Goal: Transaction & Acquisition: Purchase product/service

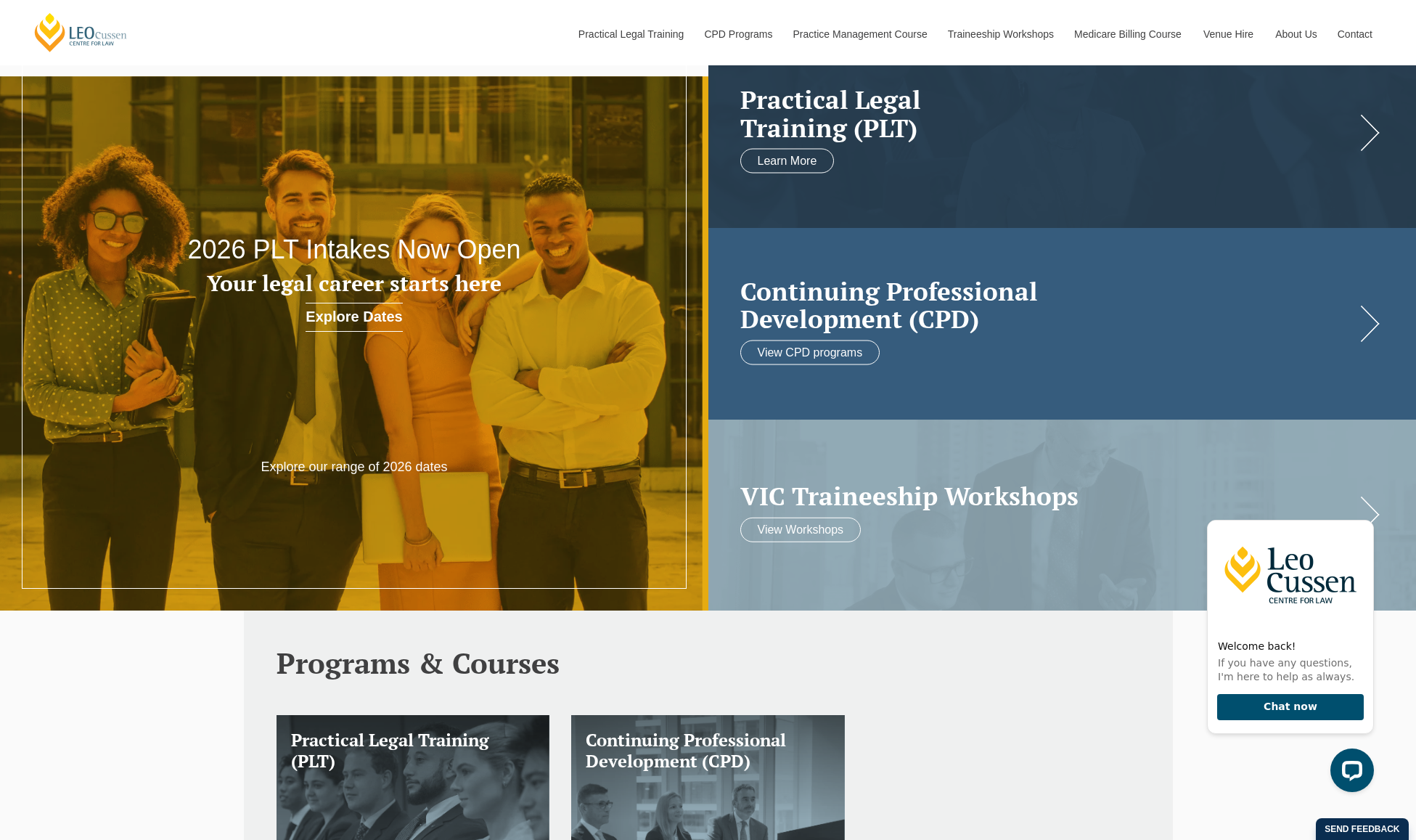
scroll to position [145, 0]
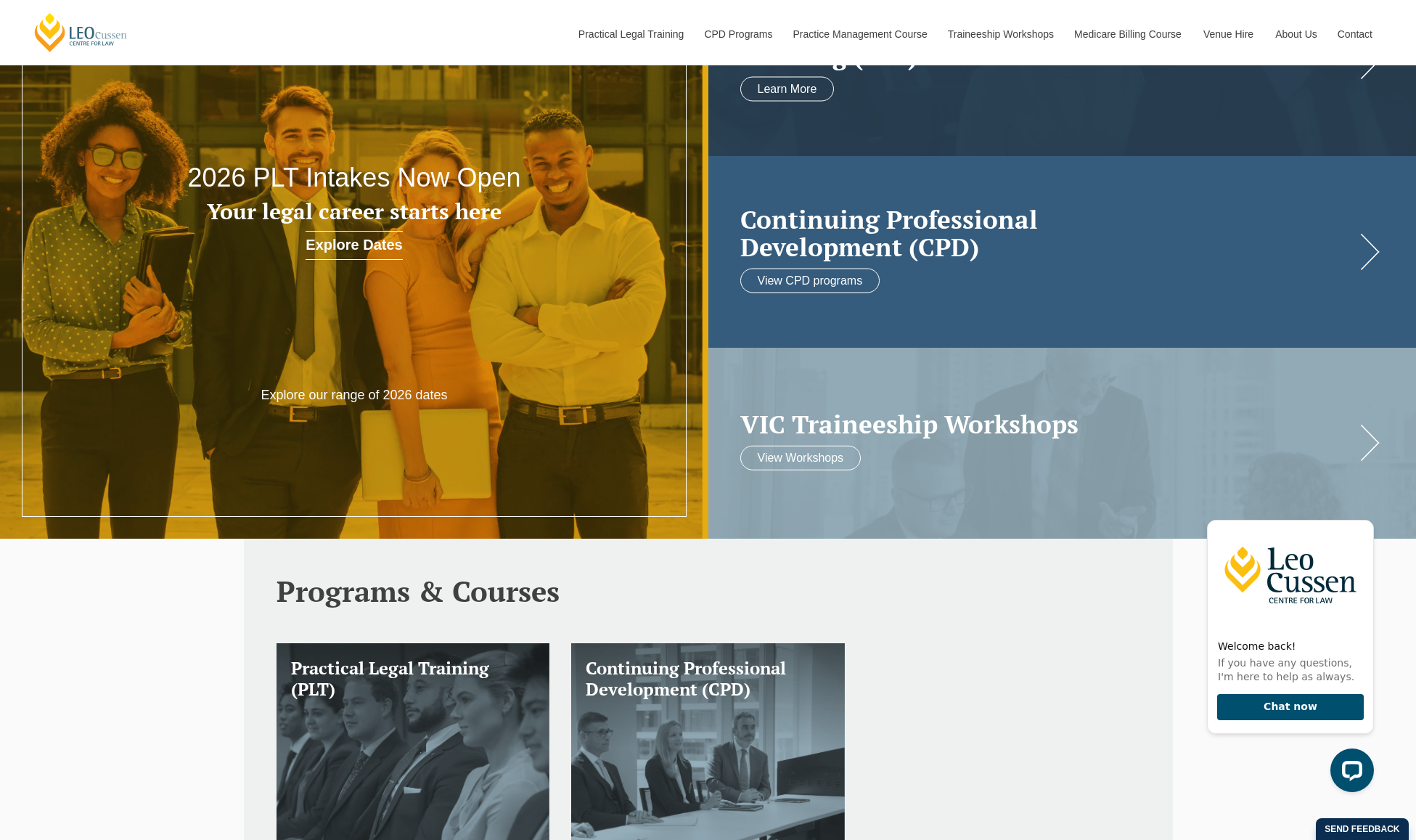
click at [1368, 249] on div "Continuing Professional Development (CPD) View CPD programs" at bounding box center [1062, 252] width 708 height 191
click at [835, 286] on link "View CPD programs" at bounding box center [810, 280] width 140 height 25
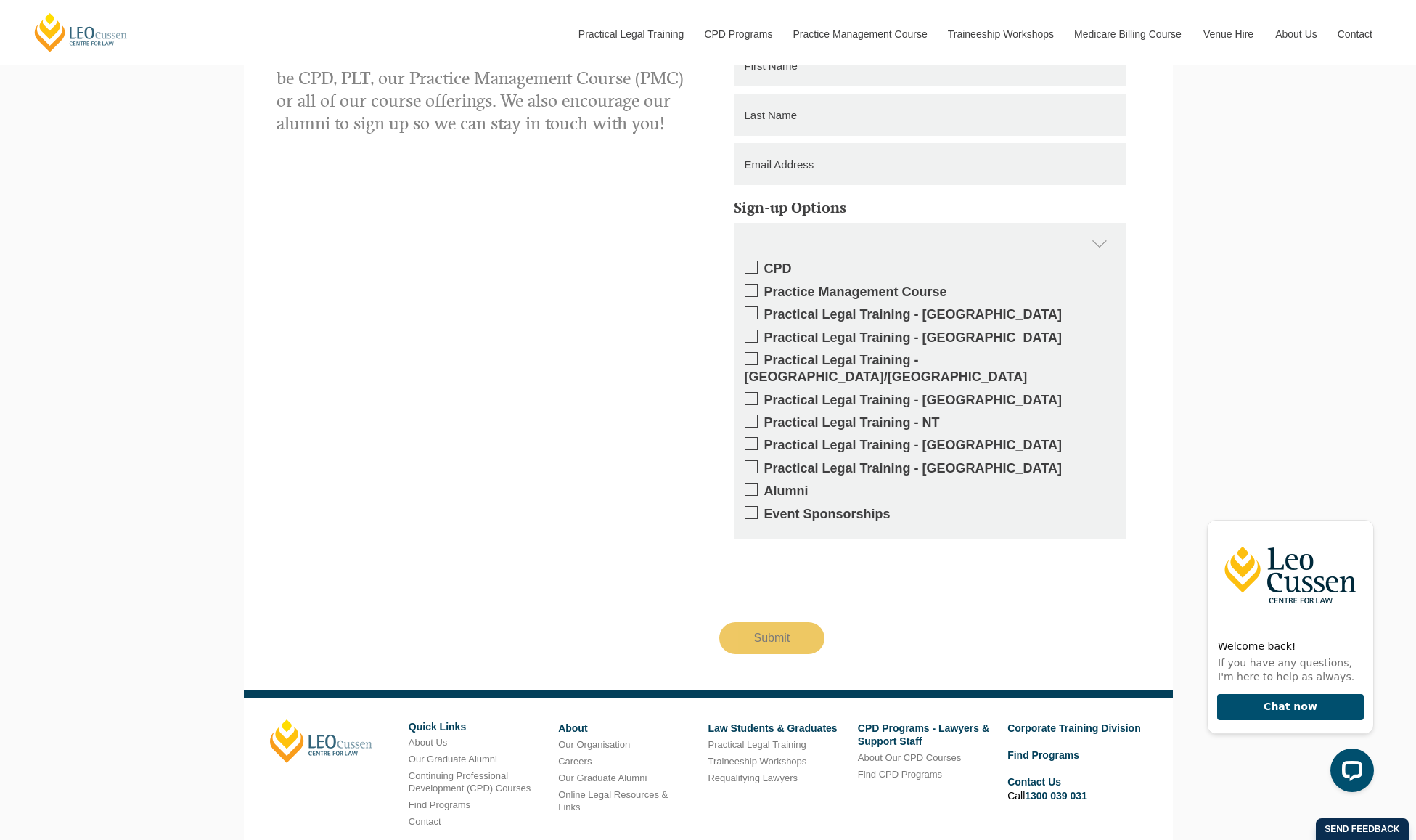
scroll to position [2570, 0]
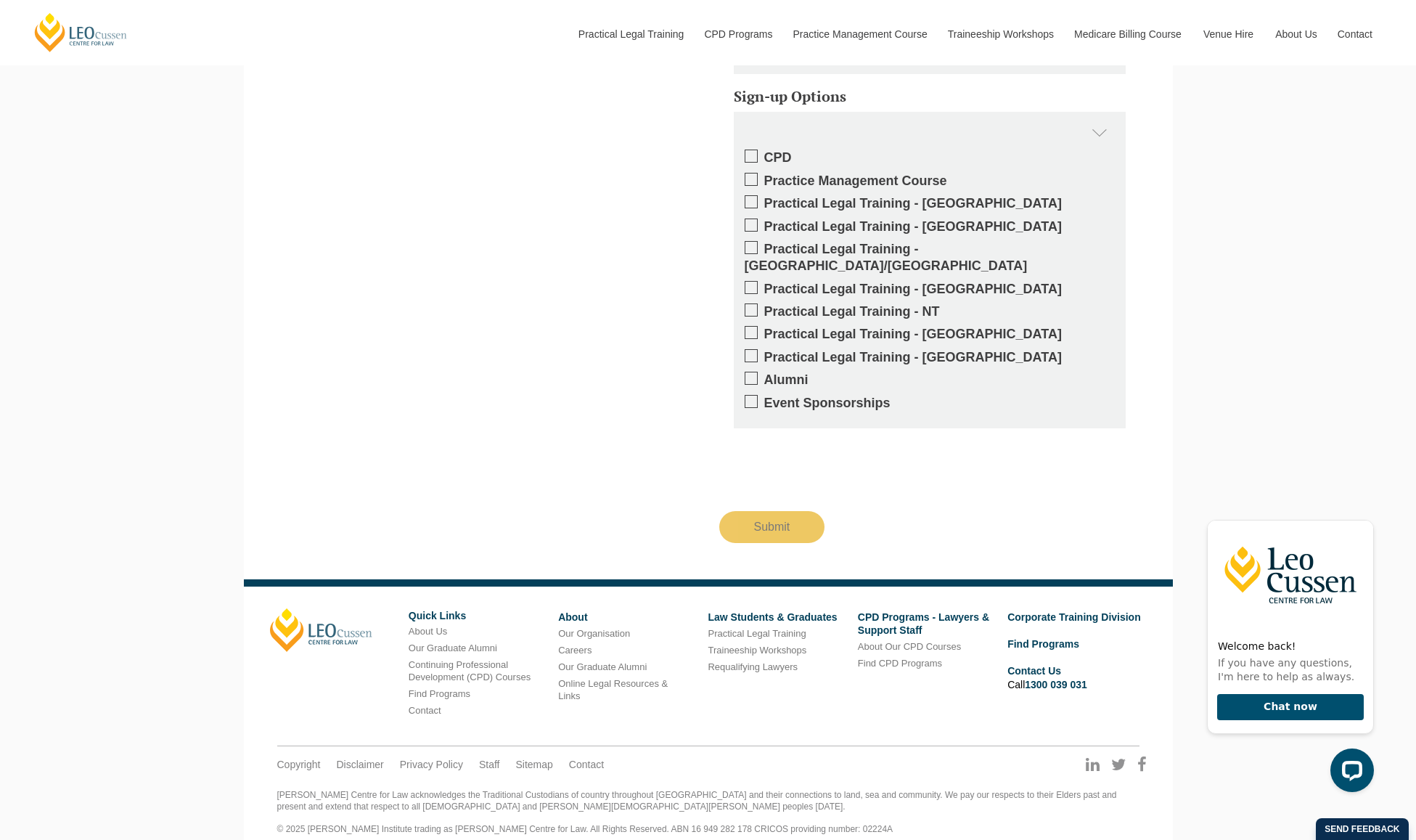
click at [753, 153] on span at bounding box center [751, 156] width 13 height 13
click at [764, 153] on input "CPD" at bounding box center [764, 153] width 0 height 0
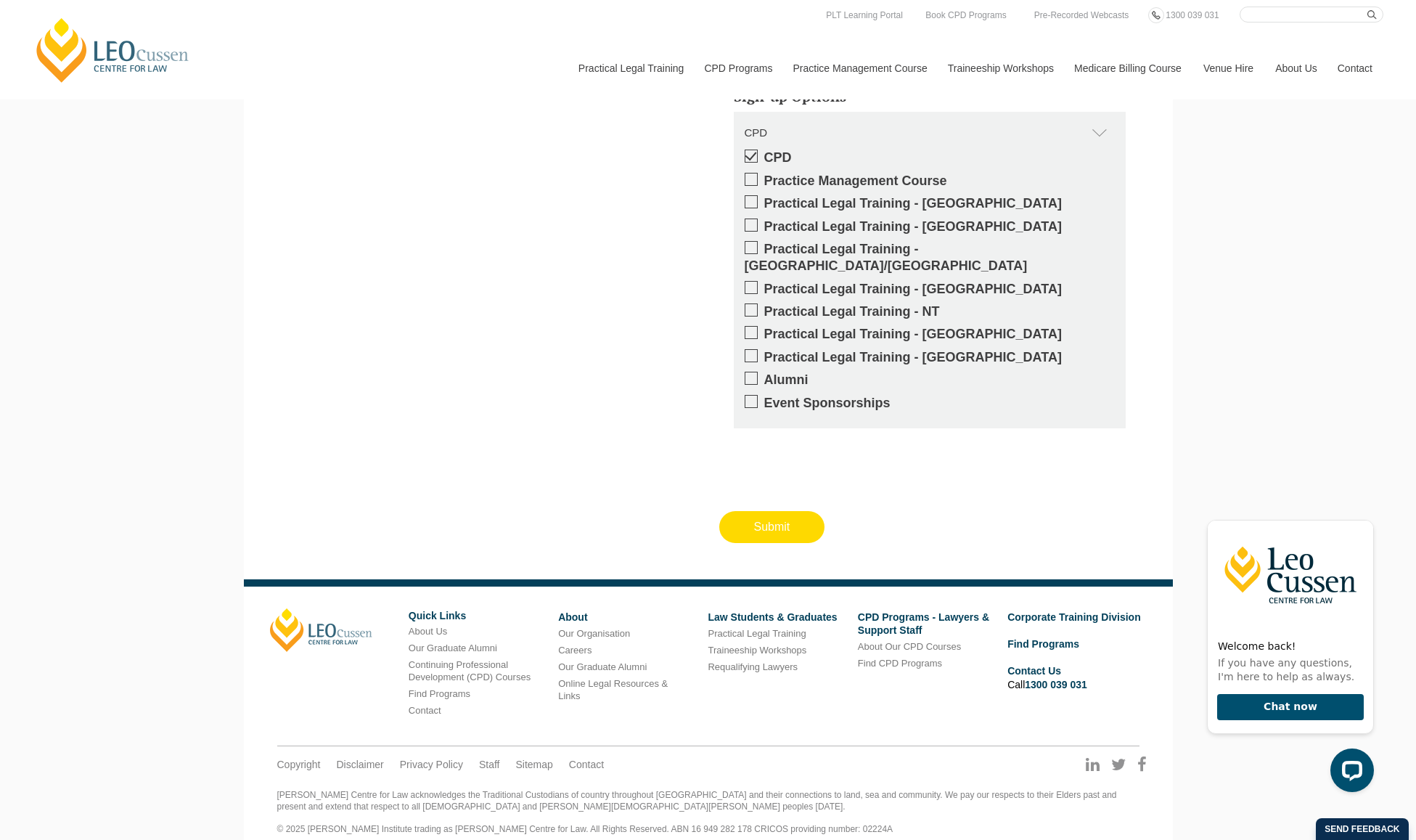
click at [782, 511] on input "Submit" at bounding box center [772, 526] width 106 height 32
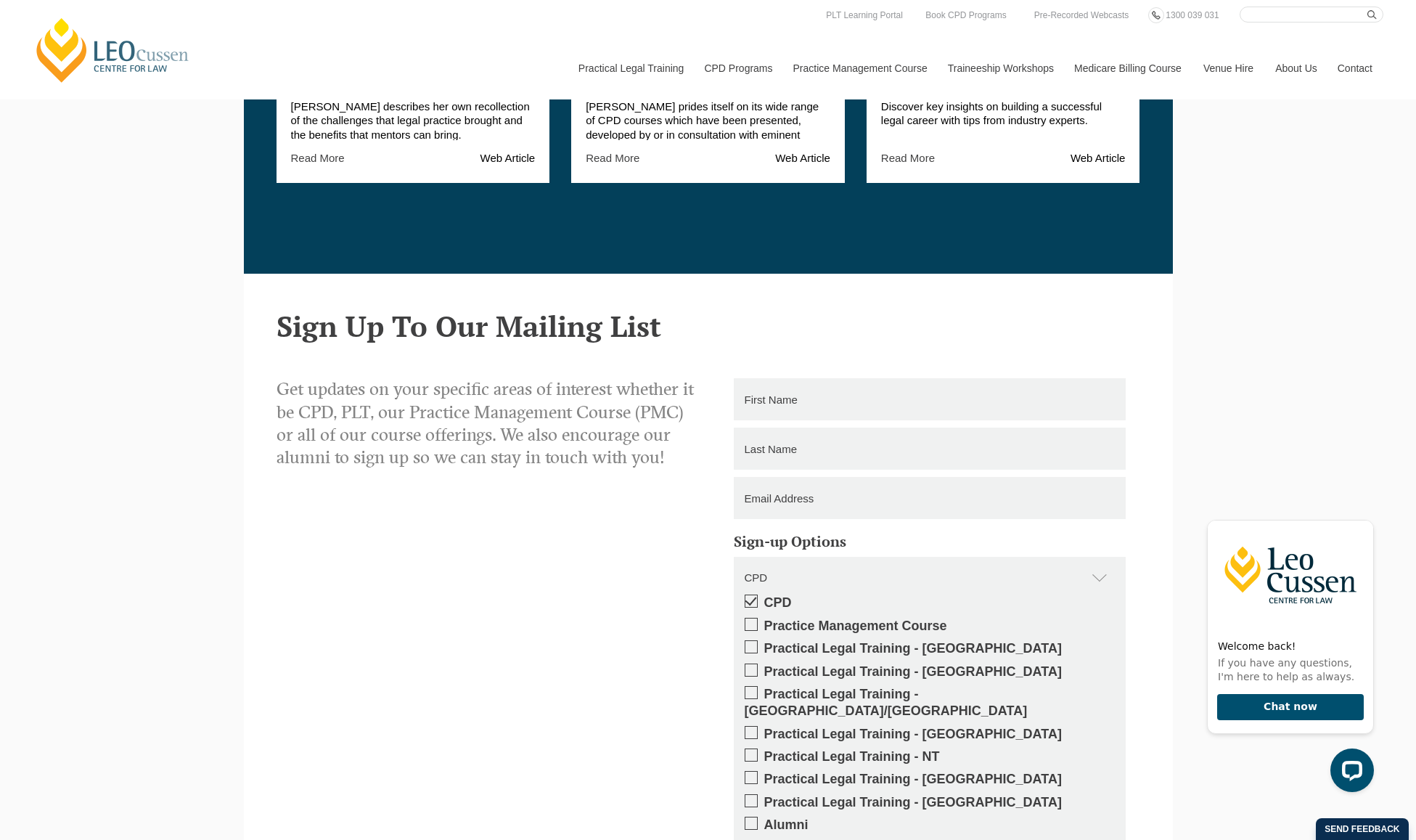
scroll to position [2104, 0]
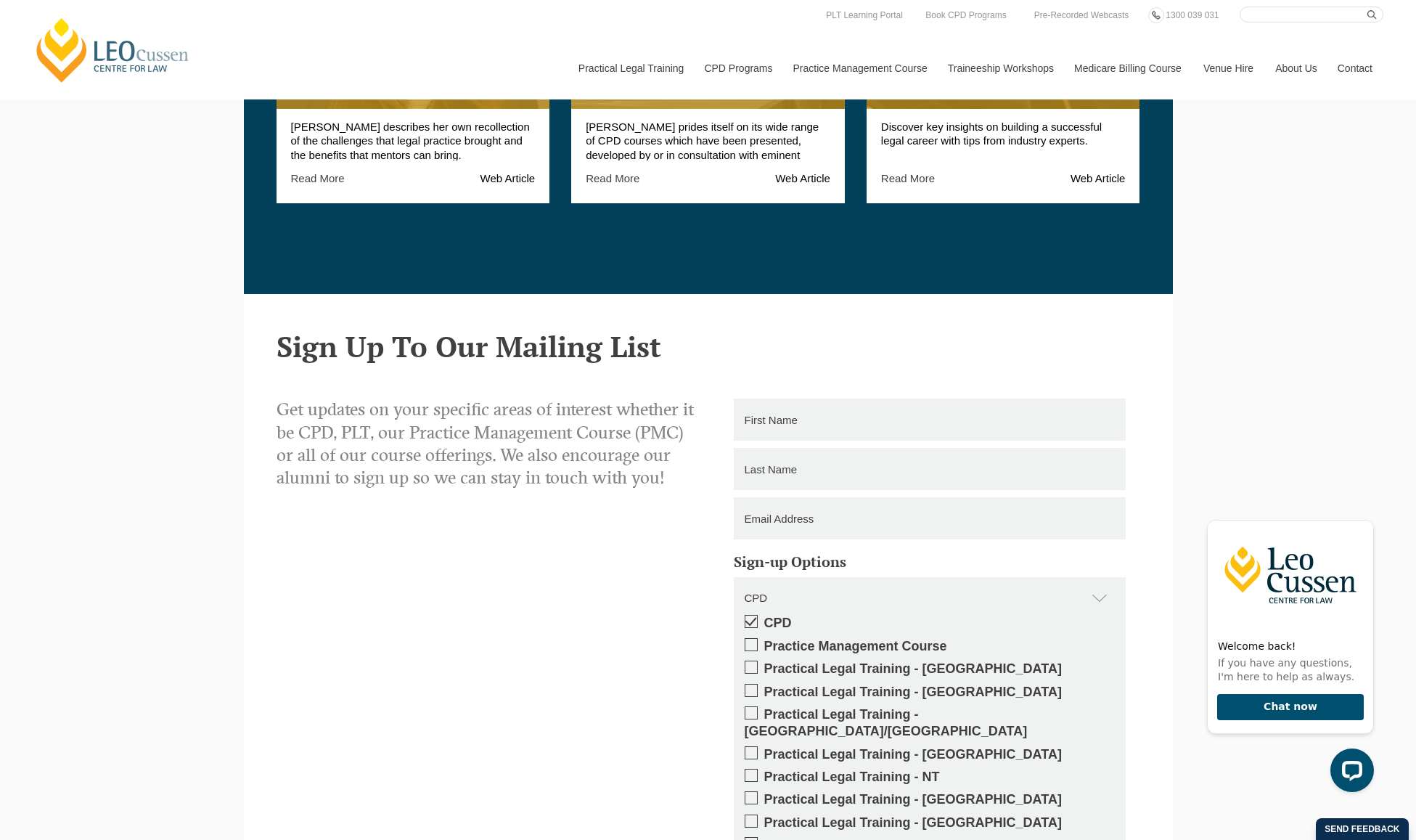
click at [839, 413] on input "text" at bounding box center [930, 420] width 392 height 42
type input "Rochelle"
type input "Turner"
type input "rochellet@nrlawyers.com.au"
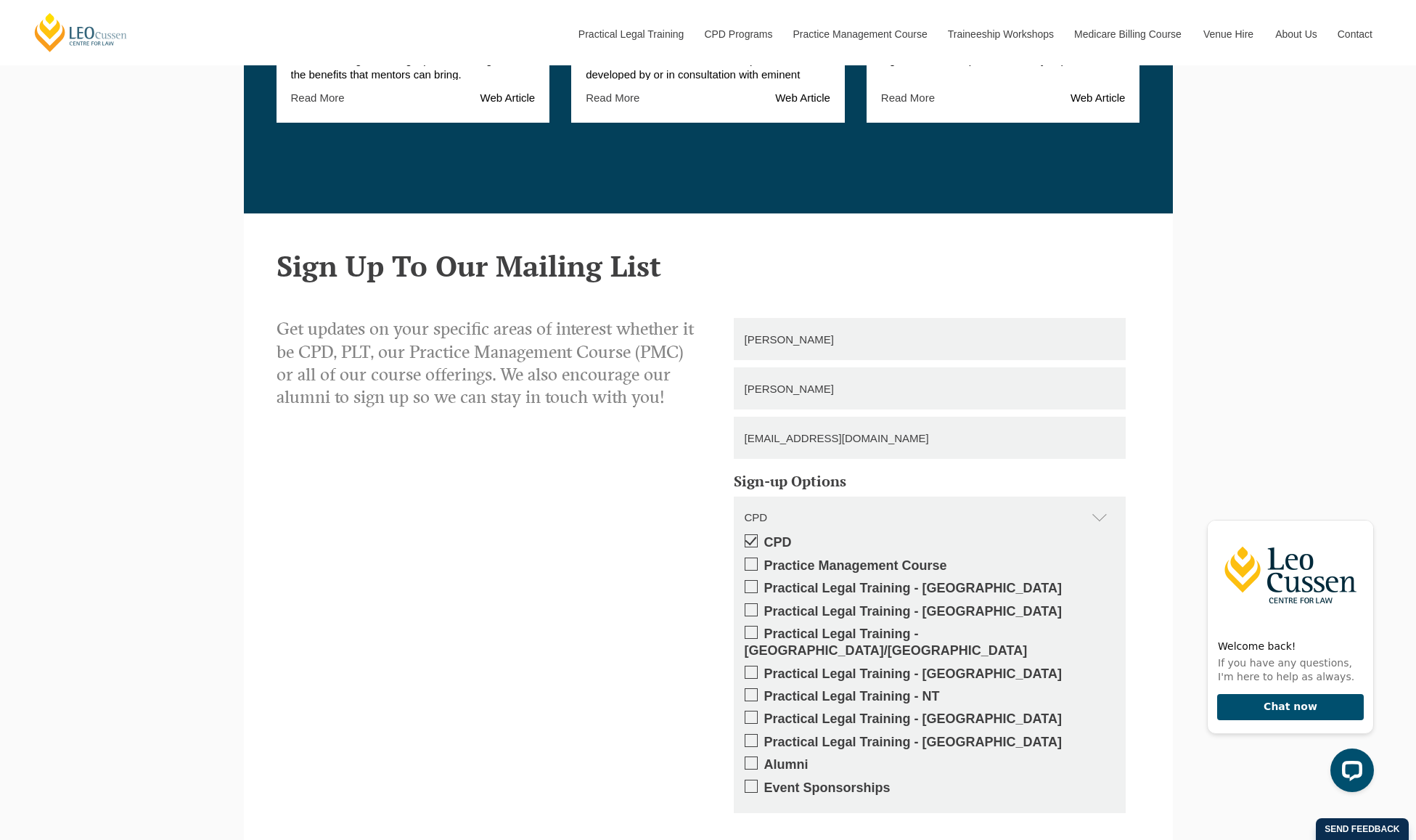
scroll to position [2570, 0]
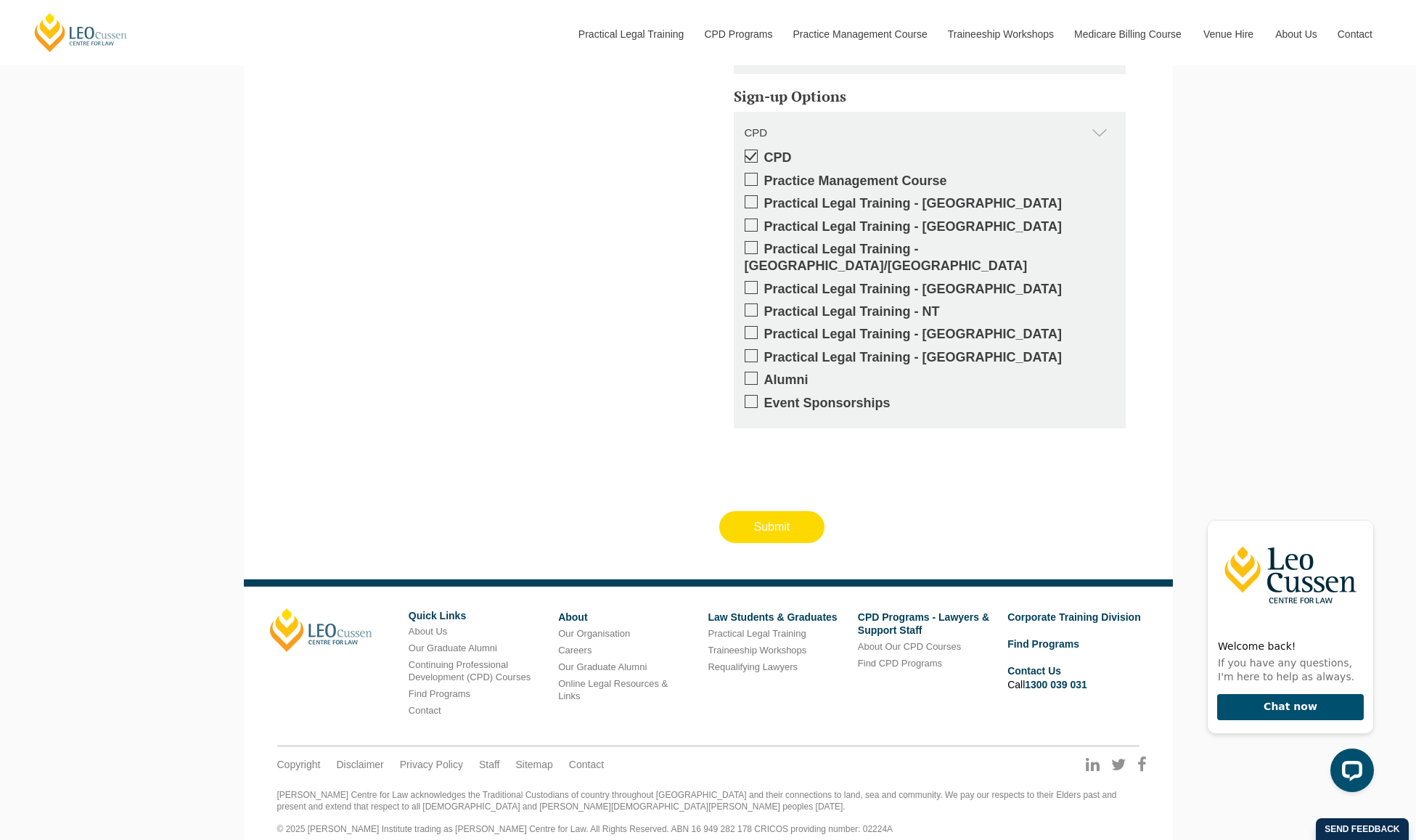
click at [796, 511] on input "Submit" at bounding box center [772, 526] width 106 height 32
type input "Submitting"
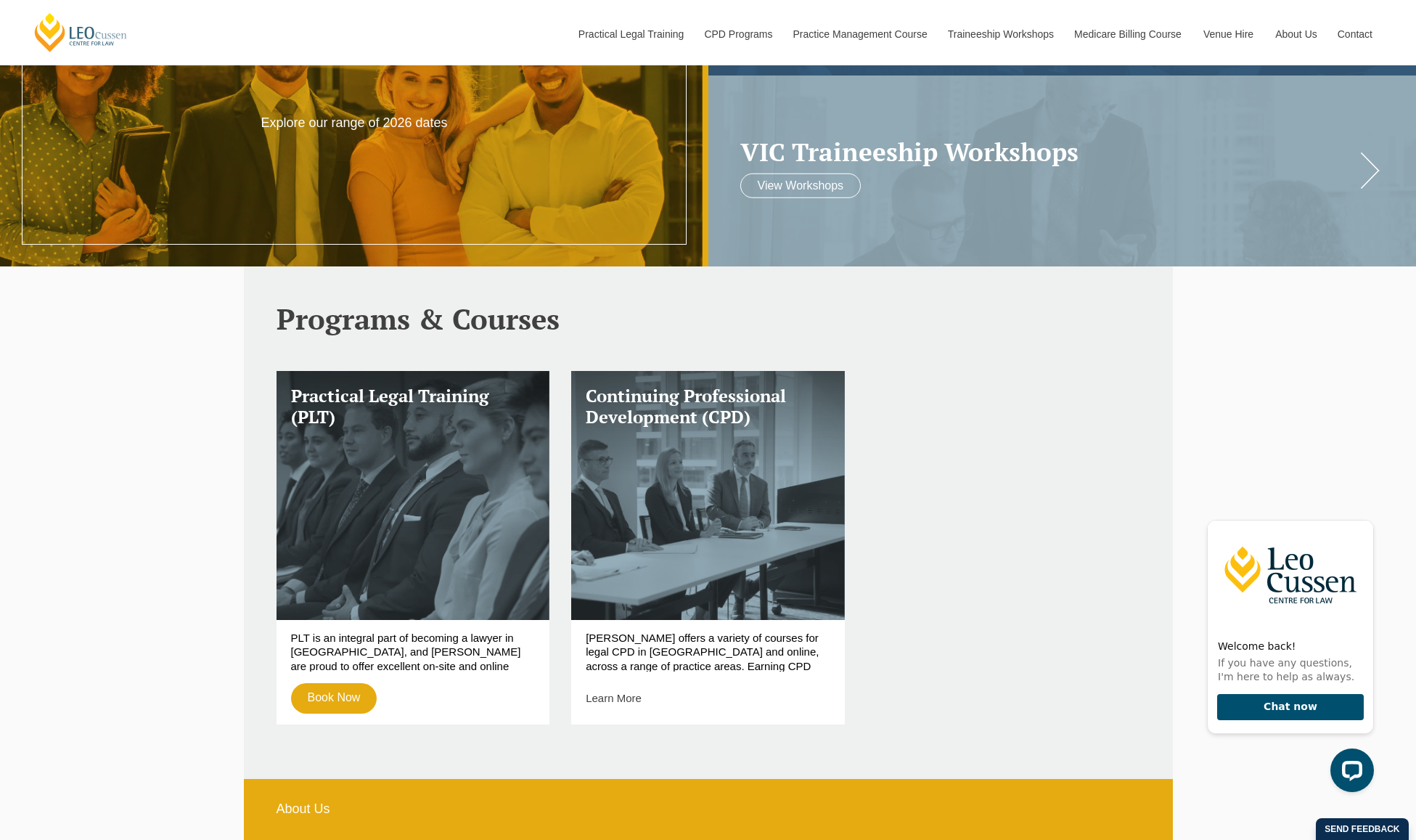
scroll to position [0, 0]
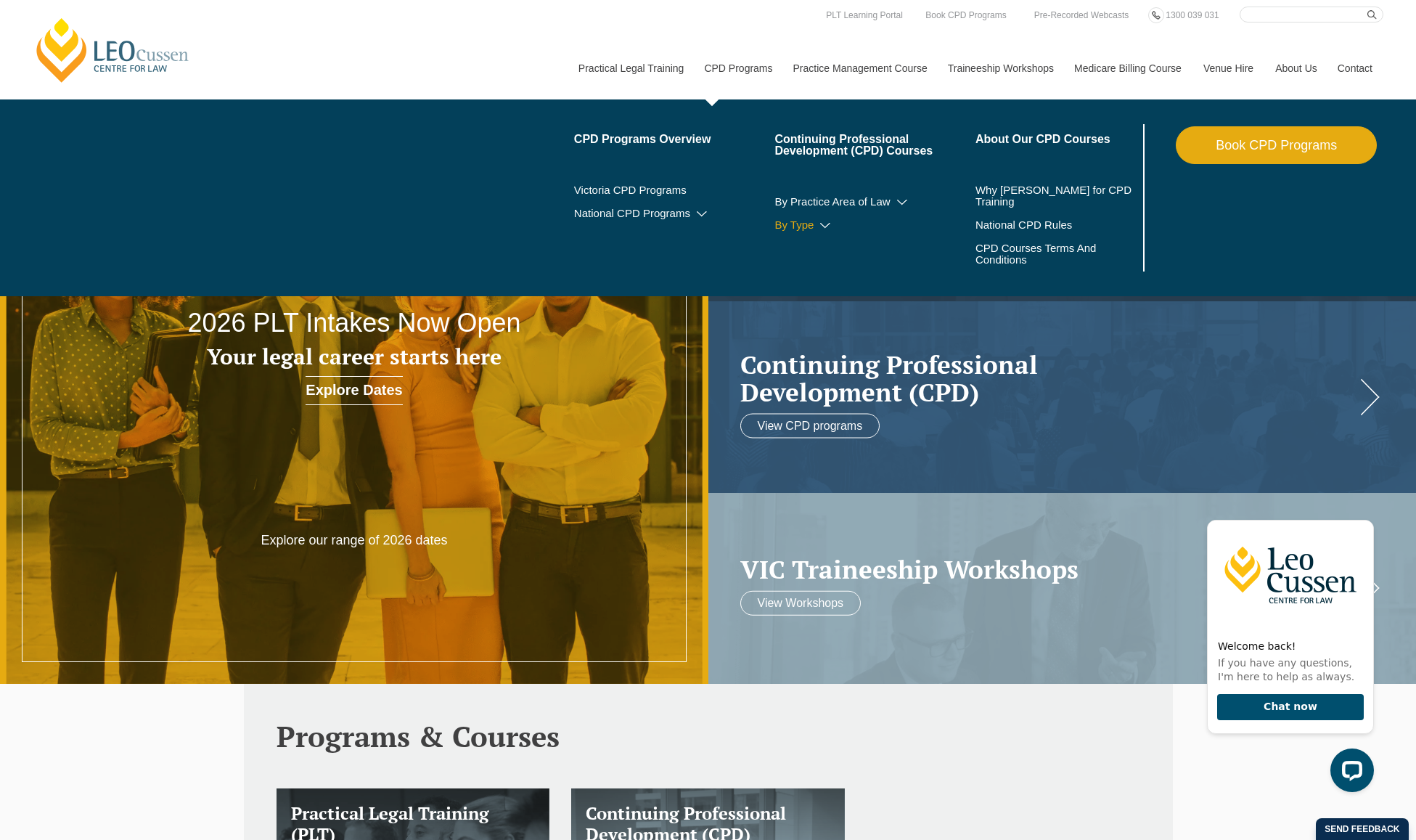
click at [789, 221] on link "By Type" at bounding box center [875, 225] width 201 height 12
click at [820, 221] on icon at bounding box center [825, 225] width 15 height 10
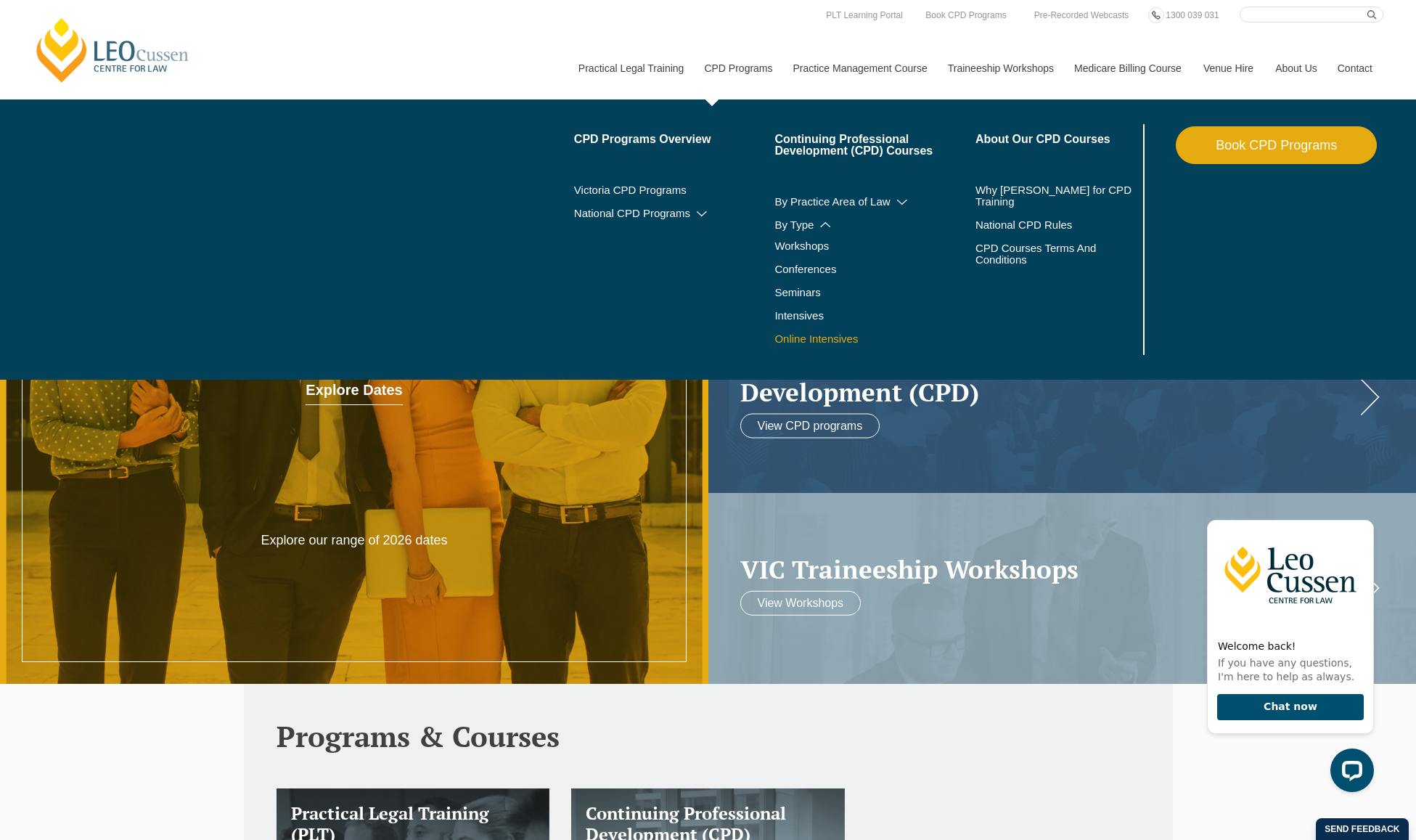
click at [816, 333] on link "Online Intensives" at bounding box center [875, 338] width 201 height 12
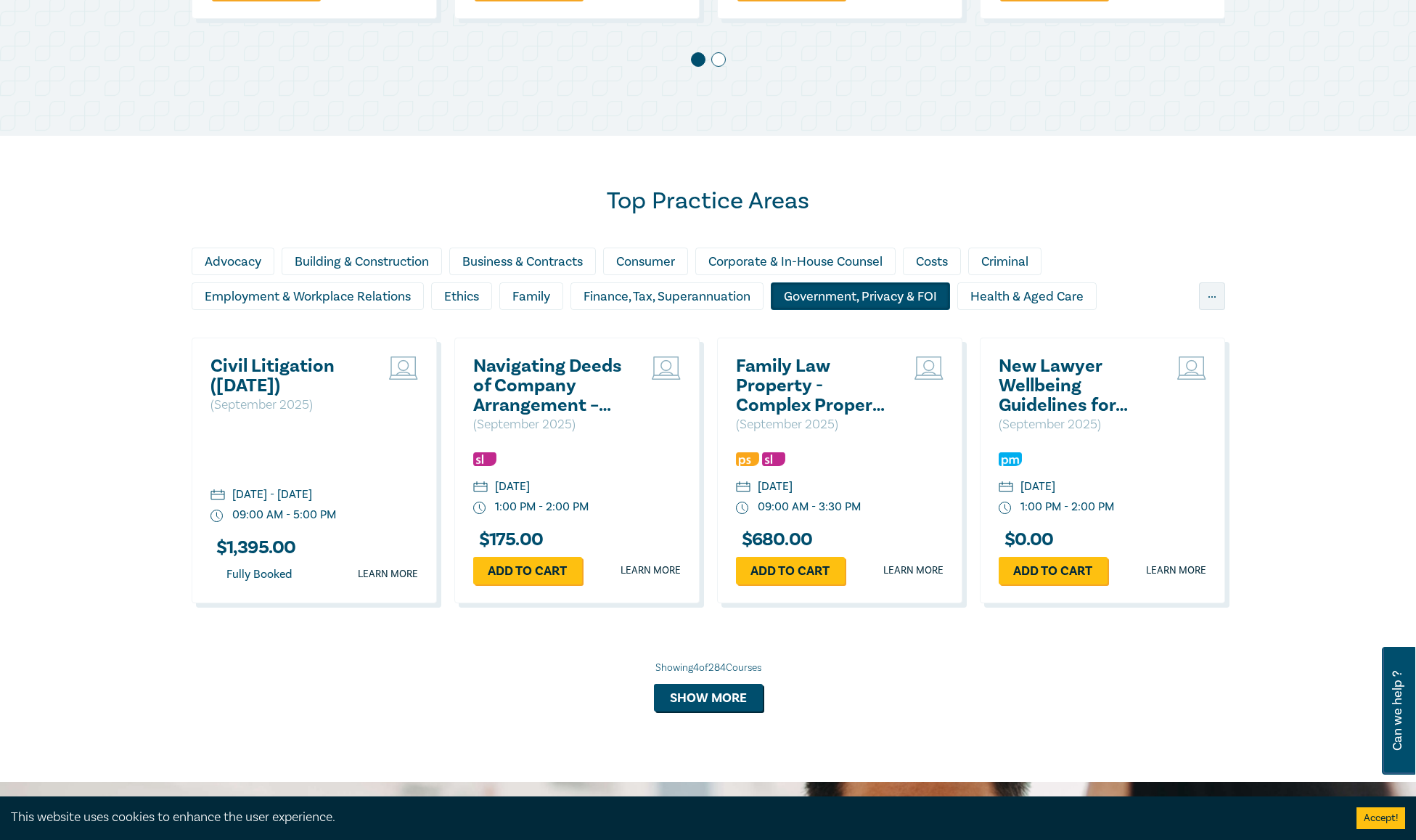
scroll to position [1089, 0]
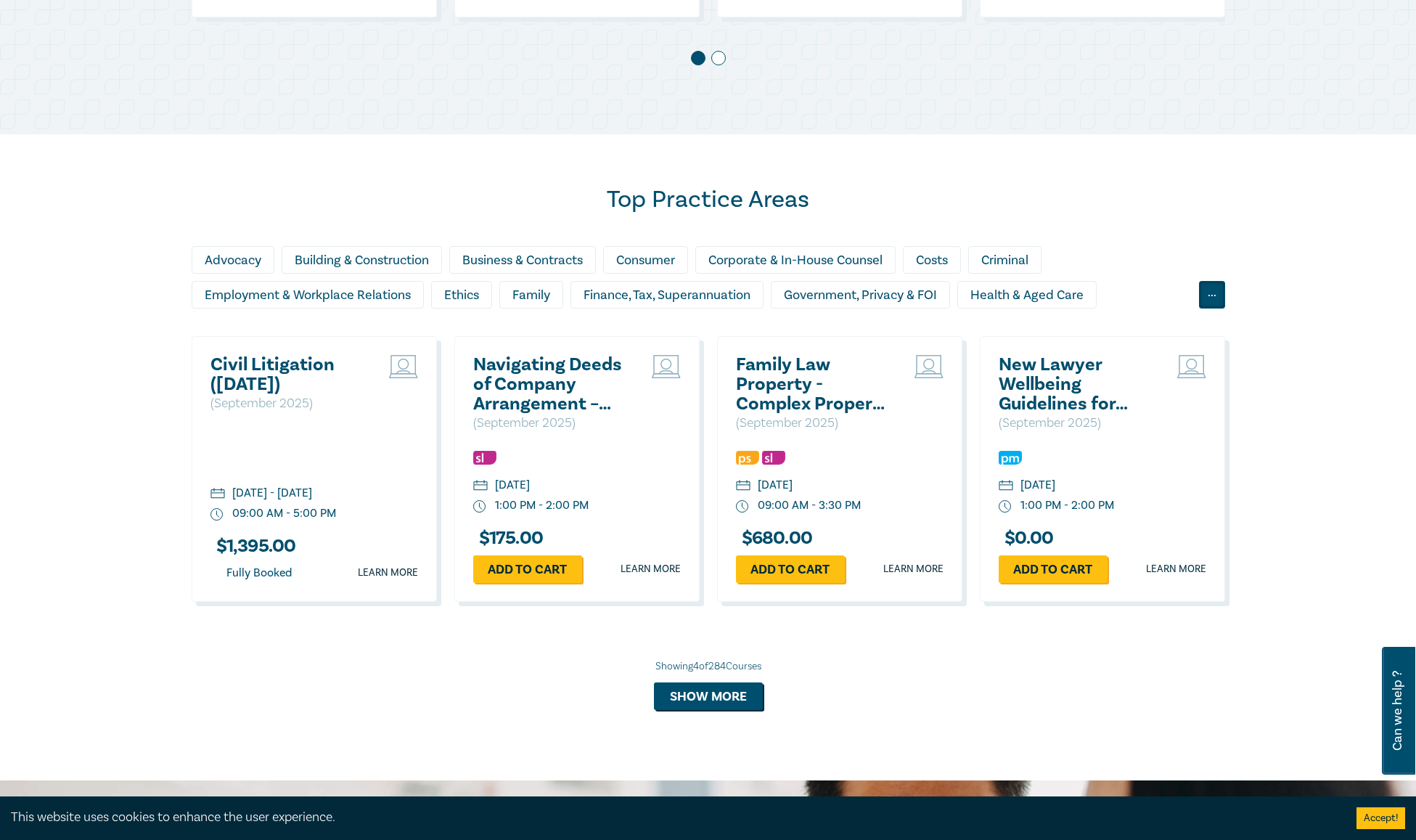
click at [1212, 290] on div "..." at bounding box center [1212, 295] width 26 height 28
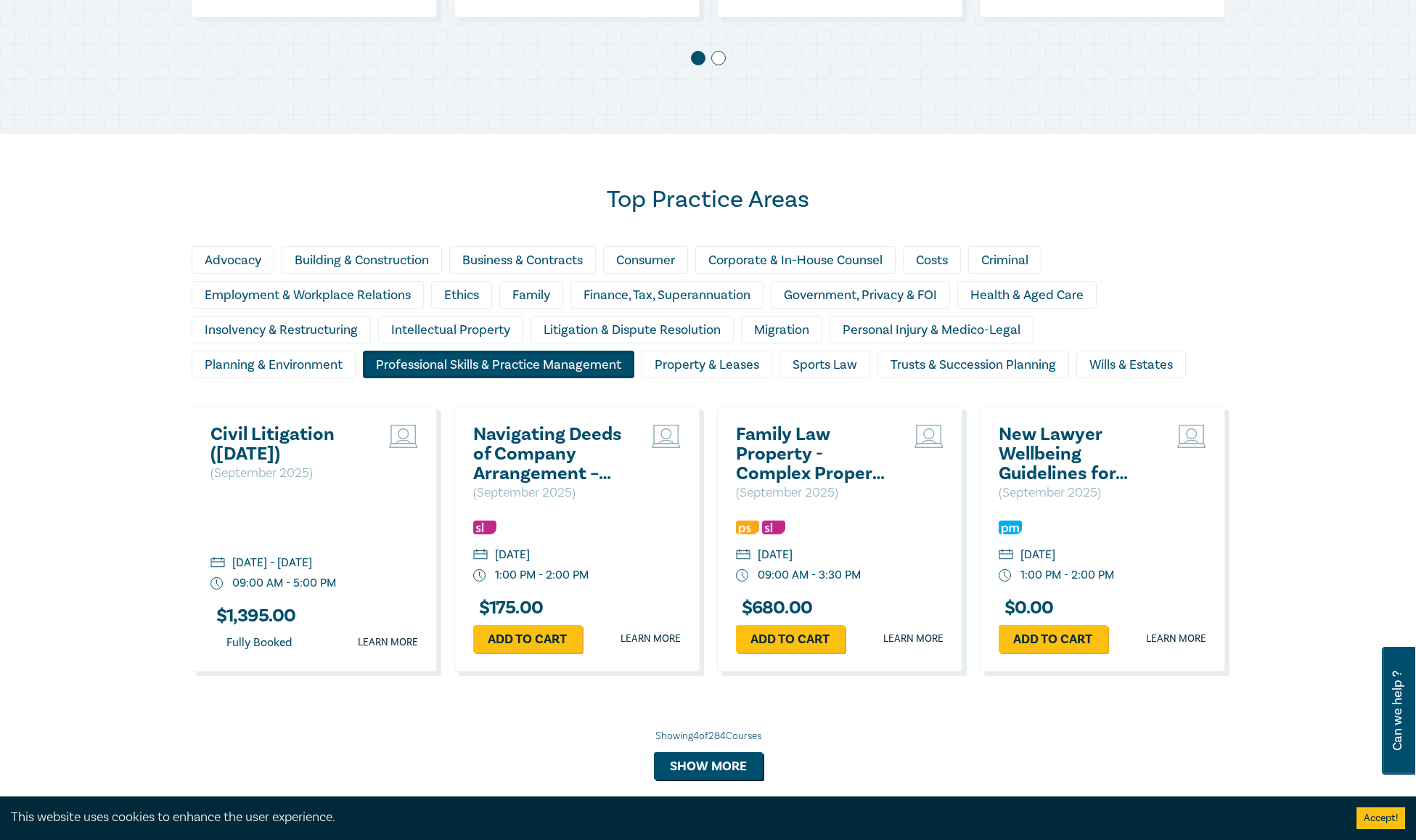
click at [429, 358] on div "Professional Skills & Practice Management" at bounding box center [499, 365] width 272 height 28
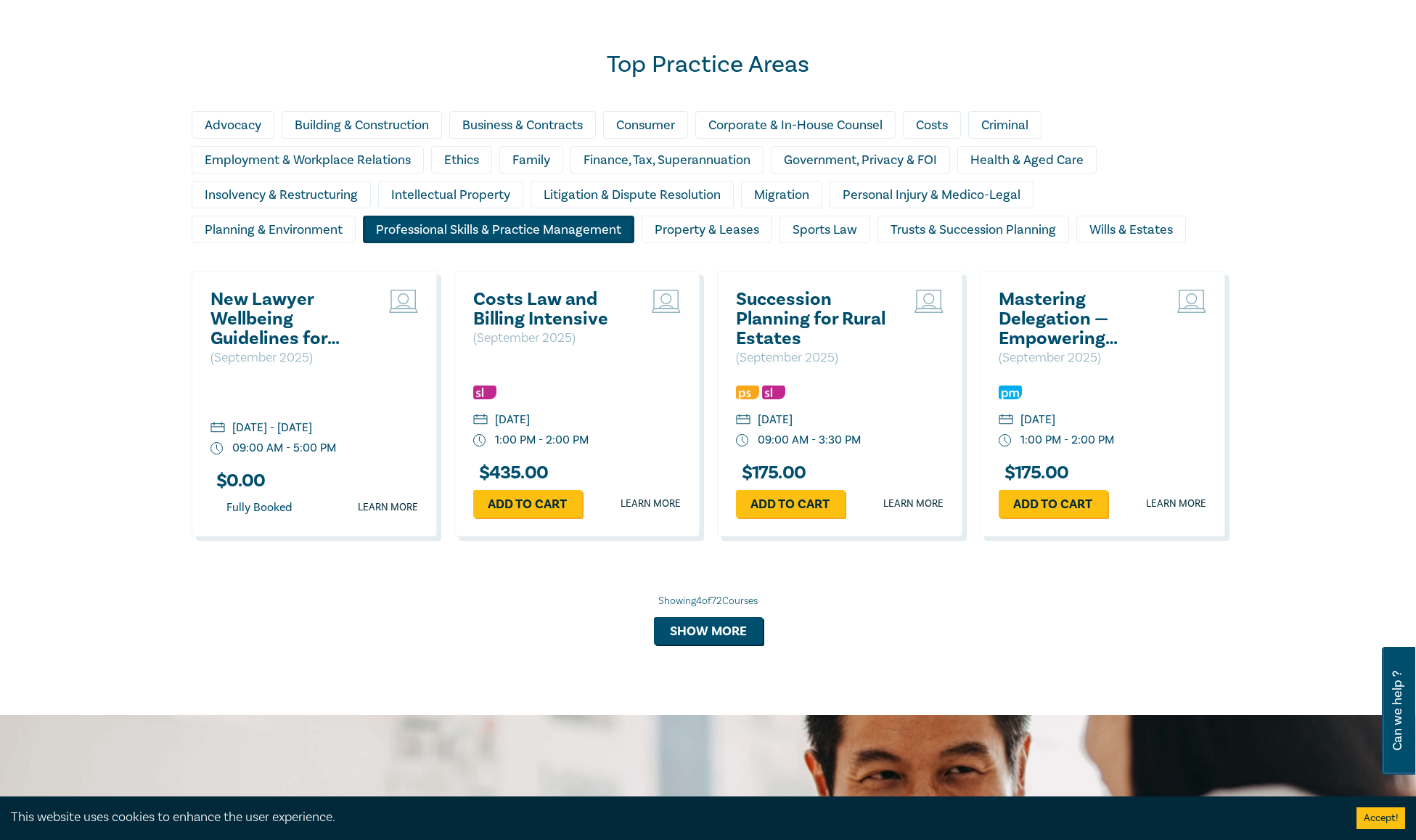
scroll to position [1306, 0]
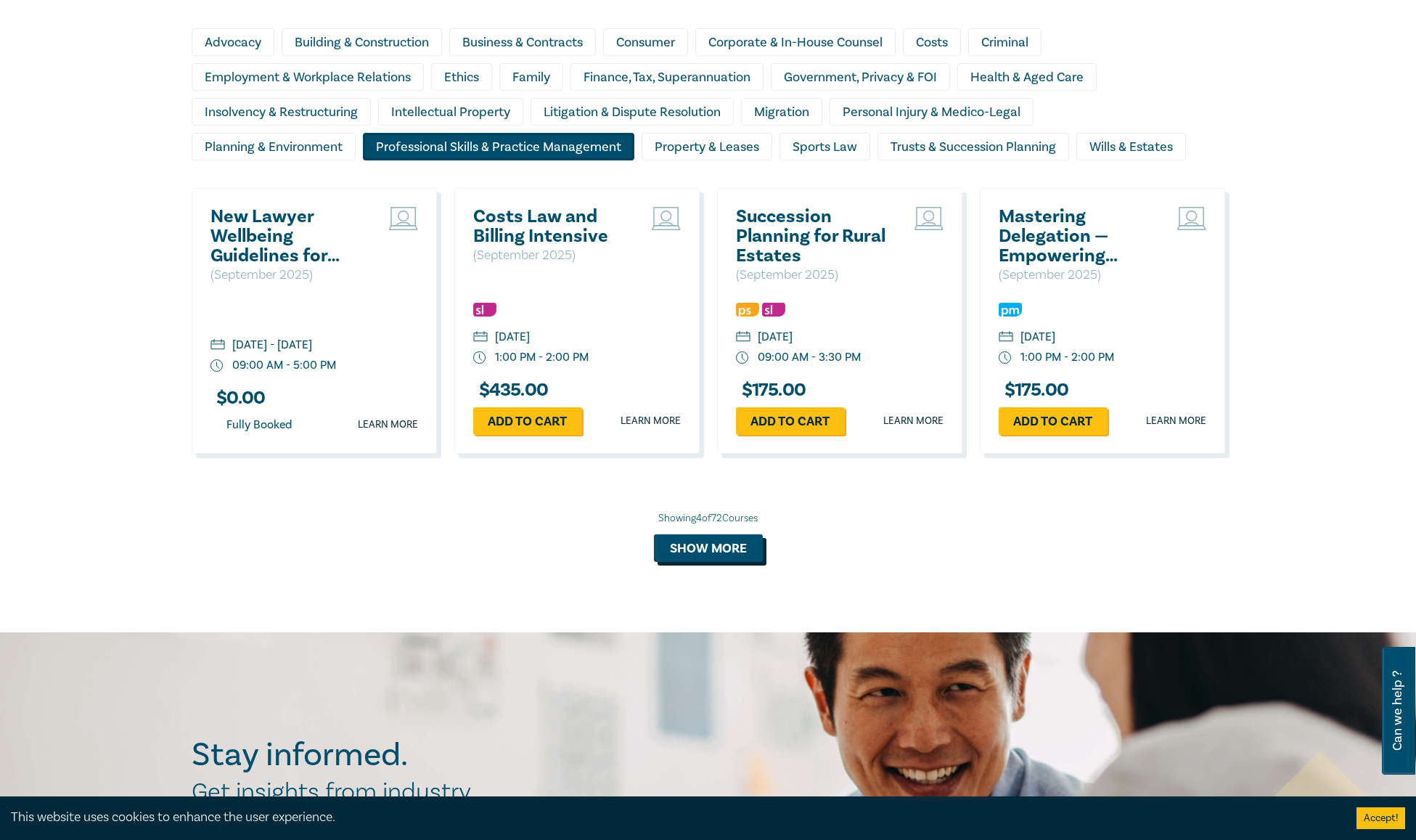
click at [694, 550] on button "Show more" at bounding box center [708, 548] width 109 height 28
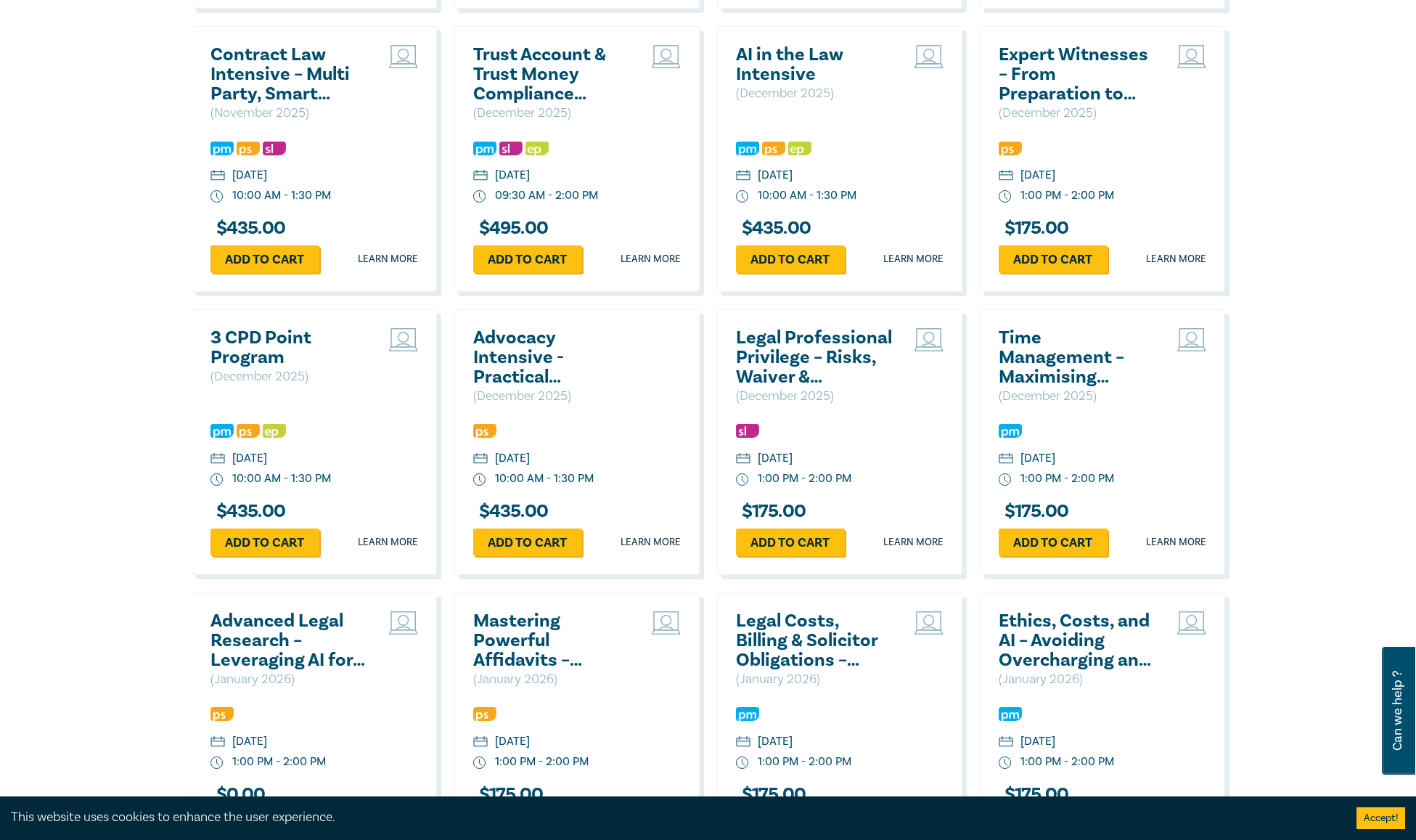
scroll to position [2104, 0]
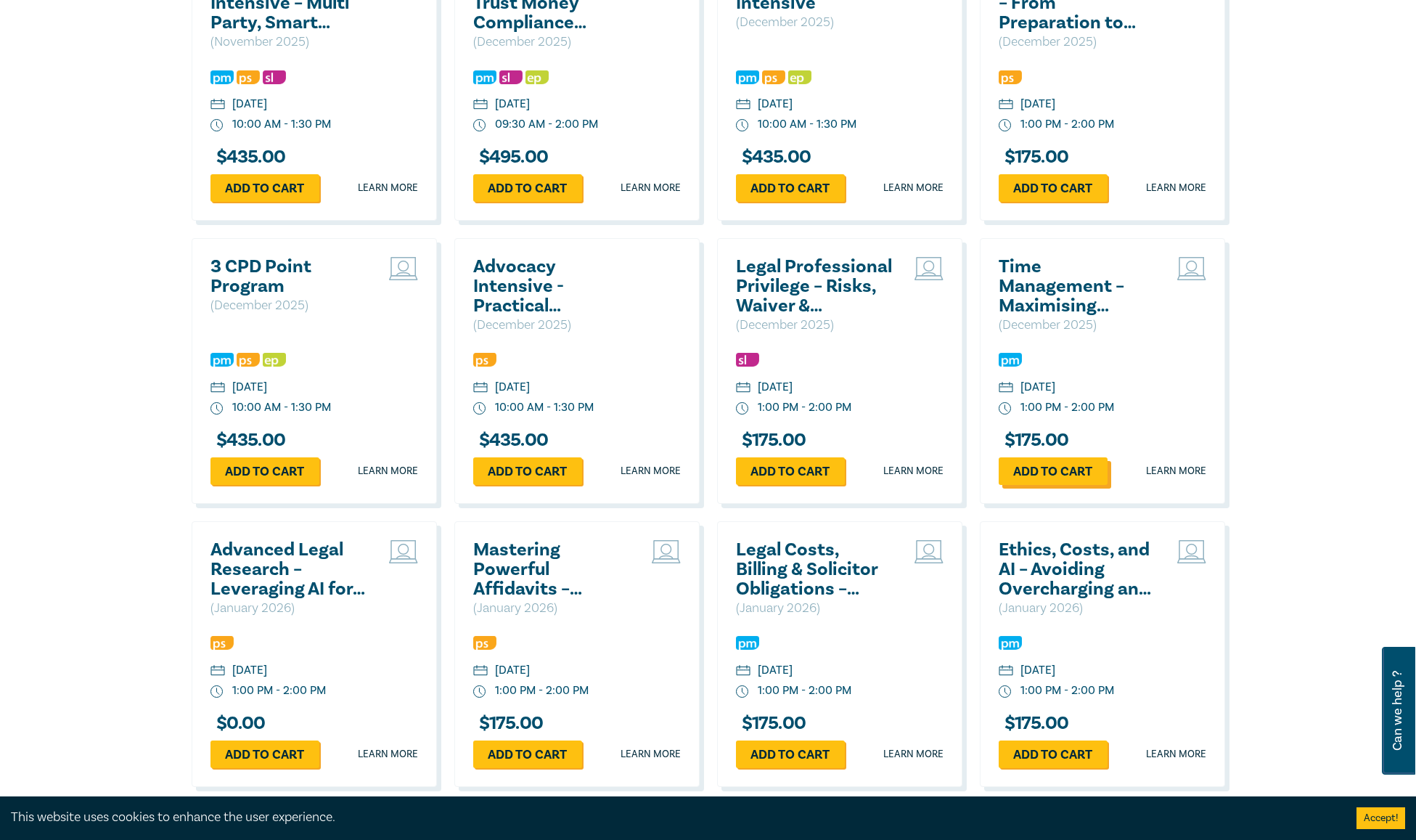
click at [1066, 468] on link "Add to cart" at bounding box center [1053, 471] width 109 height 28
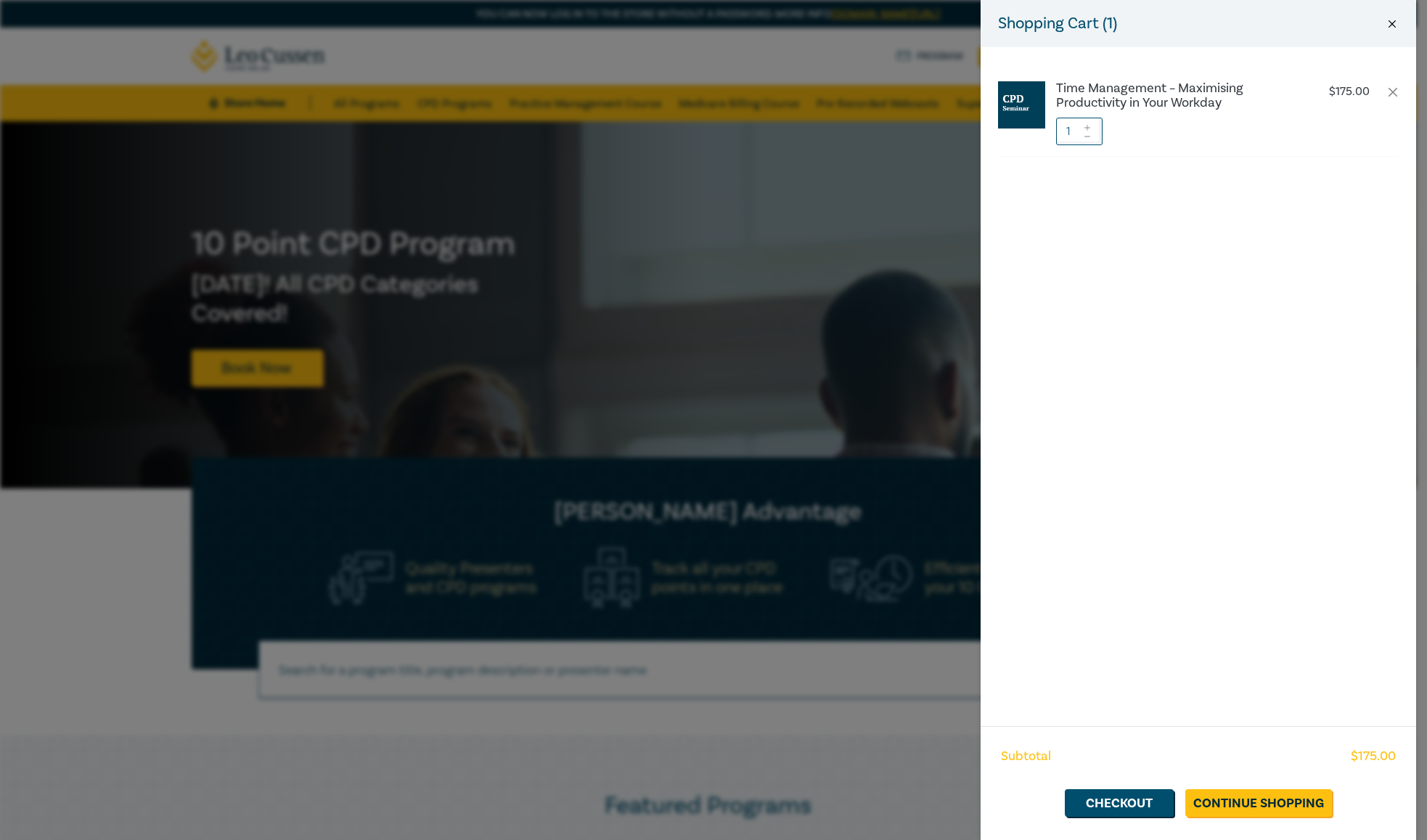
click at [1393, 22] on button "Close" at bounding box center [1391, 23] width 13 height 13
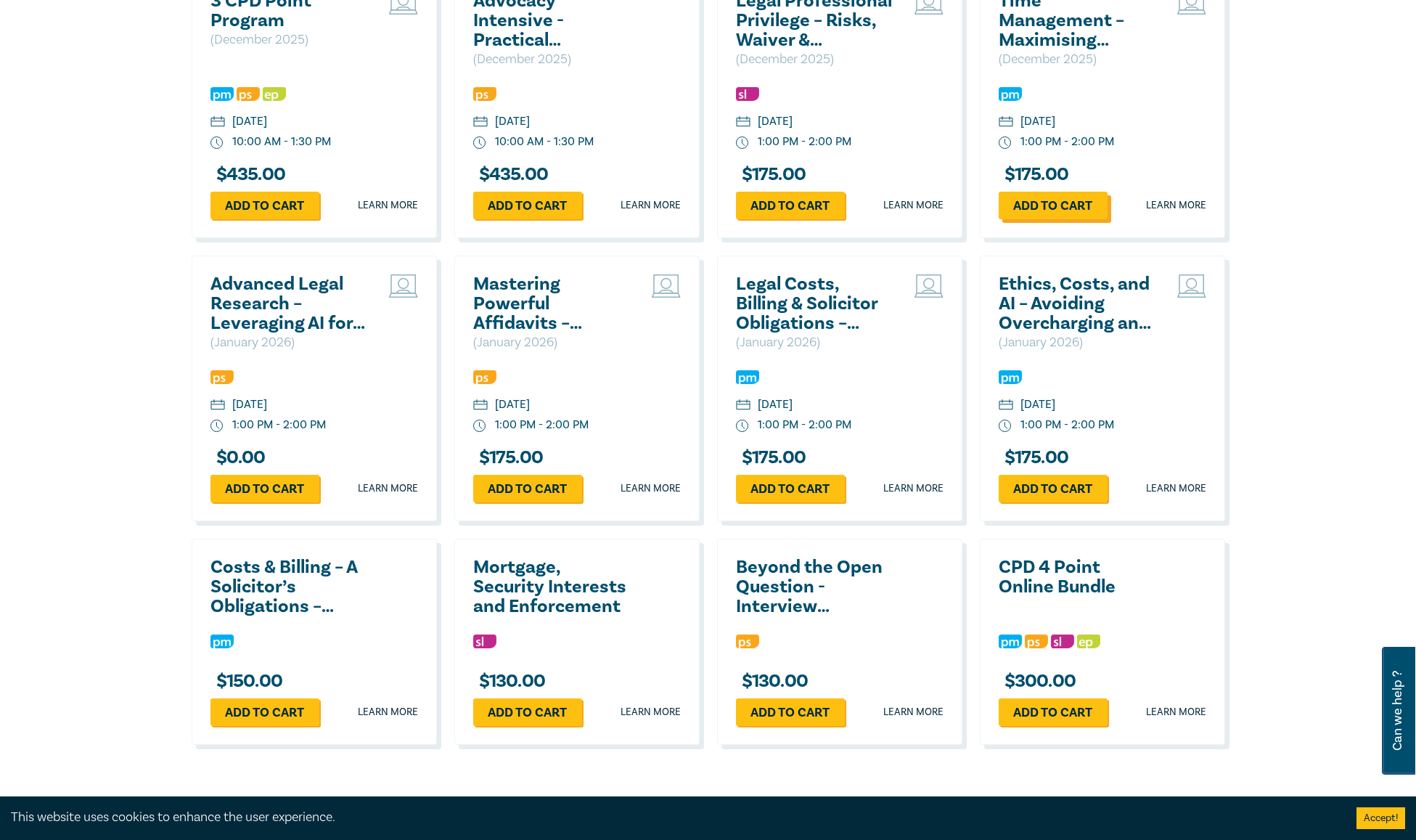
scroll to position [2374, 0]
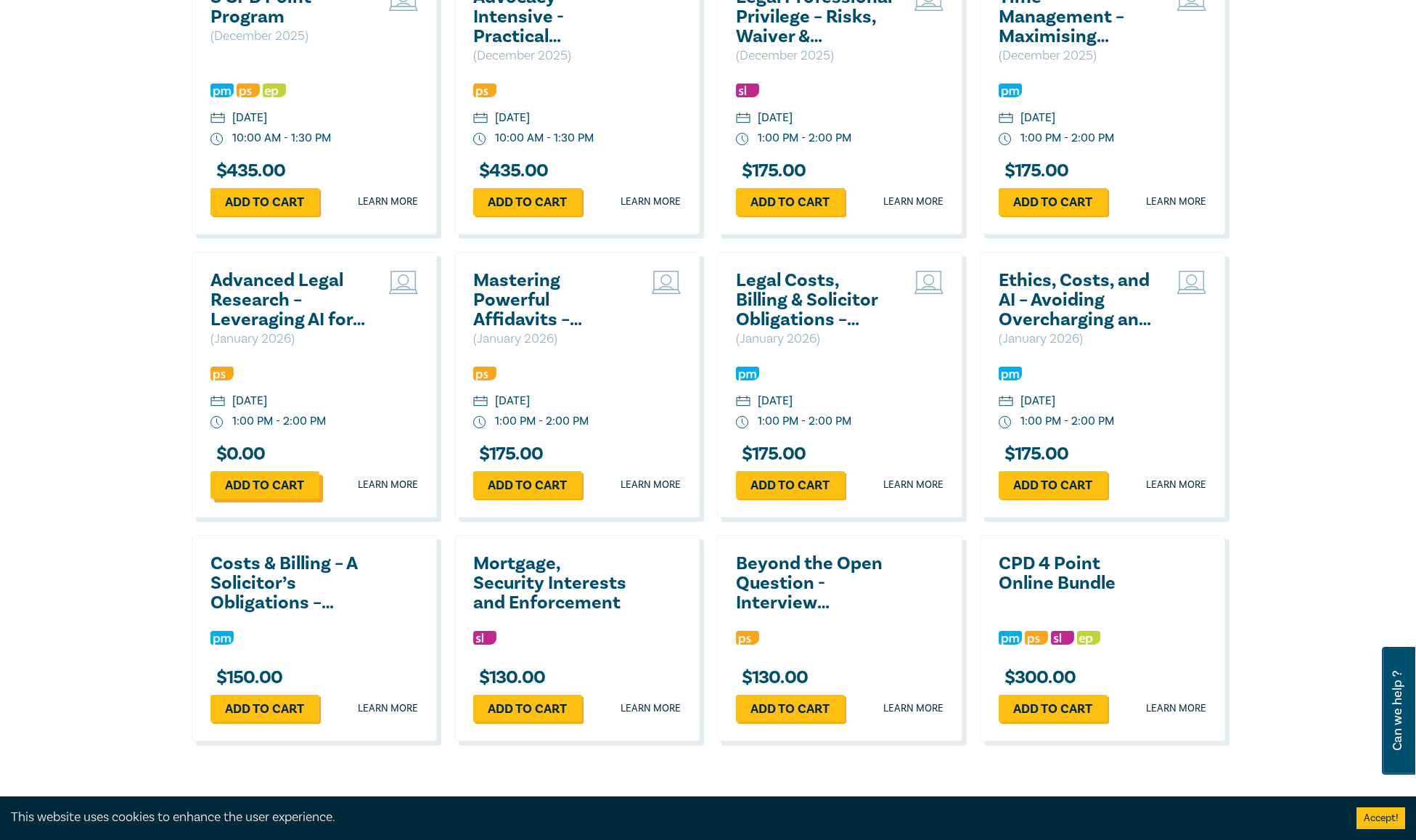
click at [266, 480] on link "Add to cart" at bounding box center [265, 485] width 109 height 28
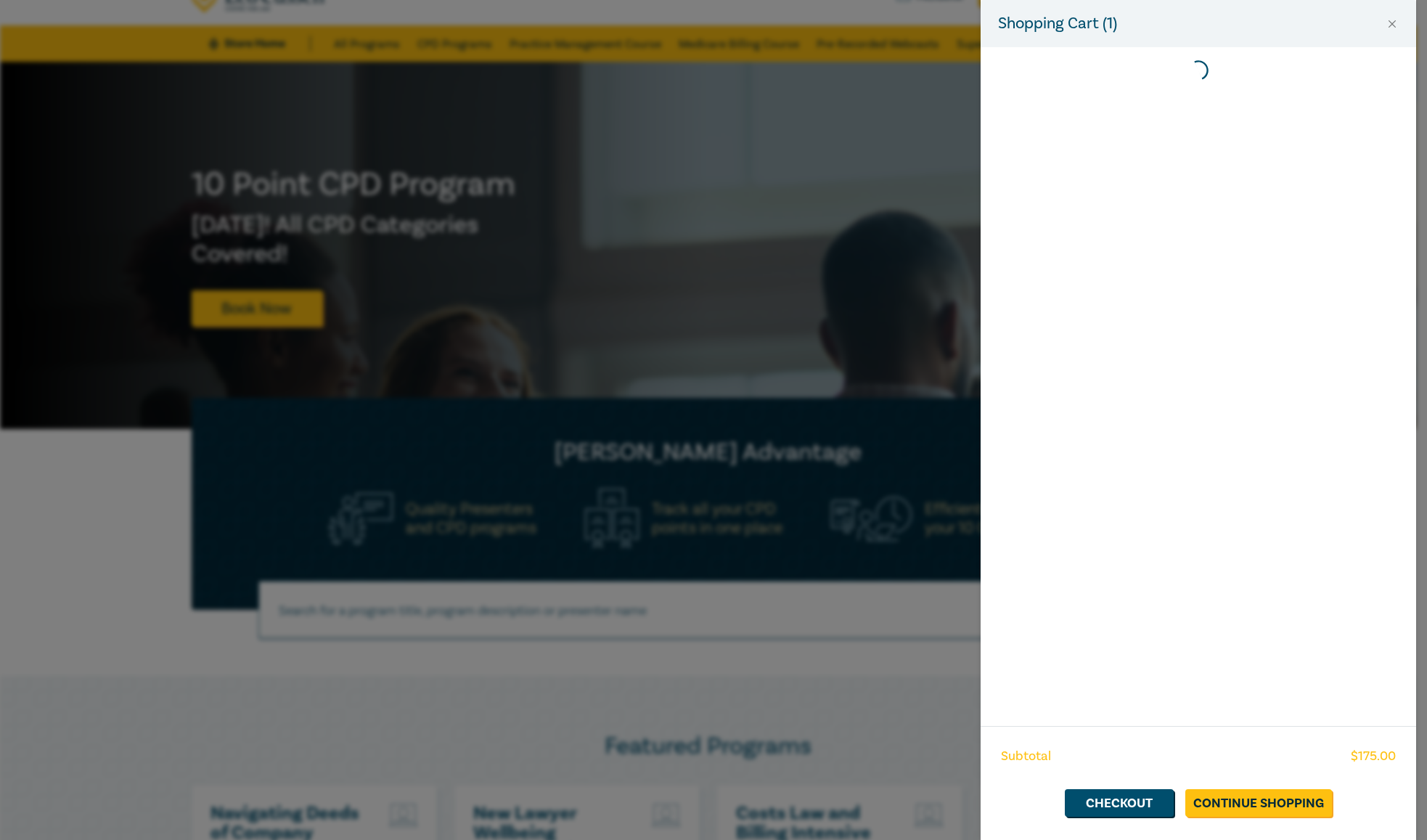
scroll to position [0, 0]
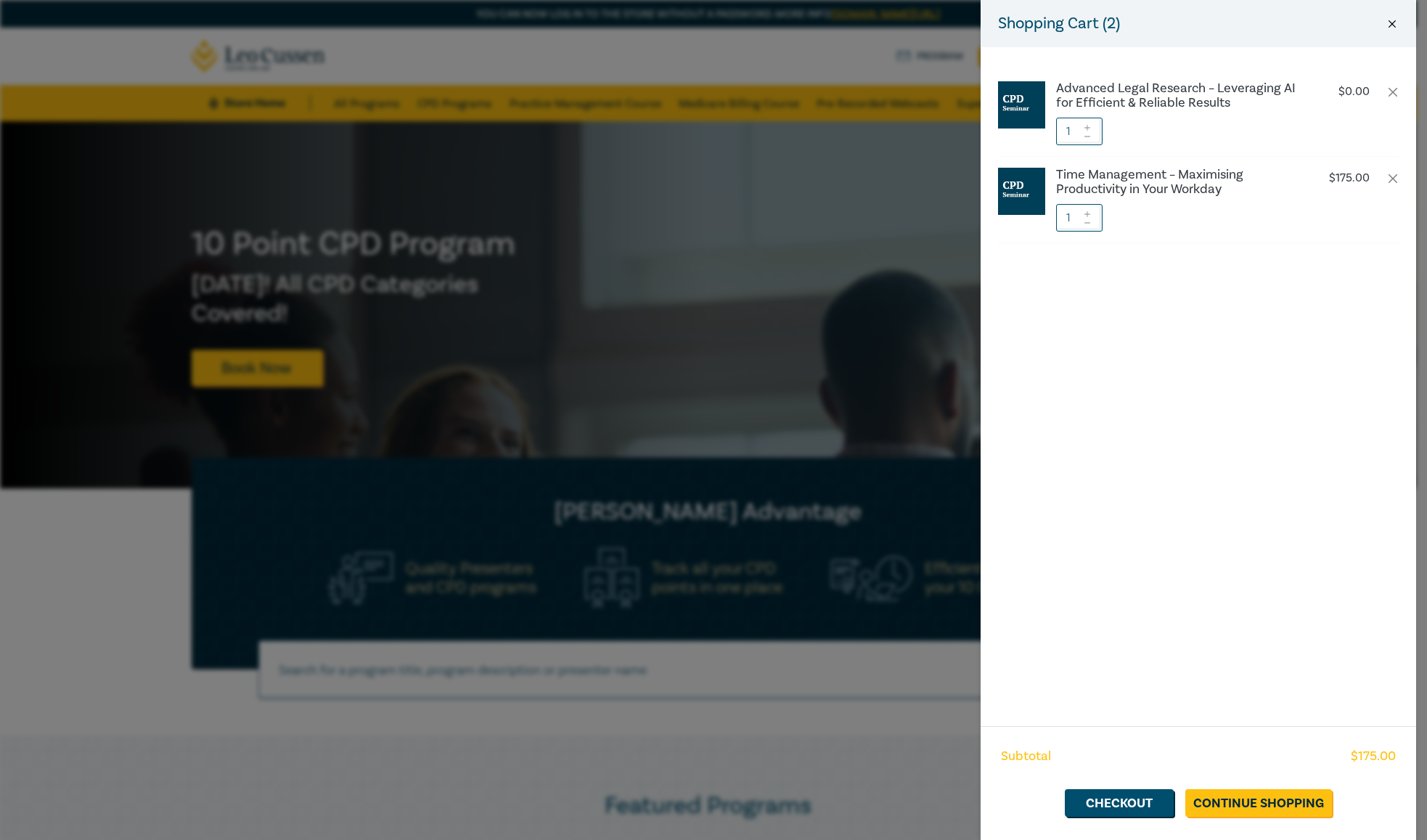
click at [1389, 19] on button "Close" at bounding box center [1391, 23] width 13 height 13
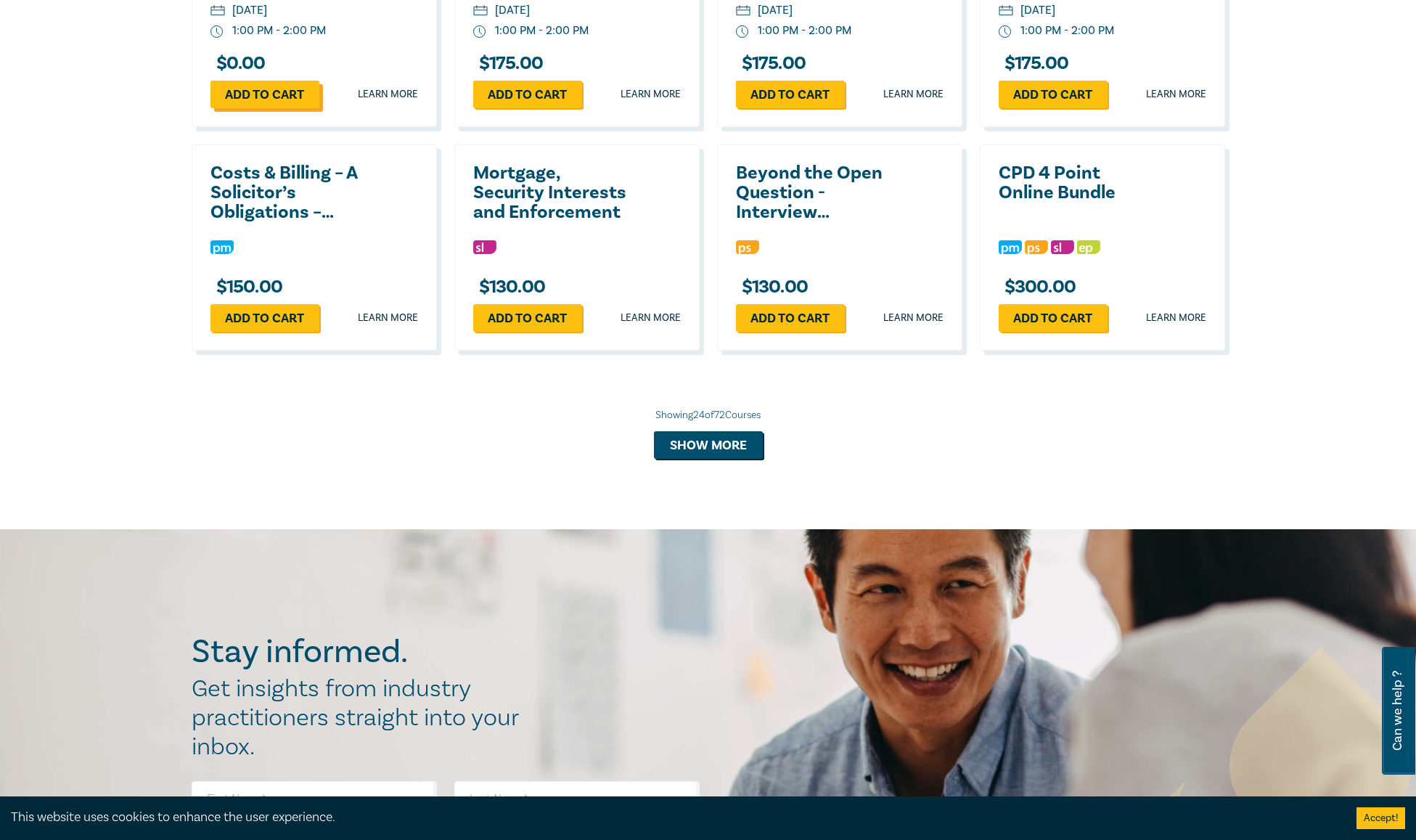
scroll to position [2801, 0]
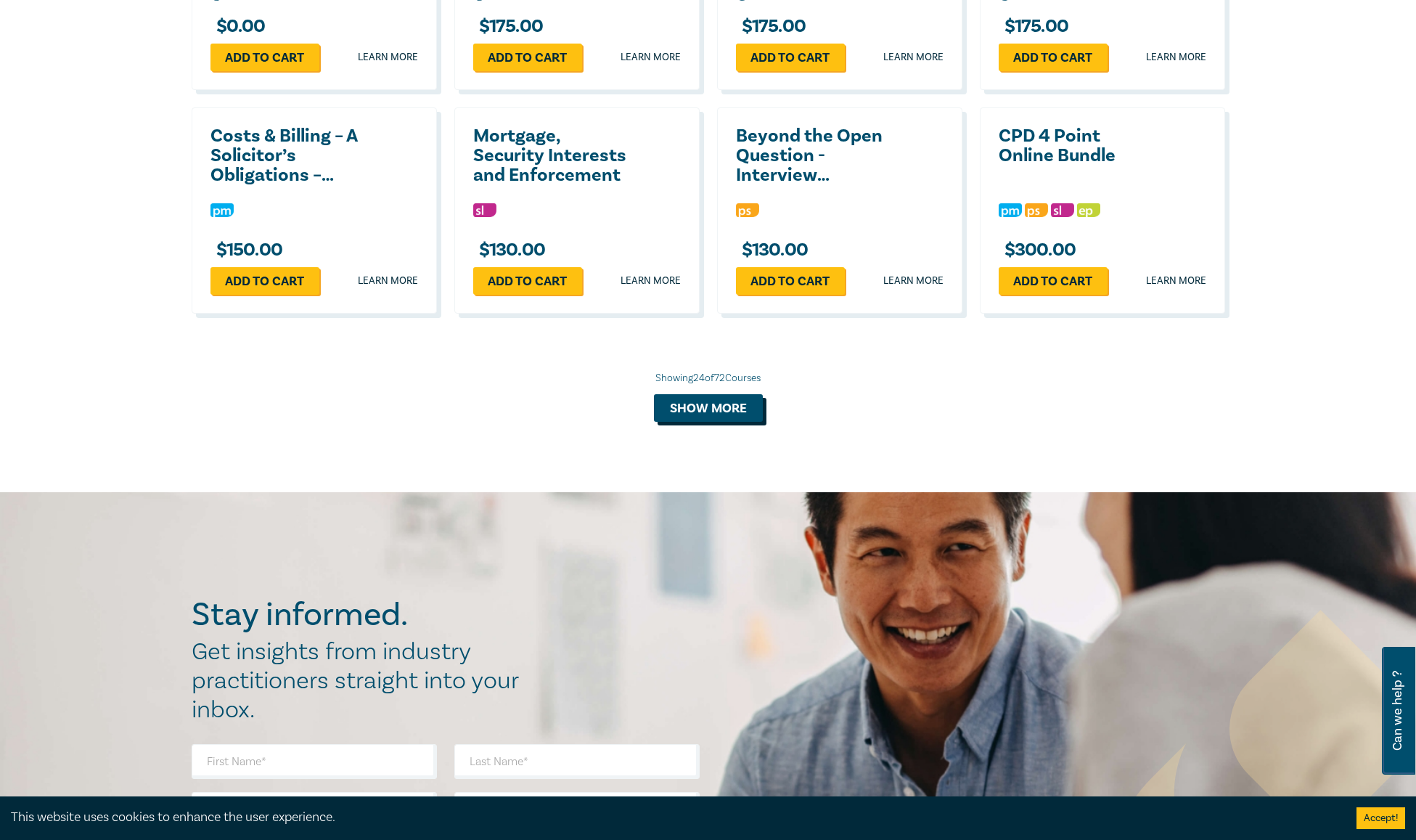
click at [718, 403] on button "Show more" at bounding box center [708, 408] width 109 height 28
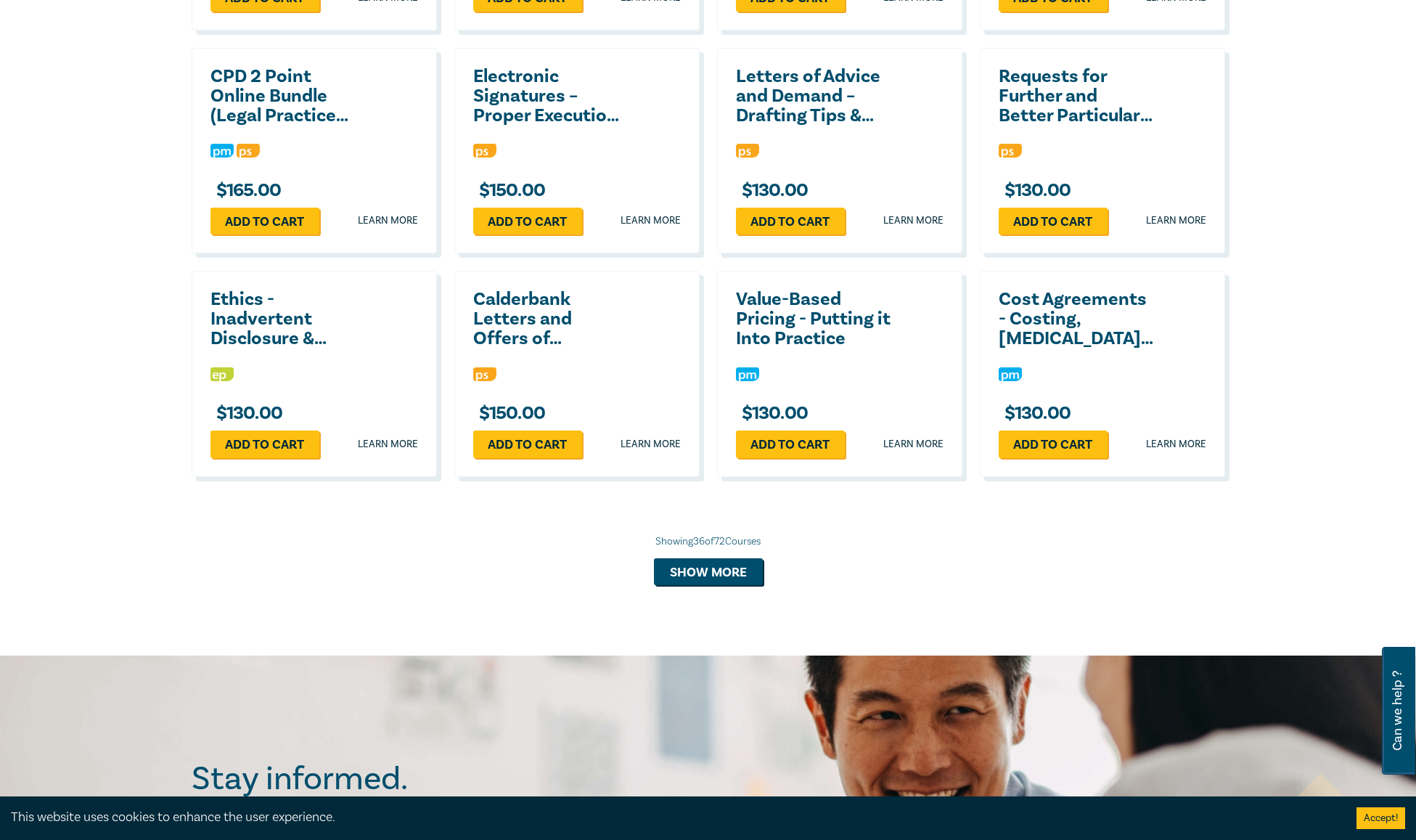
scroll to position [3309, 0]
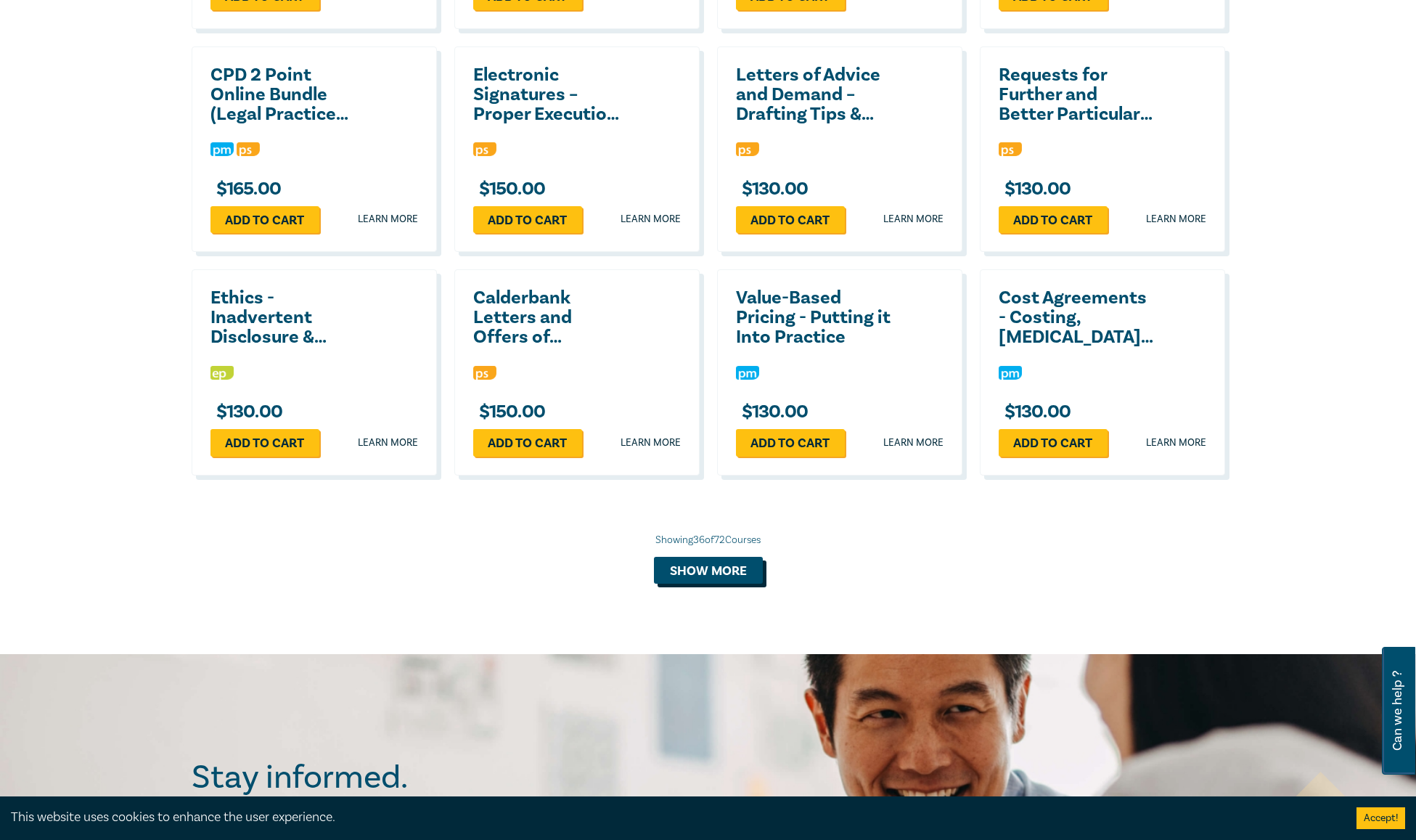
click at [697, 575] on button "Show more" at bounding box center [708, 571] width 109 height 28
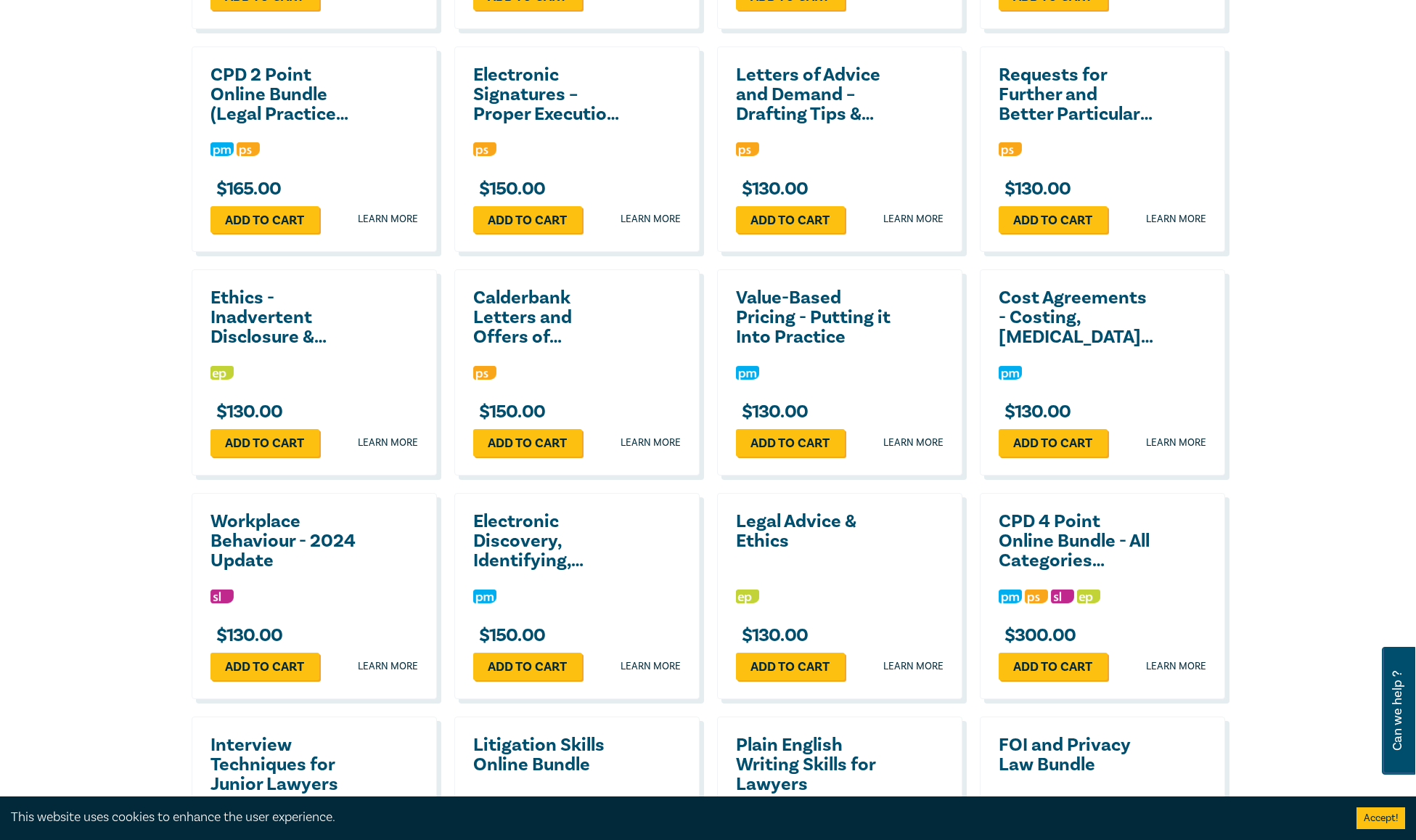
click at [896, 543] on div "Legal Advice & Ethics" at bounding box center [817, 531] width 163 height 39
click at [797, 519] on h2 "Legal Advice & Ethics" at bounding box center [814, 531] width 156 height 39
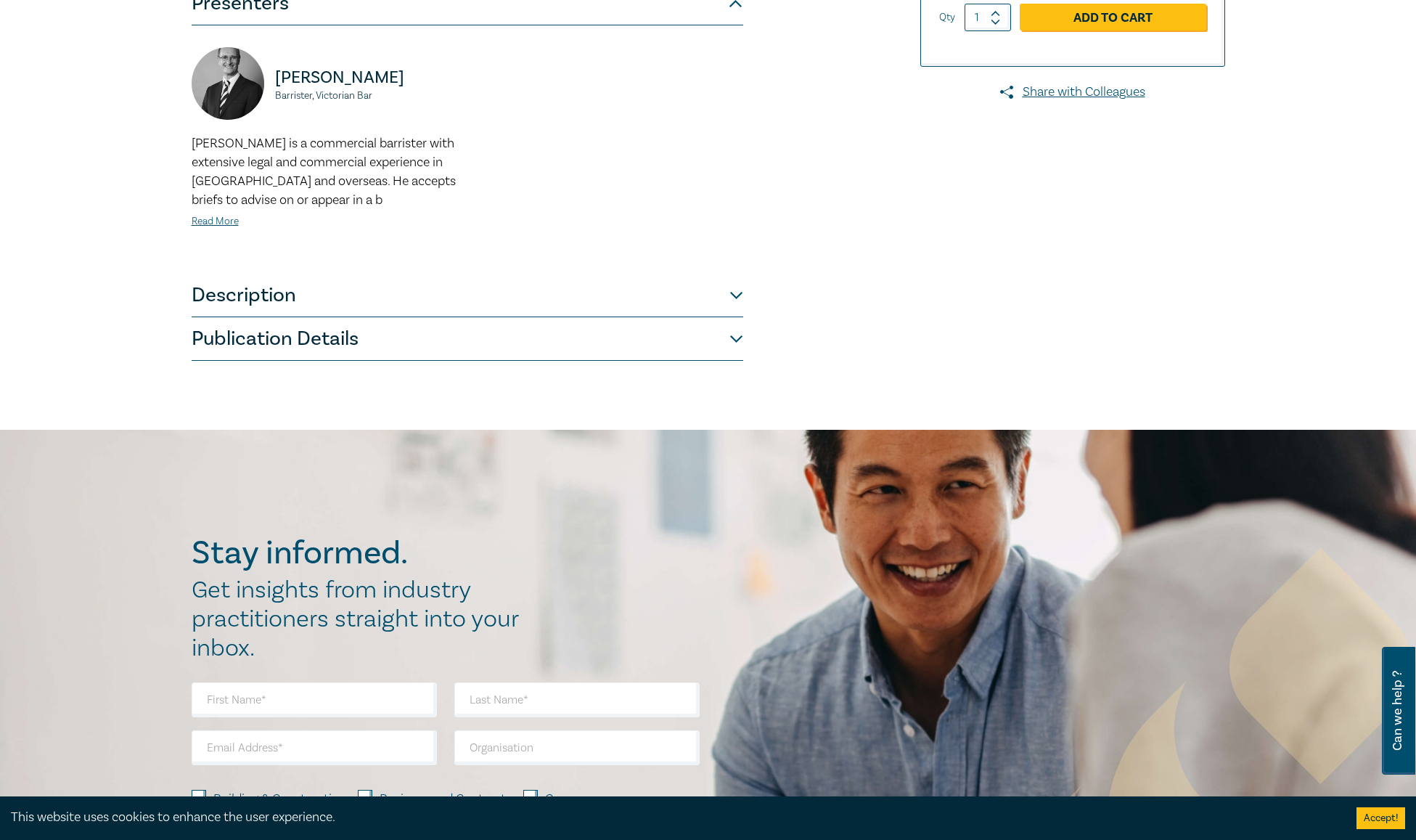
scroll to position [363, 0]
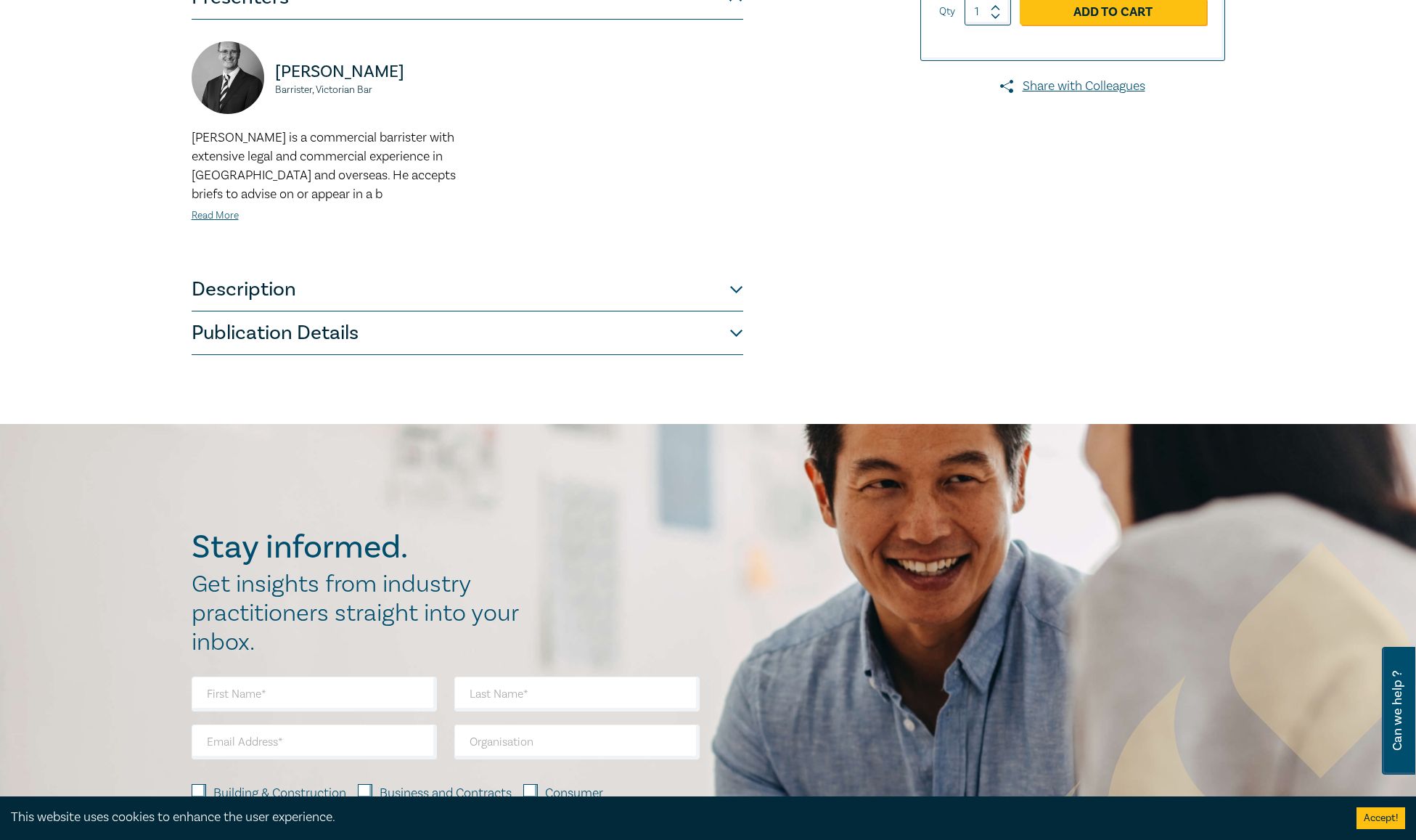
click at [736, 284] on button "Description" at bounding box center [467, 290] width 551 height 43
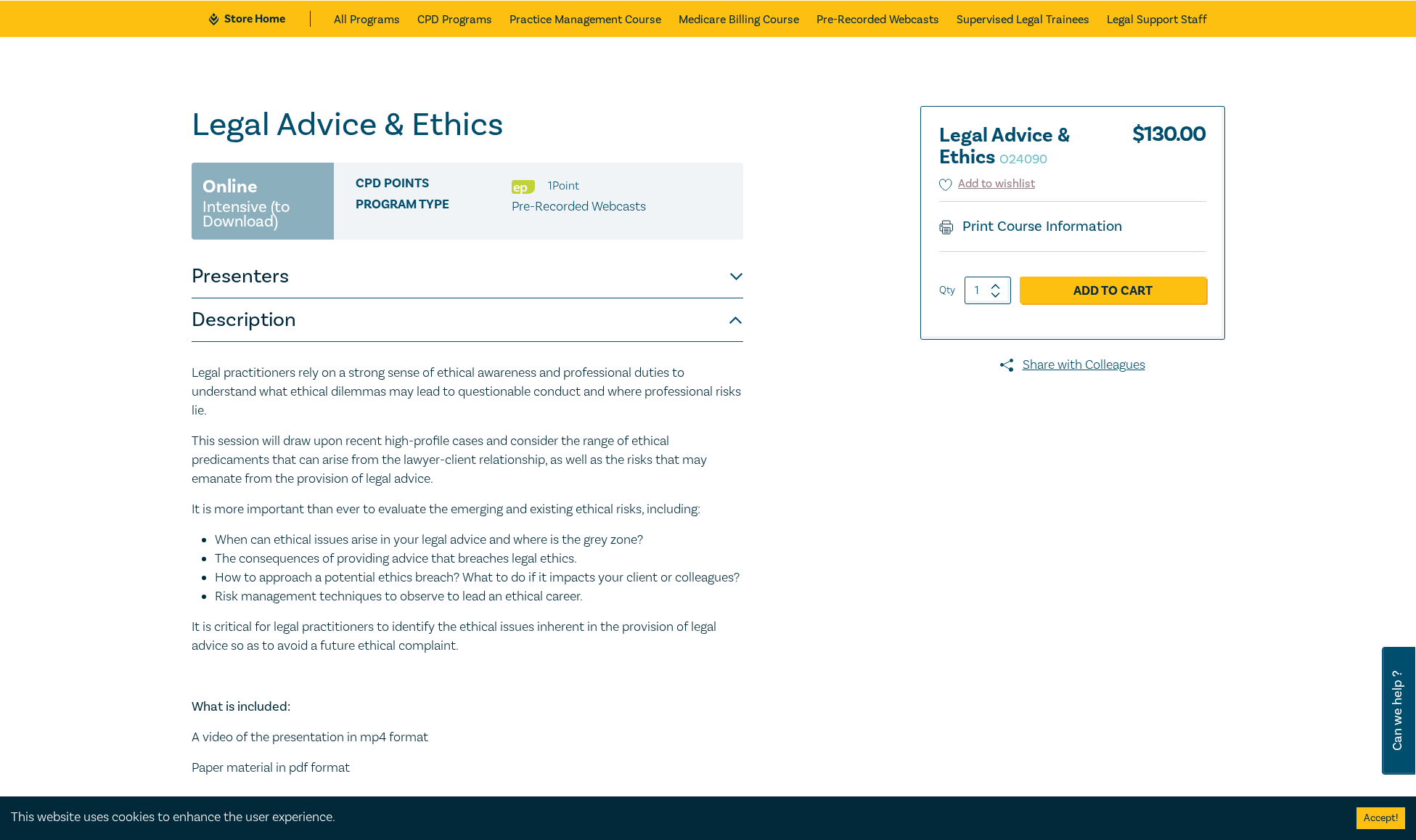
scroll to position [0, 0]
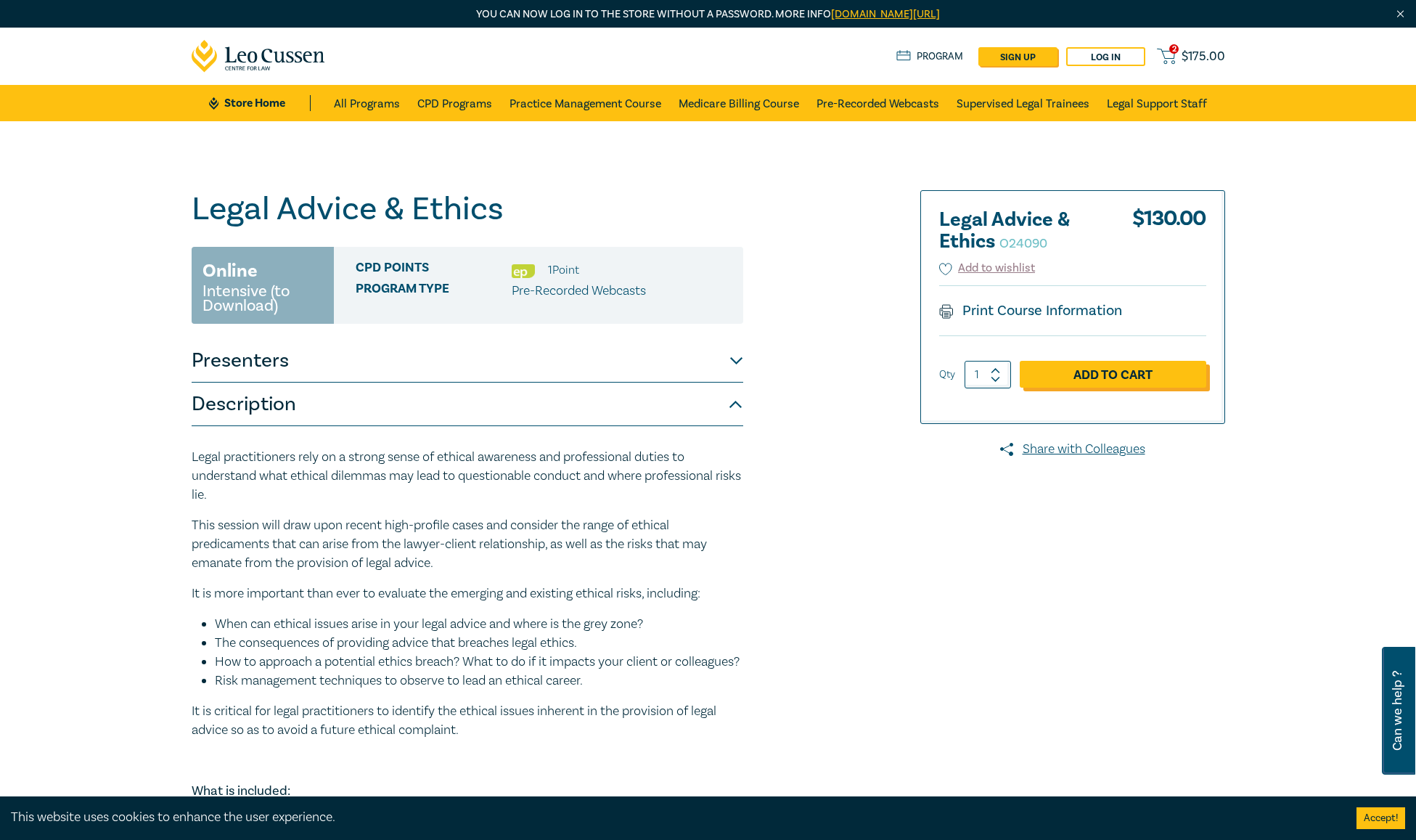
click at [1171, 369] on link "Add to Cart" at bounding box center [1113, 375] width 187 height 28
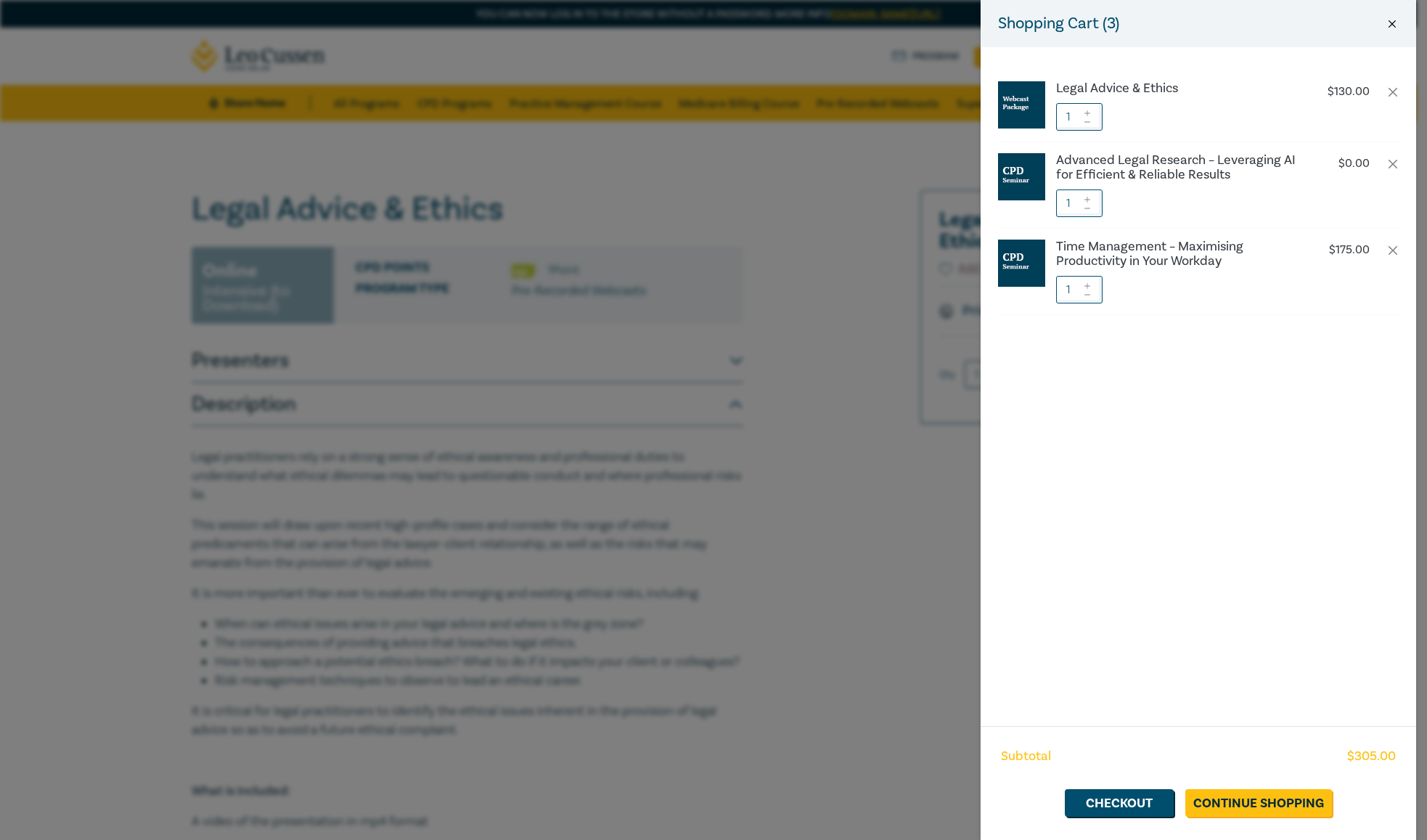
click at [1393, 23] on button "Close" at bounding box center [1391, 23] width 13 height 13
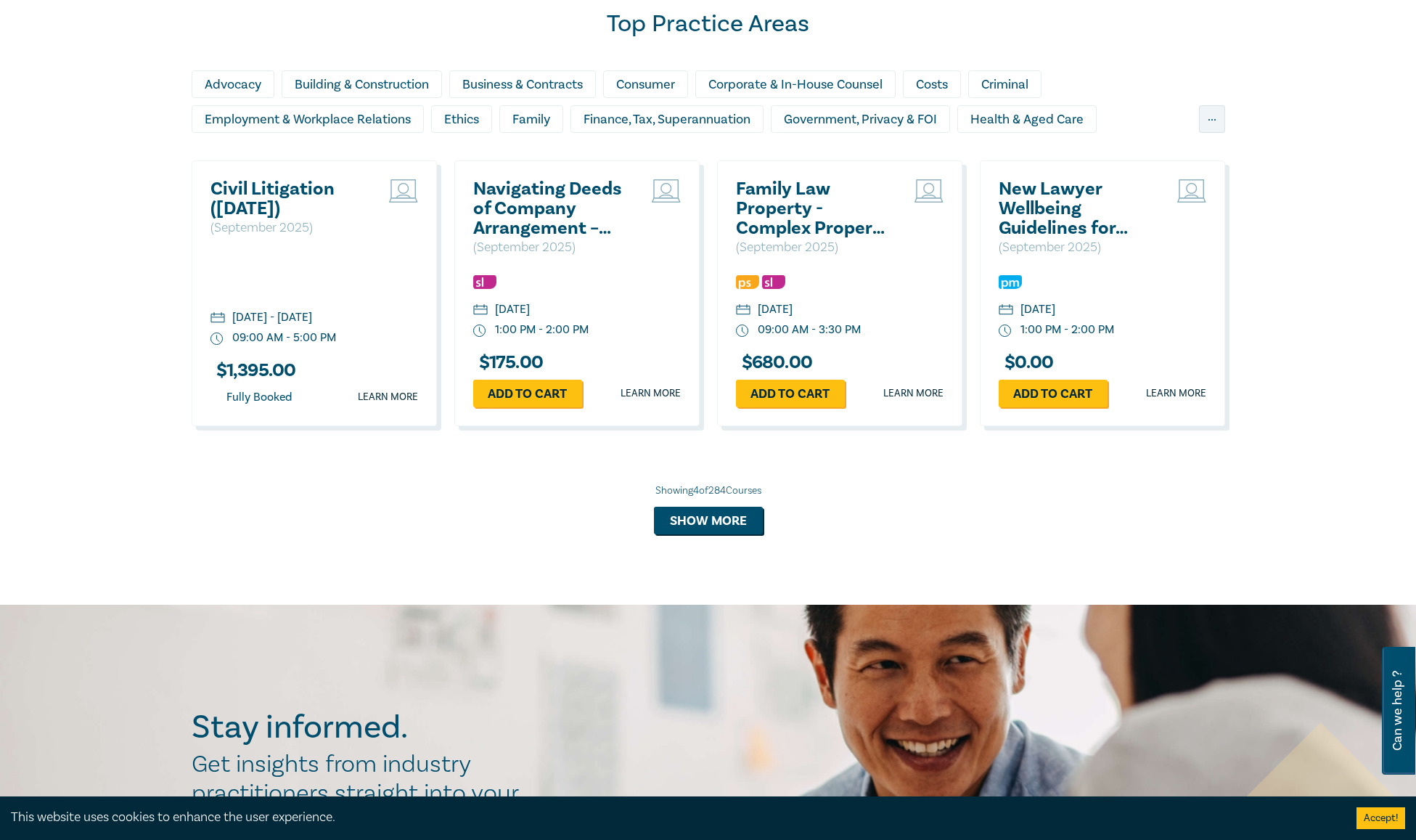
scroll to position [1082, 0]
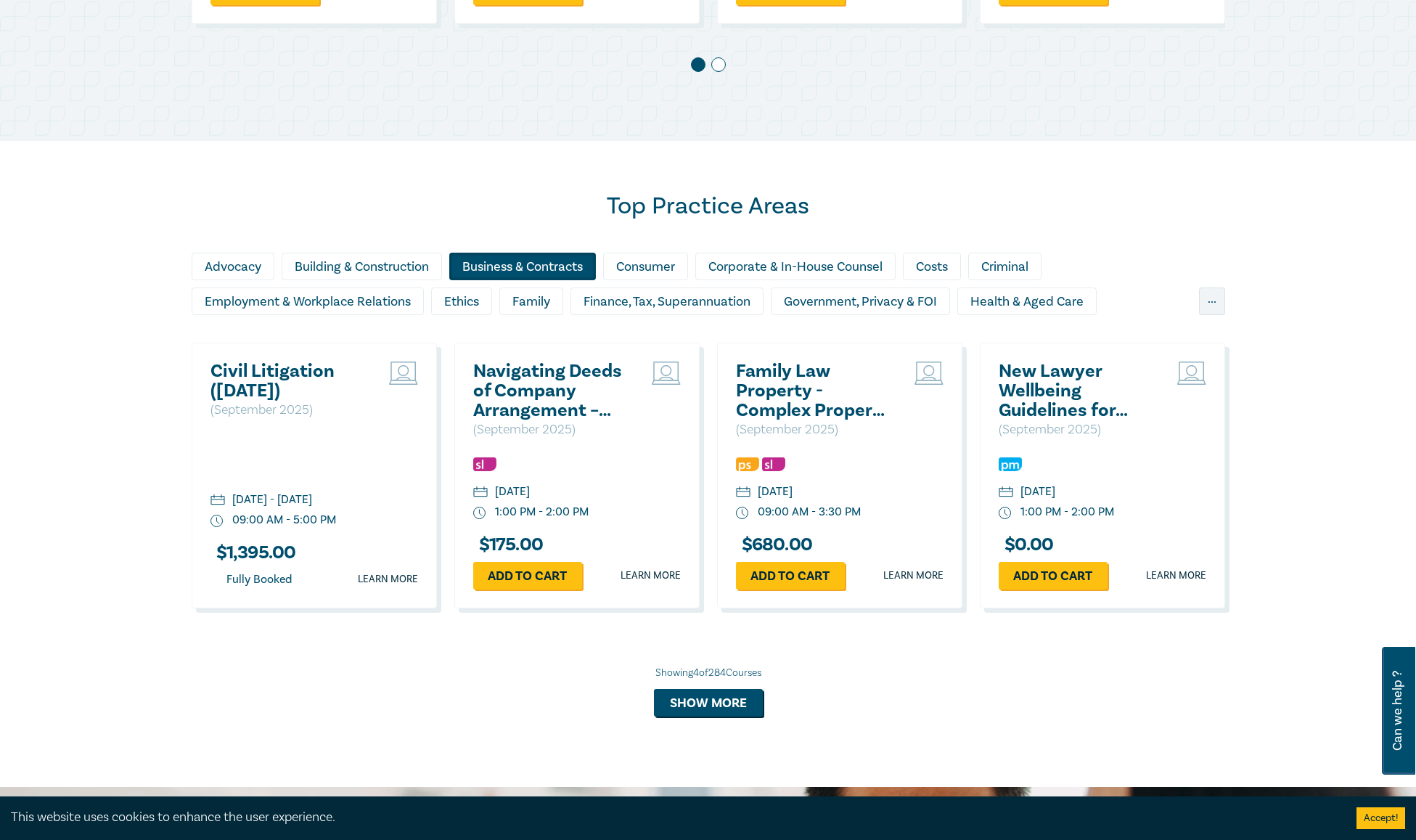
click at [513, 261] on div "Business & Contracts" at bounding box center [522, 266] width 146 height 28
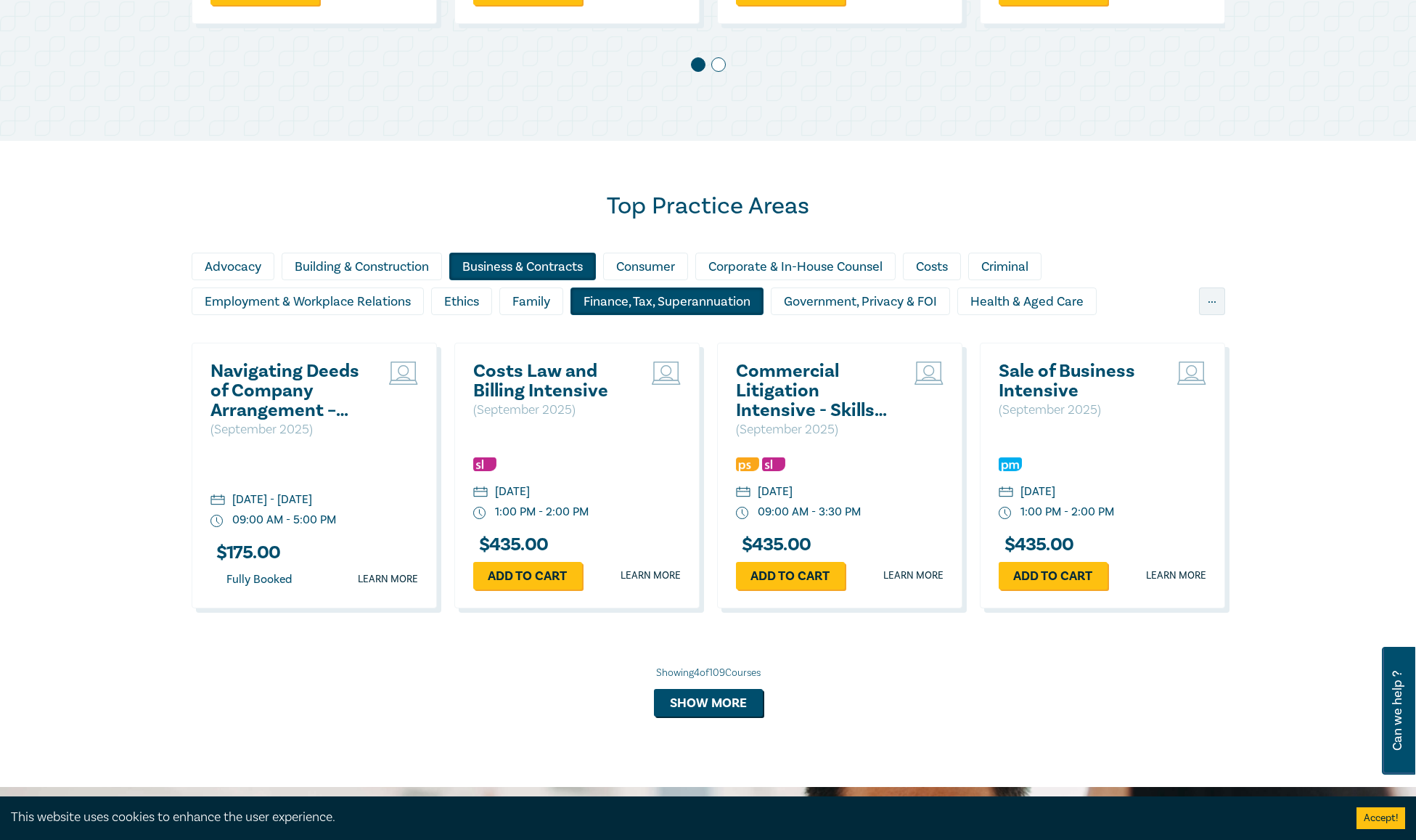
click at [686, 297] on div "Finance, Tax, Superannuation" at bounding box center [667, 301] width 193 height 28
click at [459, 303] on div "Ethics" at bounding box center [461, 301] width 61 height 28
click at [1201, 301] on div "..." at bounding box center [1212, 301] width 26 height 28
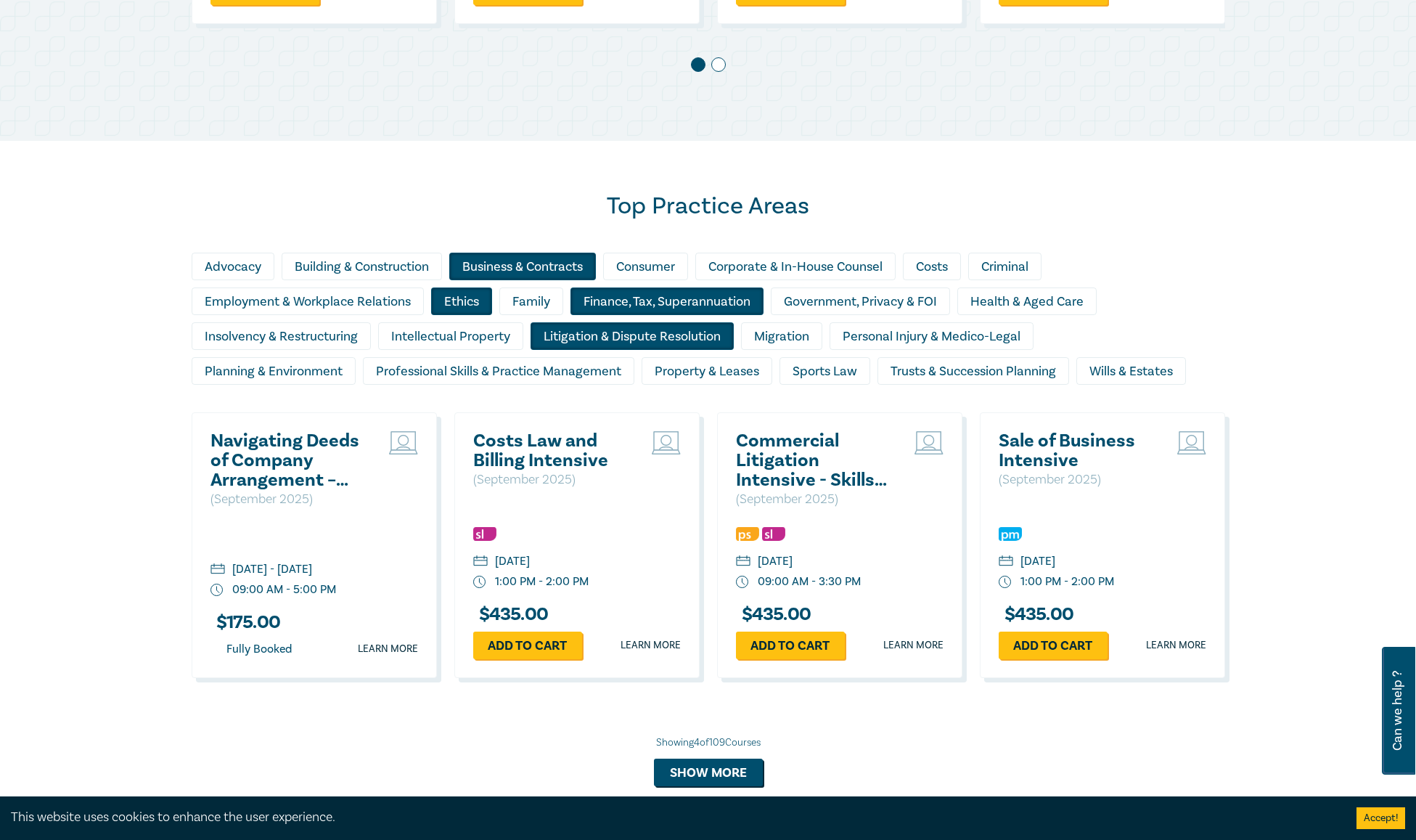
click at [681, 332] on div "Litigation & Dispute Resolution" at bounding box center [632, 336] width 203 height 28
click at [711, 369] on div "Property & Leases" at bounding box center [707, 371] width 131 height 28
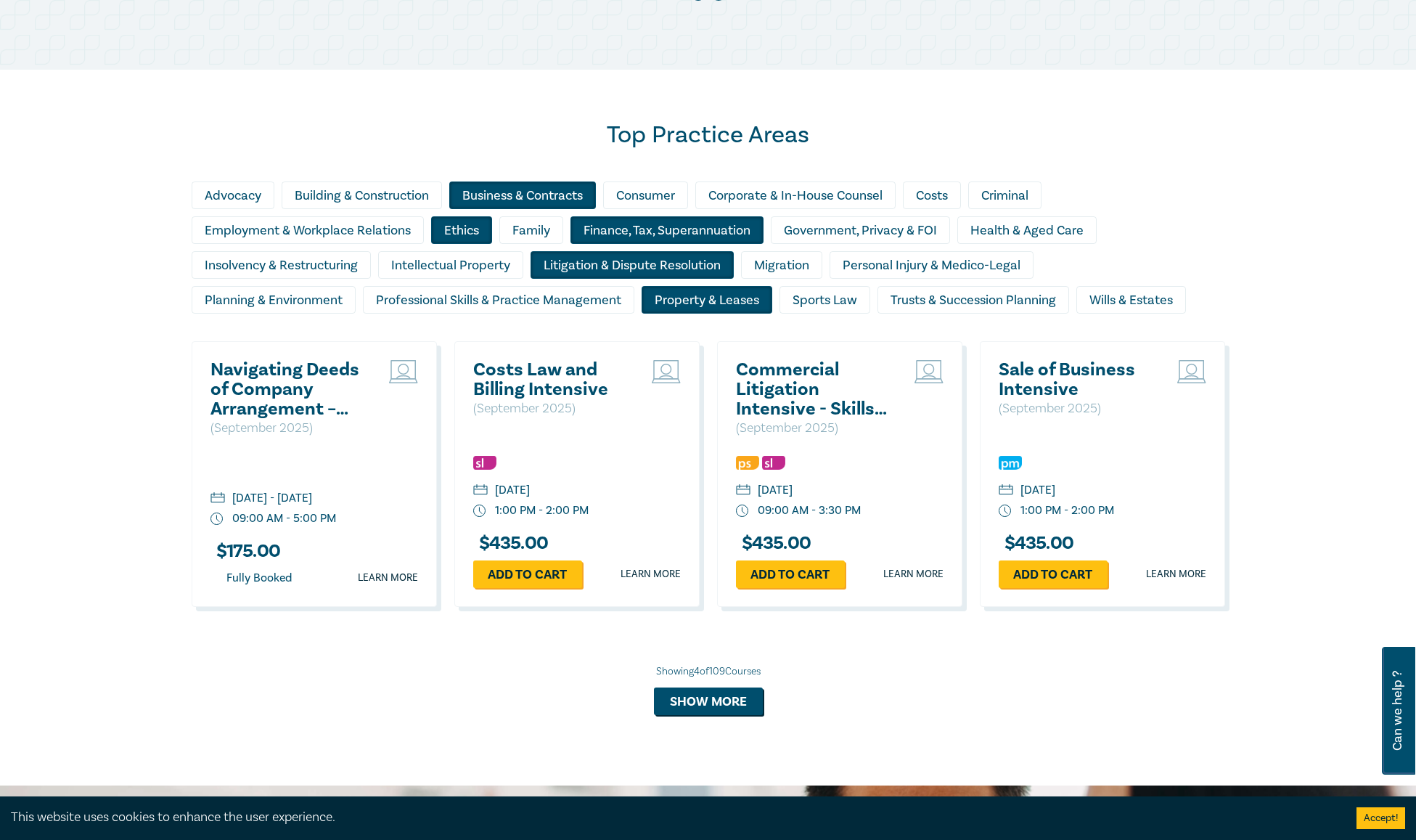
scroll to position [1300, 0]
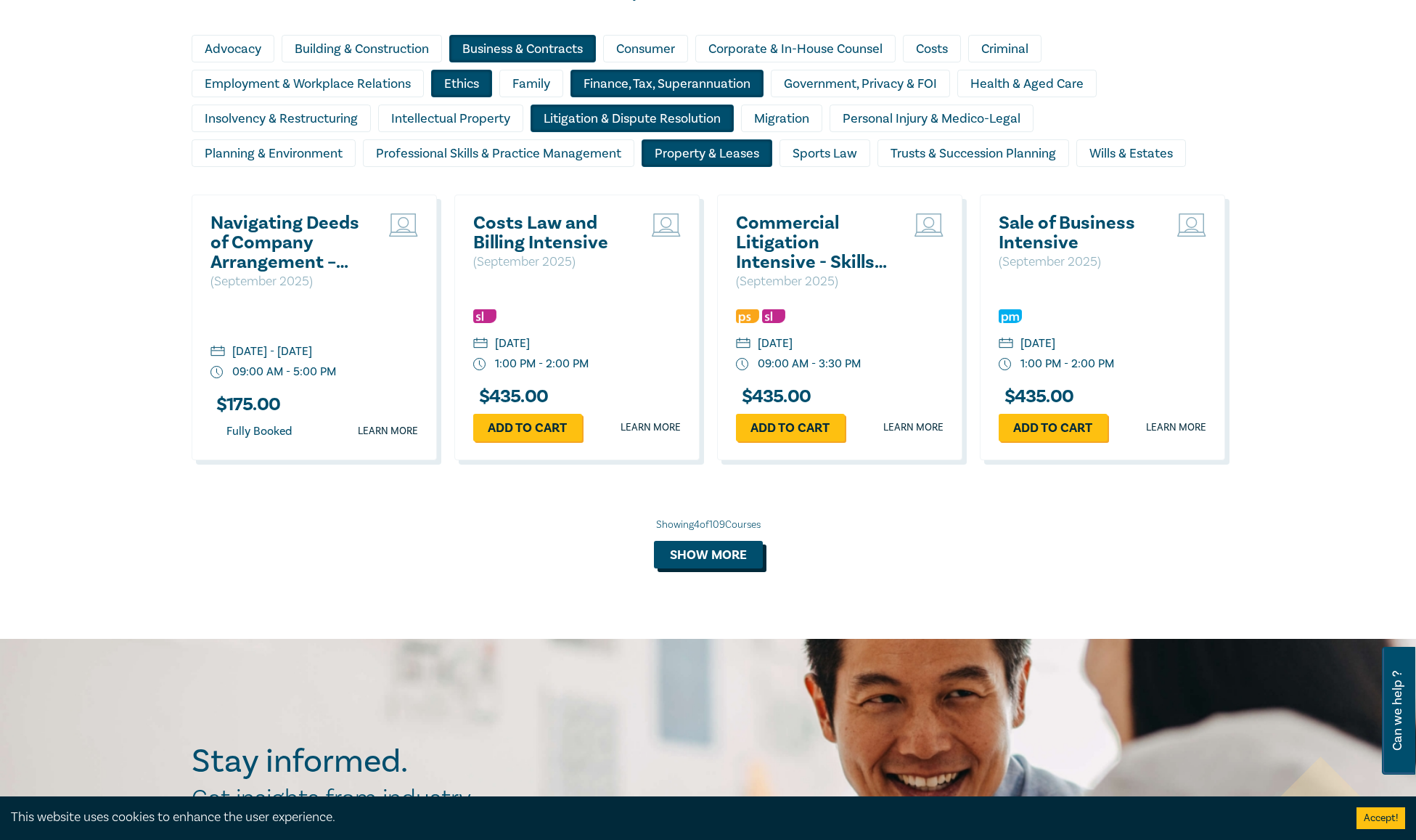
click at [672, 553] on button "Show more" at bounding box center [708, 554] width 109 height 28
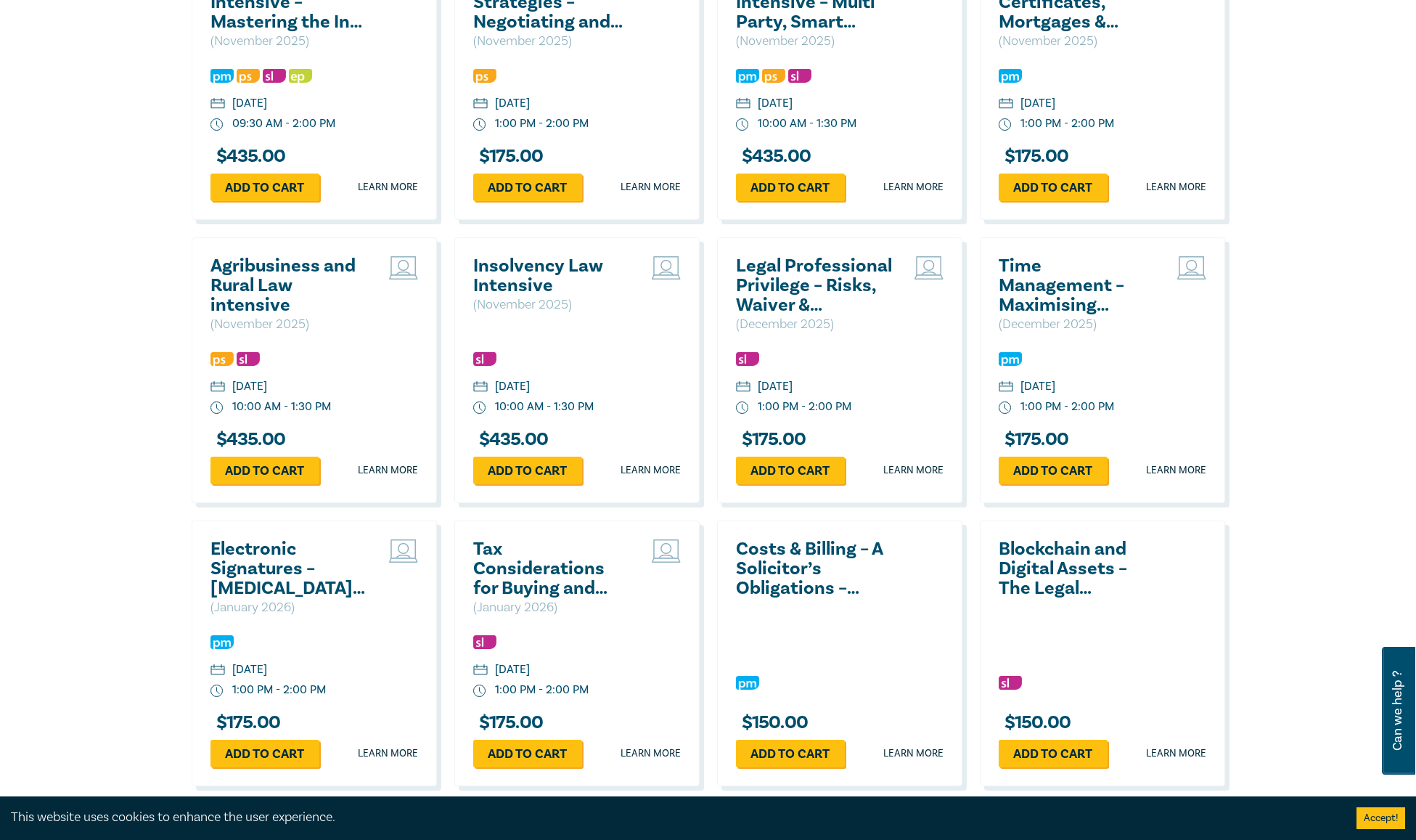
scroll to position [2533, 0]
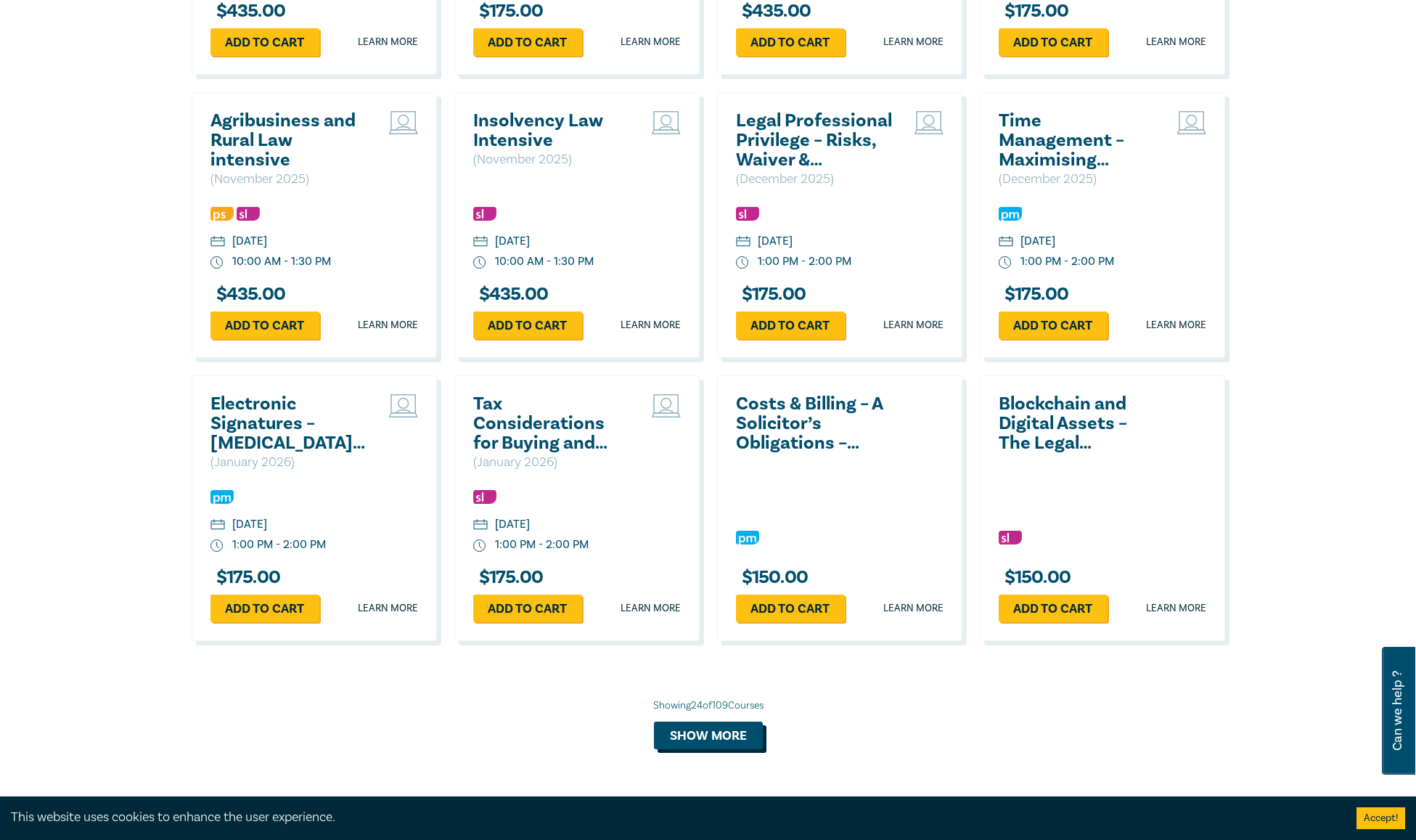
click at [745, 735] on button "Show more" at bounding box center [708, 735] width 109 height 28
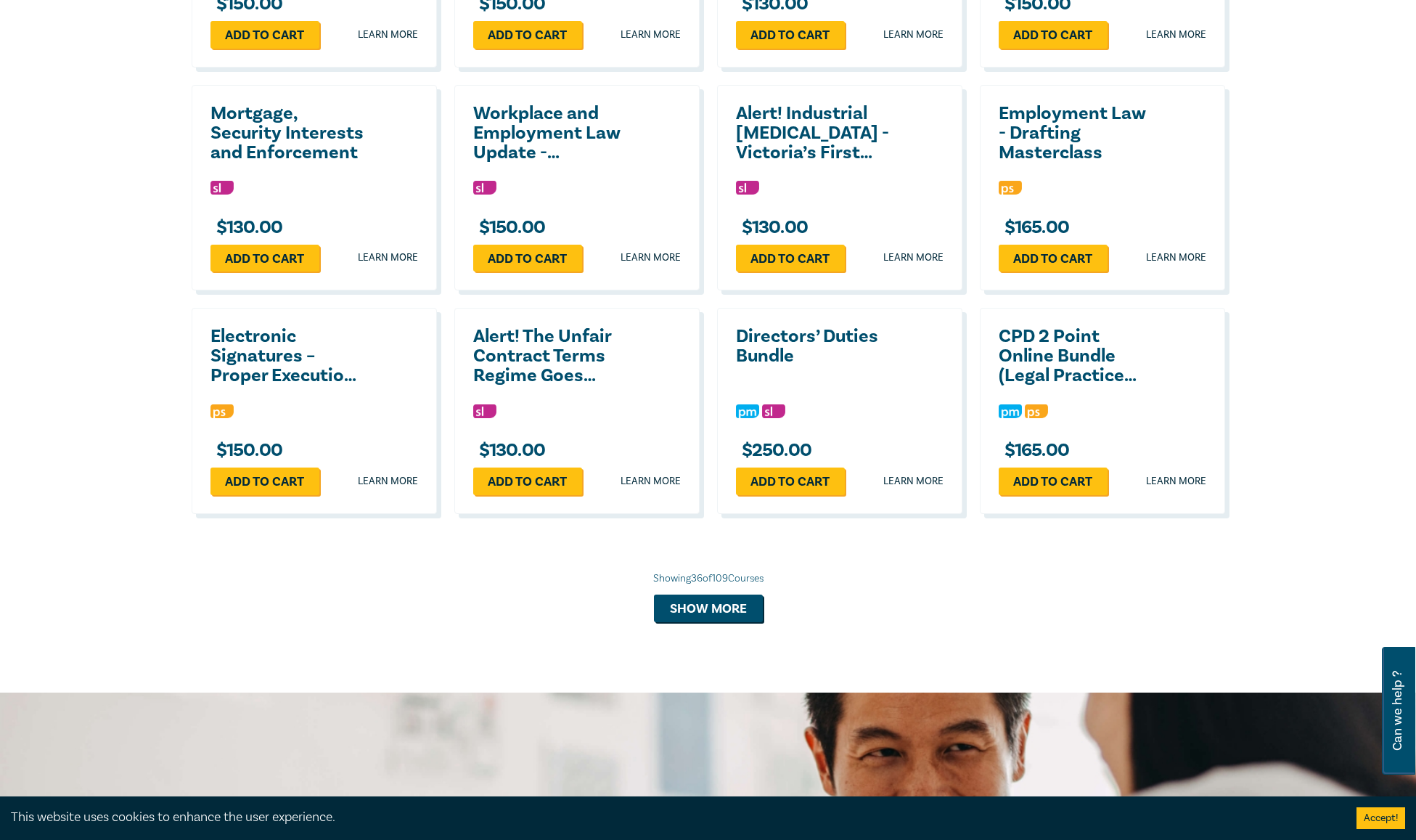
scroll to position [3331, 0]
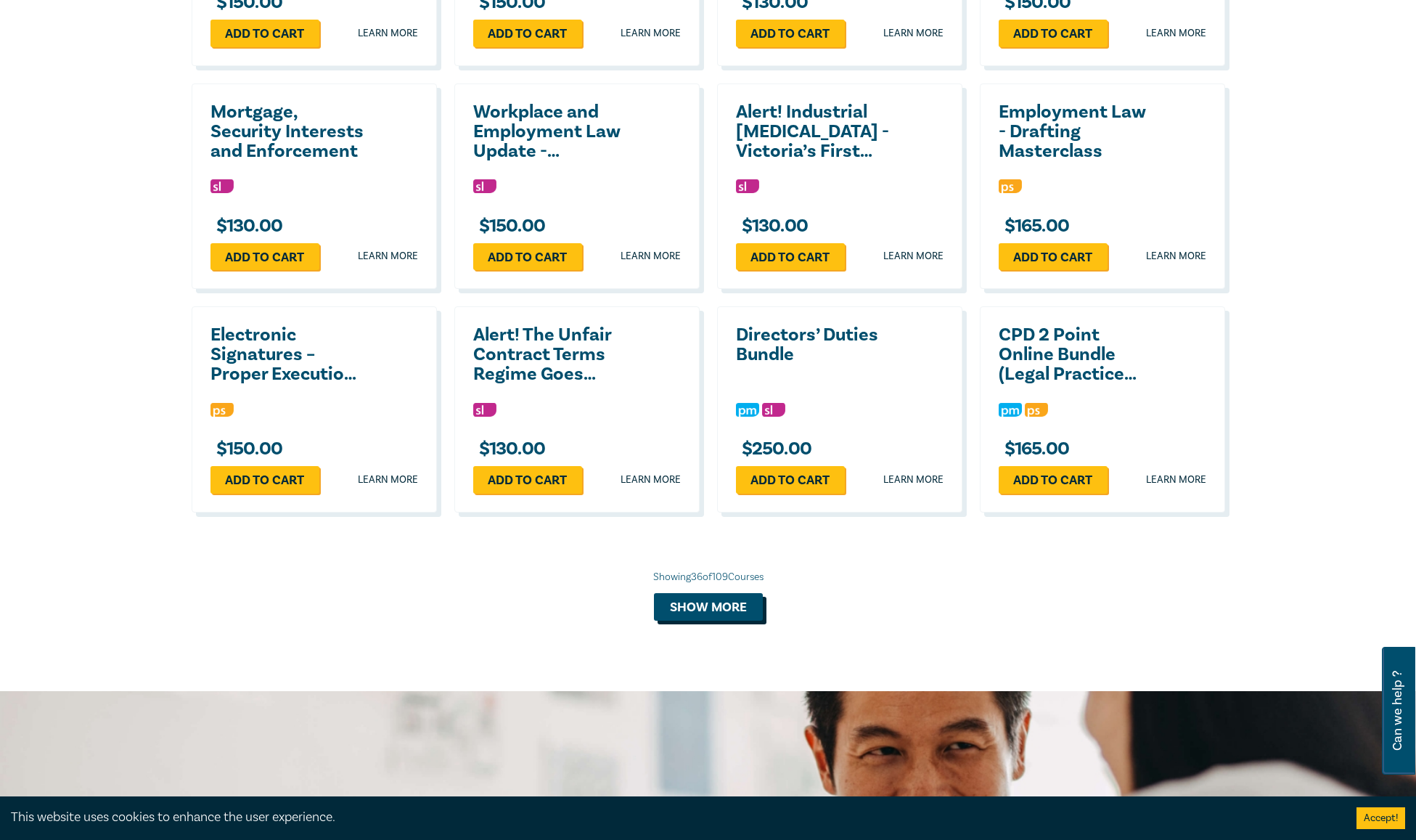
click at [717, 599] on button "Show more" at bounding box center [708, 607] width 109 height 28
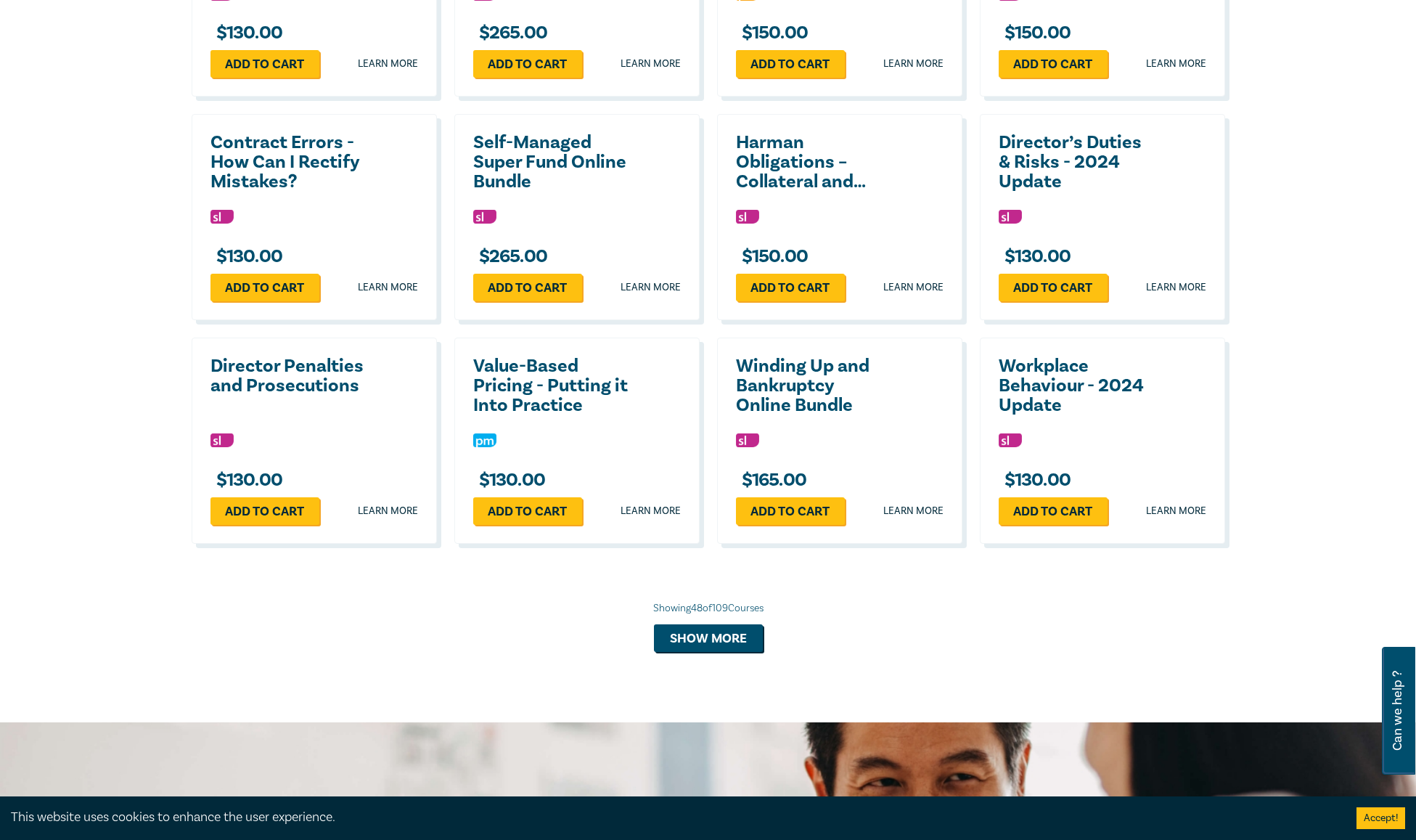
scroll to position [4130, 0]
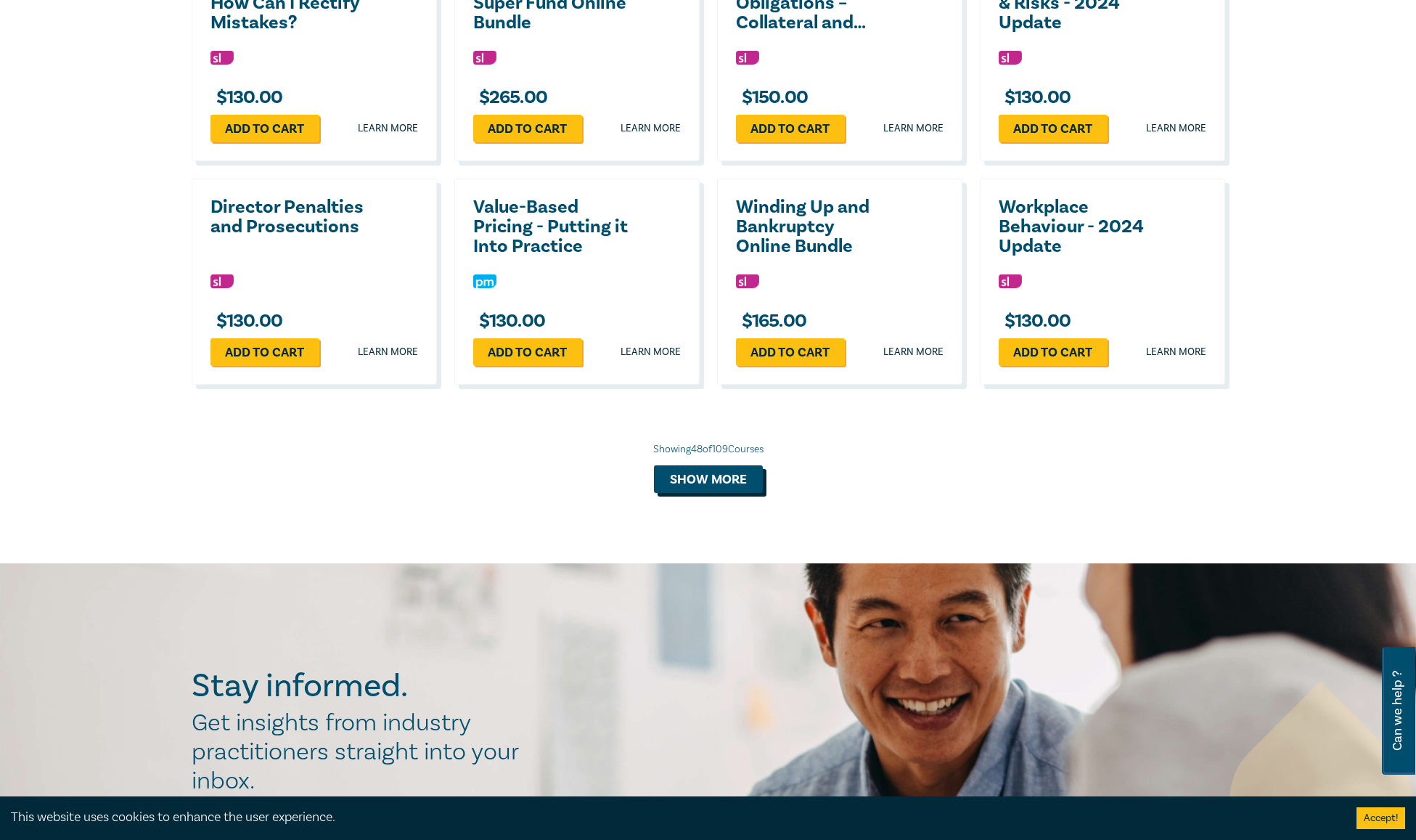
click at [691, 478] on button "Show more" at bounding box center [708, 479] width 109 height 28
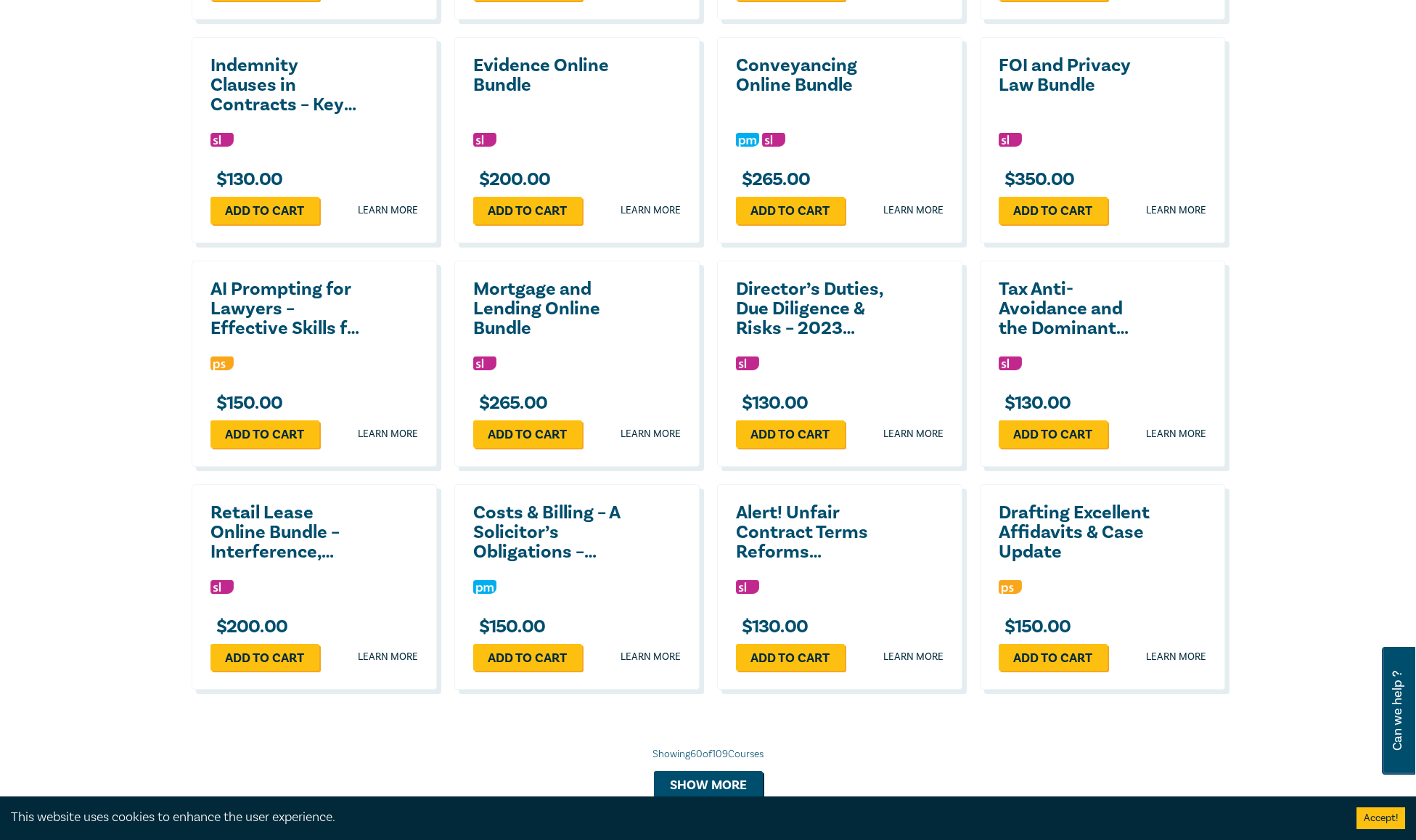
scroll to position [4565, 0]
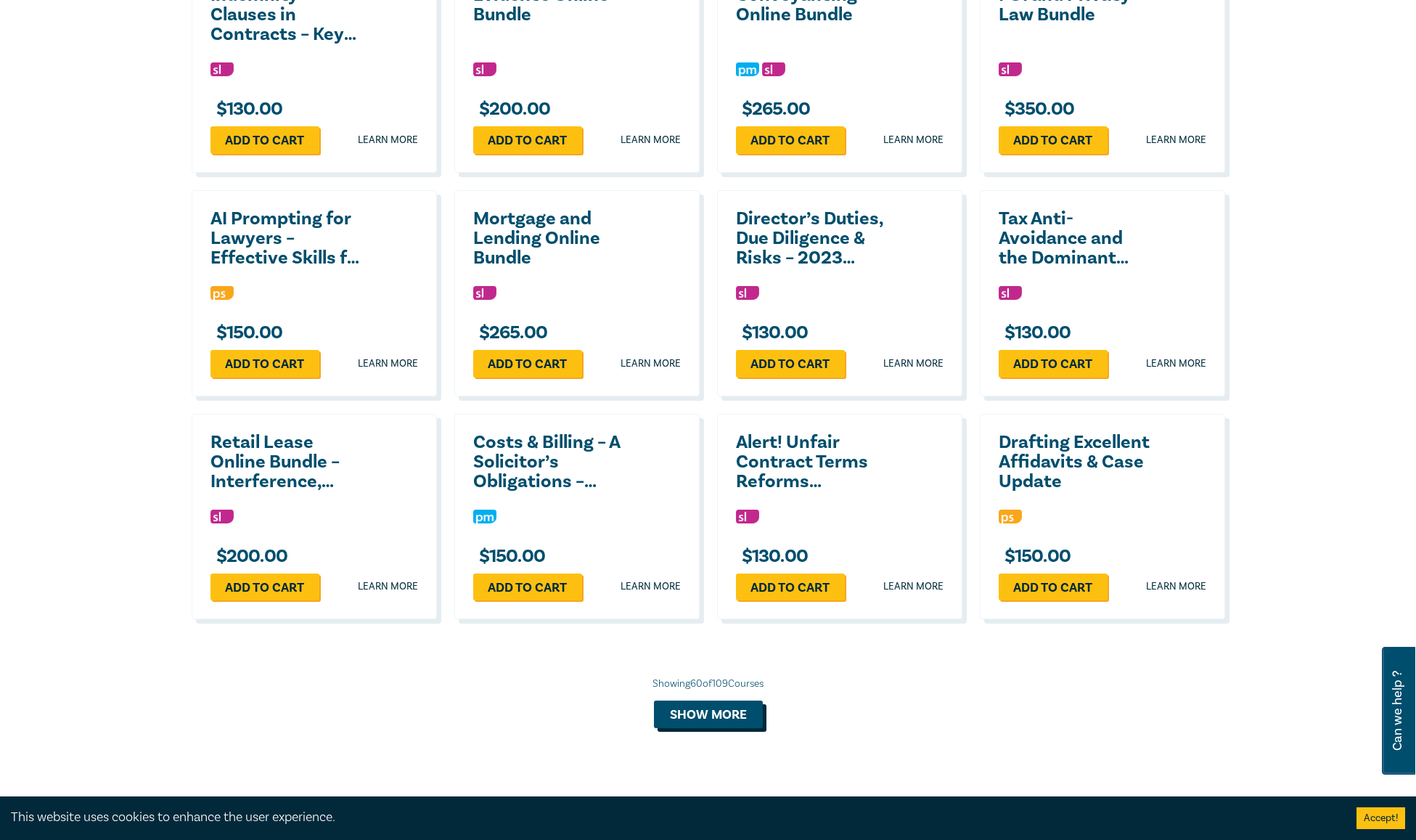
click at [734, 716] on button "Show more" at bounding box center [708, 715] width 109 height 28
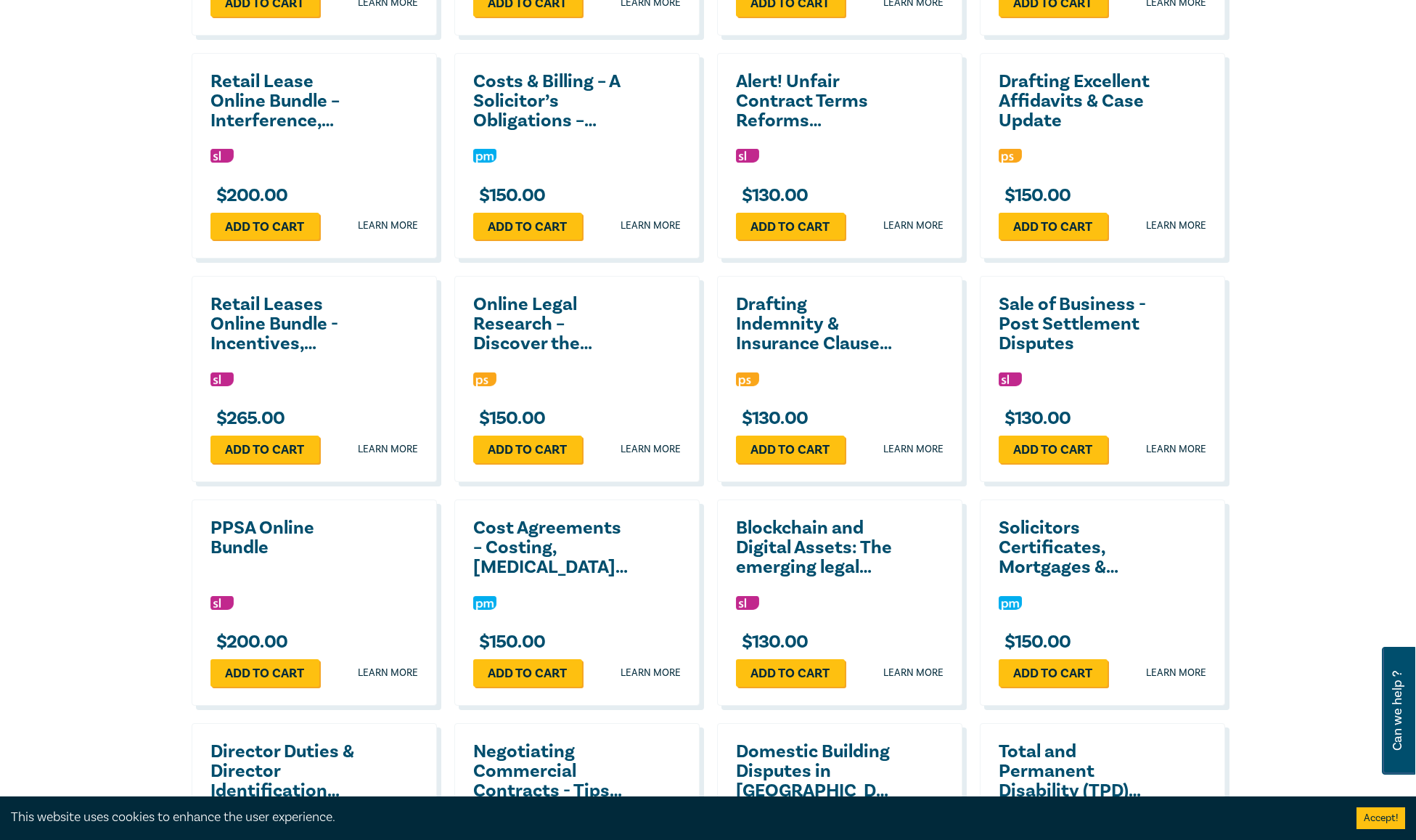
scroll to position [4929, 0]
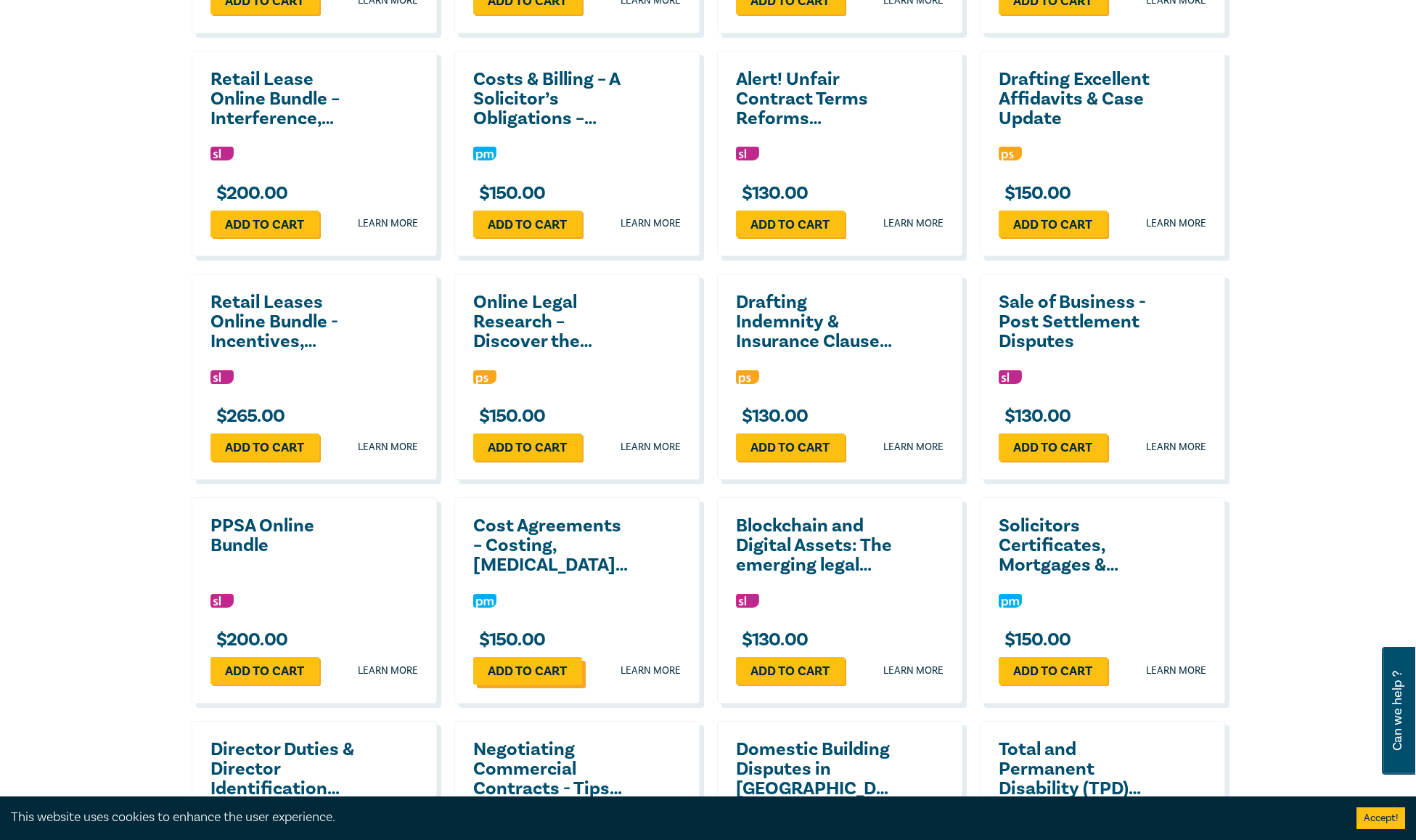
click at [539, 666] on link "Add to cart" at bounding box center [527, 670] width 109 height 28
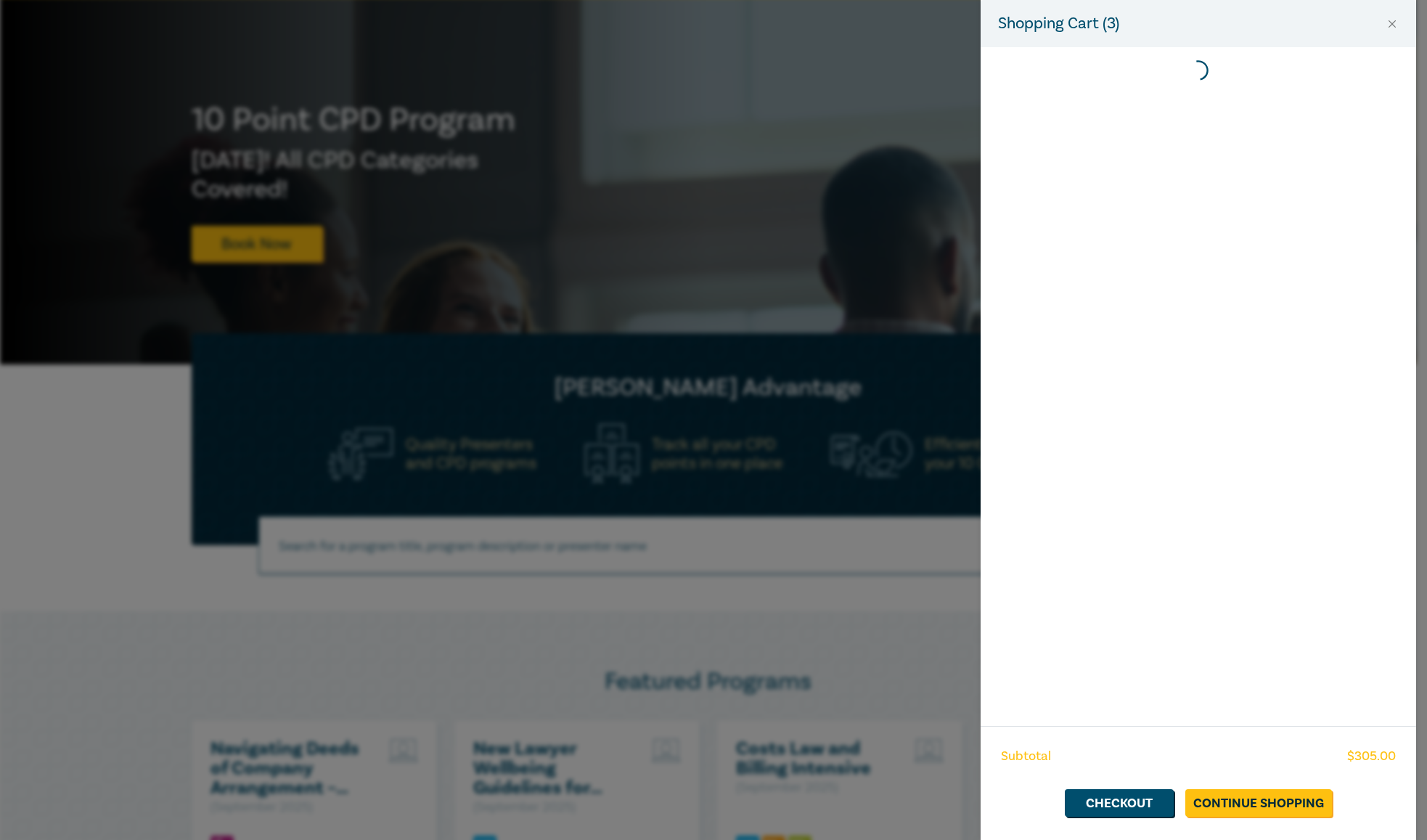
scroll to position [0, 0]
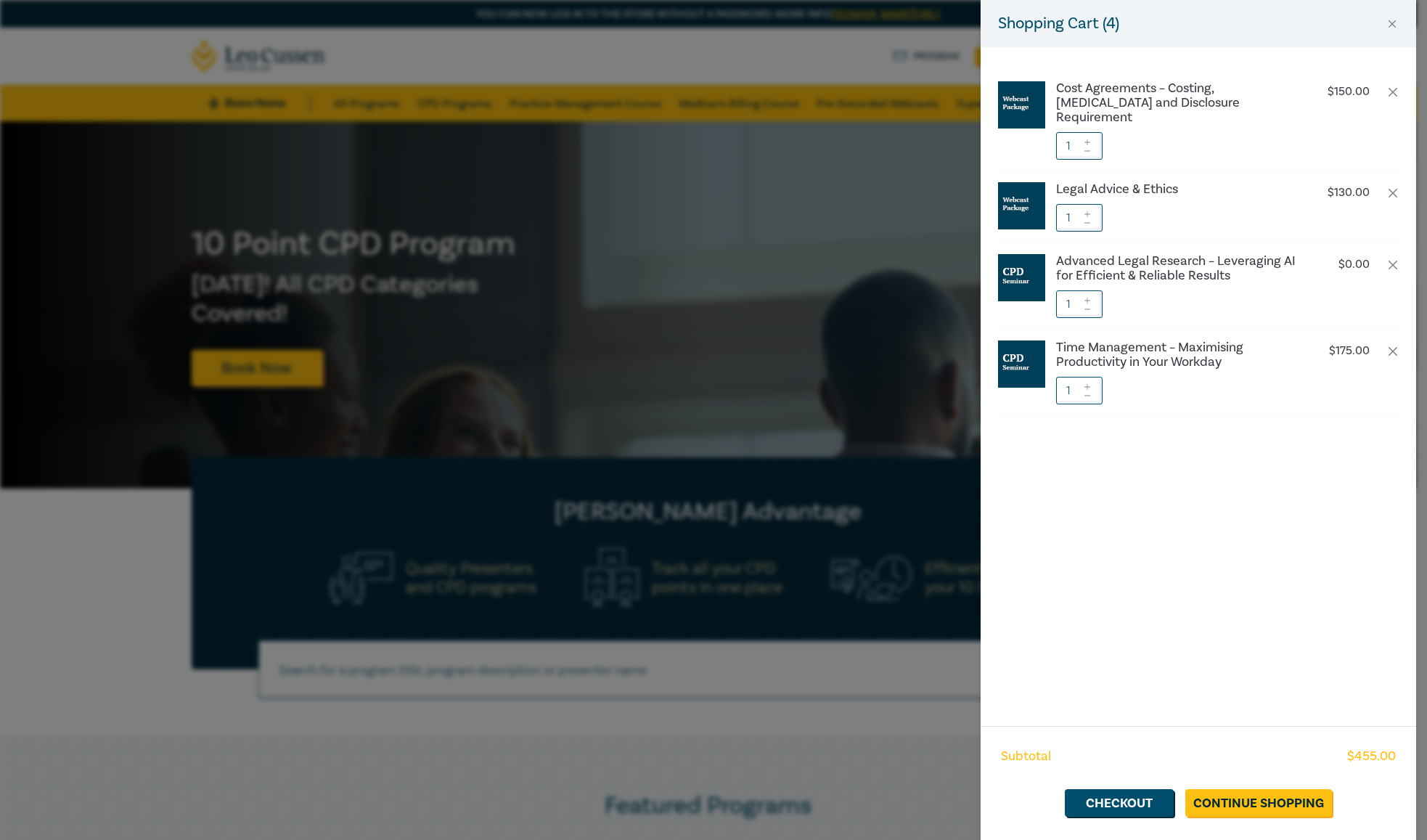
click at [1144, 489] on div "Cost Agreements – Costing, Retainer and Disclosure Requirement $ 150.00 1 Legal…" at bounding box center [1198, 386] width 435 height 678
click at [74, 539] on div "Shopping Cart ( 4 ) Cost Agreements – Costing, Retainer and Disclosure Requirem…" at bounding box center [713, 420] width 1427 height 840
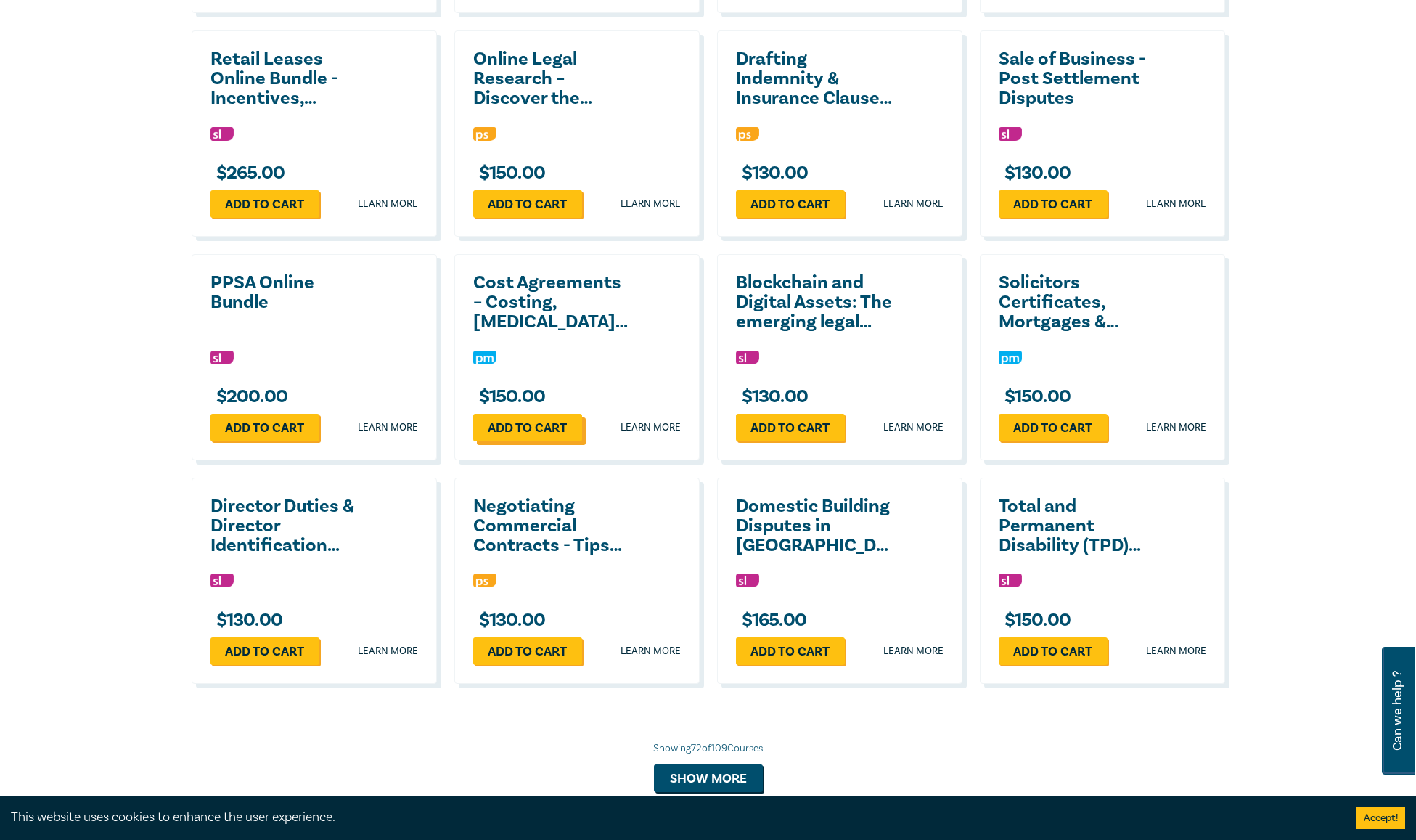
scroll to position [5179, 0]
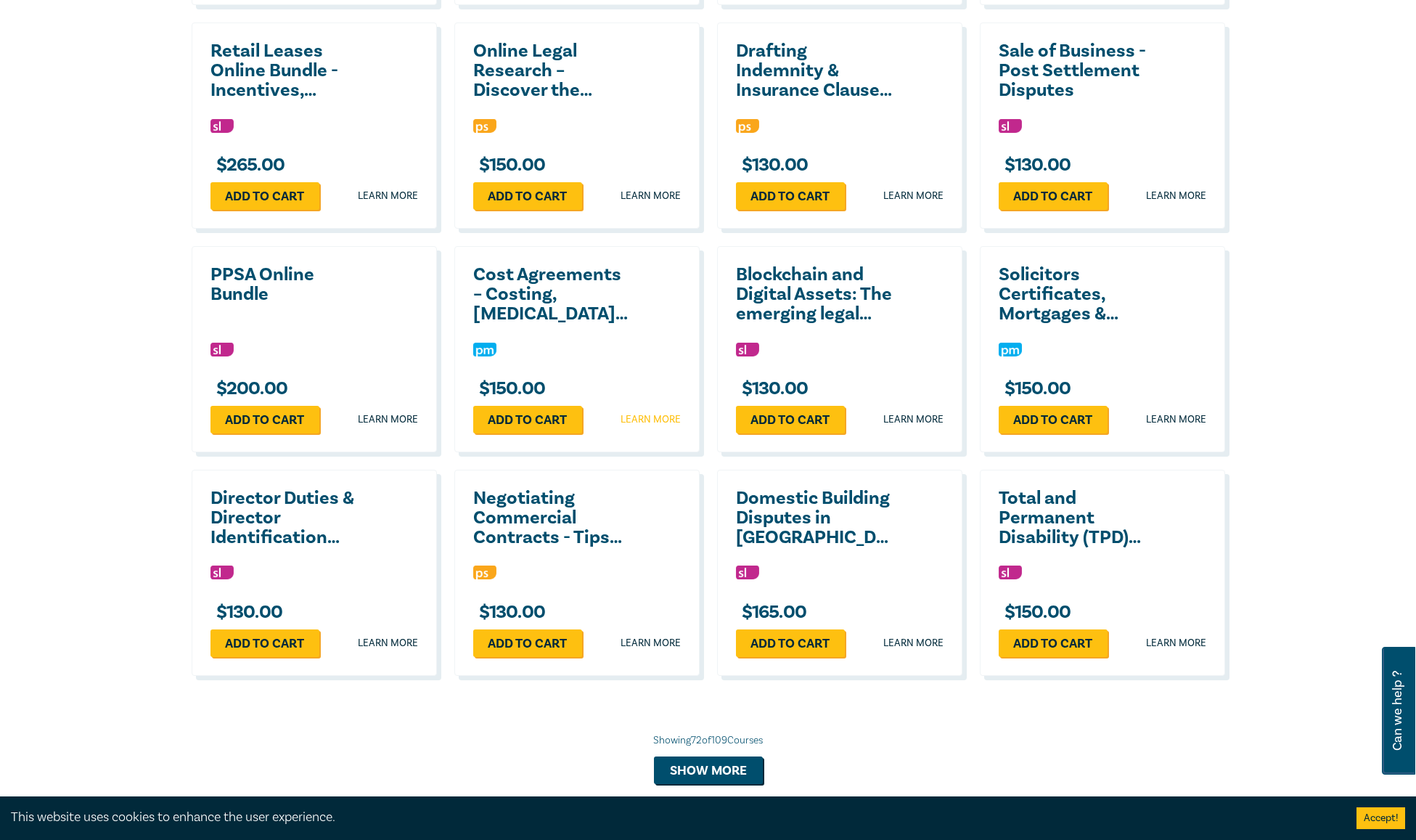
click at [663, 414] on link "Learn more" at bounding box center [650, 419] width 60 height 15
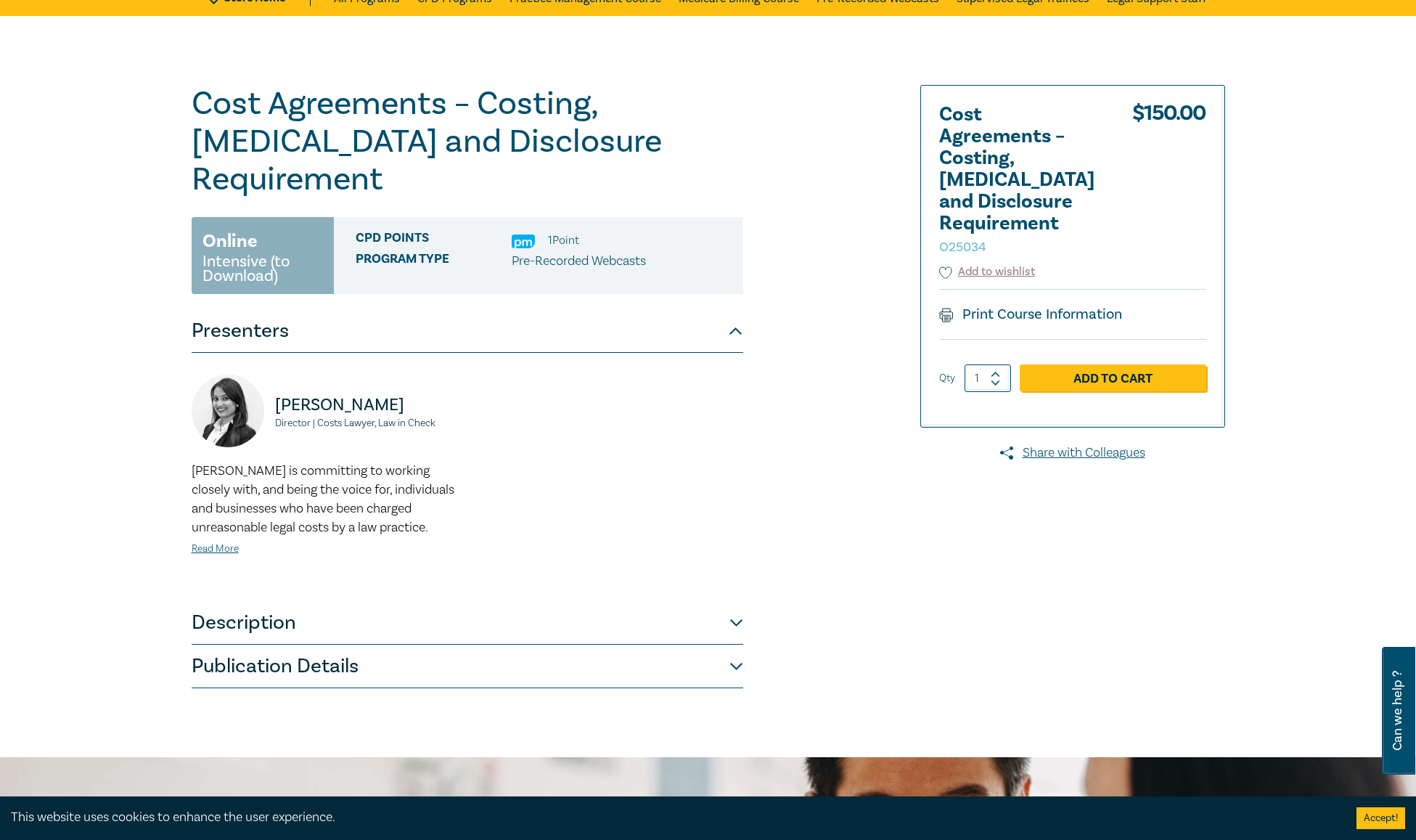
scroll to position [218, 0]
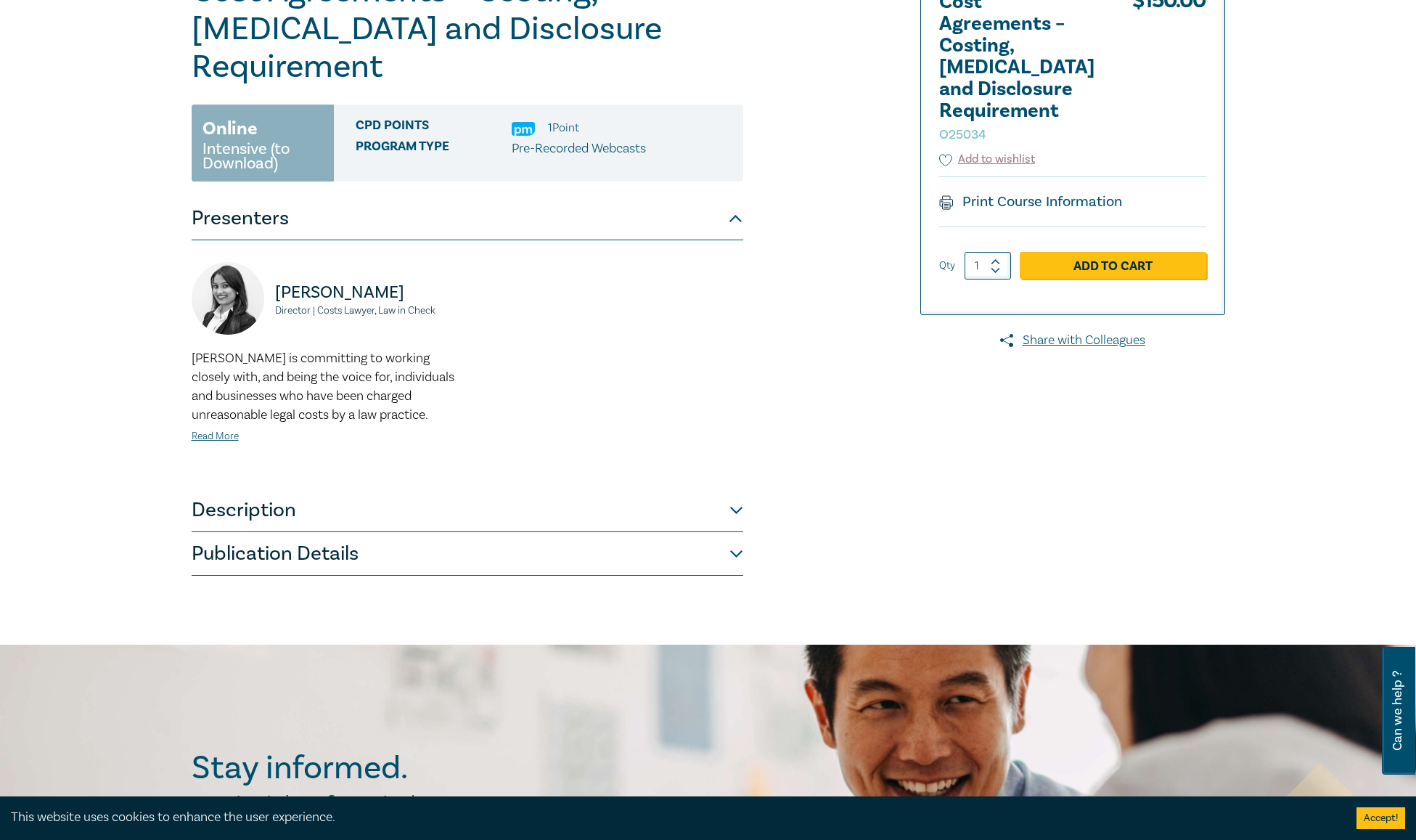
click at [741, 532] on button "Publication Details" at bounding box center [467, 554] width 551 height 43
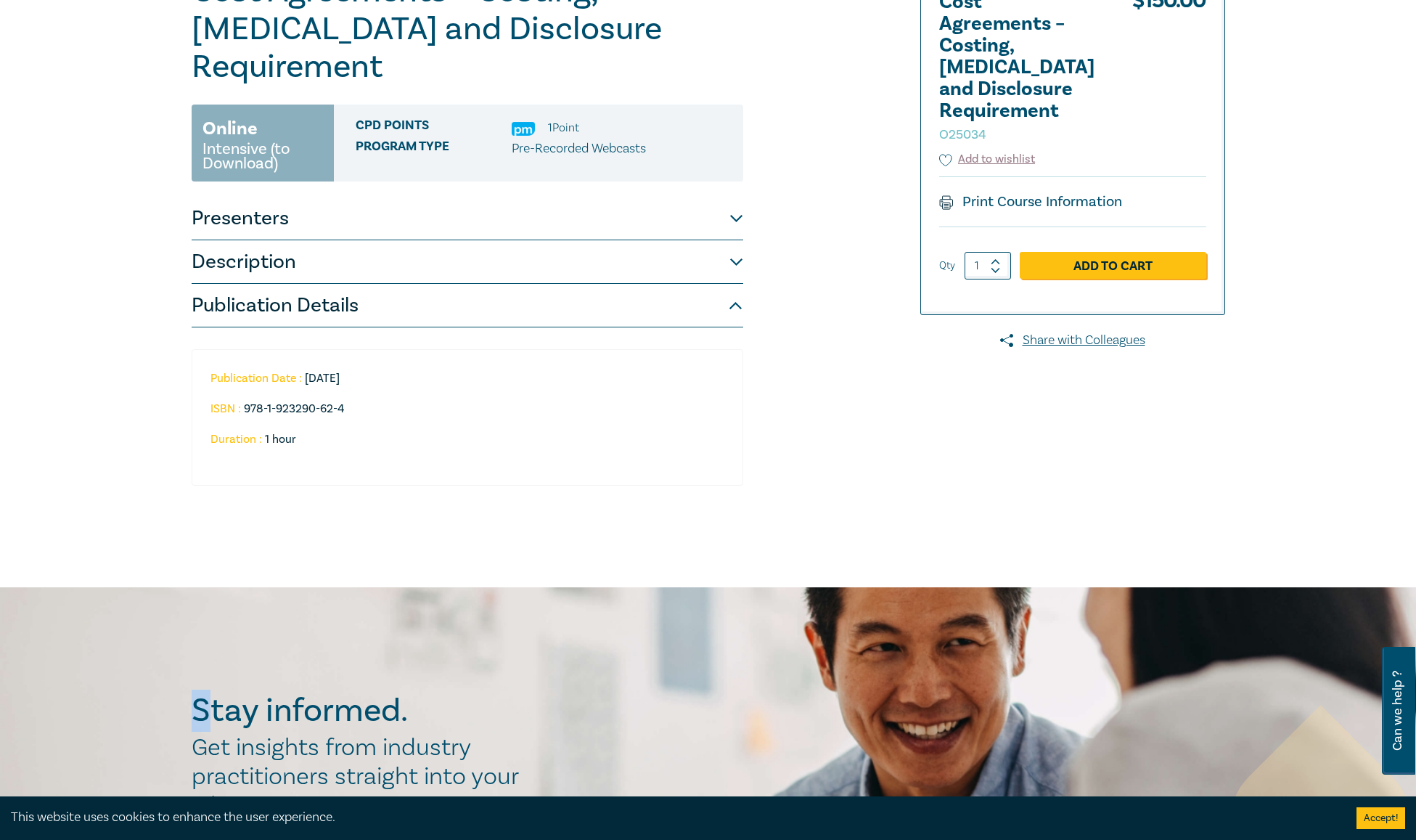
drag, startPoint x: 168, startPoint y: 663, endPoint x: 620, endPoint y: 545, distance: 467.1
click at [622, 548] on div "Cost Agreements – Costing, Retainer and Disclosure Requirement O25034 Online In…" at bounding box center [708, 245] width 1416 height 684
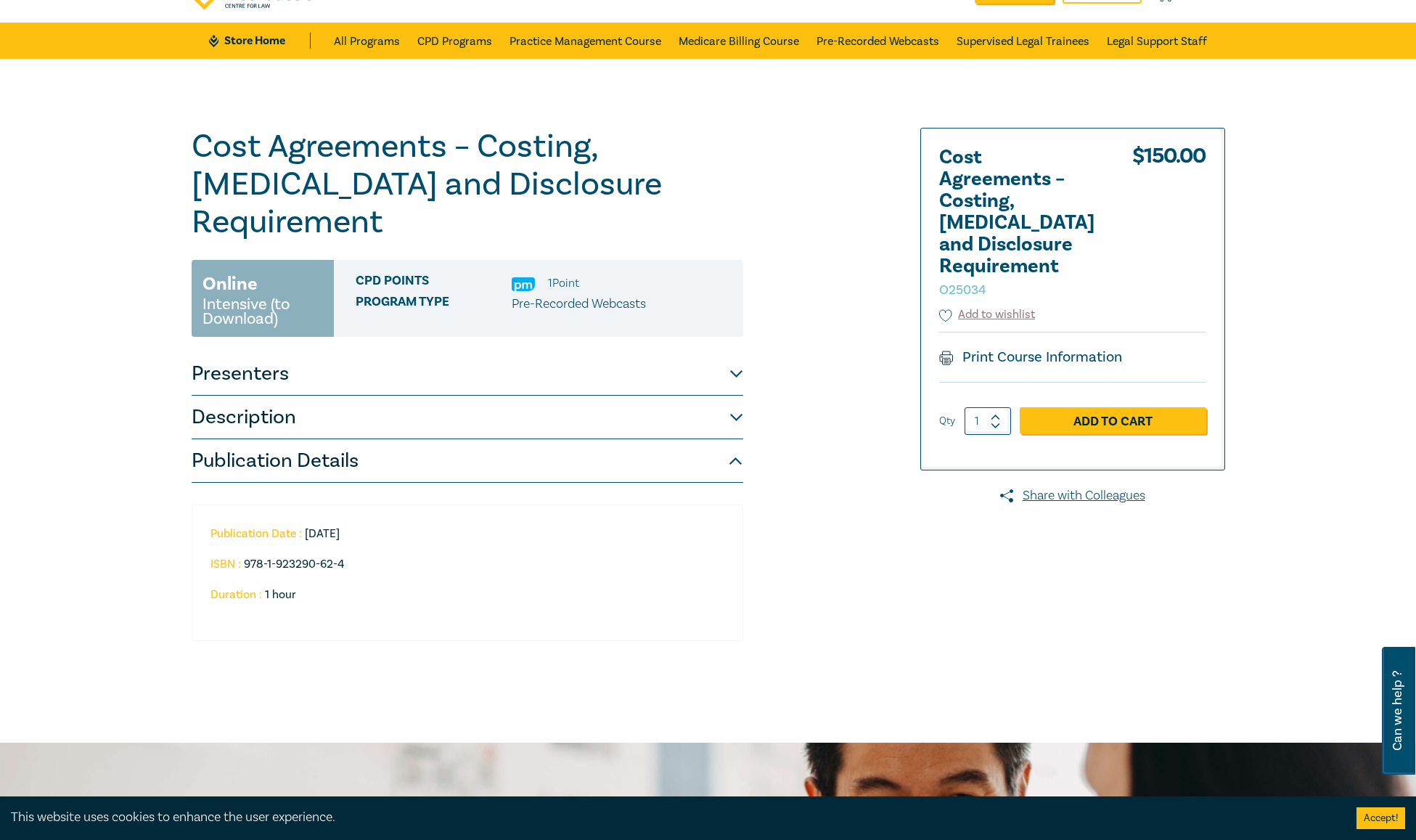
scroll to position [0, 0]
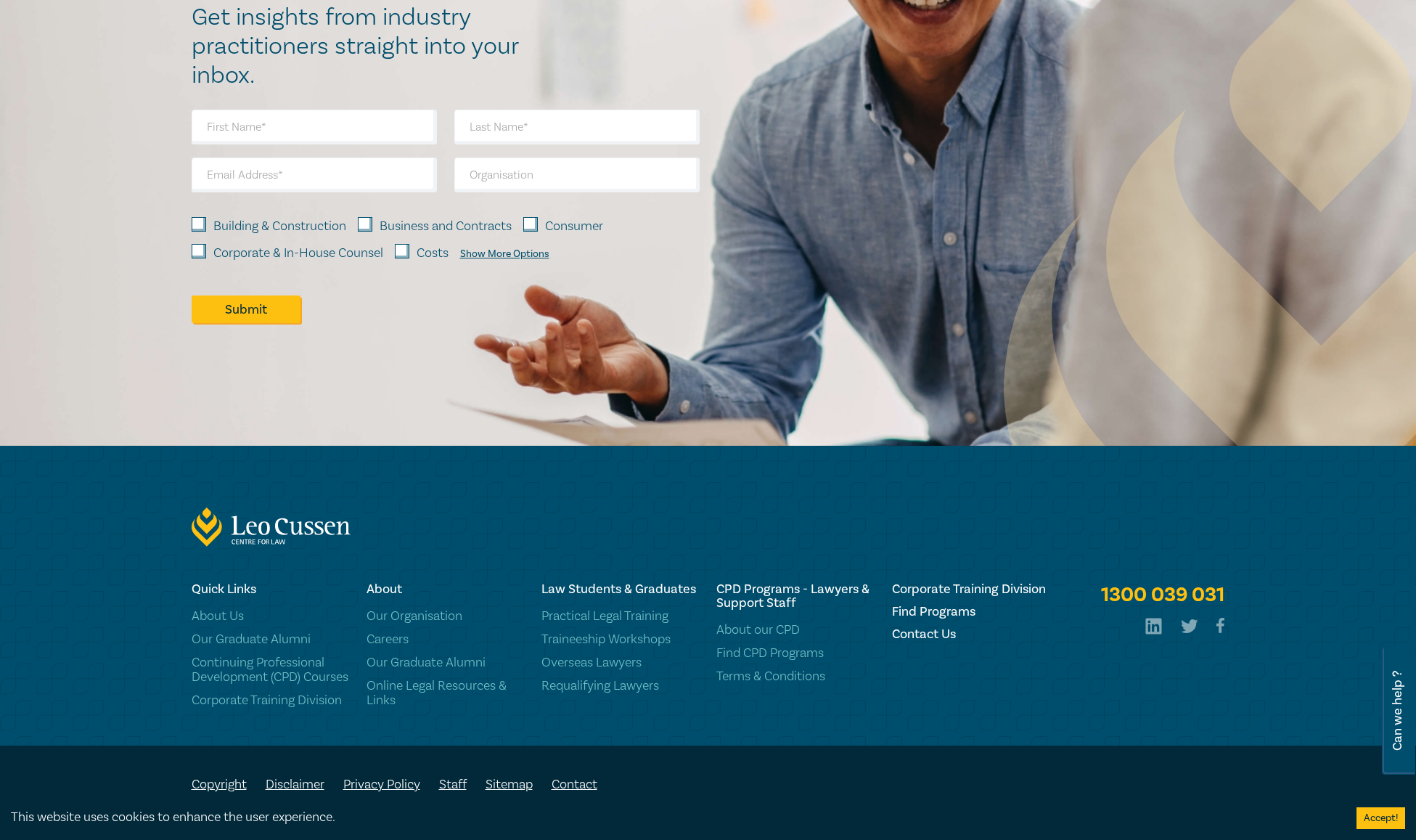
scroll to position [1373, 0]
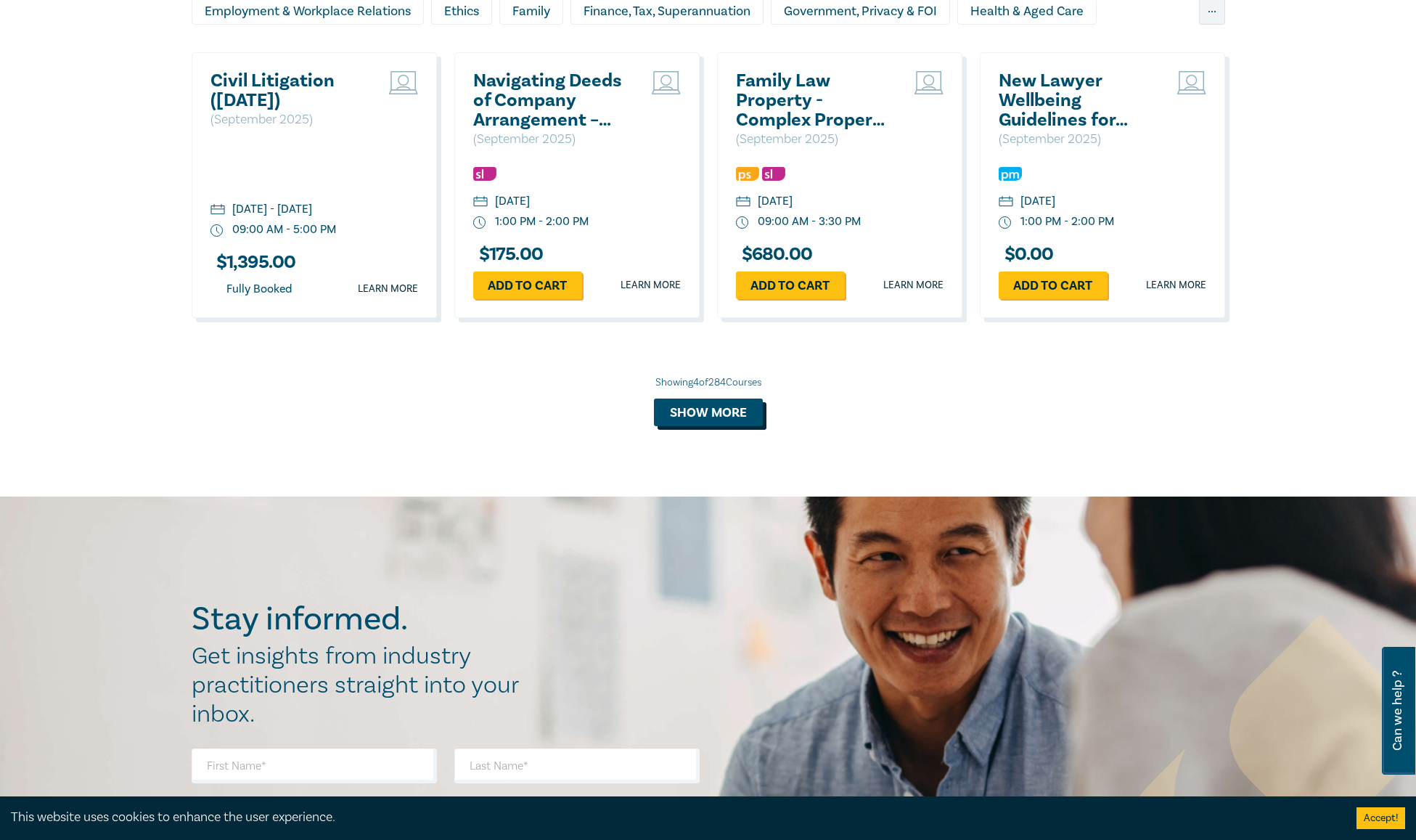
click at [692, 413] on button "Show more" at bounding box center [708, 413] width 109 height 28
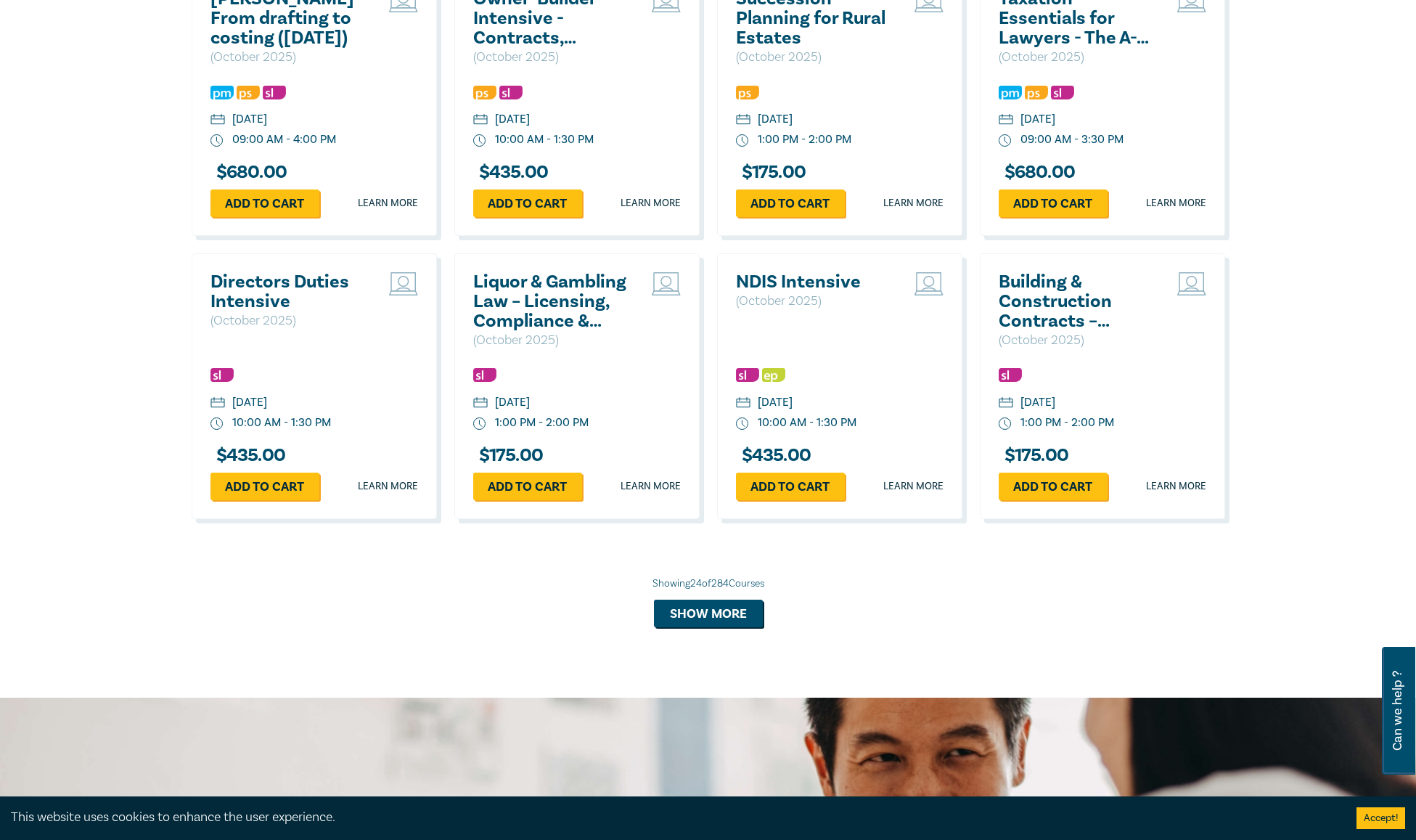
scroll to position [2679, 0]
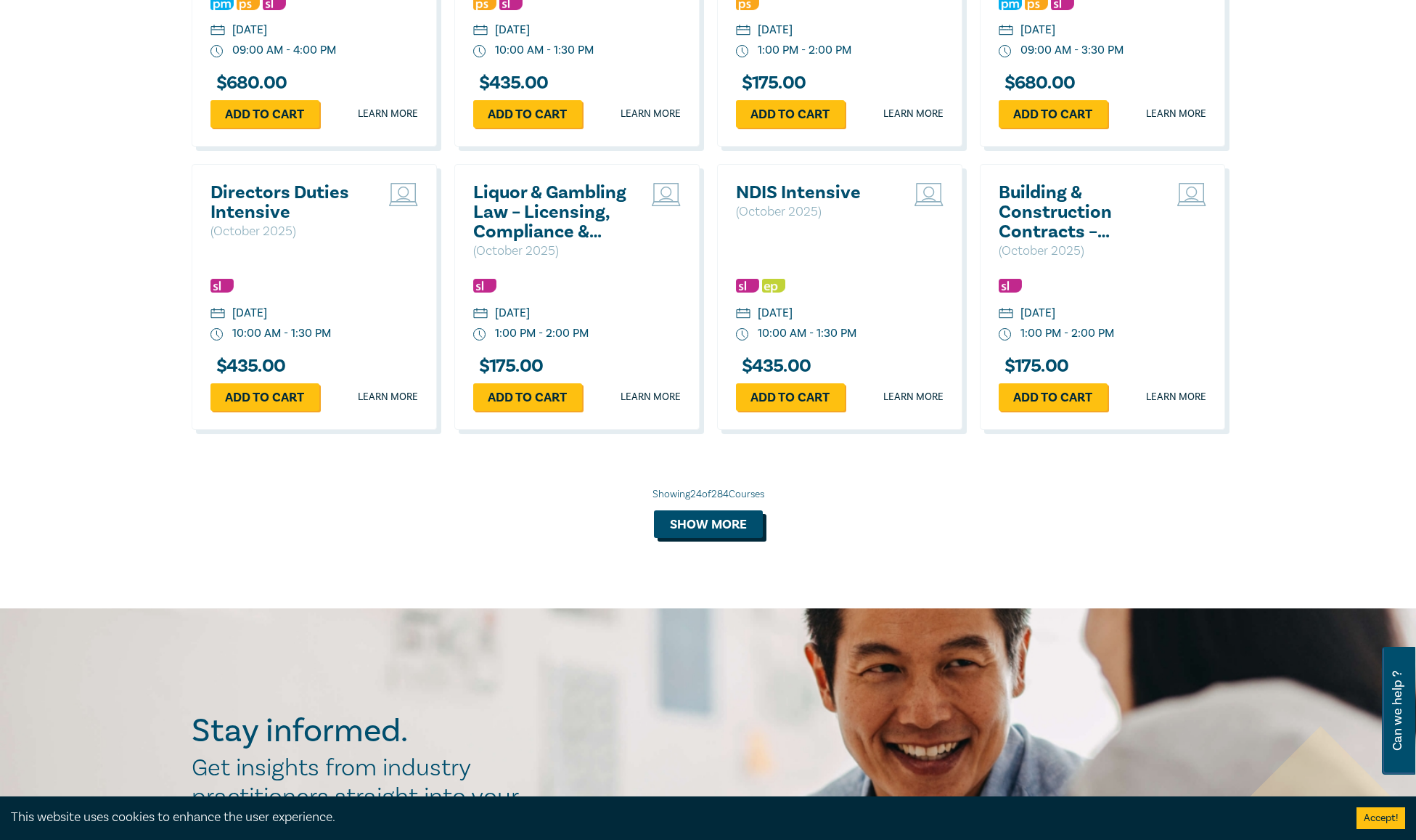
click at [749, 538] on button "Show more" at bounding box center [708, 524] width 109 height 28
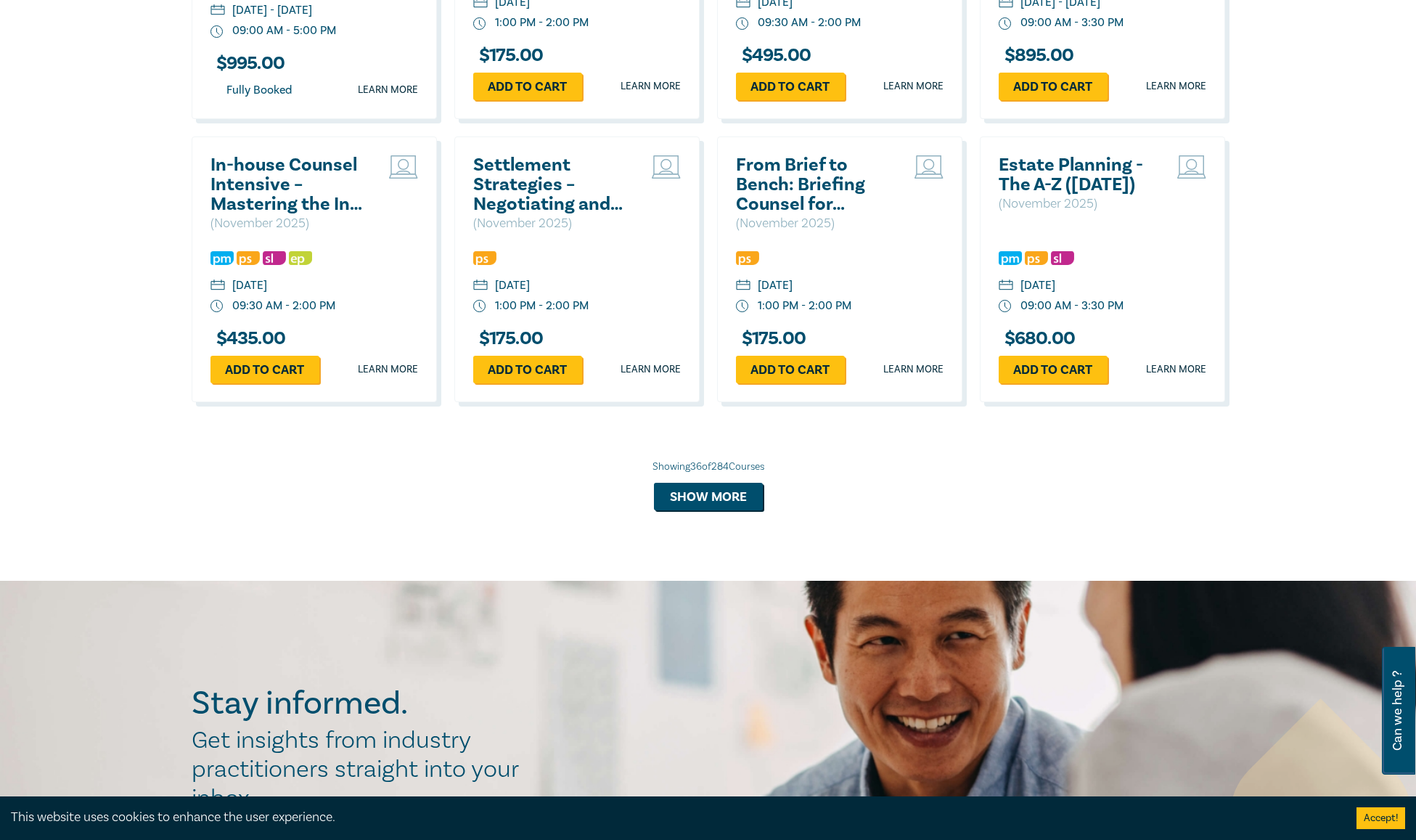
scroll to position [3622, 0]
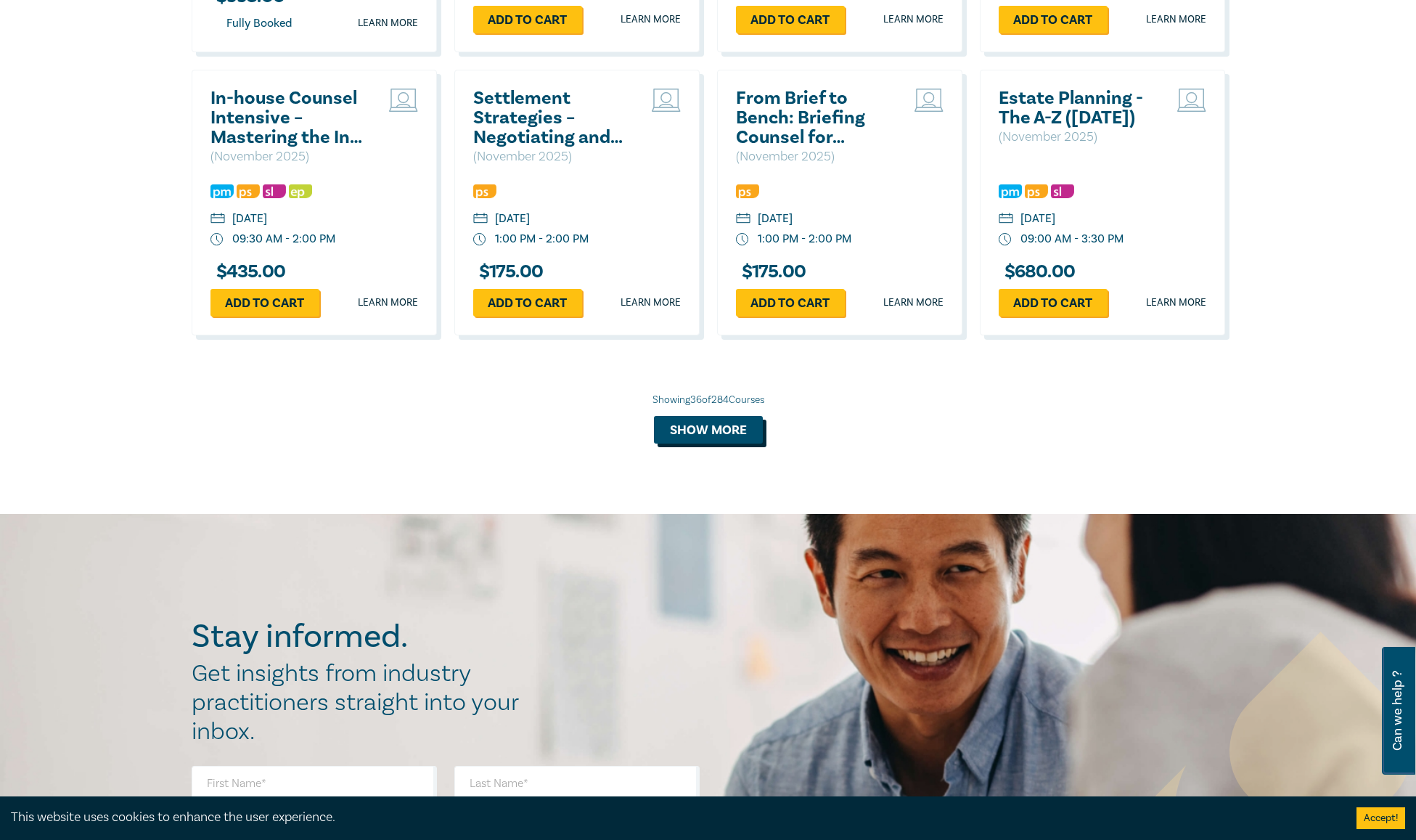
click at [726, 444] on button "Show more" at bounding box center [708, 430] width 109 height 28
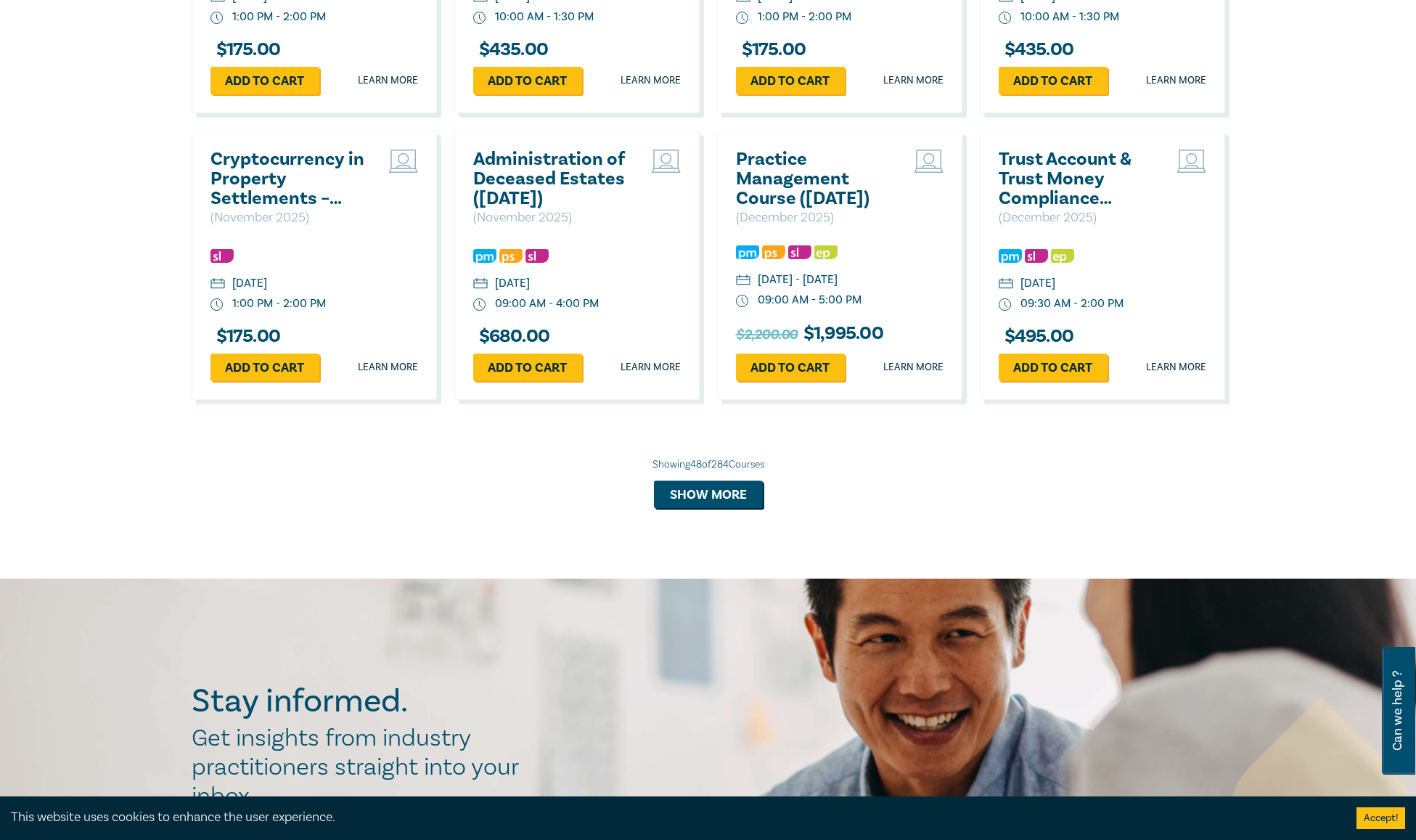
scroll to position [4420, 0]
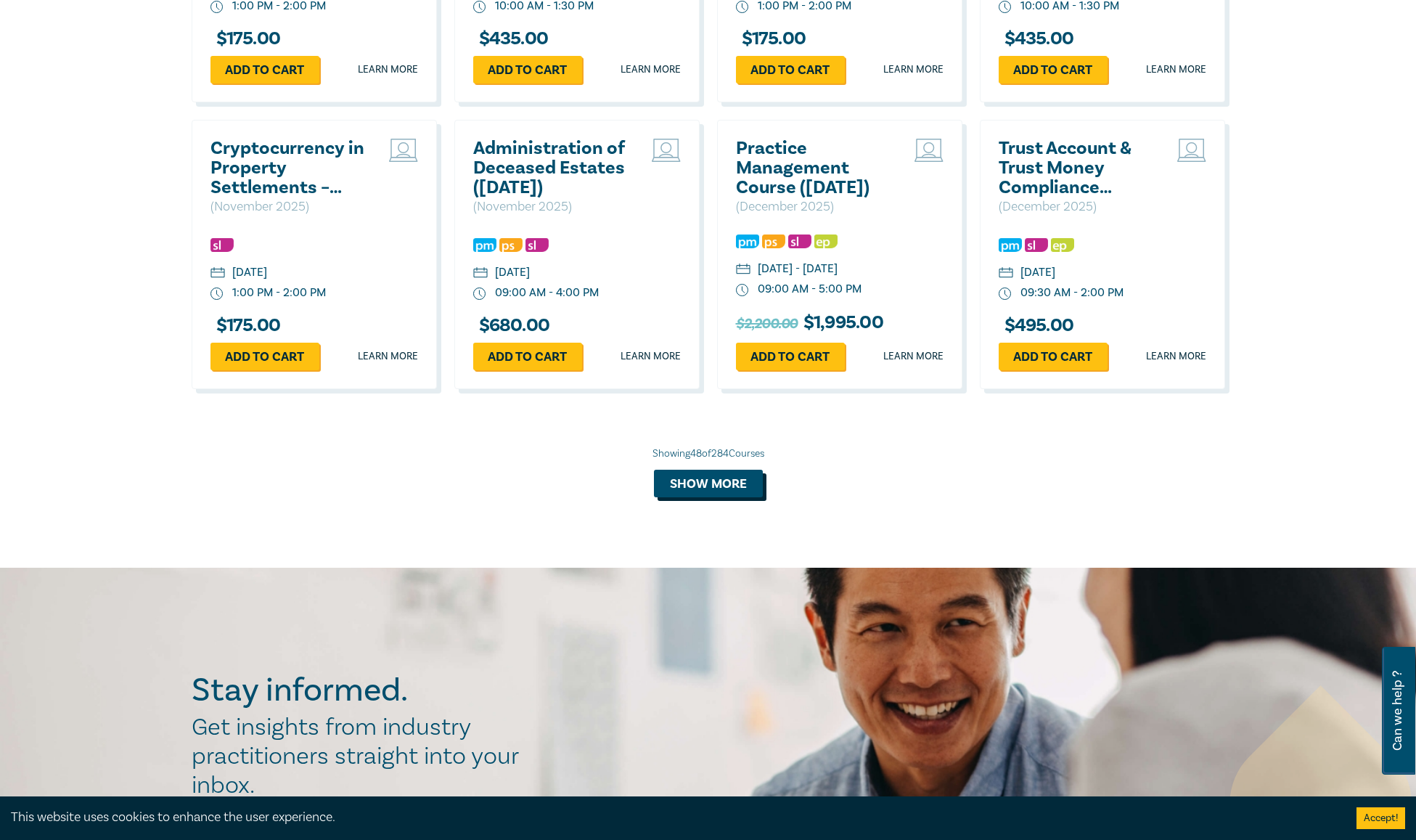
click at [719, 497] on button "Show more" at bounding box center [708, 483] width 109 height 28
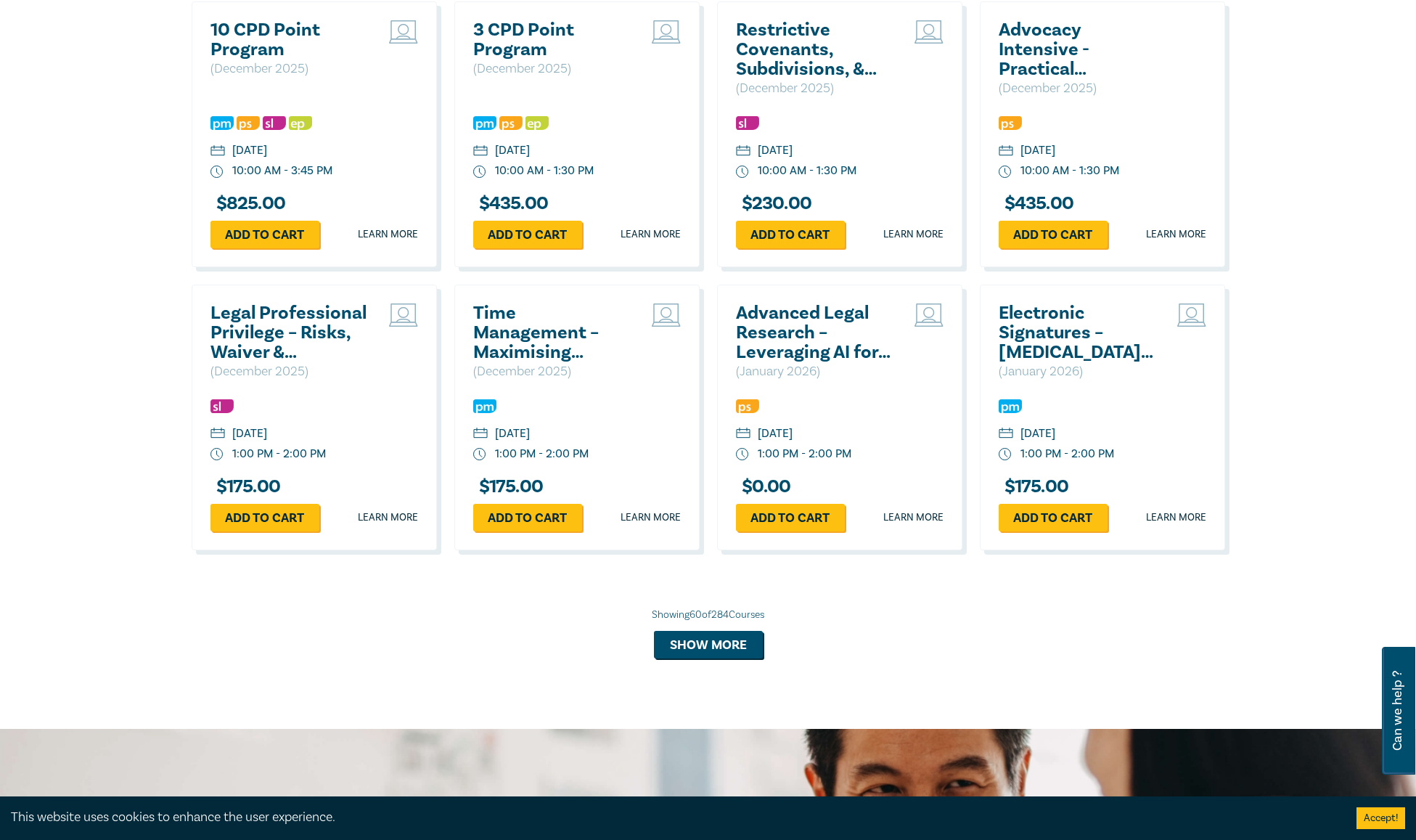
scroll to position [5146, 0]
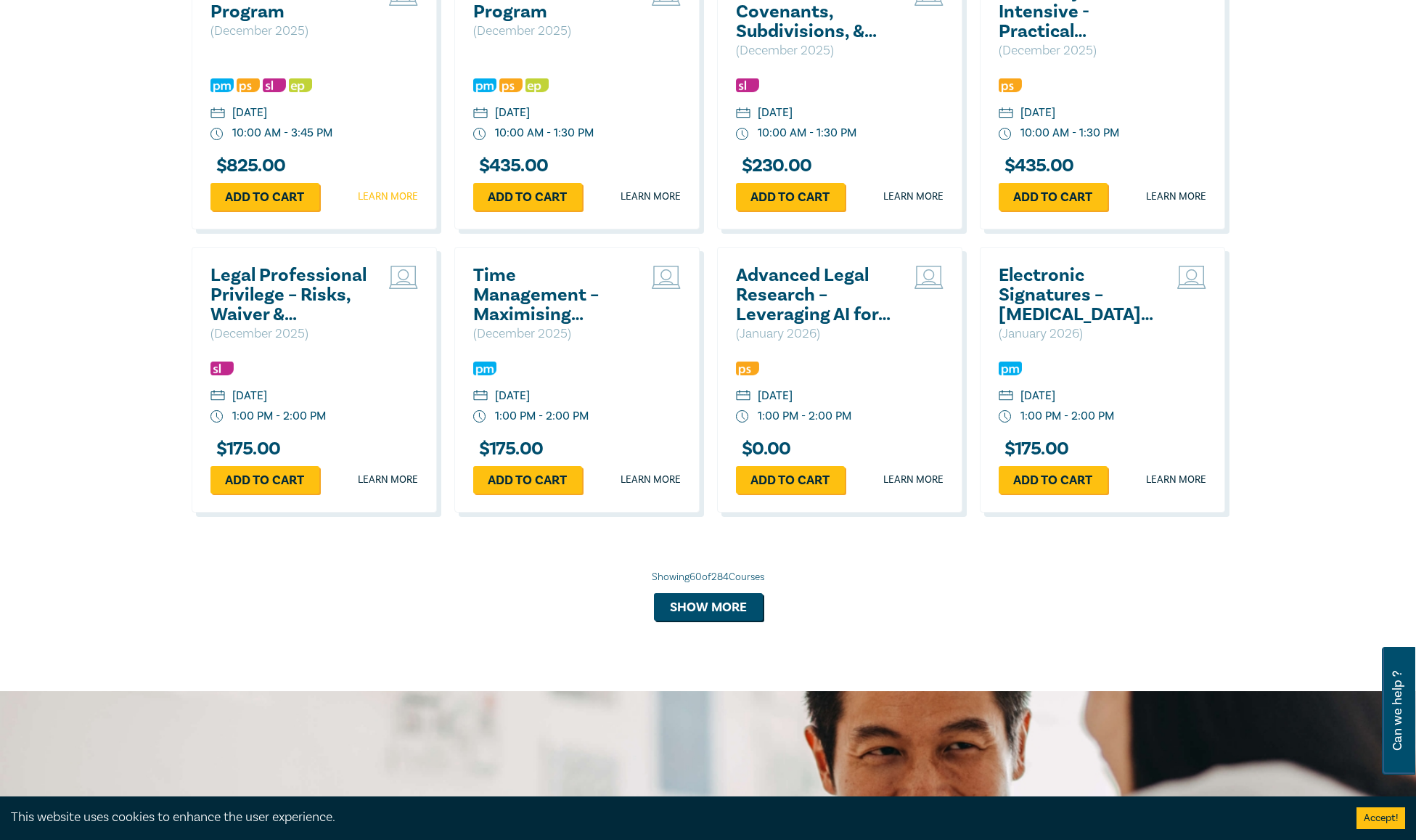
click at [393, 204] on link "Learn more" at bounding box center [388, 197] width 60 height 15
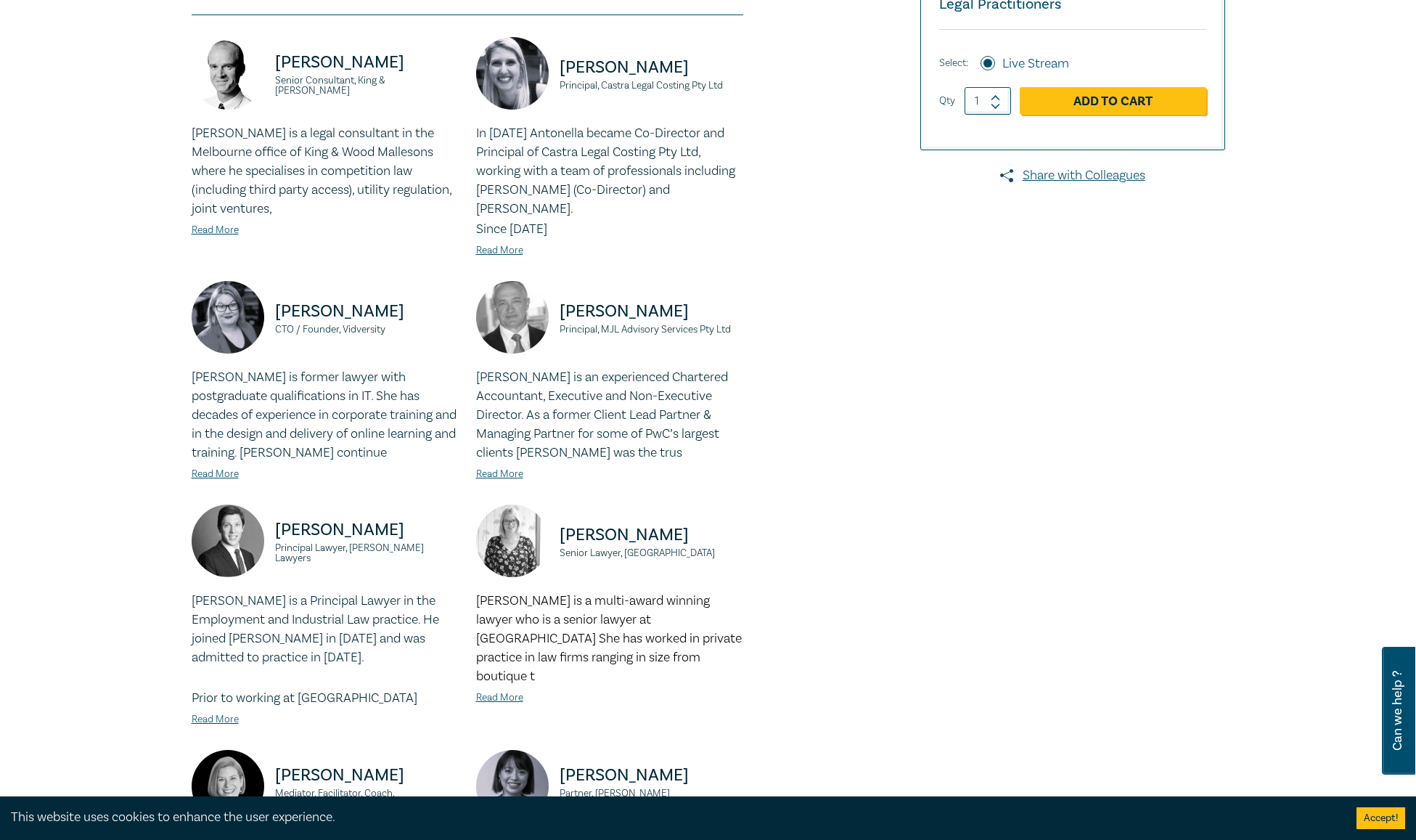
scroll to position [73, 0]
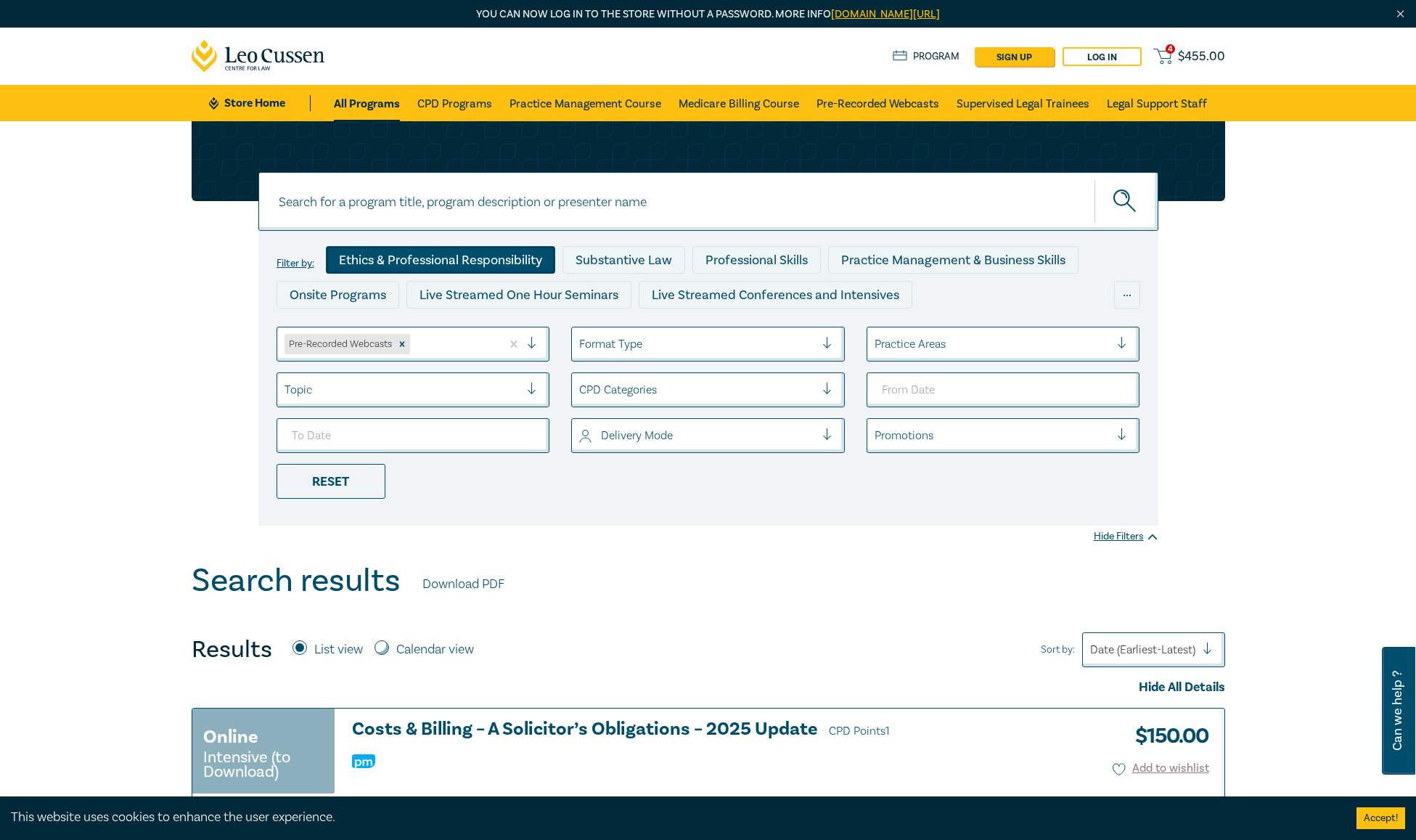
click at [482, 255] on div "Ethics & Professional Responsibility" at bounding box center [441, 260] width 229 height 28
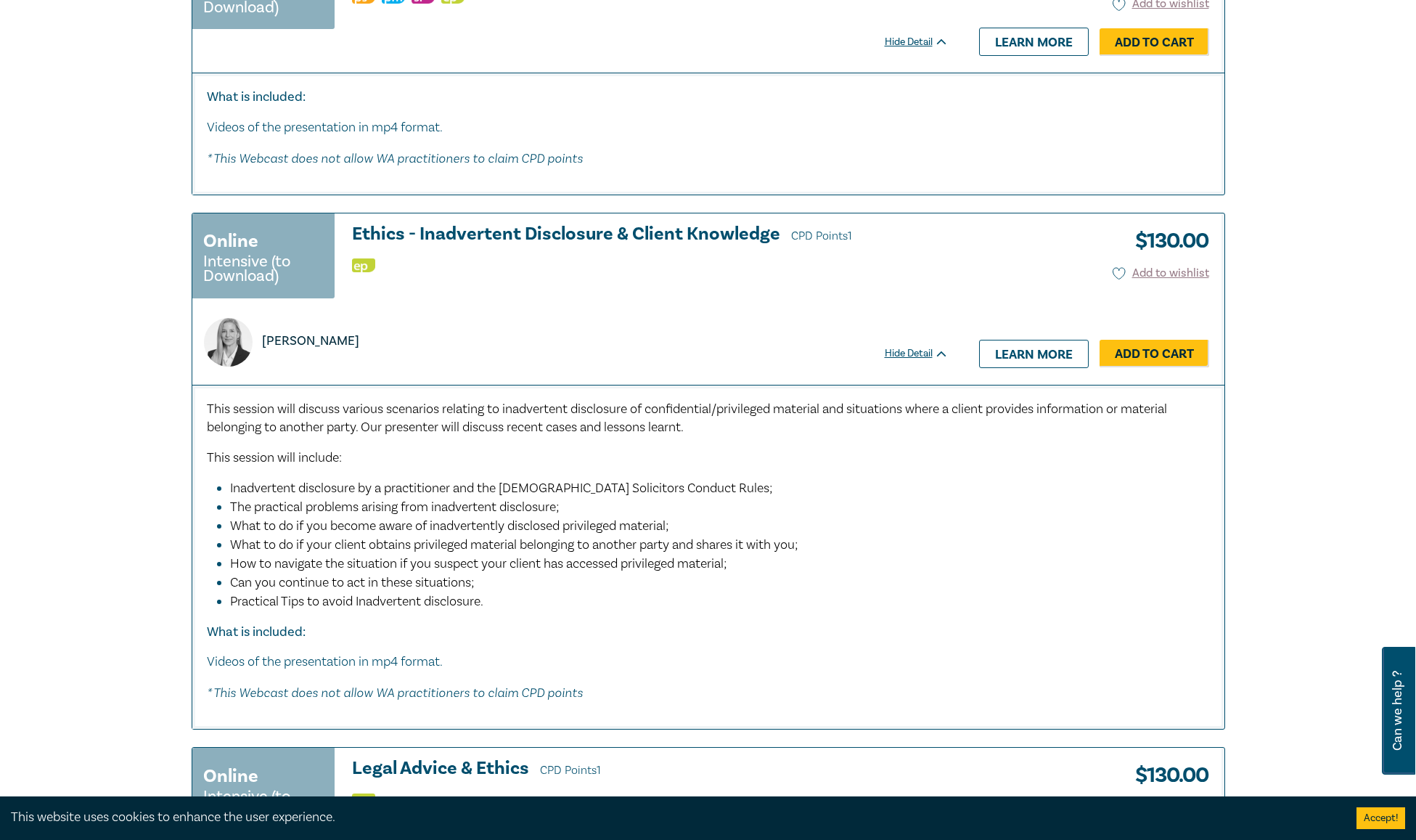
scroll to position [798, 0]
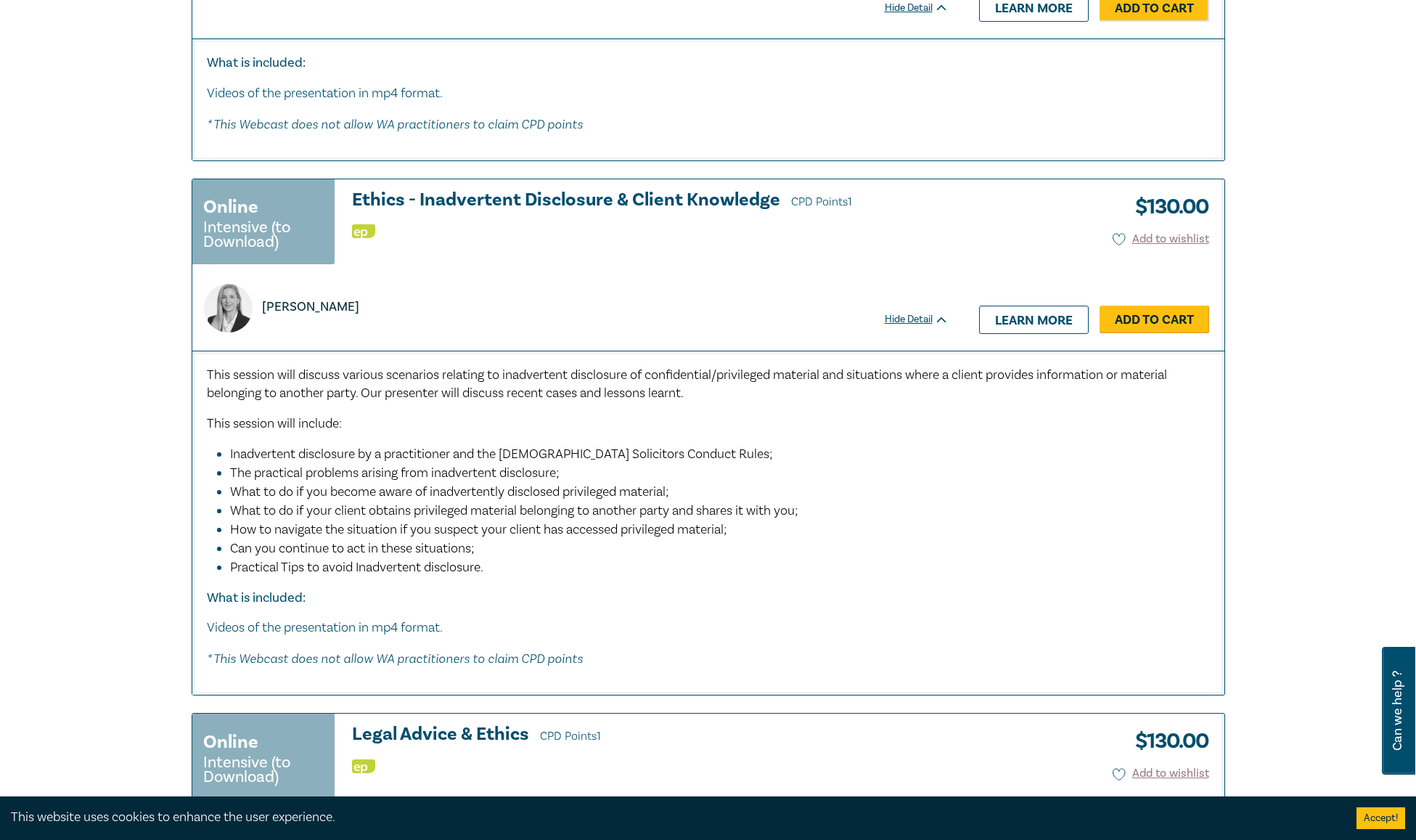
click at [1157, 314] on link "Add to Cart" at bounding box center [1154, 320] width 110 height 28
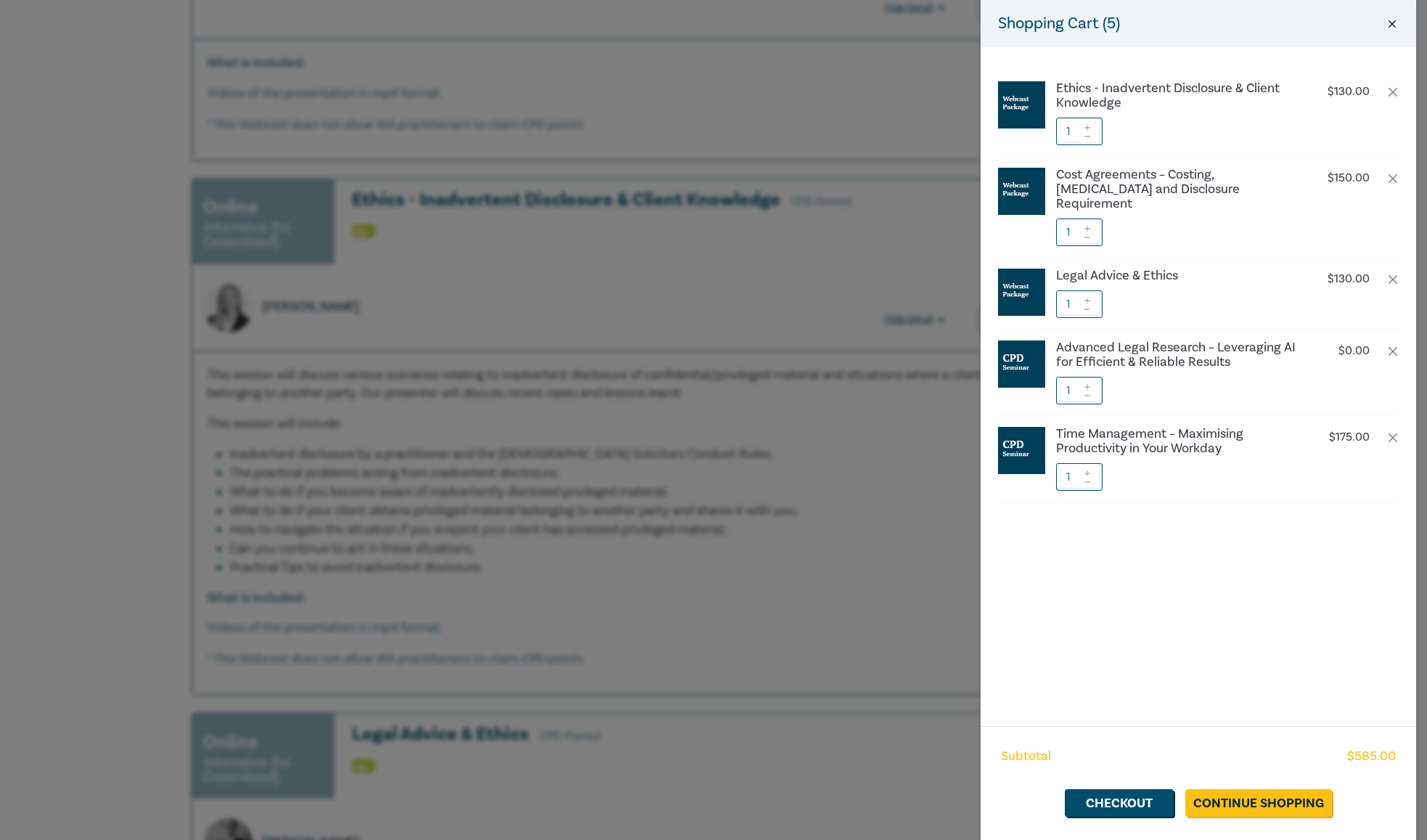
click at [1394, 22] on button "Close" at bounding box center [1391, 23] width 13 height 13
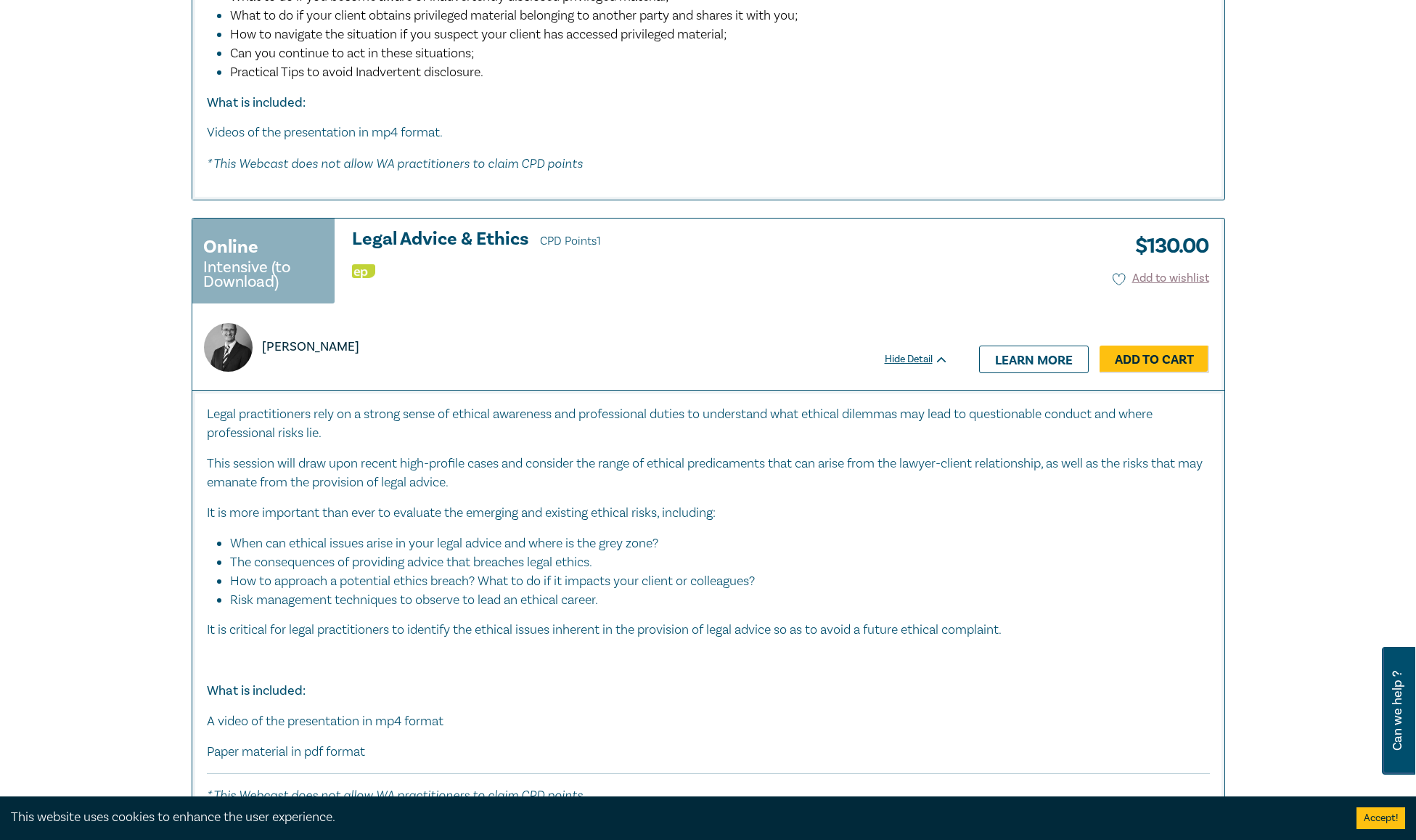
scroll to position [1379, 0]
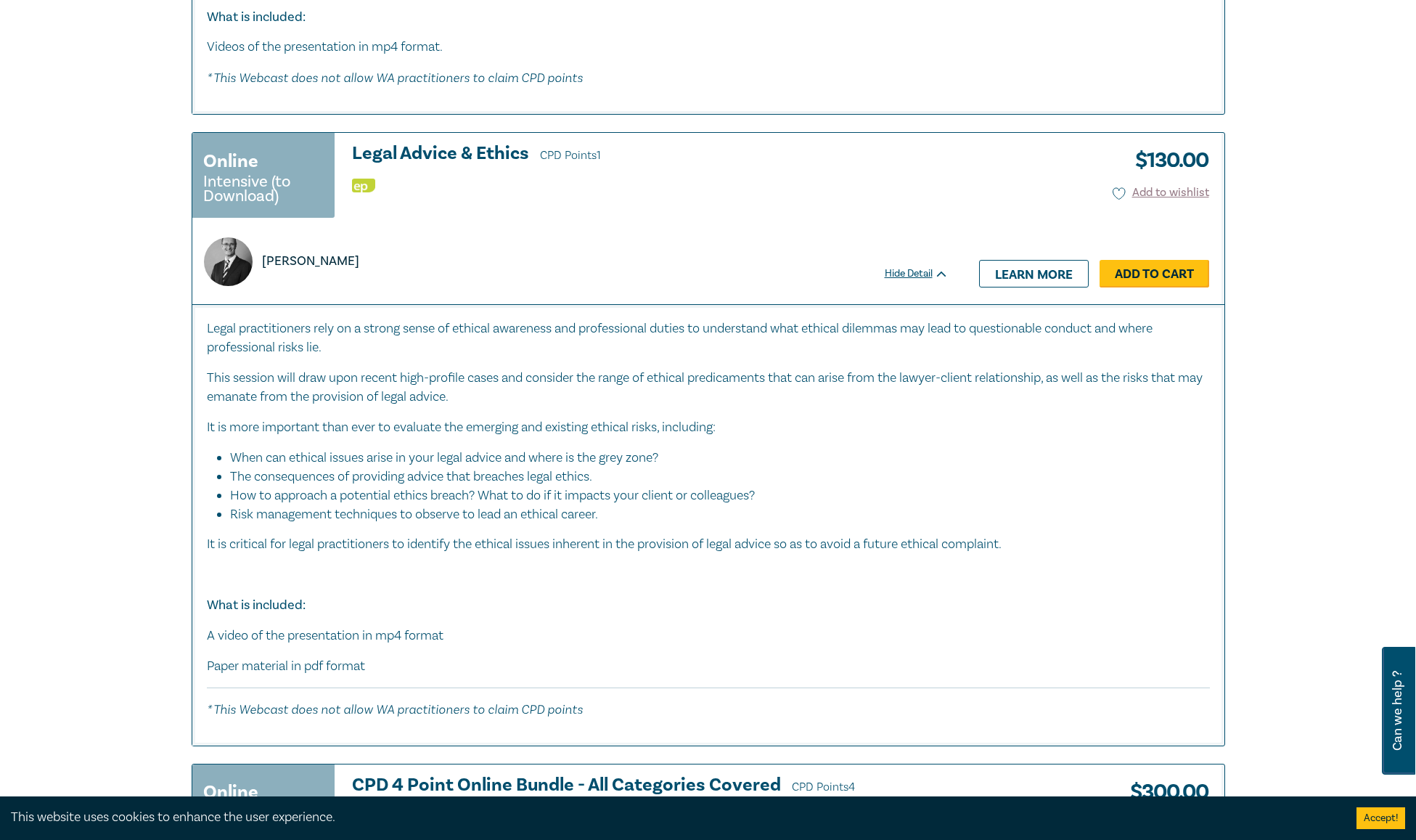
click at [1157, 271] on link "Add to Cart" at bounding box center [1154, 274] width 110 height 28
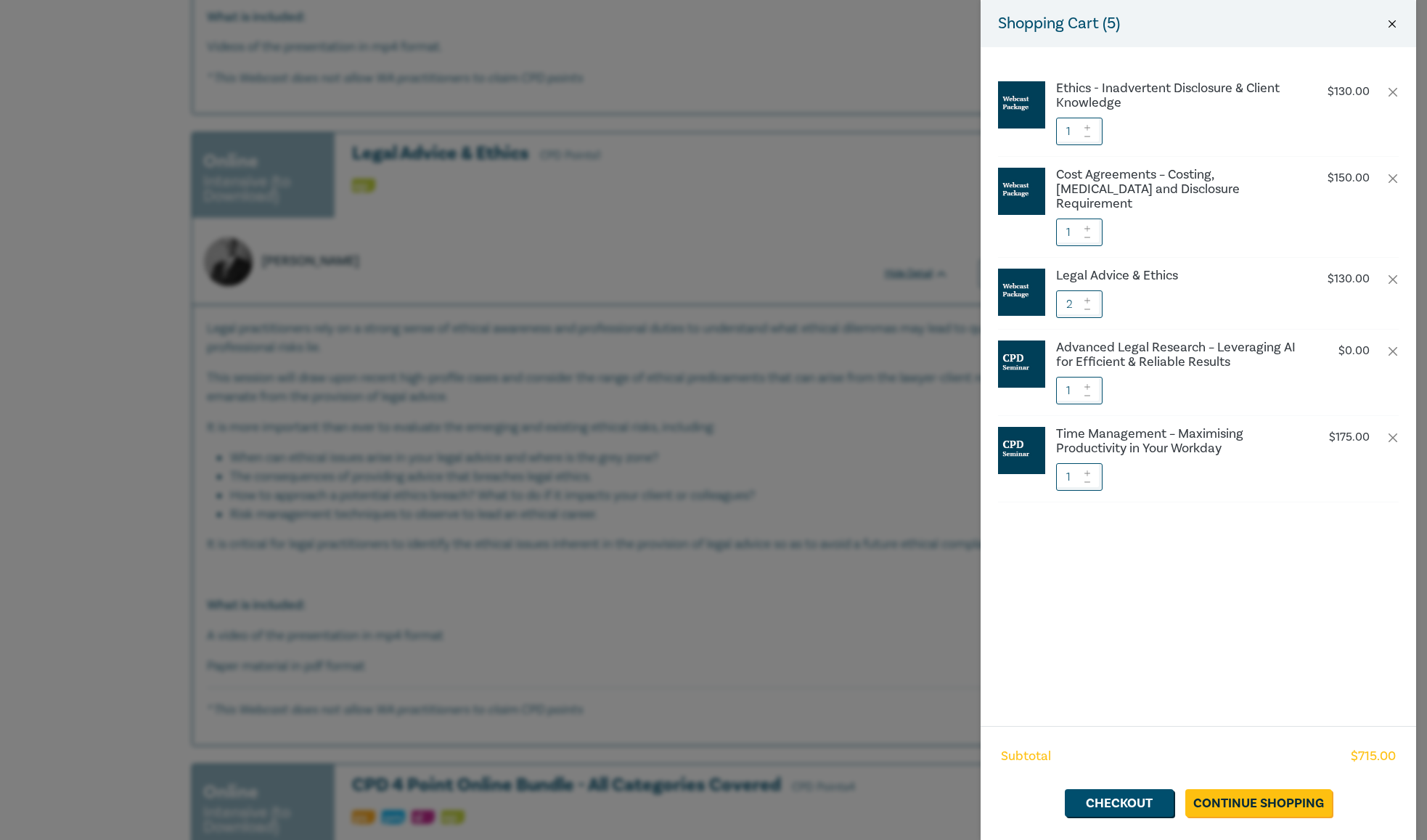
click at [1385, 19] on button "Close" at bounding box center [1391, 23] width 13 height 13
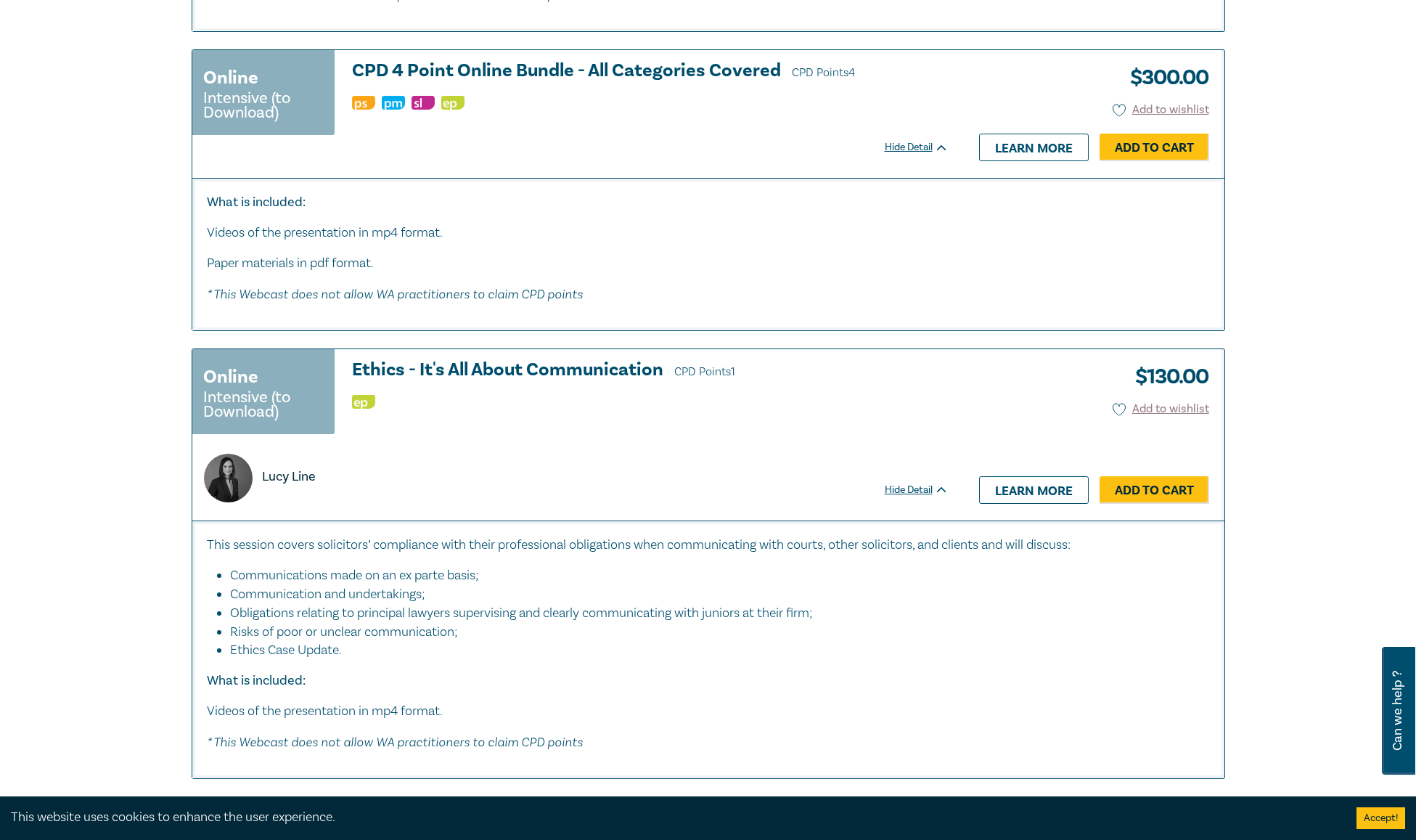
scroll to position [2250, 0]
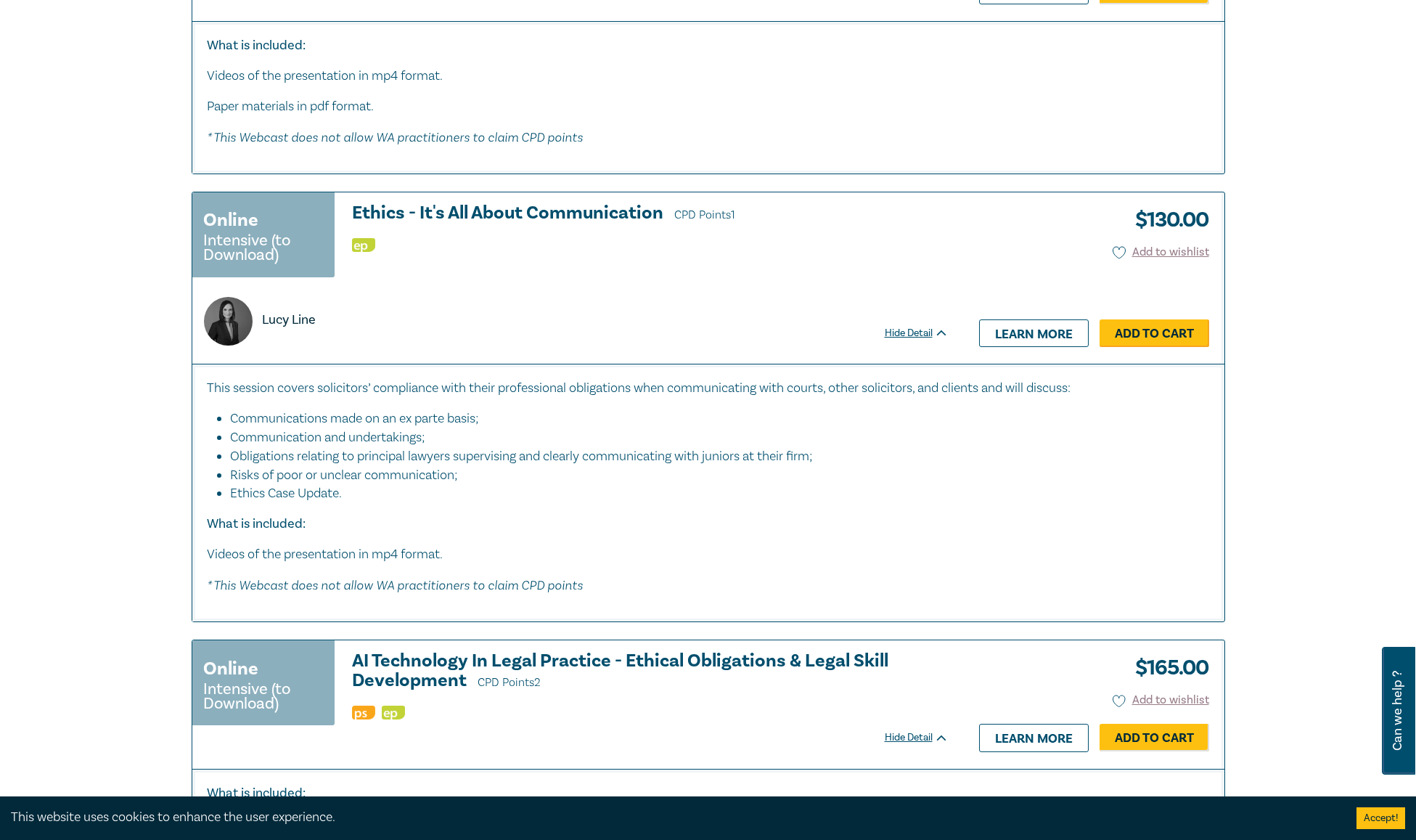
click at [1163, 322] on link "Add to Cart" at bounding box center [1154, 333] width 110 height 28
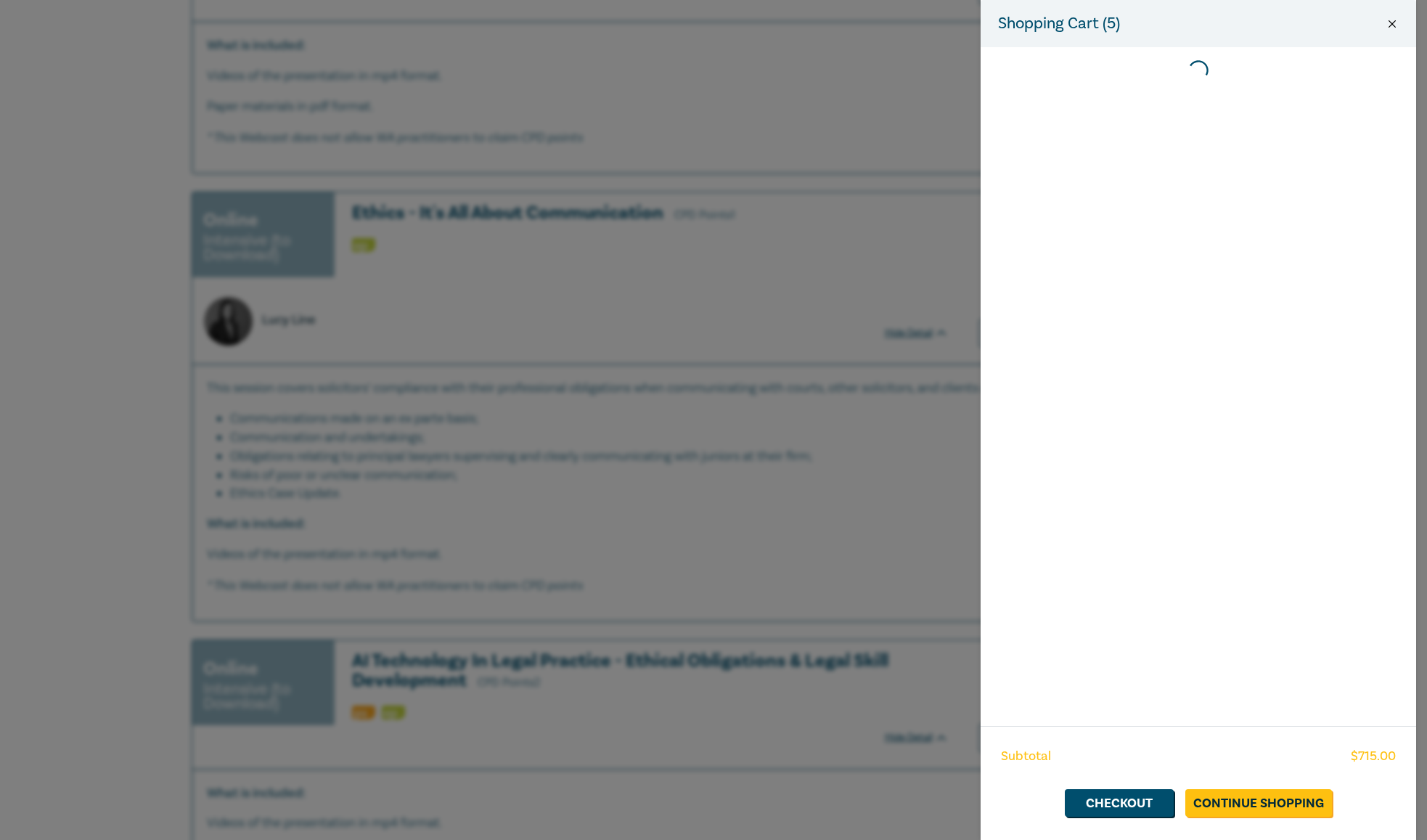
click at [1395, 21] on button "Close" at bounding box center [1391, 23] width 13 height 13
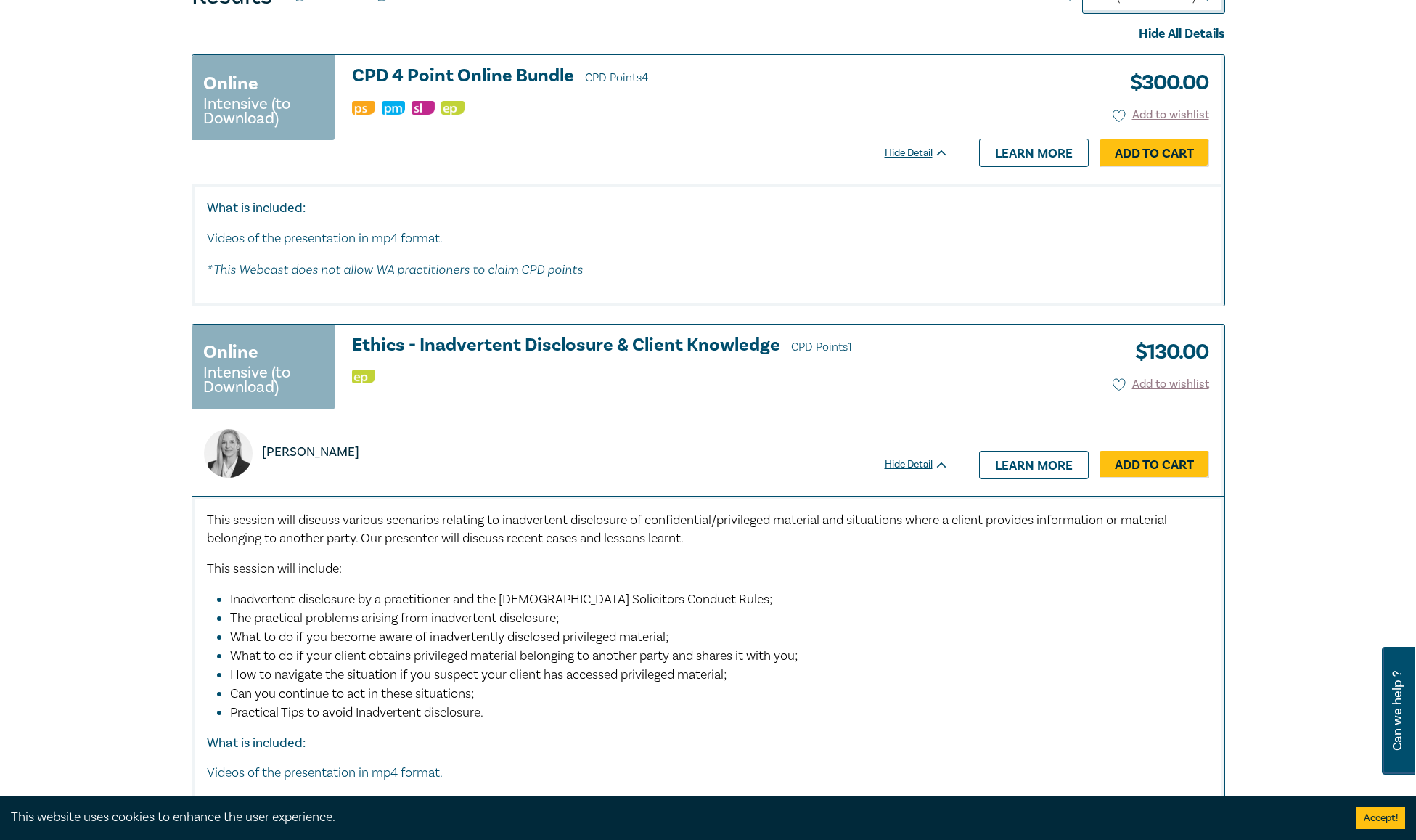
scroll to position [0, 0]
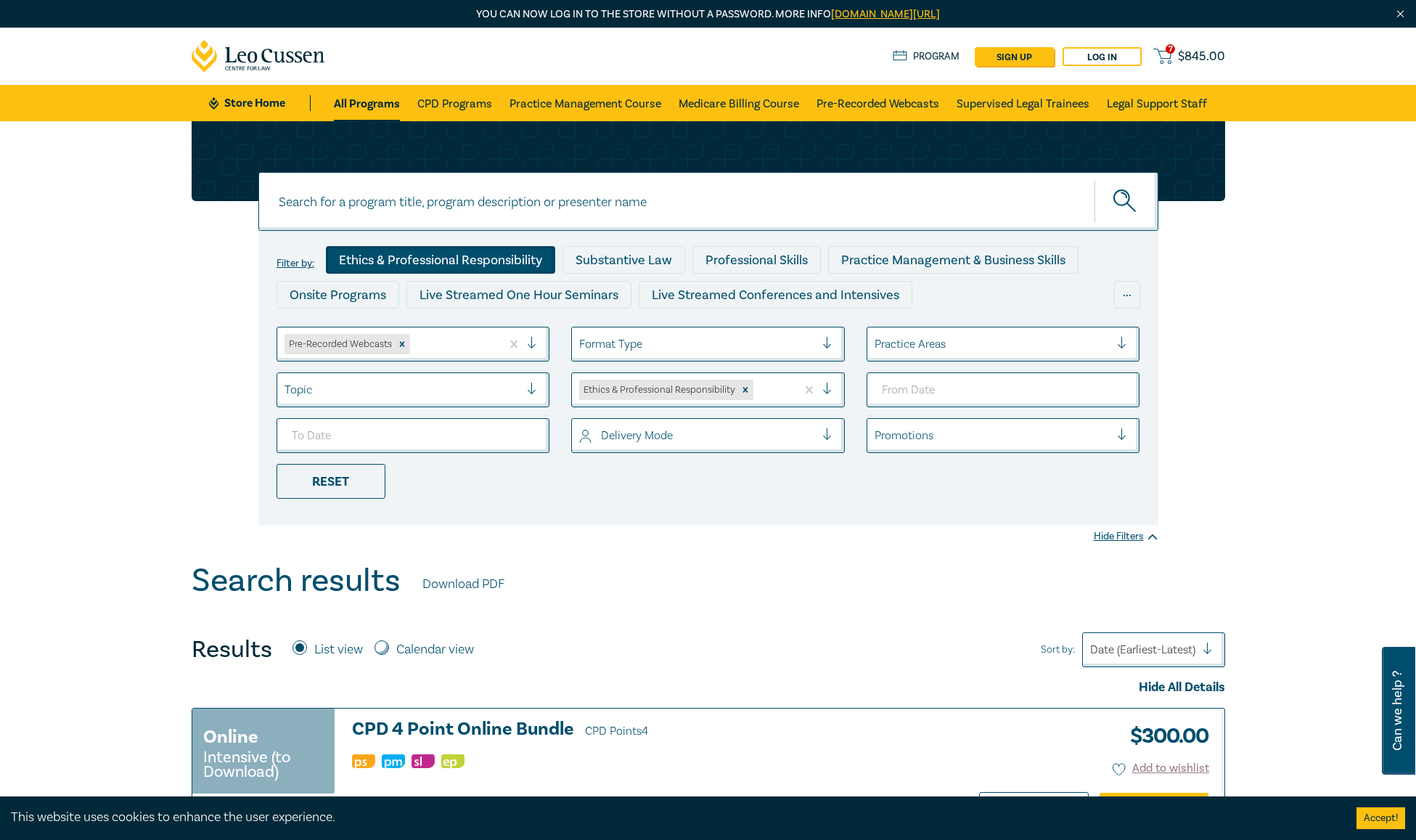
click at [528, 257] on div "Ethics & Professional Responsibility" at bounding box center [441, 260] width 229 height 28
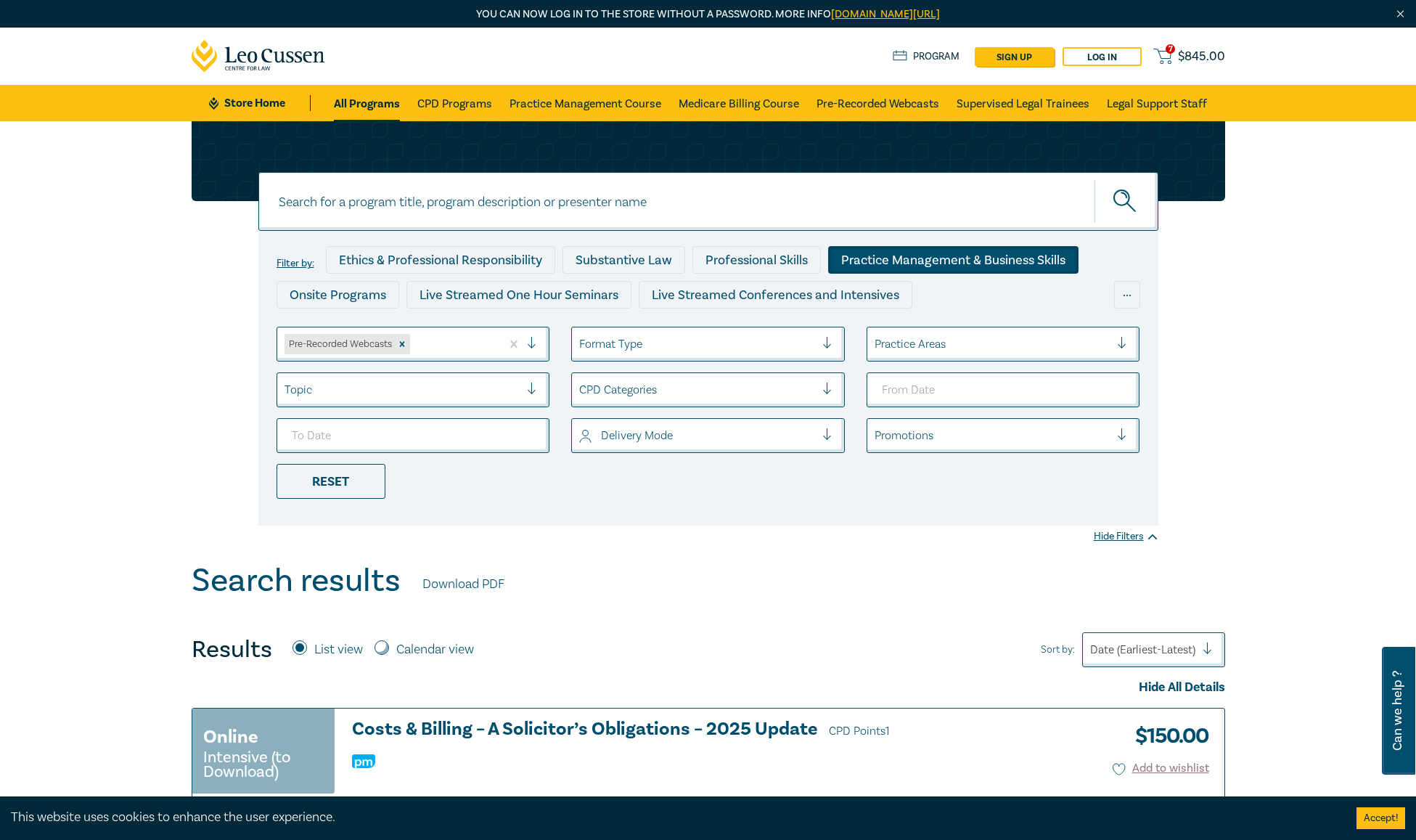
click at [979, 252] on div "Practice Management & Business Skills" at bounding box center [953, 260] width 250 height 28
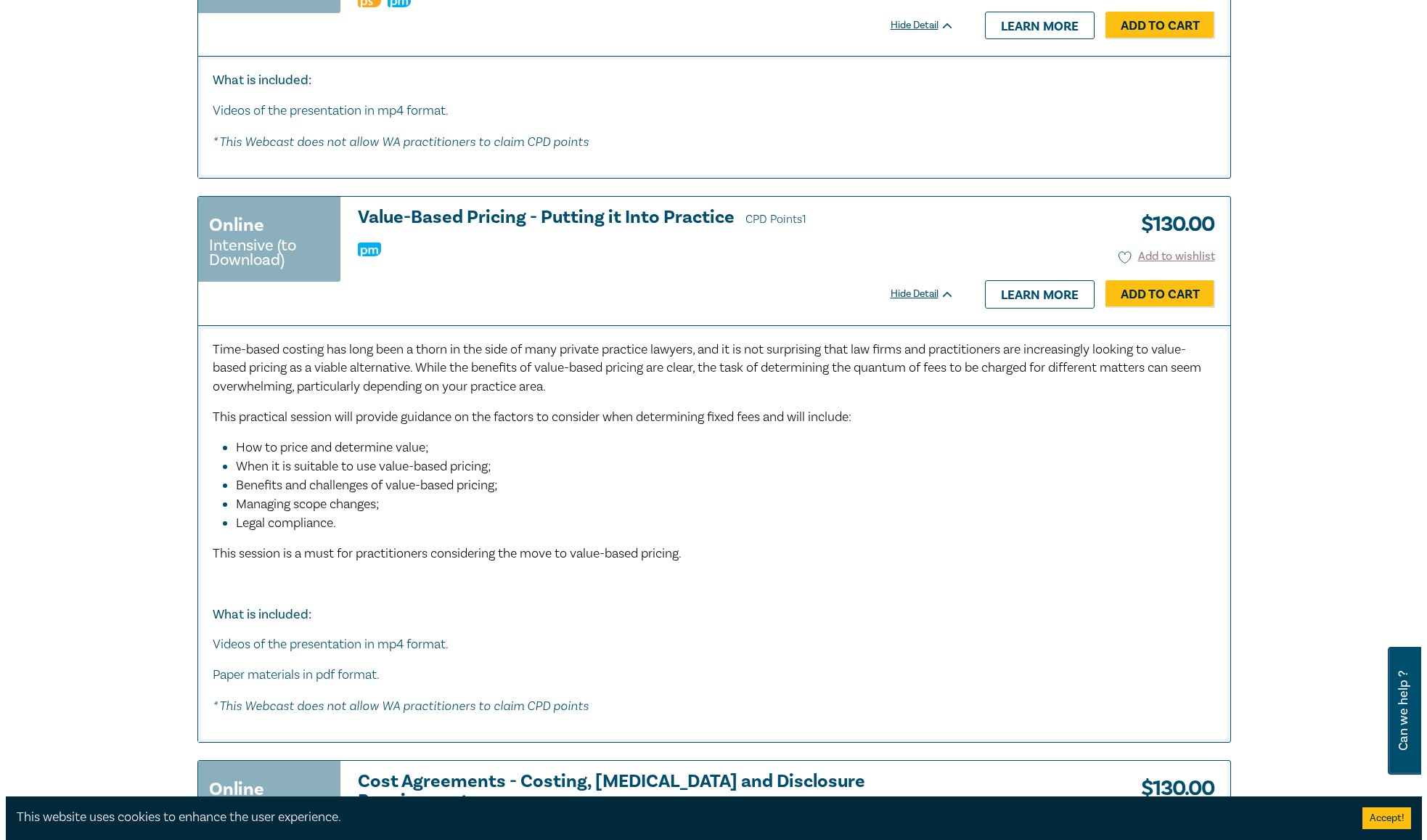
scroll to position [2250, 0]
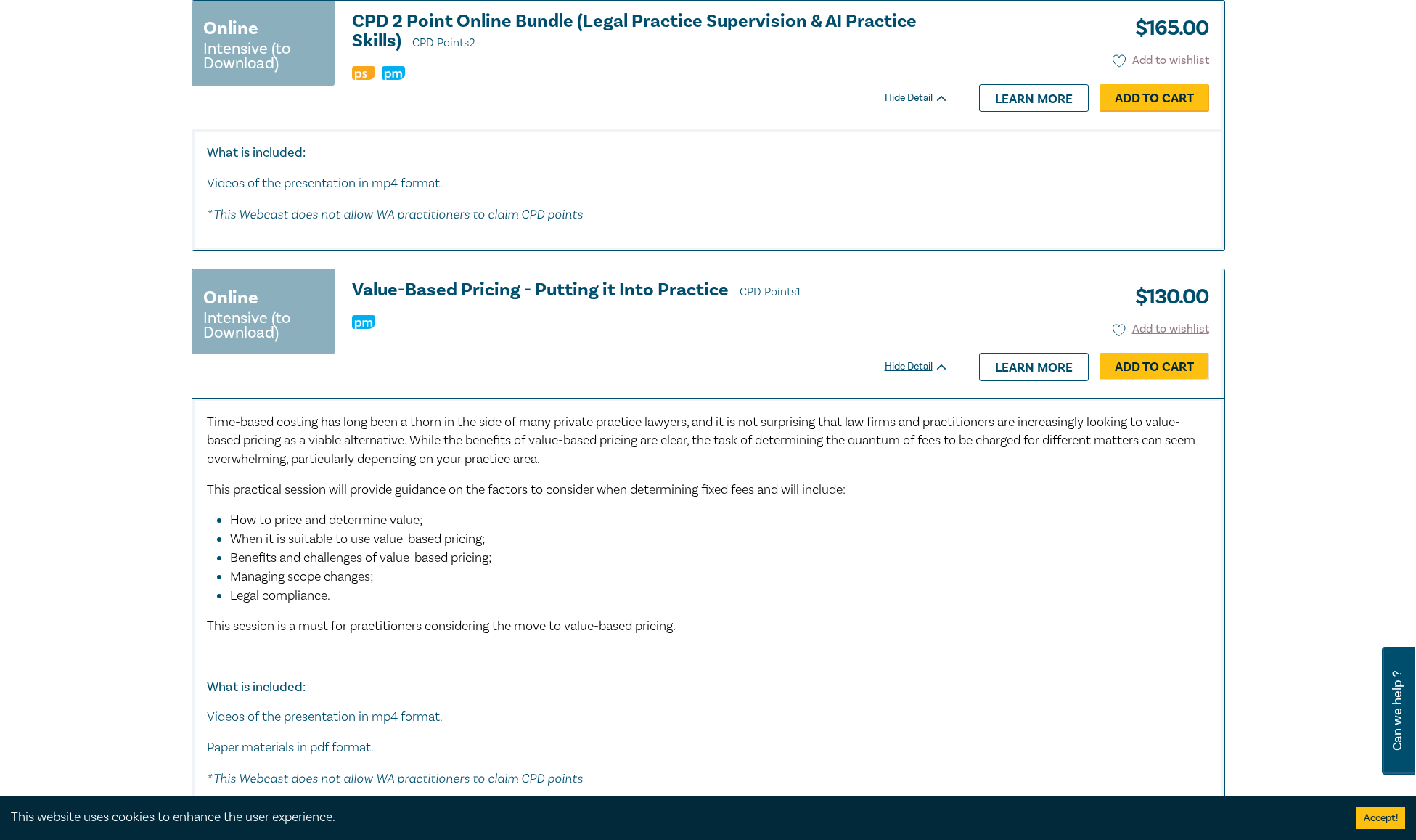
click at [1145, 99] on link "Add to Cart" at bounding box center [1154, 98] width 110 height 28
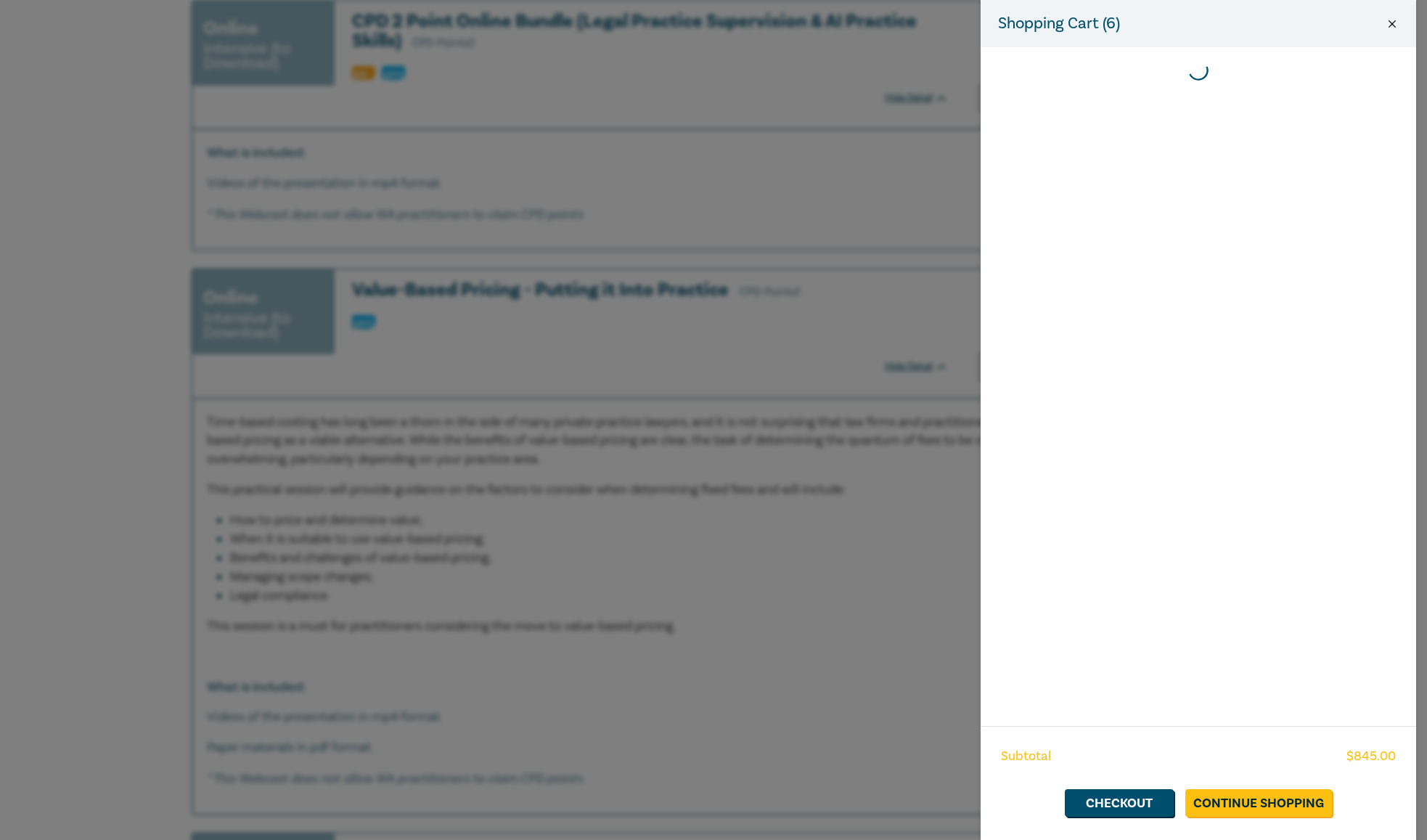
click at [1391, 23] on button "Close" at bounding box center [1391, 23] width 13 height 13
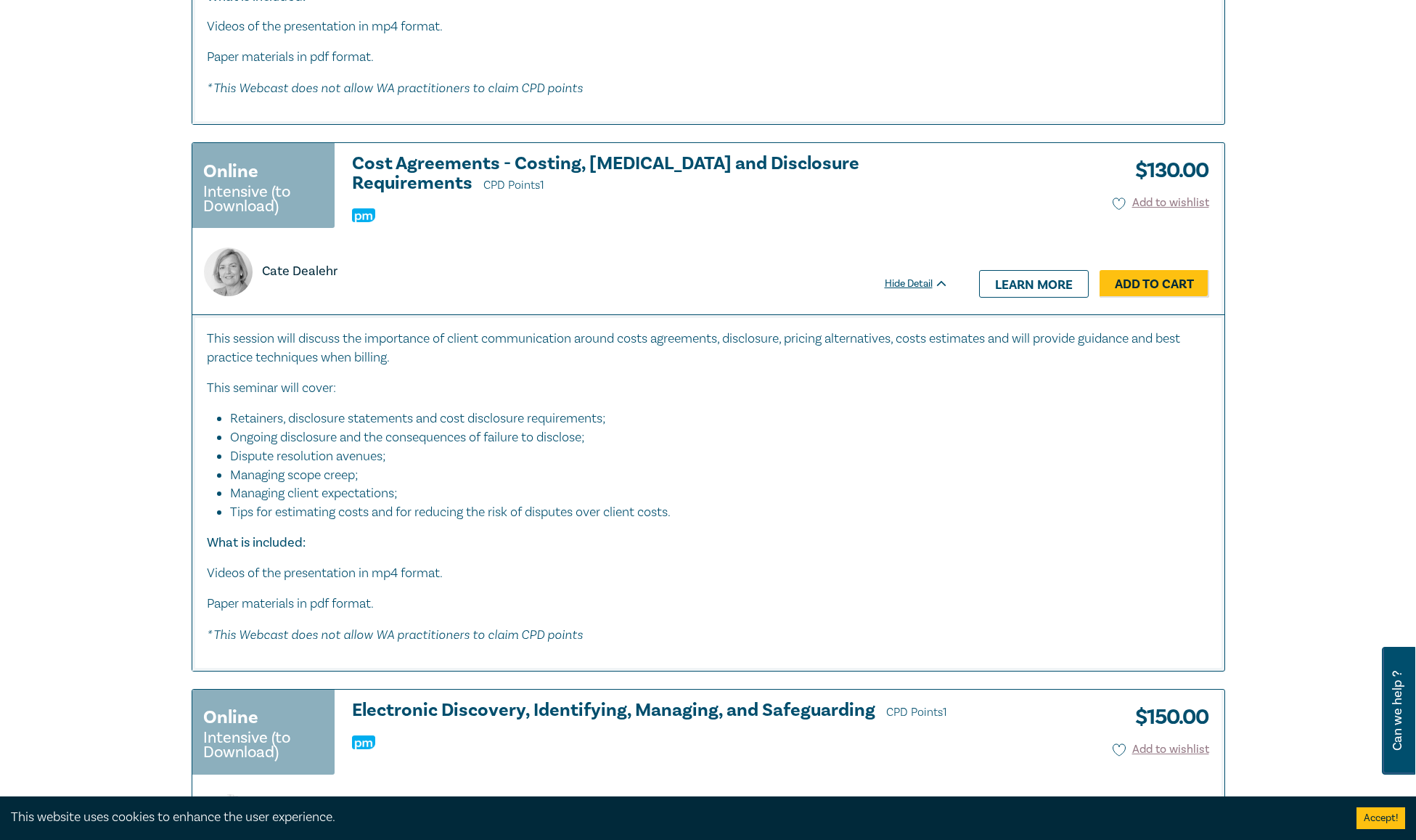
scroll to position [3019, 0]
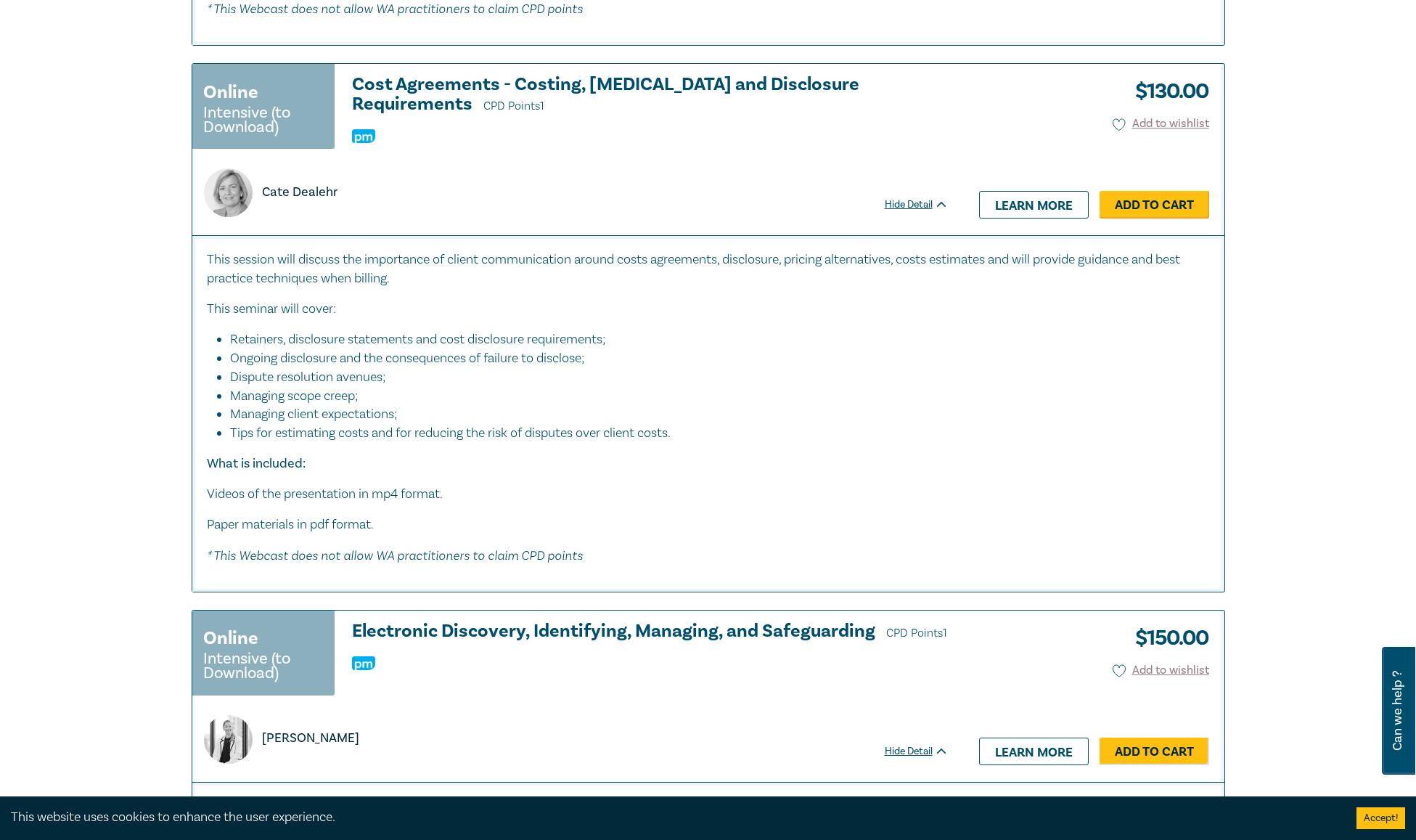
click at [1175, 195] on link "Add to Cart" at bounding box center [1154, 205] width 110 height 28
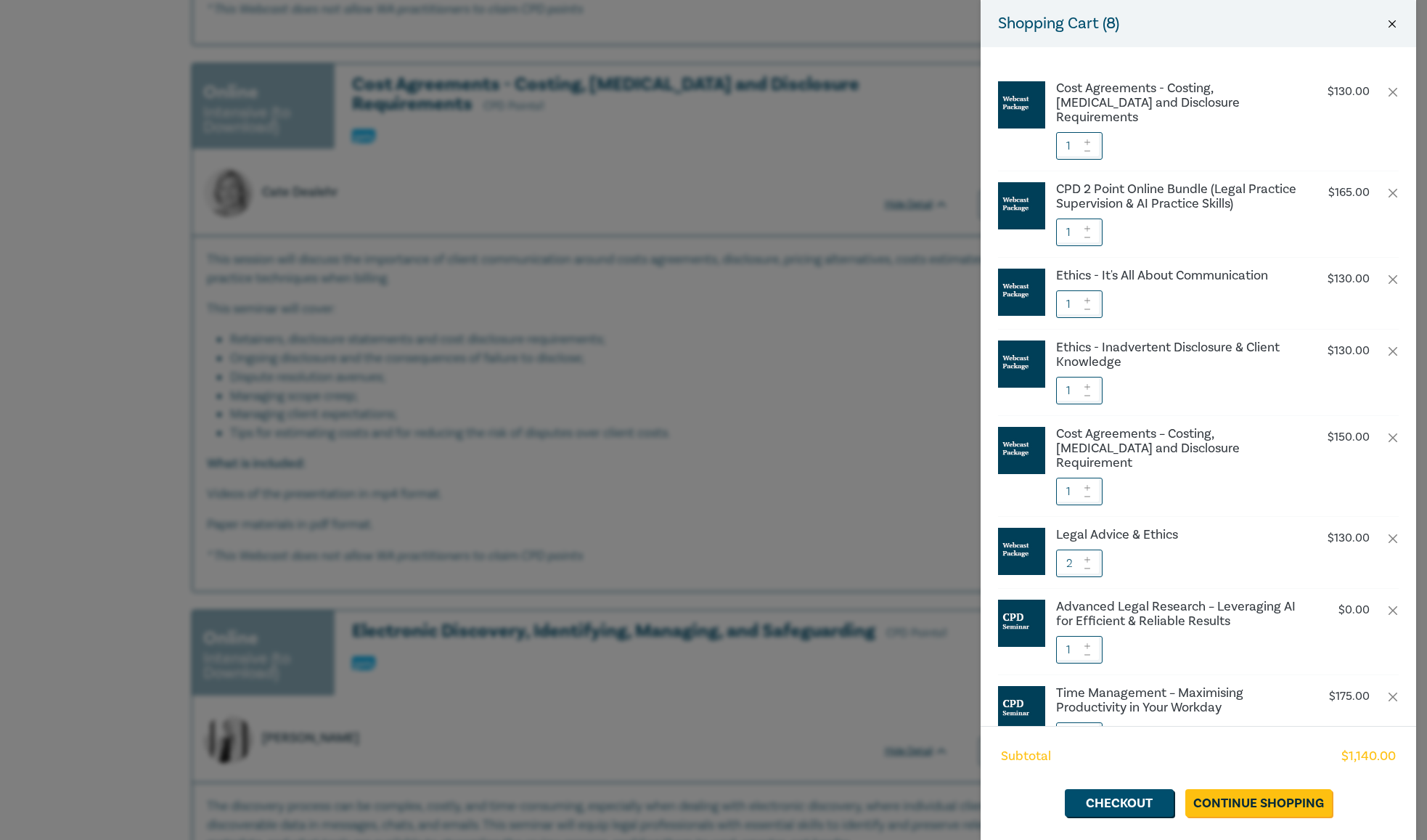
click at [1393, 18] on button "Close" at bounding box center [1391, 23] width 13 height 13
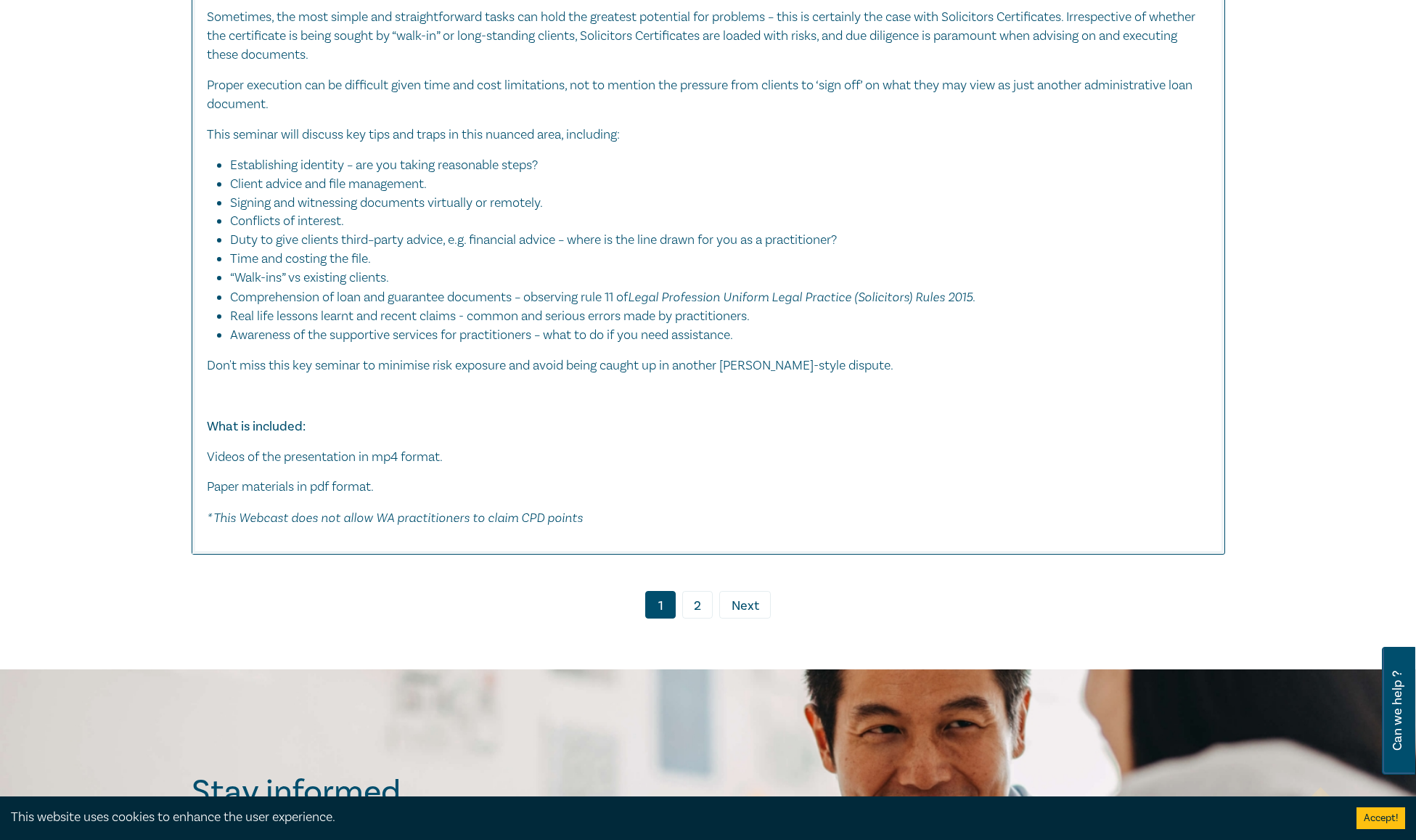
scroll to position [7301, 0]
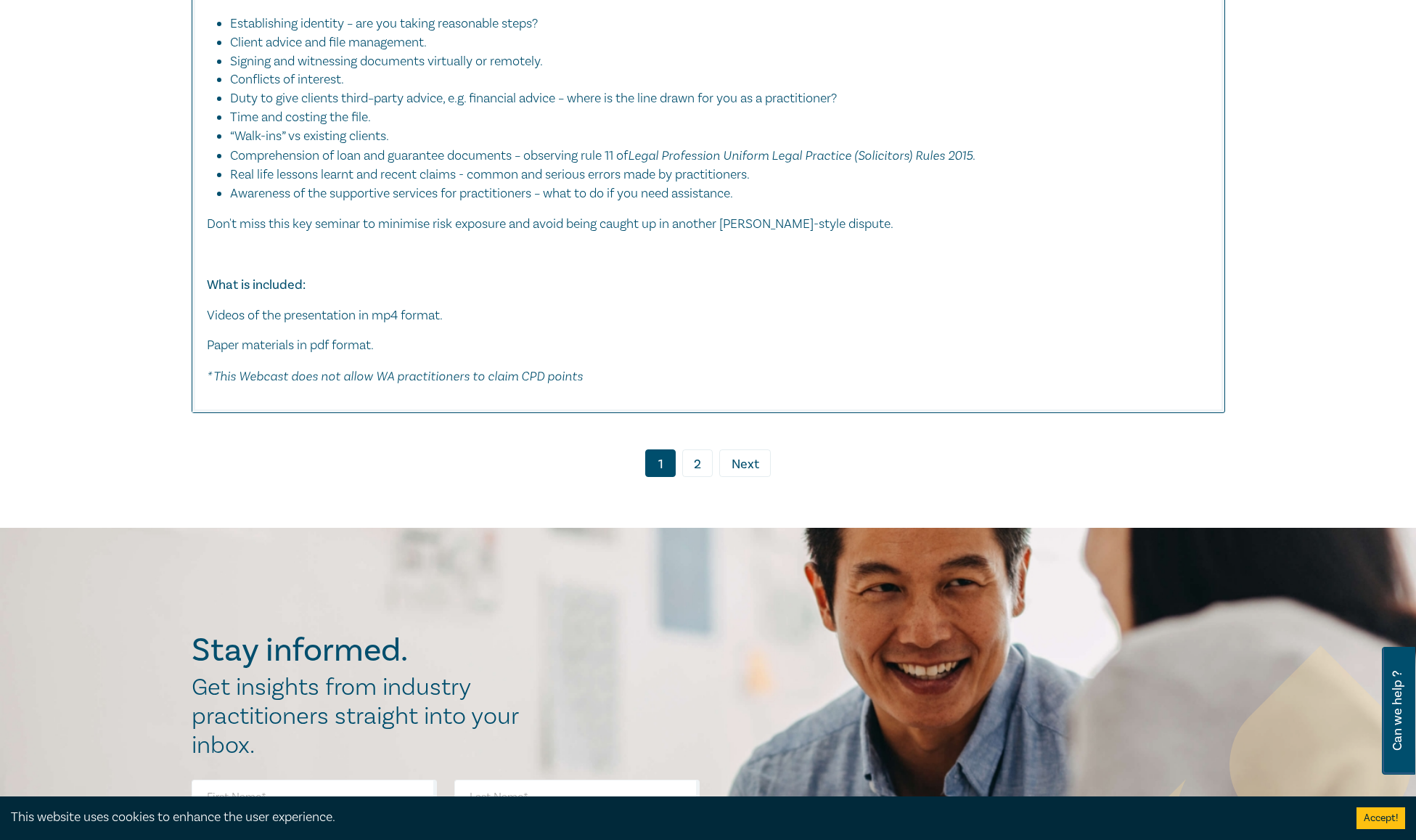
click at [751, 455] on span "Next" at bounding box center [746, 465] width 28 height 19
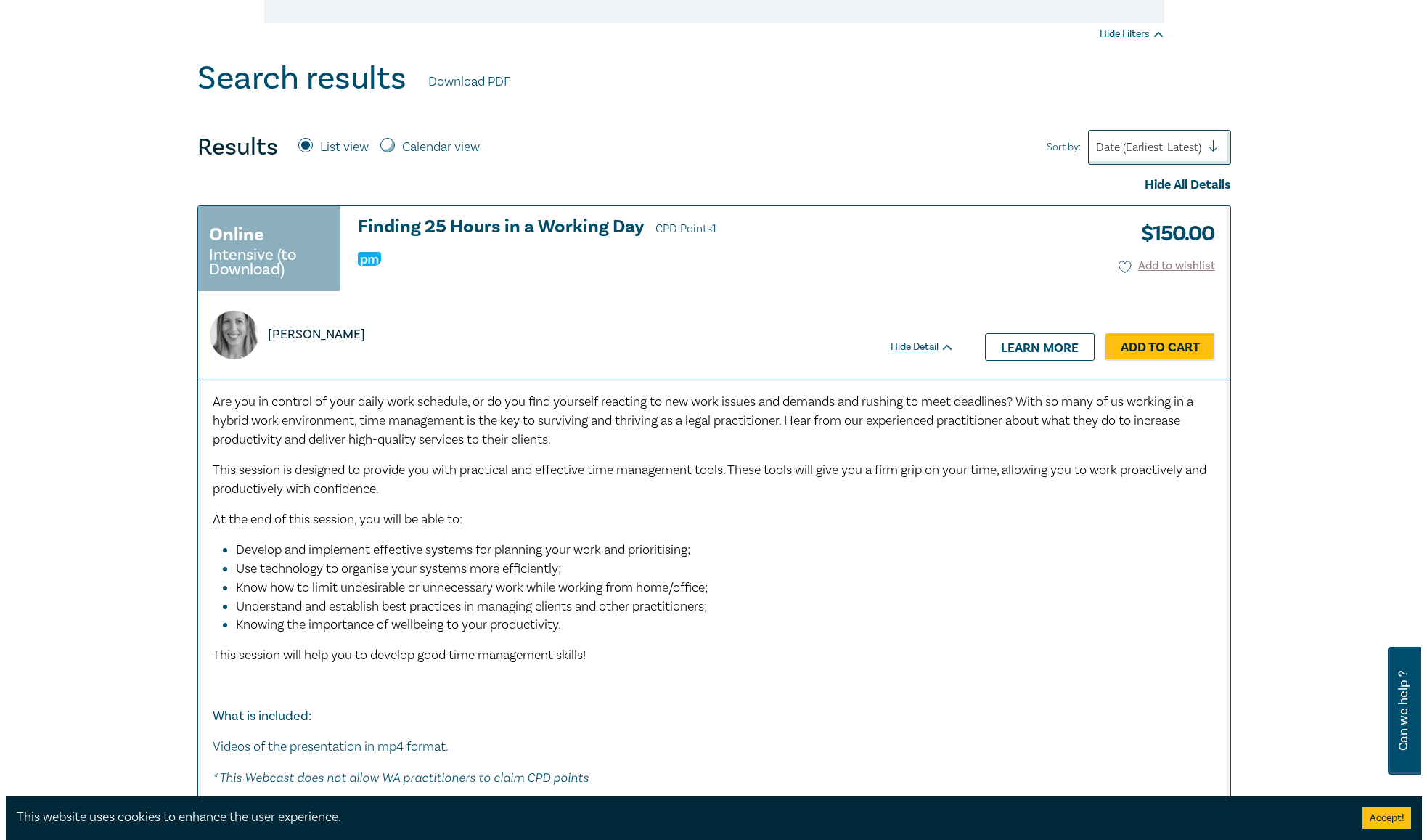
scroll to position [574, 0]
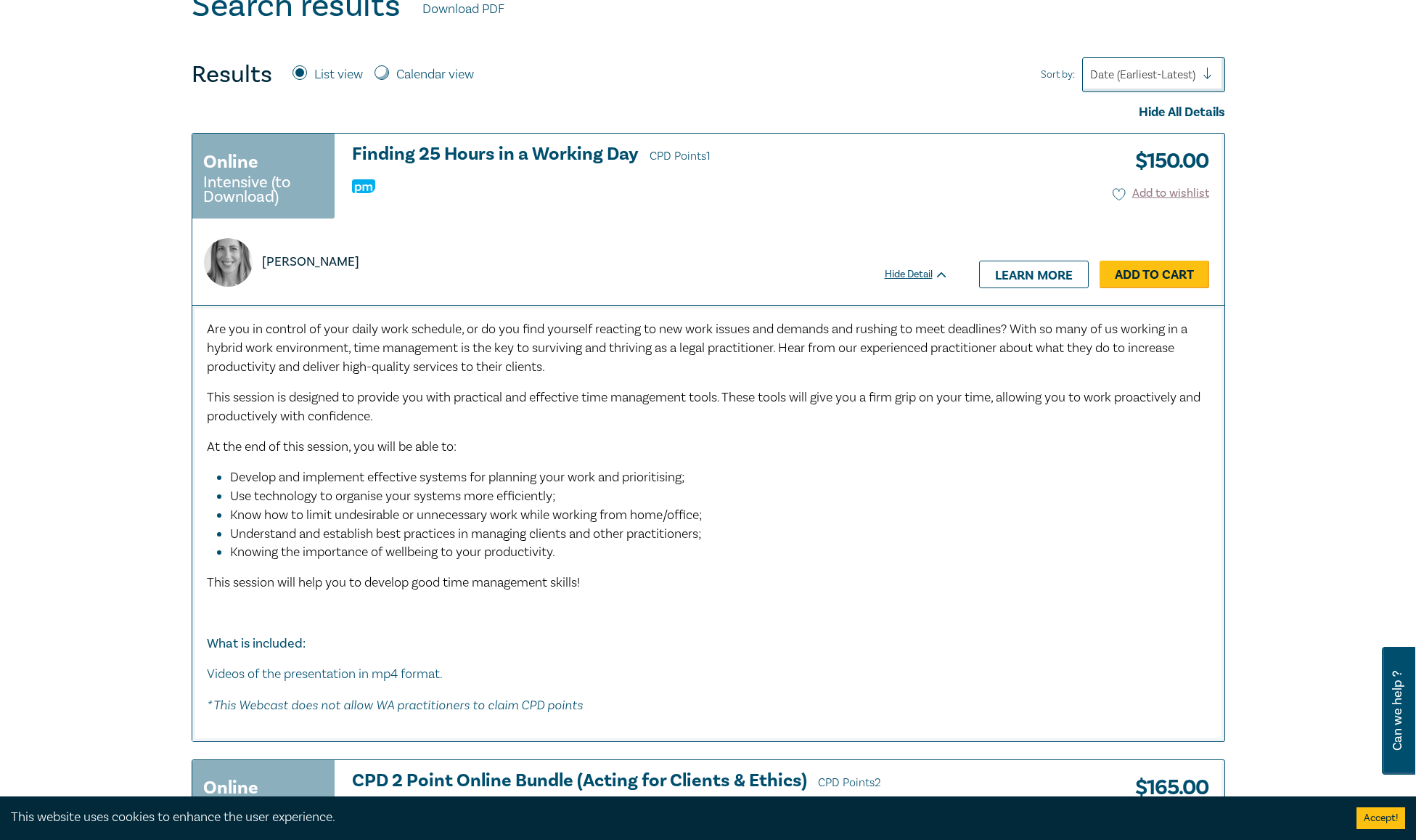
click at [1171, 267] on link "Add to Cart" at bounding box center [1154, 275] width 110 height 28
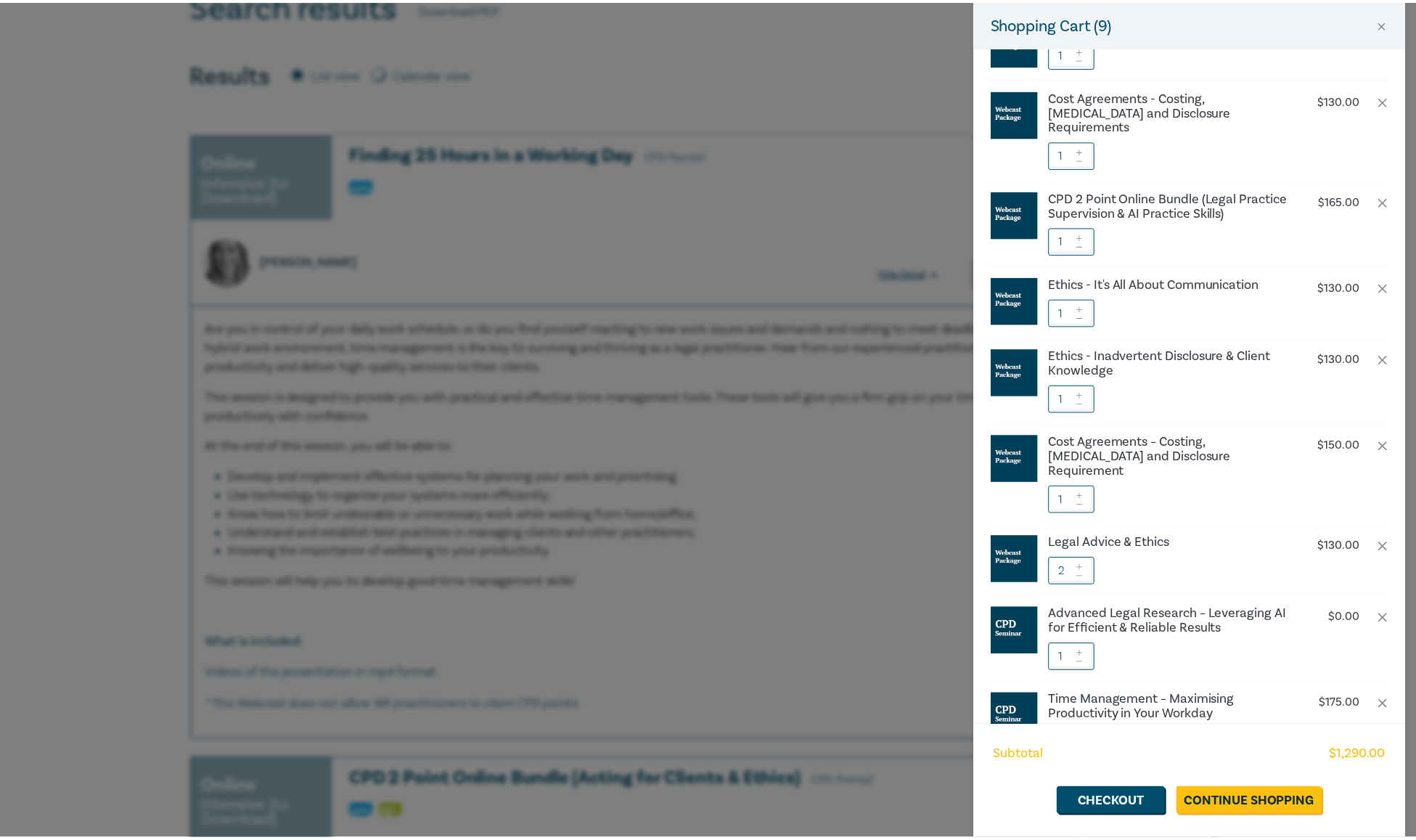
scroll to position [129, 0]
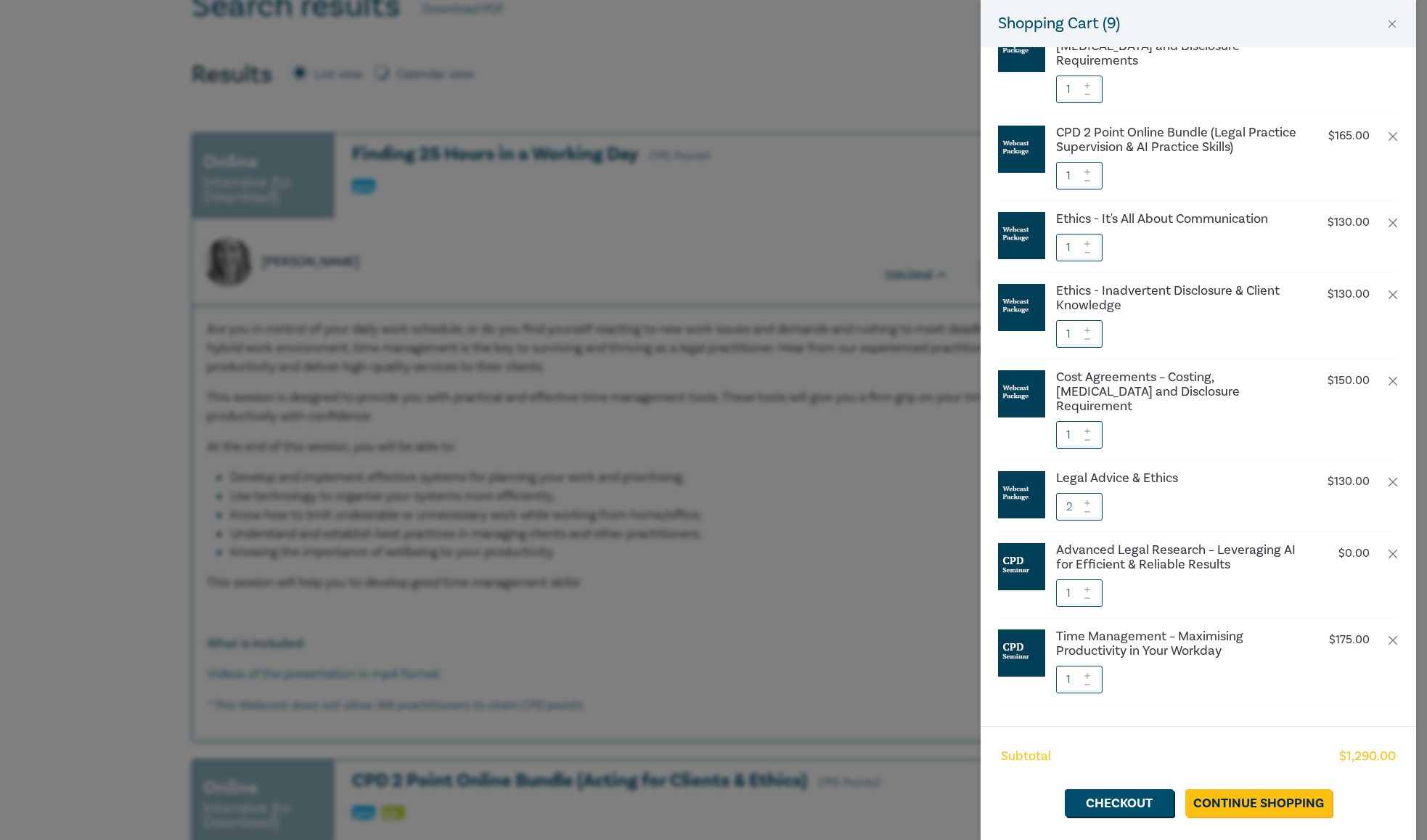
click at [878, 680] on div "Shopping Cart ( 9 ) Finding 25 Hours in a Working Day $ 150.00 1 Cost Agreement…" at bounding box center [713, 420] width 1427 height 840
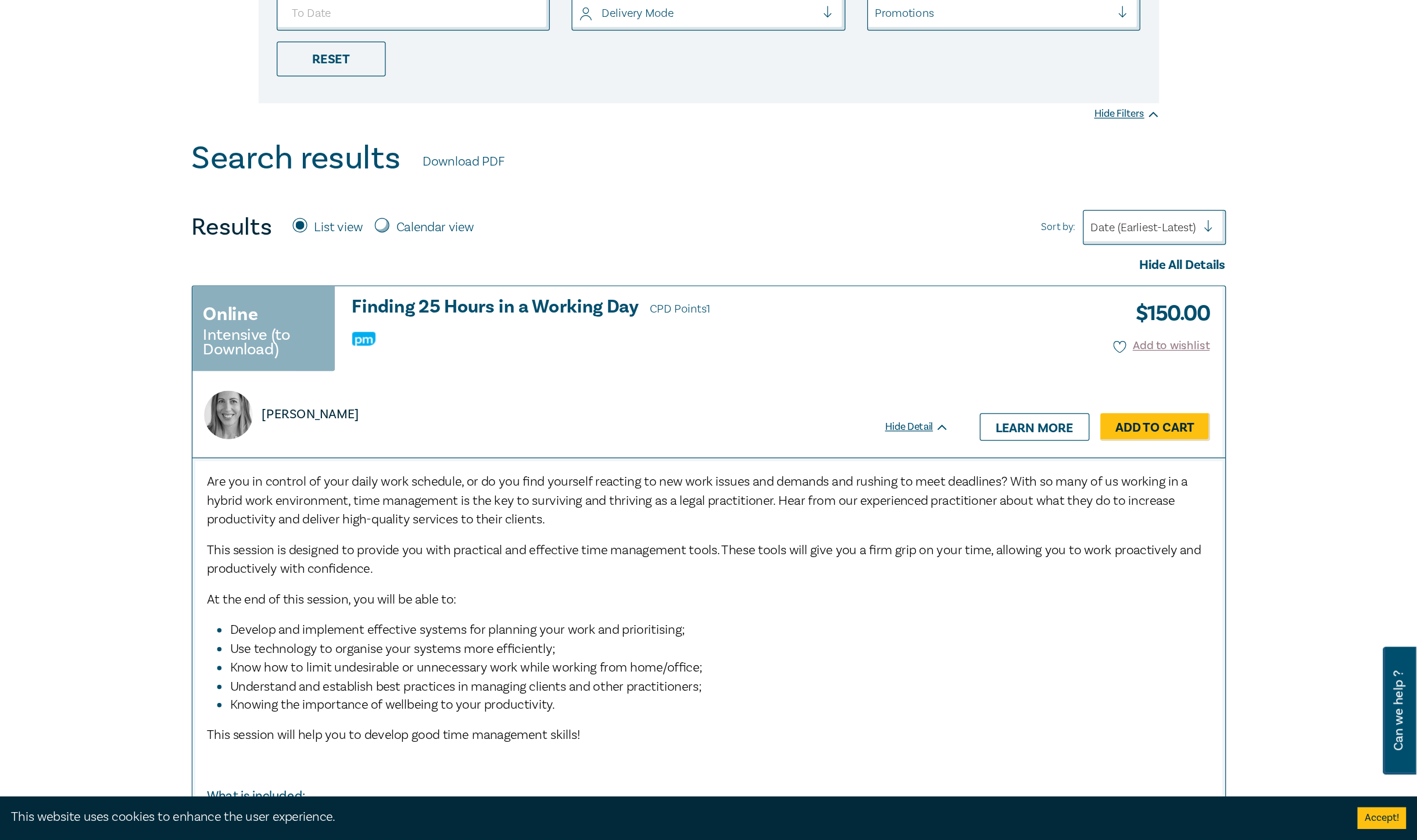
scroll to position [0, 0]
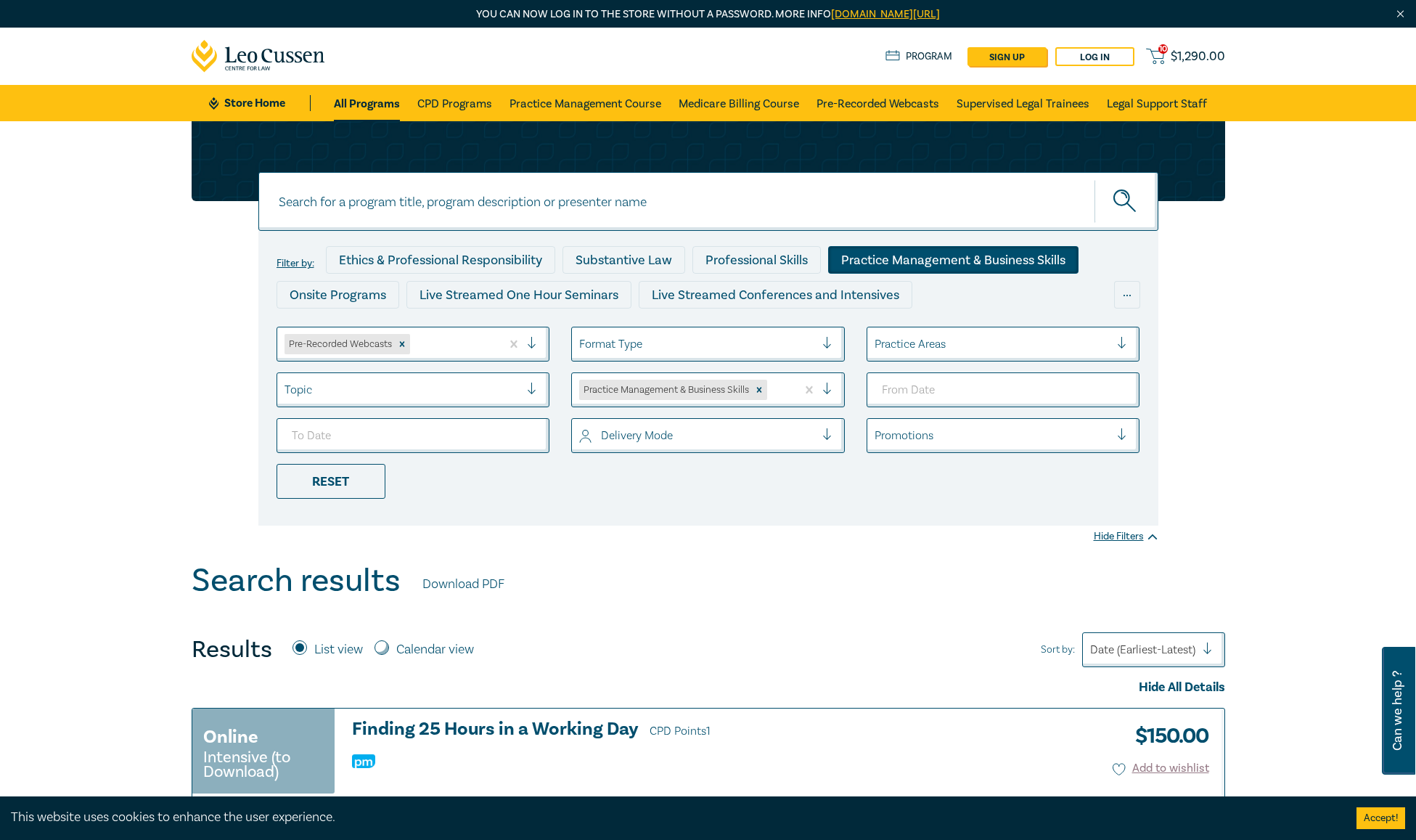
click at [1191, 49] on span "$ 1,290.00" at bounding box center [1198, 57] width 54 height 16
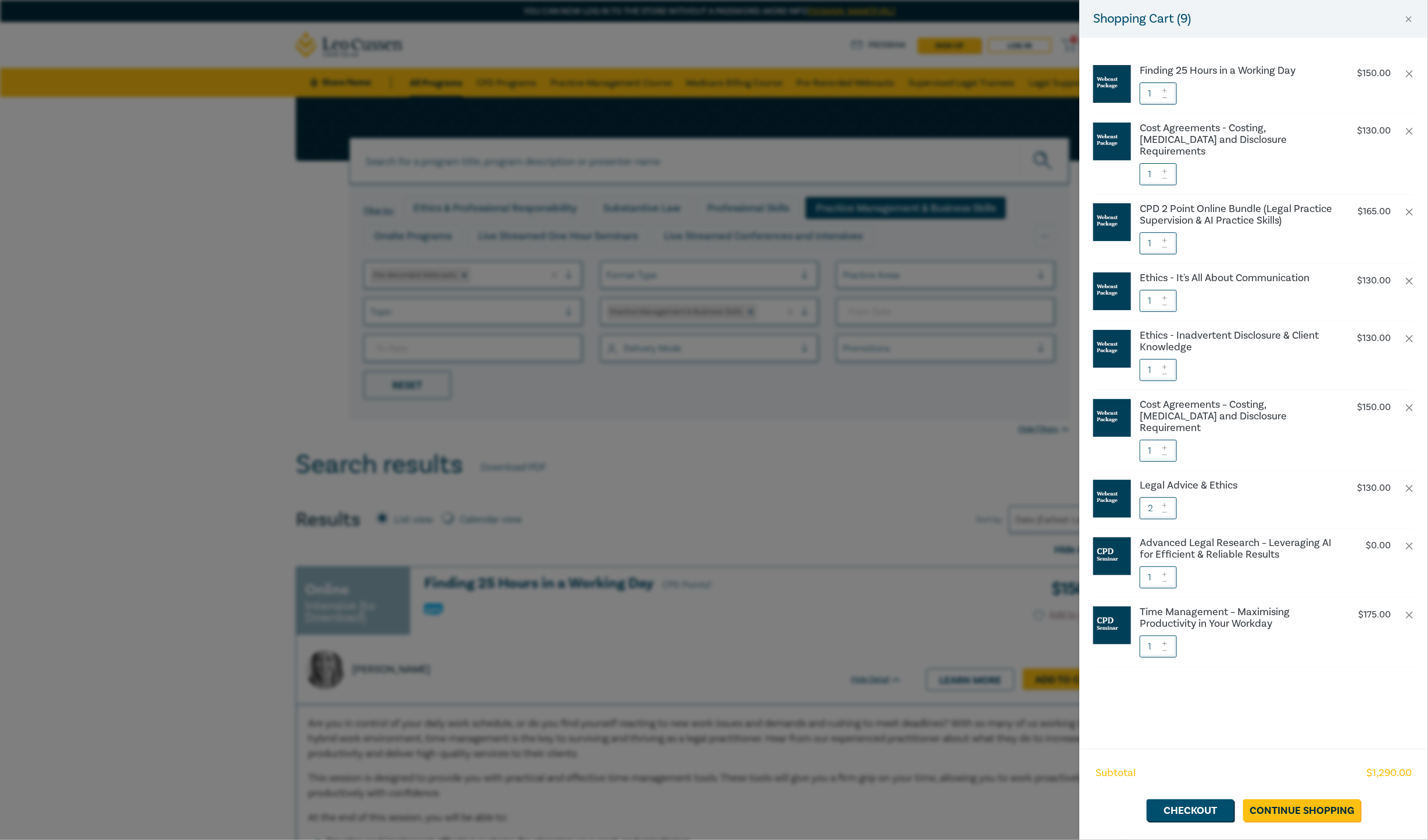
click at [763, 462] on div "Shopping Cart ( 9 ) Finding 25 Hours in a Working Day $ 150.00 1 Cost Agreement…" at bounding box center [714, 420] width 1428 height 840
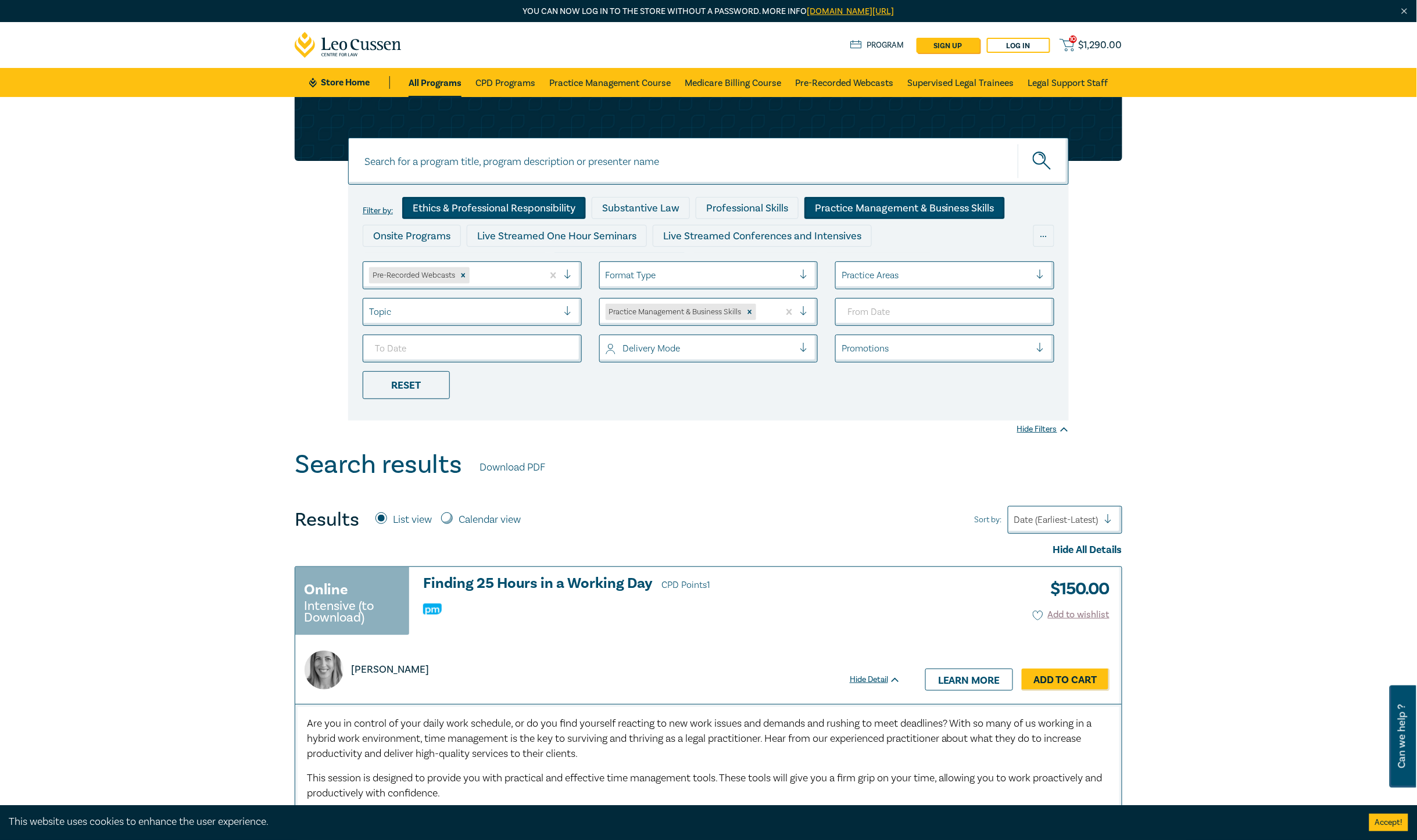
click at [469, 204] on div "Ethics & Professional Responsibility" at bounding box center [494, 208] width 184 height 22
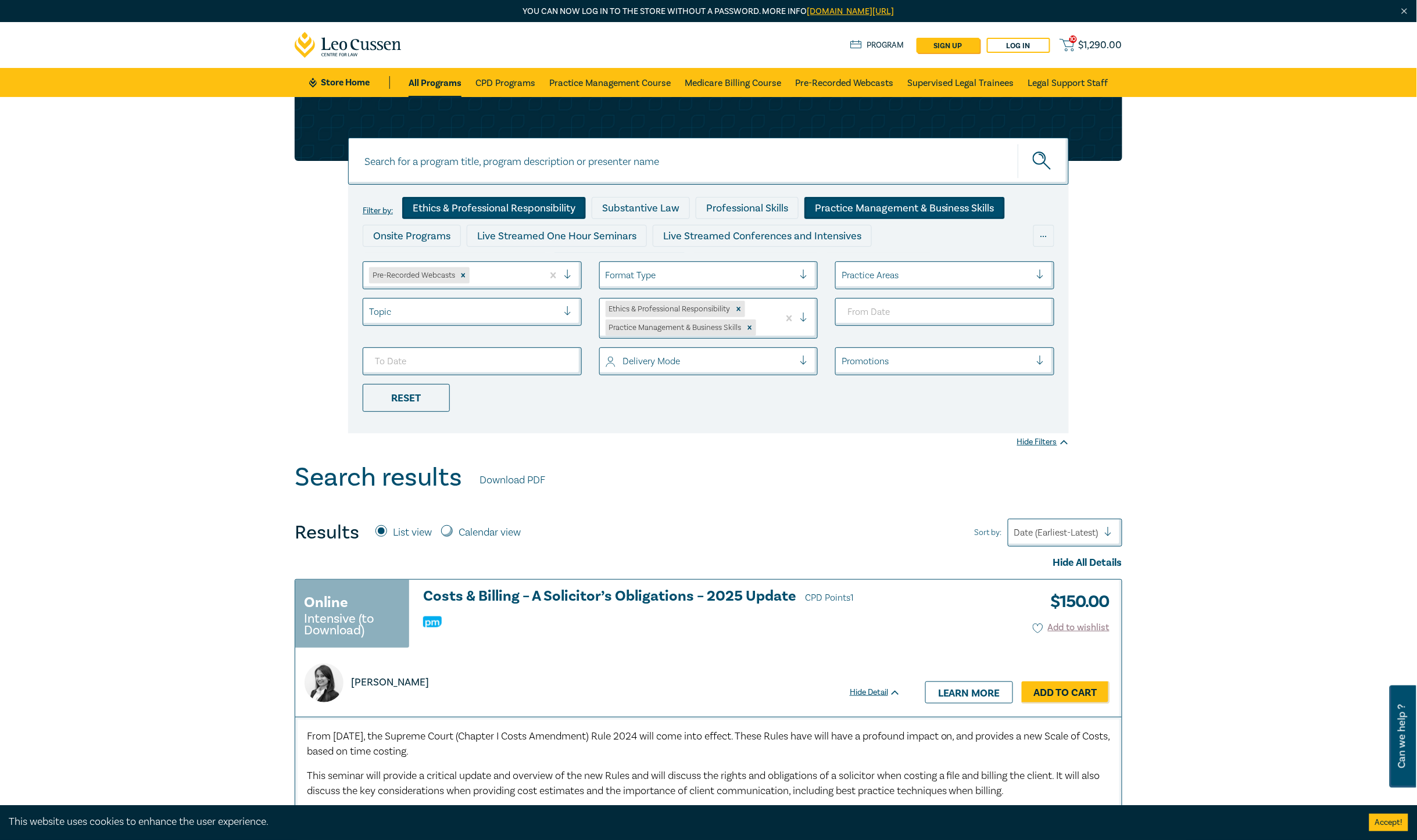
click at [1078, 39] on link "10 $ 1,290.00" at bounding box center [1091, 45] width 63 height 14
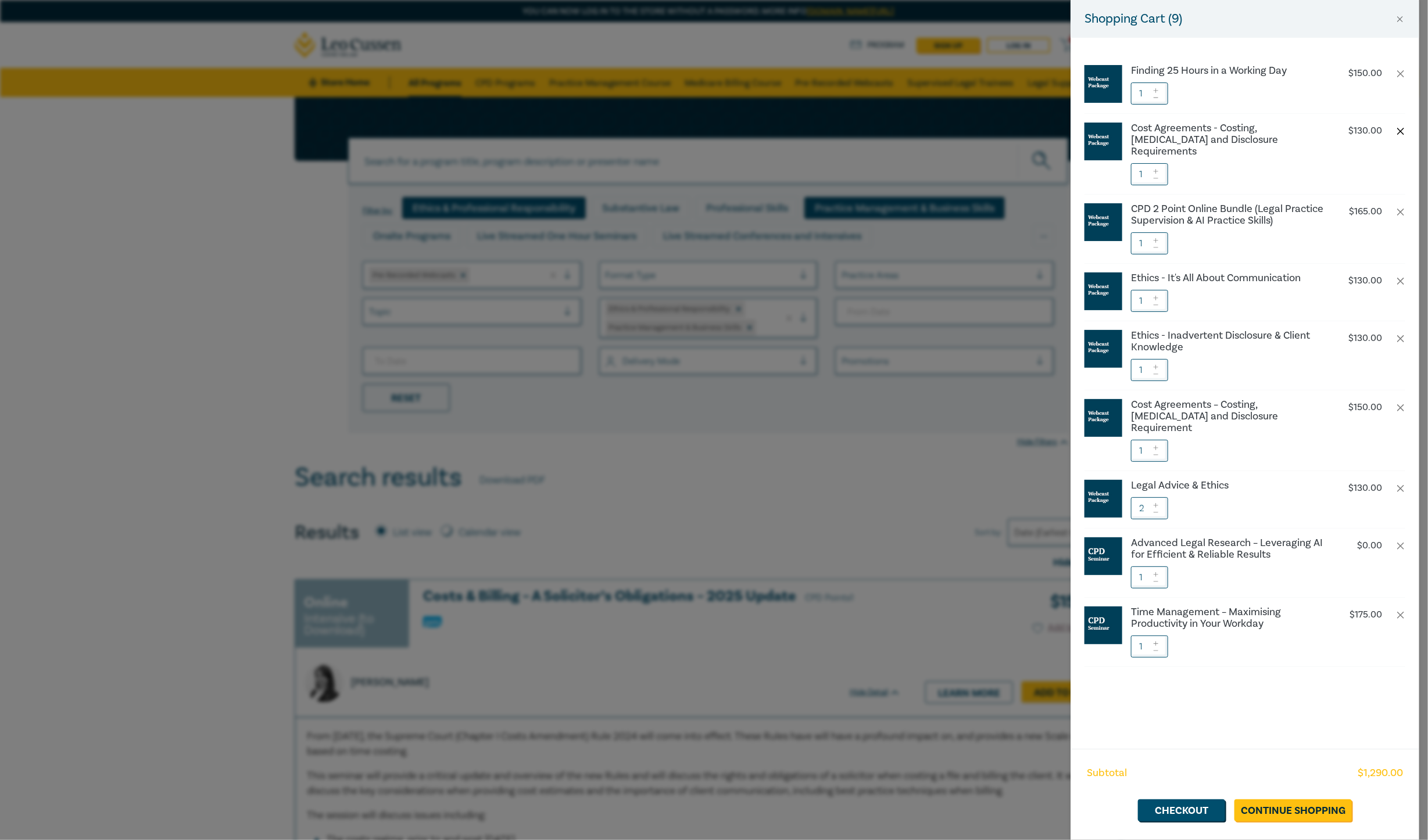
click at [1133, 126] on button "button" at bounding box center [1401, 131] width 9 height 9
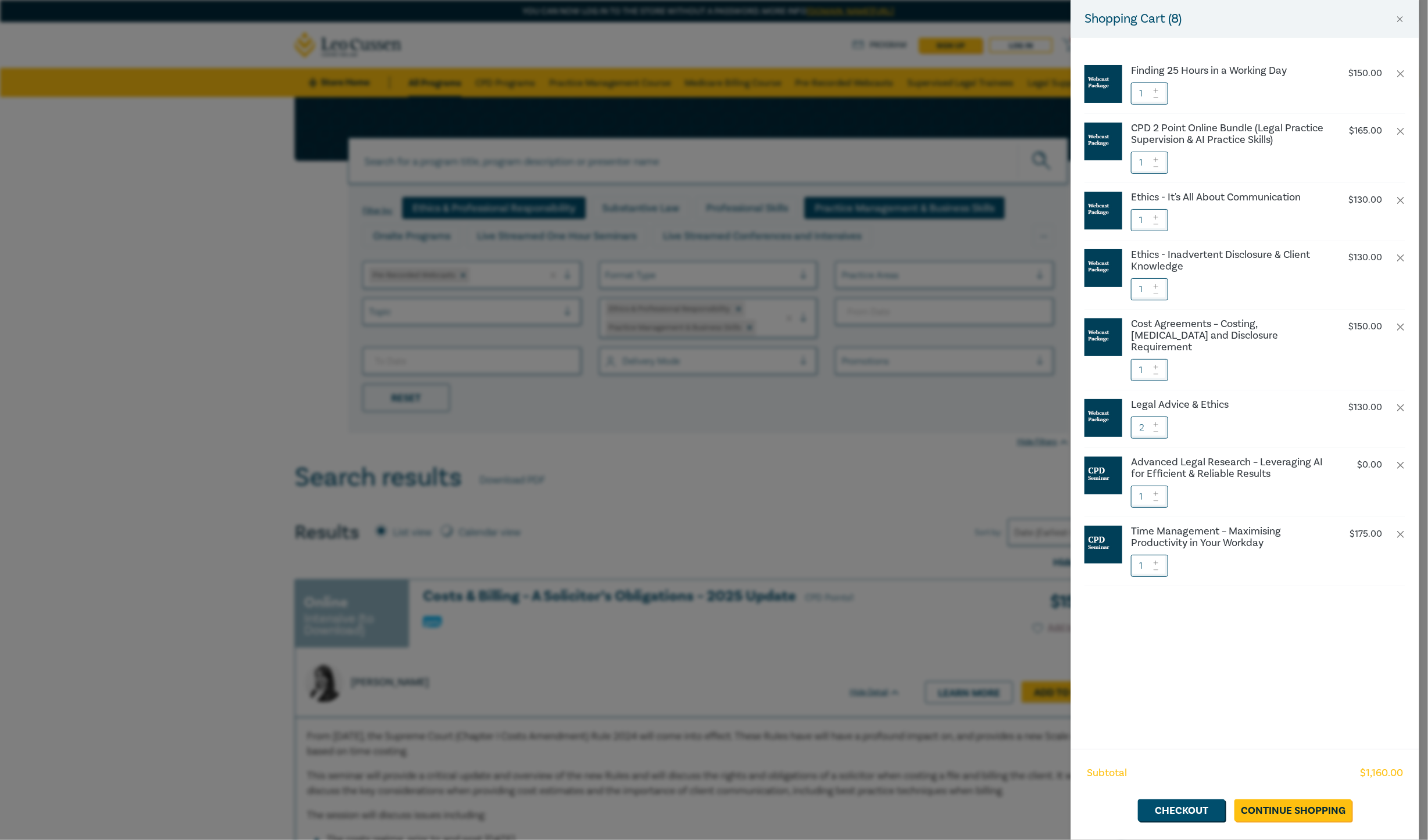
drag, startPoint x: 153, startPoint y: 334, endPoint x: 190, endPoint y: 327, distance: 37.7
click at [162, 333] on div "Shopping Cart ( 8 ) Finding 25 Hours in a Working Day $ 150.00 1 CPD 2 Point On…" at bounding box center [714, 420] width 1428 height 840
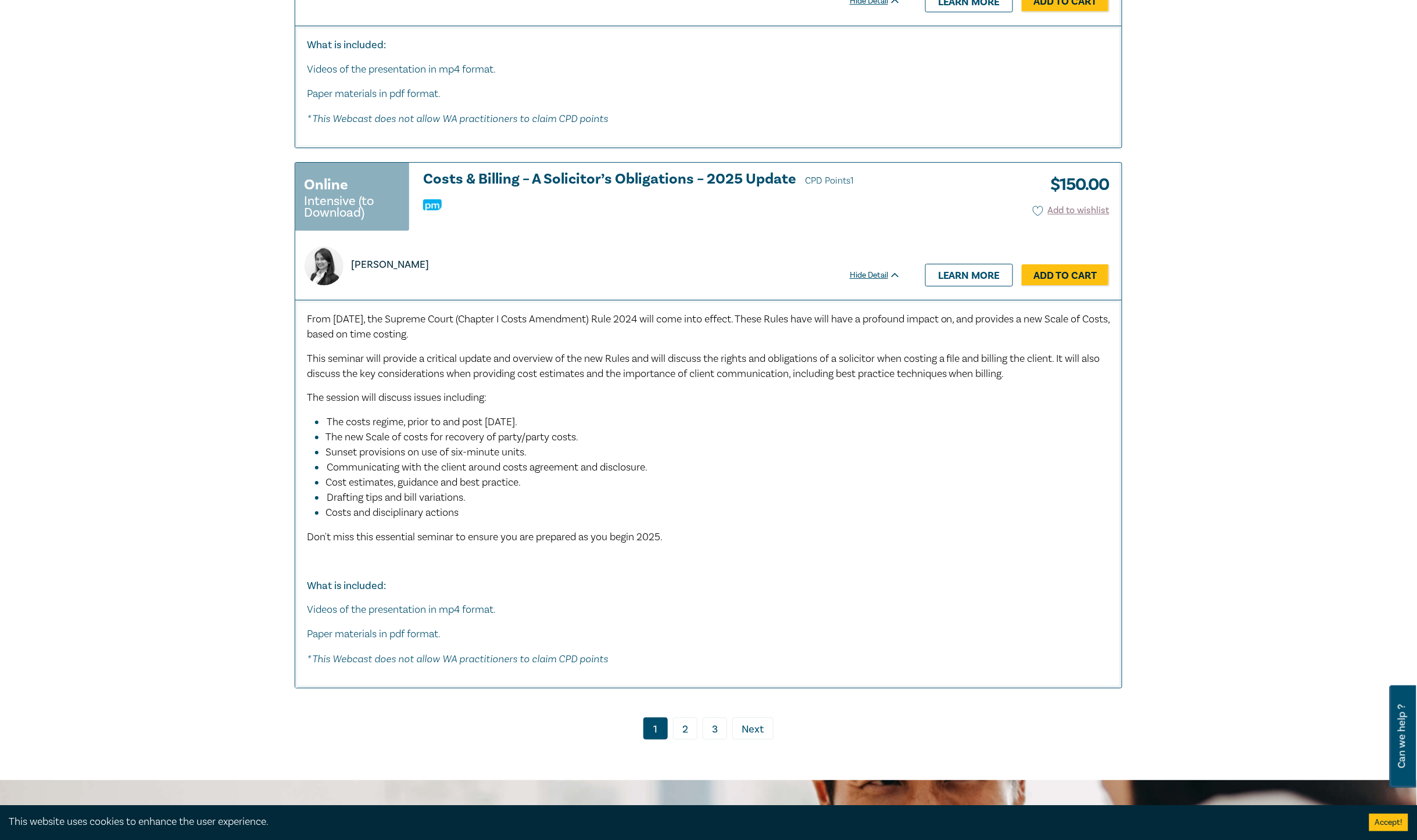
scroll to position [5593, 0]
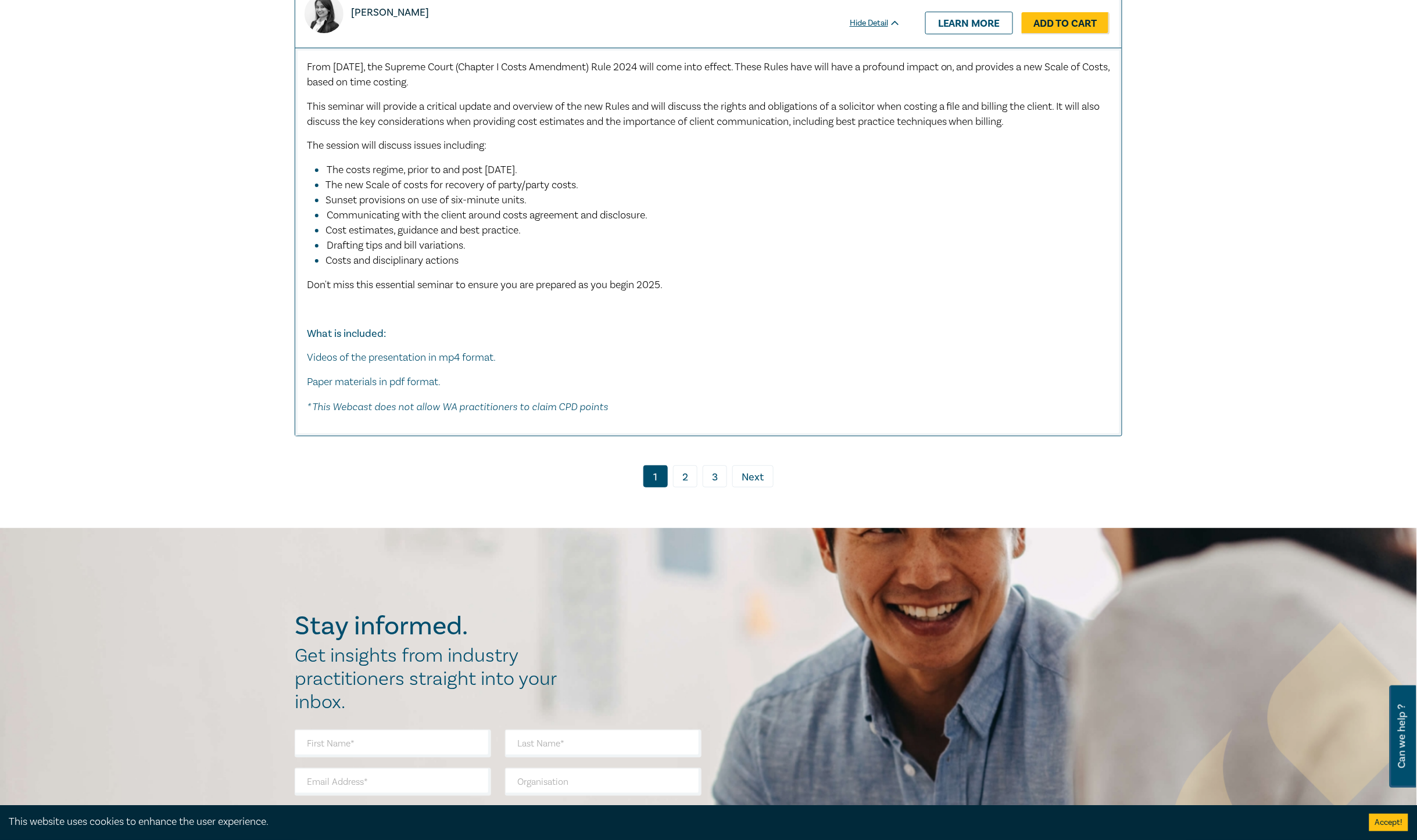
click at [756, 475] on span "Next" at bounding box center [753, 477] width 22 height 15
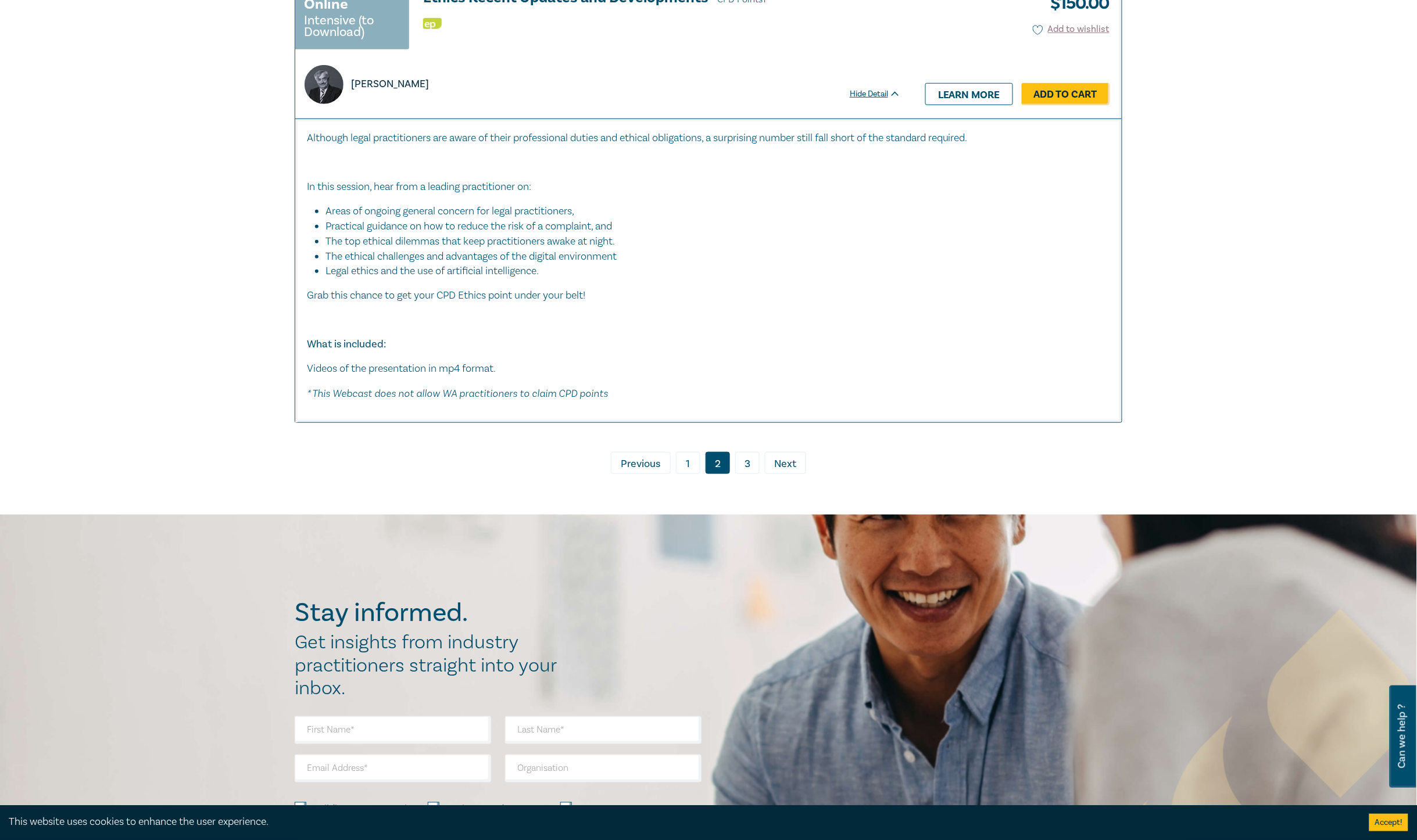
scroll to position [5956, 0]
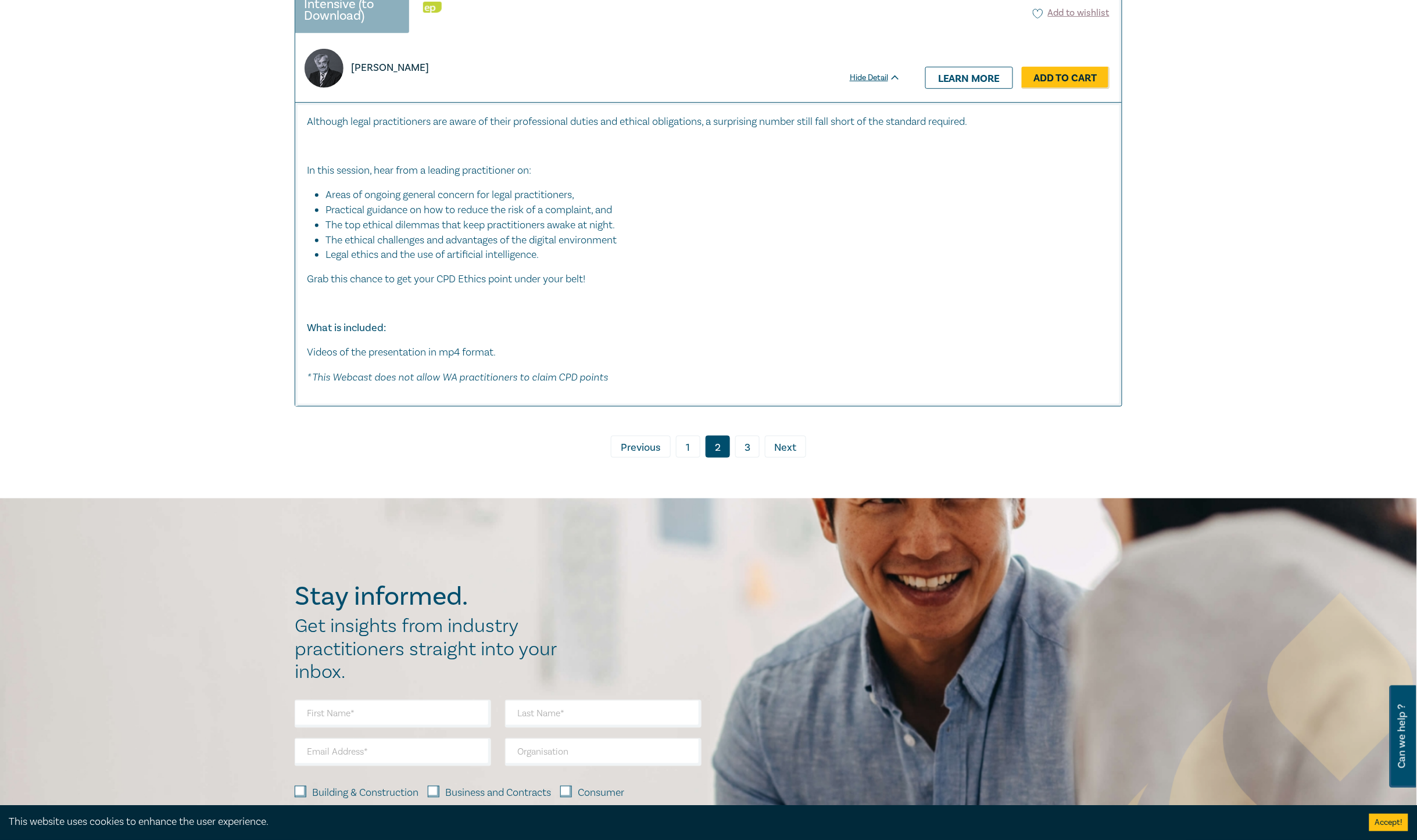
click at [781, 438] on link "› Next" at bounding box center [786, 447] width 42 height 22
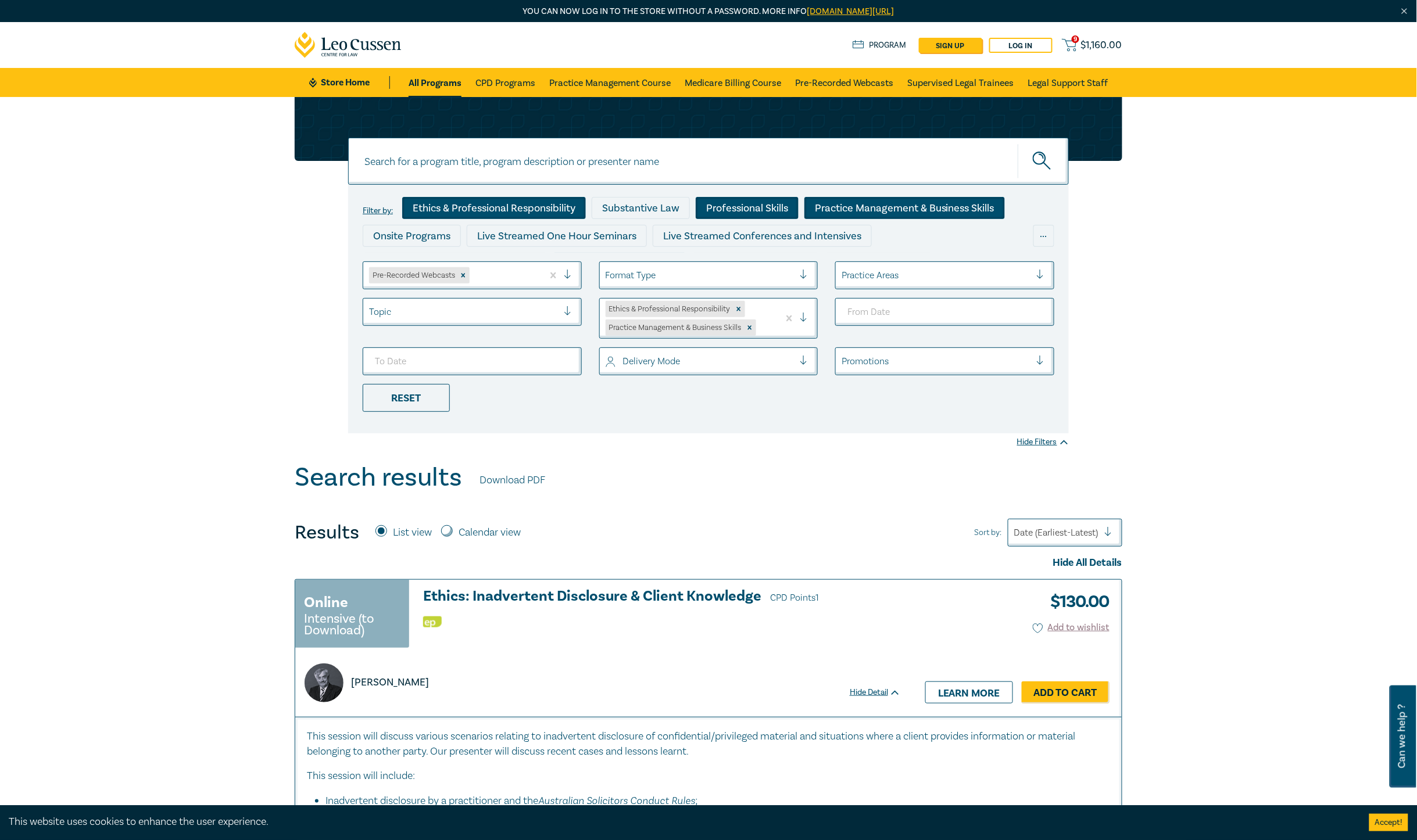
click at [724, 201] on div "Professional Skills" at bounding box center [747, 208] width 103 height 22
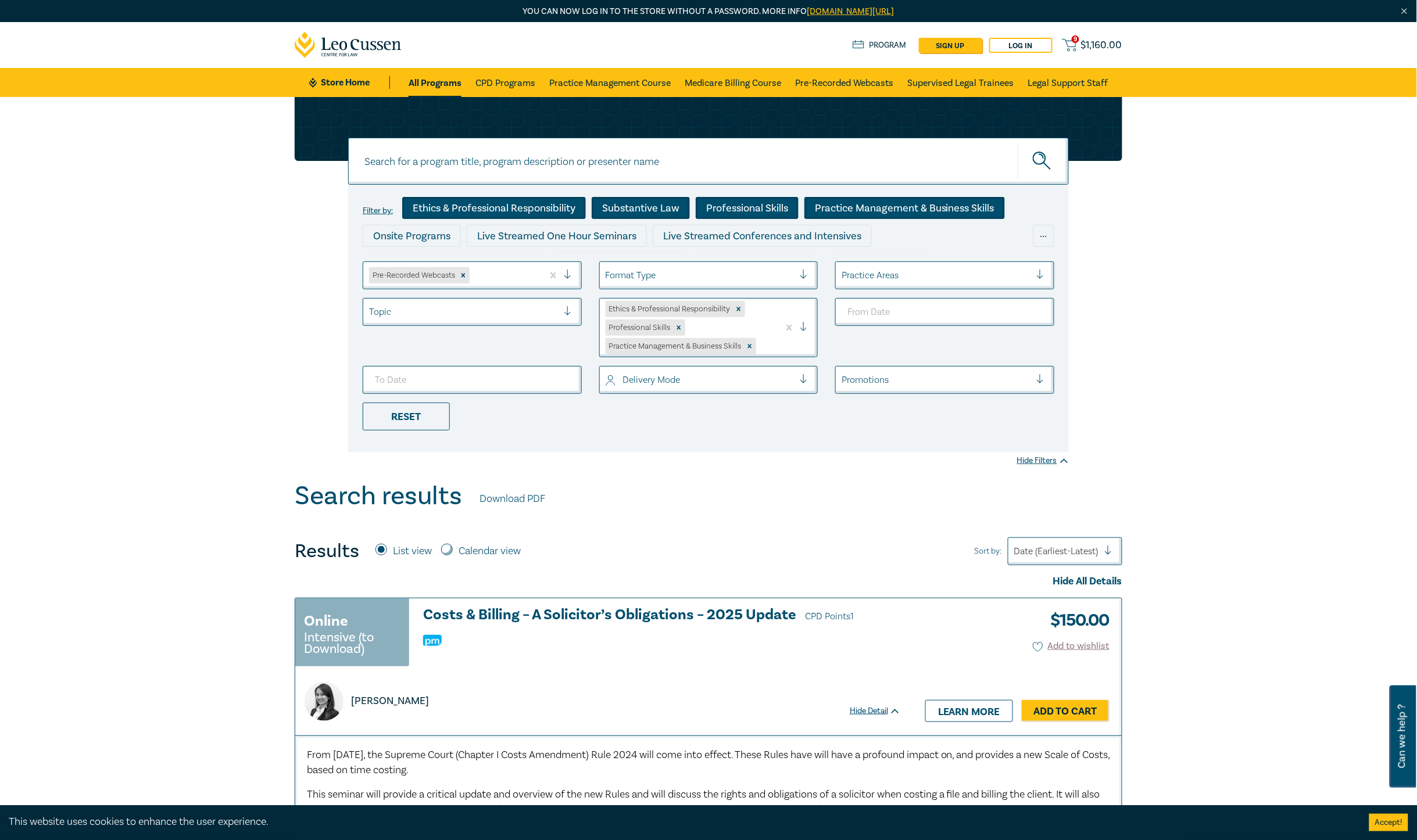
click at [651, 208] on div "Substantive Law" at bounding box center [641, 208] width 98 height 22
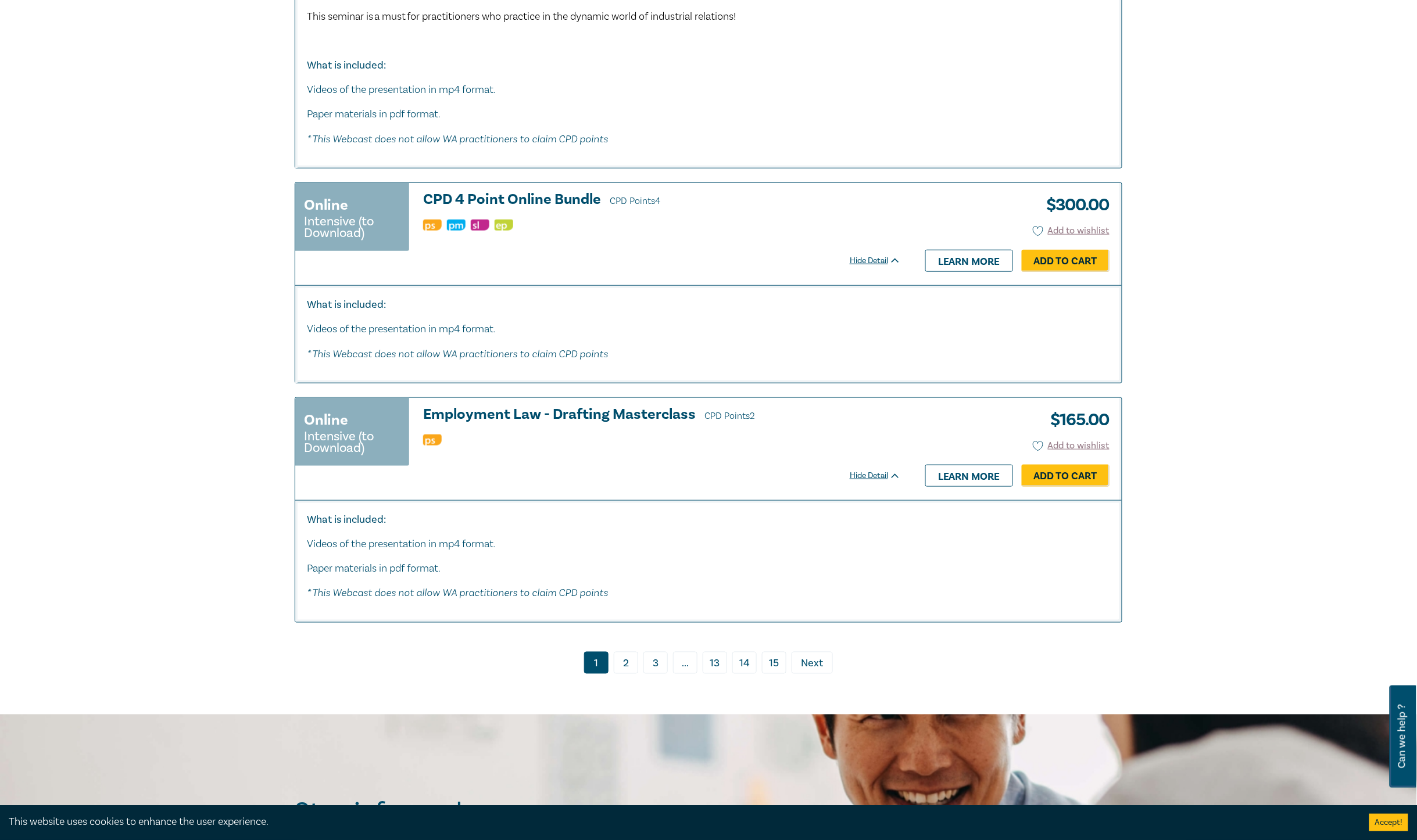
scroll to position [6029, 0]
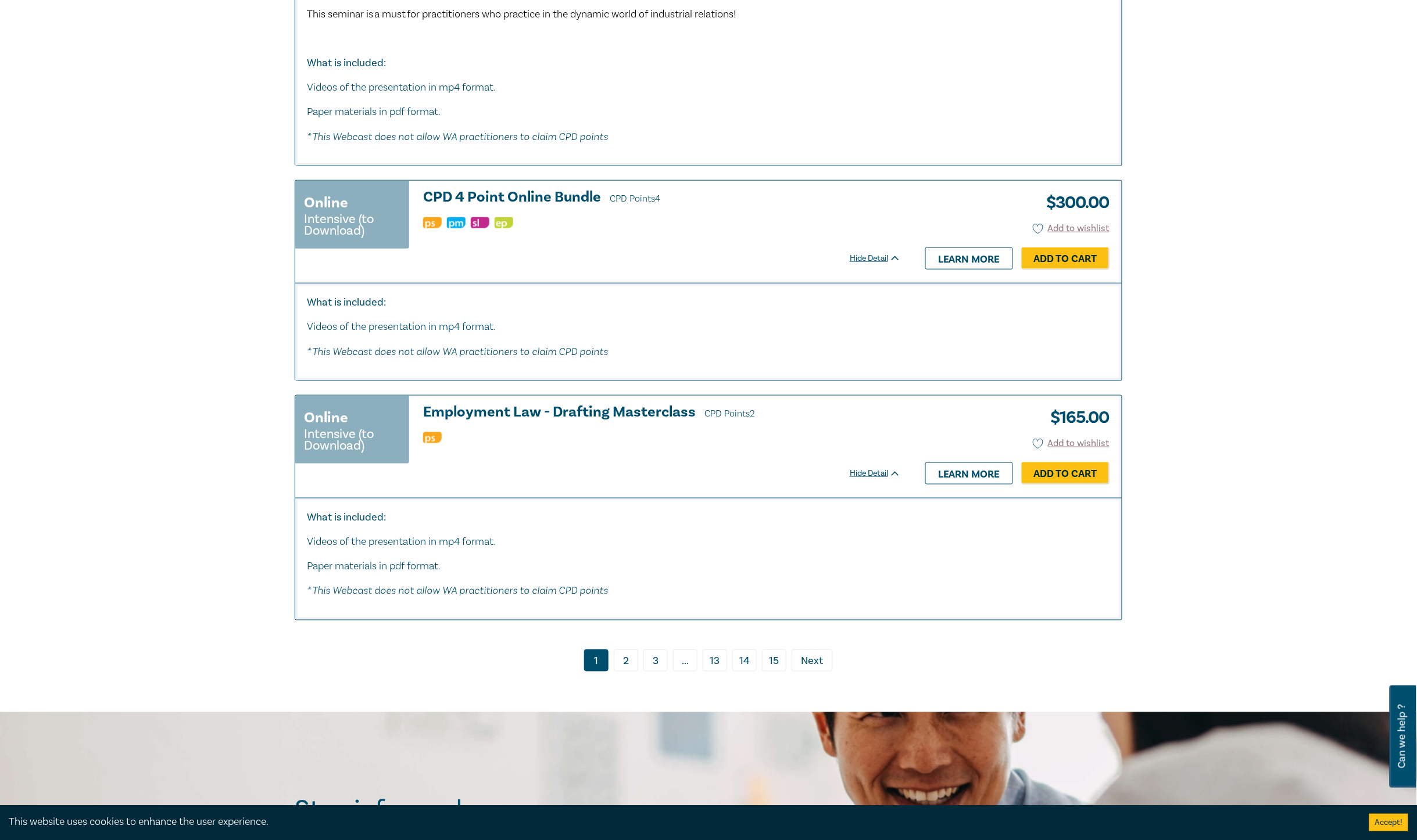
click at [812, 670] on span "Next" at bounding box center [813, 661] width 22 height 15
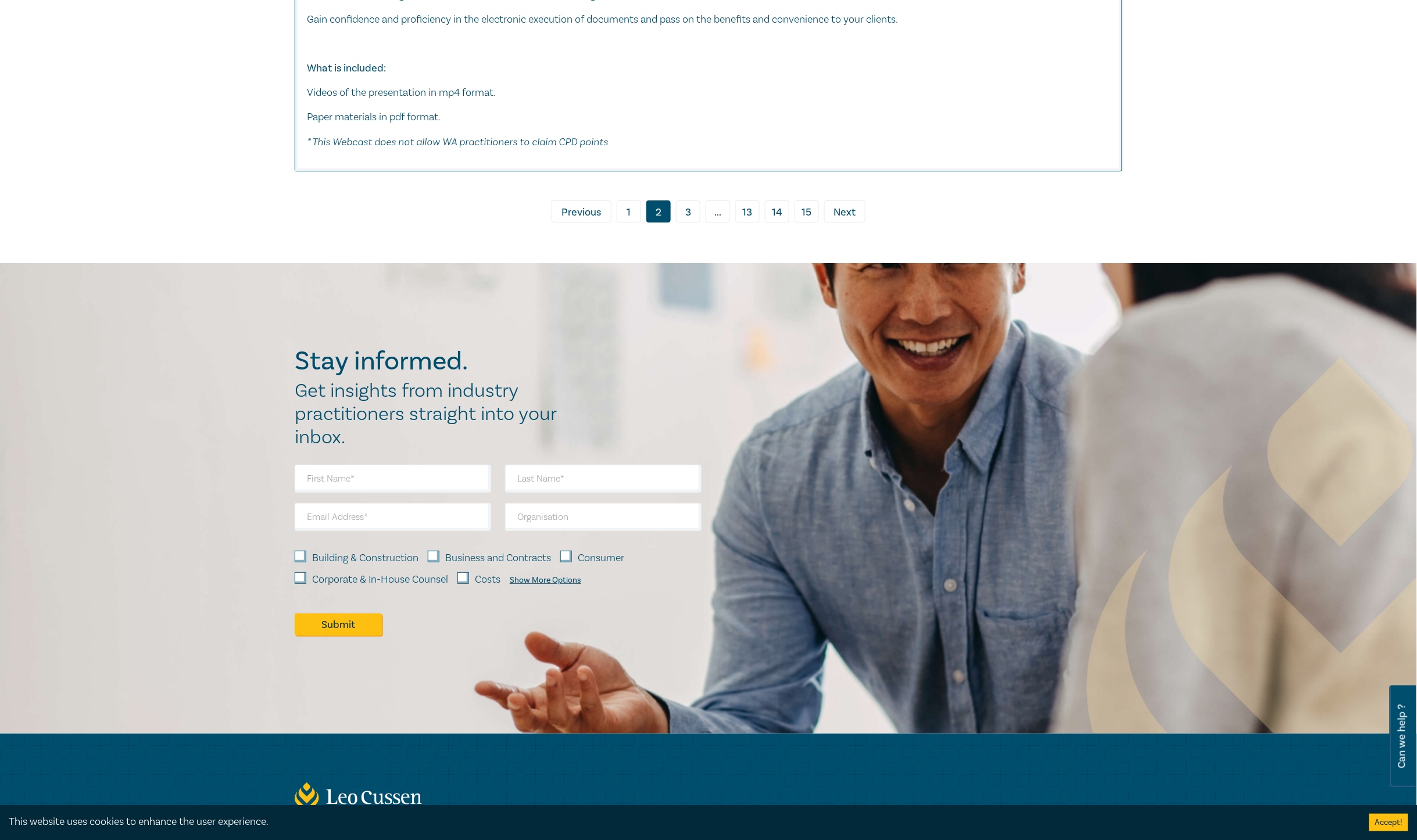
scroll to position [5509, 0]
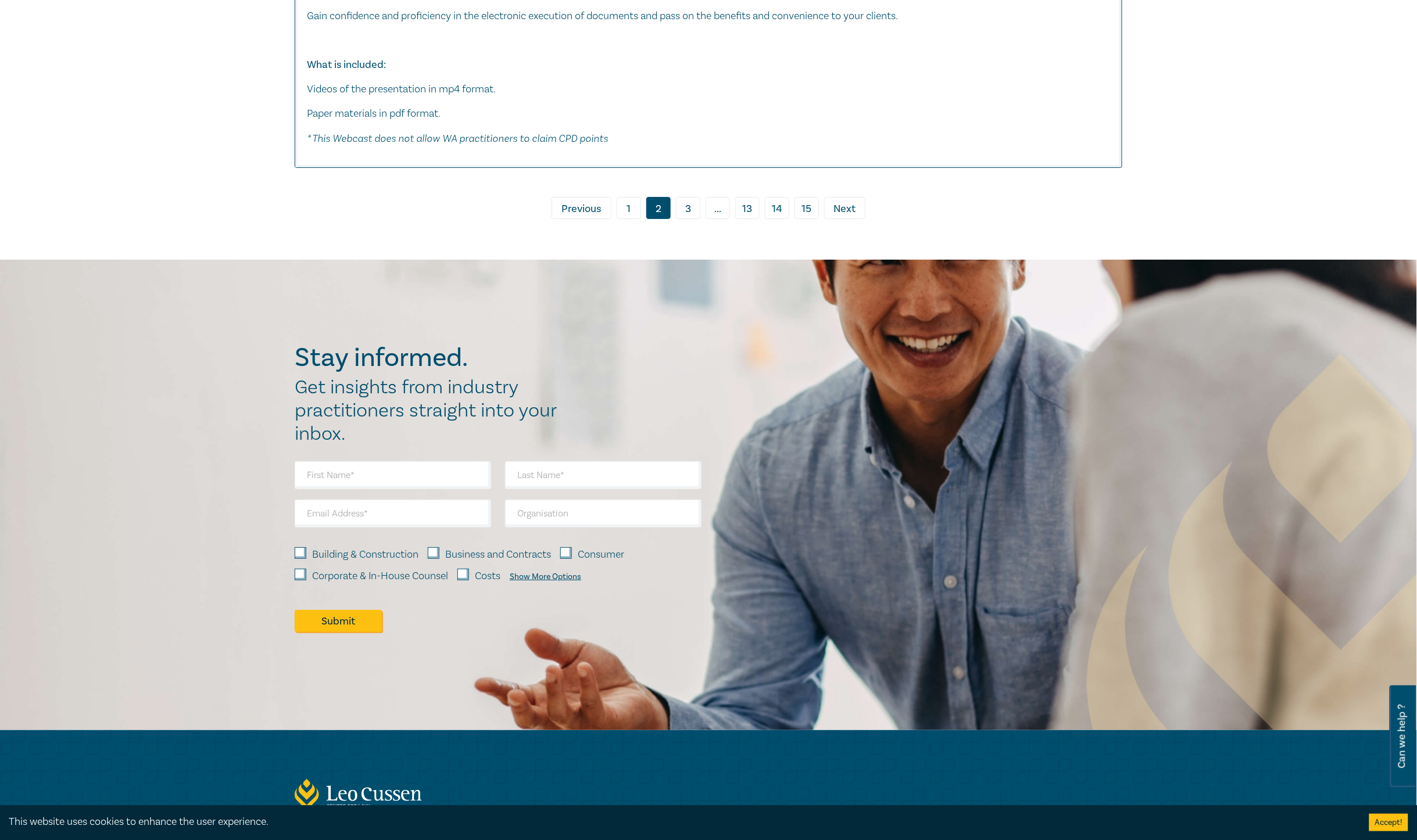
click at [842, 205] on span "Next" at bounding box center [845, 209] width 22 height 15
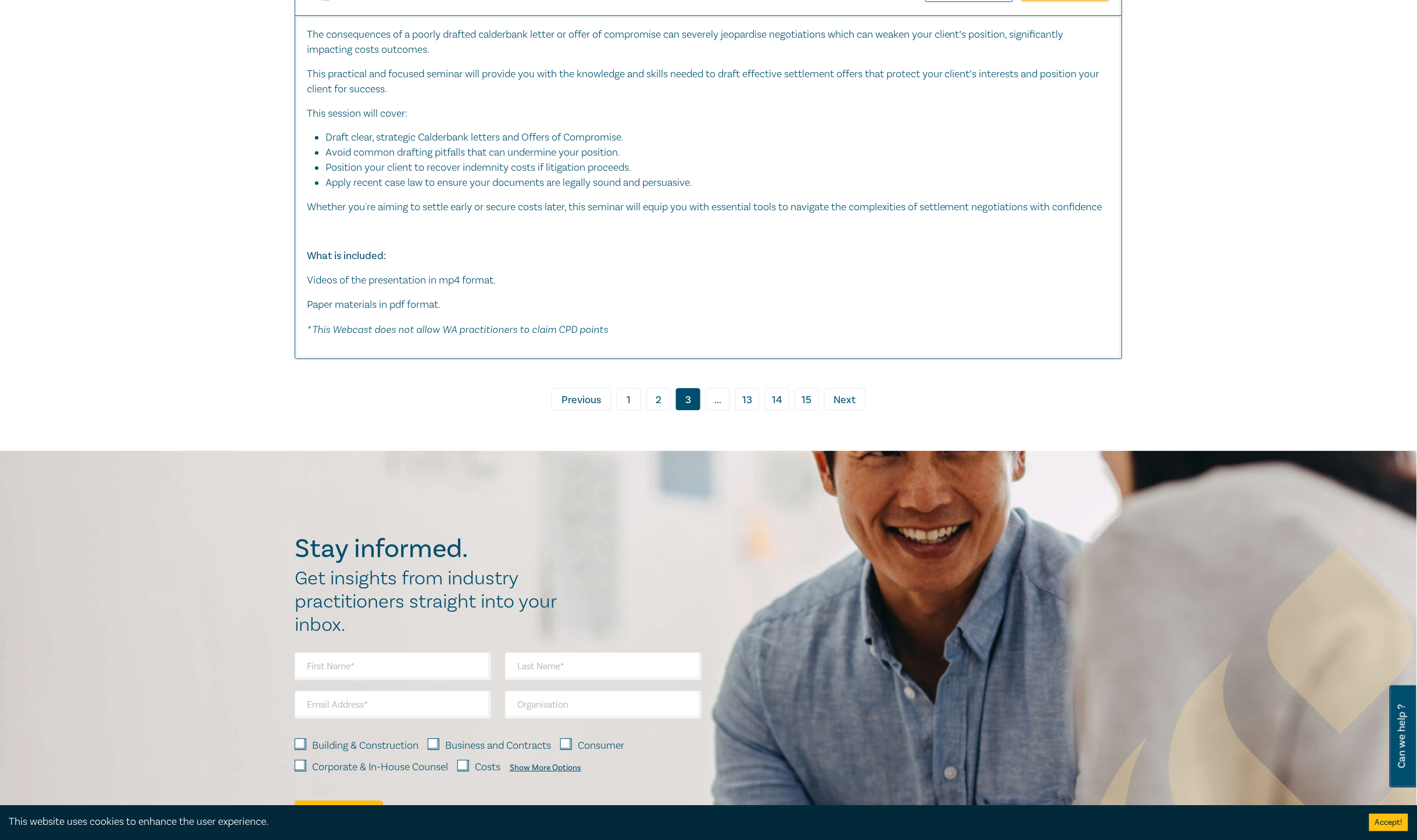
click at [864, 410] on link "› Next" at bounding box center [845, 399] width 42 height 22
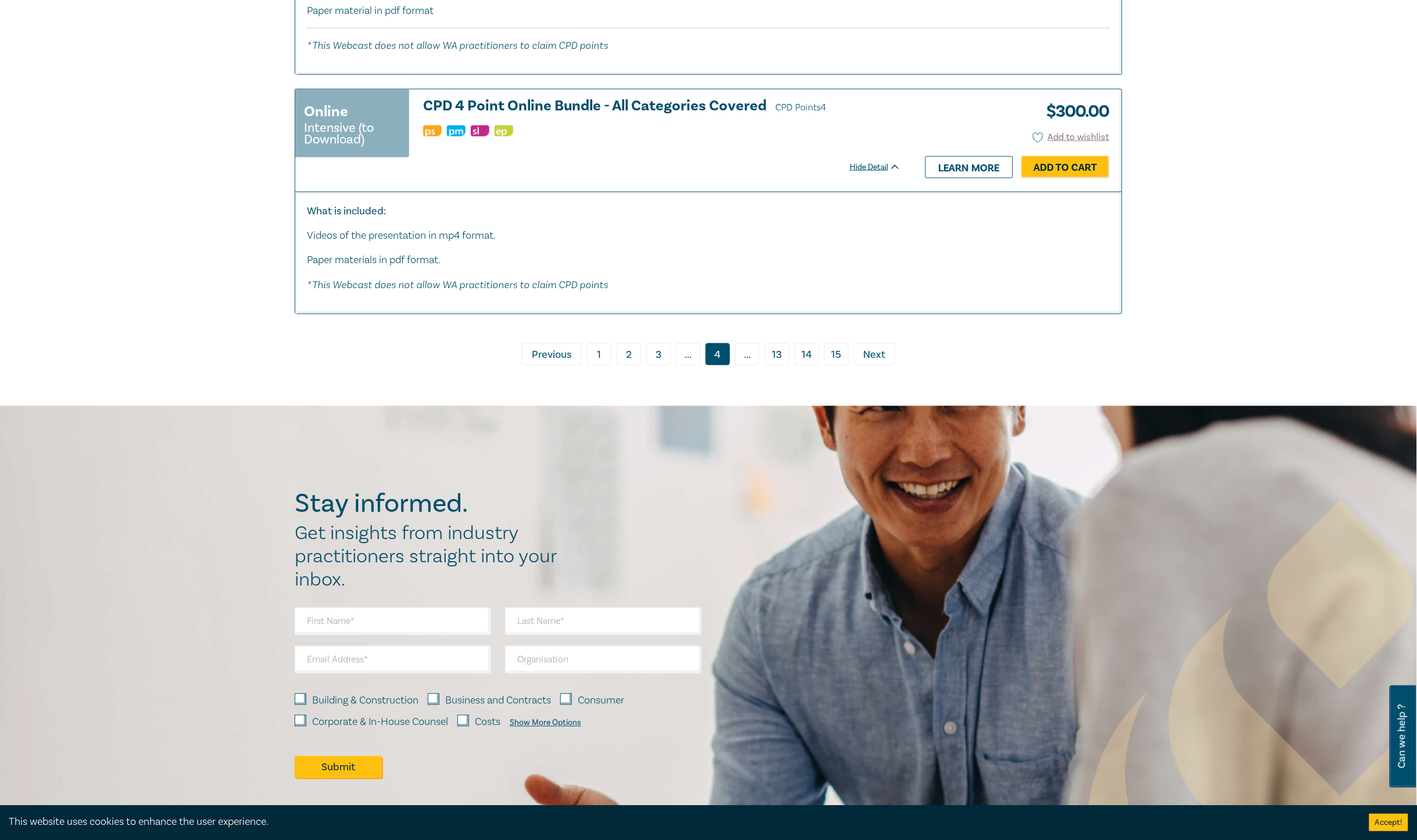
scroll to position [6331, 0]
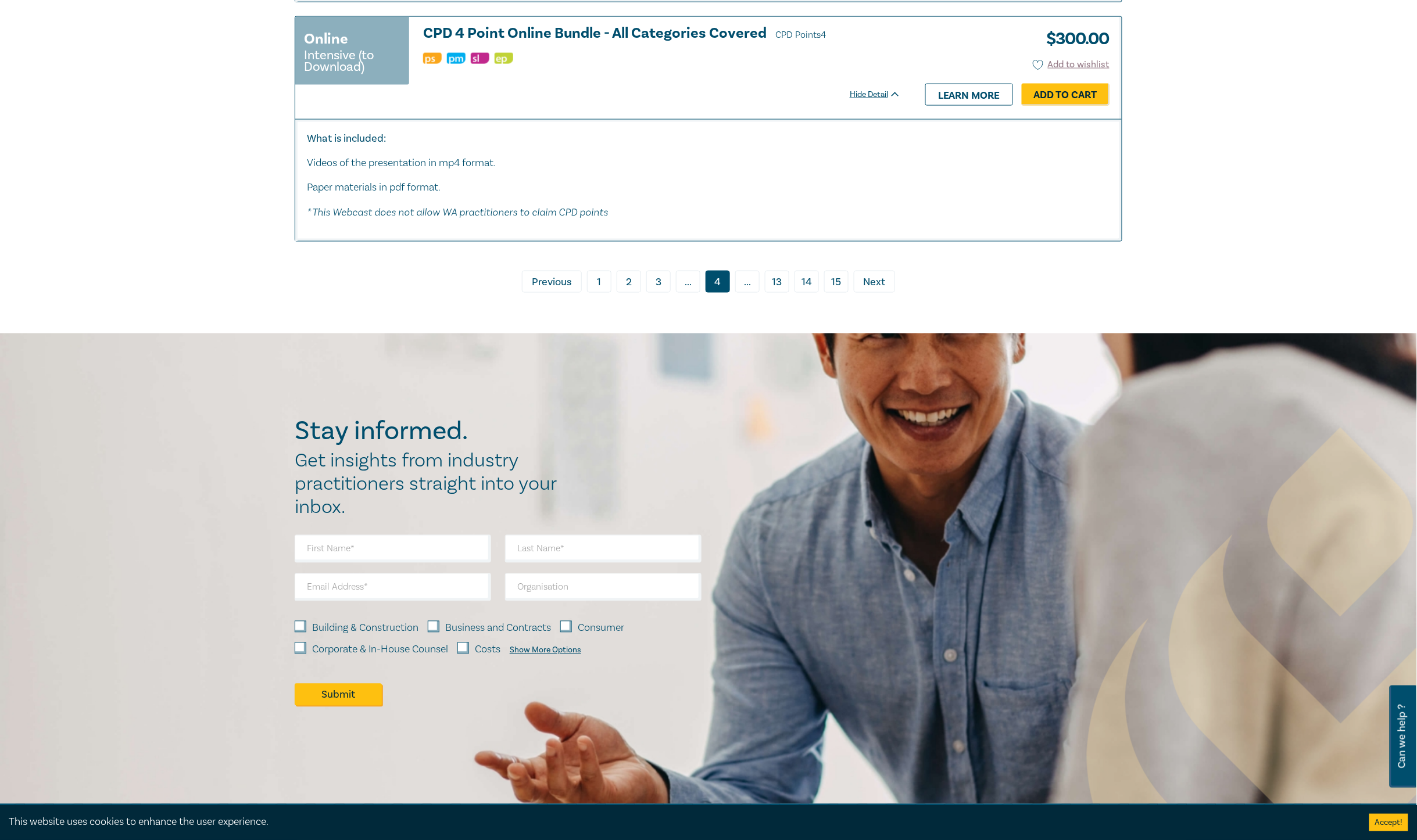
click at [868, 276] on span "Next" at bounding box center [875, 283] width 22 height 15
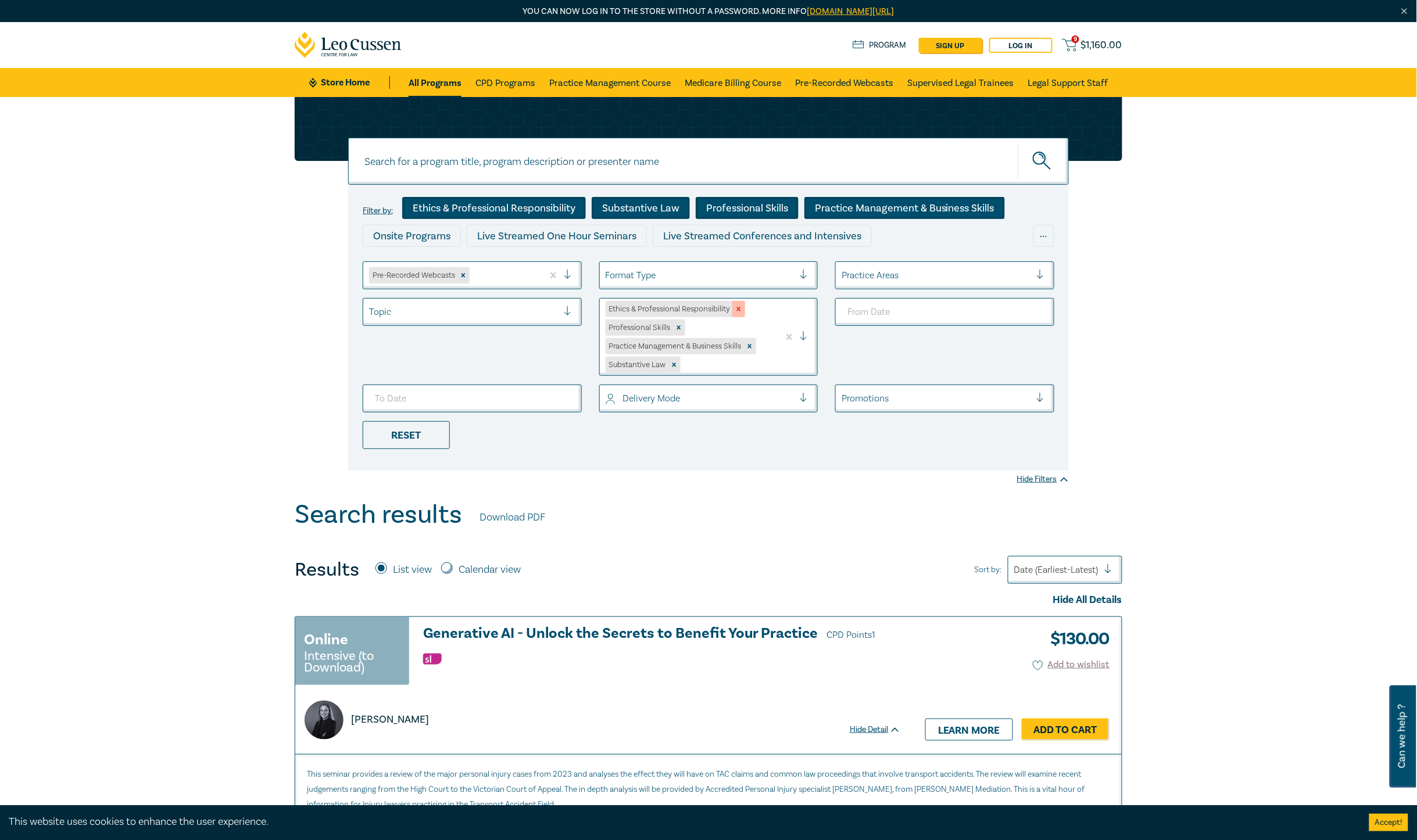
click at [739, 307] on icon "Remove Ethics & Professional Responsibility" at bounding box center [739, 309] width 8 height 8
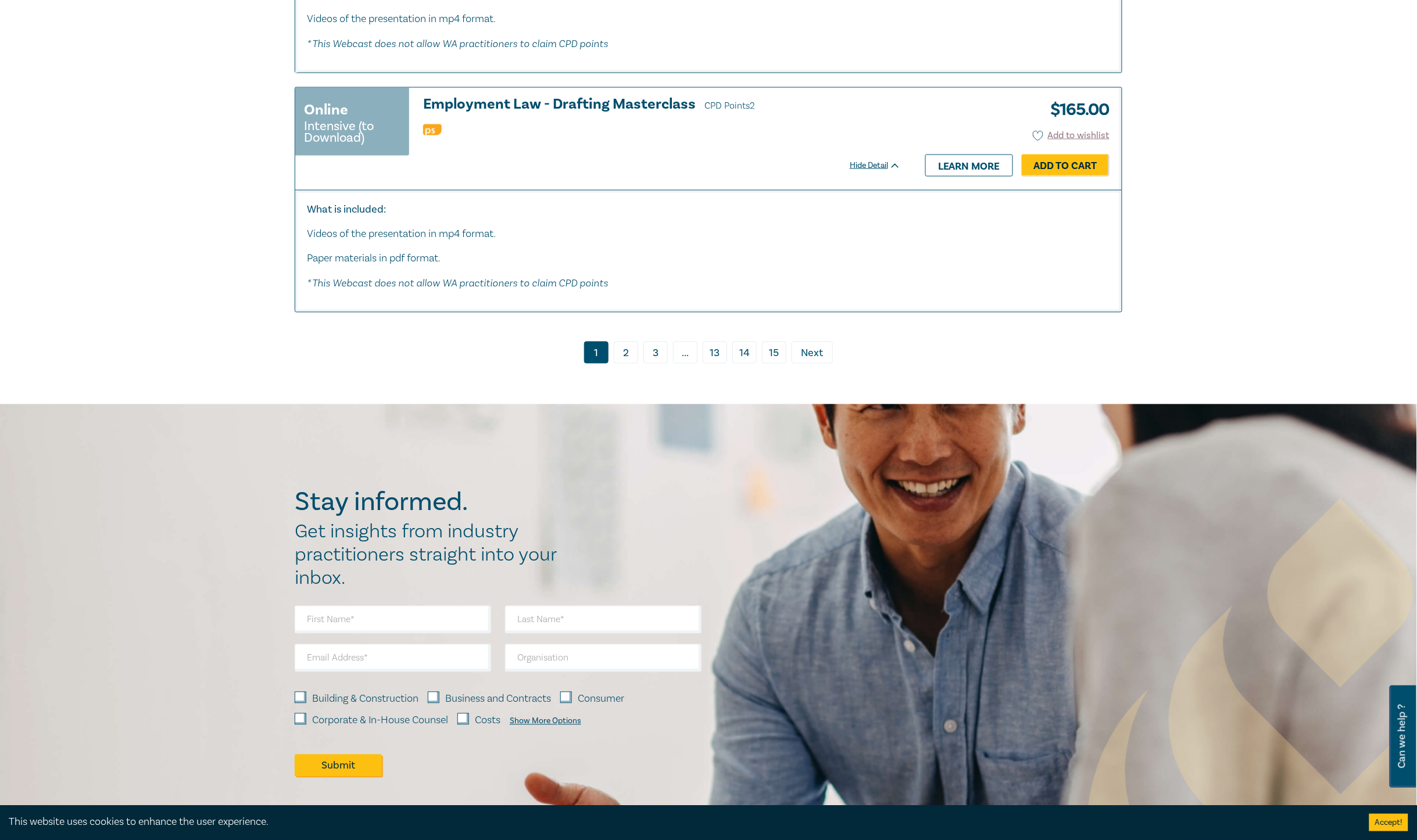
scroll to position [6320, 0]
click at [812, 360] on span "Next" at bounding box center [813, 353] width 22 height 15
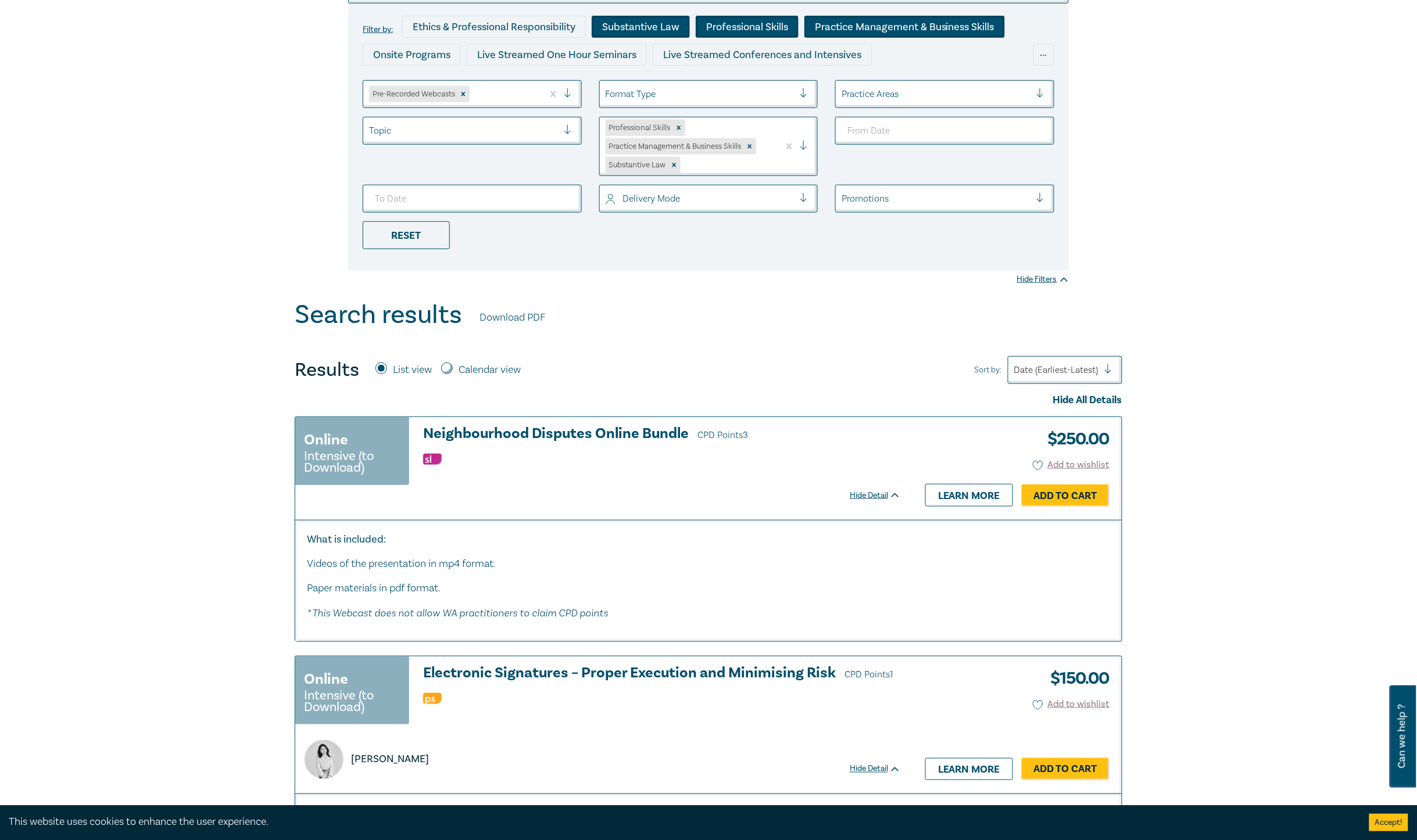
scroll to position [42, 0]
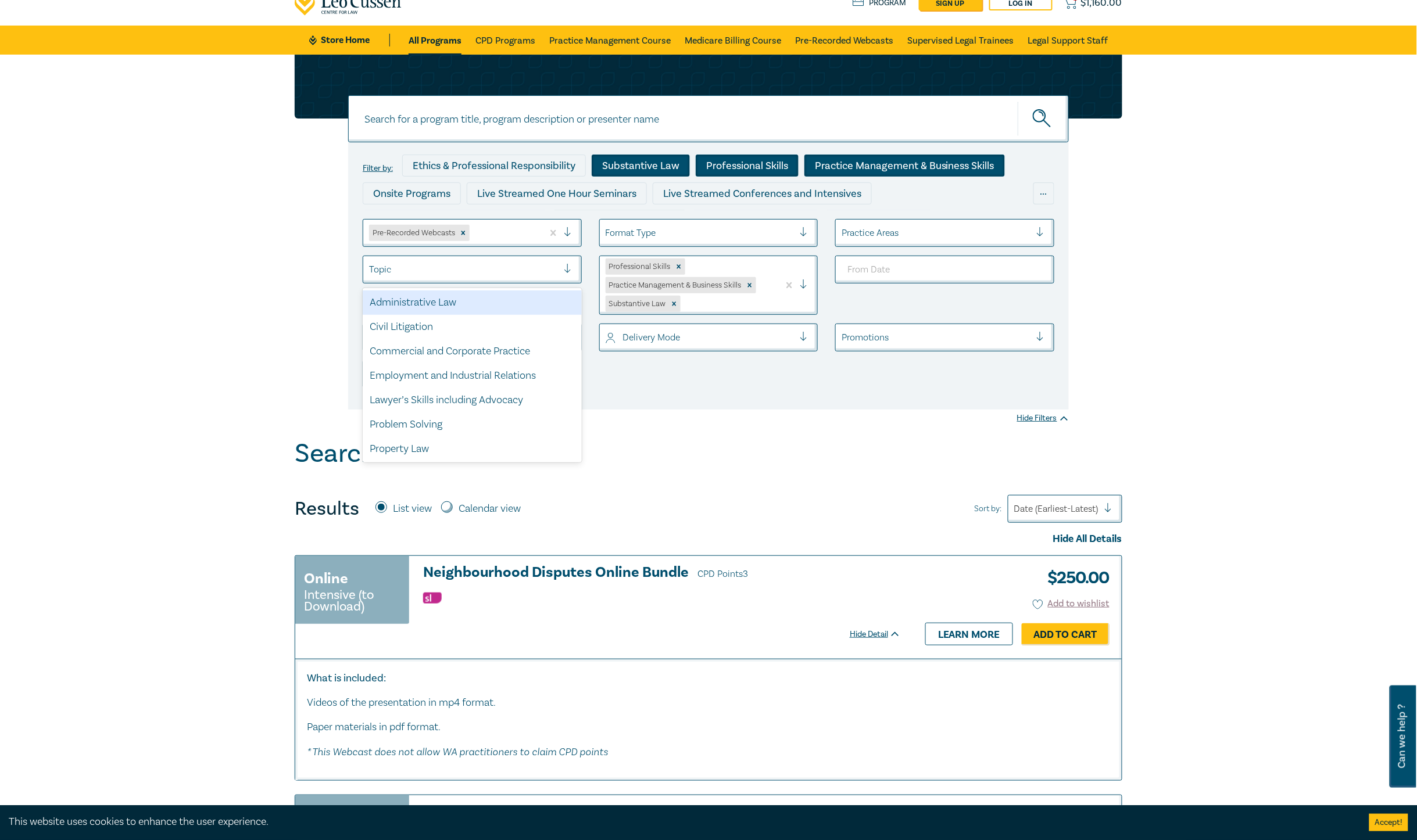
click at [489, 269] on div at bounding box center [463, 270] width 189 height 15
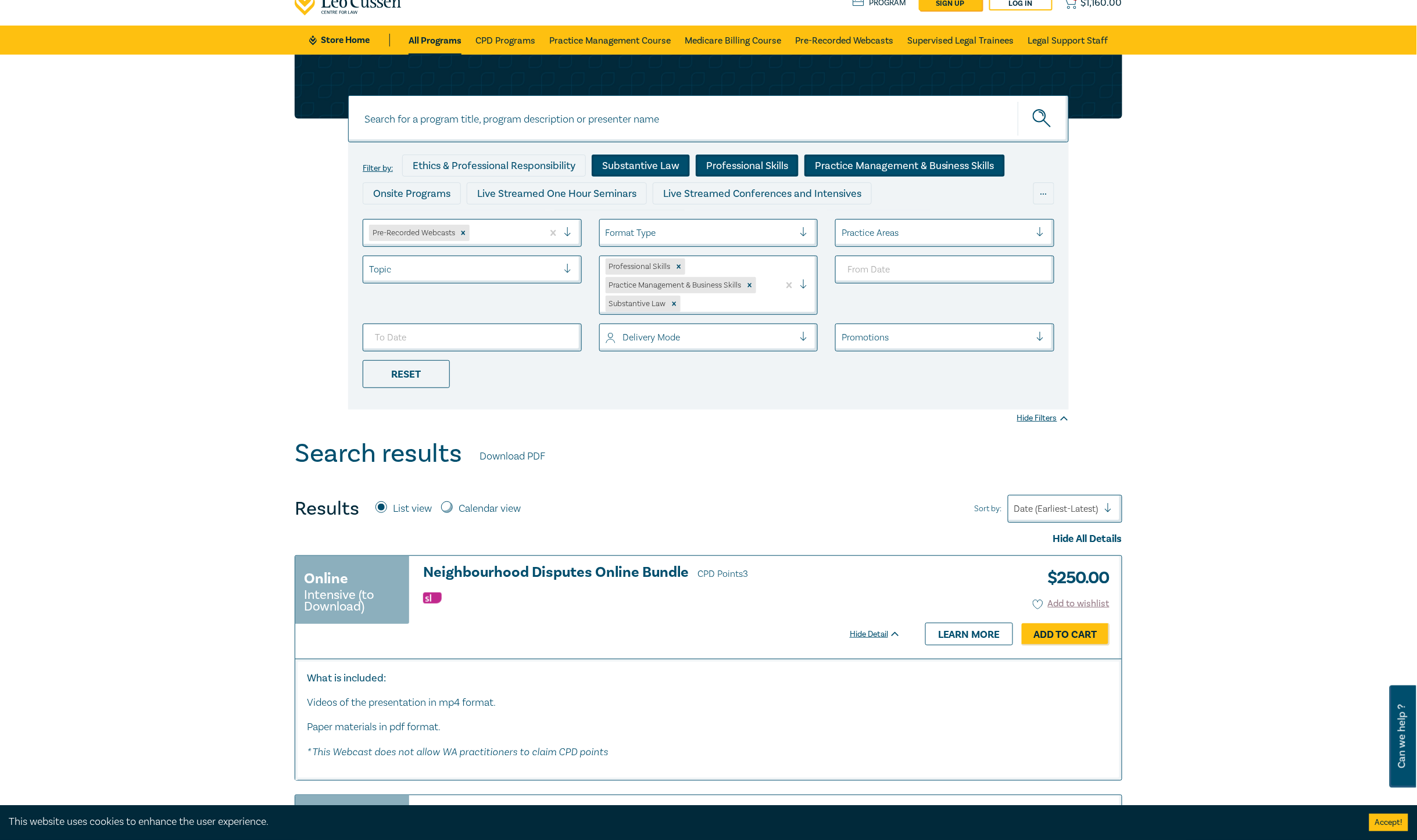
click at [489, 269] on div at bounding box center [463, 270] width 189 height 15
click at [972, 230] on div at bounding box center [936, 233] width 189 height 15
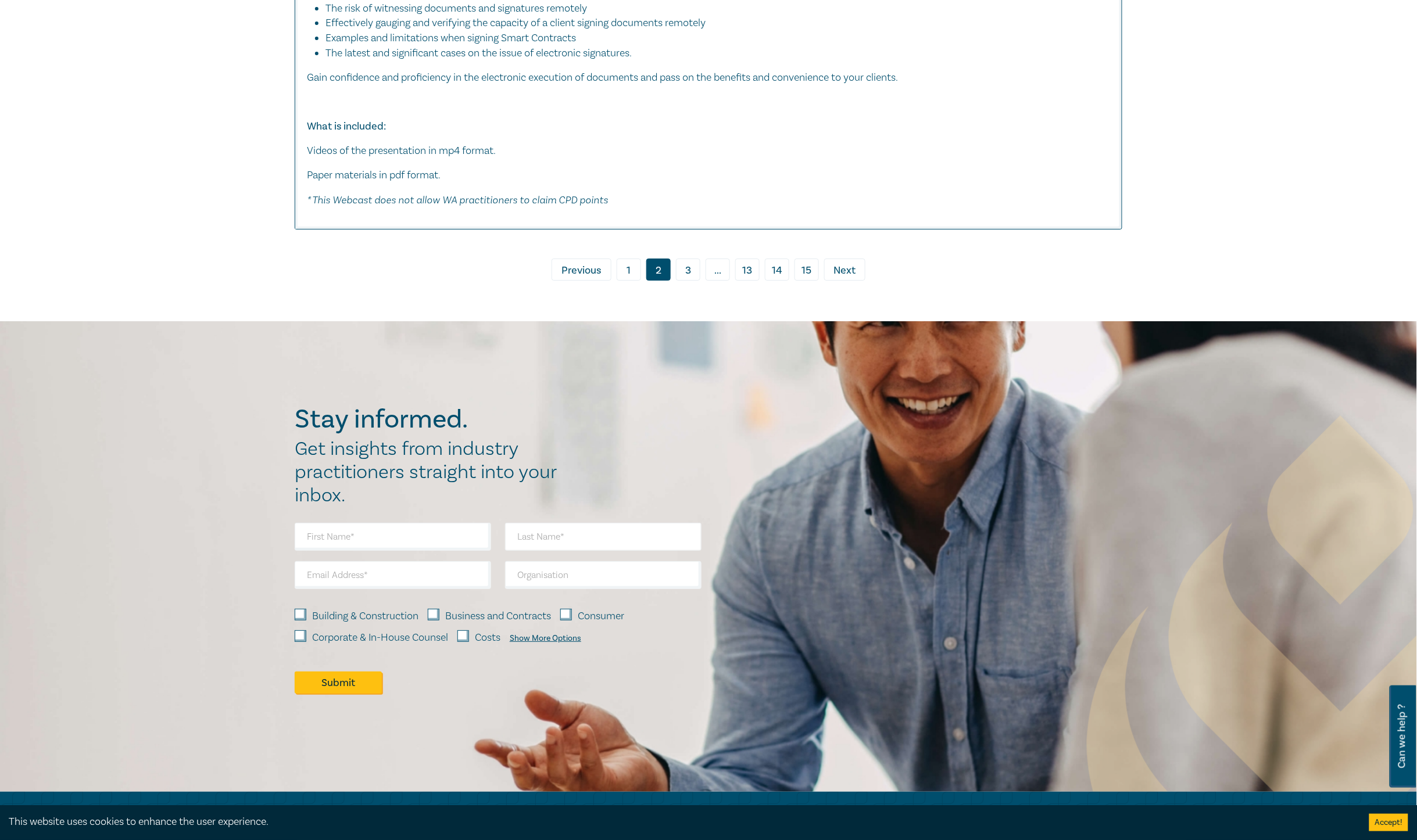
scroll to position [5345, 0]
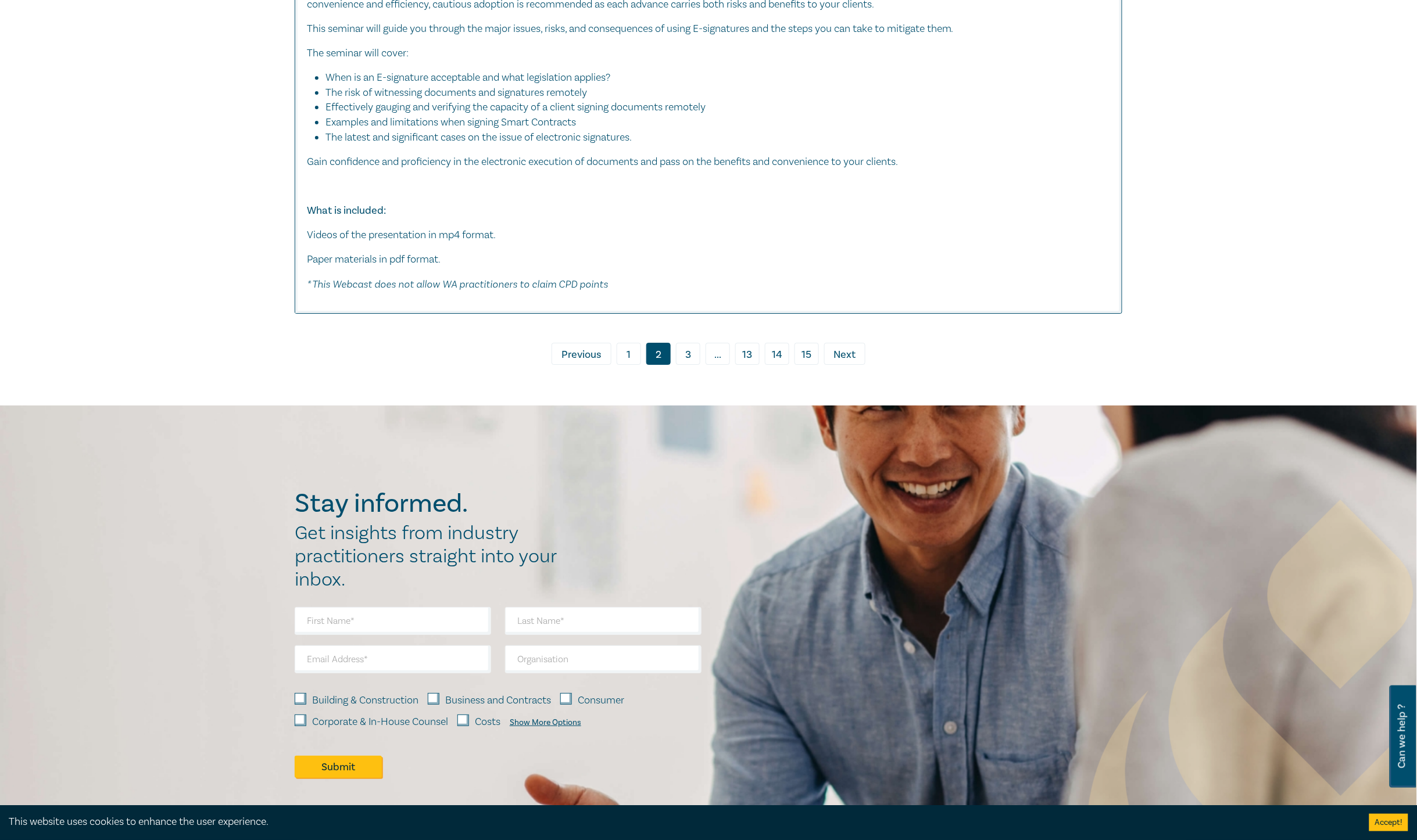
click at [856, 350] on span "Next" at bounding box center [845, 355] width 22 height 15
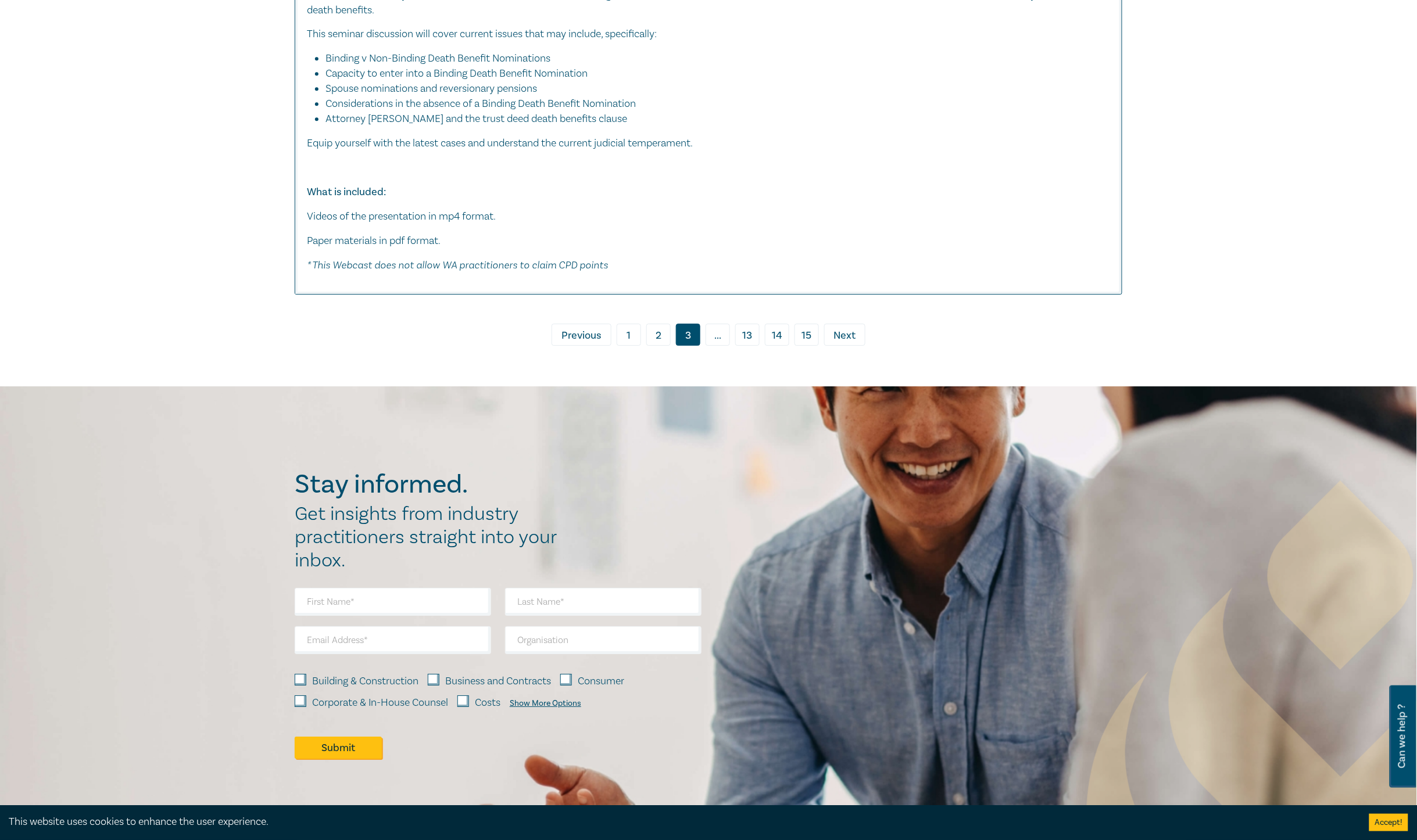
scroll to position [7090, 0]
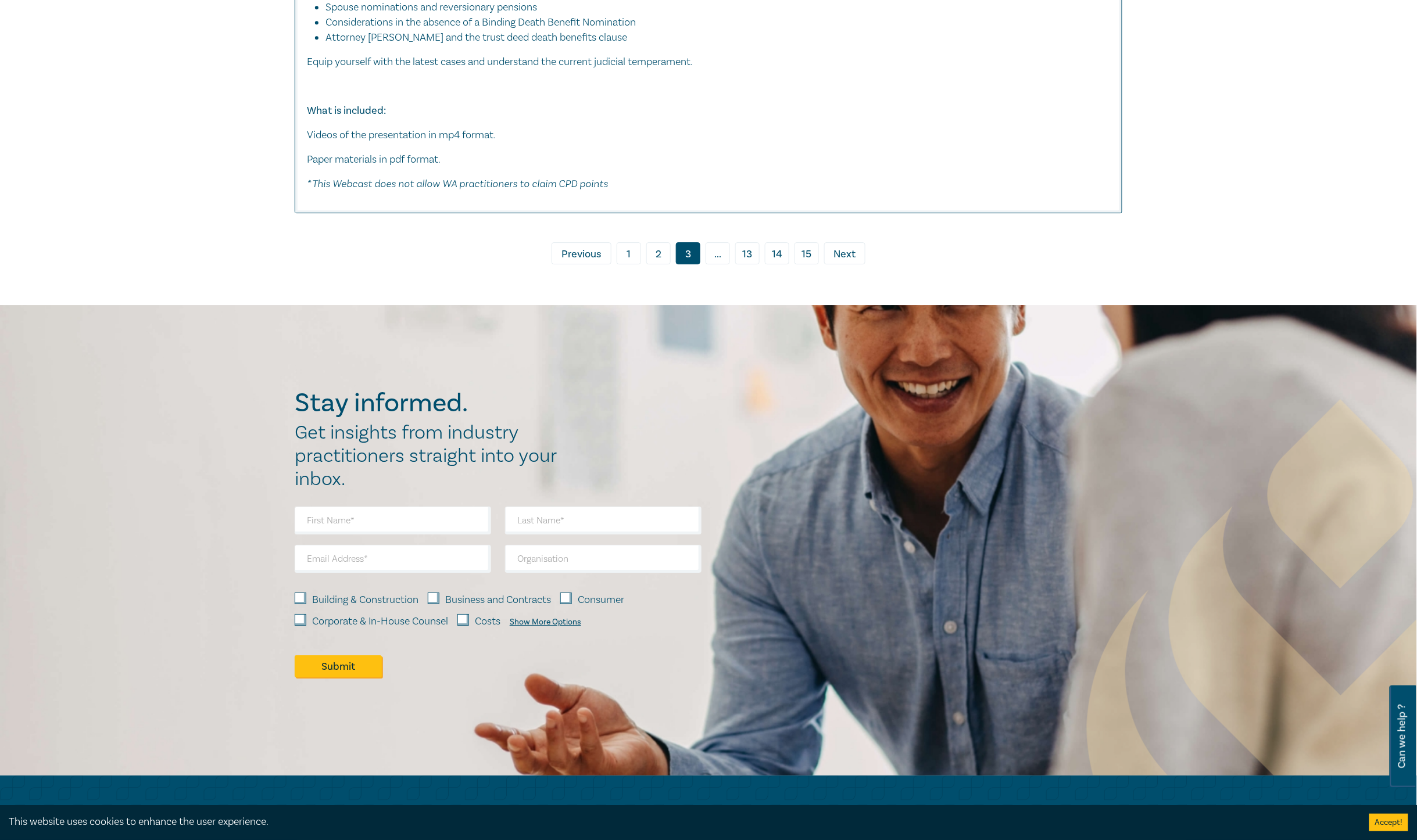
click at [847, 262] on span "Next" at bounding box center [845, 254] width 22 height 15
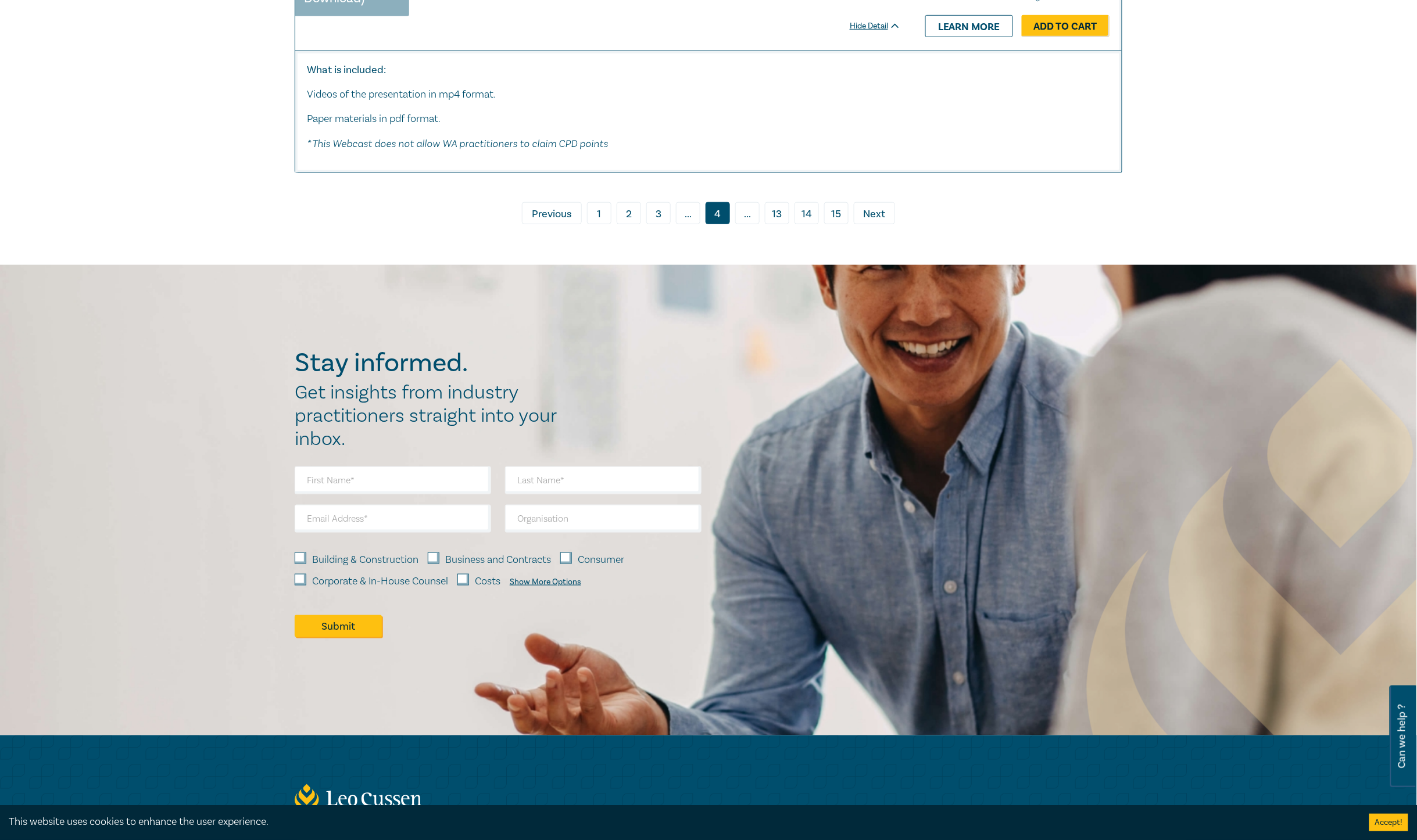
scroll to position [5987, 0]
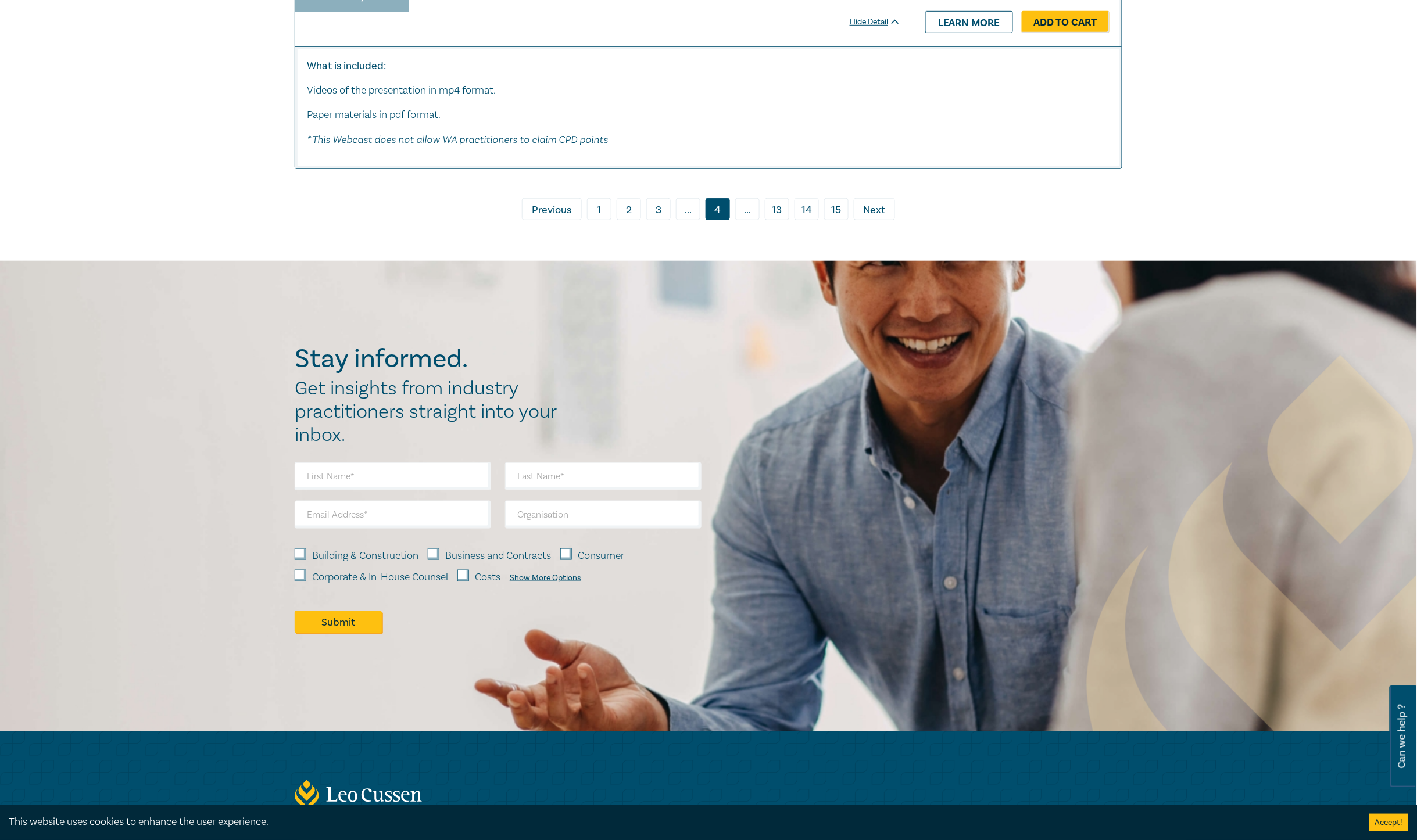
click at [873, 204] on span "Next" at bounding box center [875, 210] width 22 height 15
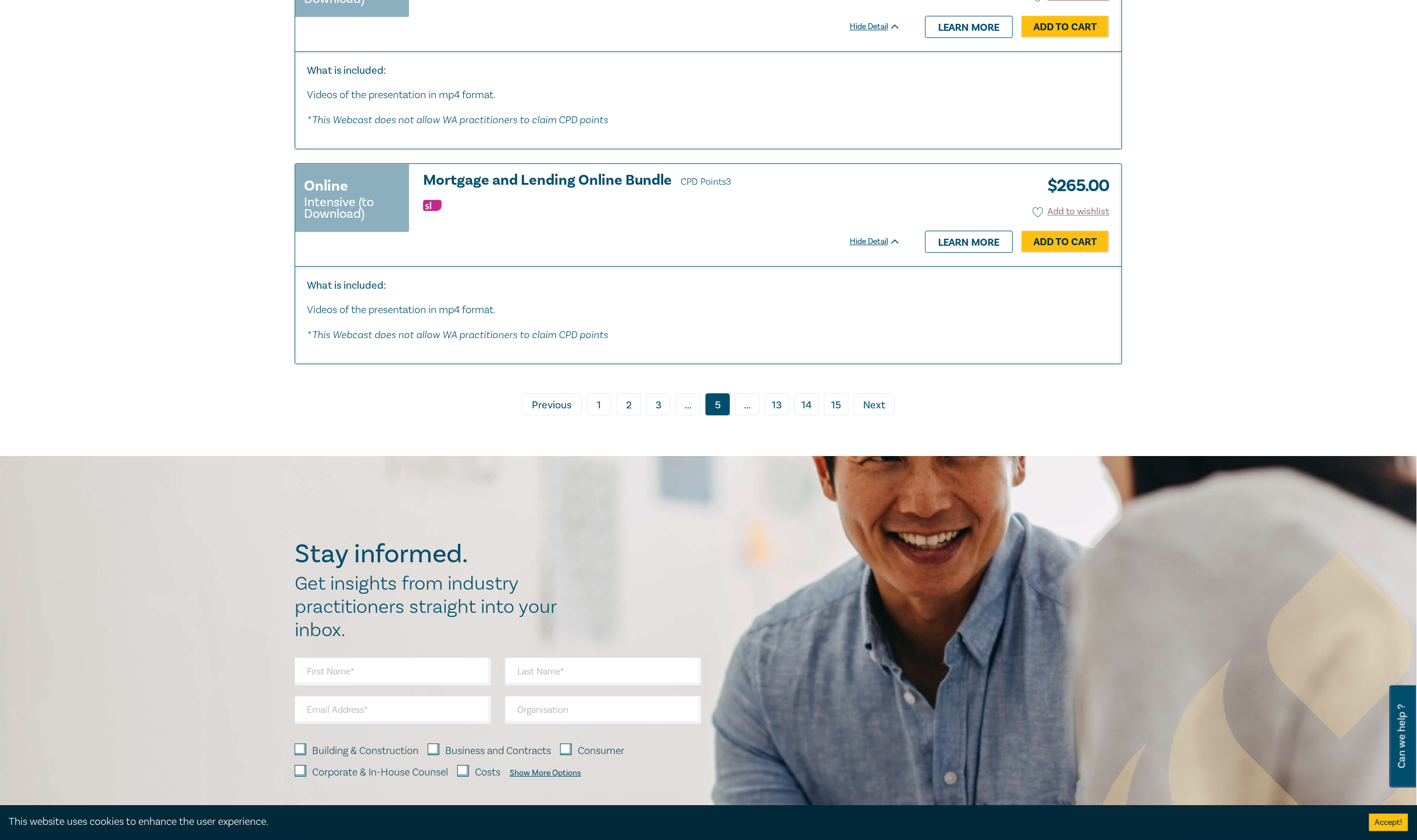
scroll to position [5201, 0]
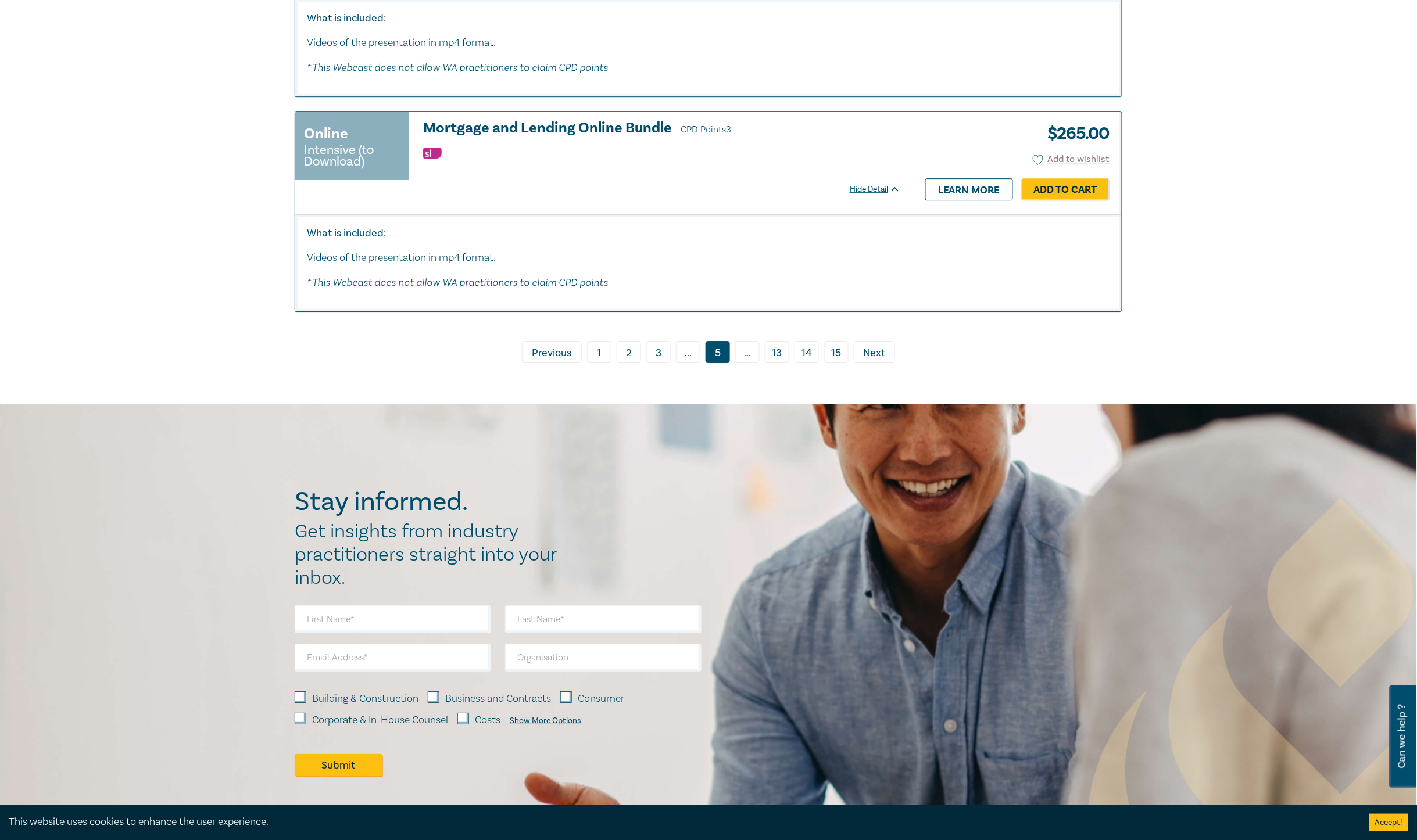
click at [882, 347] on link "› Next" at bounding box center [874, 352] width 42 height 22
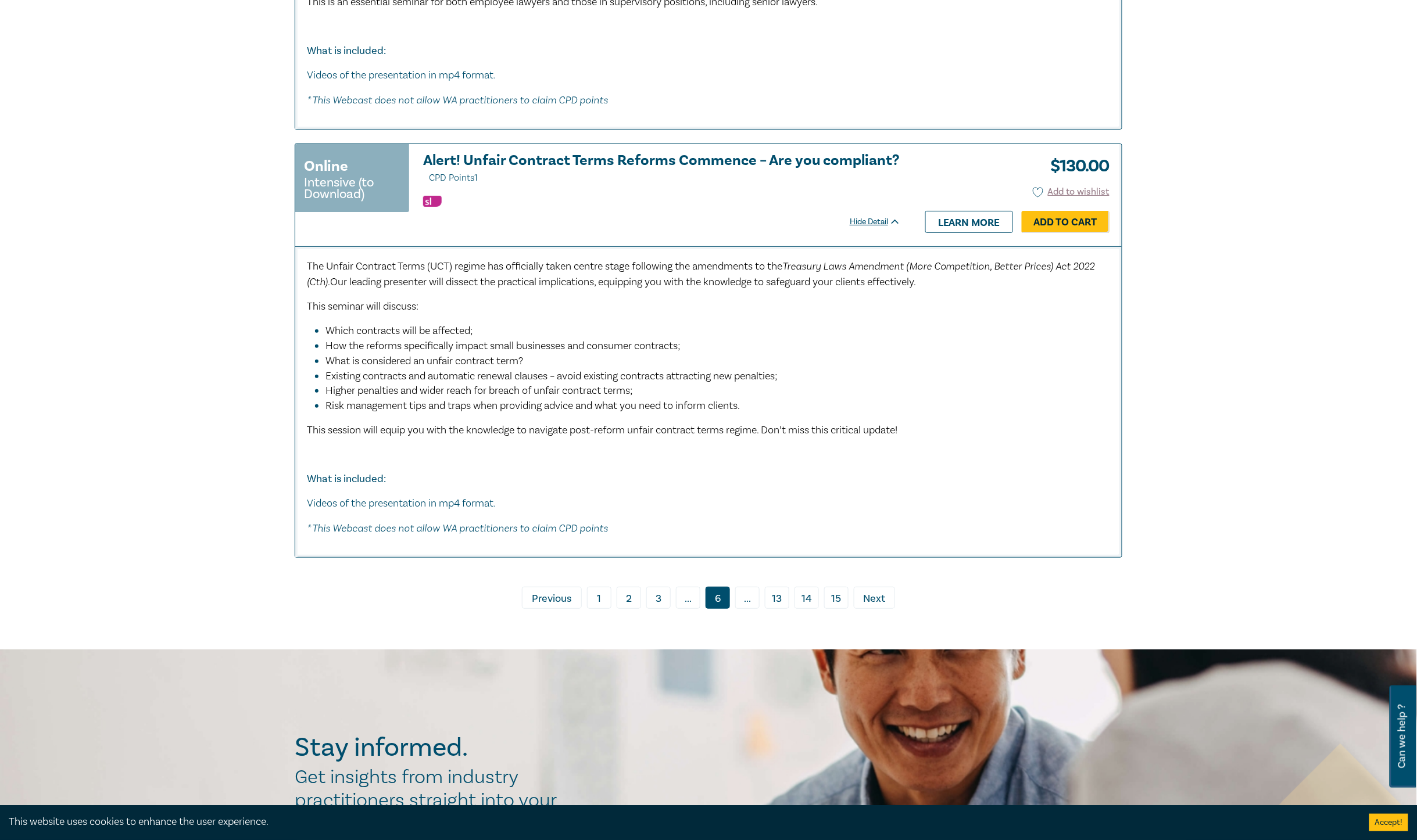
scroll to position [5892, 0]
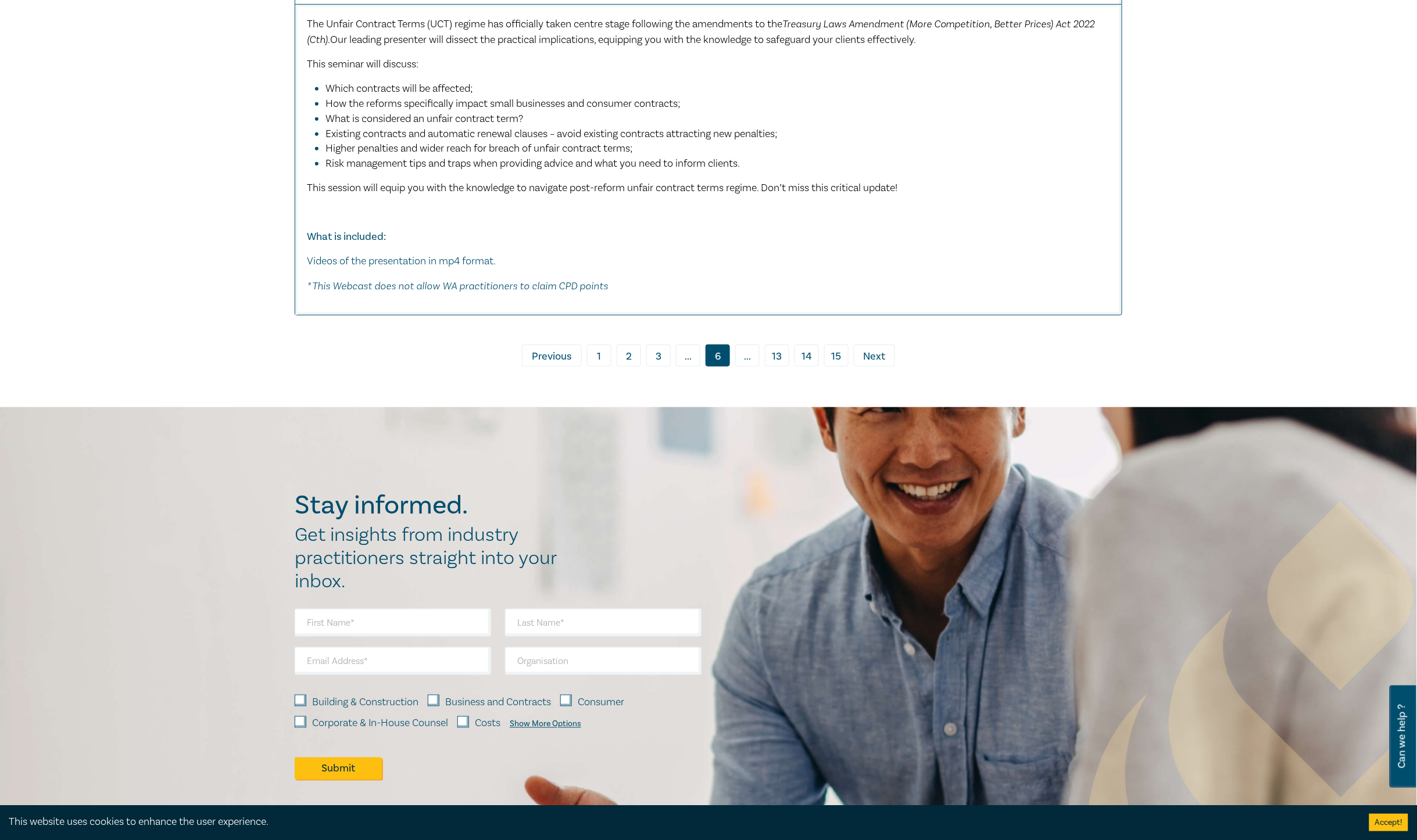
click at [882, 350] on span "Next" at bounding box center [875, 356] width 22 height 15
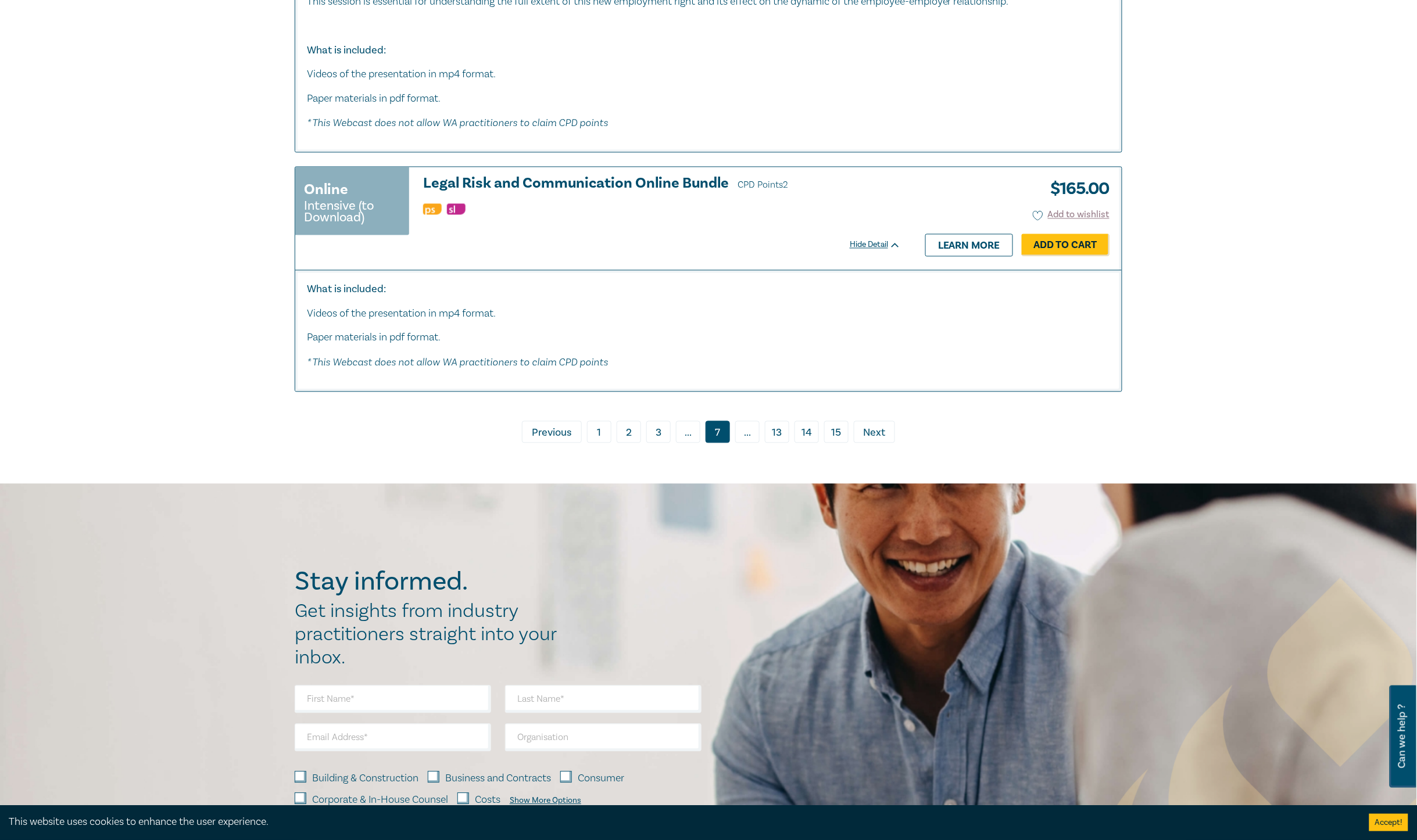
scroll to position [6473, 0]
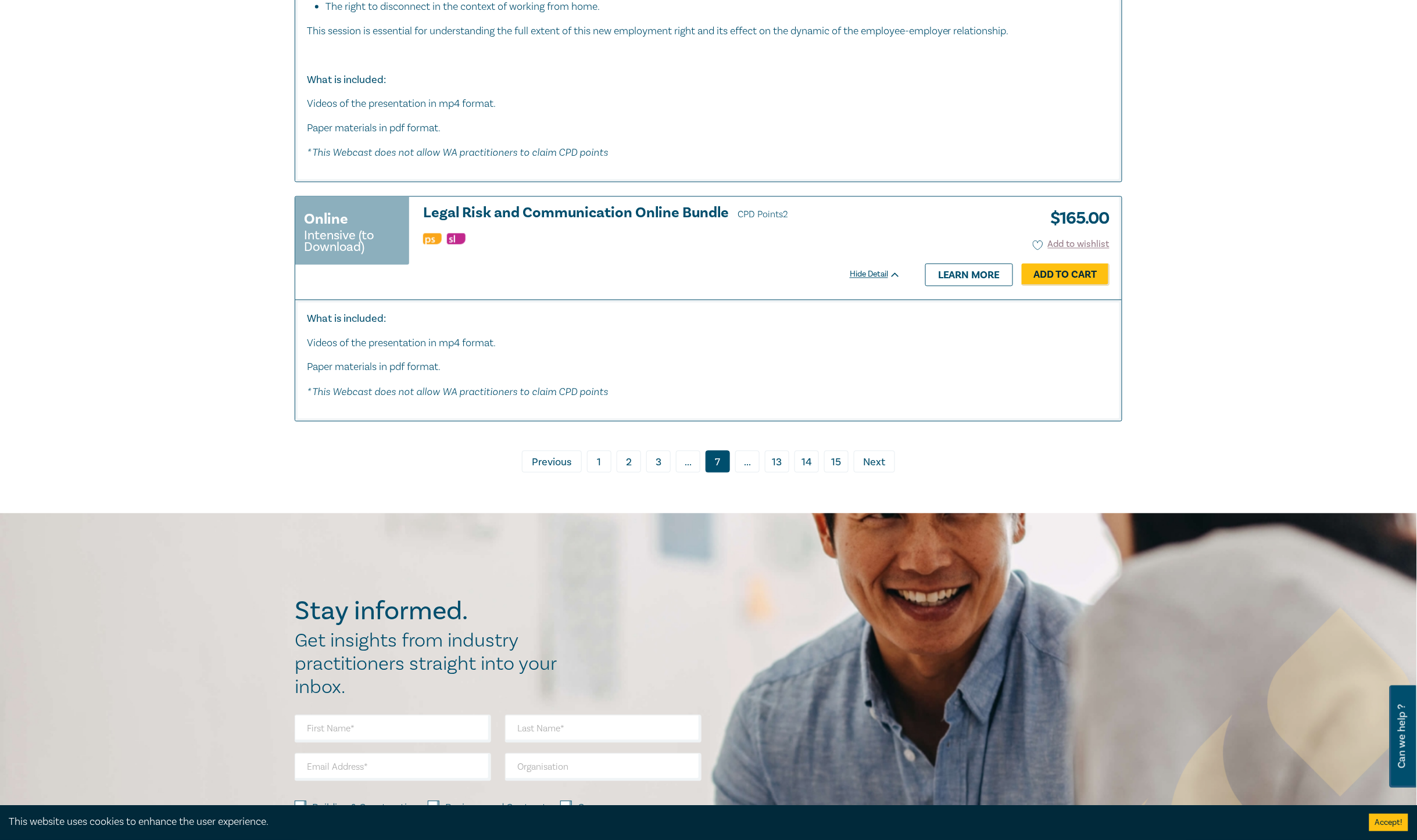
click at [876, 456] on span "Next" at bounding box center [875, 463] width 22 height 15
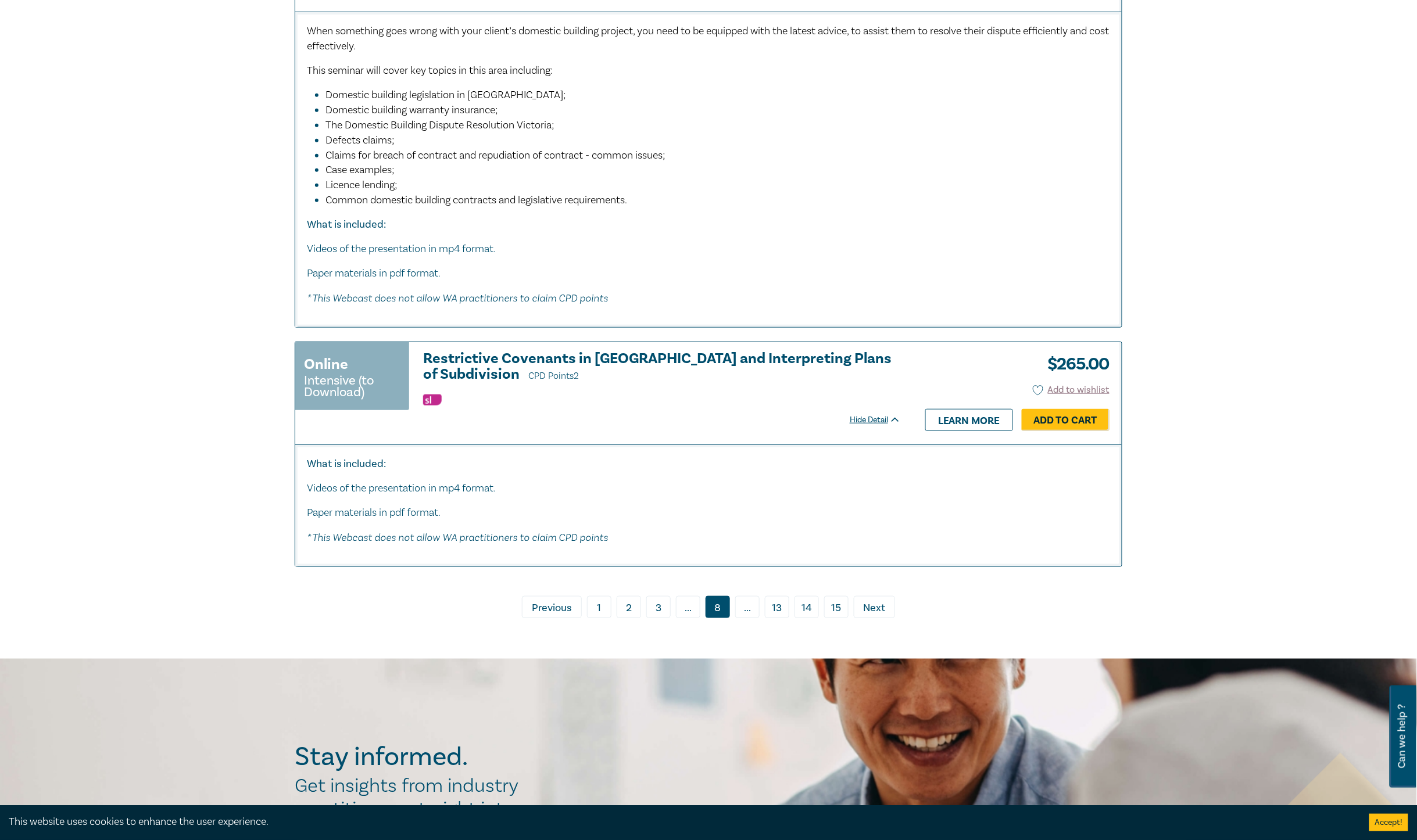
scroll to position [6015, 0]
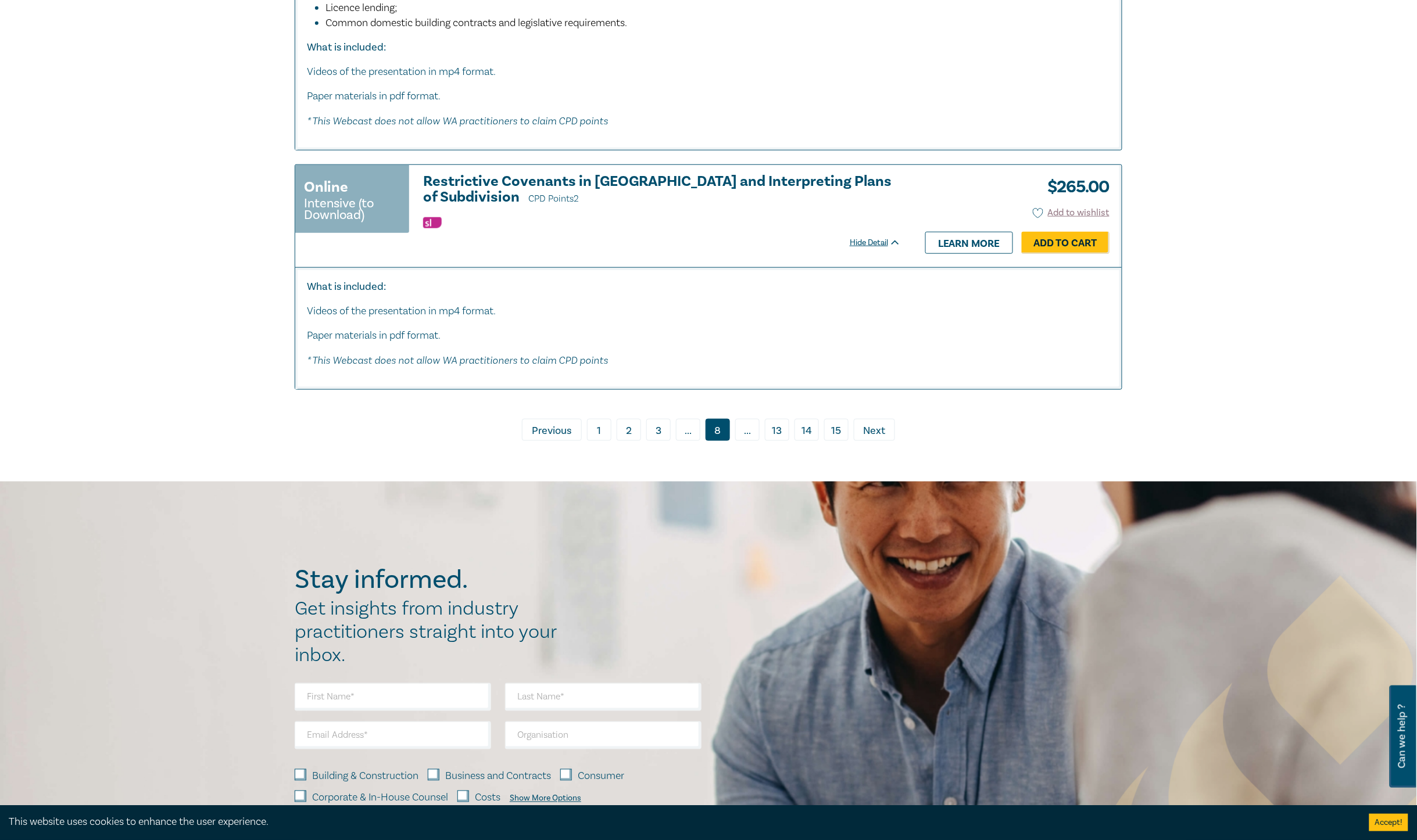
click at [884, 420] on link "› Next" at bounding box center [874, 430] width 42 height 22
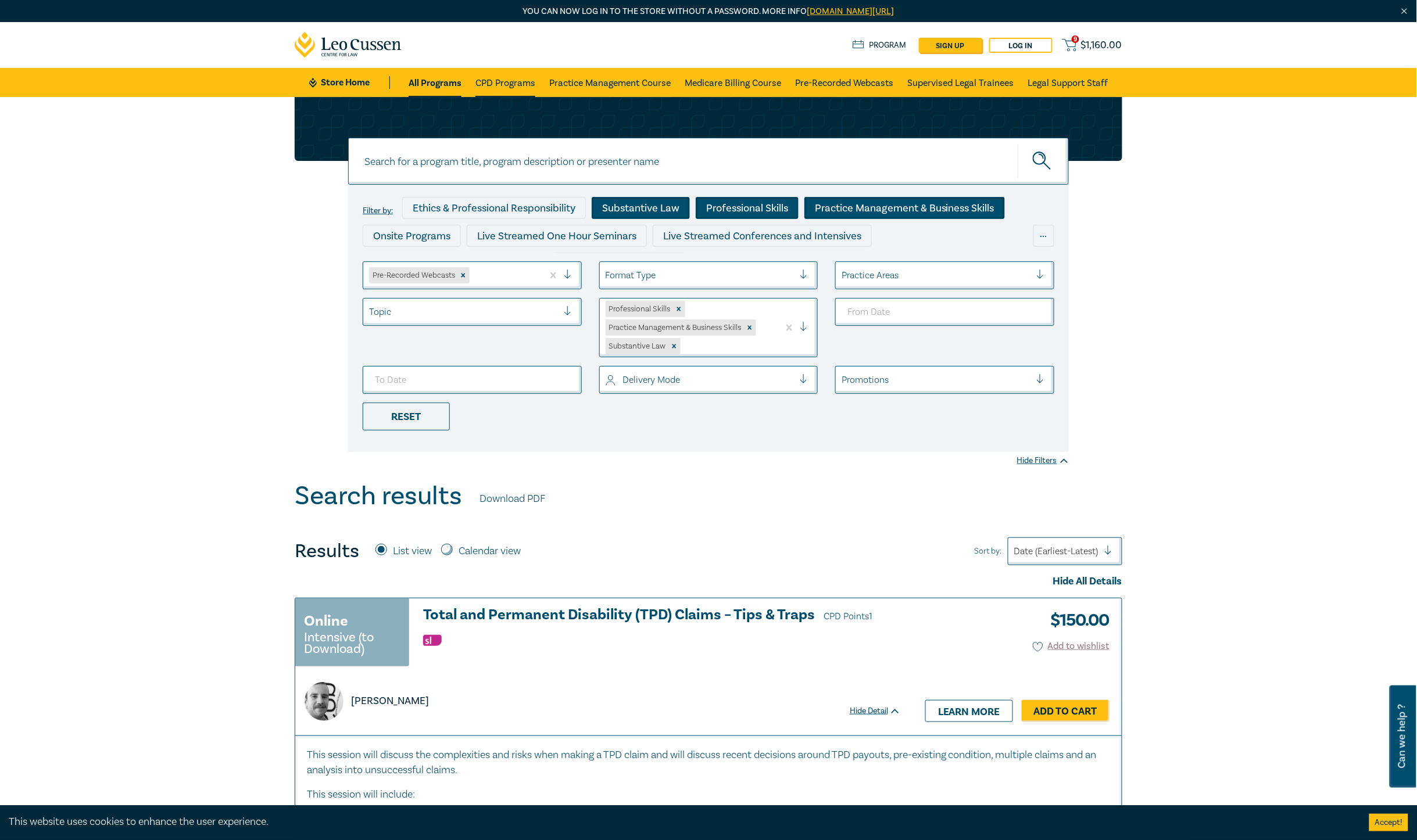
click at [500, 74] on link "CPD Programs" at bounding box center [505, 82] width 60 height 29
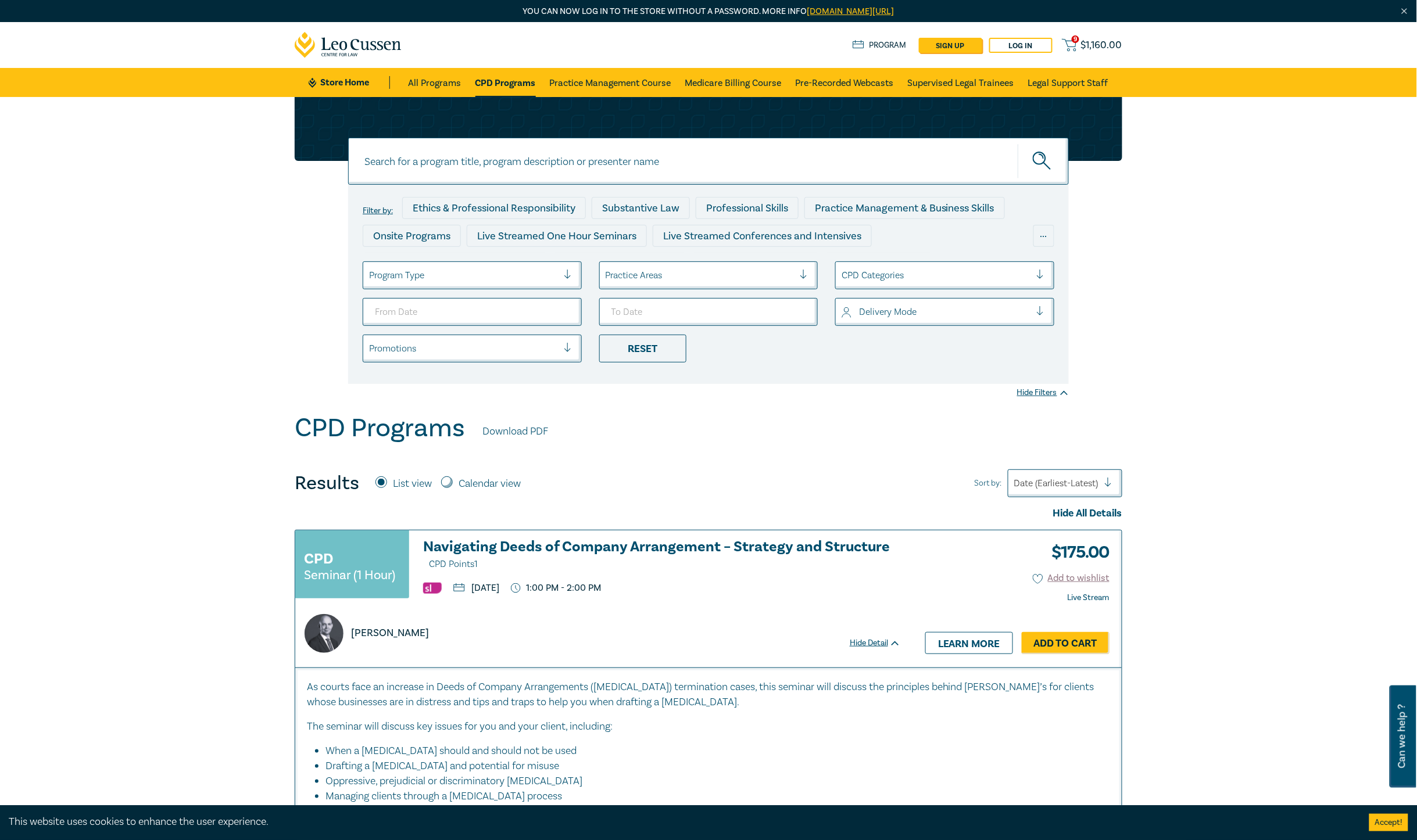
click at [879, 276] on div at bounding box center [936, 275] width 189 height 15
click at [905, 326] on div "Professional Skills" at bounding box center [944, 332] width 219 height 24
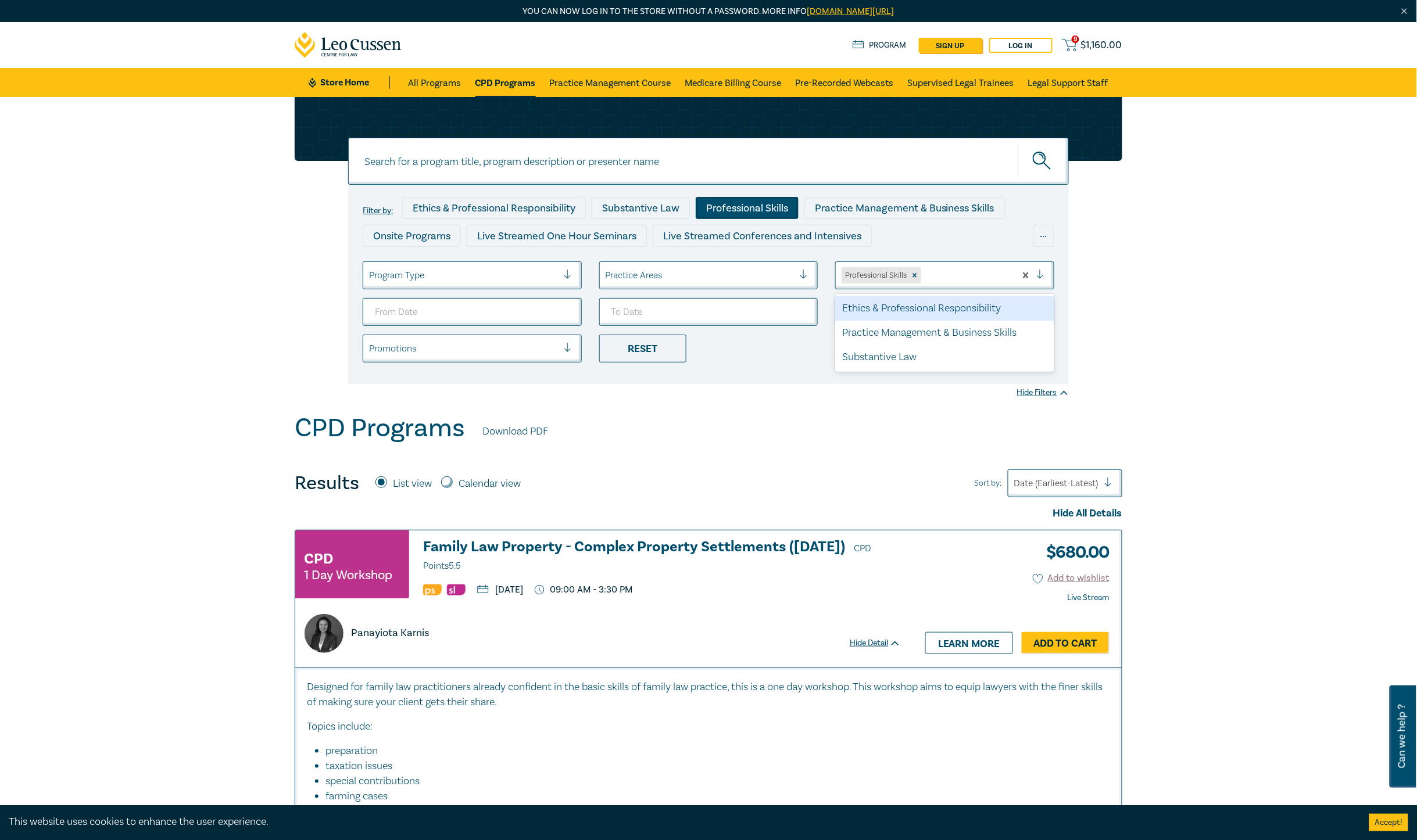
click at [1041, 273] on div at bounding box center [1045, 275] width 17 height 12
click at [867, 305] on div "Ethics & Professional Responsibility" at bounding box center [944, 308] width 219 height 24
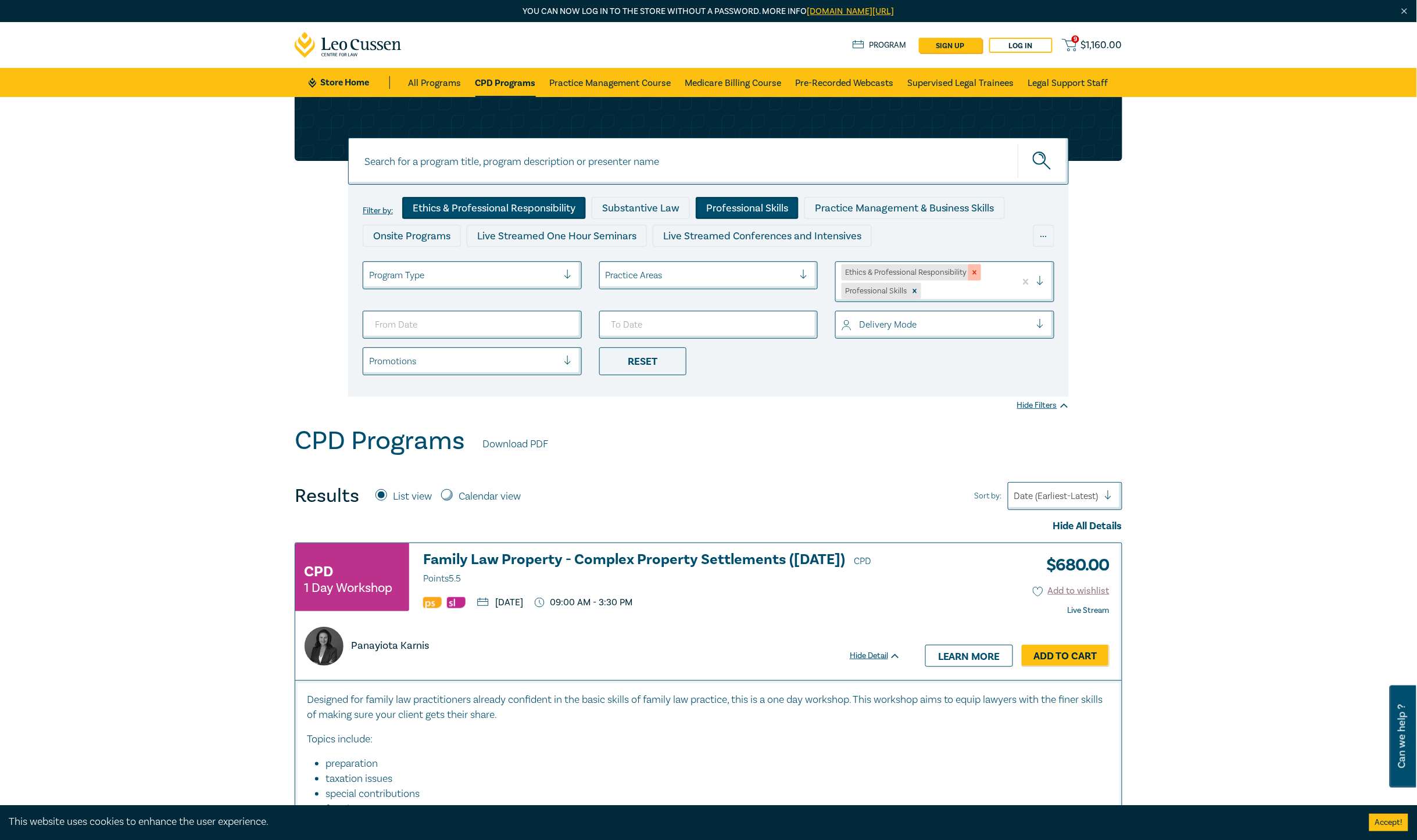
click at [975, 273] on icon "Remove Ethics & Professional Responsibility" at bounding box center [975, 273] width 4 height 4
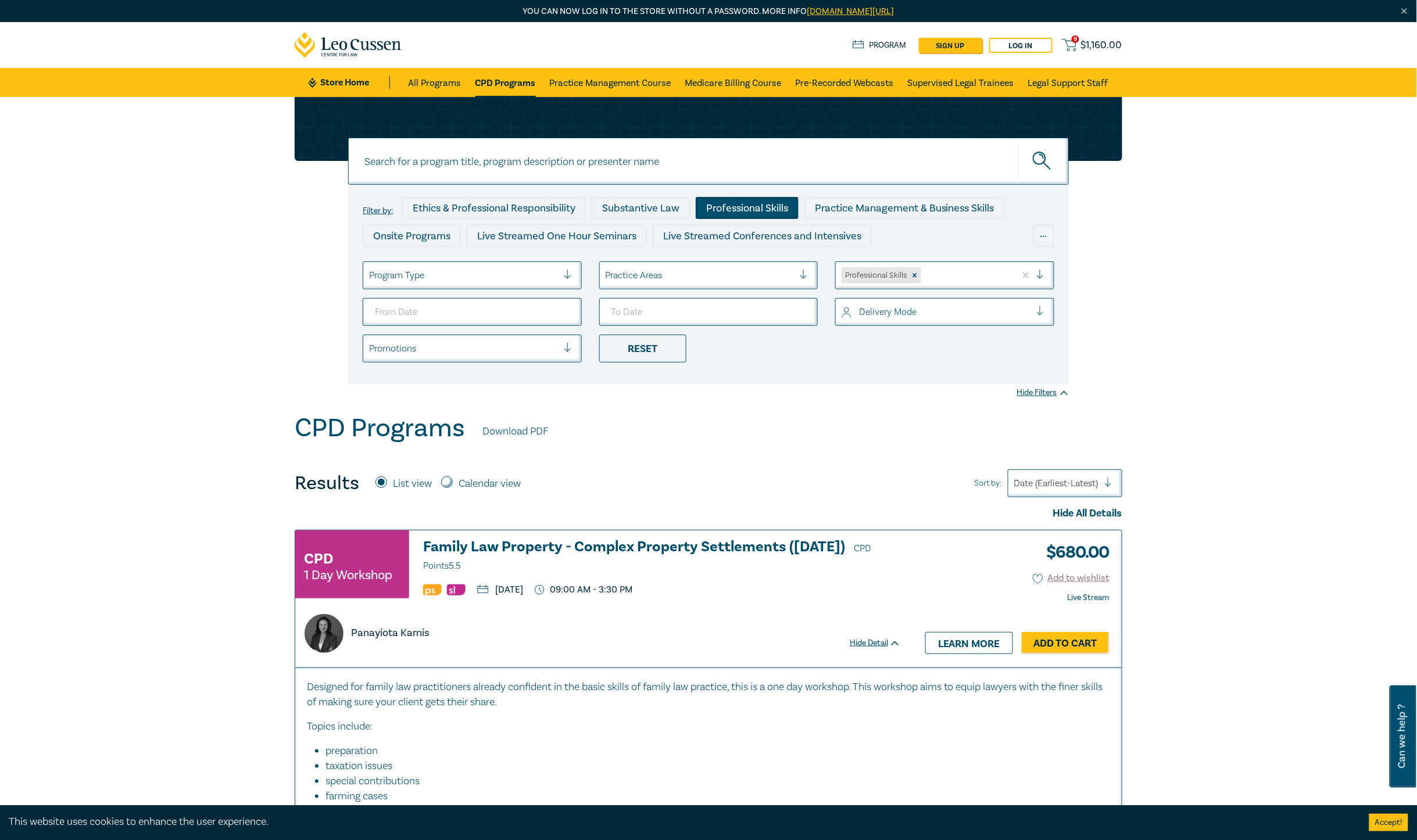
click at [1044, 271] on div at bounding box center [1045, 275] width 17 height 12
click at [926, 329] on div "Practice Management & Business Skills" at bounding box center [944, 332] width 219 height 24
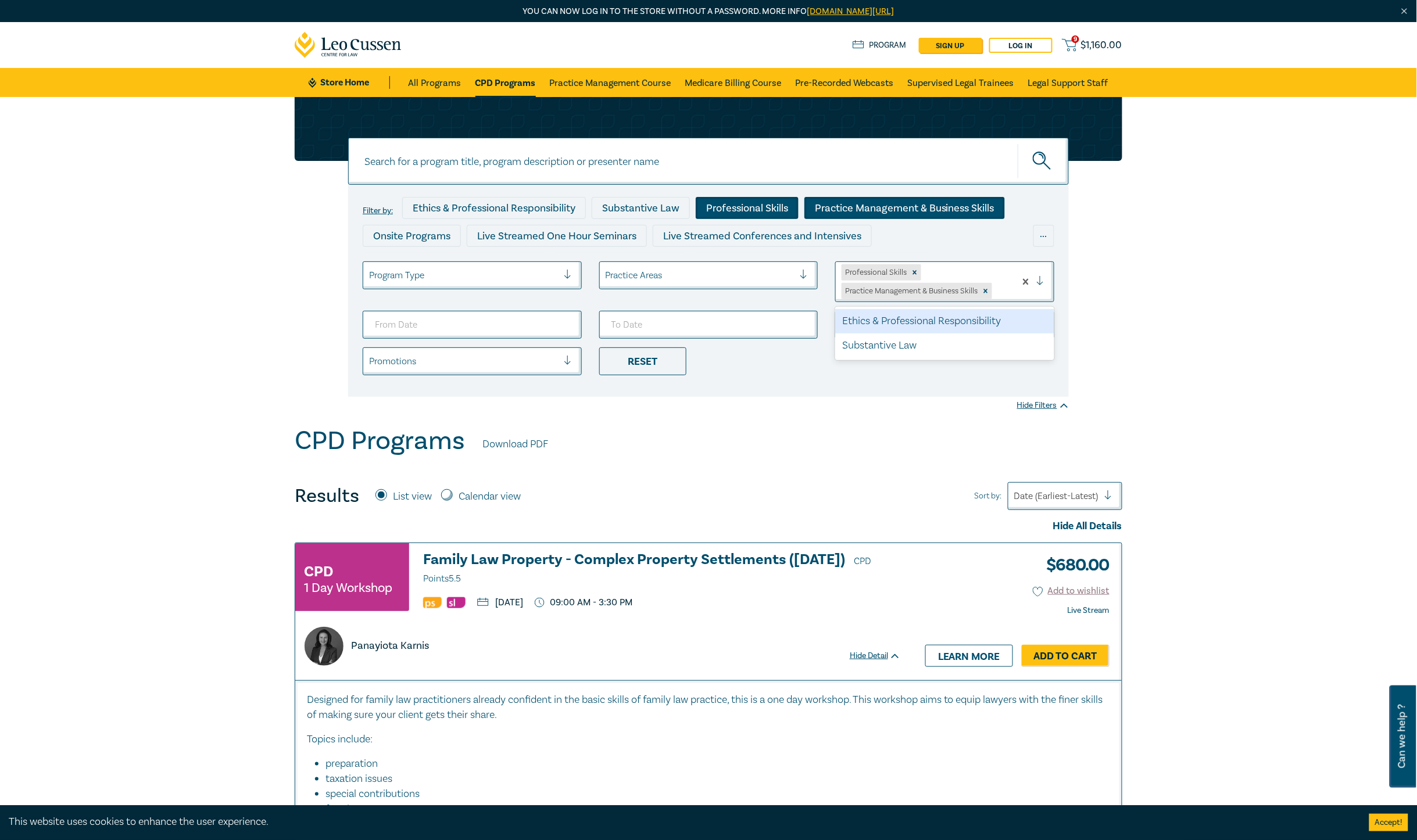
click at [1041, 276] on div at bounding box center [1045, 281] width 17 height 12
click at [902, 342] on div "Substantive Law" at bounding box center [944, 345] width 219 height 24
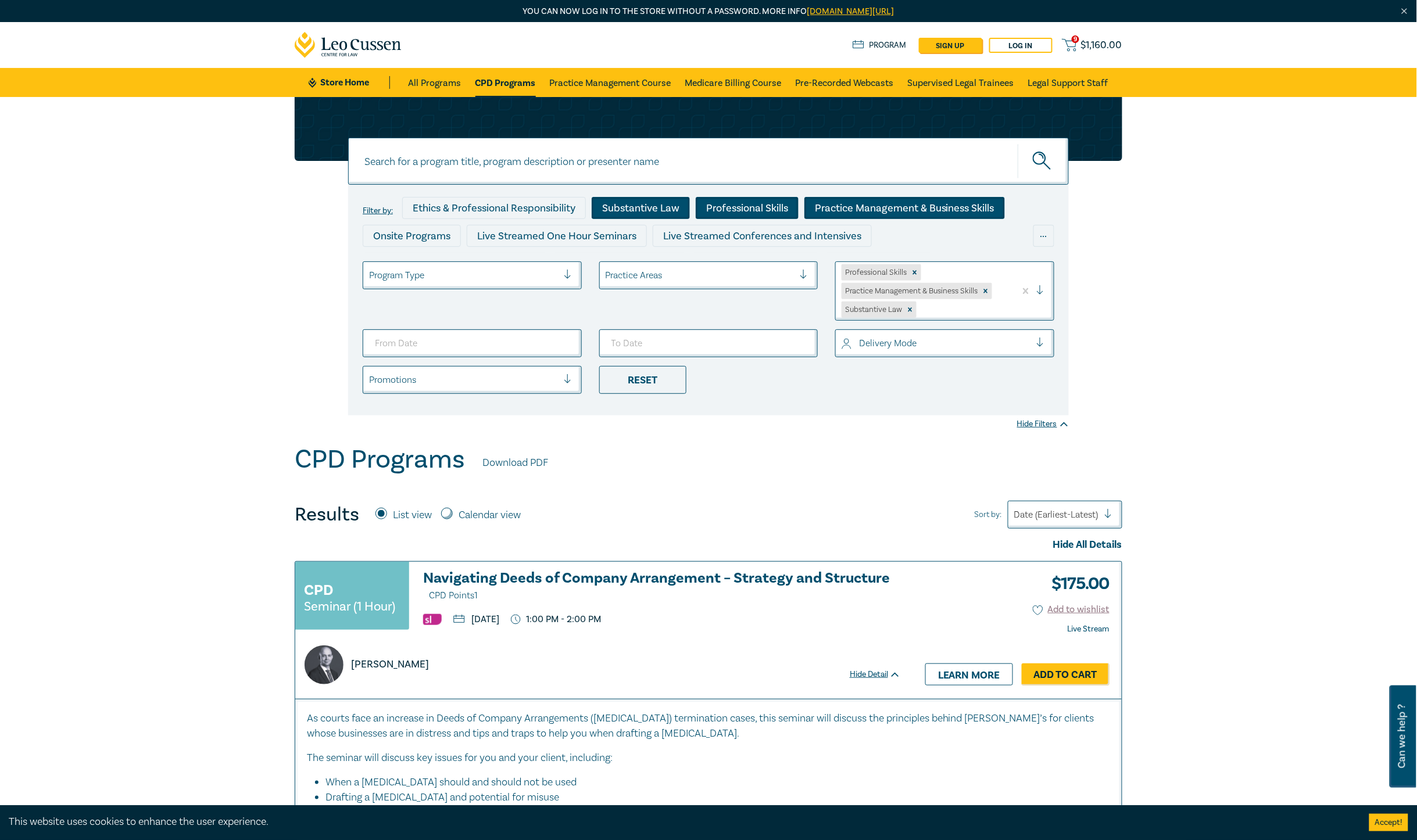
click at [657, 267] on div "Practice Areas" at bounding box center [700, 275] width 200 height 20
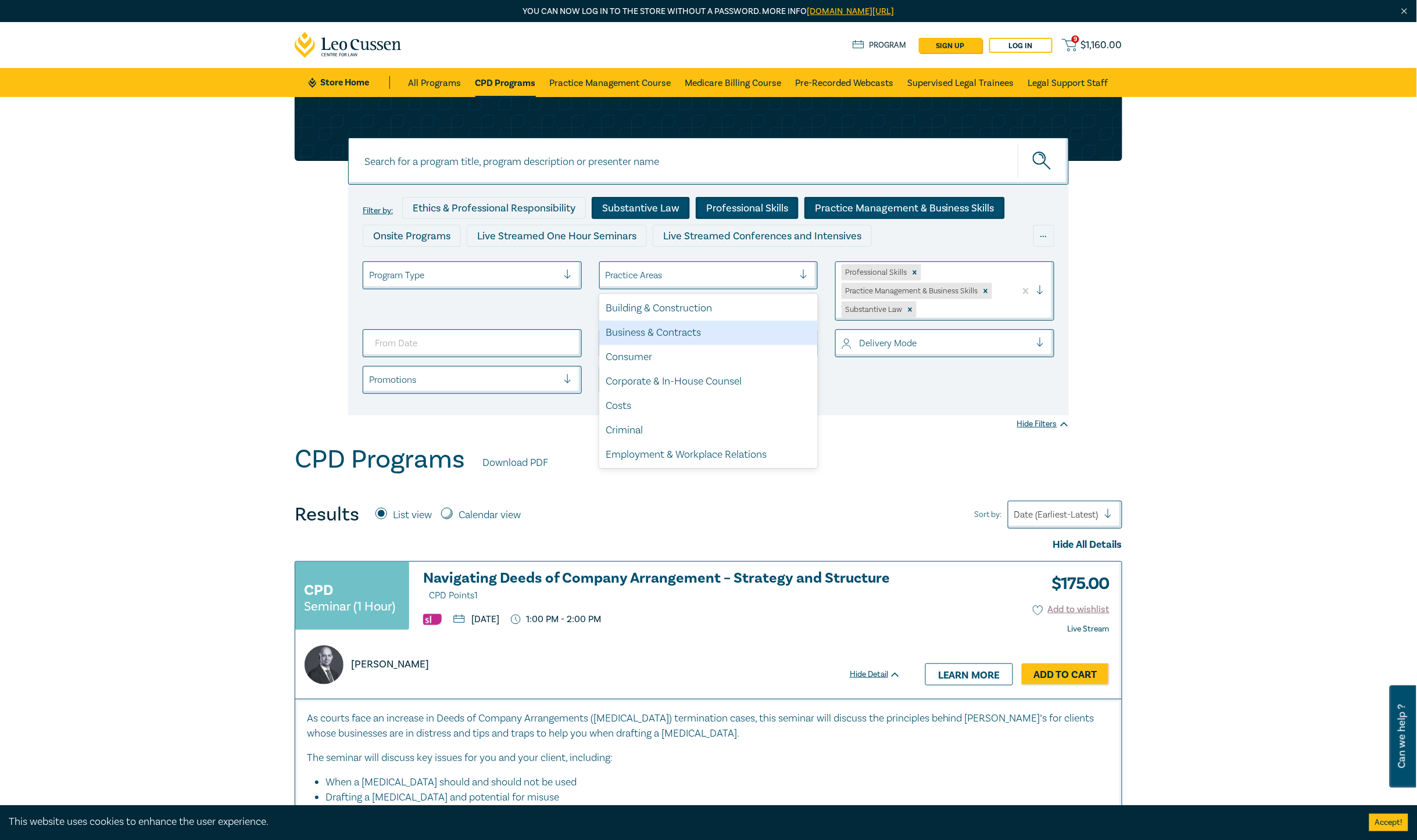
click at [666, 332] on div "Business & Contracts" at bounding box center [708, 332] width 219 height 24
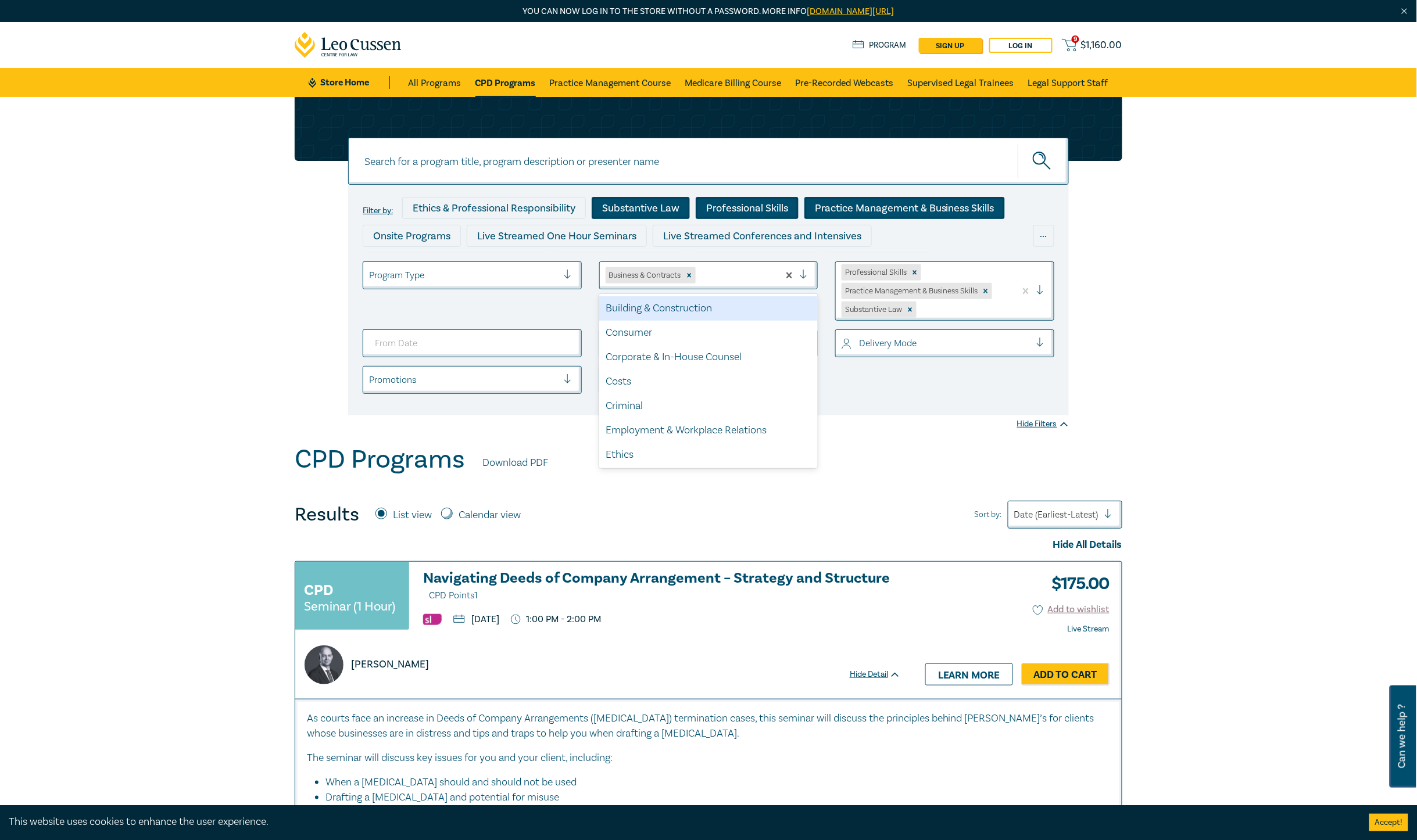
click at [804, 279] on div at bounding box center [809, 275] width 17 height 12
click at [756, 426] on div "Employment & Workplace Relations" at bounding box center [708, 430] width 219 height 24
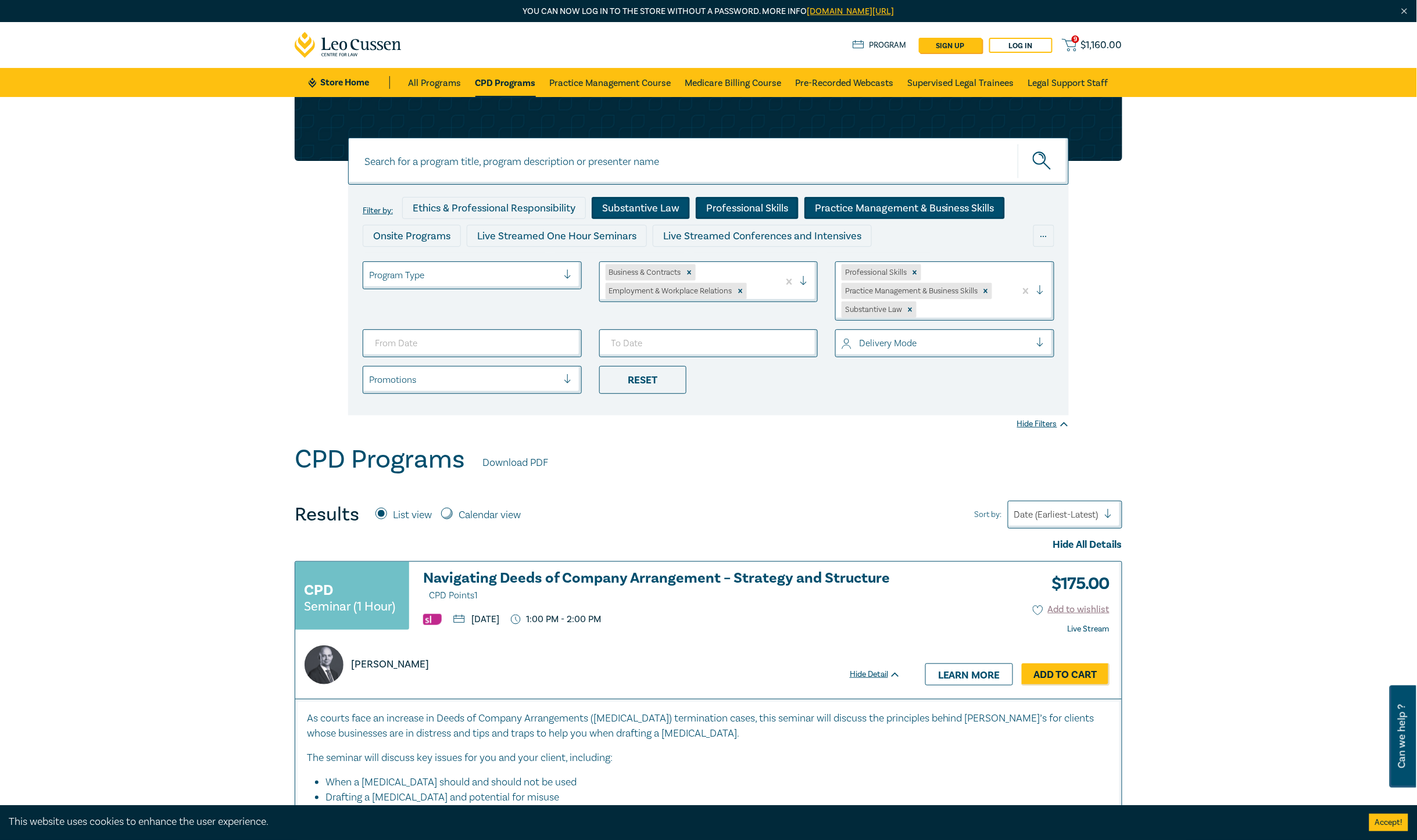
click at [805, 280] on div at bounding box center [809, 281] width 17 height 12
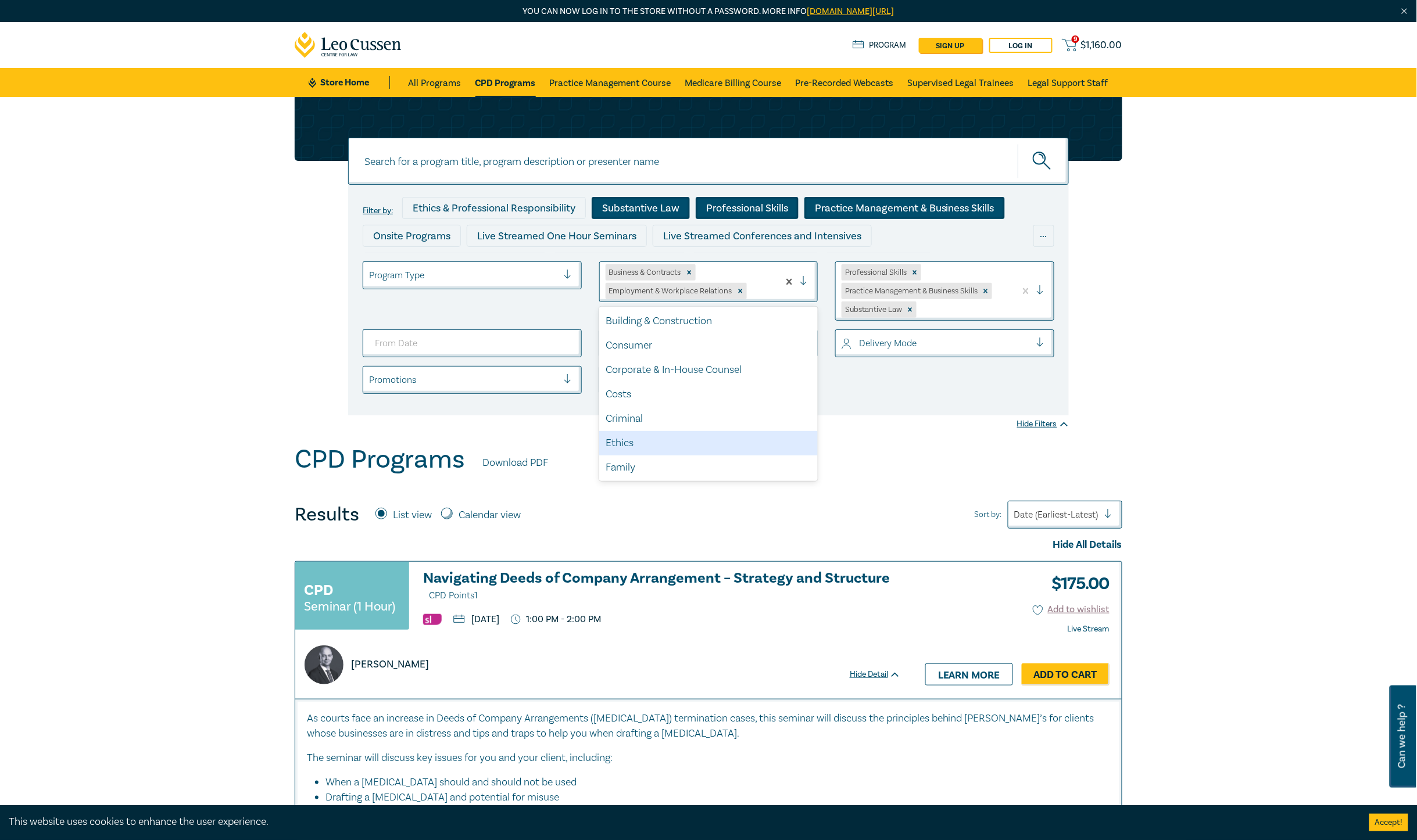
click at [695, 433] on div "Ethics" at bounding box center [708, 443] width 219 height 24
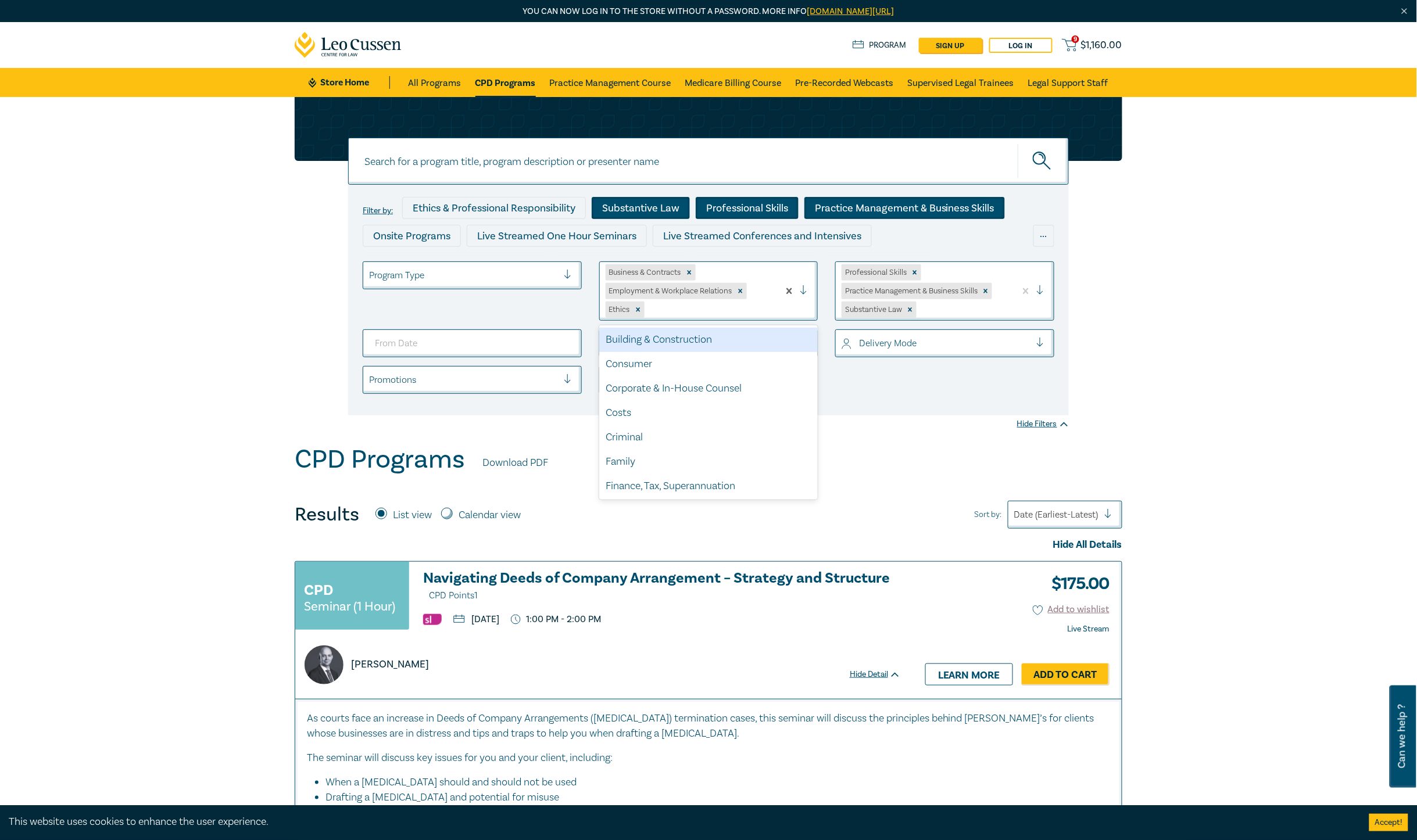
click at [806, 285] on div at bounding box center [809, 291] width 17 height 12
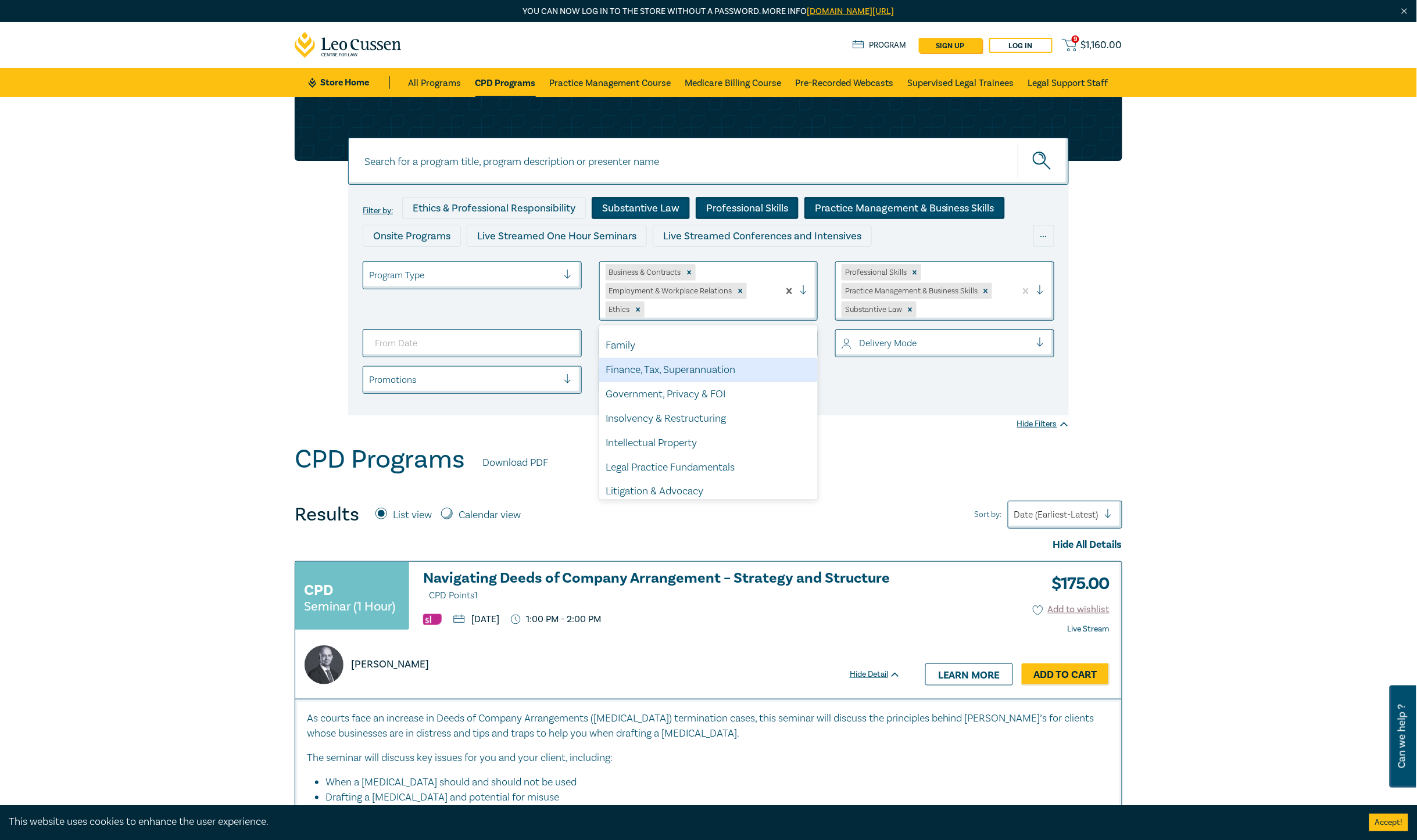
scroll to position [145, 0]
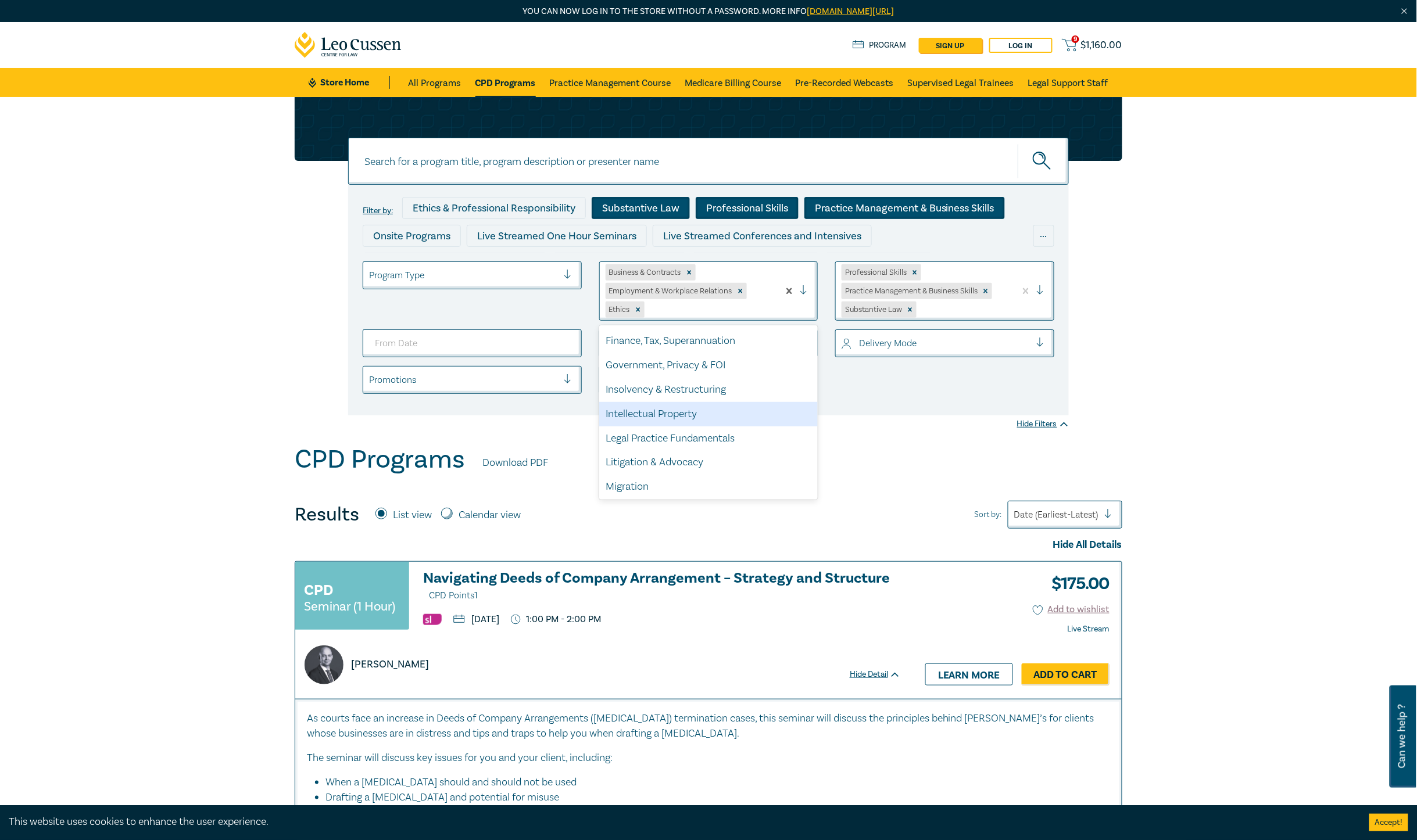
click at [744, 405] on div "Intellectual Property" at bounding box center [708, 414] width 219 height 24
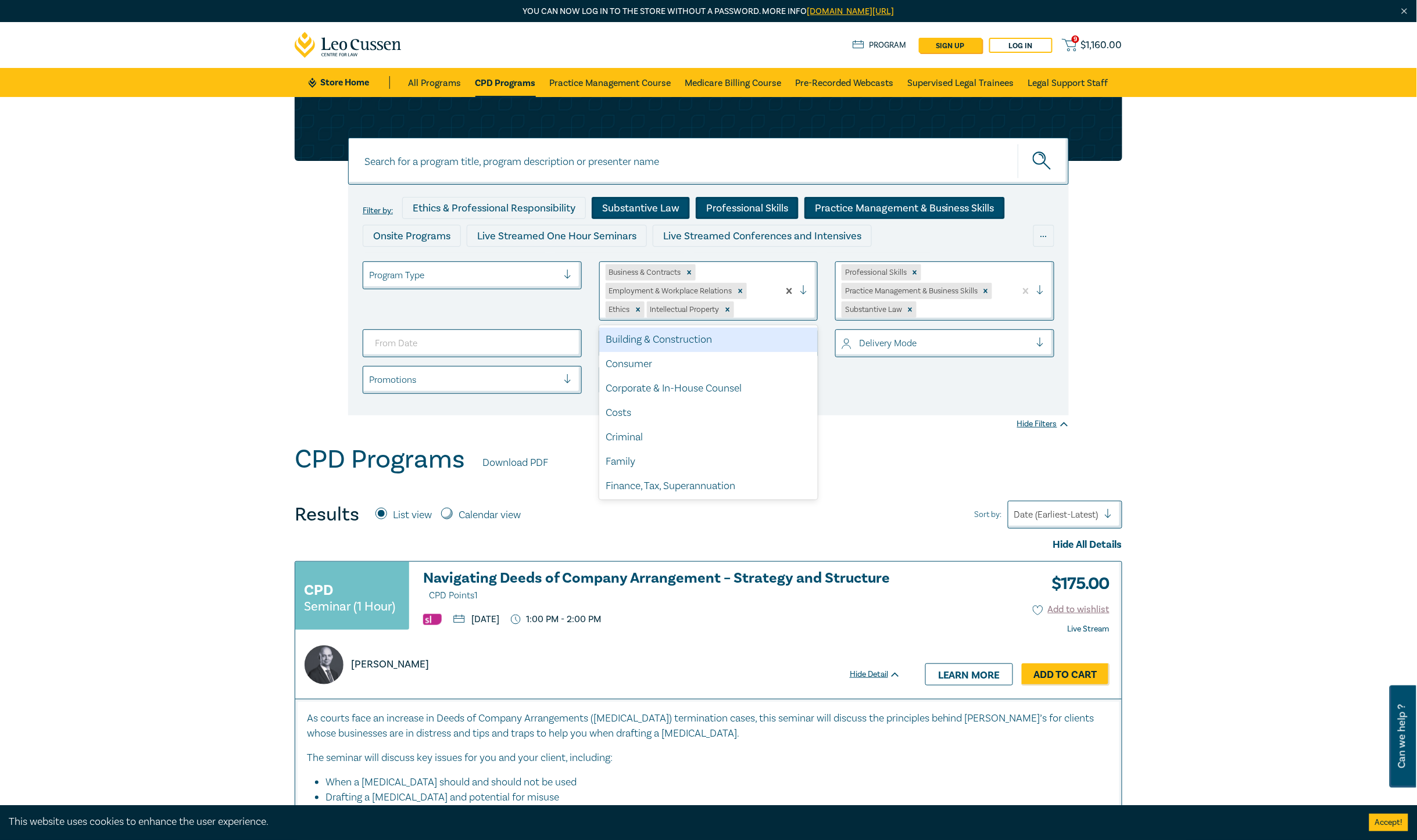
click at [808, 290] on div at bounding box center [809, 291] width 17 height 12
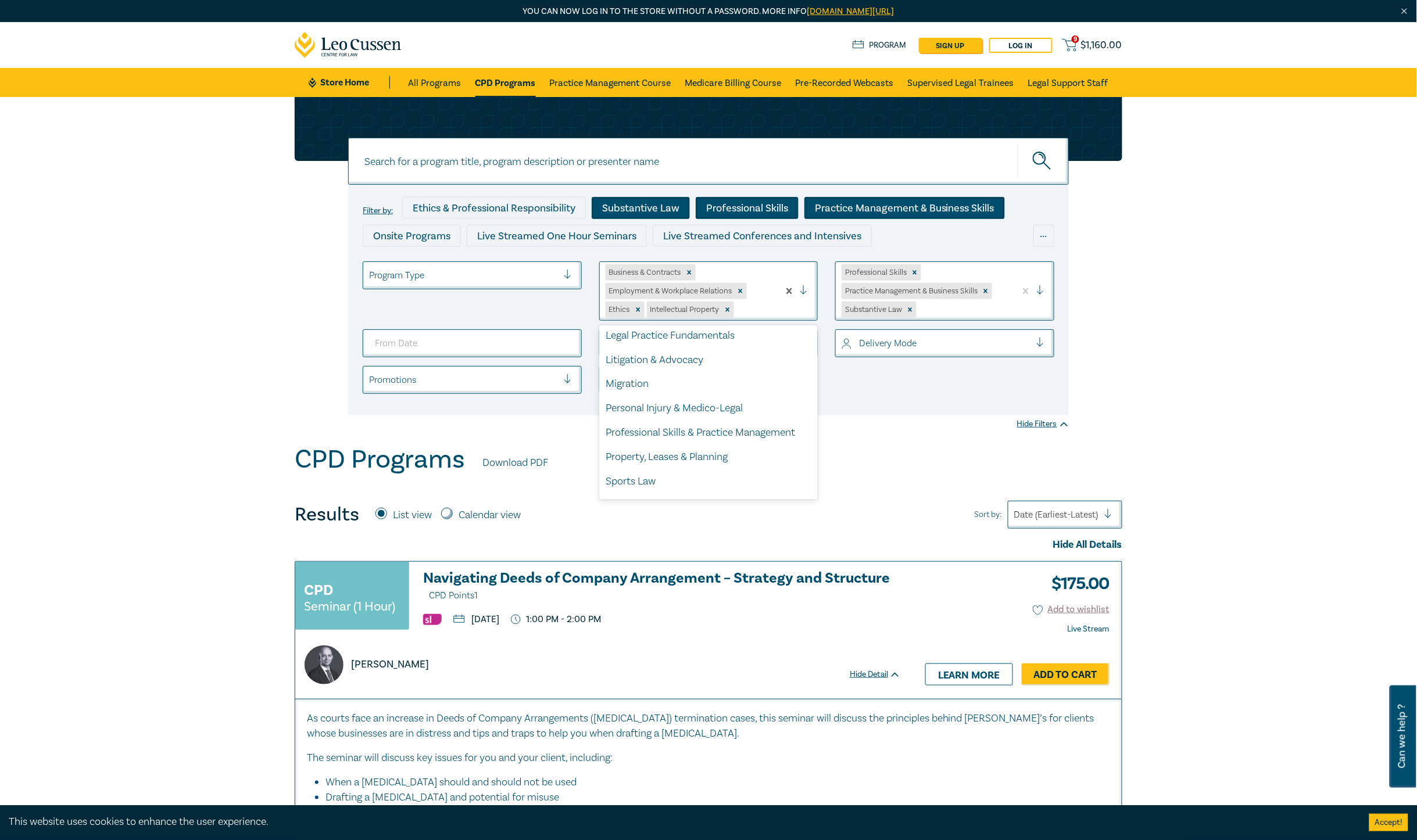
scroll to position [232, 0]
click at [727, 355] on div "Litigation & Advocacy" at bounding box center [708, 351] width 219 height 24
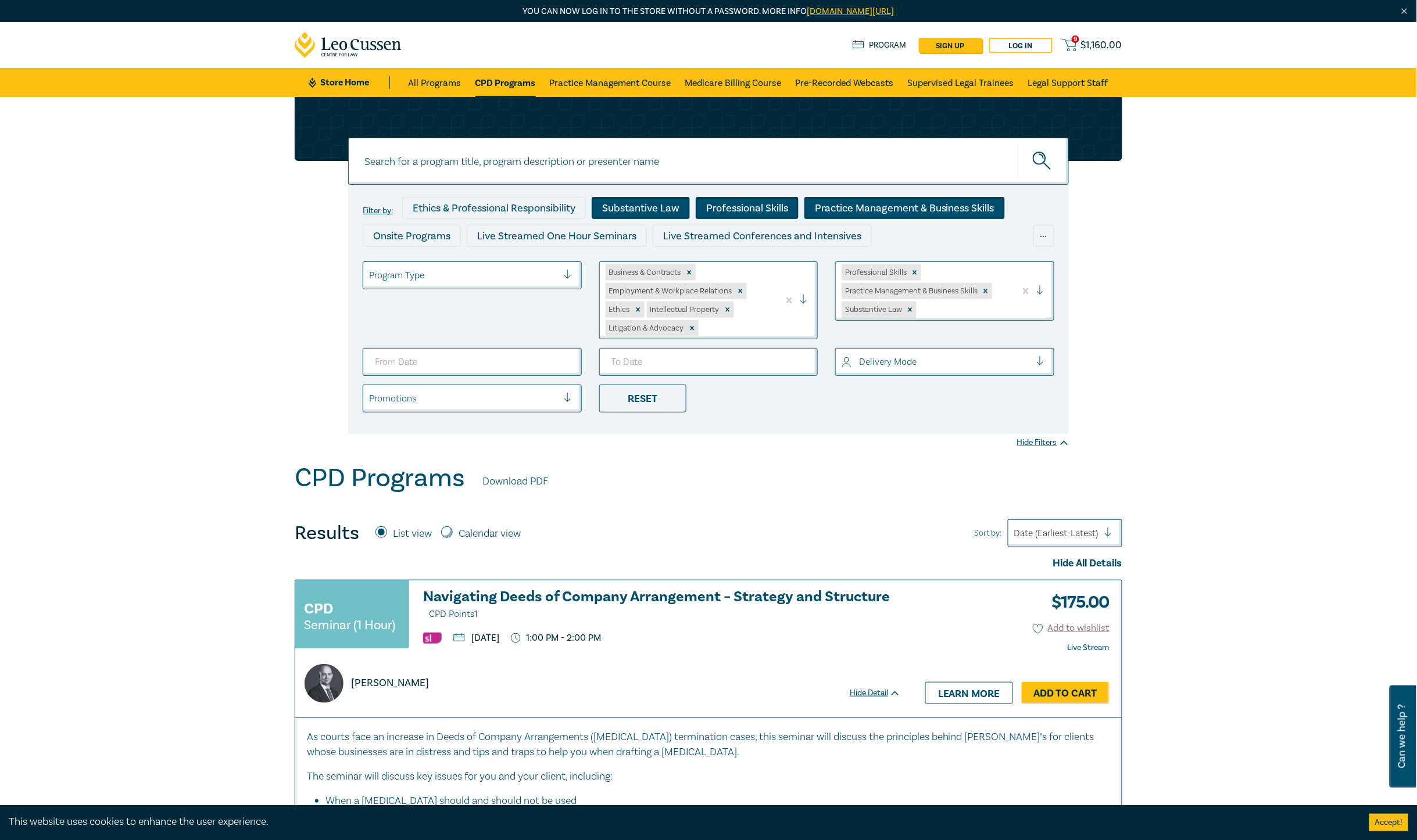
click at [805, 302] on div at bounding box center [809, 300] width 17 height 12
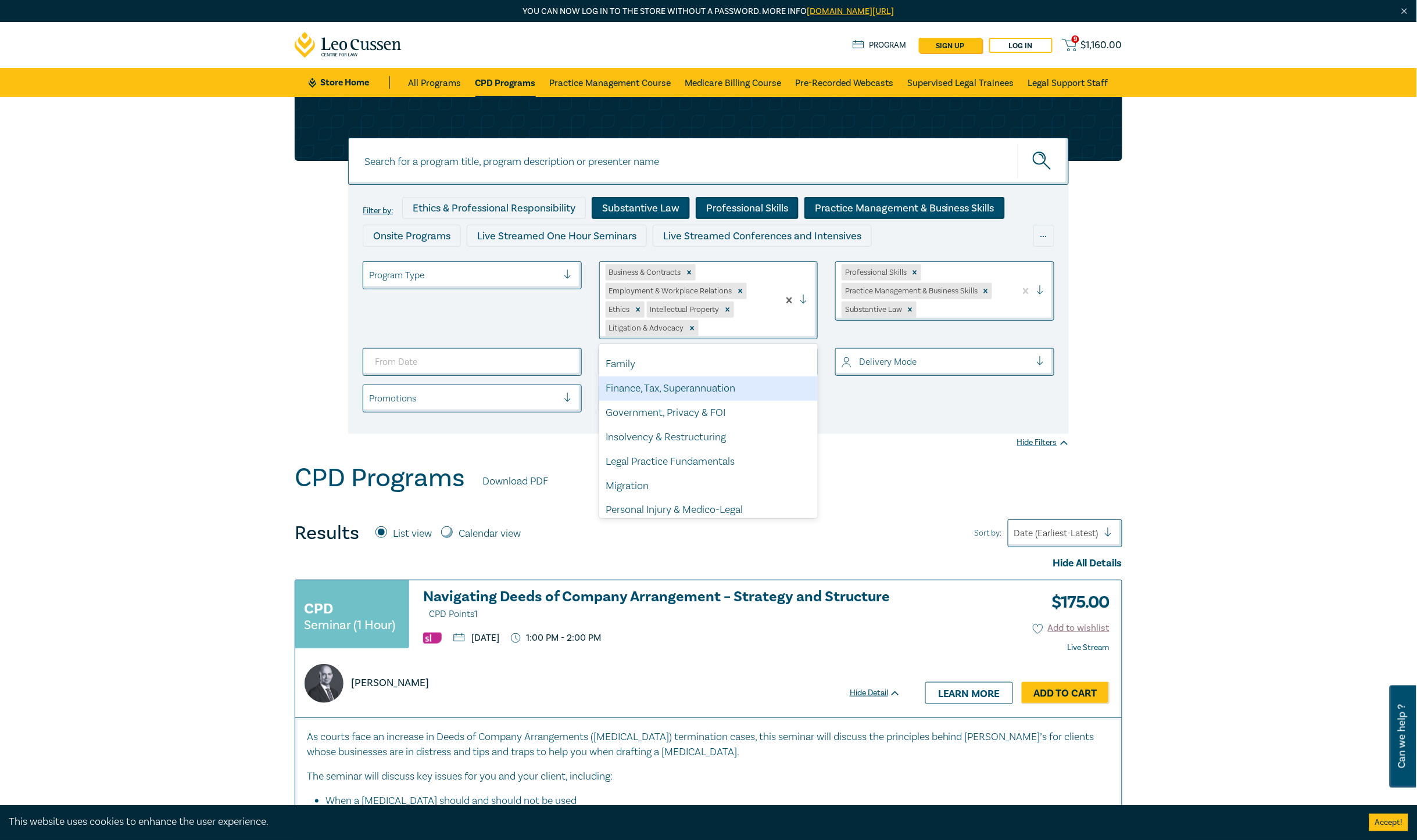
scroll to position [145, 0]
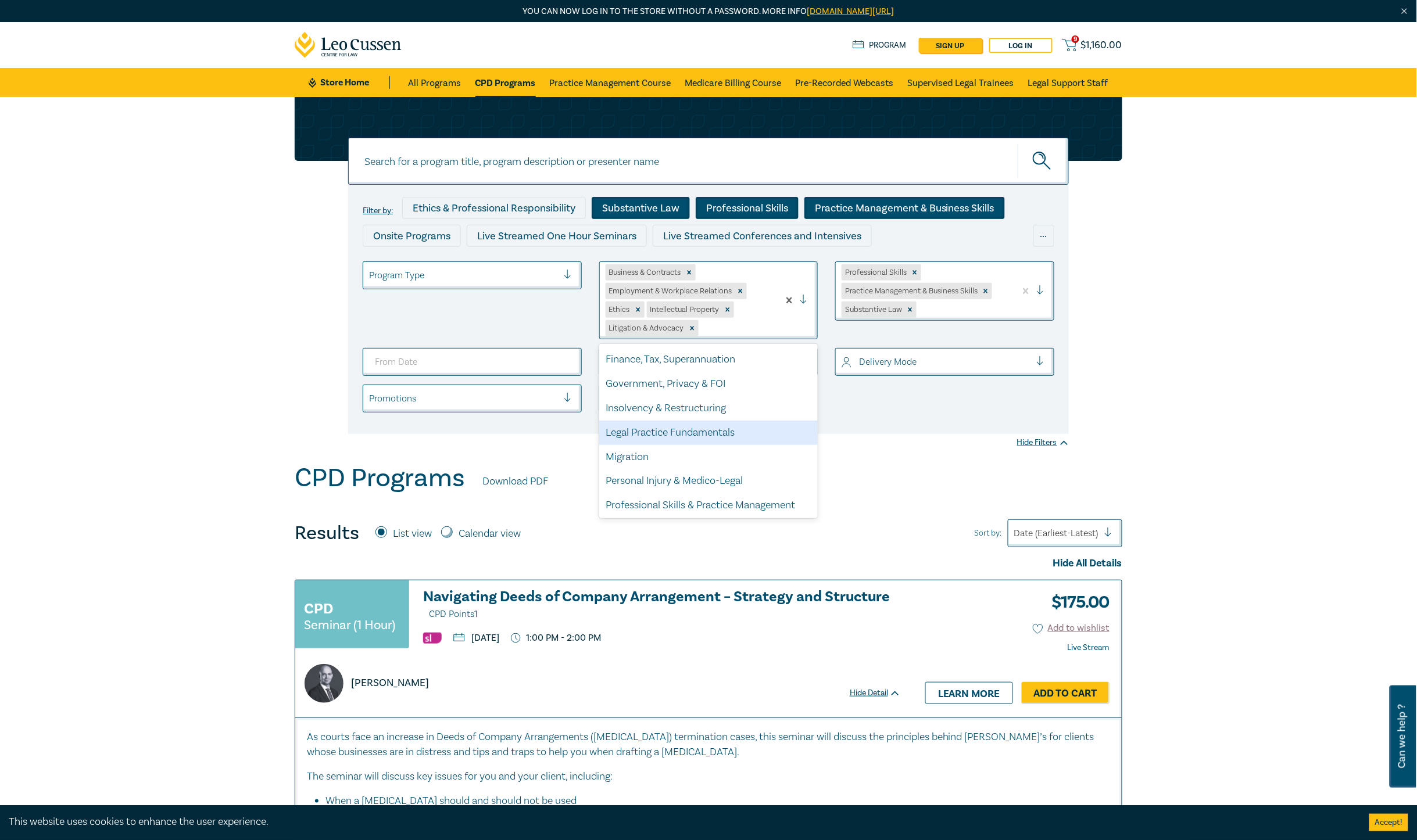
click at [739, 433] on div "Legal Practice Fundamentals" at bounding box center [708, 433] width 219 height 24
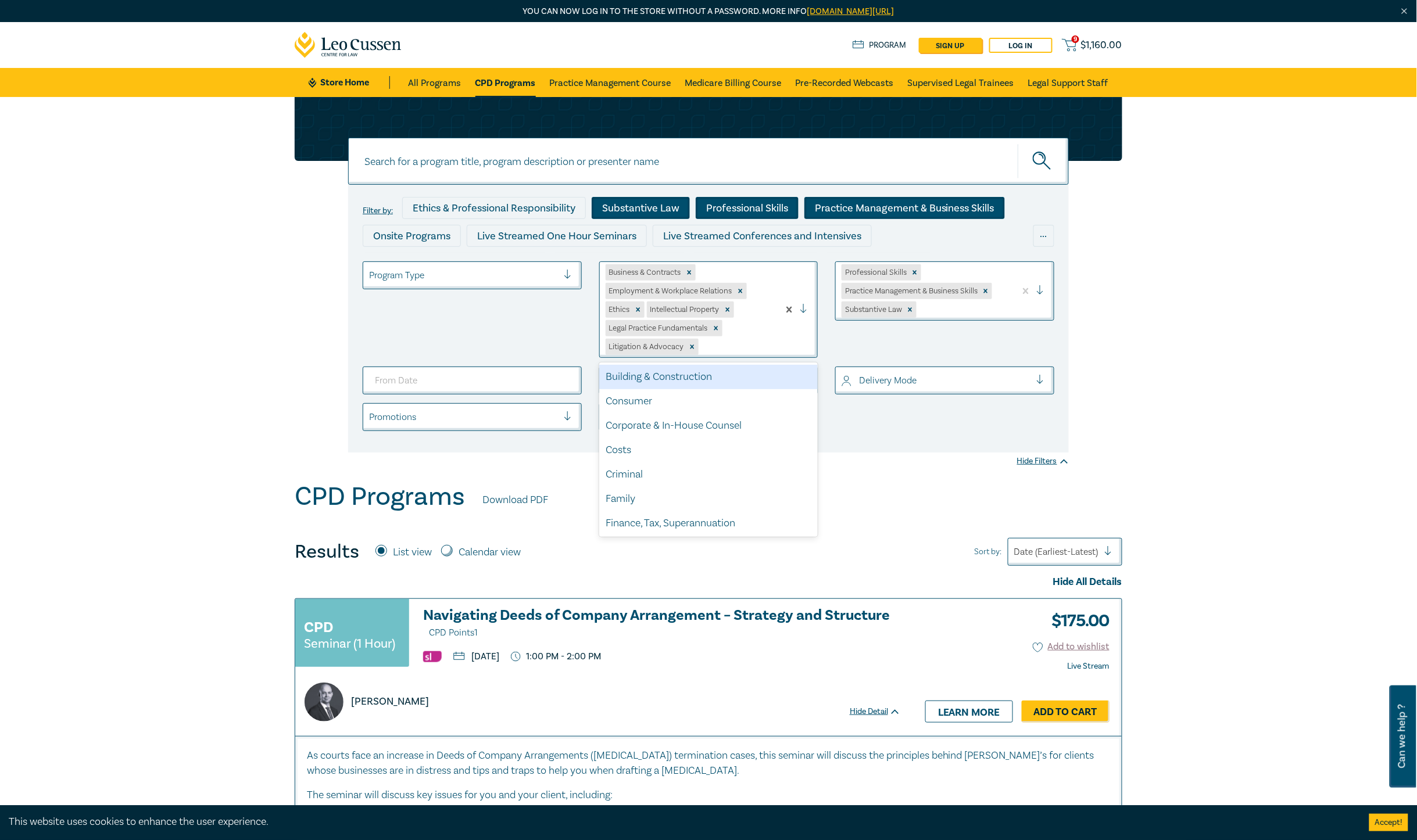
click at [802, 307] on div at bounding box center [809, 309] width 17 height 12
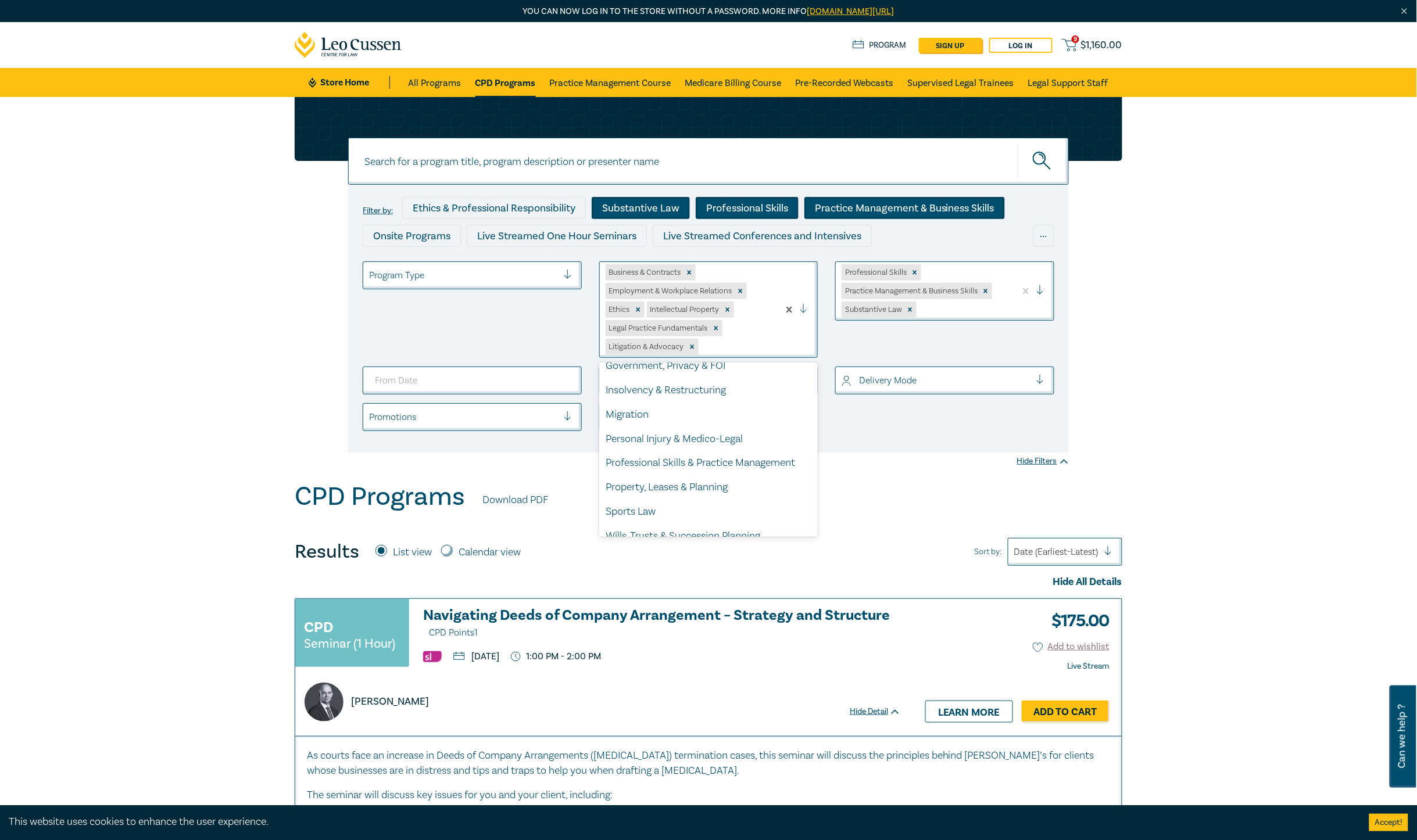
scroll to position [195, 0]
click at [719, 469] on div "Property, Leases & Planning" at bounding box center [708, 474] width 219 height 24
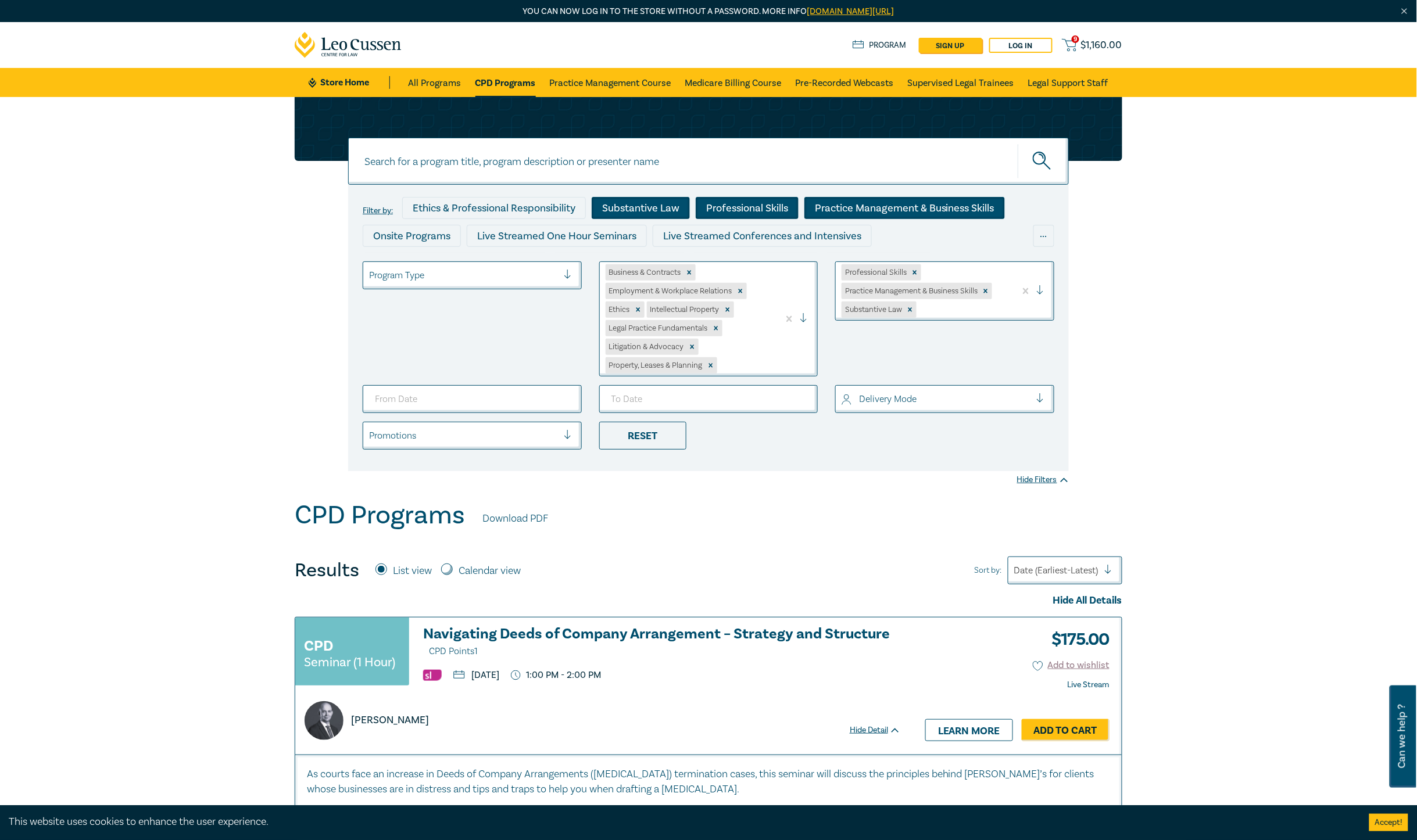
click at [807, 314] on div at bounding box center [809, 319] width 17 height 12
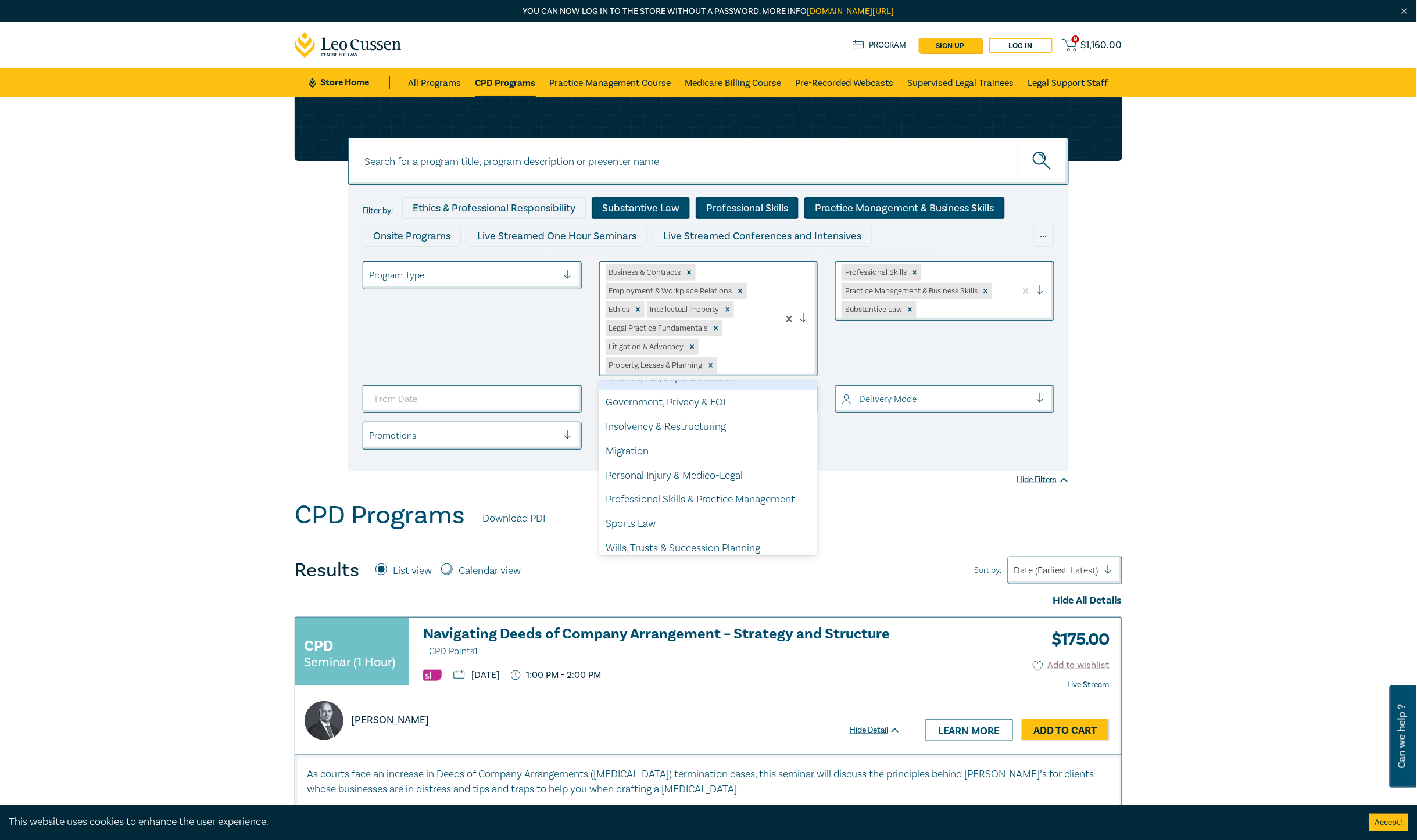
scroll to position [170, 0]
click at [757, 485] on div "Professional Skills & Practice Management" at bounding box center [708, 493] width 219 height 24
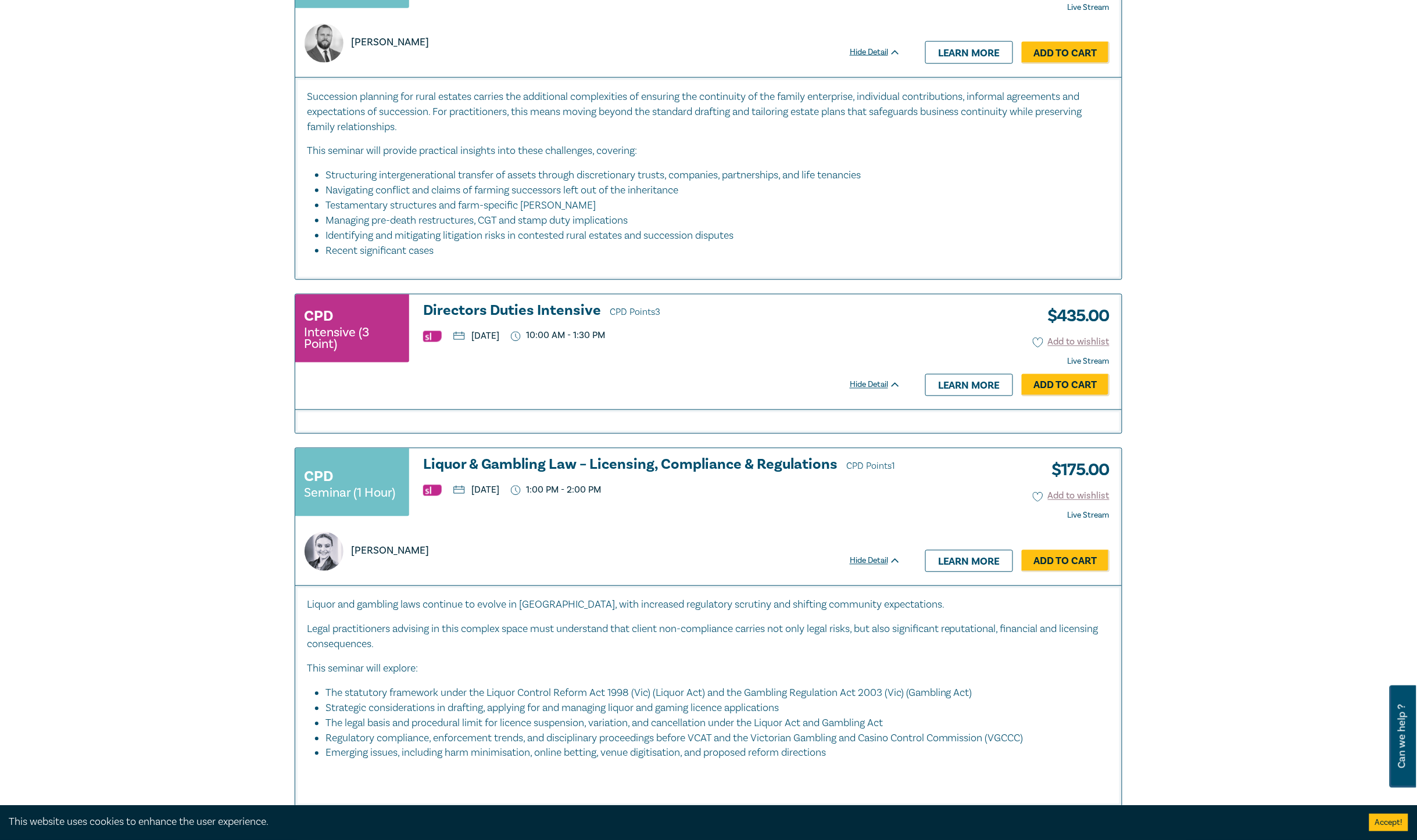
scroll to position [4649, 0]
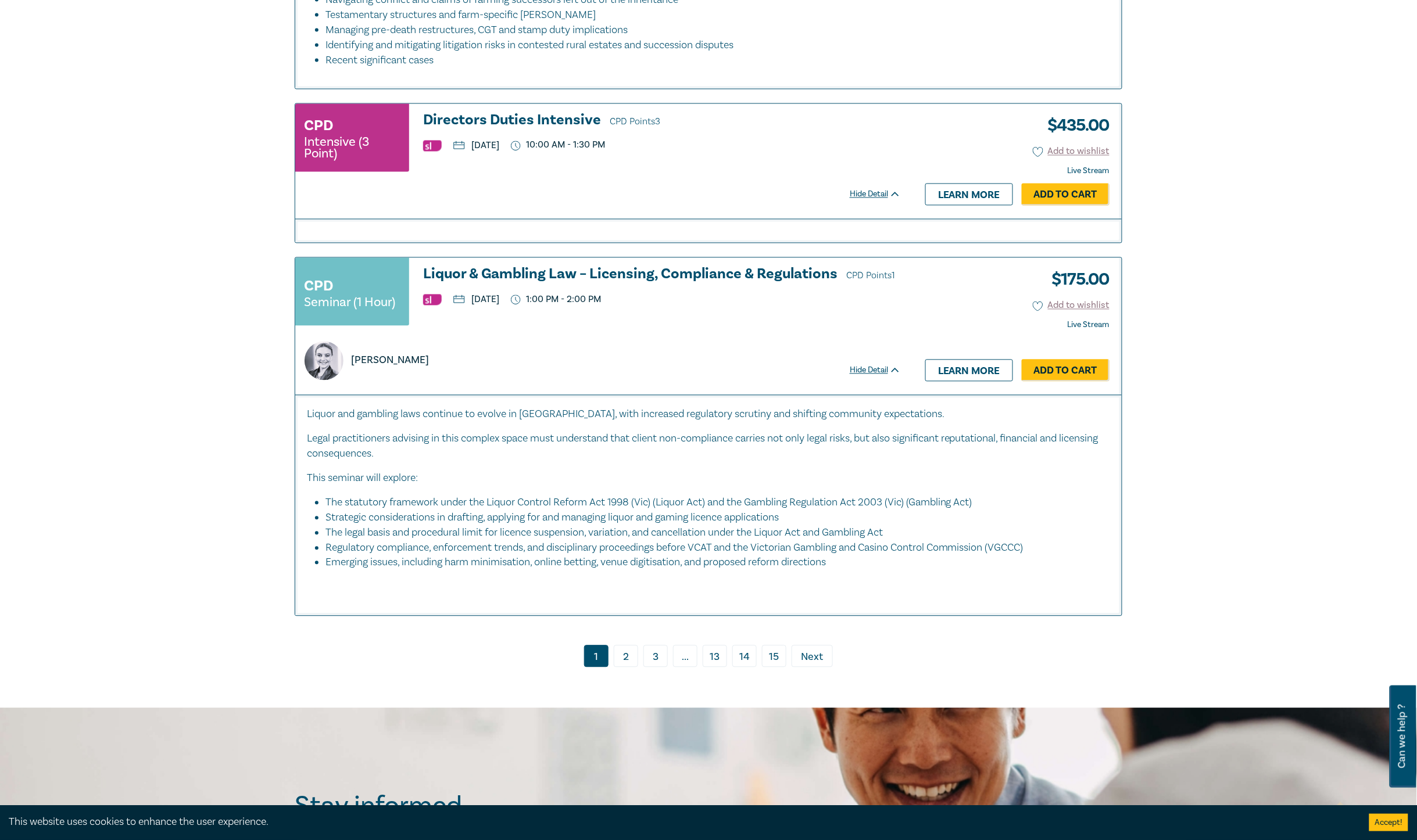
click at [812, 665] on span "Next" at bounding box center [813, 658] width 22 height 15
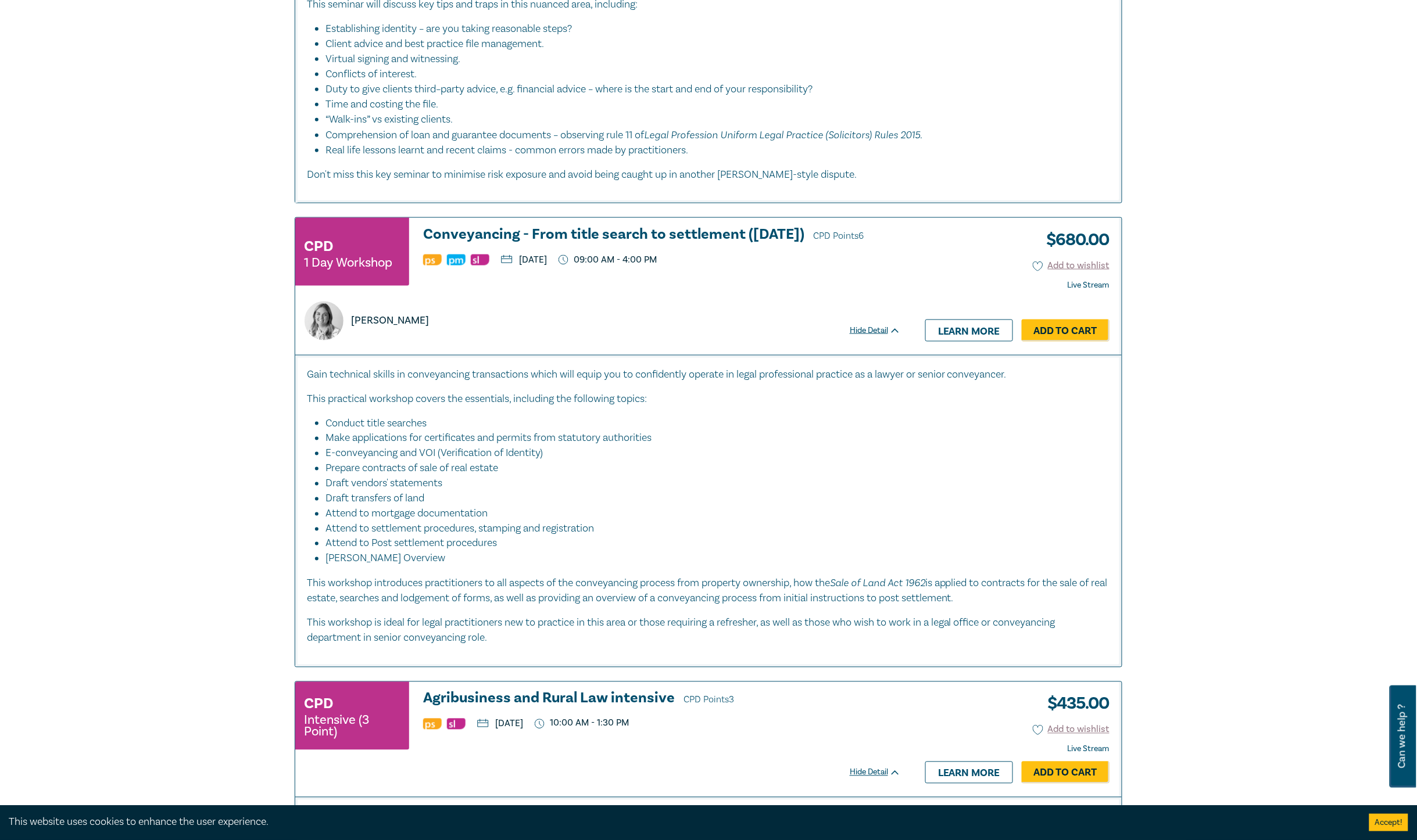
scroll to position [4576, 0]
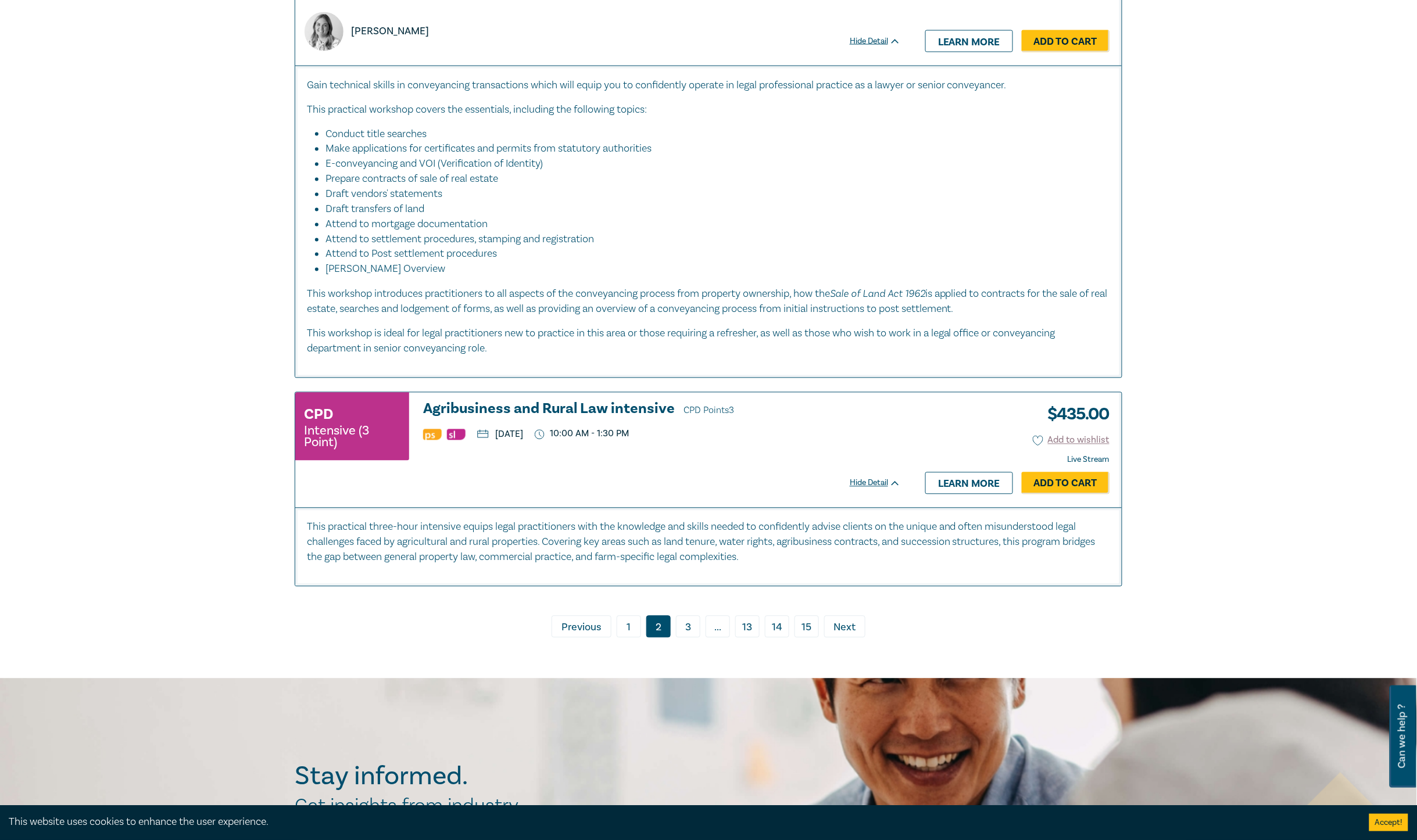
click at [846, 631] on span "Next" at bounding box center [845, 628] width 22 height 15
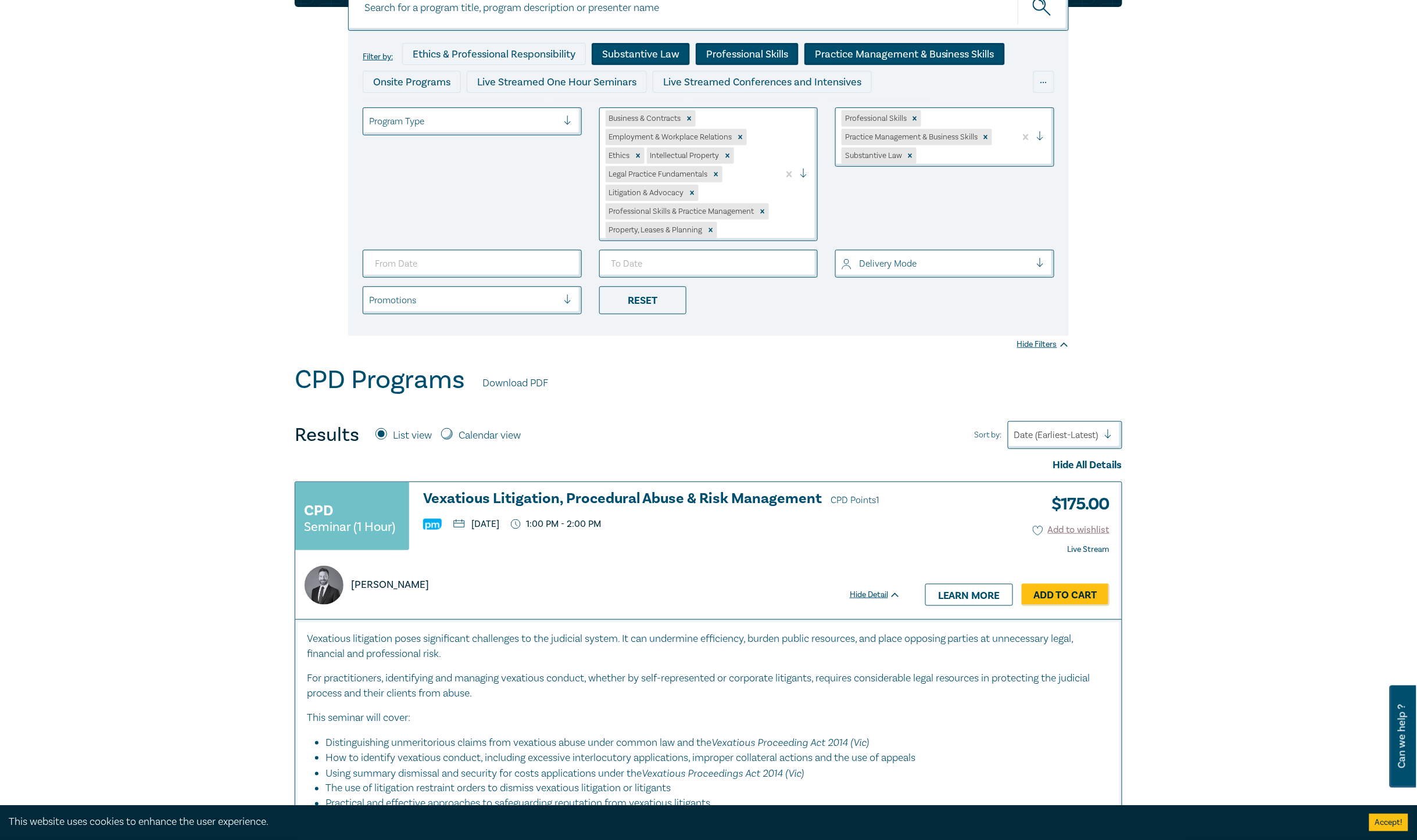
scroll to position [145, 0]
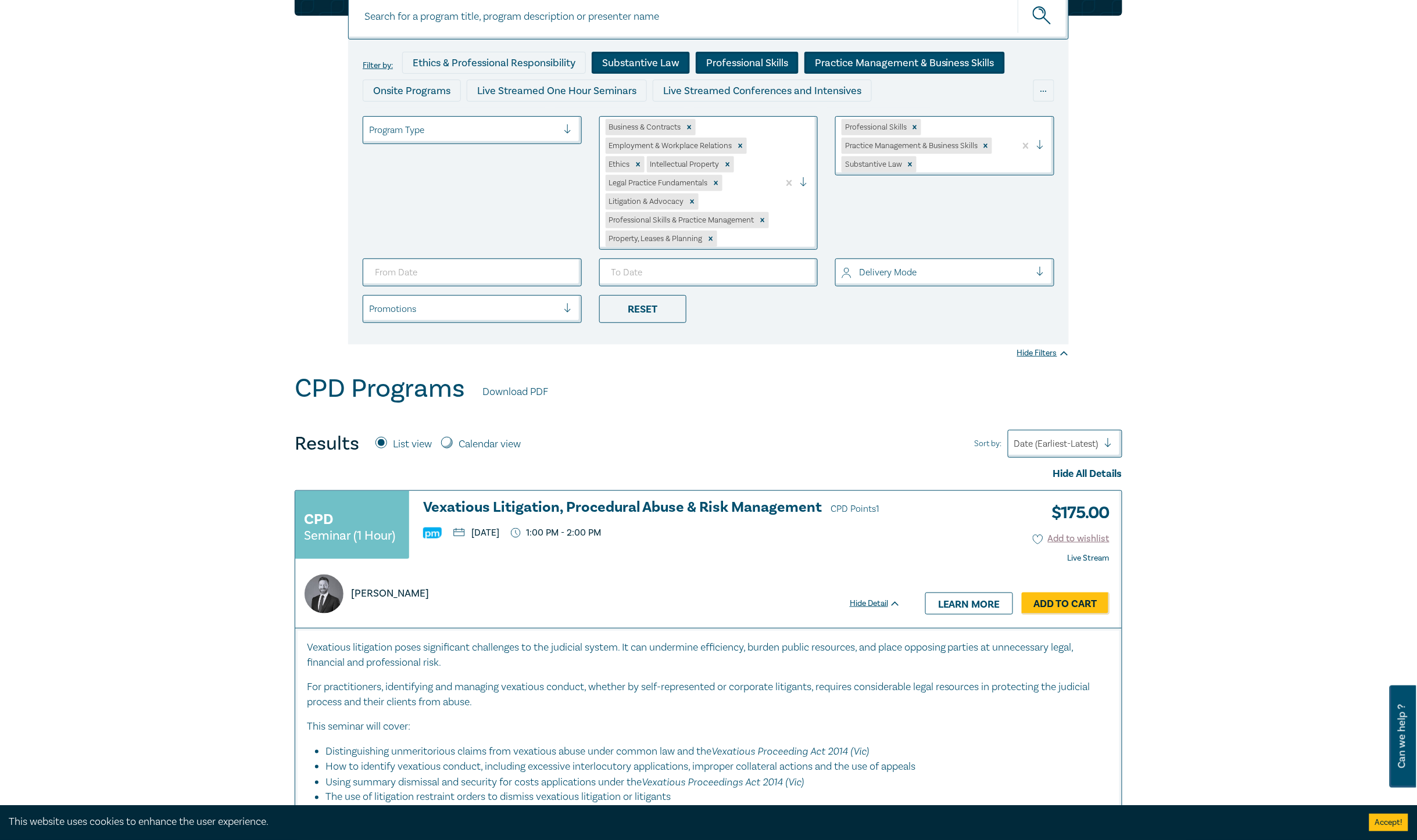
click at [1041, 146] on div at bounding box center [1045, 146] width 17 height 12
click at [903, 189] on div "Ethics & Professional Responsibility" at bounding box center [944, 194] width 219 height 24
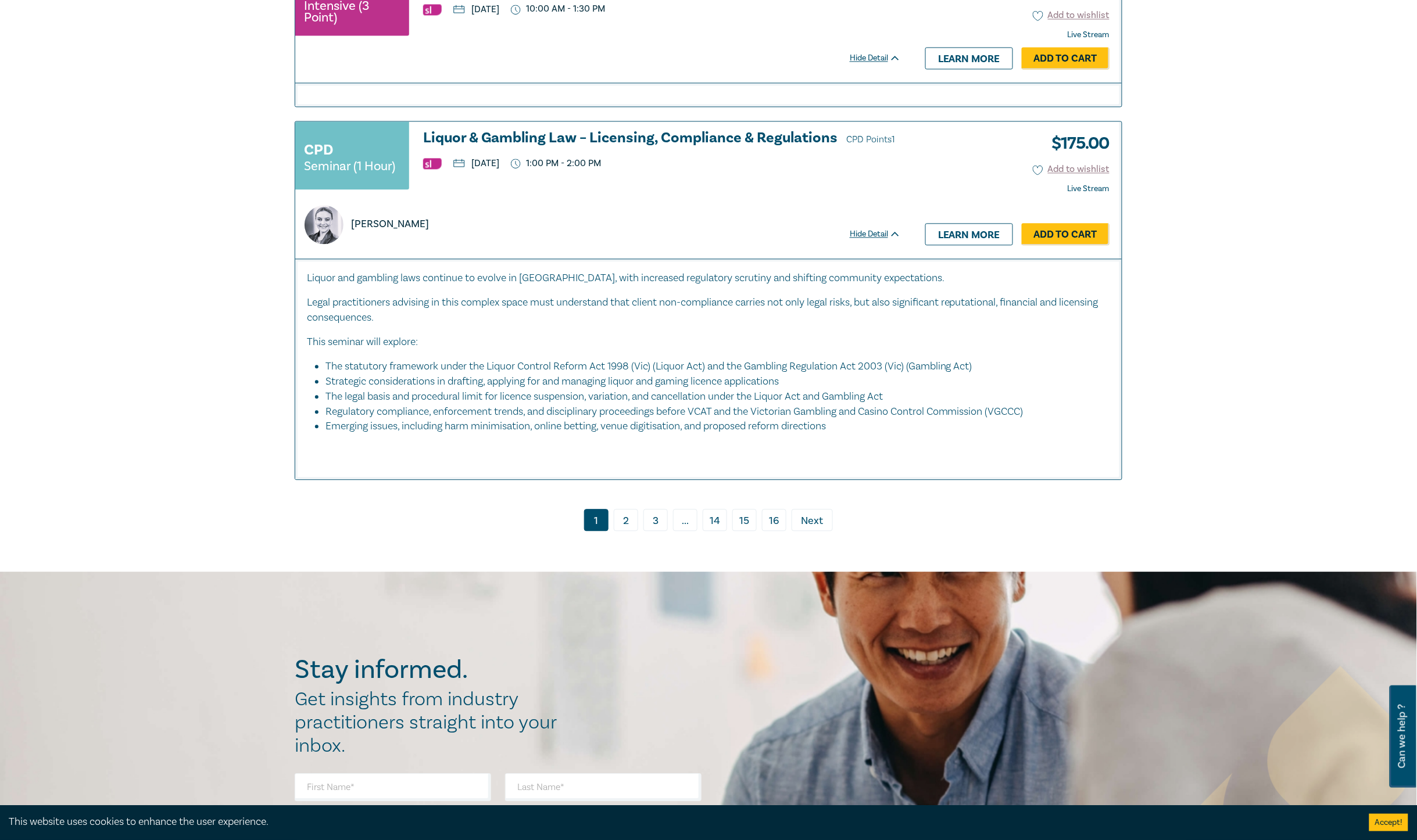
scroll to position [4794, 0]
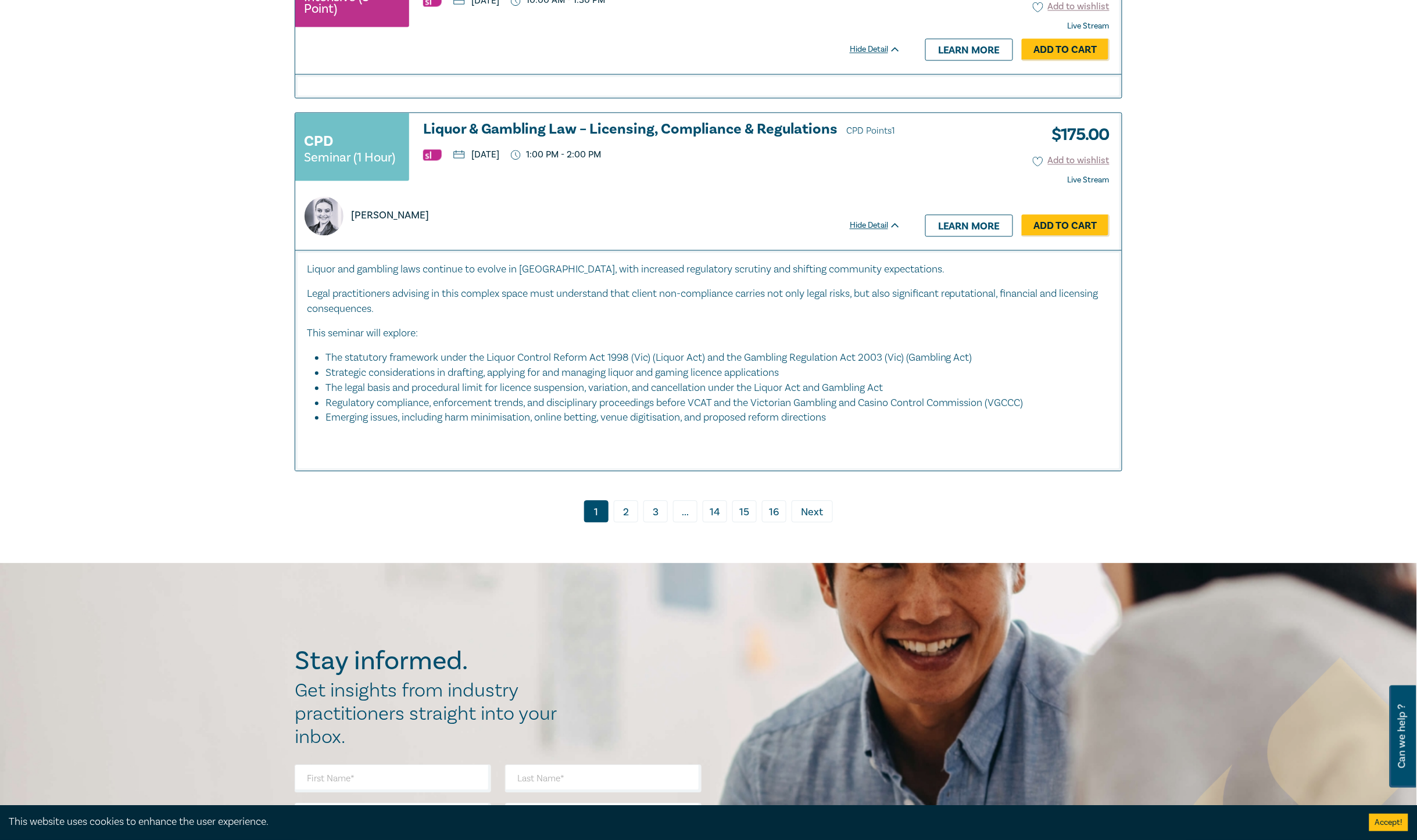
click at [809, 523] on link "› Next" at bounding box center [812, 511] width 42 height 22
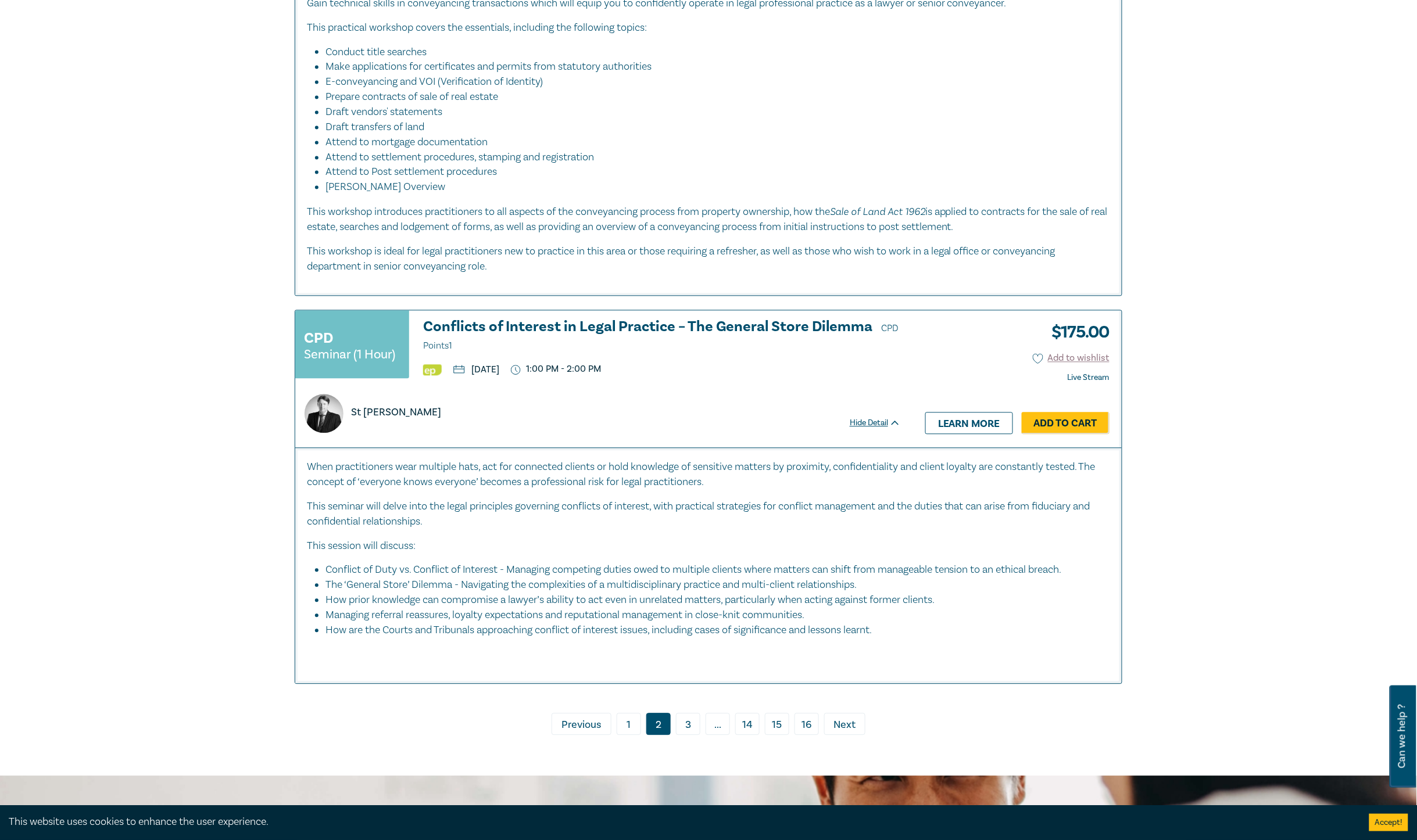
scroll to position [4794, 0]
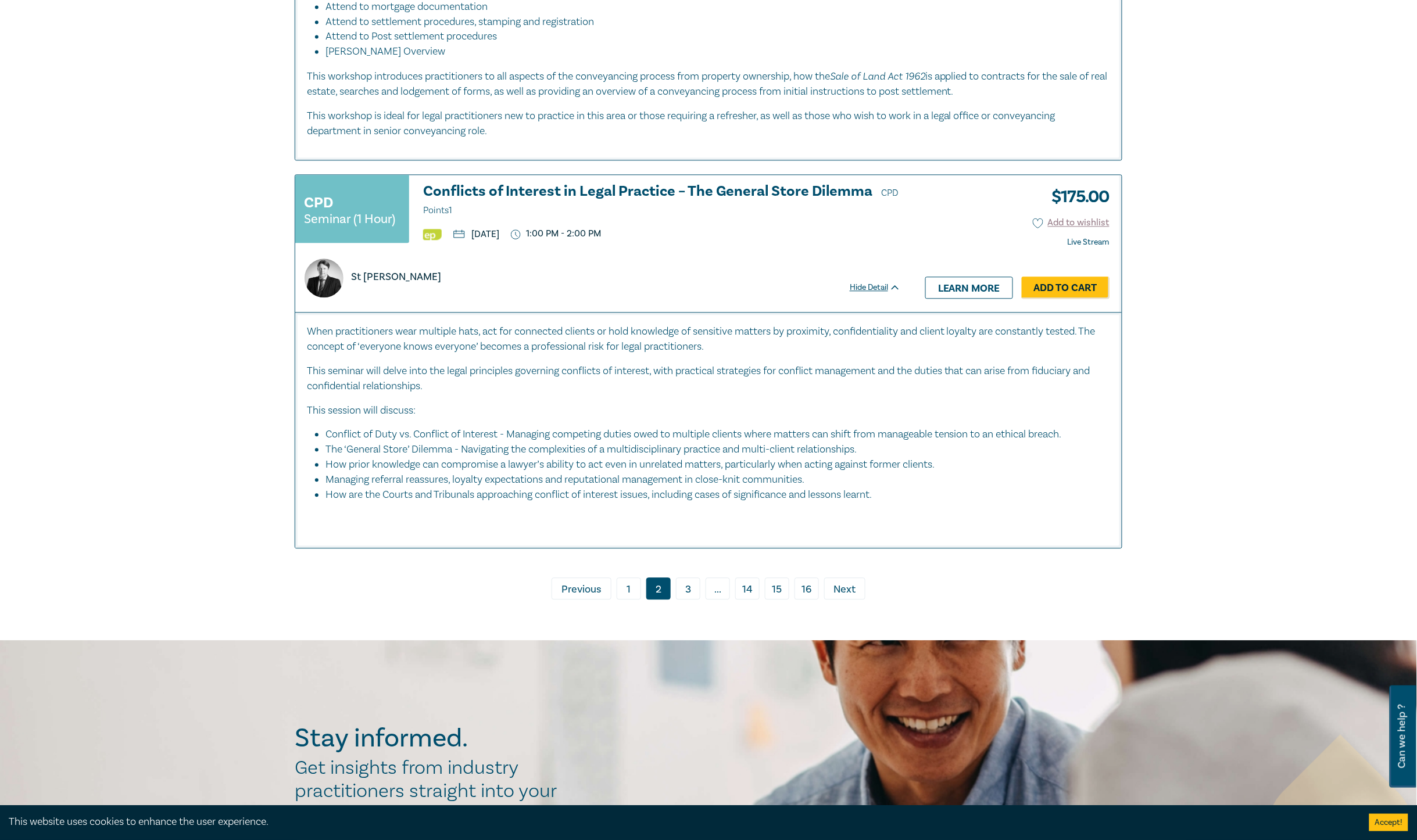
click at [838, 598] on span "Next" at bounding box center [845, 590] width 22 height 15
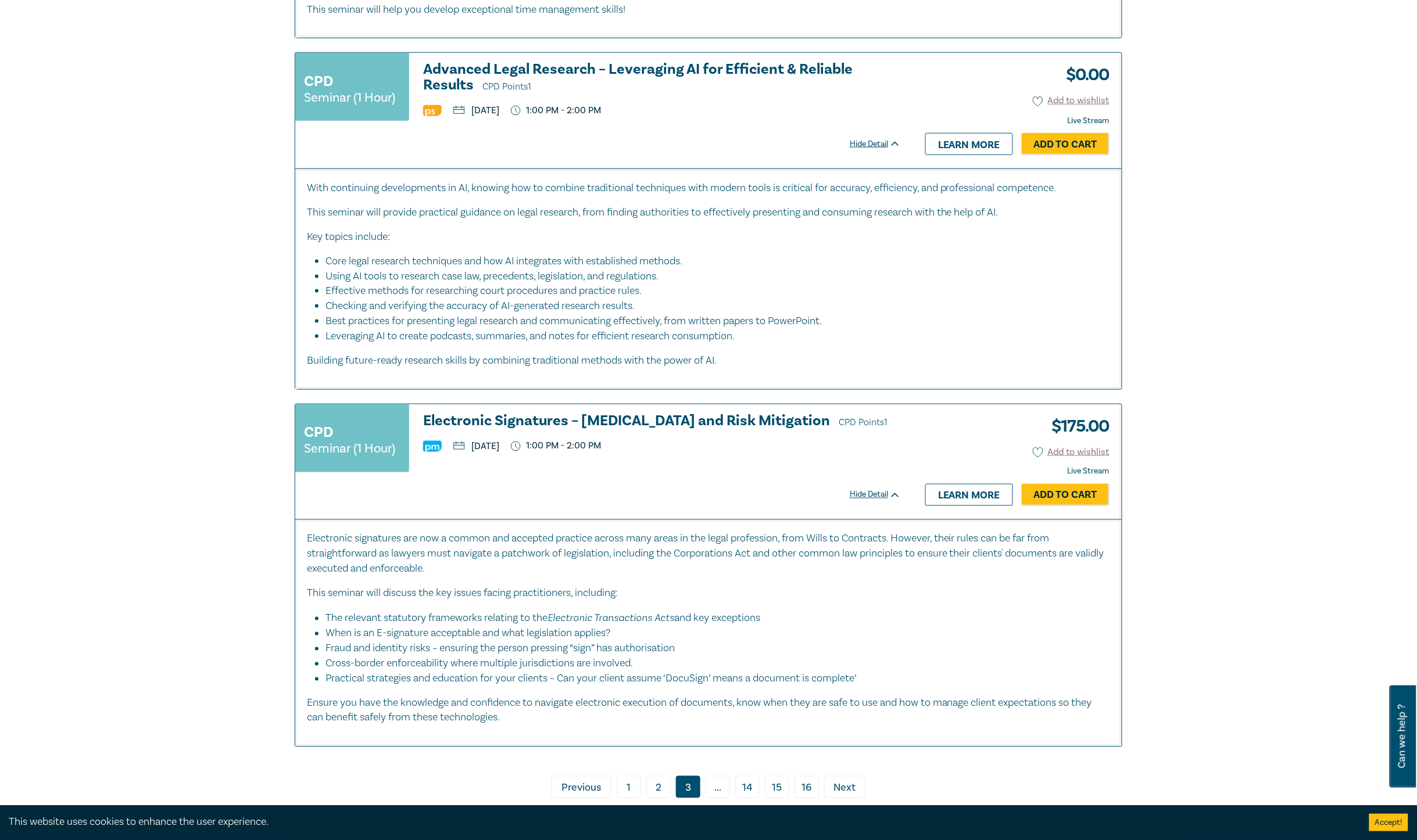
scroll to position [4286, 0]
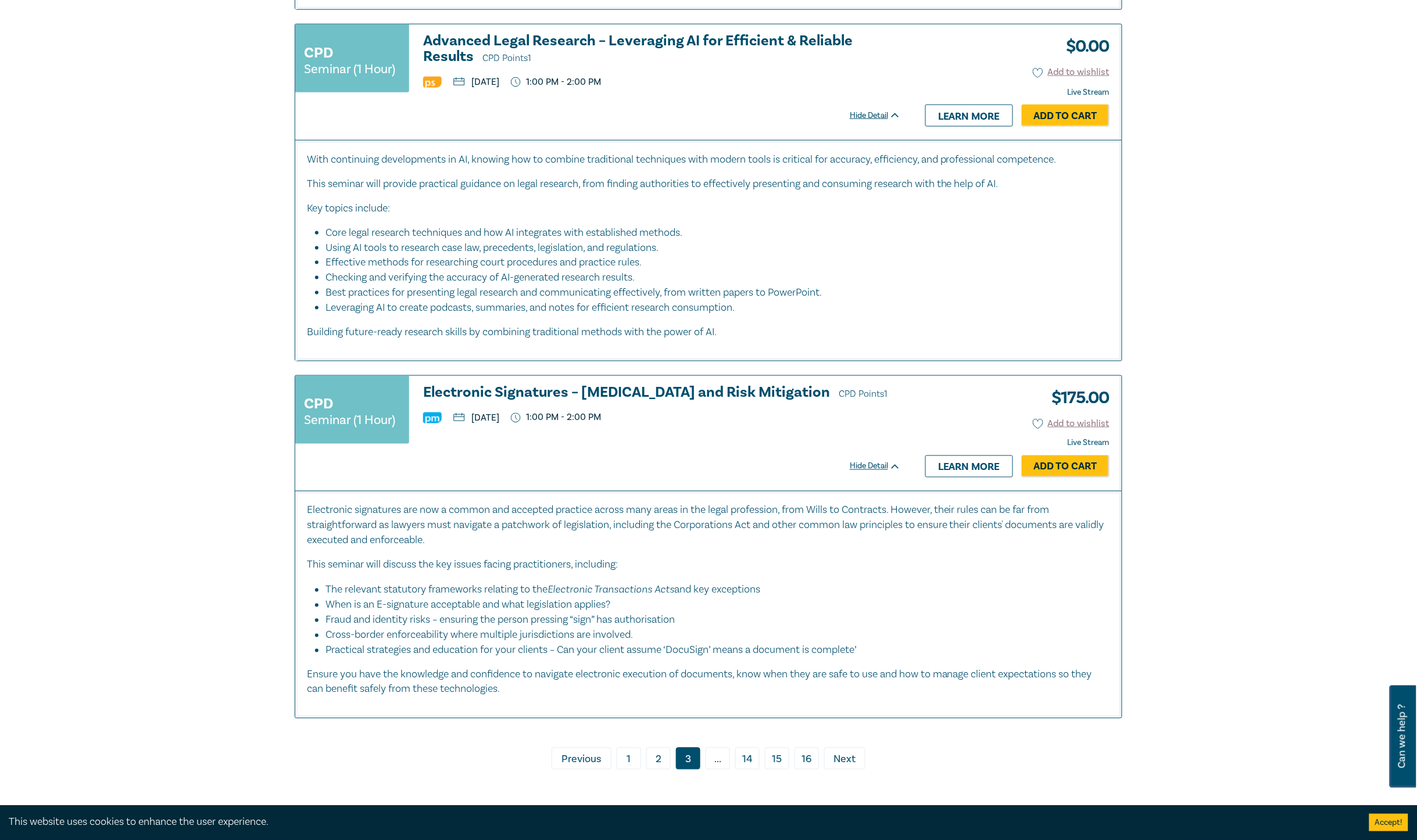
click at [845, 672] on span "Next" at bounding box center [845, 760] width 22 height 15
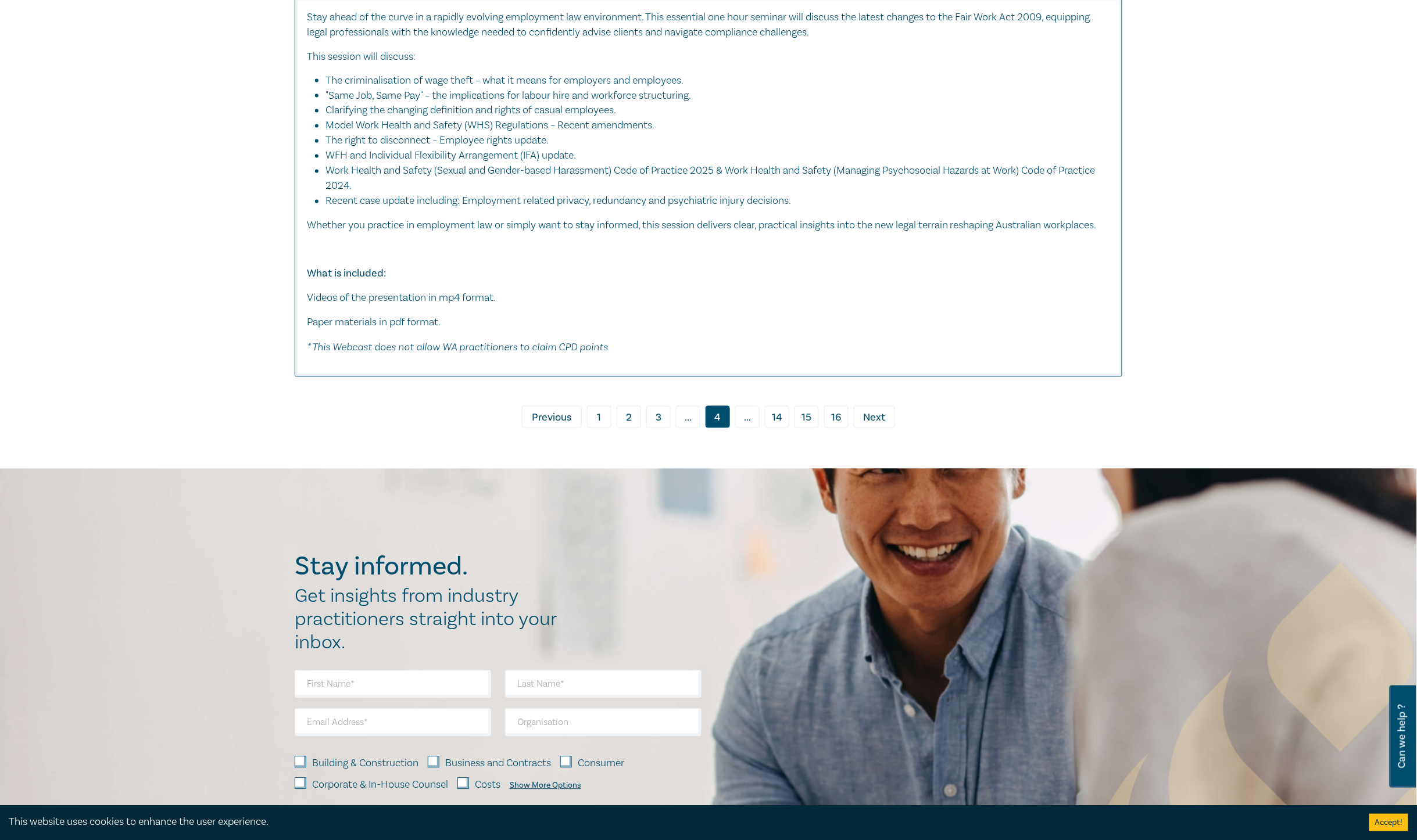
scroll to position [6610, 0]
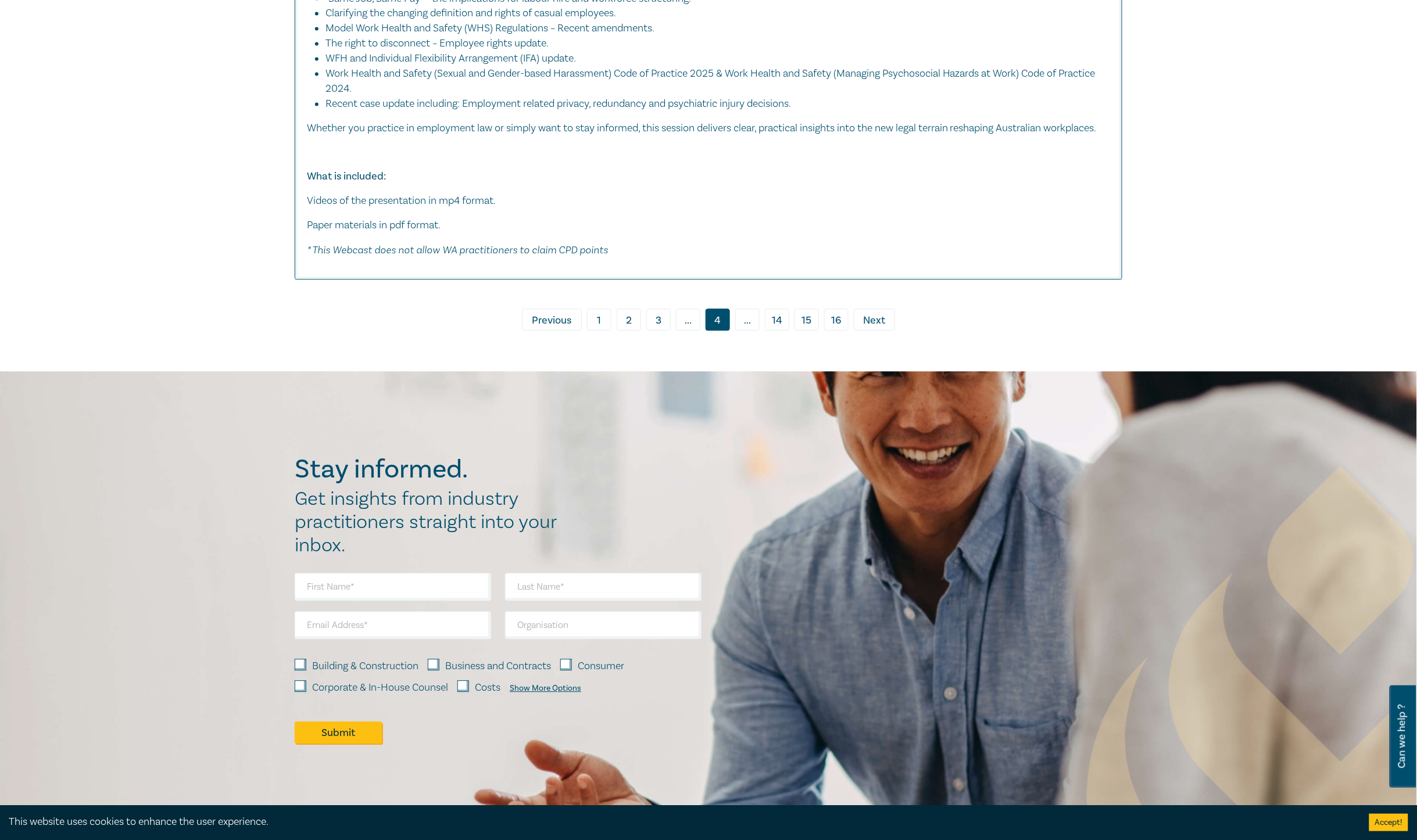
click at [879, 329] on span "Next" at bounding box center [875, 321] width 22 height 15
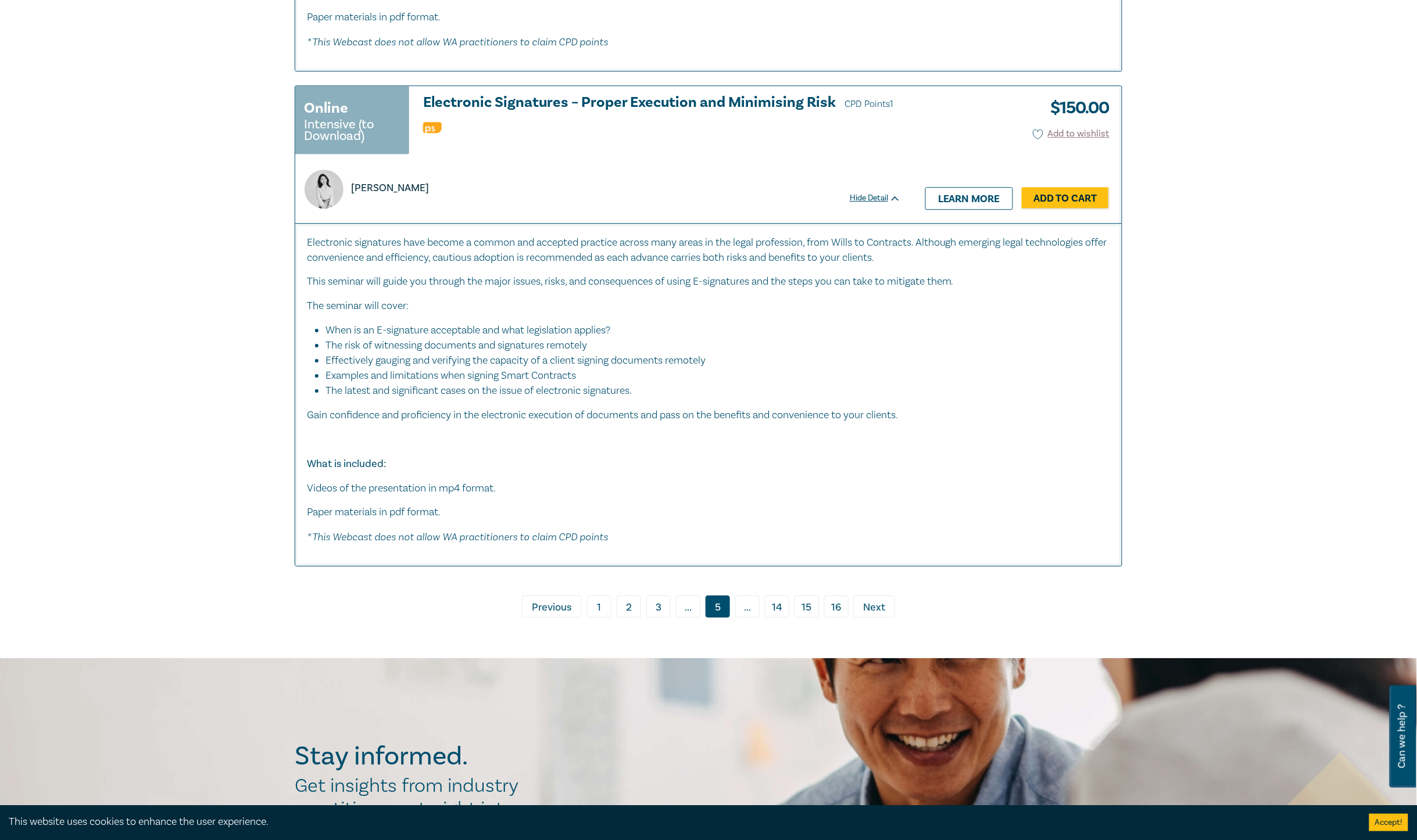
scroll to position [5157, 0]
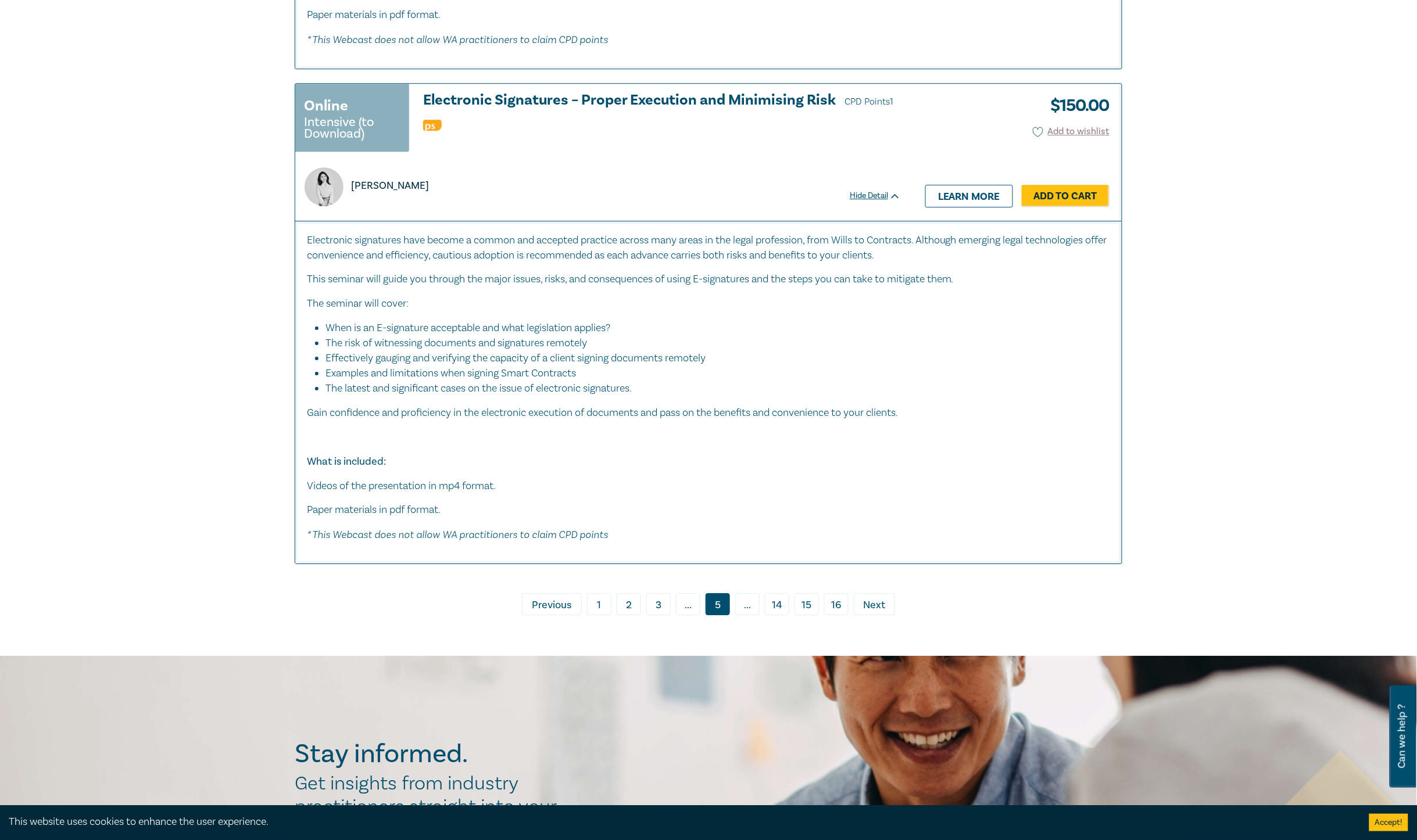
click at [873, 593] on link "› Next" at bounding box center [874, 604] width 42 height 22
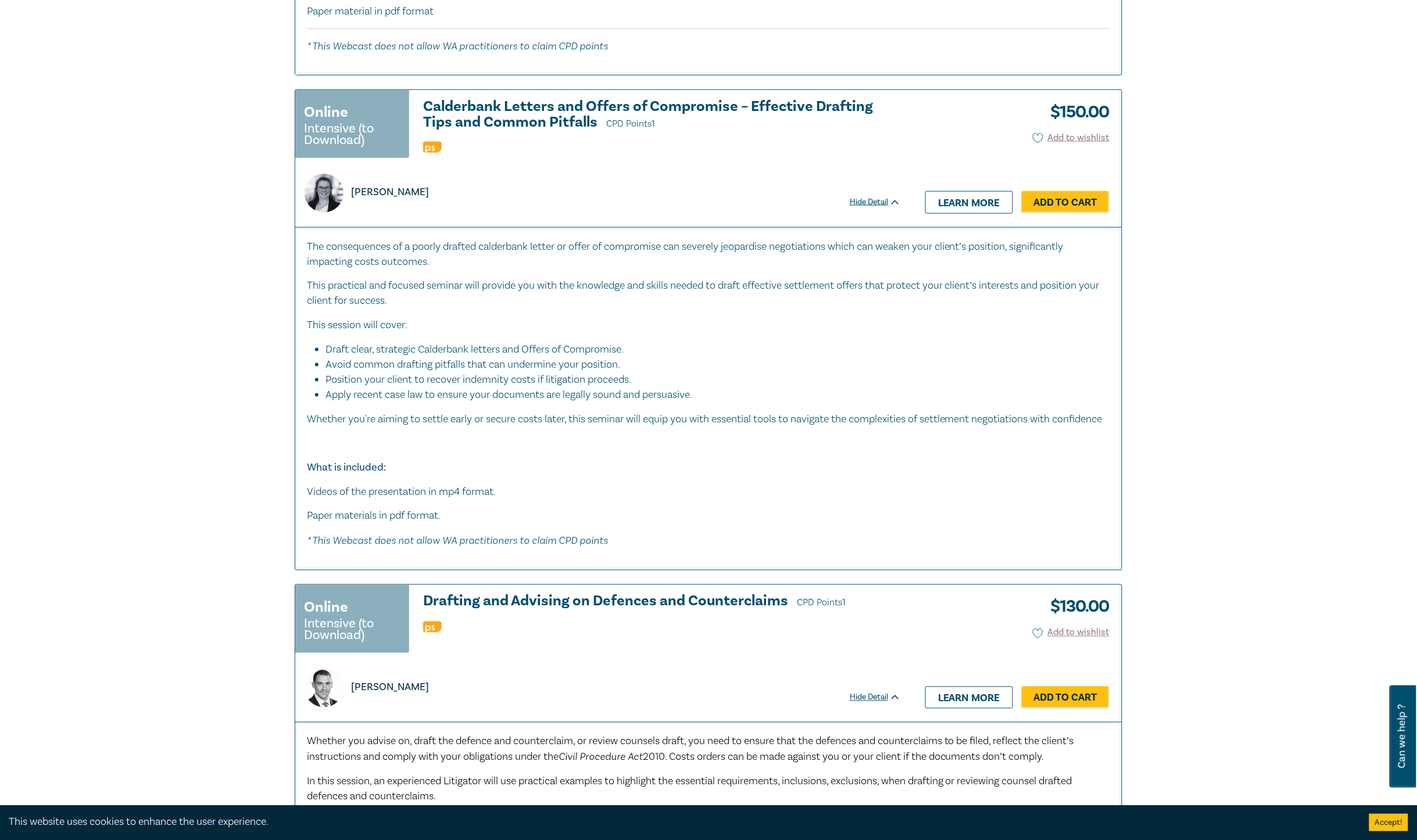
scroll to position [6320, 0]
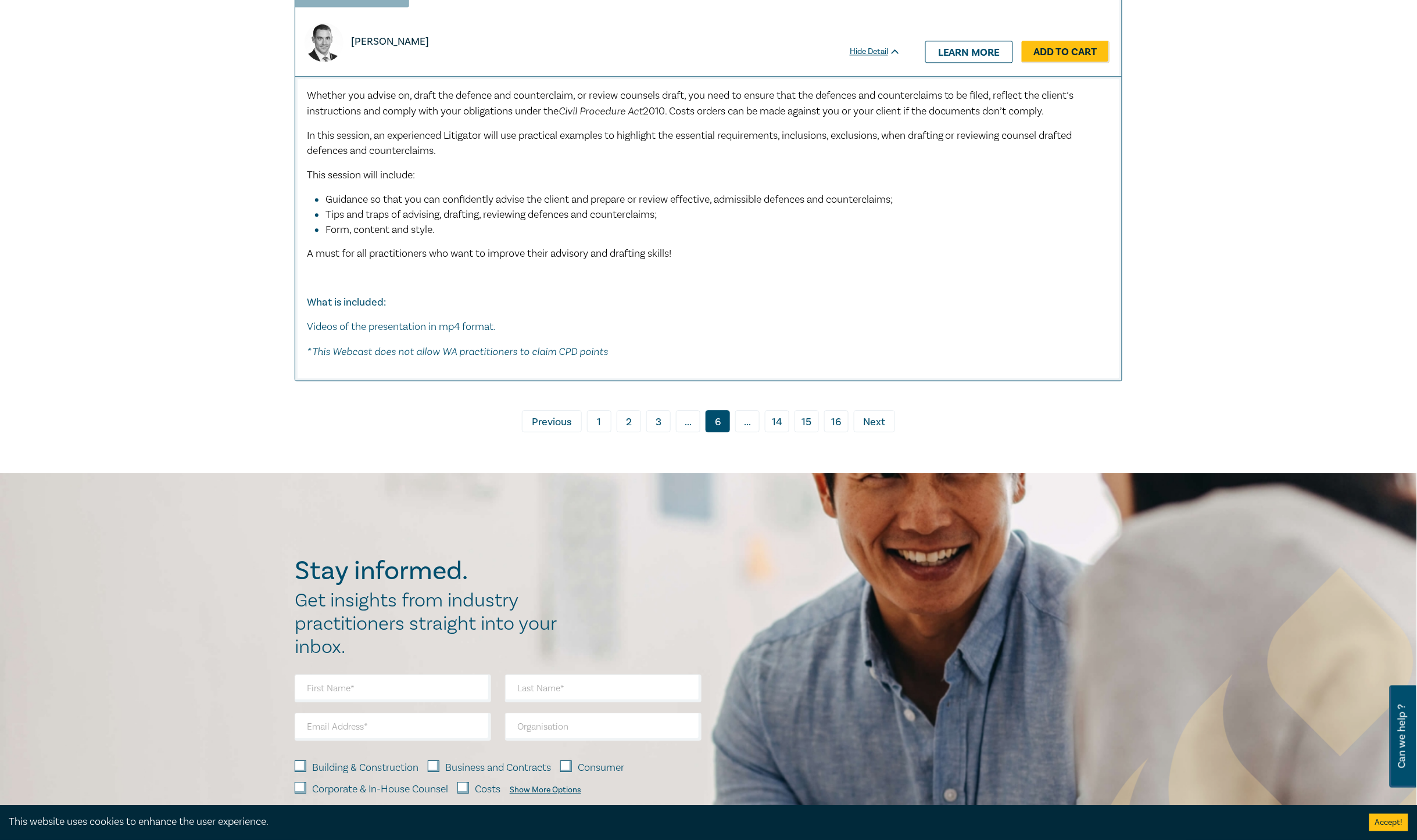
click at [881, 432] on link "› Next" at bounding box center [874, 422] width 42 height 22
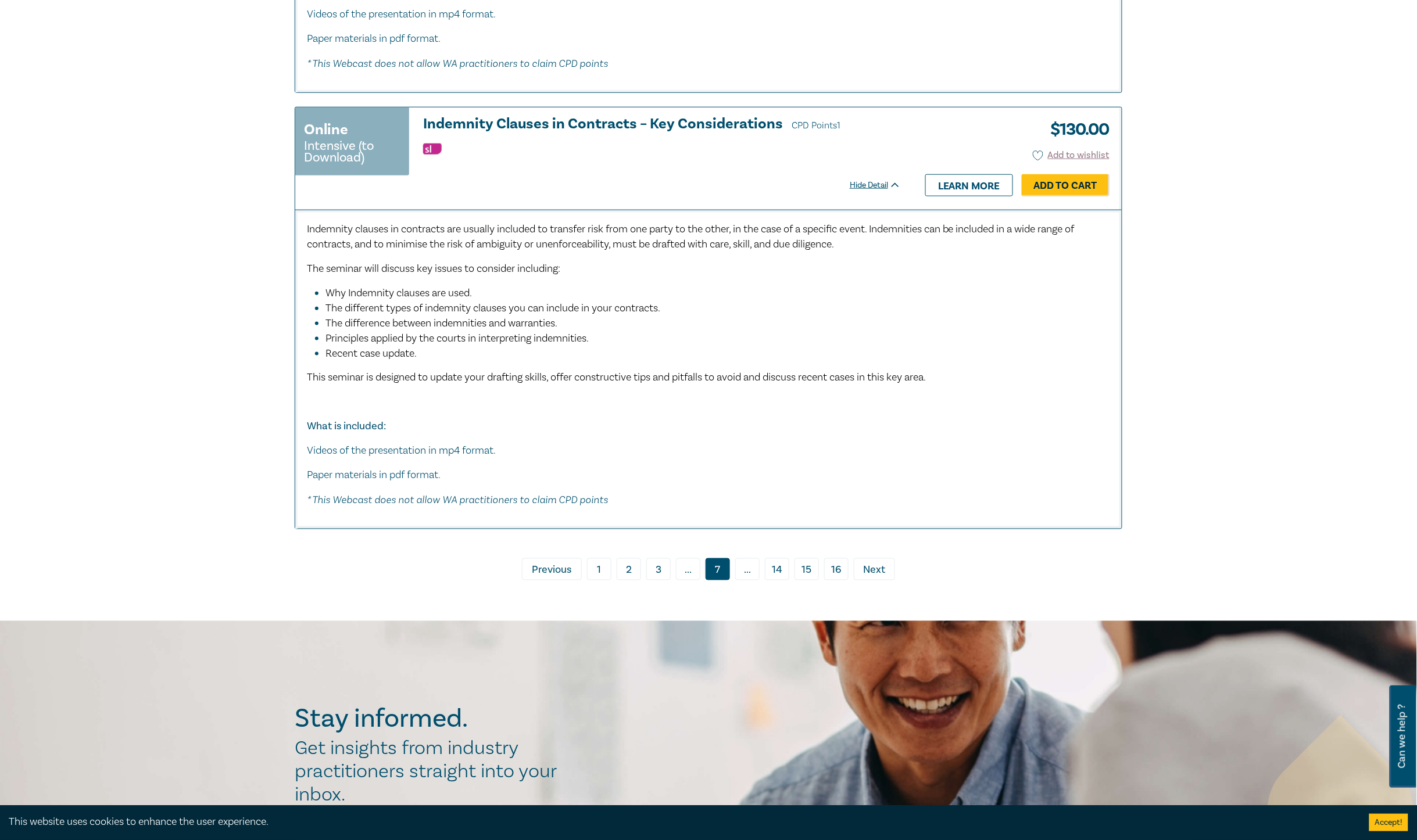
scroll to position [6101, 0]
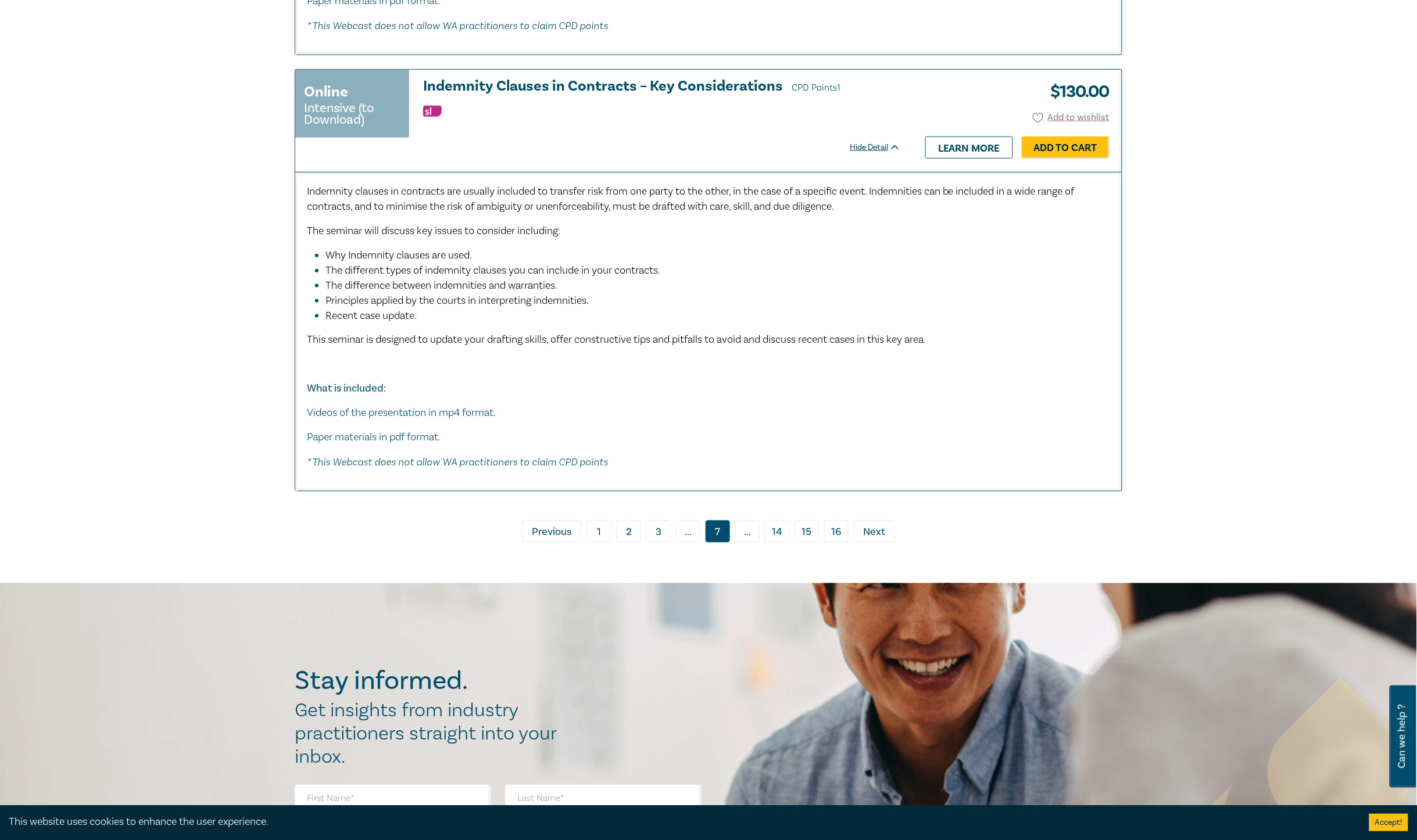
click at [878, 529] on span "Next" at bounding box center [875, 533] width 22 height 15
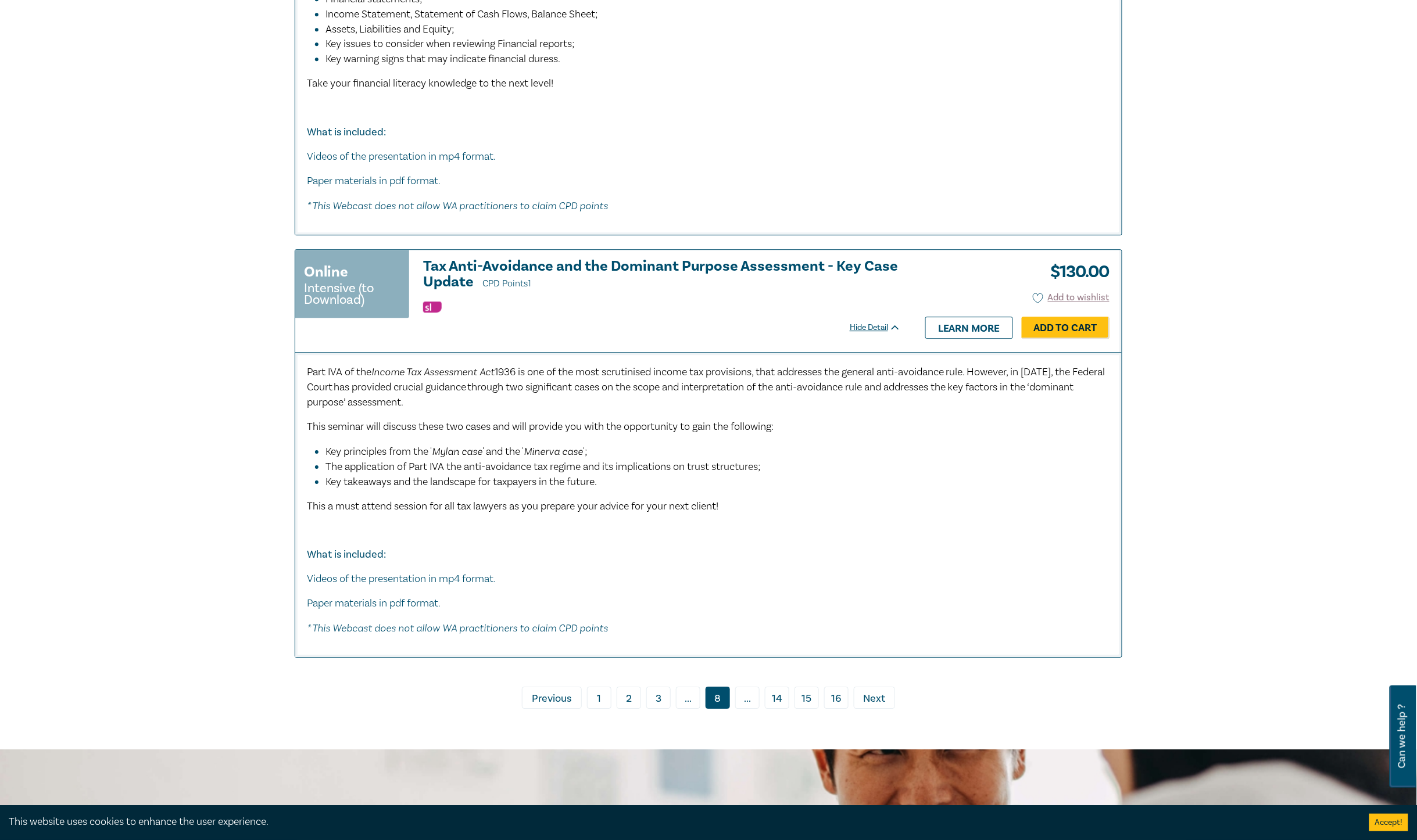
scroll to position [5157, 0]
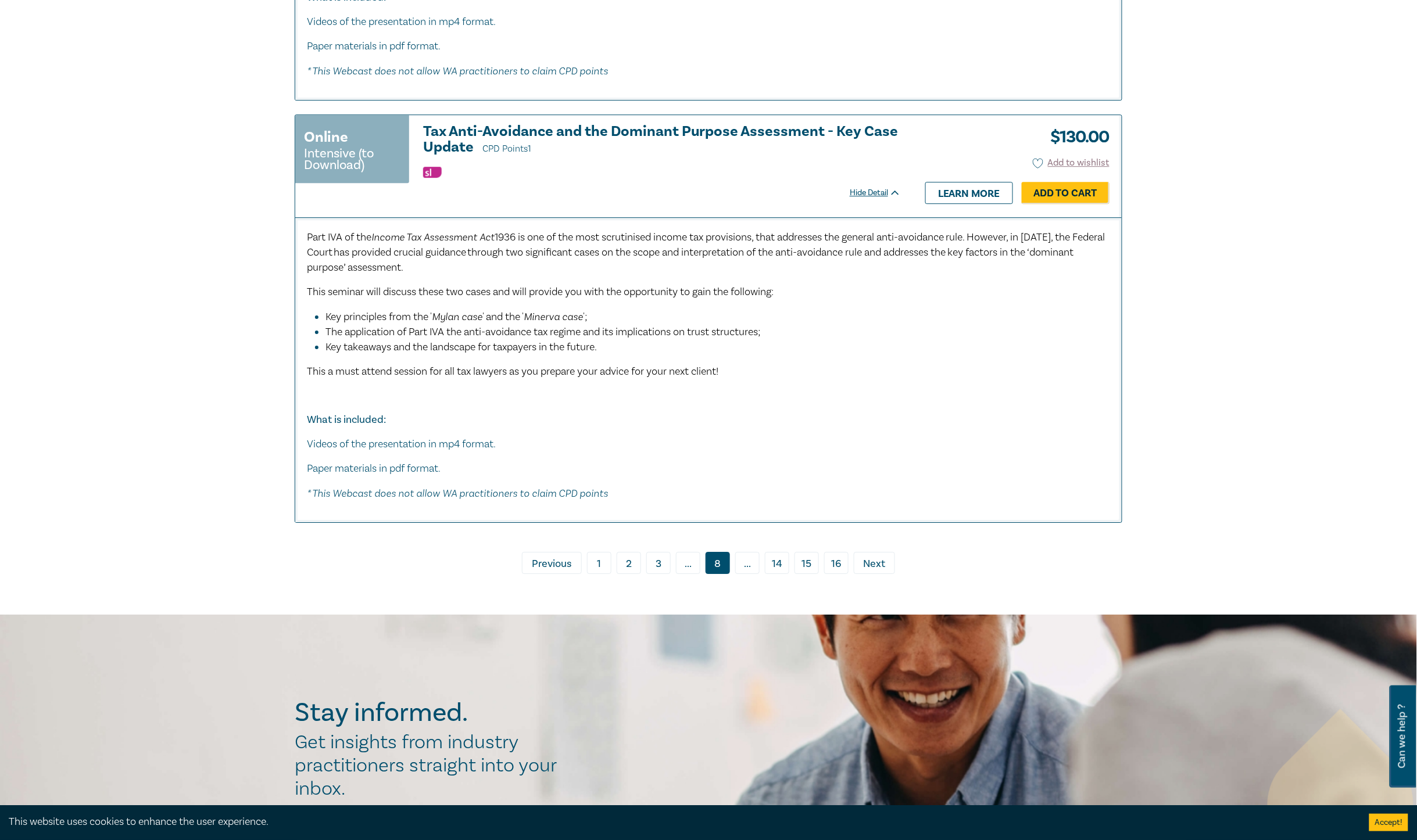
click at [879, 556] on link "› Next" at bounding box center [874, 563] width 42 height 22
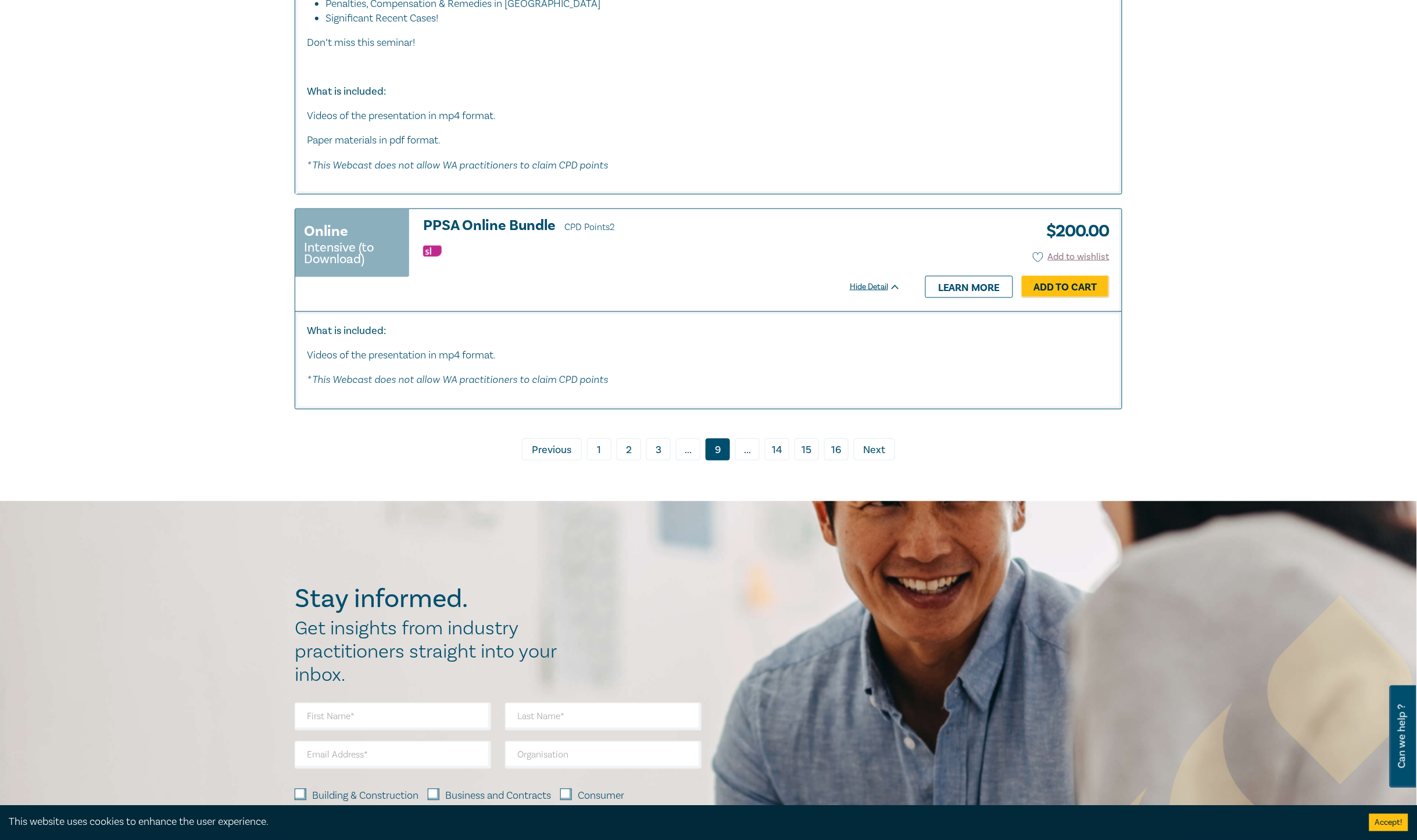
scroll to position [6320, 0]
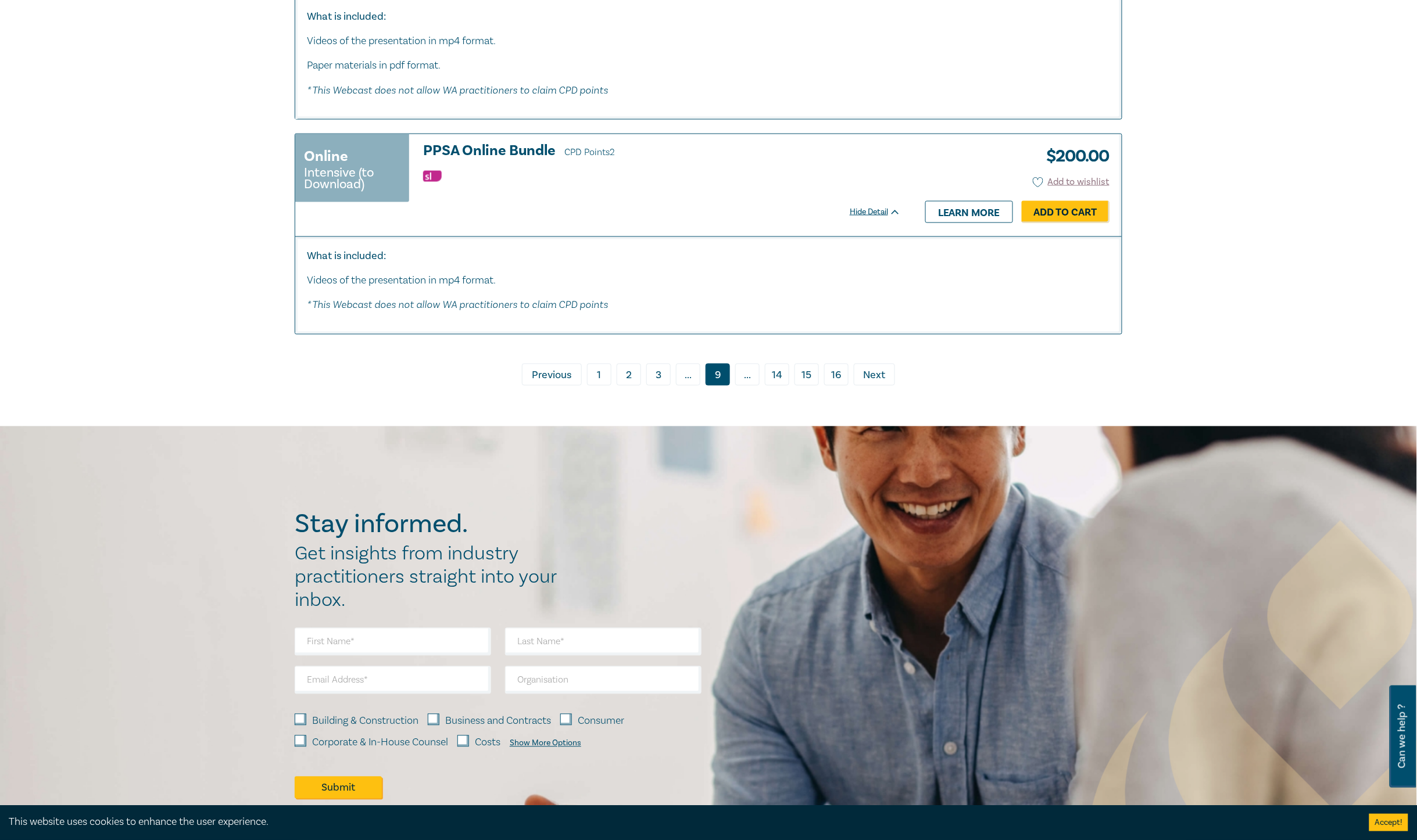
drag, startPoint x: 878, startPoint y: 365, endPoint x: 875, endPoint y: 358, distance: 7.6
click at [878, 365] on link "› Next" at bounding box center [874, 375] width 42 height 22
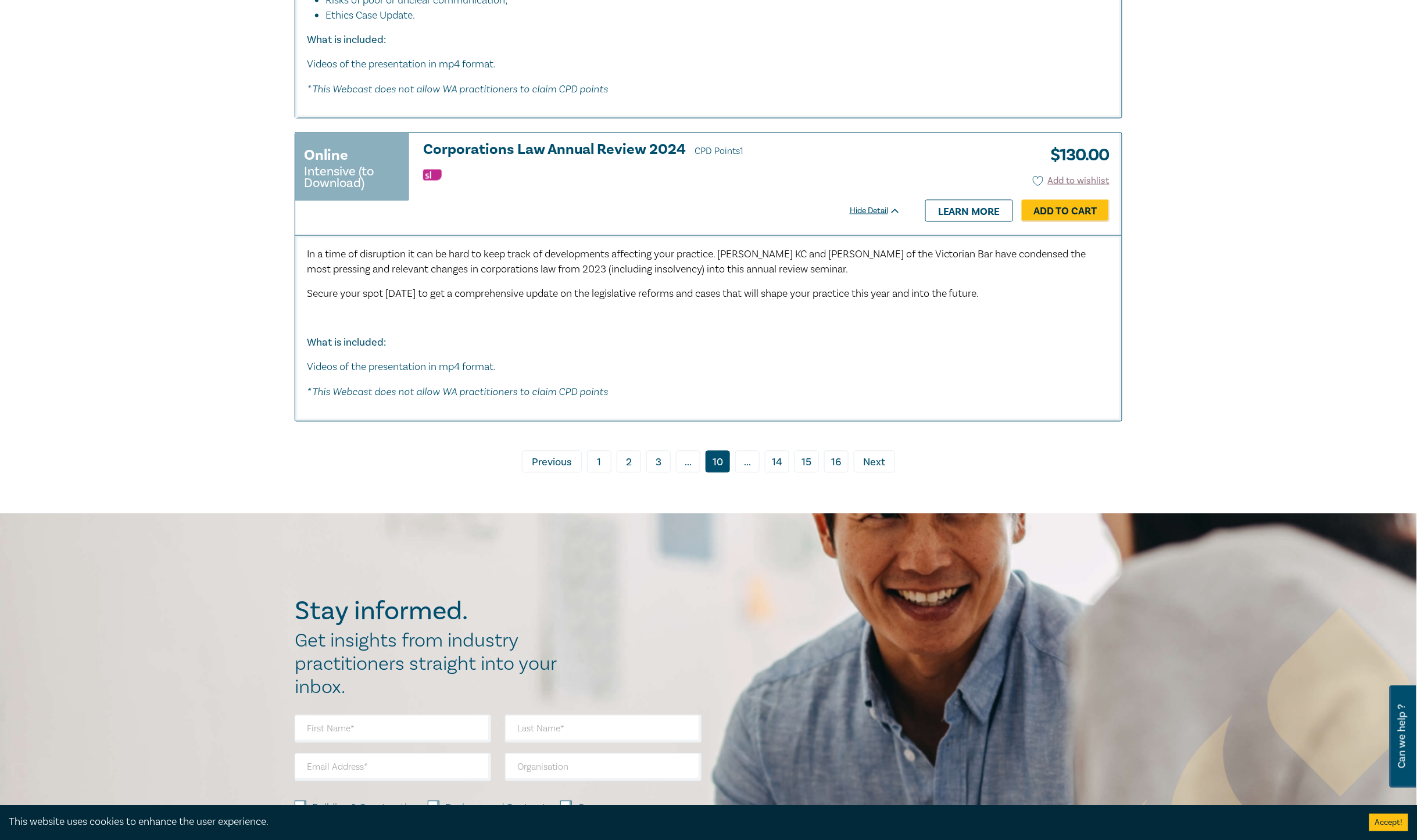
scroll to position [6392, 0]
click at [877, 455] on span "Next" at bounding box center [875, 462] width 22 height 15
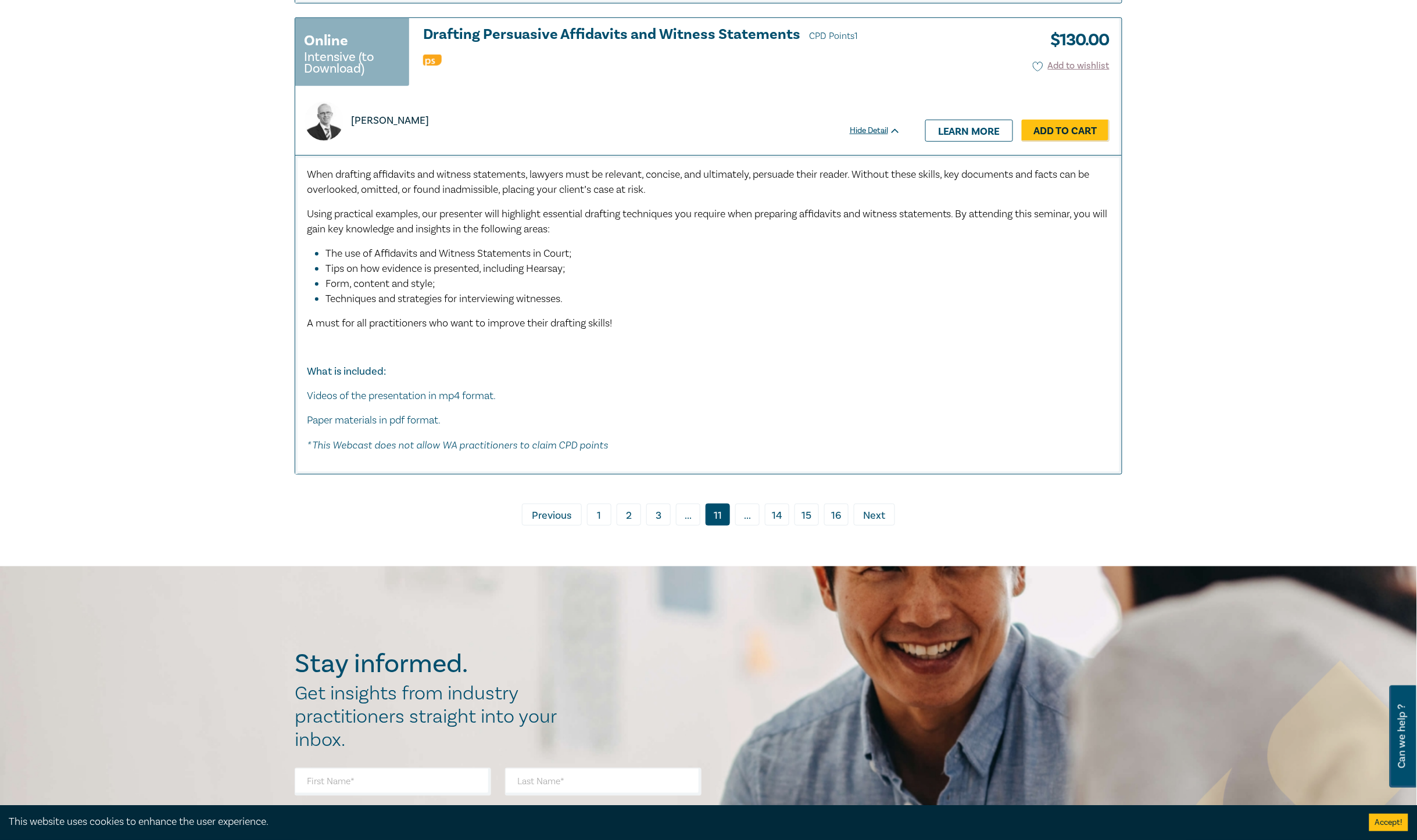
scroll to position [5956, 0]
click at [876, 510] on span "Next" at bounding box center [875, 515] width 22 height 15
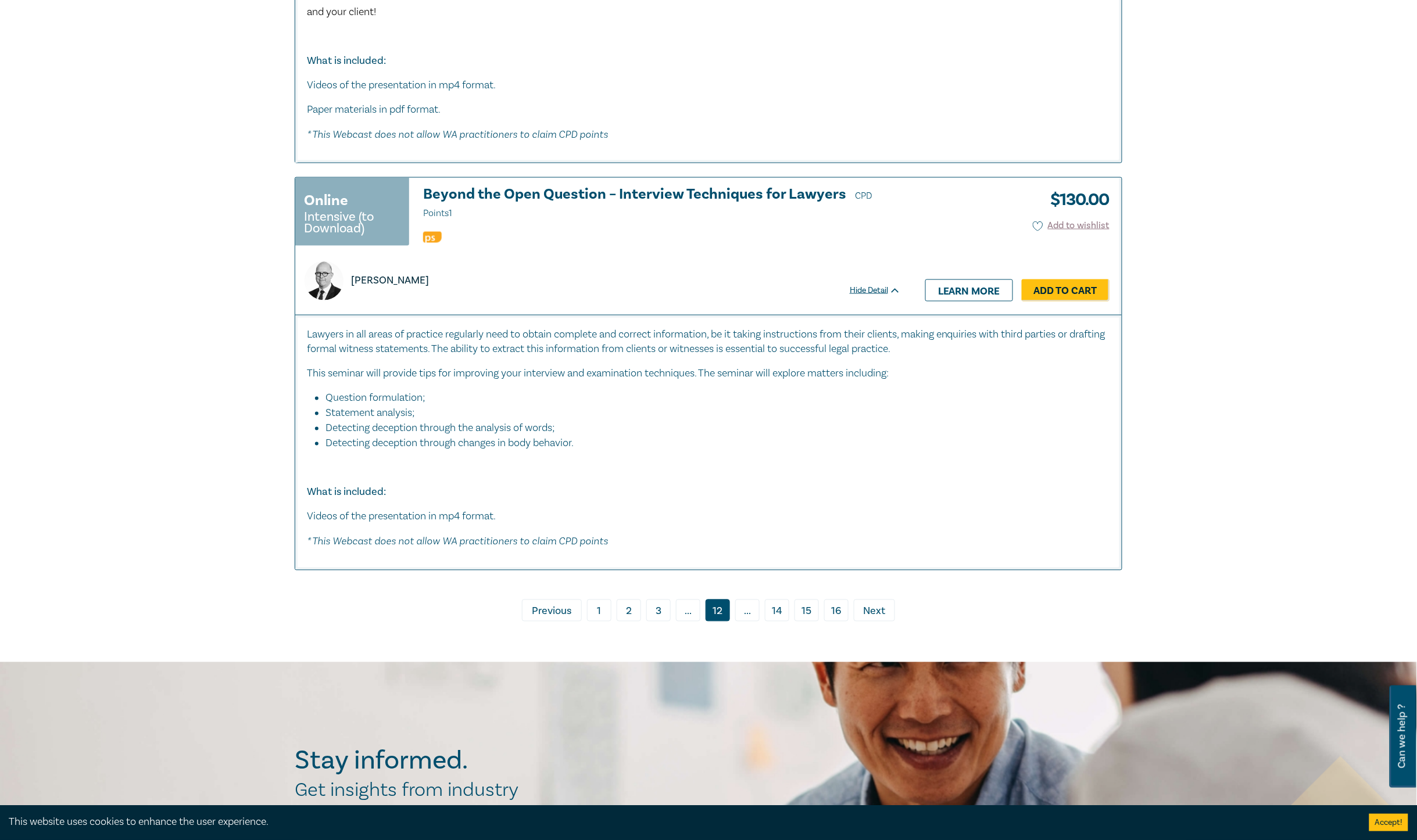
scroll to position [6392, 0]
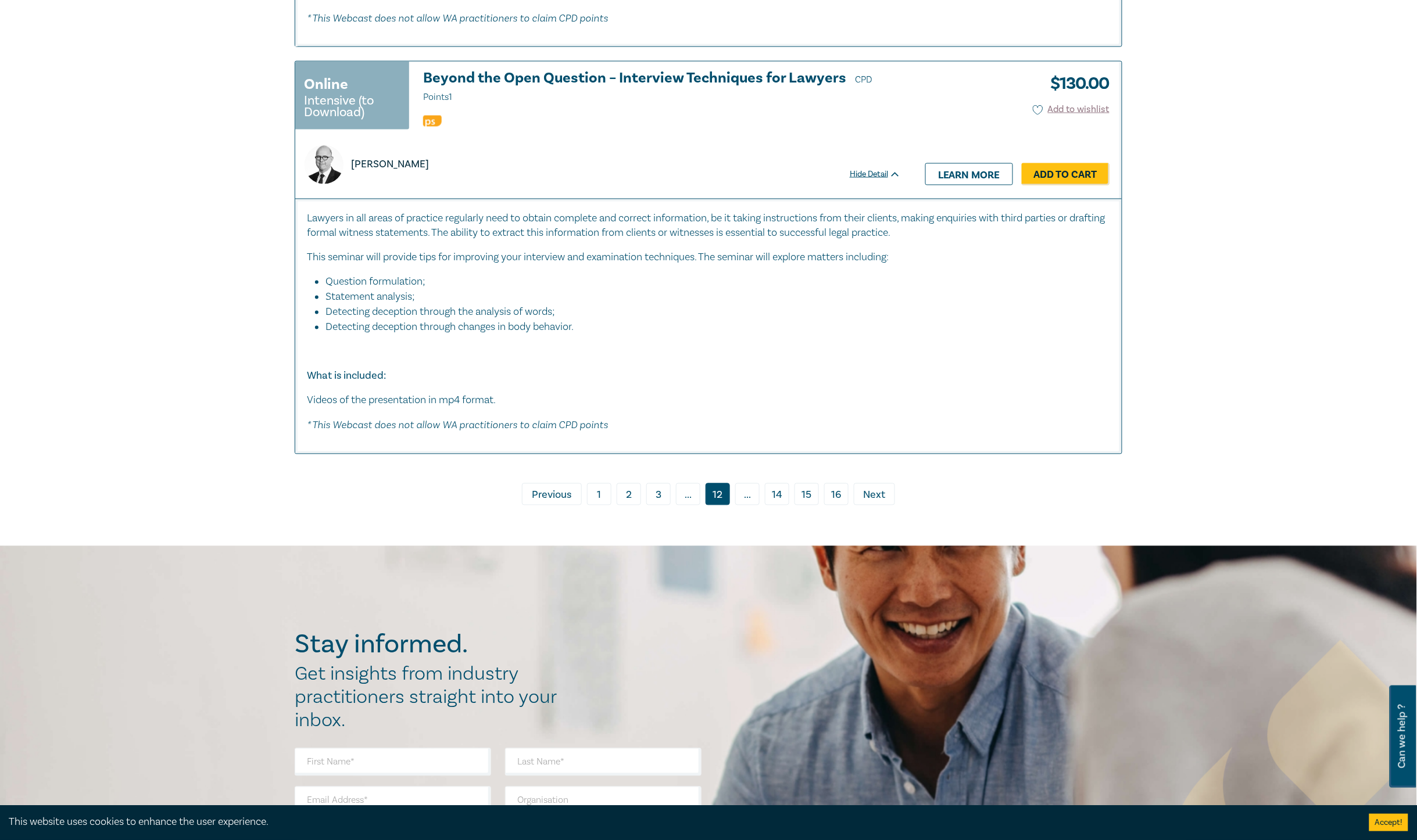
click at [879, 497] on span "Next" at bounding box center [875, 495] width 22 height 15
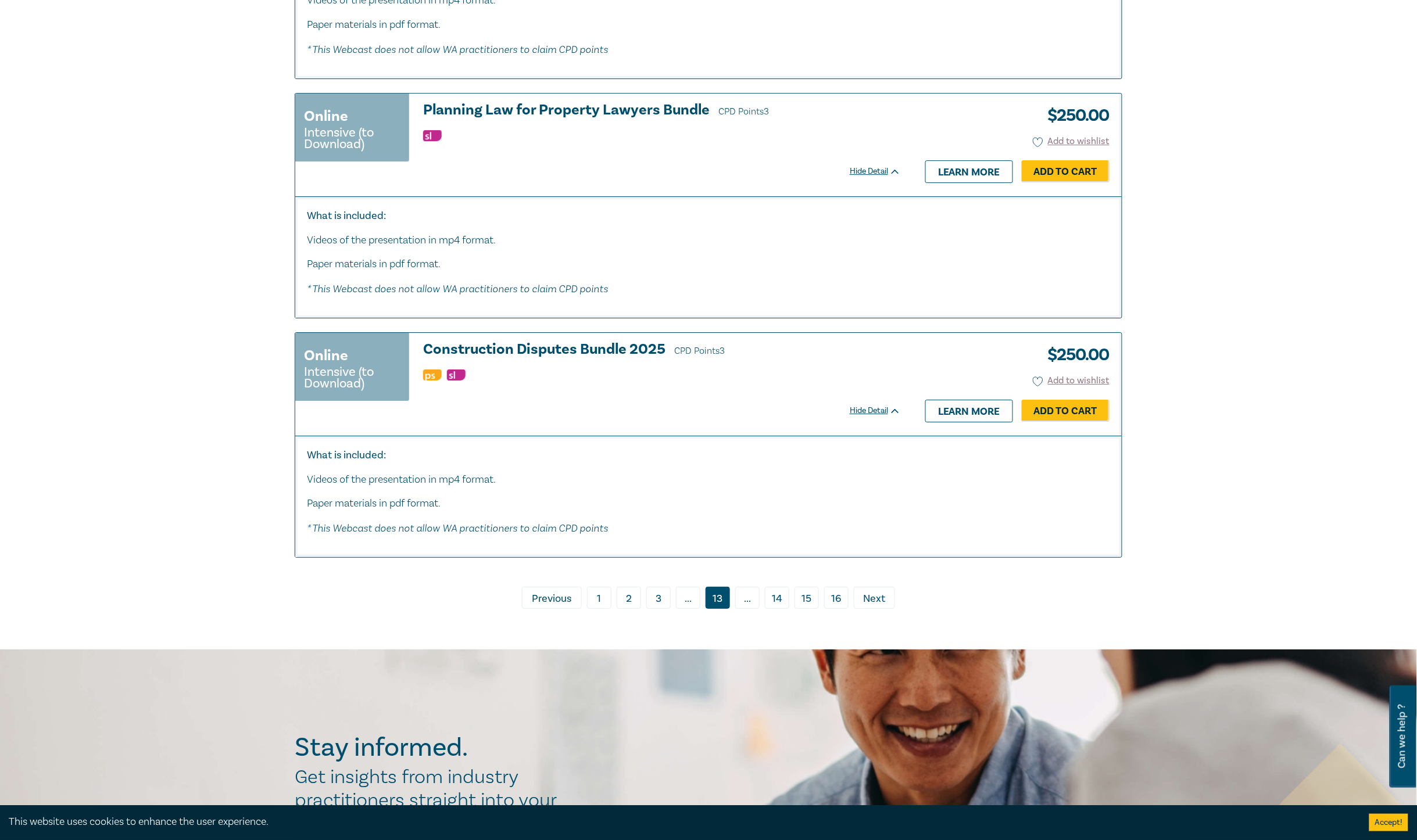
scroll to position [5375, 0]
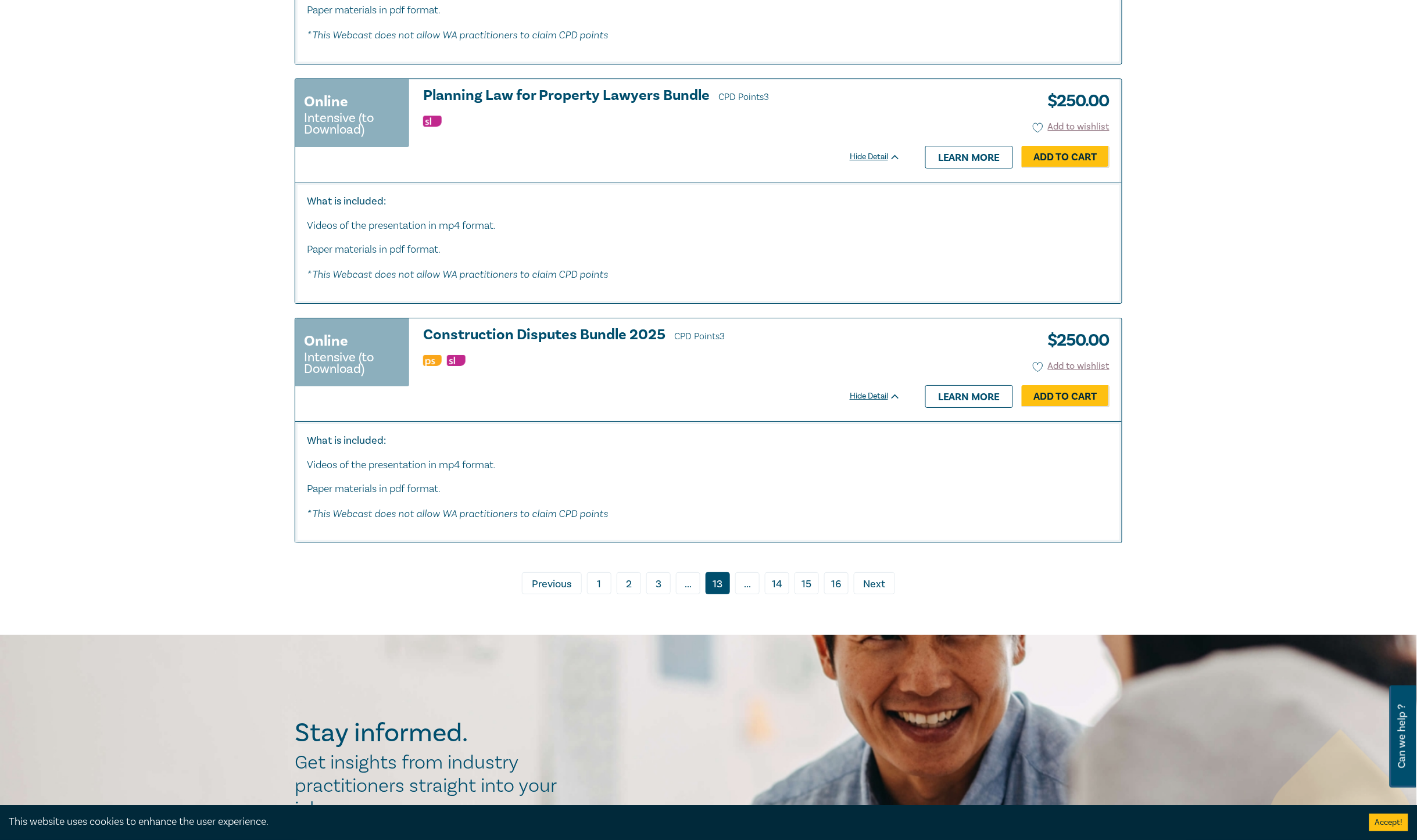
click at [875, 592] on span "Next" at bounding box center [875, 585] width 22 height 15
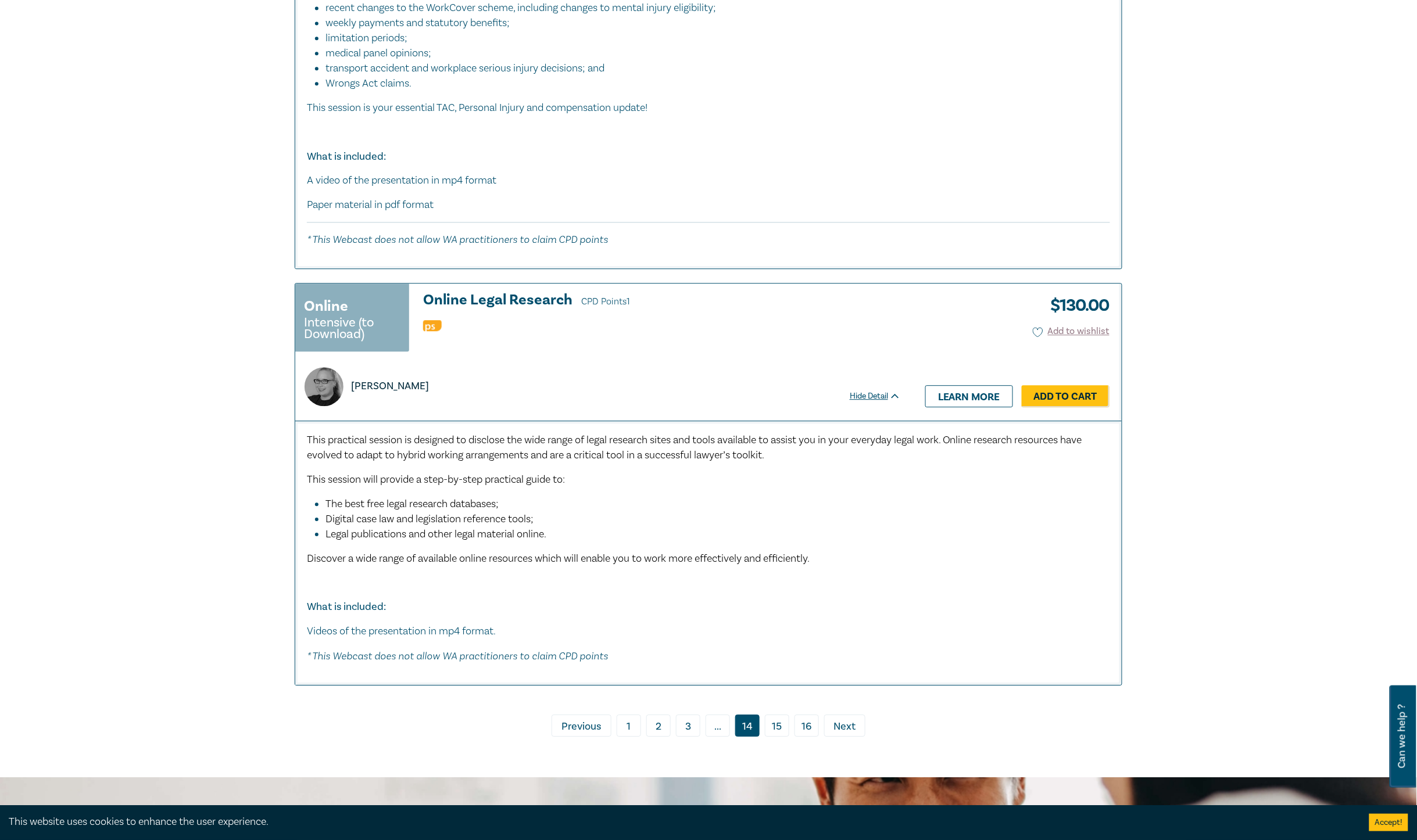
scroll to position [7118, 0]
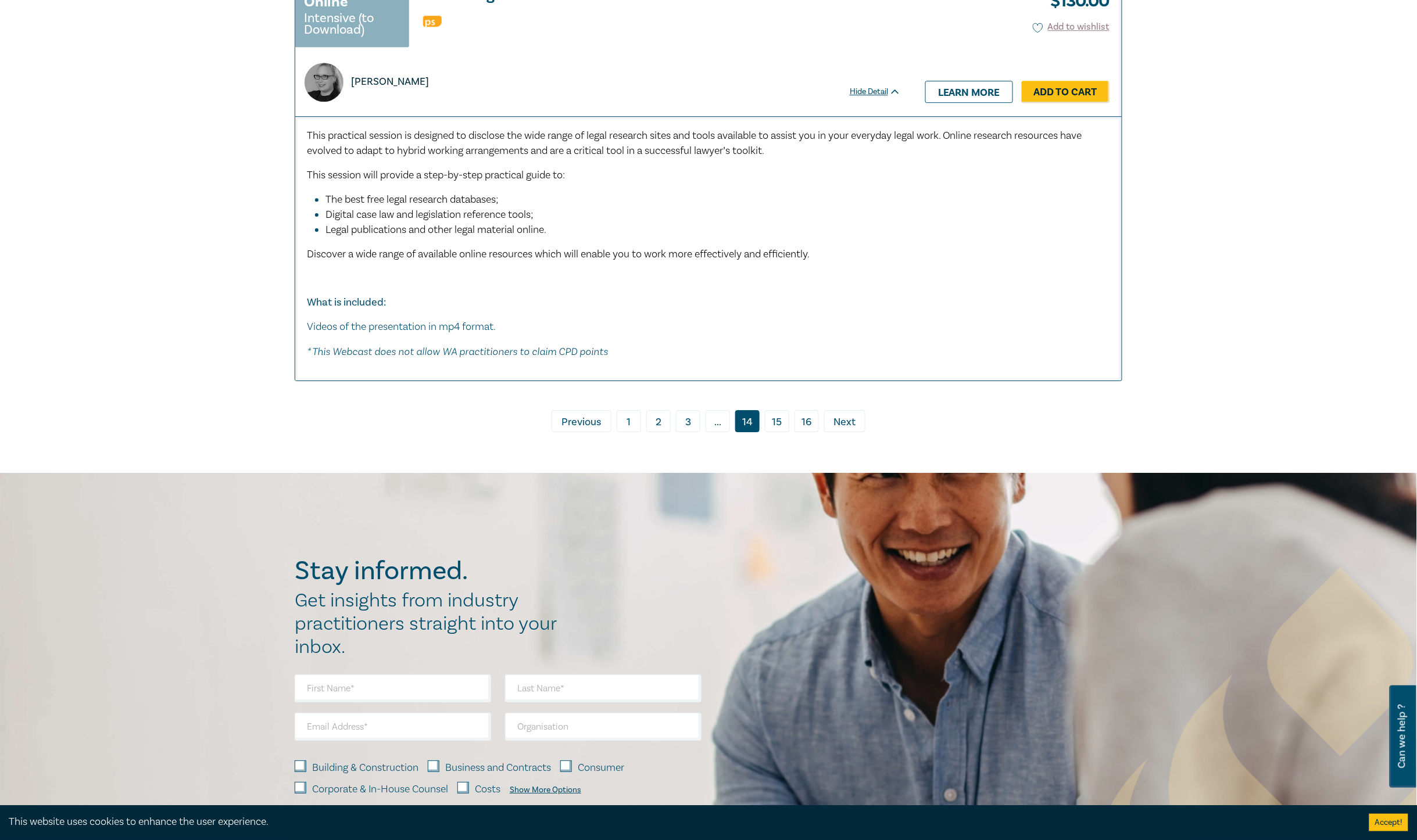
click at [849, 417] on span "Next" at bounding box center [845, 422] width 22 height 15
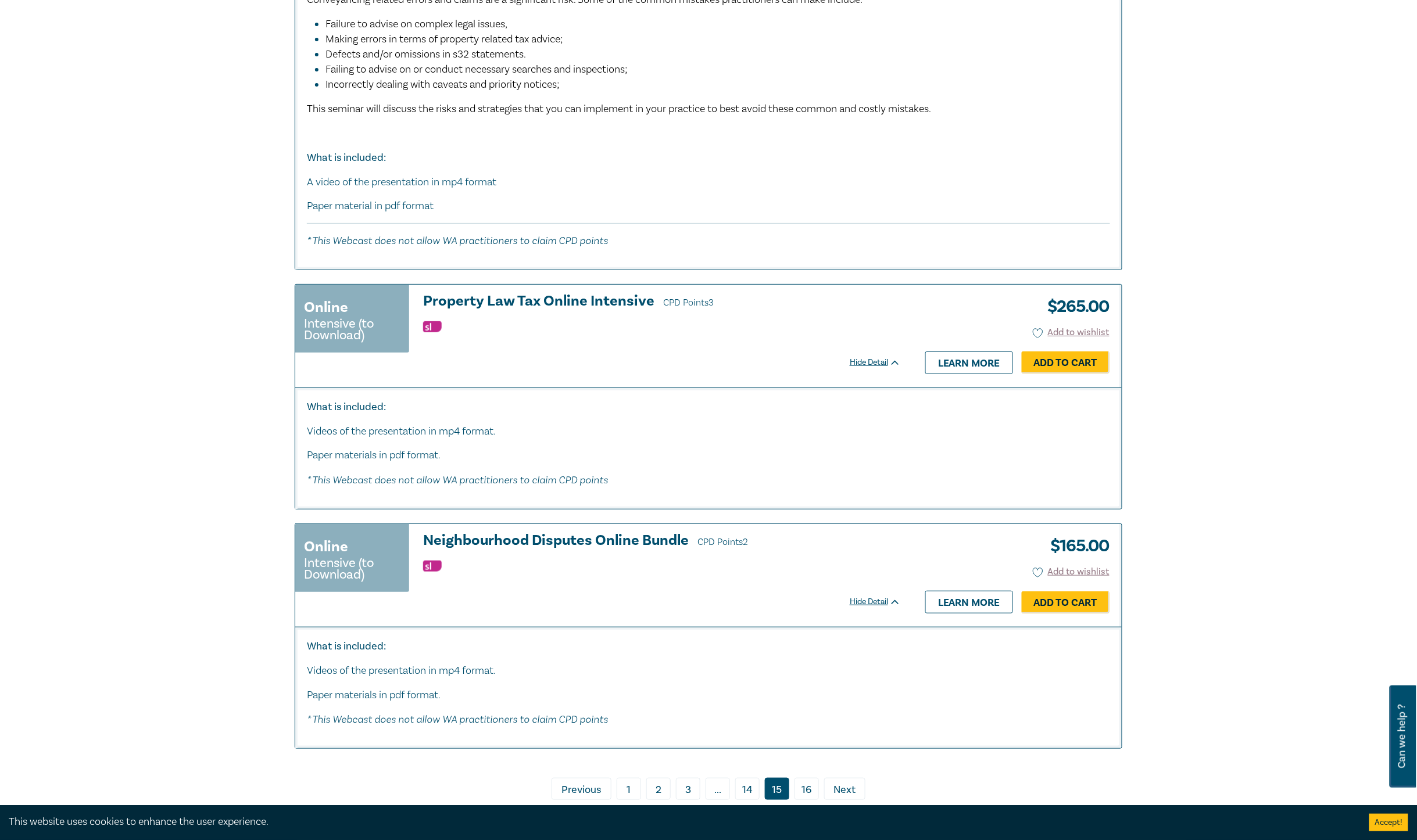
scroll to position [5738, 0]
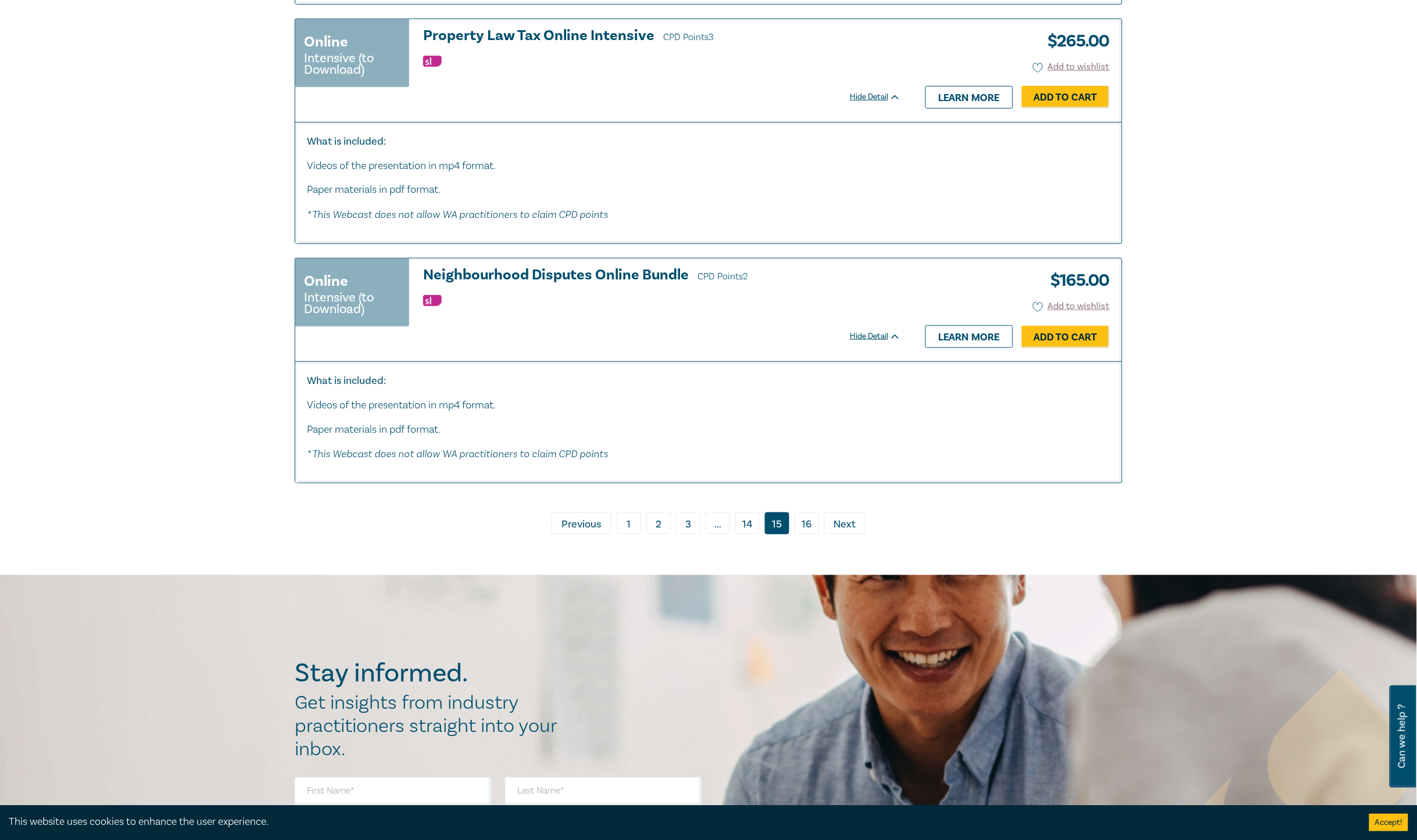
click at [839, 518] on span "Next" at bounding box center [845, 524] width 22 height 15
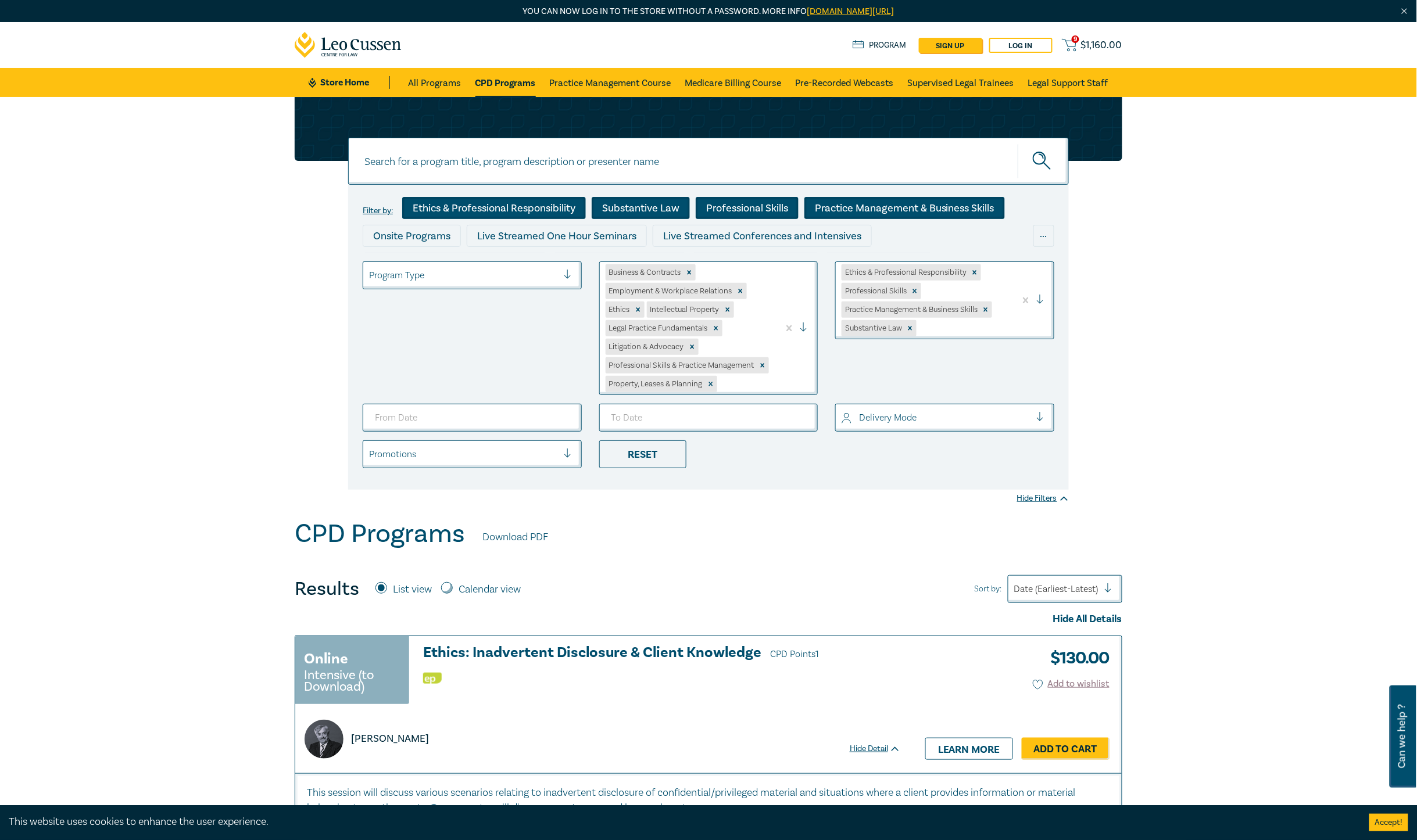
click at [1098, 39] on span "$ 1,160.00" at bounding box center [1101, 45] width 42 height 13
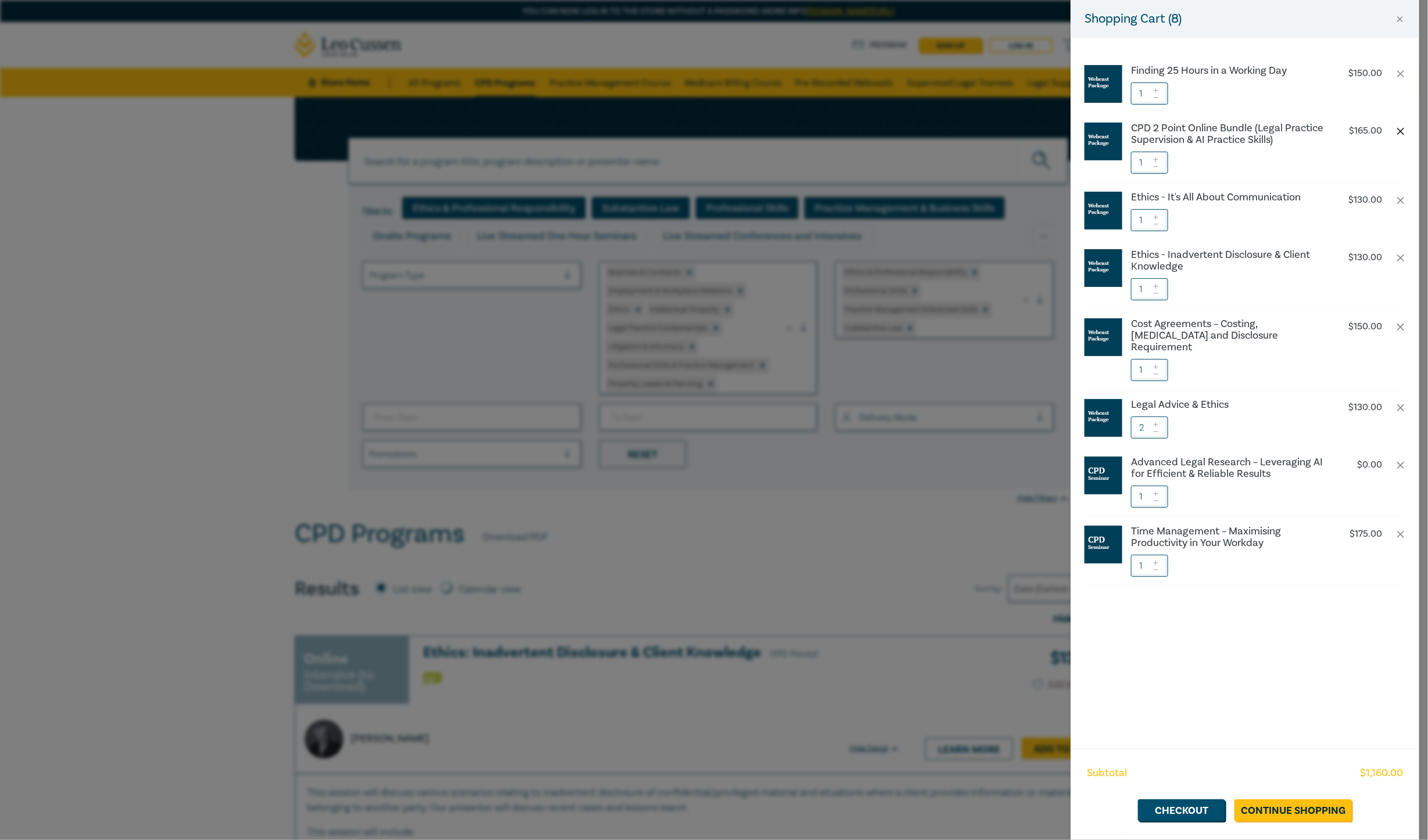
click at [1133, 131] on button "button" at bounding box center [1401, 131] width 9 height 9
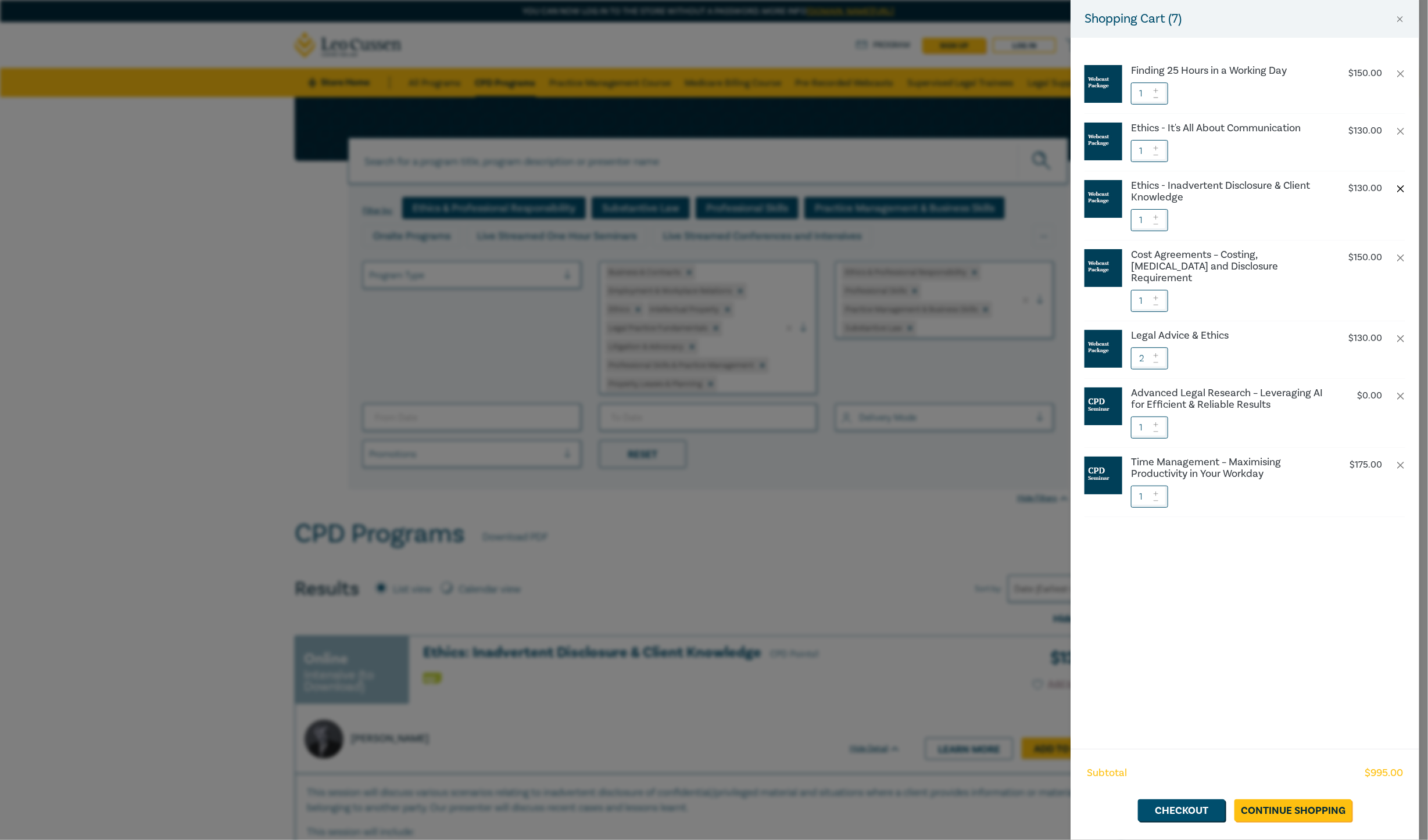
click at [1133, 192] on button "button" at bounding box center [1401, 188] width 9 height 9
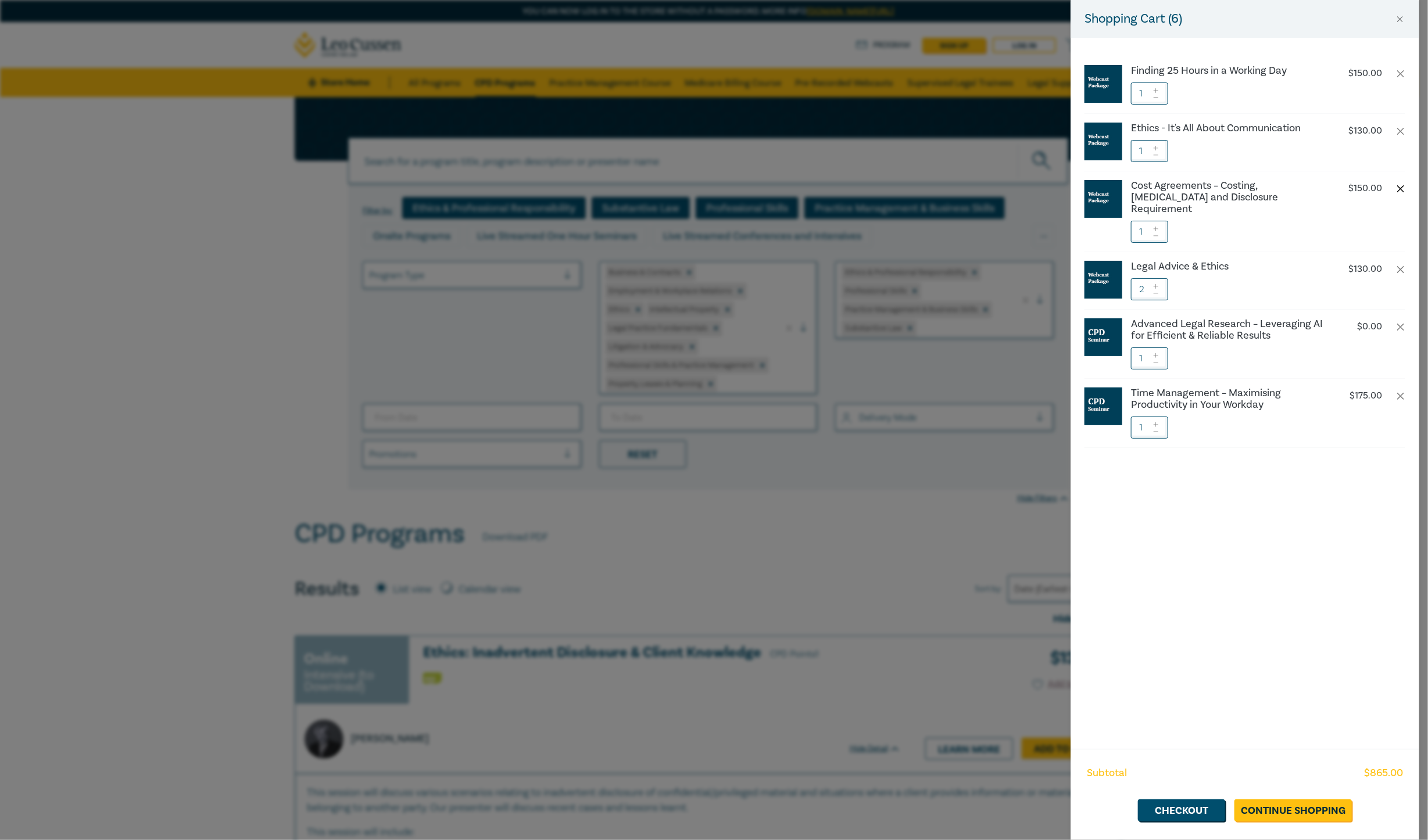
click at [1133, 187] on button "button" at bounding box center [1401, 188] width 9 height 9
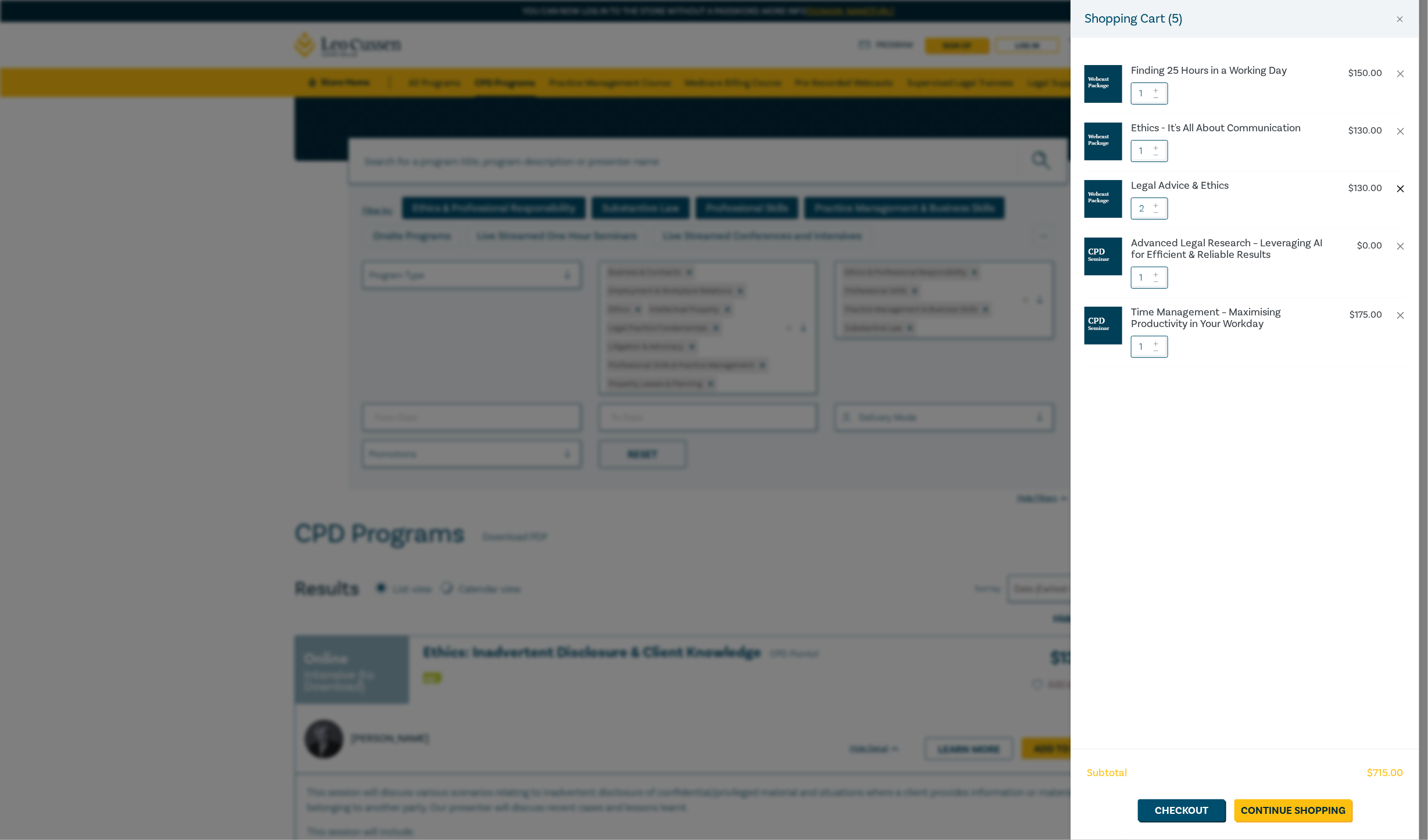
click at [1133, 190] on button "button" at bounding box center [1401, 188] width 9 height 9
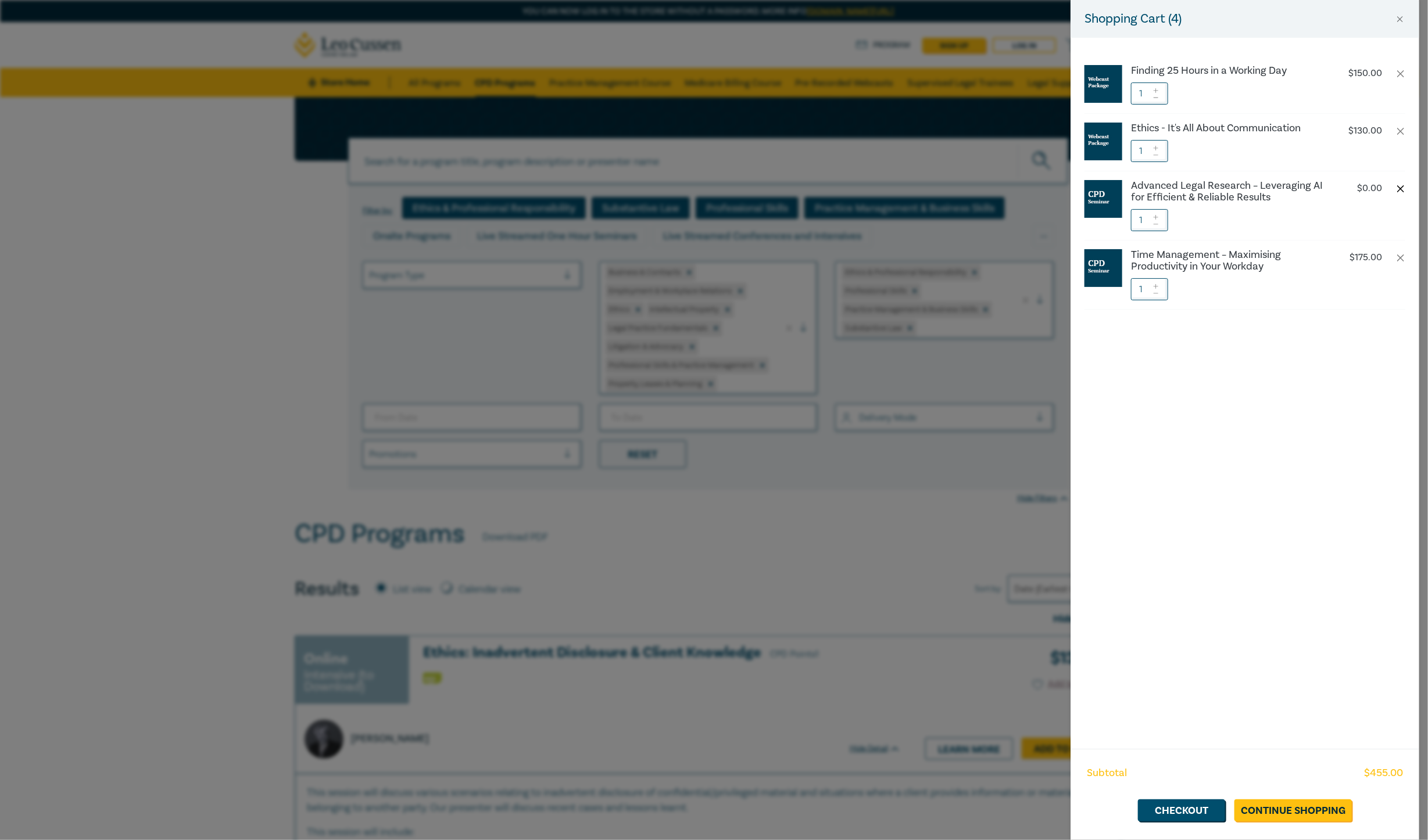
click at [1133, 190] on button "button" at bounding box center [1401, 188] width 9 height 9
click at [1133, 672] on link "Checkout" at bounding box center [1181, 811] width 87 height 22
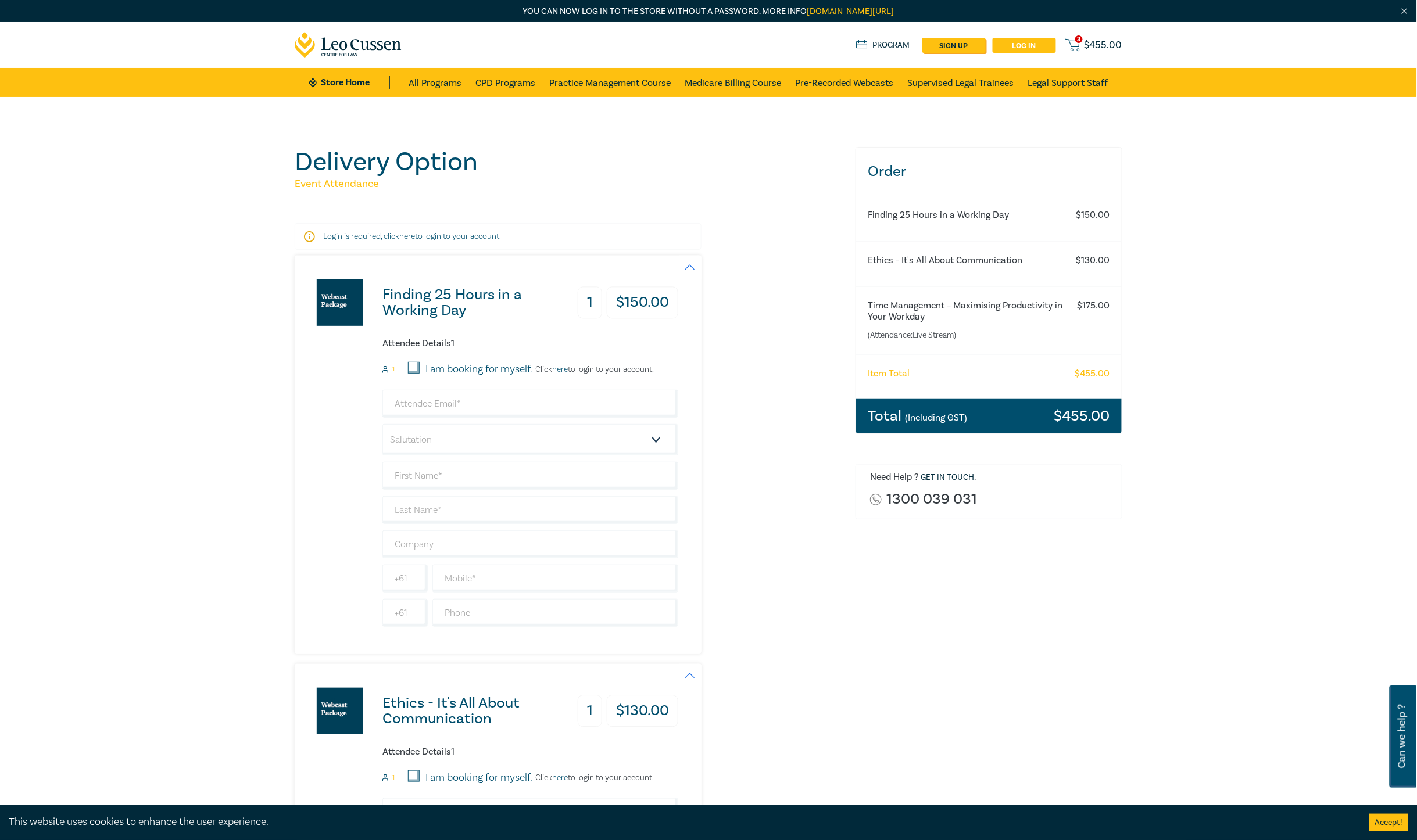
click at [1024, 42] on link "Log in" at bounding box center [1024, 45] width 63 height 15
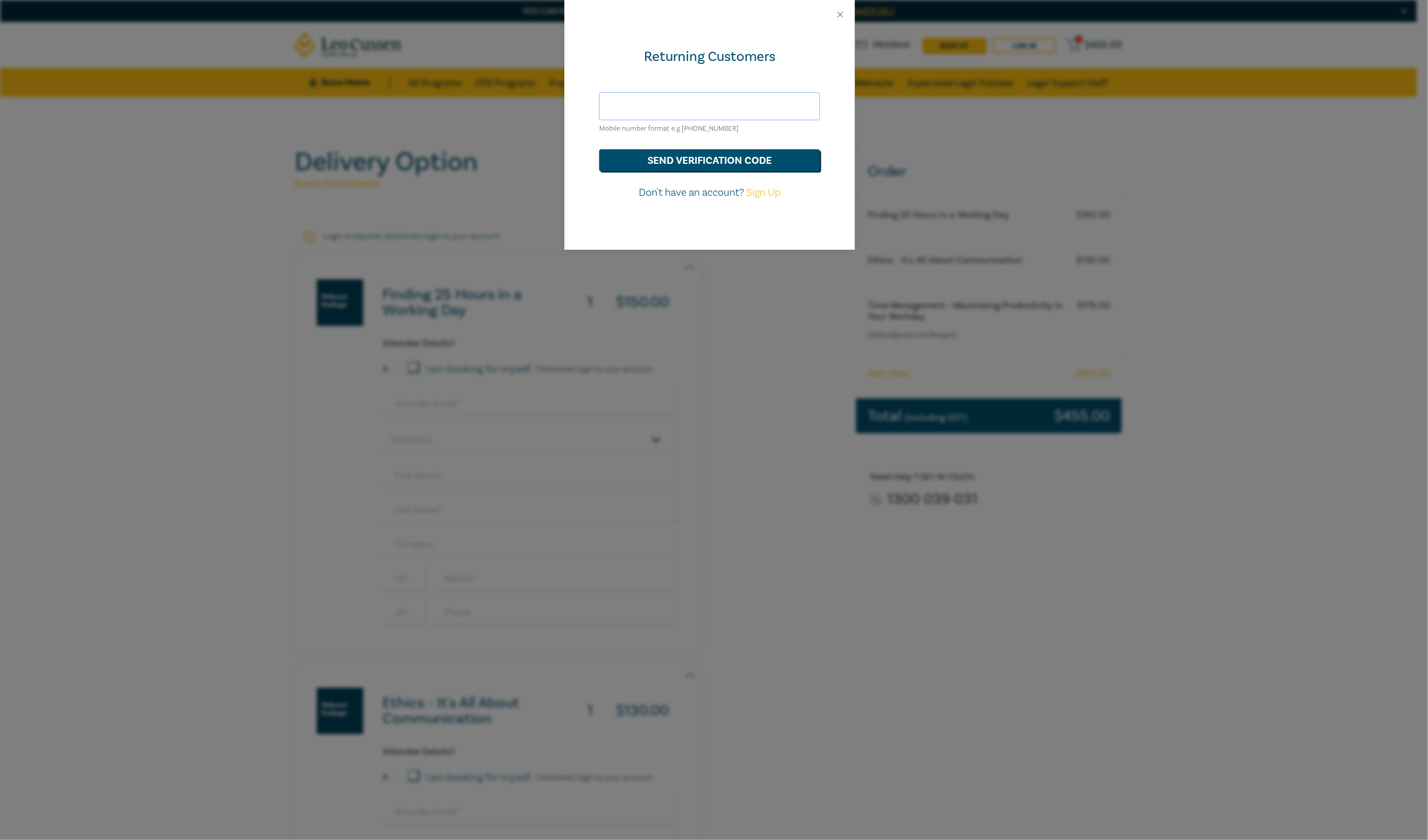
click at [779, 108] on input "text" at bounding box center [709, 106] width 221 height 28
click at [812, 456] on div "Returning Customers Mobile number format e.g +61 000000000 send verification co…" at bounding box center [714, 420] width 1428 height 840
click at [759, 106] on input "text" at bounding box center [709, 106] width 221 height 28
click at [727, 157] on button "send verification code" at bounding box center [709, 161] width 221 height 22
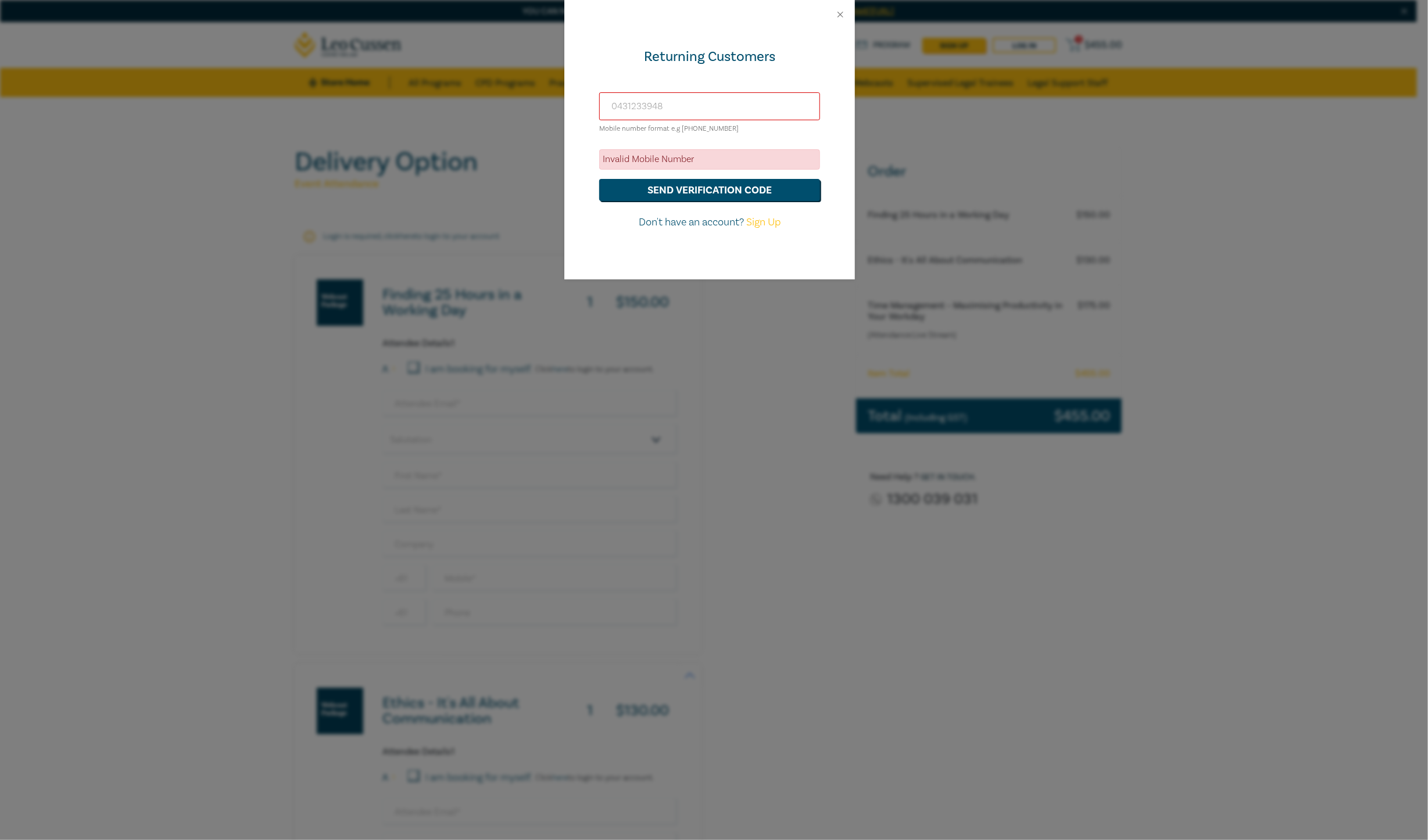
click at [734, 102] on input "0431233948" at bounding box center [709, 106] width 221 height 28
click at [691, 185] on button "send verification code" at bounding box center [709, 190] width 221 height 22
click at [617, 104] on input "0431233948" at bounding box center [709, 106] width 221 height 28
type input "+61431233948"
click at [599, 179] on button "send verification code" at bounding box center [709, 190] width 221 height 22
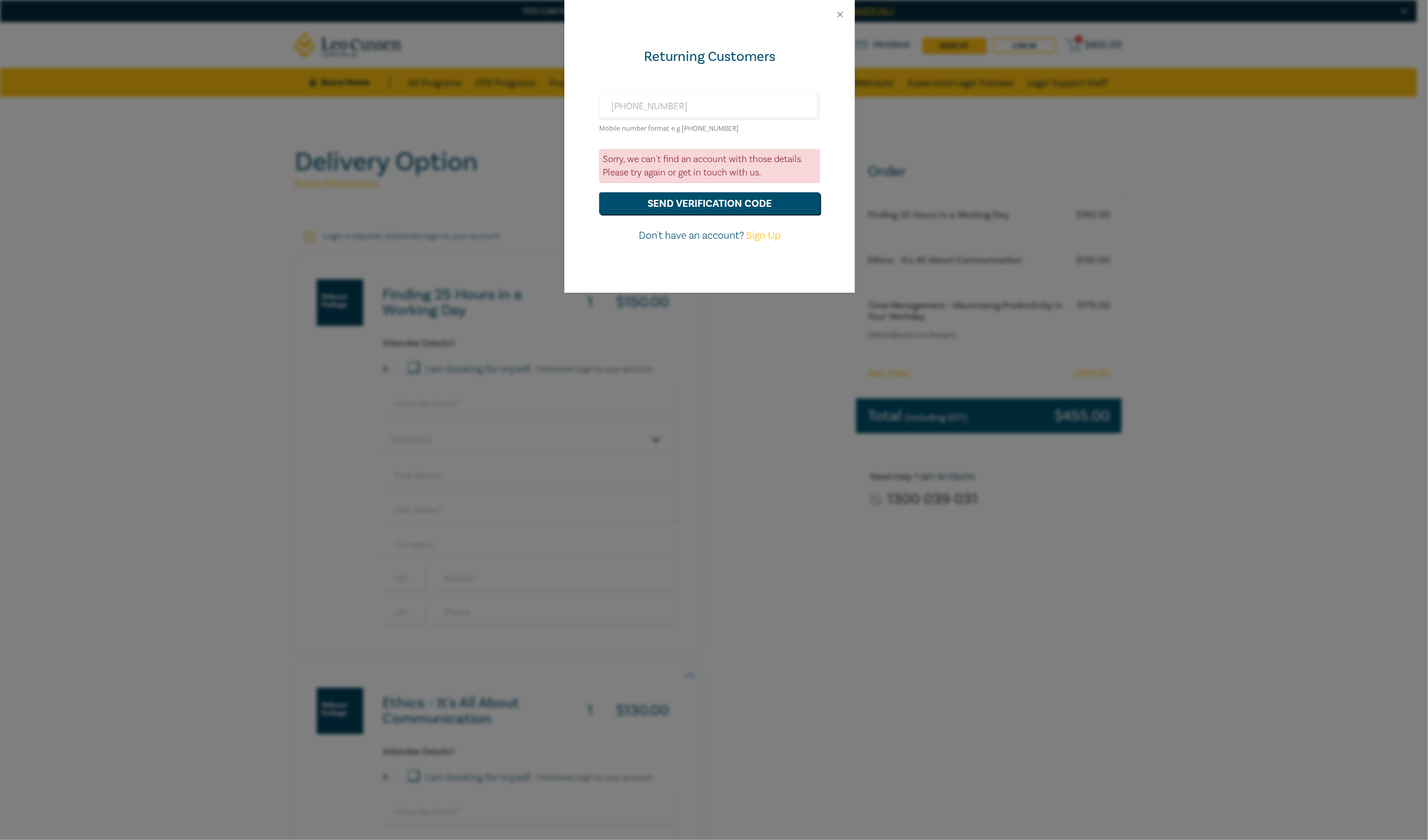
click at [784, 283] on div "Returning Customers +61431233948 Mobile number format e.g +61 000000000 Sorry, …" at bounding box center [709, 161] width 291 height 264
click at [758, 334] on div "Returning Customers +61431233948 Mobile number format e.g +61 000000000 Sorry, …" at bounding box center [714, 420] width 1428 height 840
click at [843, 15] on button "Close" at bounding box center [840, 14] width 11 height 11
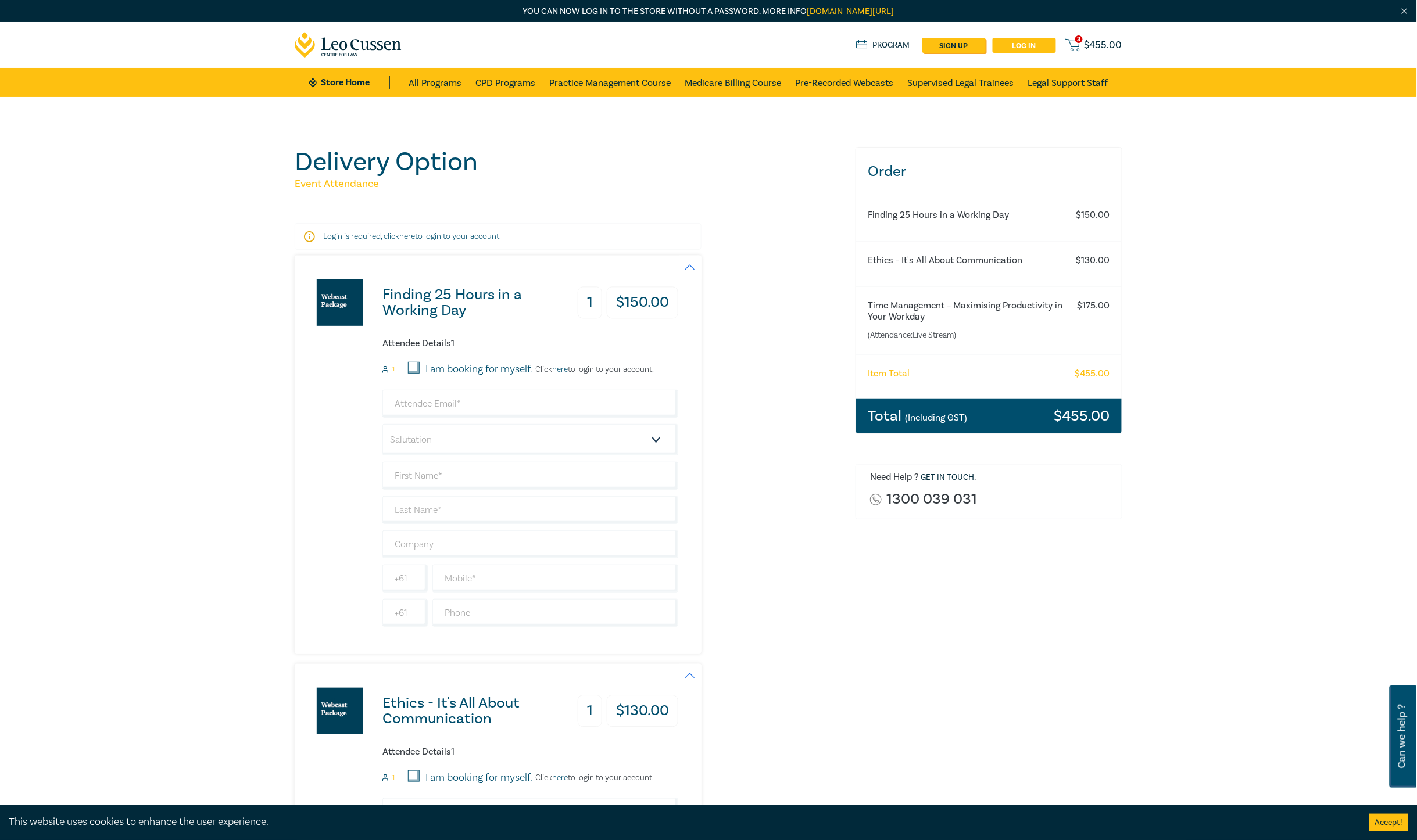
click at [1038, 39] on link "Log in" at bounding box center [1024, 45] width 63 height 15
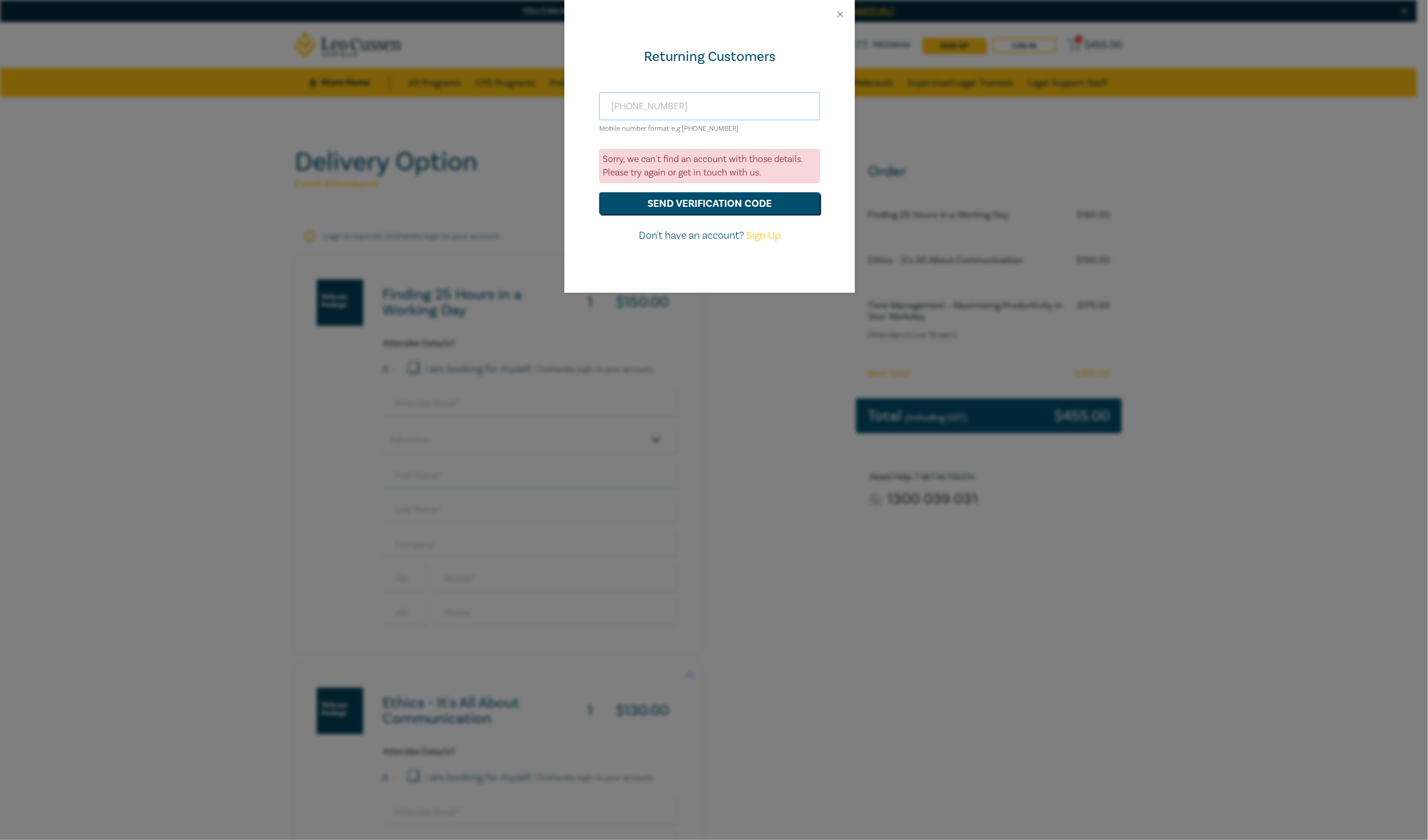
drag, startPoint x: 705, startPoint y: 109, endPoint x: -129, endPoint y: 94, distance: 834.1
drag, startPoint x: 744, startPoint y: 126, endPoint x: 735, endPoint y: 125, distance: 9.1
click at [733, 125] on div "Mobile number format e.g +61 000000000" at bounding box center [709, 113] width 221 height 43
drag, startPoint x: 730, startPoint y: 126, endPoint x: 683, endPoint y: 126, distance: 47.0
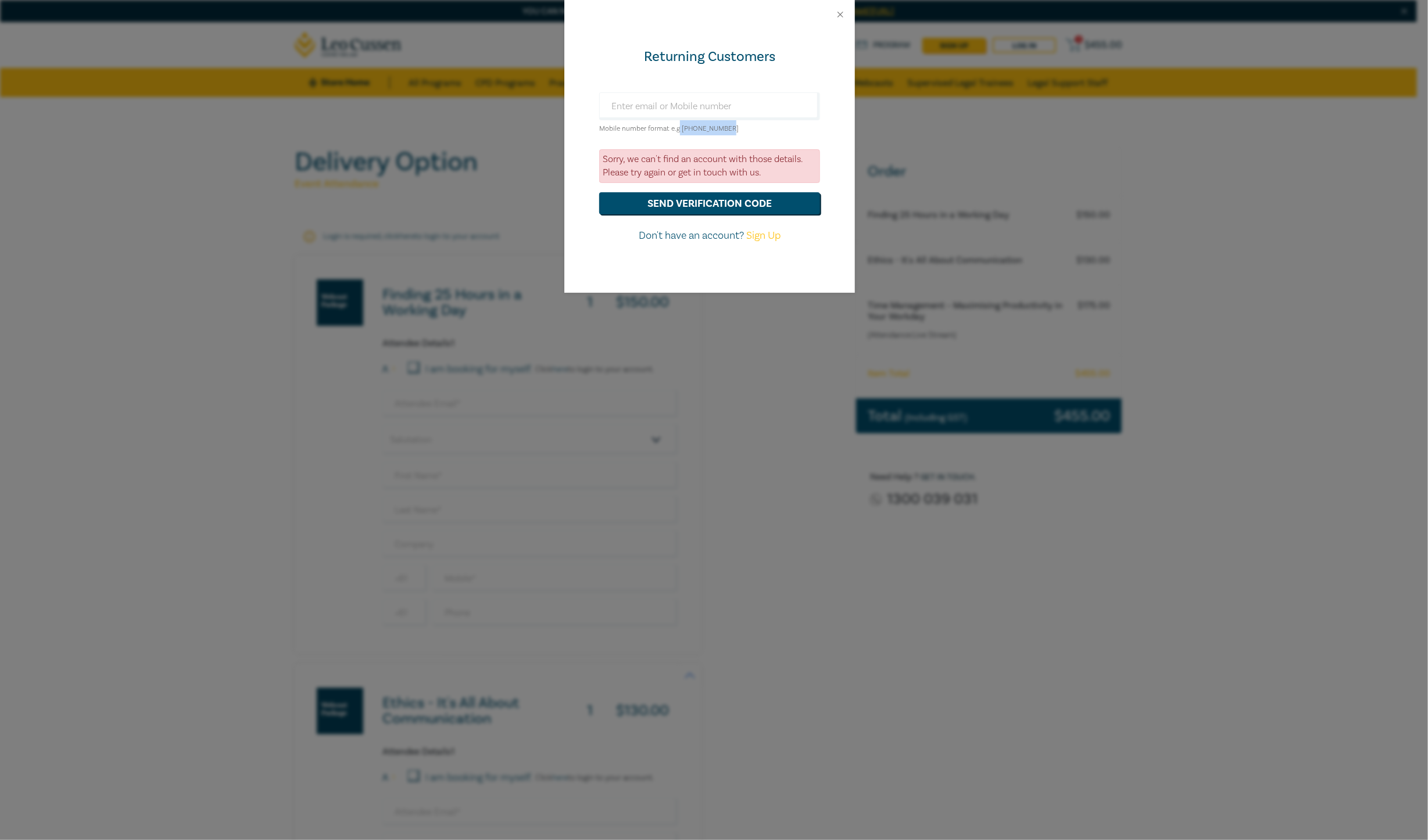
click at [678, 128] on div "Mobile number format e.g +61 000000000" at bounding box center [709, 113] width 221 height 43
drag, startPoint x: 683, startPoint y: 126, endPoint x: 702, endPoint y: 125, distance: 19.0
copy small "+61 000000000"
click at [711, 106] on input "text" at bounding box center [709, 106] width 221 height 28
paste input "+61 000000000"
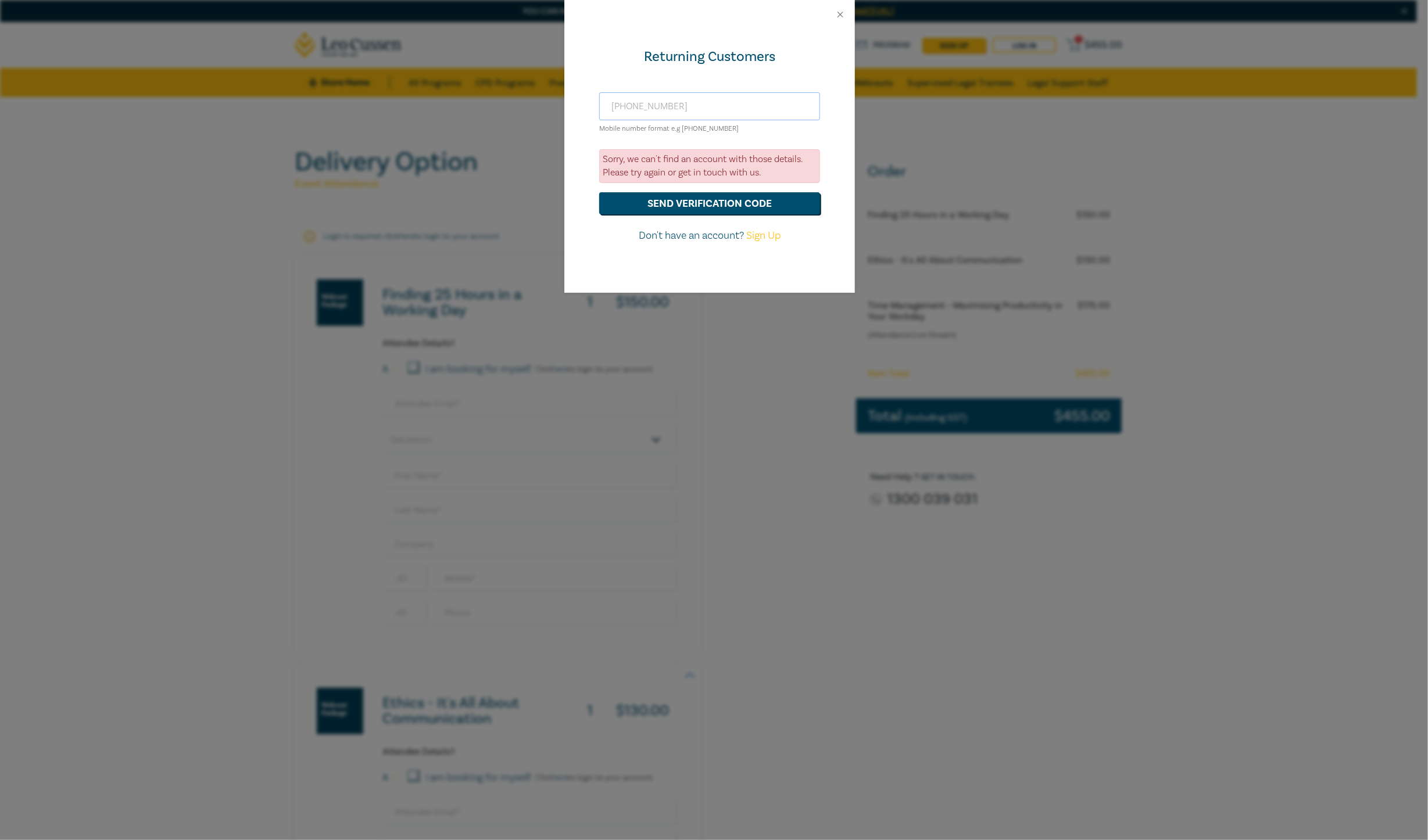
click at [599, 192] on button "send verification code" at bounding box center [709, 203] width 221 height 22
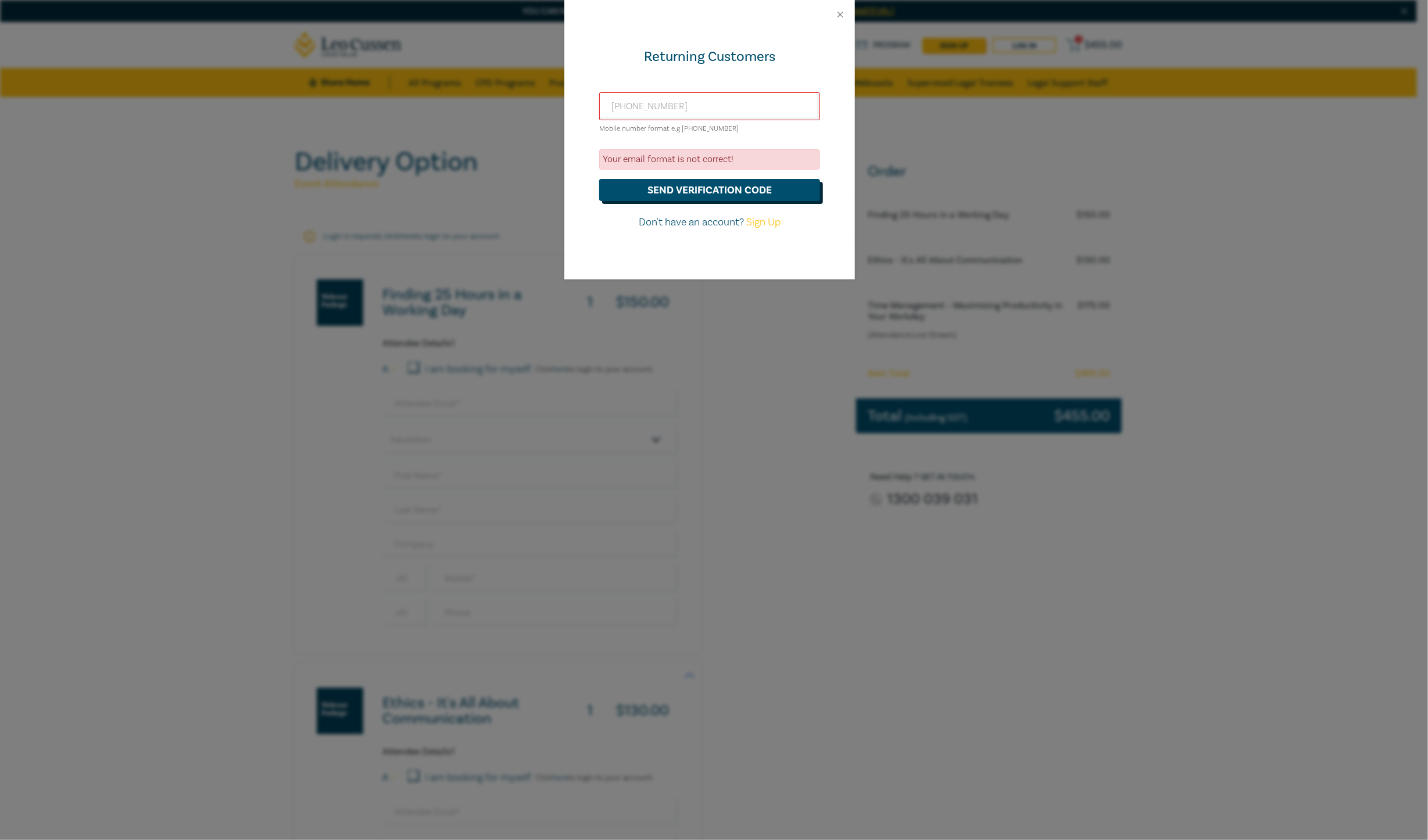
click at [784, 183] on button "send verification code" at bounding box center [709, 190] width 221 height 22
drag, startPoint x: 699, startPoint y: 100, endPoint x: 519, endPoint y: 85, distance: 180.6
click at [519, 85] on div "Returning Customers +61 431233948 Mobile number format e.g +61 000000000 Your e…" at bounding box center [714, 420] width 1428 height 840
type input "payables"
click at [839, 14] on button "Close" at bounding box center [840, 14] width 11 height 11
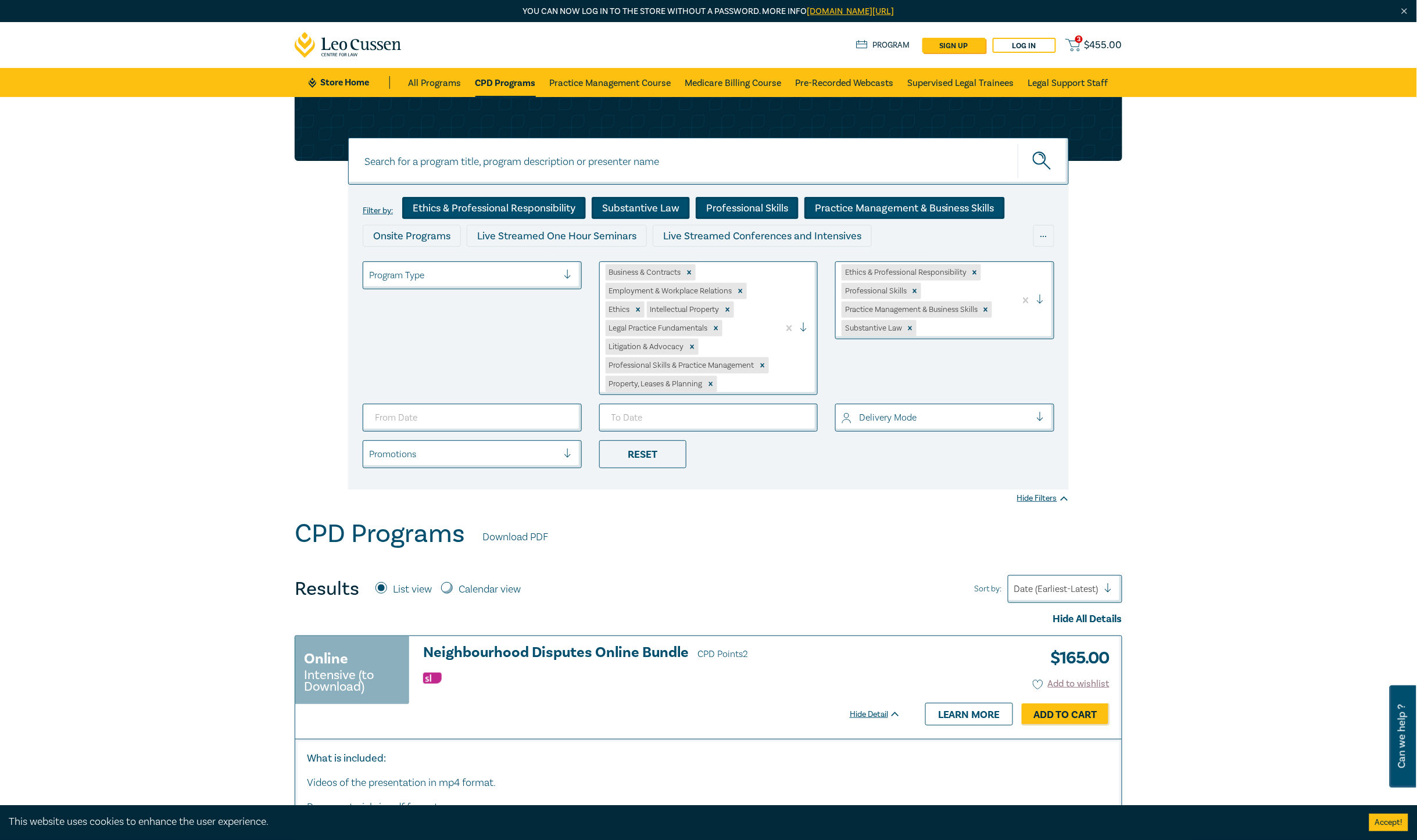
click at [1108, 38] on link "3 $ 455.00" at bounding box center [1094, 45] width 57 height 14
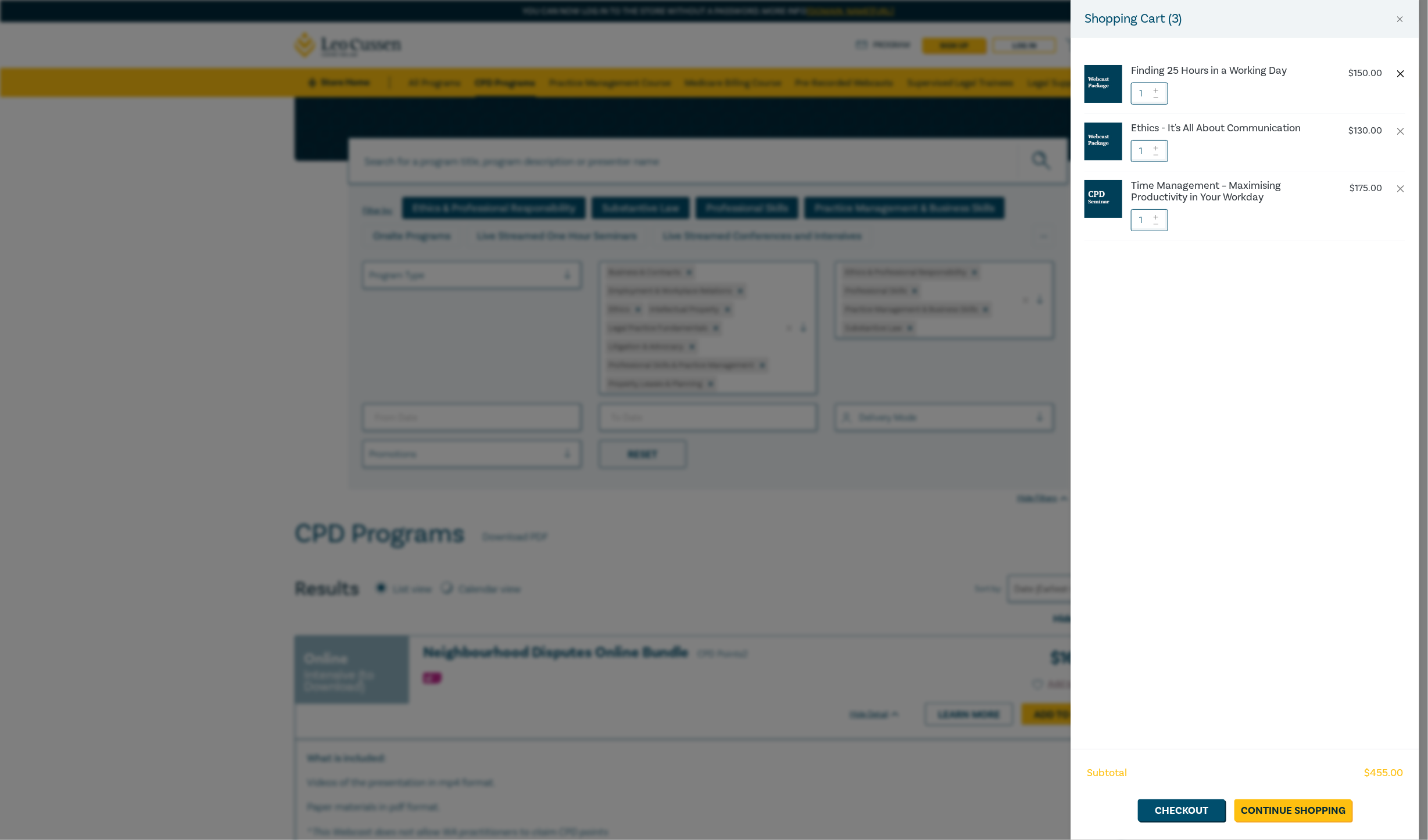
click at [1133, 69] on button "button" at bounding box center [1401, 74] width 9 height 9
click at [1133, 672] on link "Checkout" at bounding box center [1181, 811] width 87 height 22
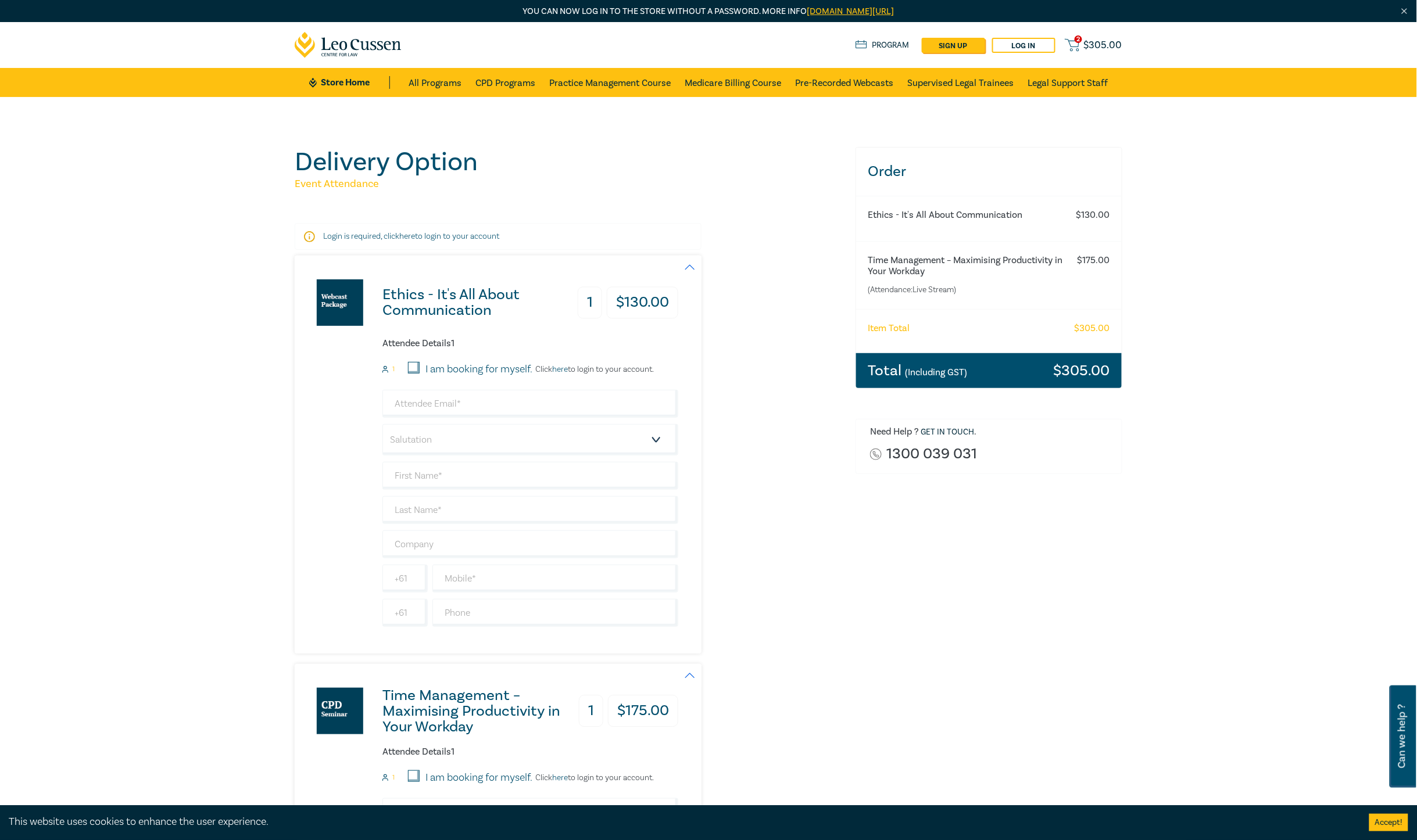
click at [406, 233] on link "here" at bounding box center [407, 236] width 16 height 11
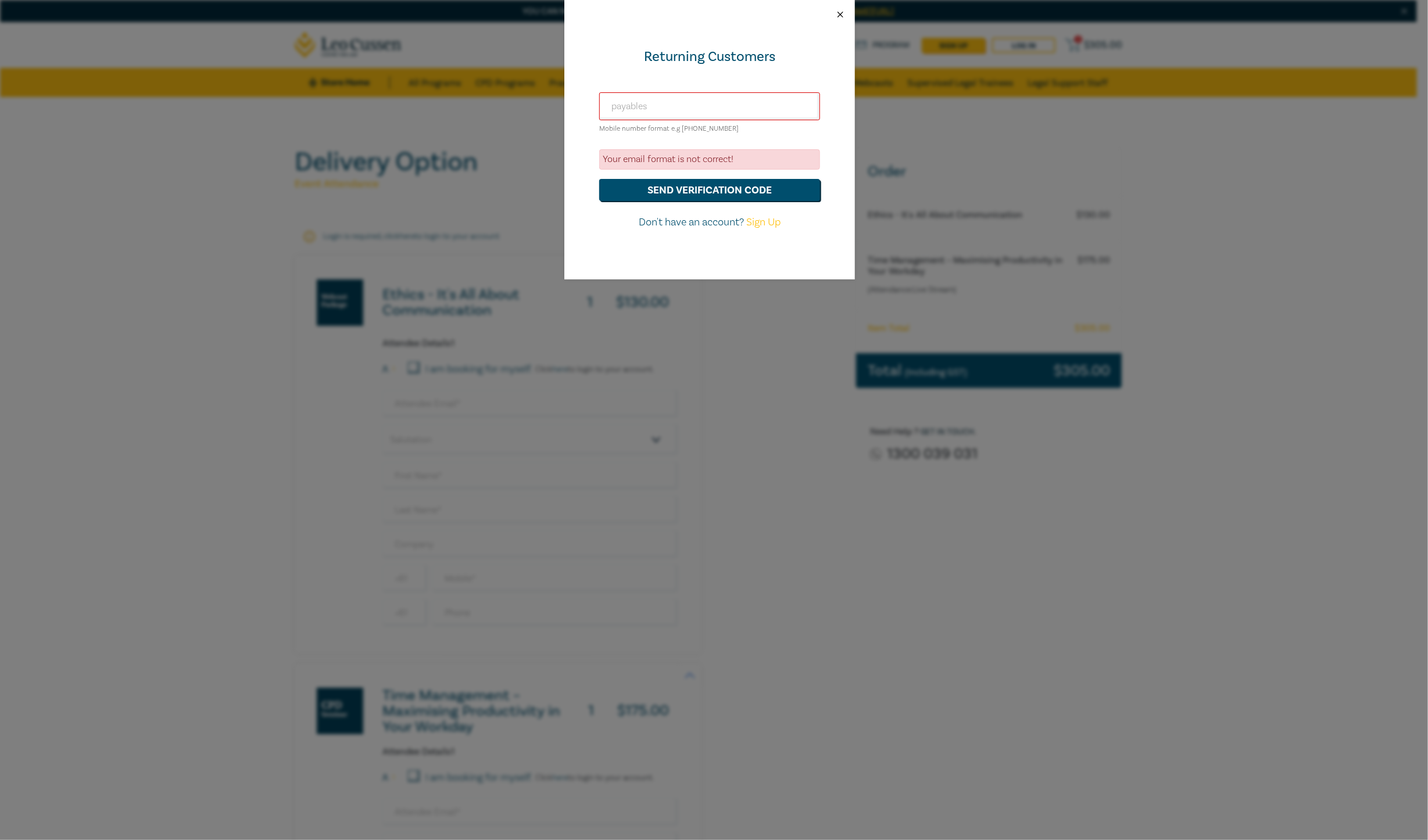
click at [840, 12] on button "Close" at bounding box center [840, 14] width 11 height 11
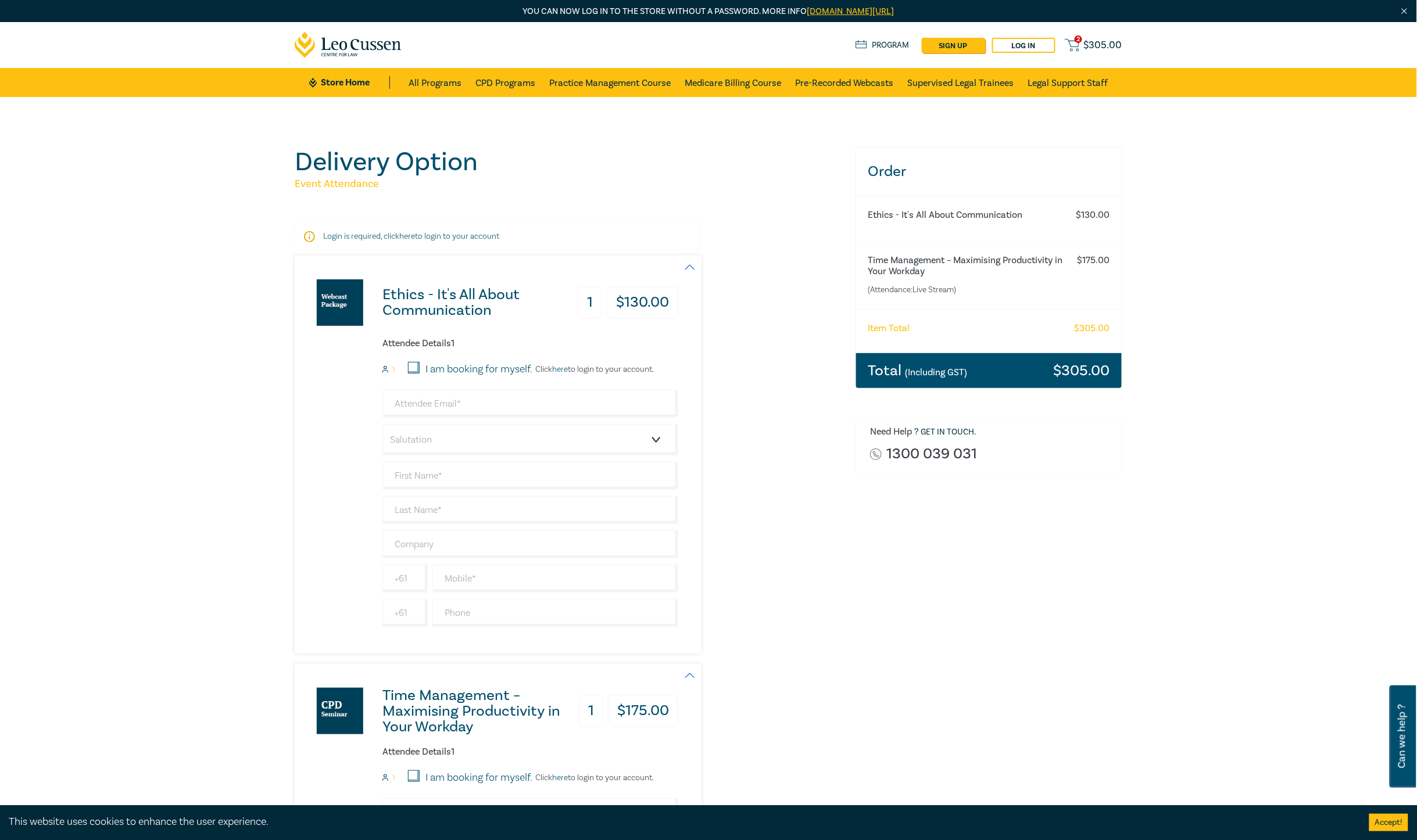
click at [895, 6] on link "[DOMAIN_NAME][URL]" at bounding box center [851, 11] width 87 height 11
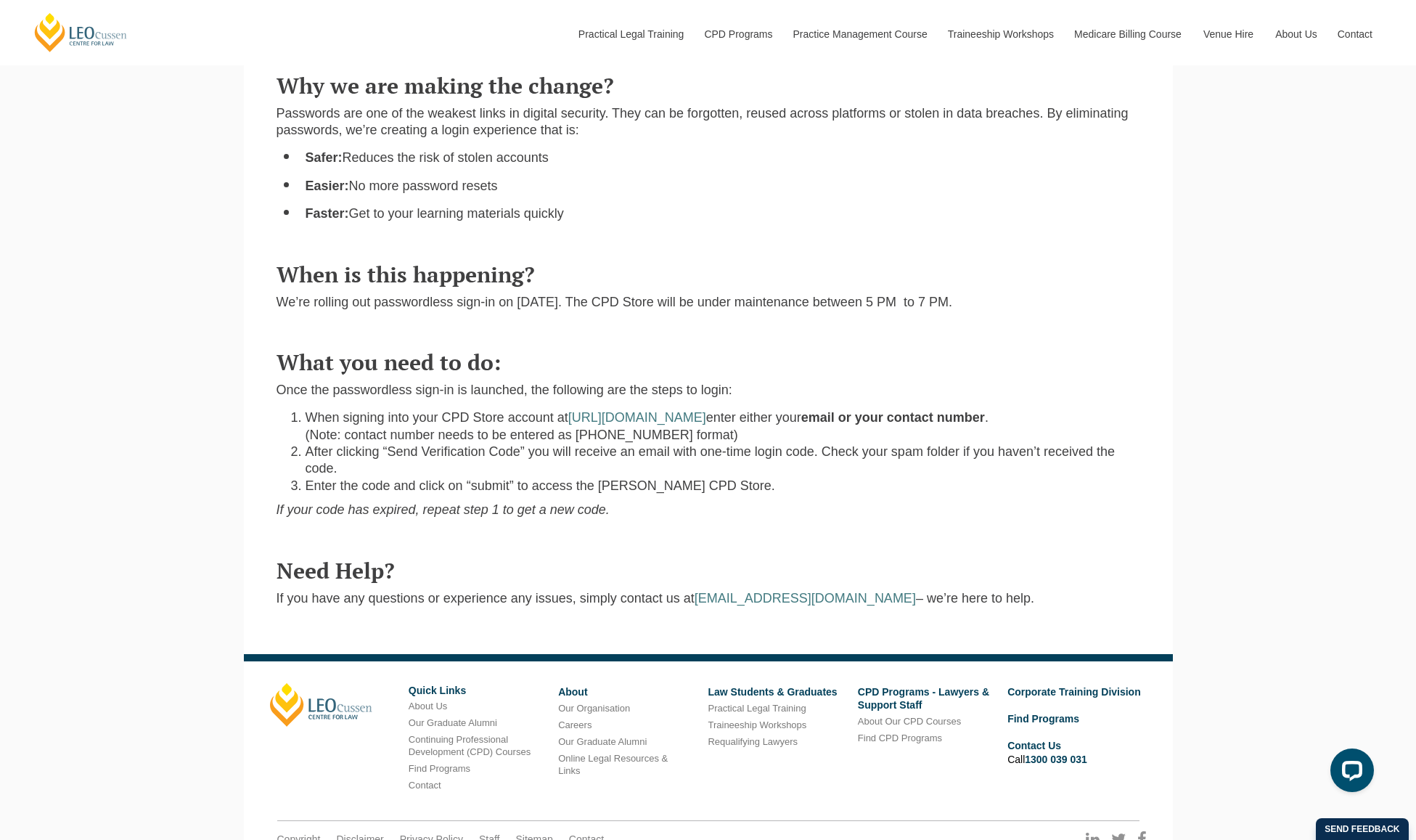
scroll to position [770, 0]
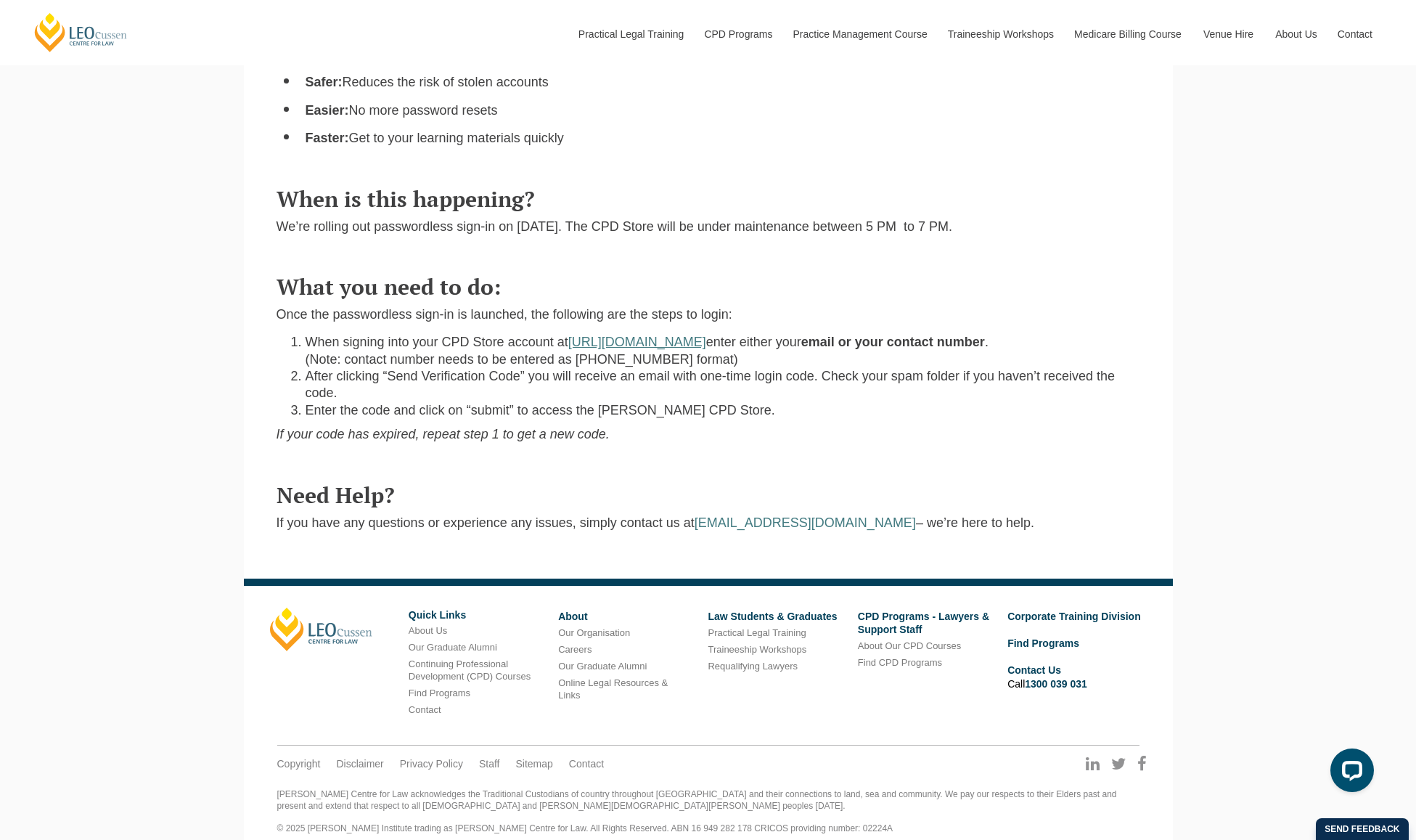
click at [681, 334] on link "[URL][DOMAIN_NAME]" at bounding box center [637, 341] width 138 height 15
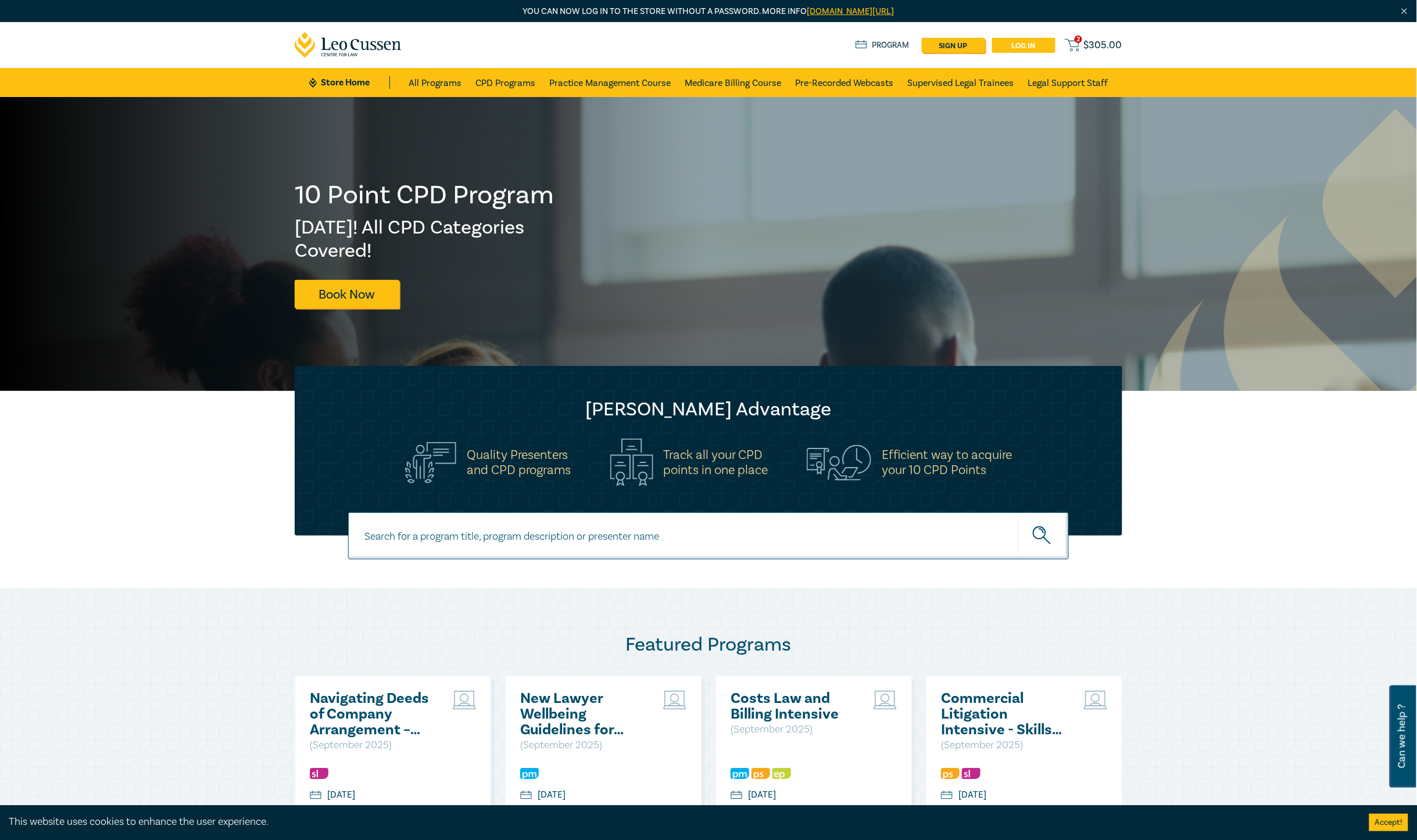
click at [1026, 41] on link "Log in" at bounding box center [1024, 45] width 63 height 15
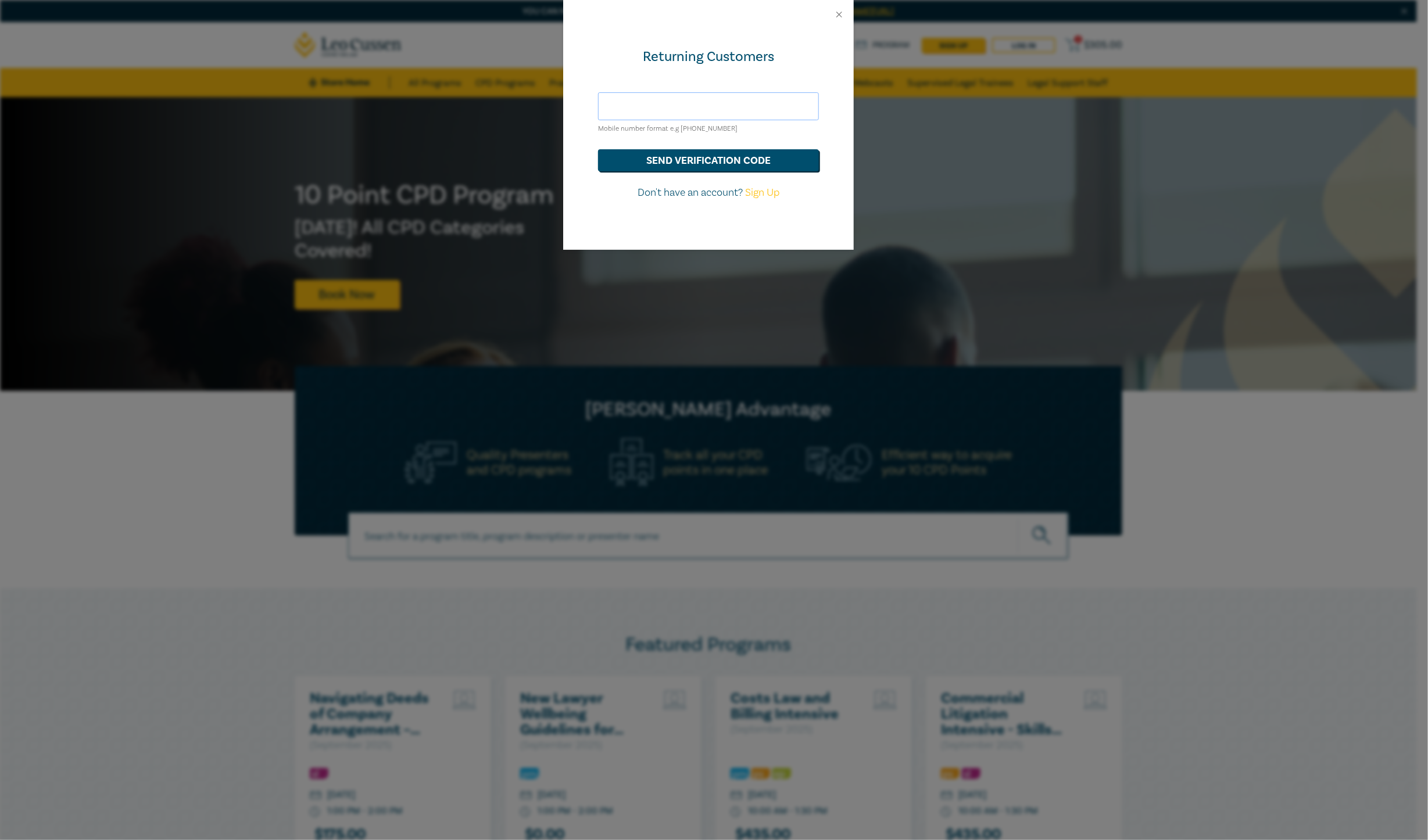
click at [750, 97] on input "text" at bounding box center [709, 106] width 221 height 28
type input "[EMAIL_ADDRESS][DOMAIN_NAME]"
click at [719, 151] on button "send verification code" at bounding box center [709, 161] width 221 height 22
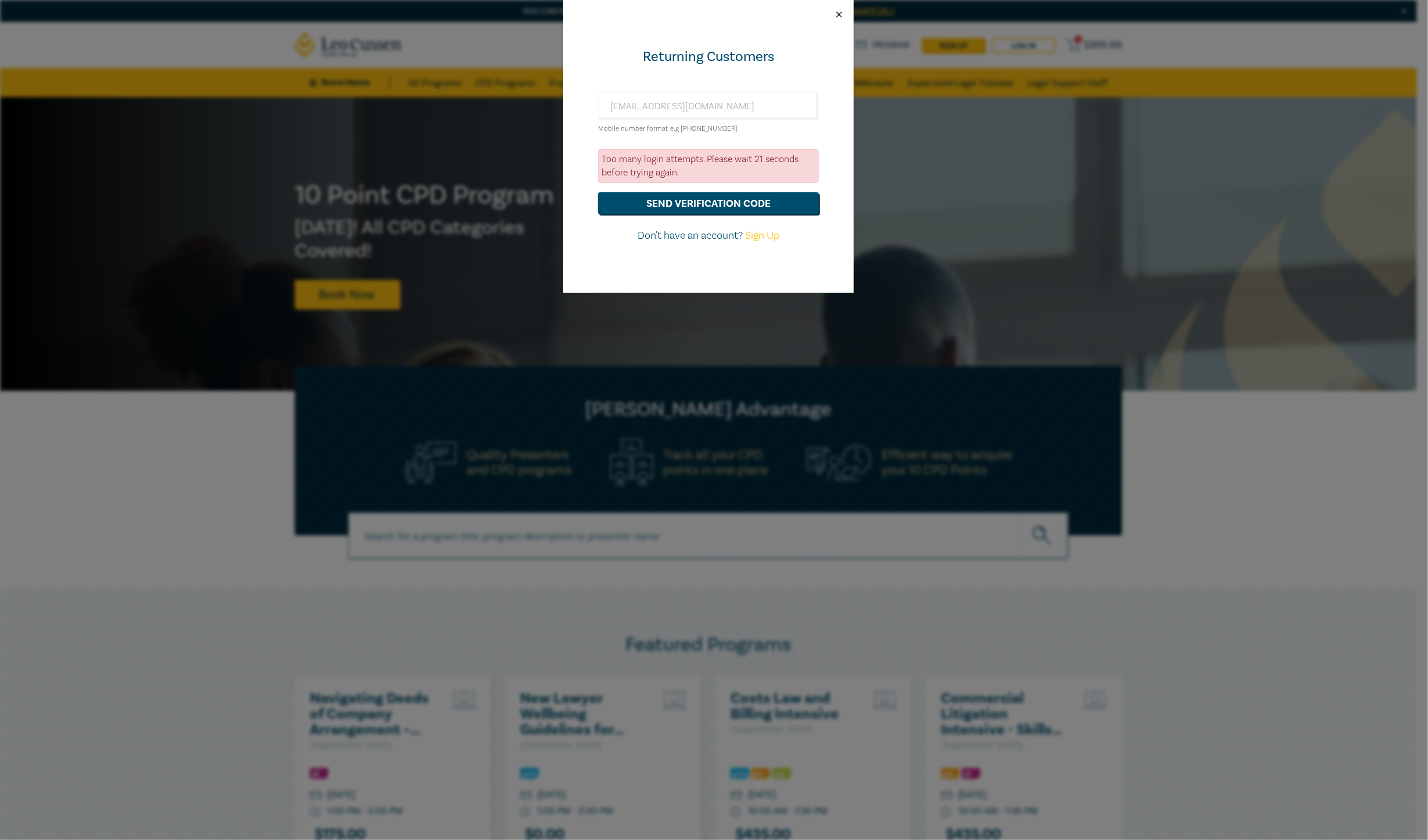
click at [838, 15] on button "Close" at bounding box center [839, 14] width 11 height 11
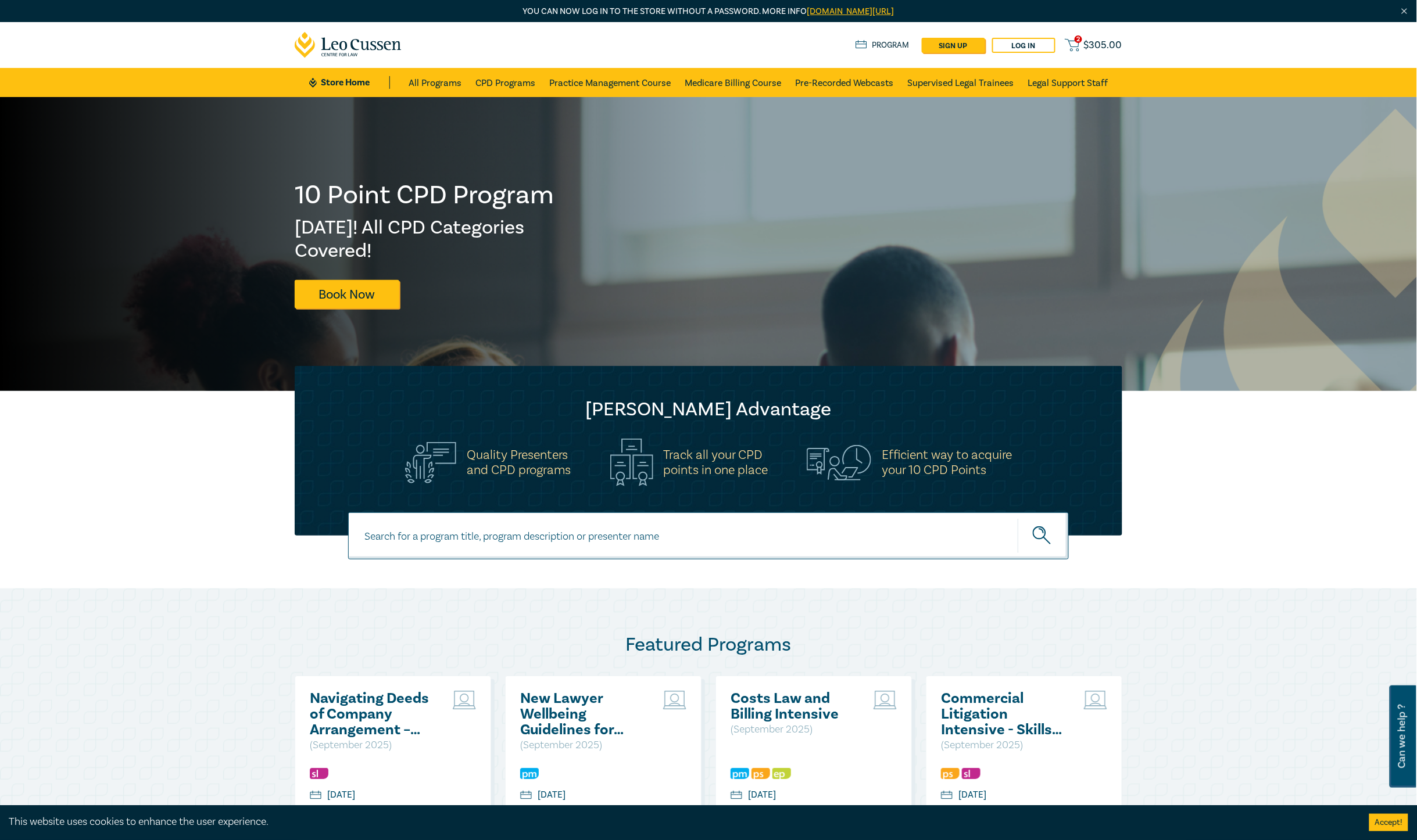
click at [1101, 44] on span "$ 305.00" at bounding box center [1103, 45] width 38 height 13
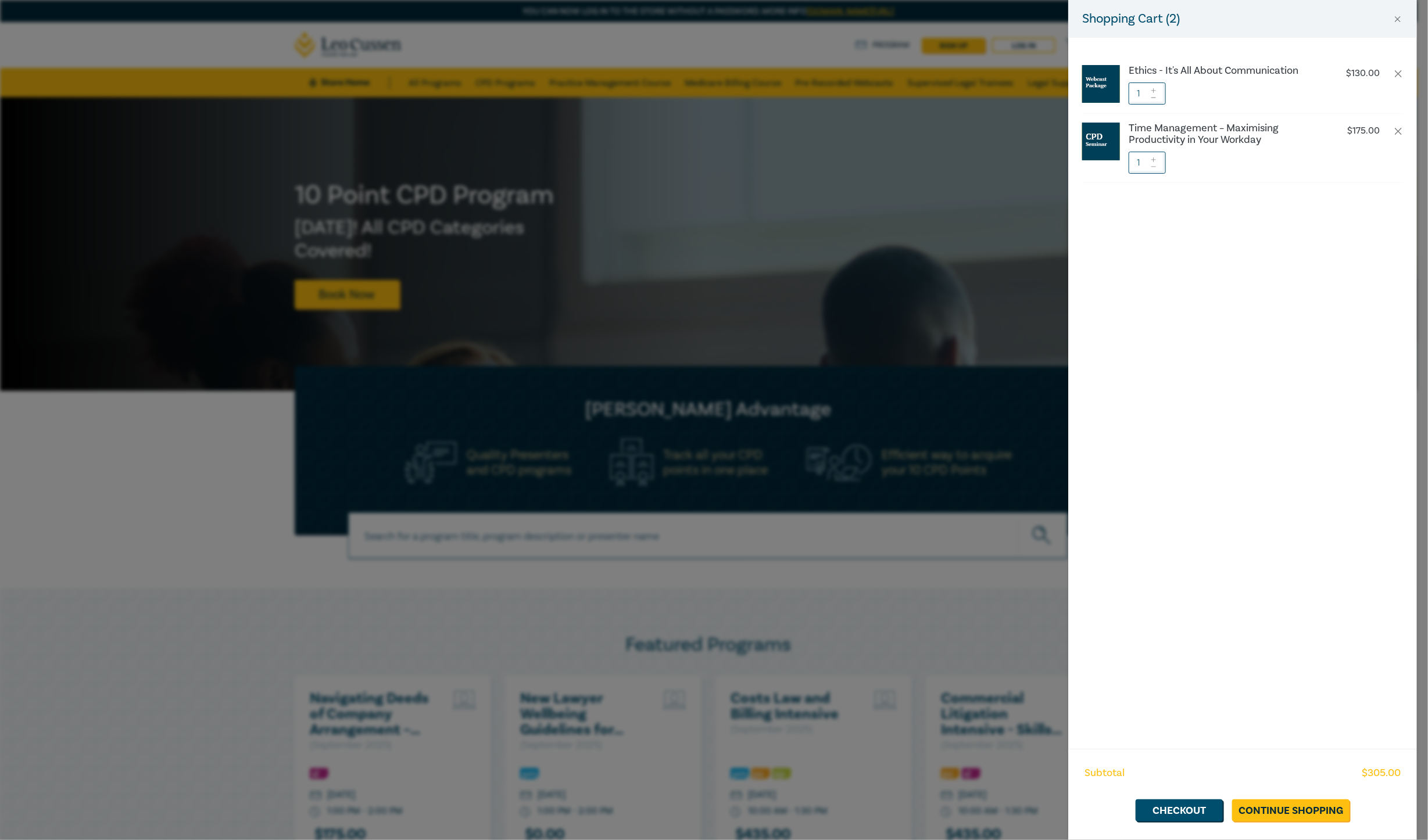
click at [118, 437] on div "Shopping Cart ( 2 ) Ethics - It's All About Communication $ 130.00 1 Time Manag…" at bounding box center [714, 420] width 1428 height 840
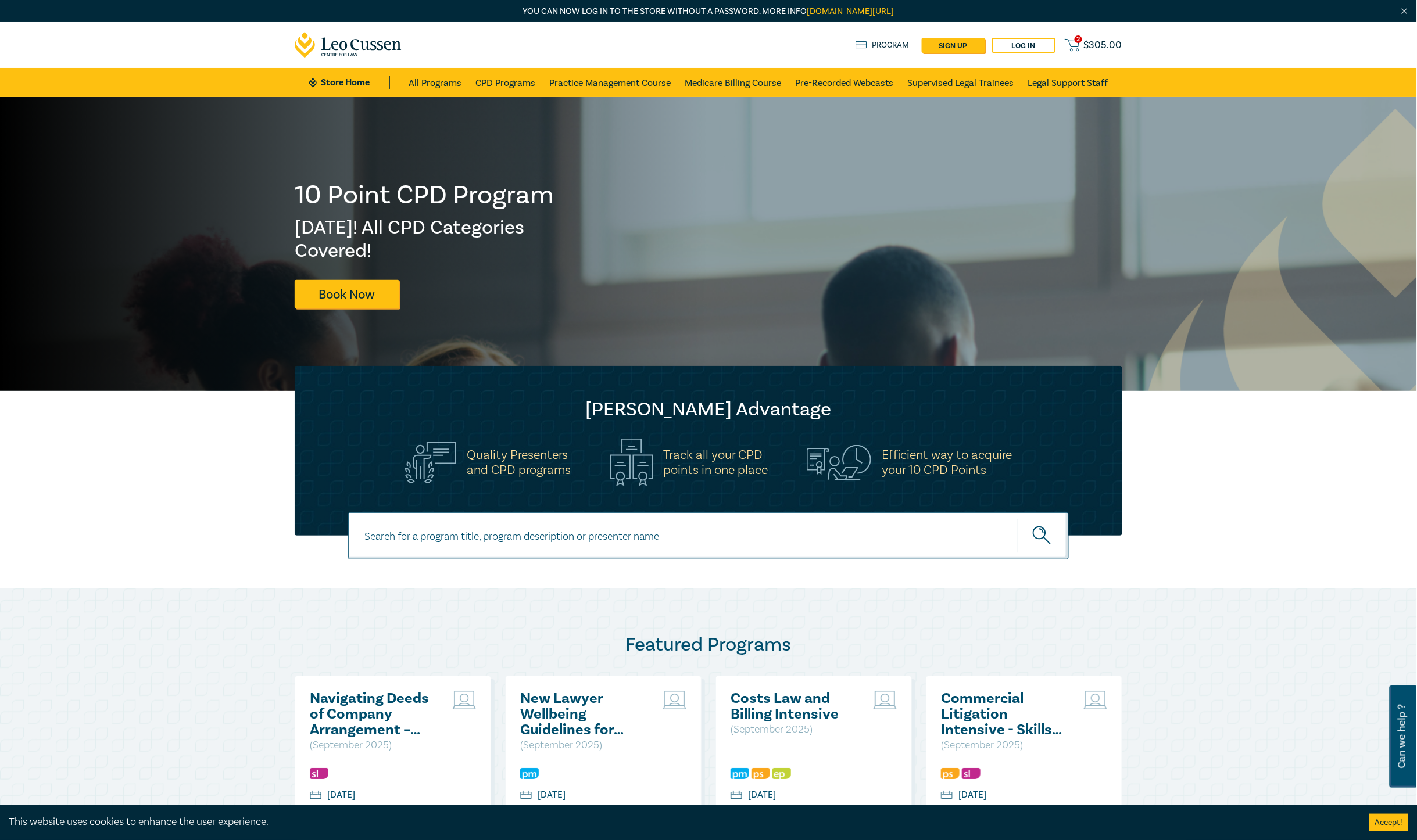
click at [1393, 820] on button "Accept!" at bounding box center [1388, 823] width 39 height 17
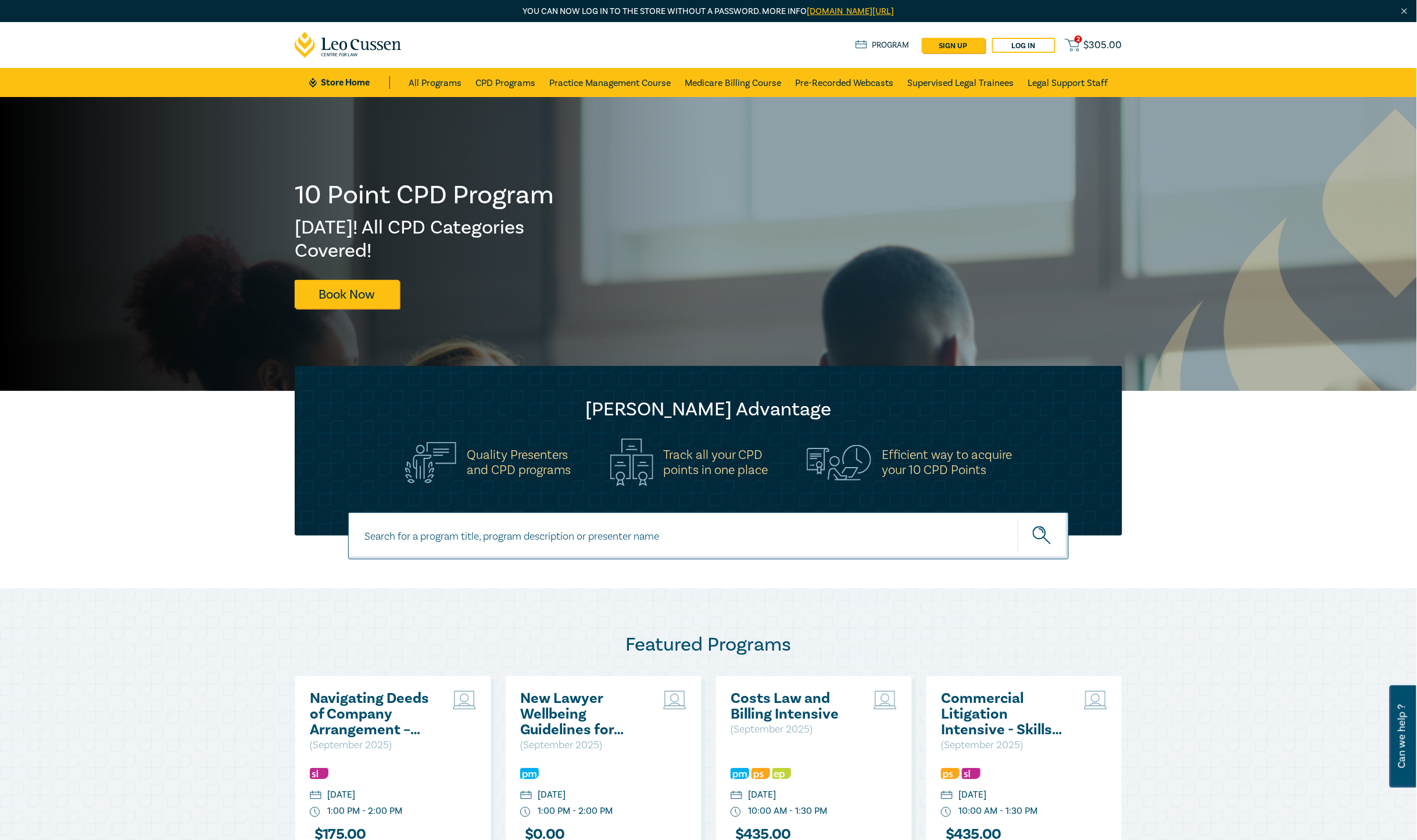
click at [1096, 36] on div "2 $ 305.00 Store Home About us Program sign up Log in 2 $ 305.00" at bounding box center [708, 45] width 842 height 46
click at [1020, 42] on link "Log in" at bounding box center [1024, 45] width 63 height 15
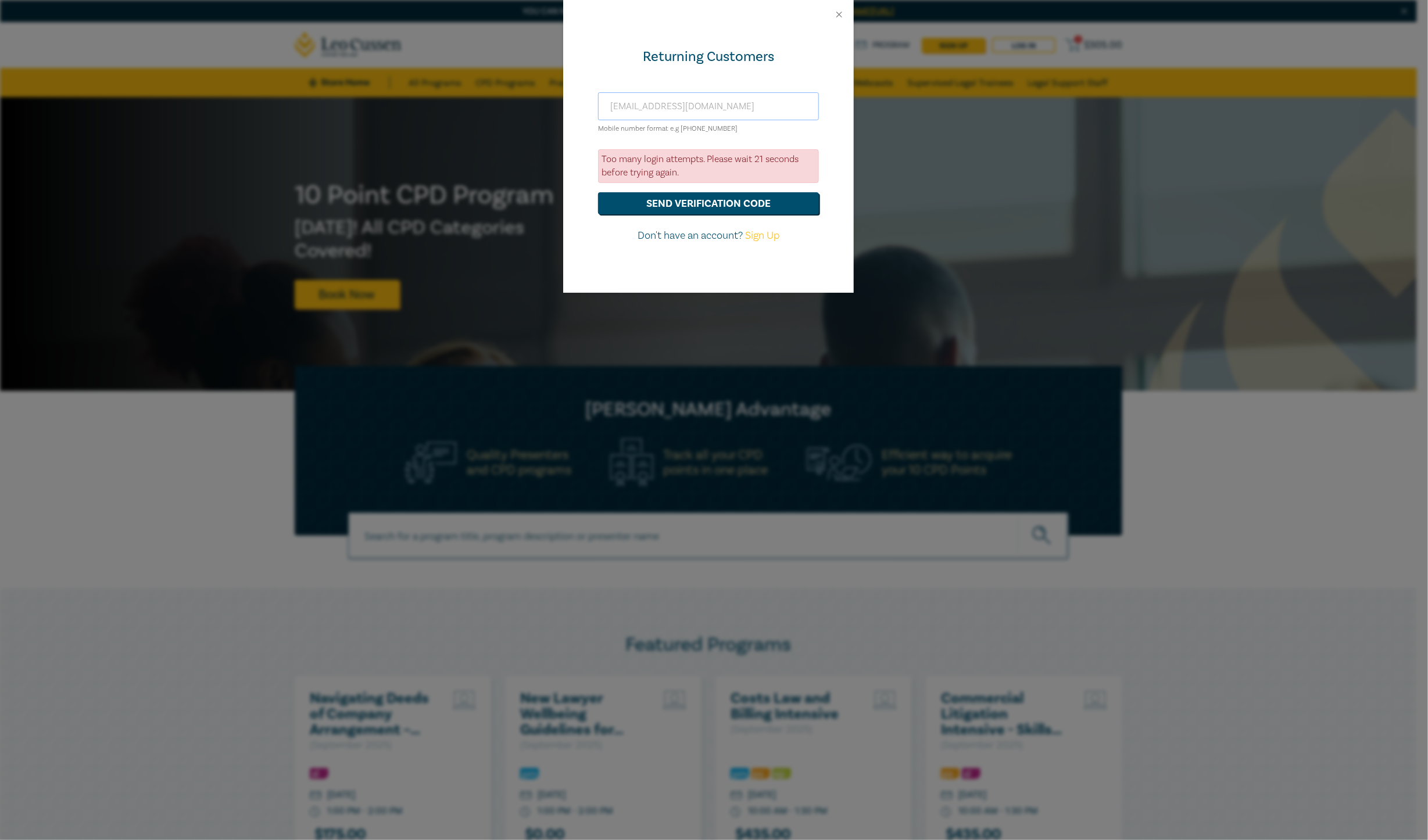
click at [714, 105] on input "[EMAIL_ADDRESS][DOMAIN_NAME]" at bounding box center [709, 106] width 221 height 28
drag, startPoint x: 747, startPoint y: 102, endPoint x: 468, endPoint y: 69, distance: 280.9
click at [468, 71] on div "Returning Customers payables@nrlawyers.com+6.au Mobile number format e.g +61 00…" at bounding box center [714, 420] width 1428 height 840
type input "payables@nrlawyers.com+6.au"
click at [840, 12] on button "Close" at bounding box center [839, 14] width 11 height 11
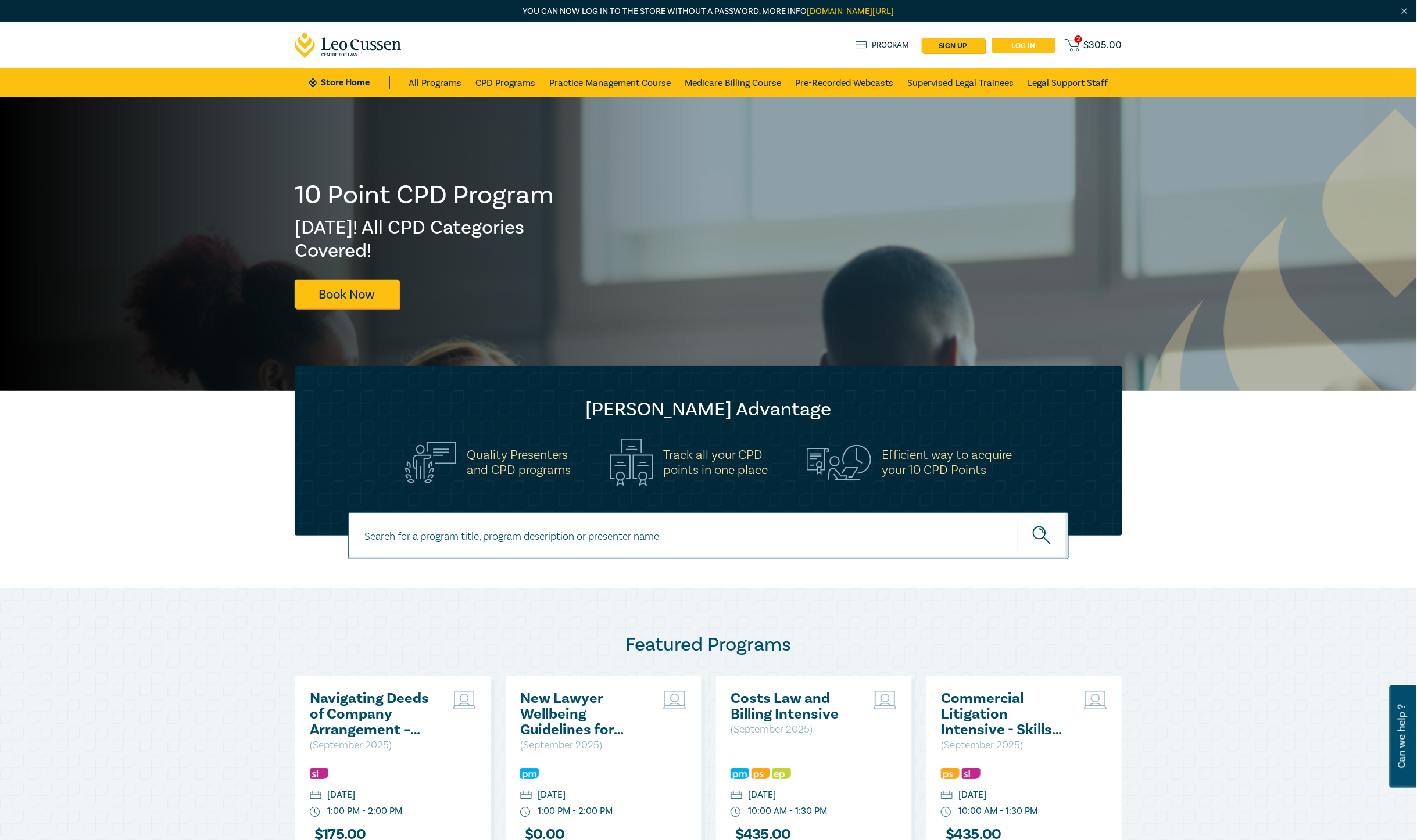
click at [1019, 42] on link "Log in" at bounding box center [1024, 45] width 63 height 15
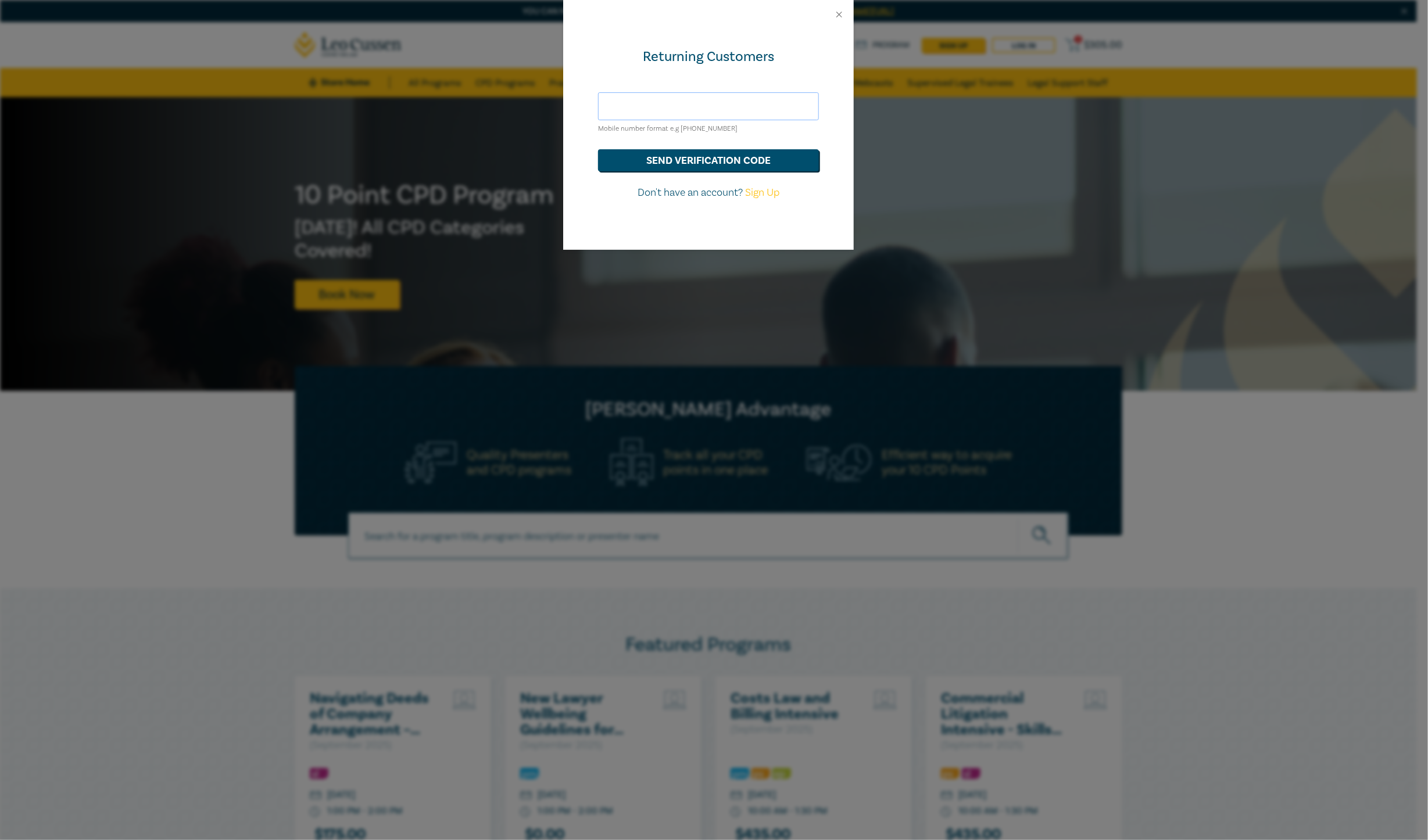
click at [770, 100] on input "text" at bounding box center [709, 106] width 221 height 28
type input "[EMAIL_ADDRESS][DOMAIN_NAME]"
click at [716, 161] on button "send verification code" at bounding box center [709, 161] width 221 height 22
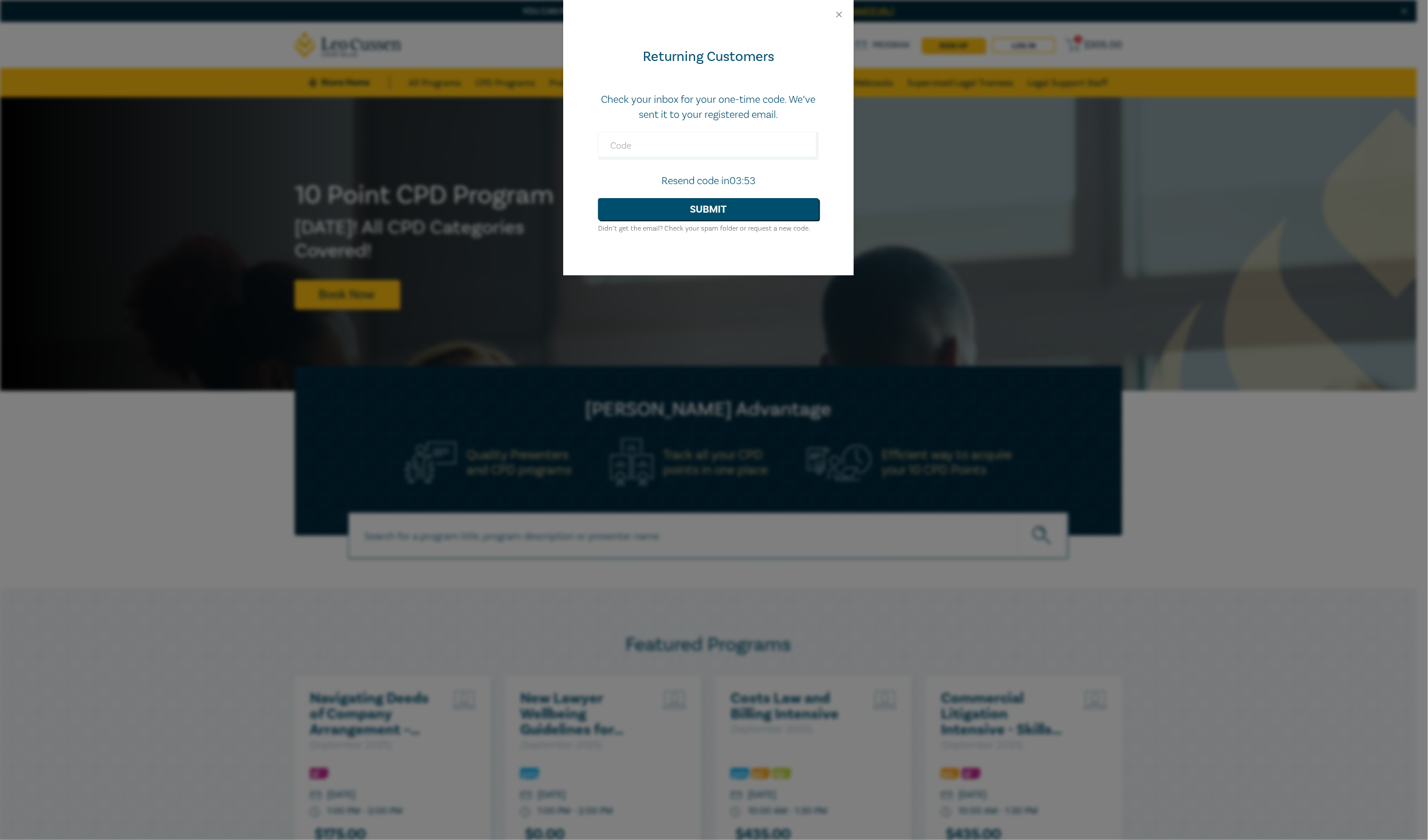
click at [644, 130] on form "Check your inbox for your one-time code. We’ve sent it to your registered email…" at bounding box center [709, 164] width 221 height 143
click at [645, 135] on input "text" at bounding box center [709, 146] width 221 height 28
type input "414569"
click at [598, 198] on button "Submit" at bounding box center [709, 210] width 221 height 22
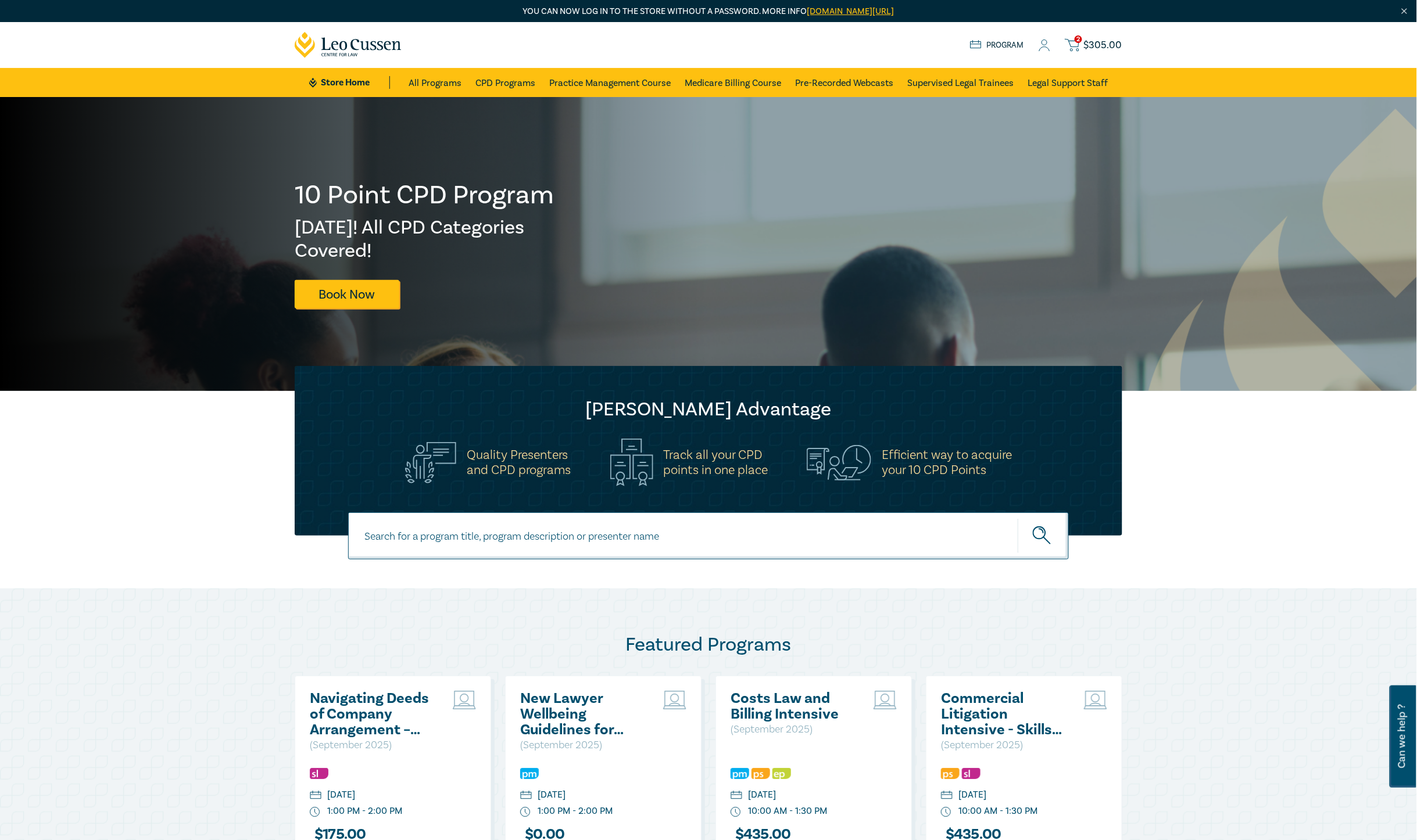
click at [1103, 39] on span "$ 305.00" at bounding box center [1103, 45] width 38 height 13
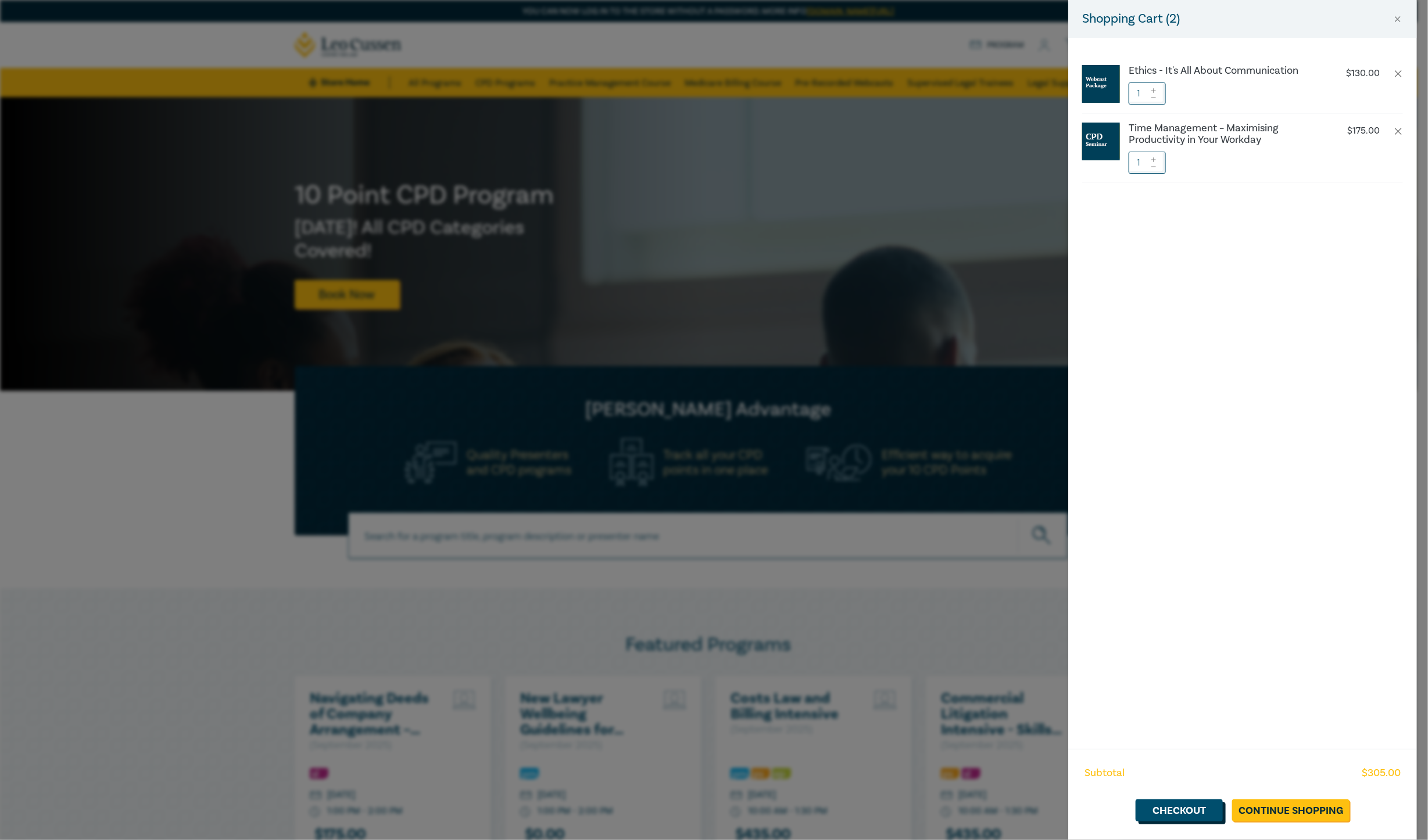
click at [1177, 805] on link "Checkout" at bounding box center [1179, 811] width 87 height 22
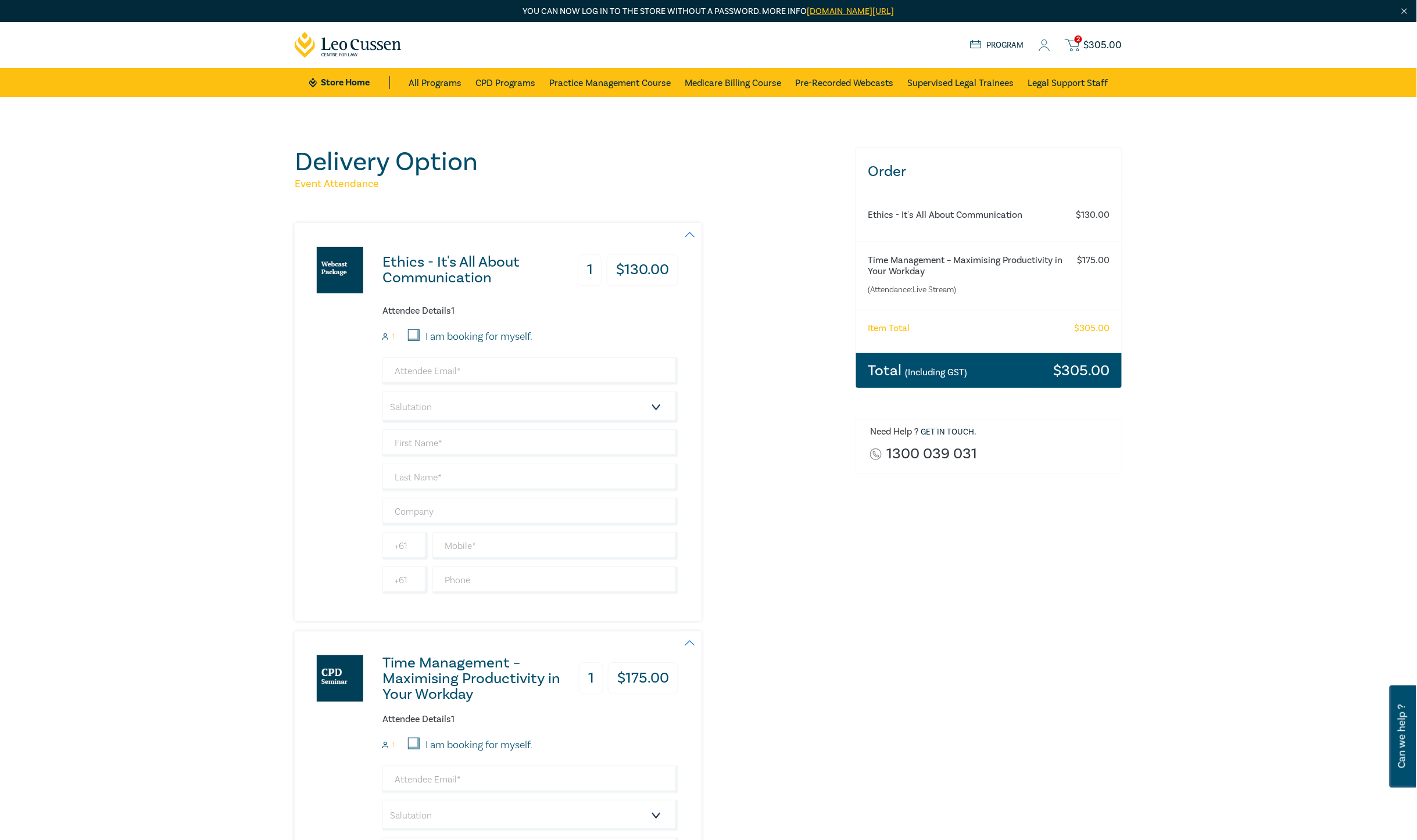
click at [413, 333] on input "I am booking for myself." at bounding box center [414, 335] width 12 height 12
checkbox input "true"
type input "payables@nrlawyers.com.au"
type input "Emily"
type input "Reivers"
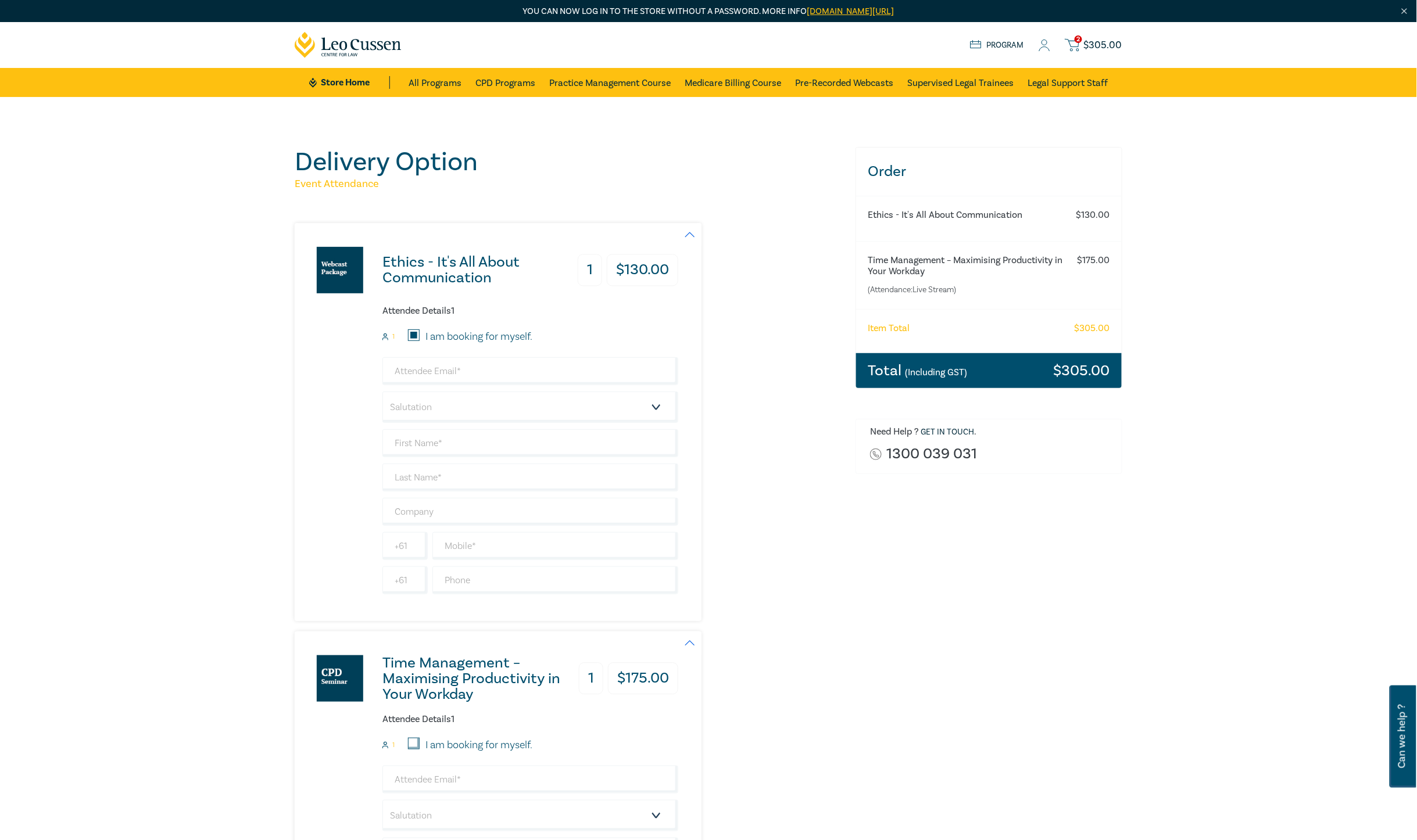
type input "432430846"
click at [510, 452] on input "Emily" at bounding box center [530, 443] width 296 height 28
click at [416, 332] on input "I am booking for myself." at bounding box center [414, 335] width 12 height 12
checkbox input "false"
click at [520, 372] on input "email" at bounding box center [530, 371] width 296 height 28
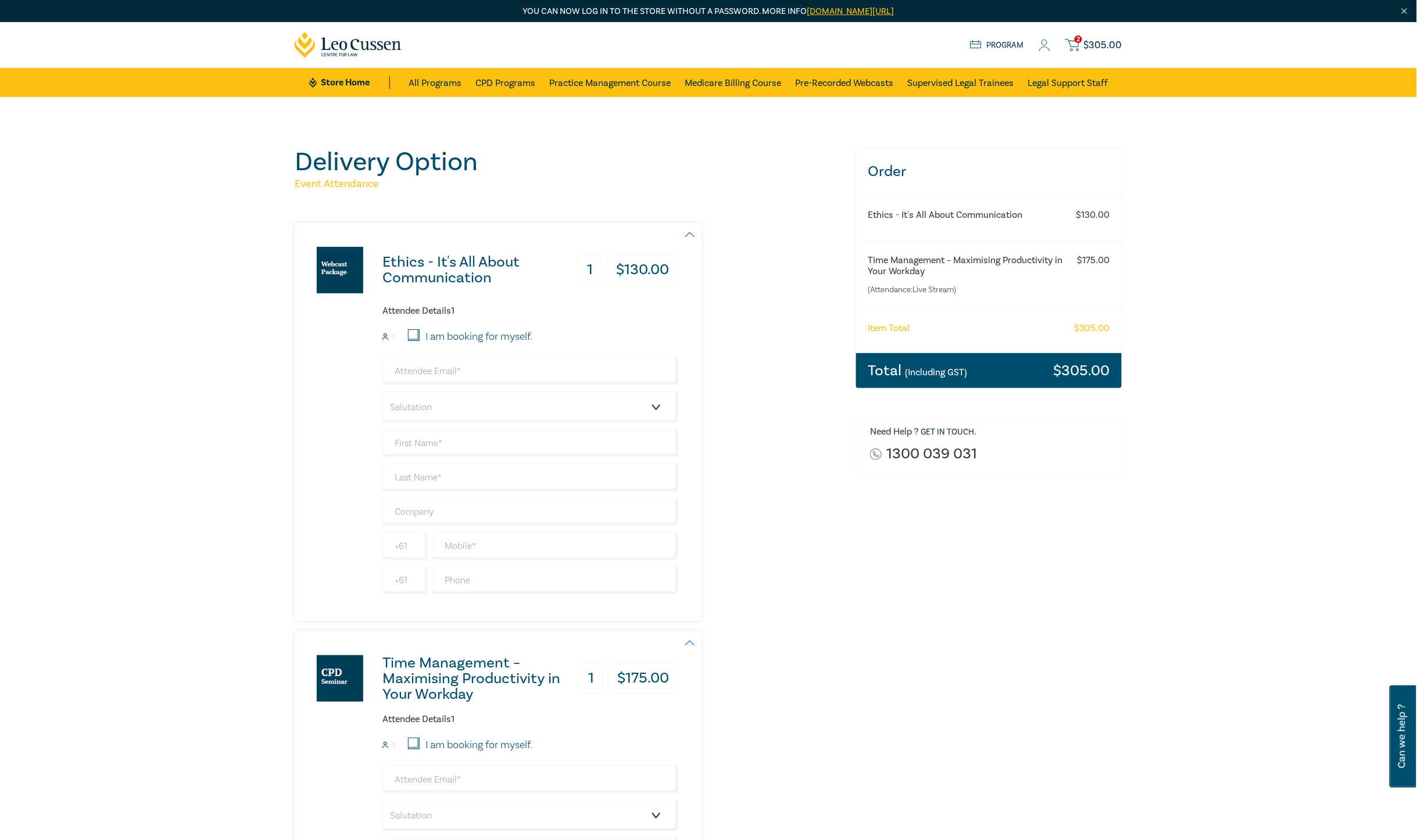
click at [835, 405] on div "Ethics - It's All About Communication 1 $ 130.00 Attendee Details 1 1 I am book…" at bounding box center [568, 422] width 547 height 398
click at [483, 373] on input "email" at bounding box center [530, 371] width 296 height 28
click at [765, 414] on div "Ethics - It's All About Communication 1 $ 130.00 Attendee Details 1 1 I am book…" at bounding box center [568, 422] width 547 height 398
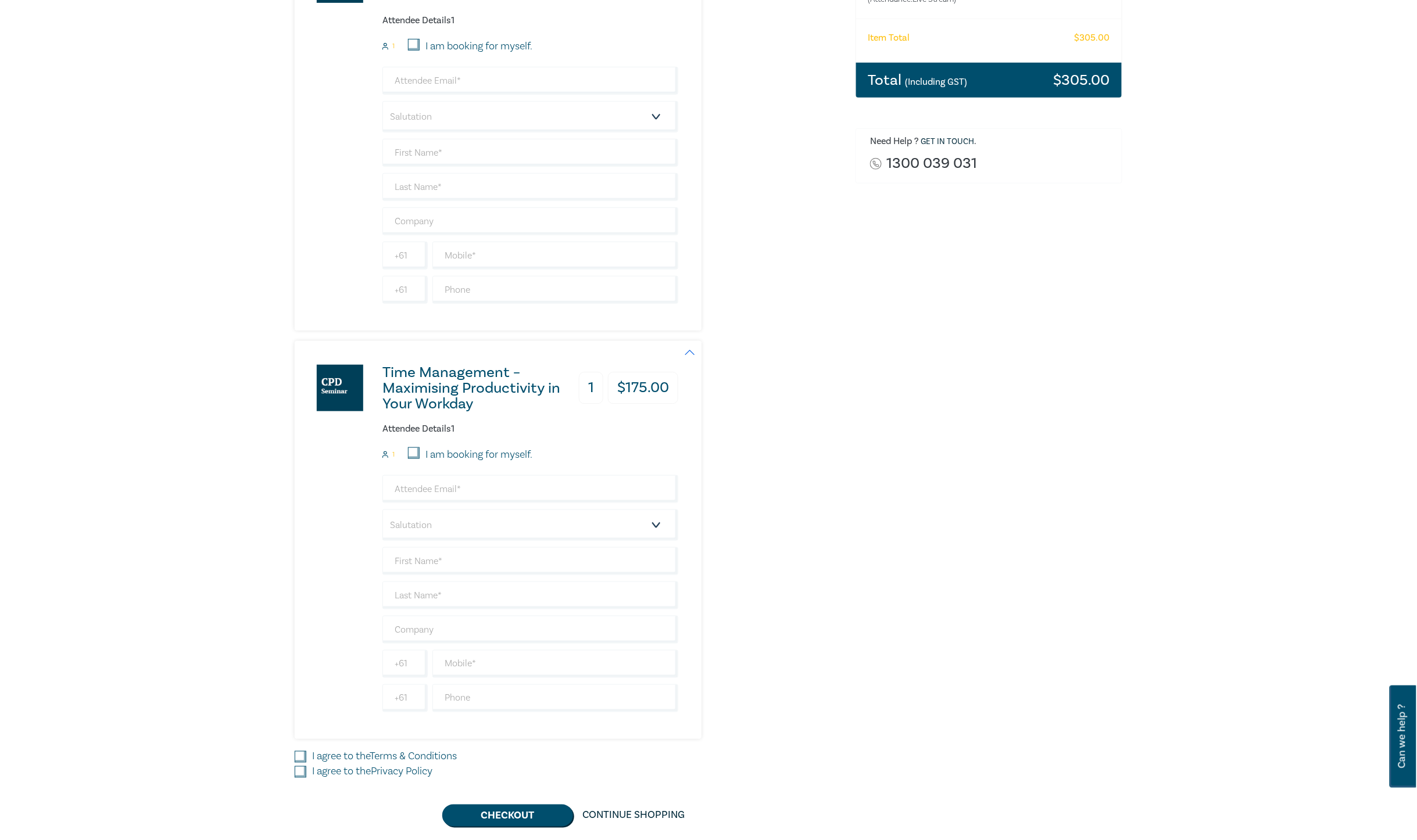
scroll to position [73, 0]
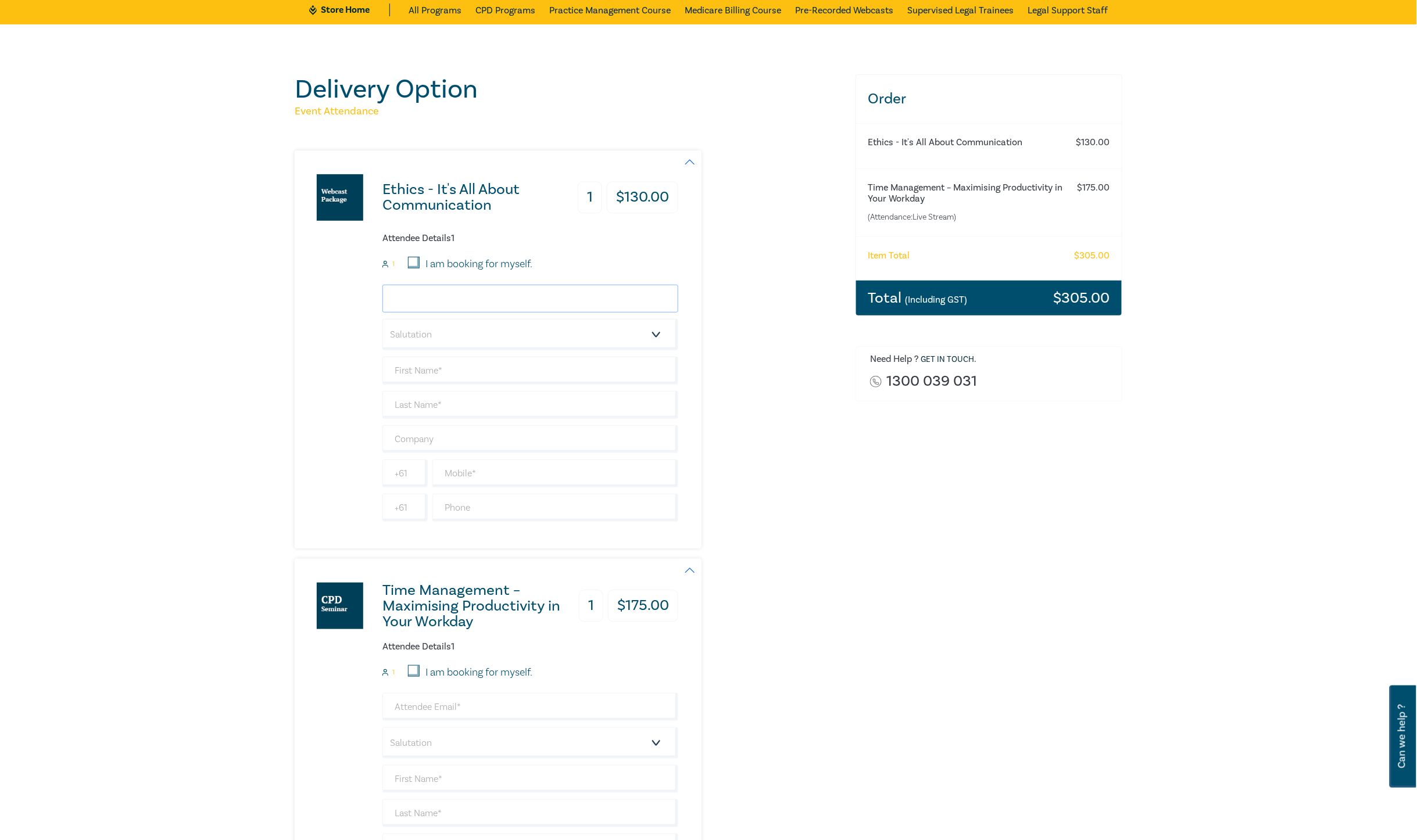
click at [426, 300] on input "email" at bounding box center [530, 298] width 296 height 28
type input "p"
click at [783, 387] on div "Ethics - It's All About Communication 1 $ 130.00 Attendee Details 1 1 I am book…" at bounding box center [568, 350] width 547 height 398
click at [529, 300] on input "email" at bounding box center [530, 298] width 296 height 28
type input "payables@nrlawyers.com.au"
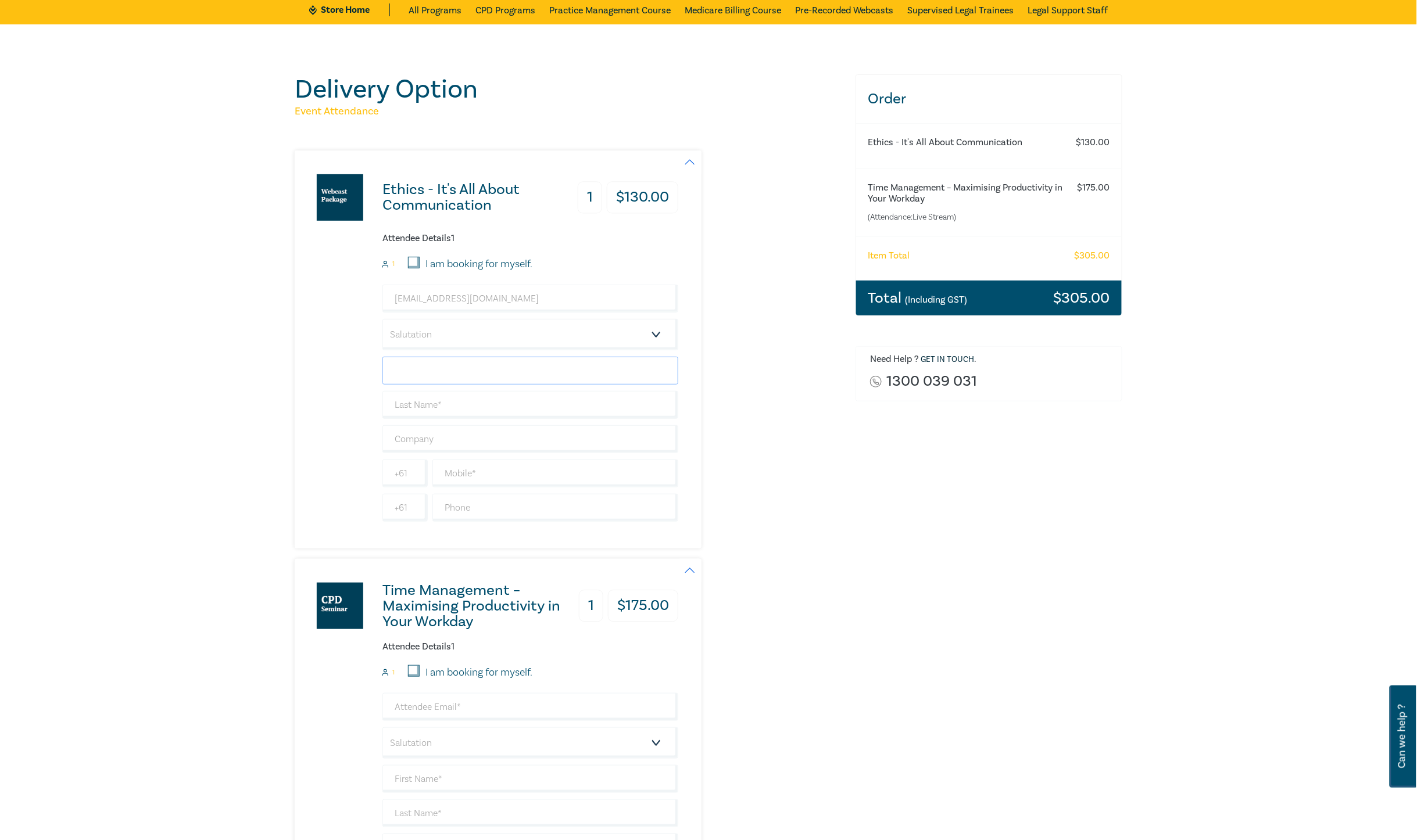
click at [492, 364] on input "text" at bounding box center [530, 371] width 296 height 28
type input "[PERSON_NAME]"
type input "0431233948"
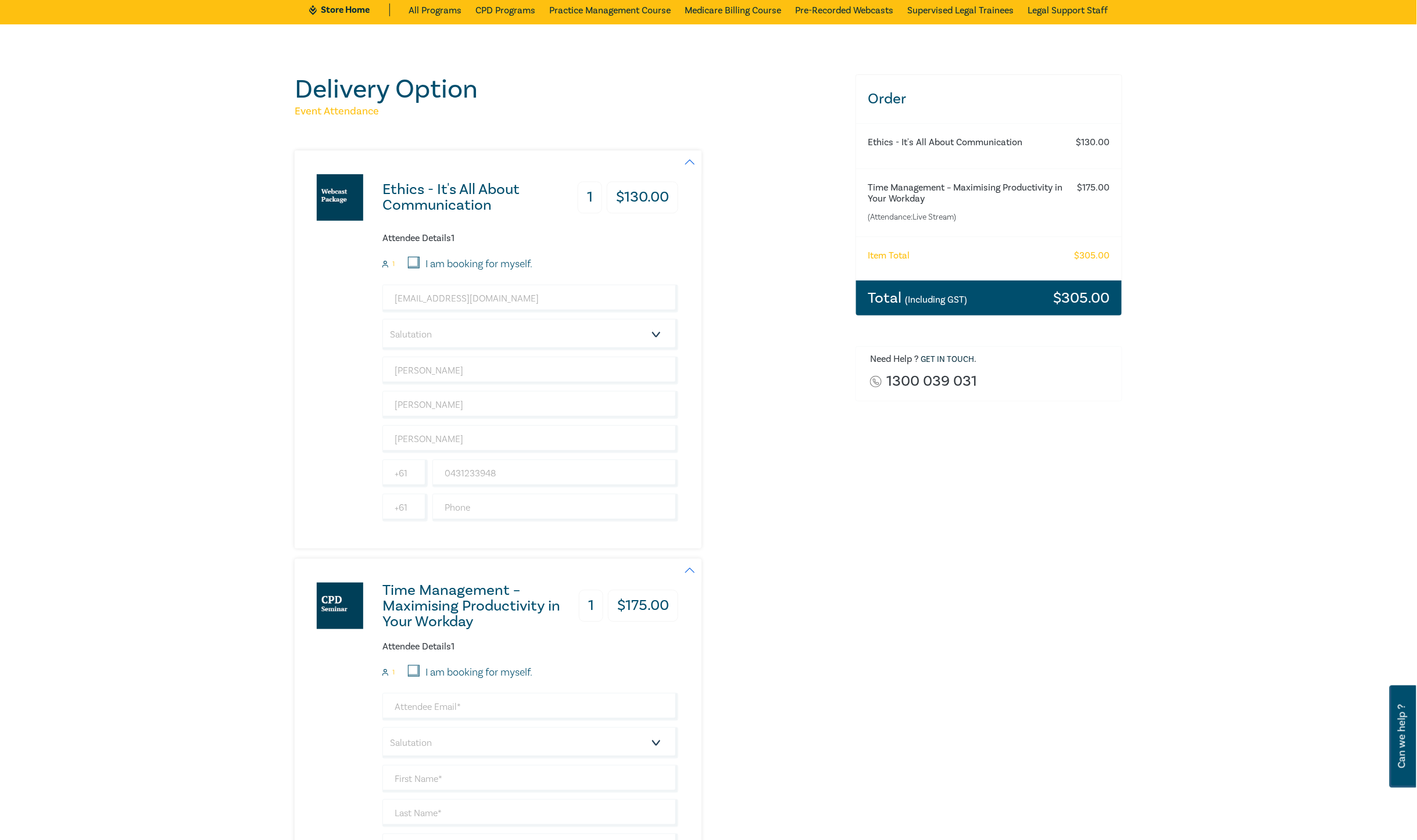
click at [593, 533] on div "Ethics - It's All About Communication 1 $ 130.00 Attendee Details 1 1 I am book…" at bounding box center [486, 350] width 384 height 398
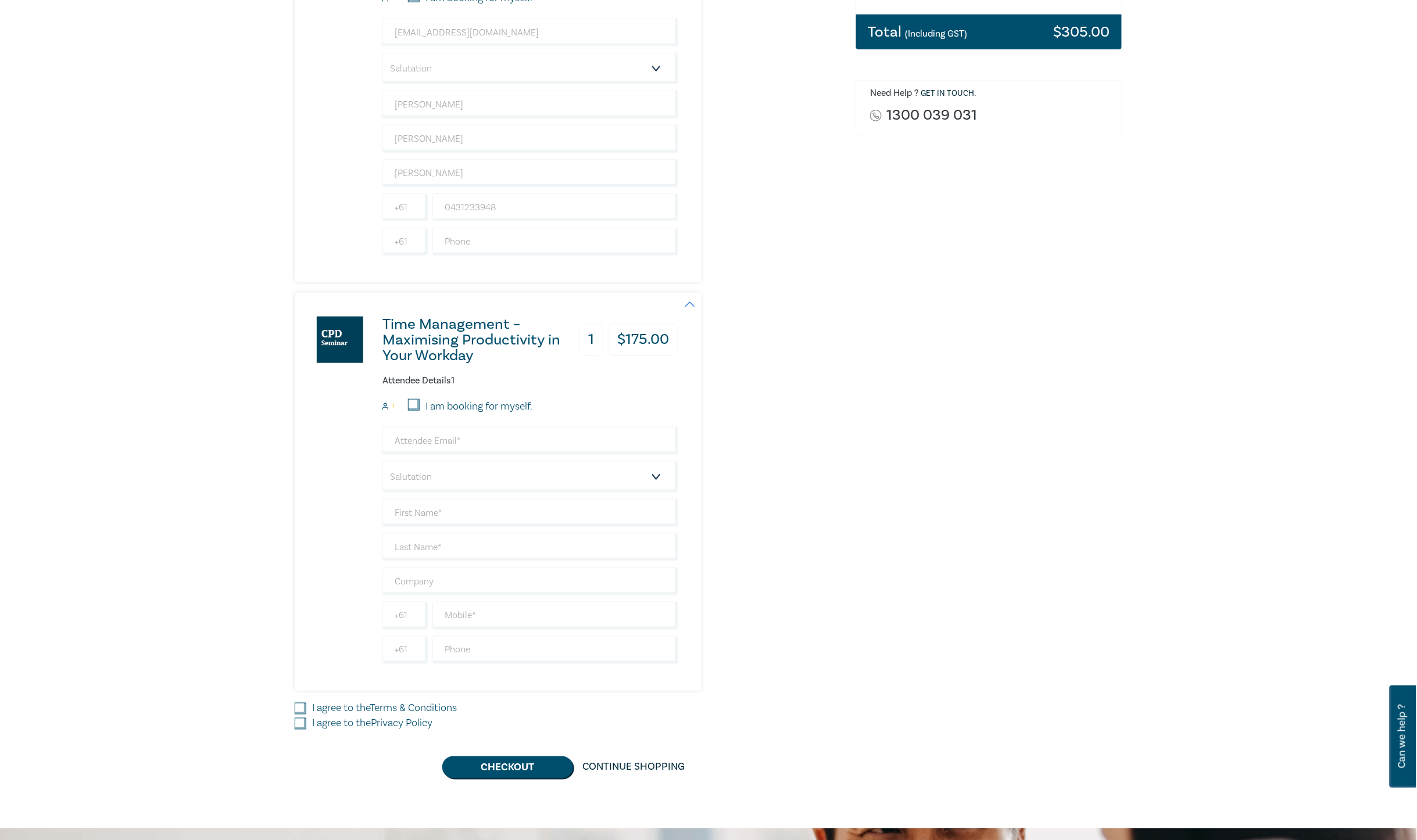
scroll to position [363, 0]
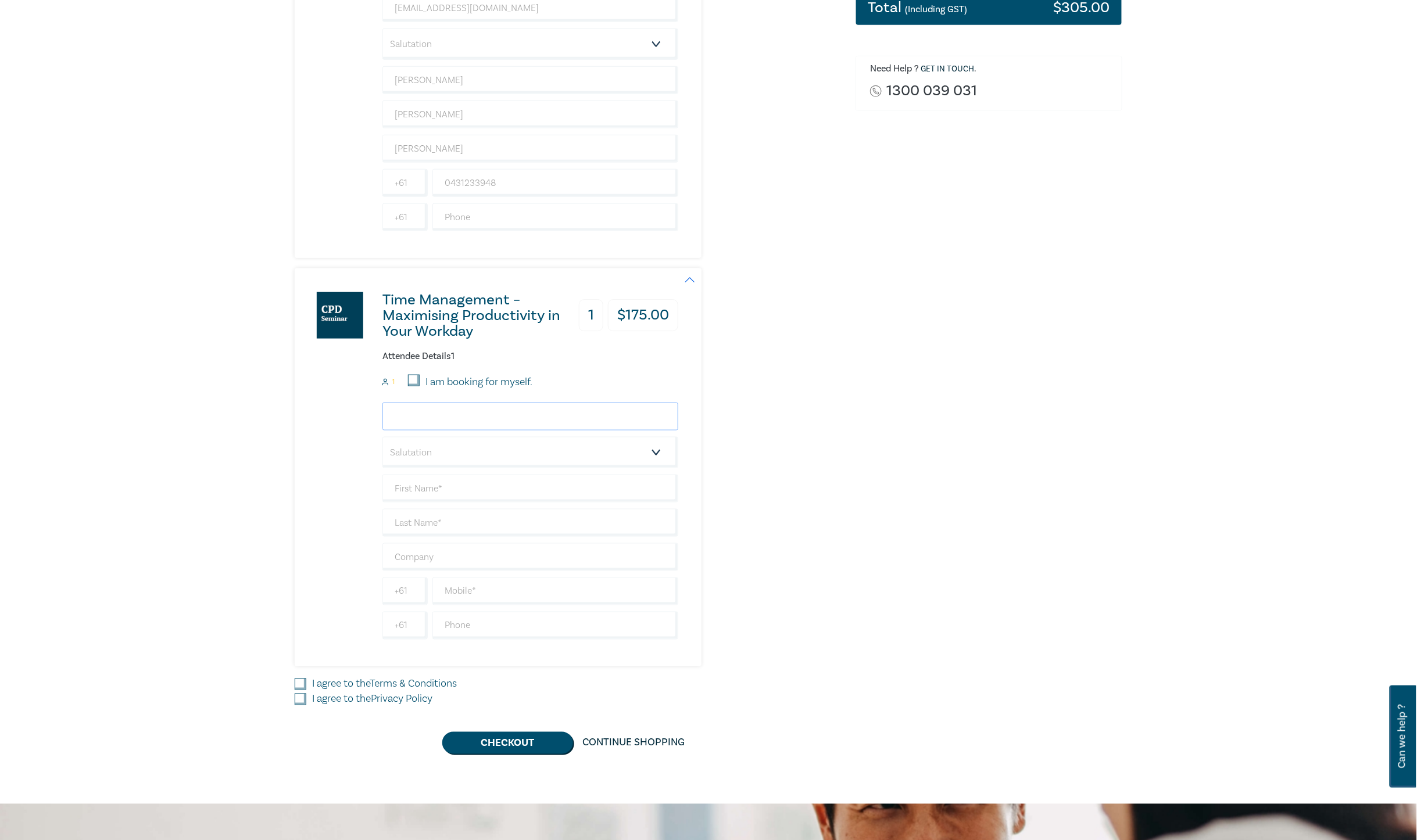
click at [450, 415] on input "email" at bounding box center [530, 417] width 296 height 28
type input "payables@nrlawyers.com.au"
type input "[PERSON_NAME]"
click at [461, 515] on input "N" at bounding box center [530, 523] width 296 height 28
type input "[PERSON_NAME]"
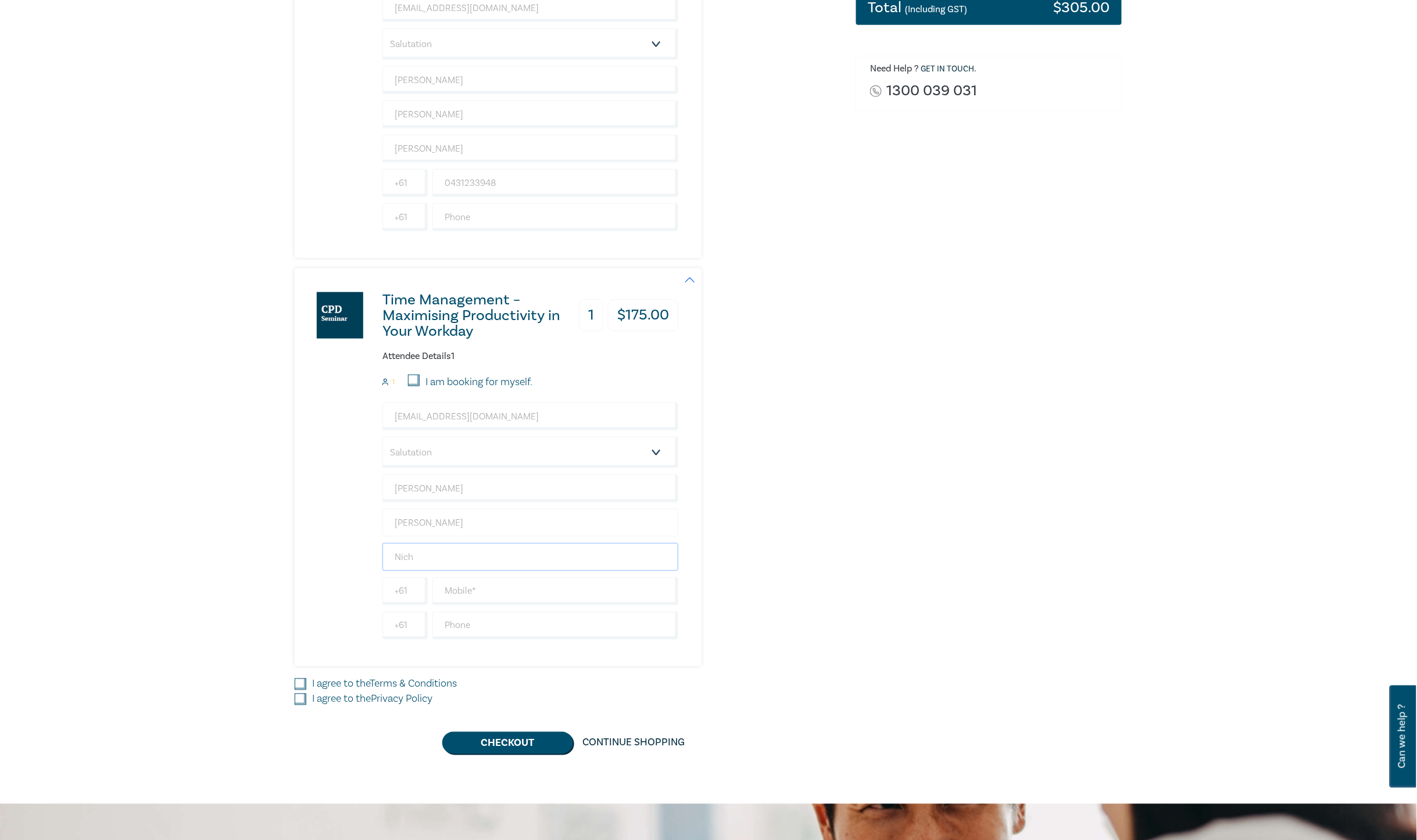
type input "[PERSON_NAME]"
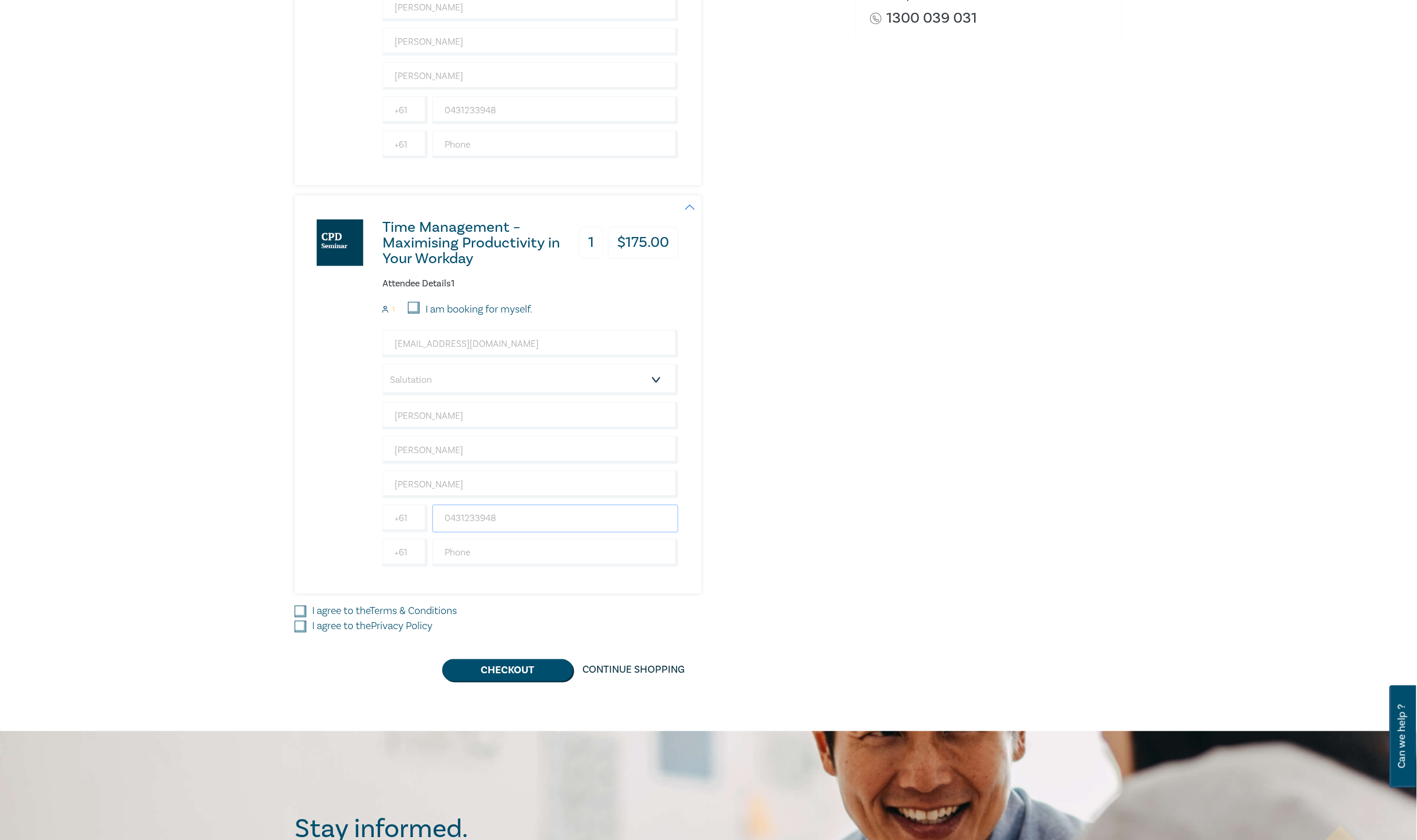
scroll to position [508, 0]
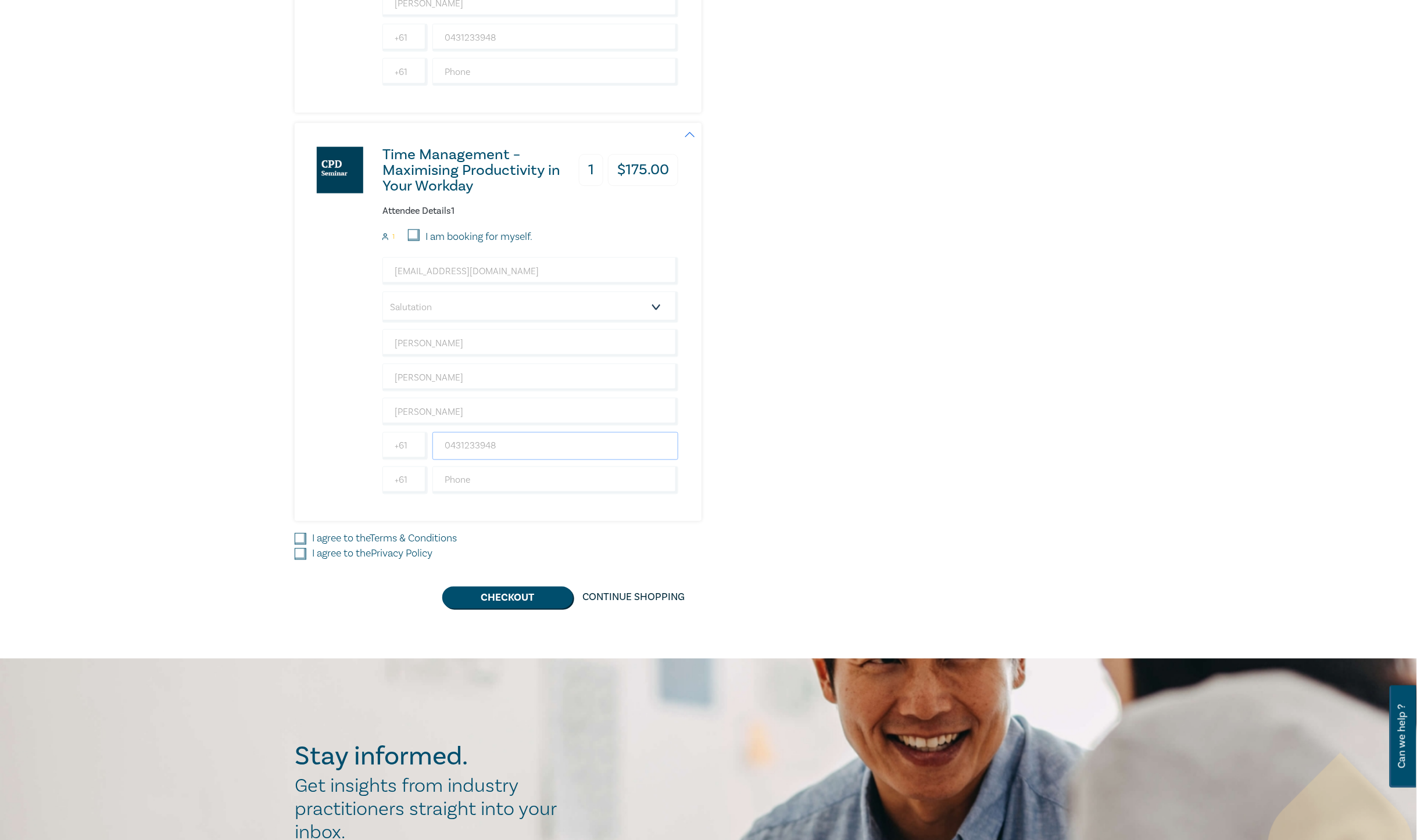
type input "0431233948"
click at [298, 539] on input "I agree to the Terms & Conditions" at bounding box center [300, 539] width 12 height 12
checkbox input "true"
click at [297, 555] on input "I agree to the Privacy Policy" at bounding box center [300, 554] width 12 height 12
checkbox input "true"
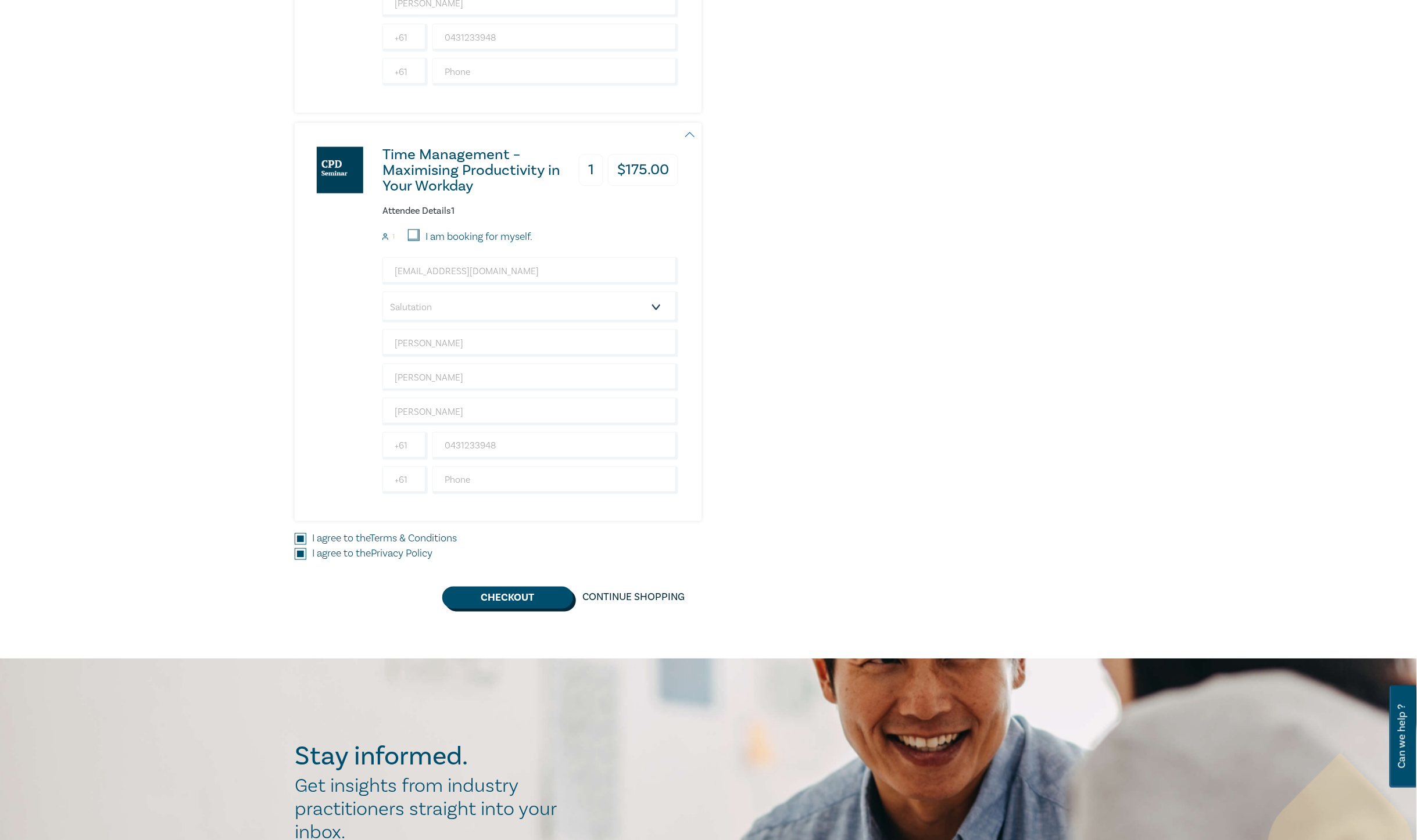
click at [513, 600] on button "Checkout" at bounding box center [507, 598] width 131 height 22
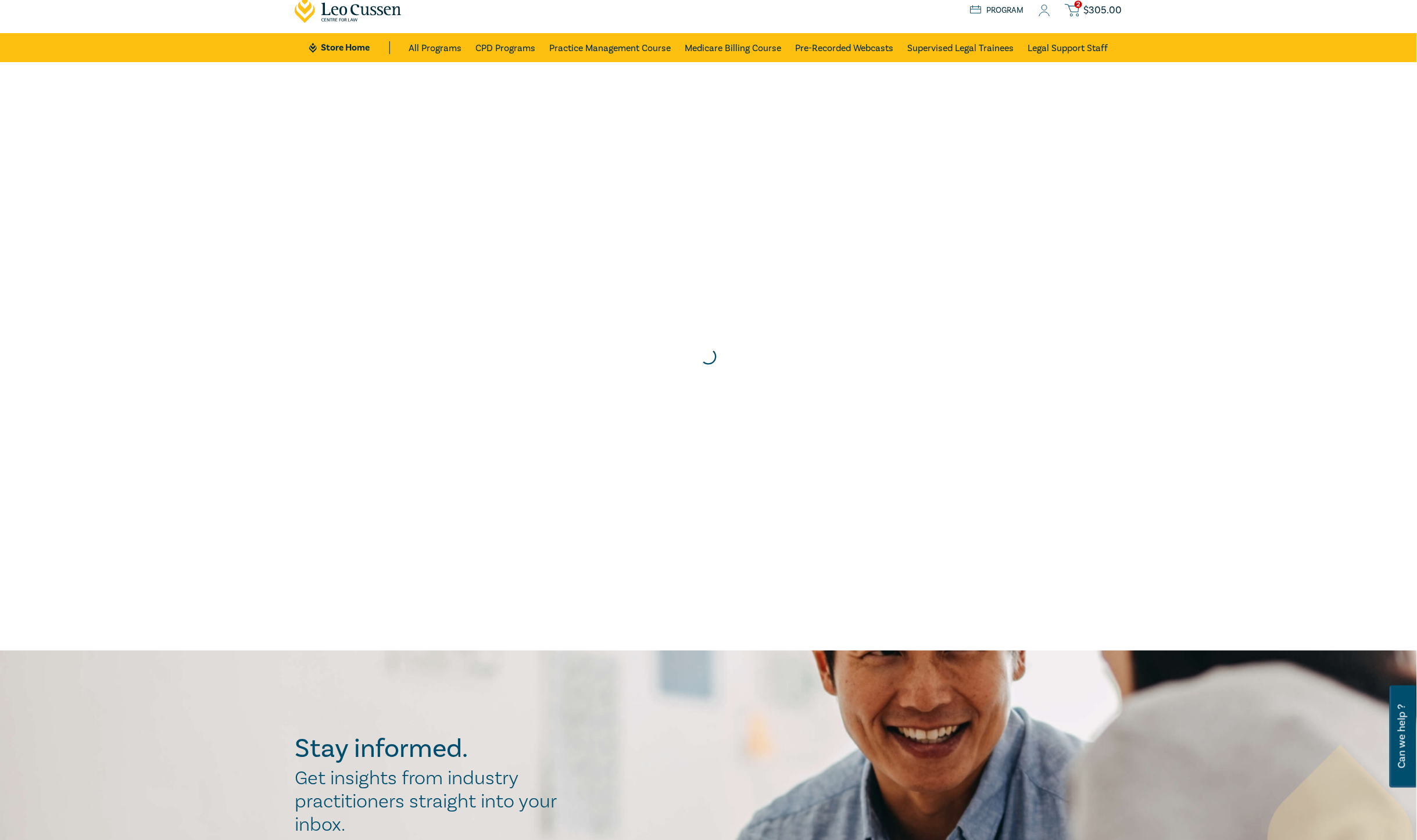
scroll to position [0, 0]
